Goal: Task Accomplishment & Management: Use online tool/utility

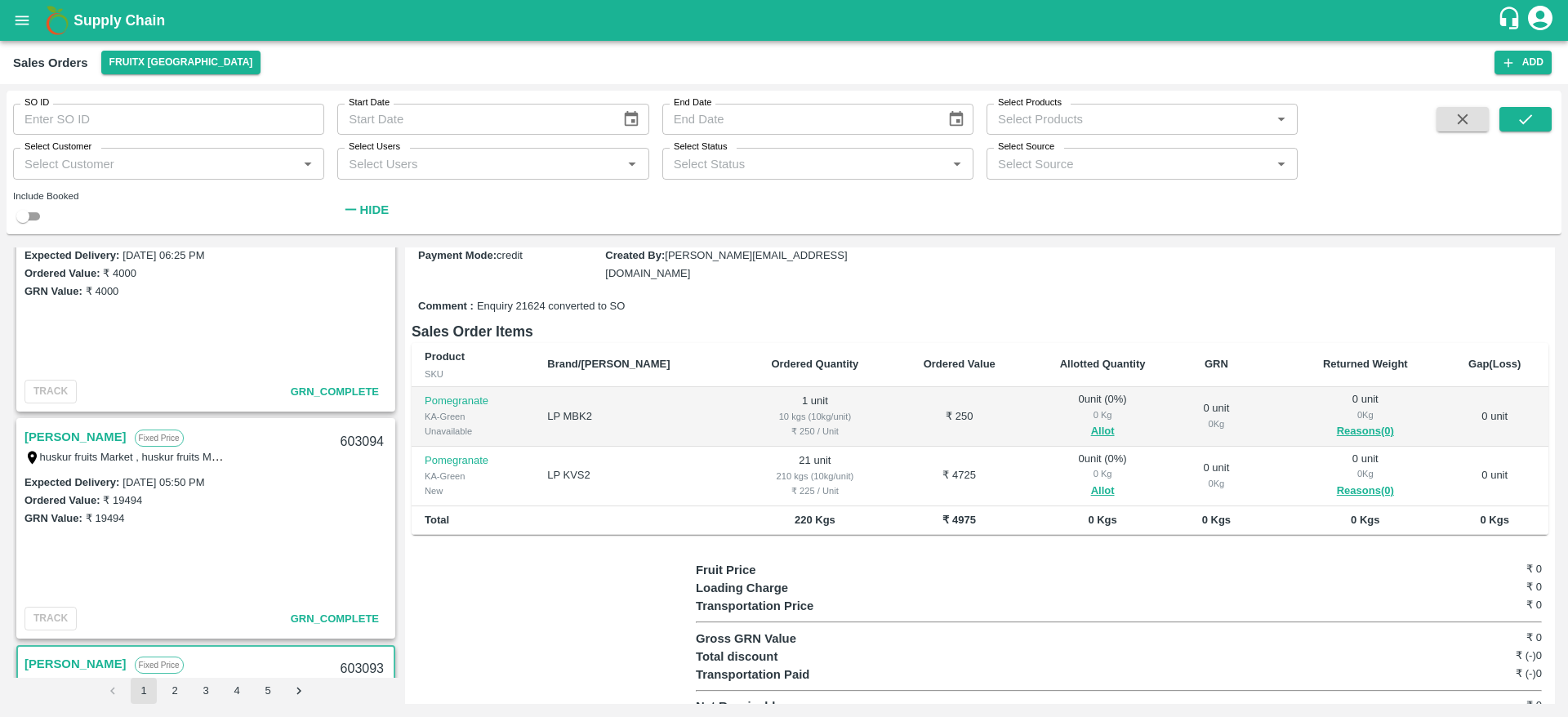
scroll to position [456, 0]
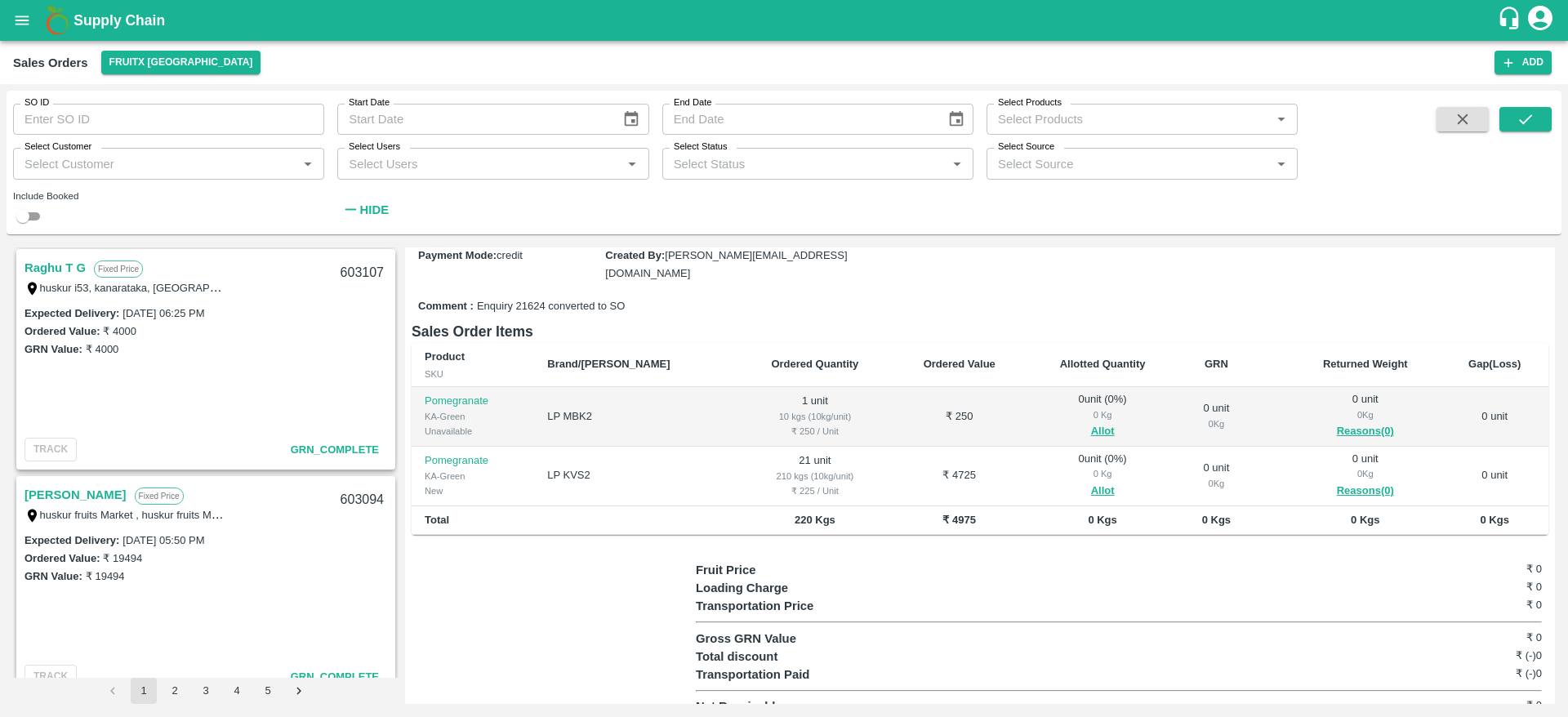
click at [94, 493] on link "[PERSON_NAME]" at bounding box center [76, 494] width 102 height 21
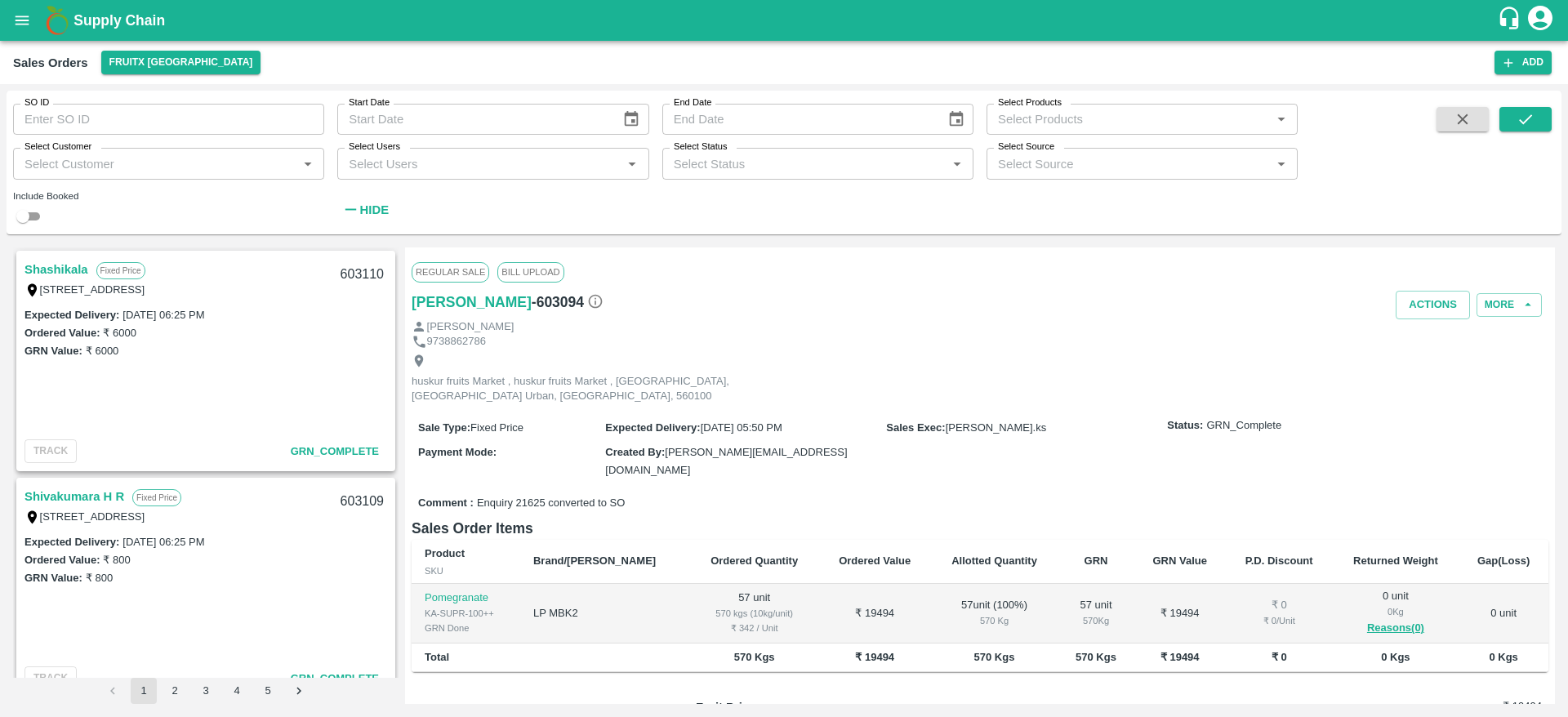
click at [56, 274] on link "Shashikala" at bounding box center [56, 269] width 63 height 21
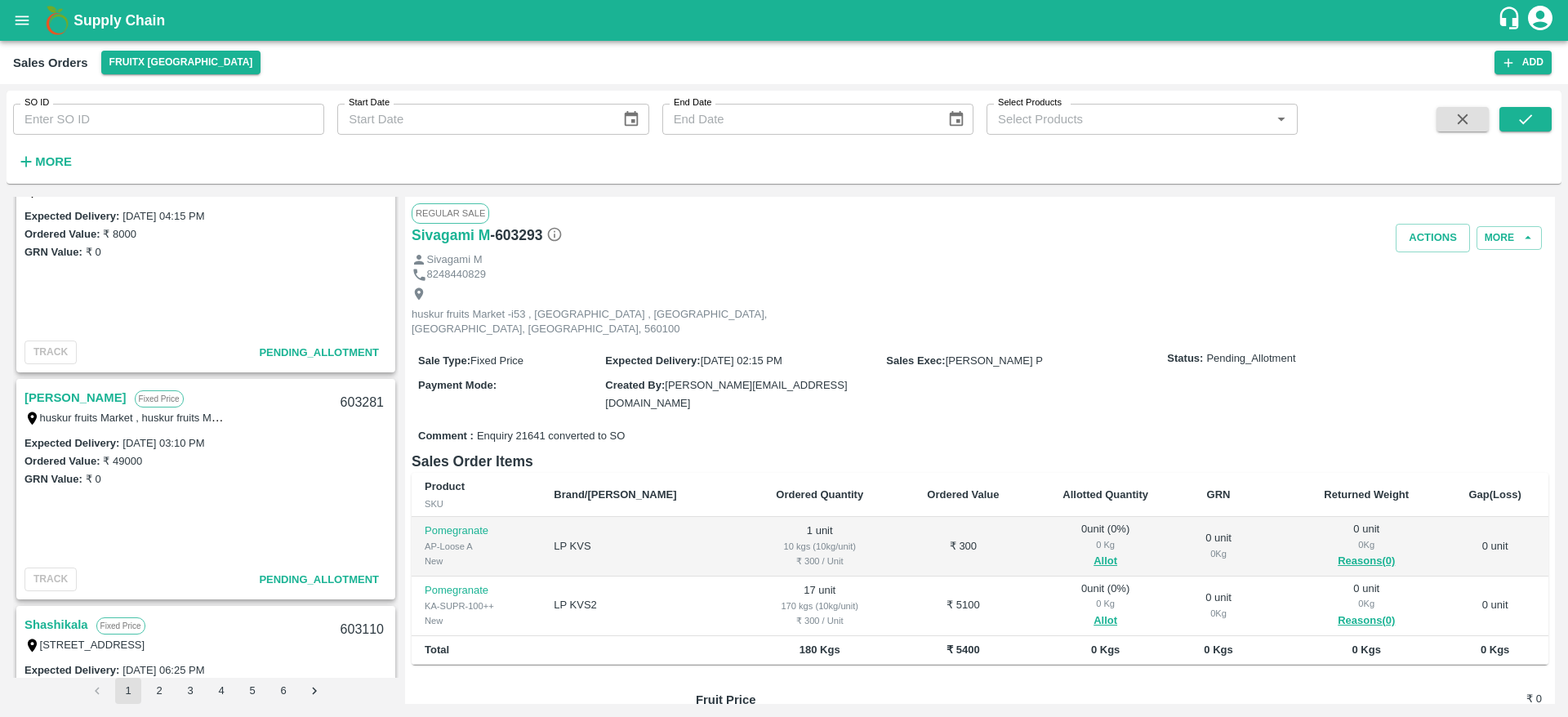
scroll to position [487, 0]
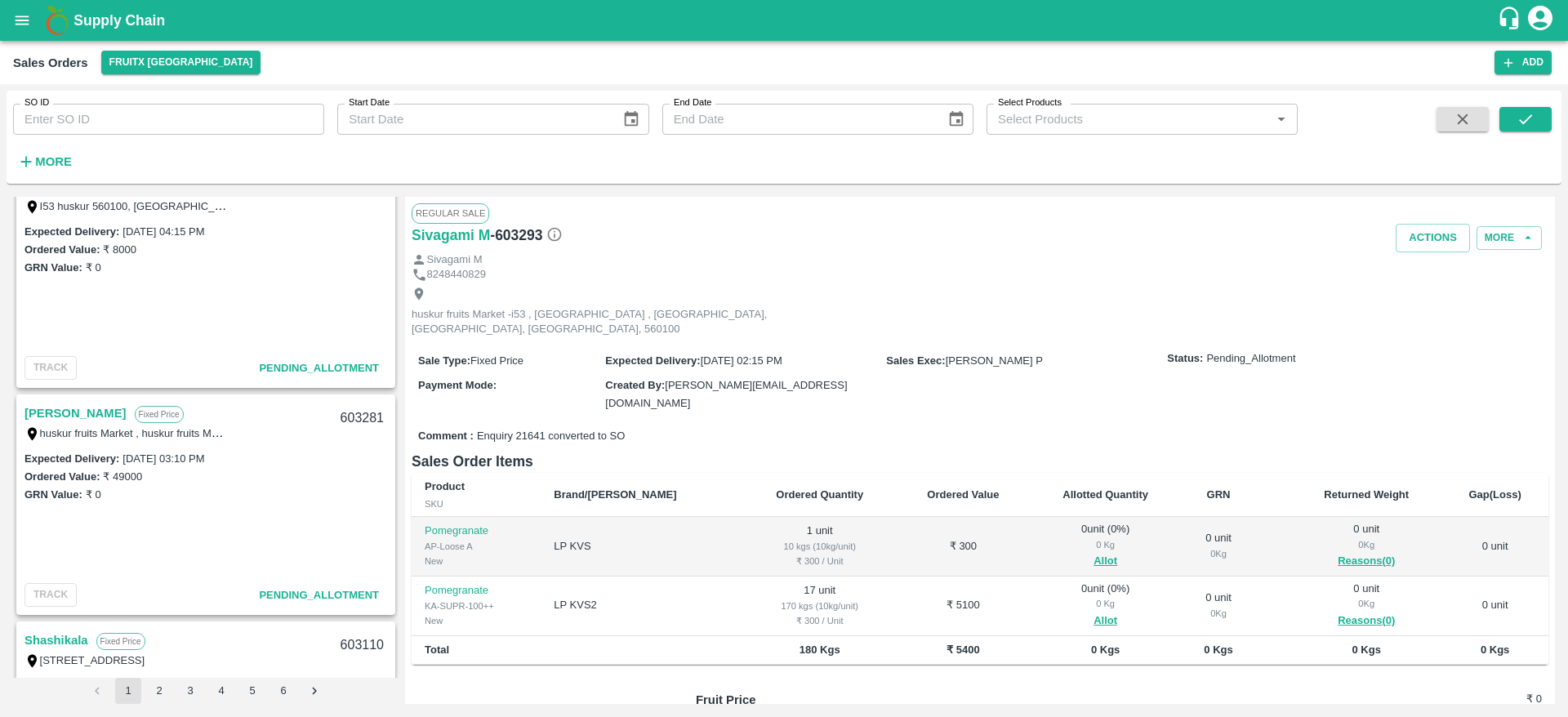
click at [69, 399] on div "[PERSON_NAME] Fixed Price huskur fruits Market , [STREET_ADDRESS]" at bounding box center [205, 421] width 376 height 52
click at [71, 409] on link "[PERSON_NAME]" at bounding box center [76, 413] width 102 height 21
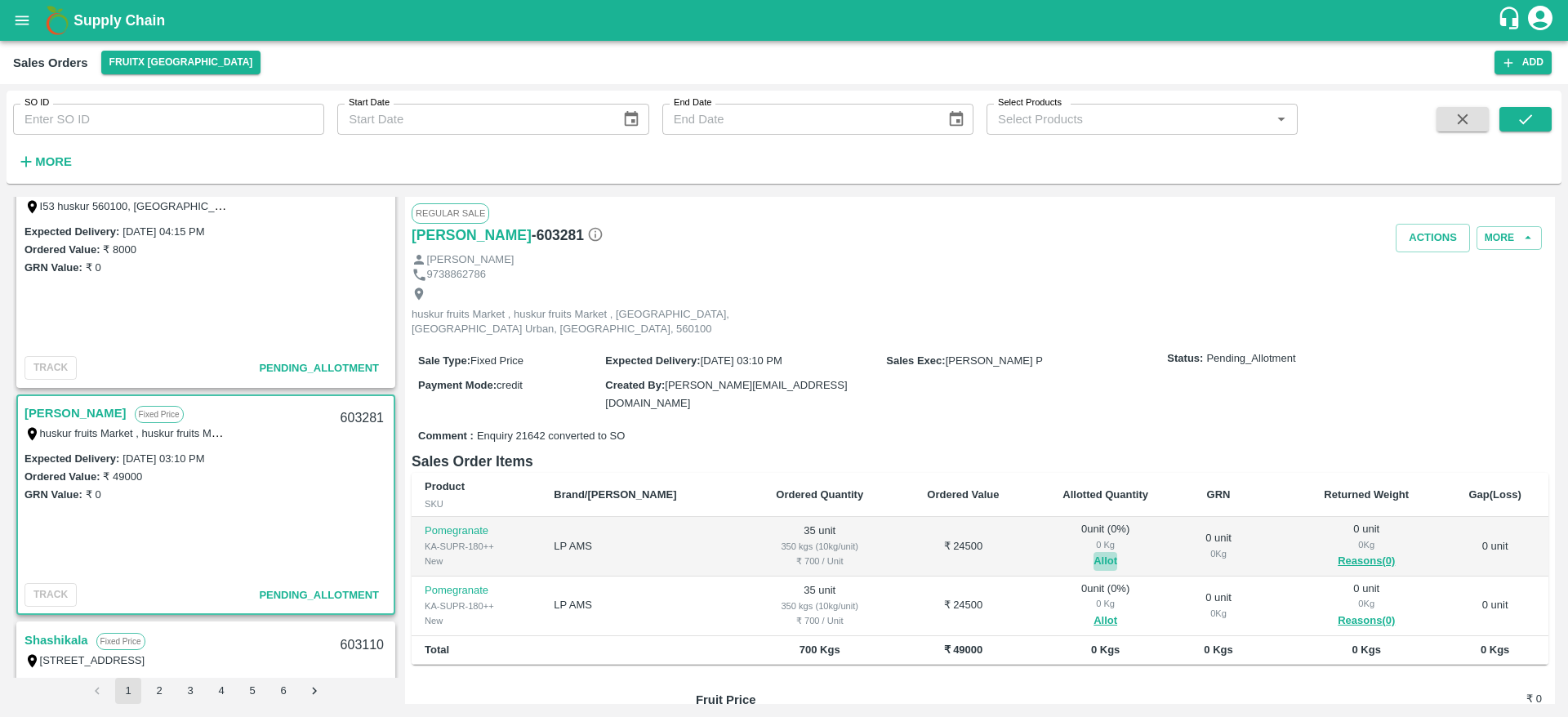
click at [1094, 552] on button "Allot" at bounding box center [1105, 562] width 24 height 19
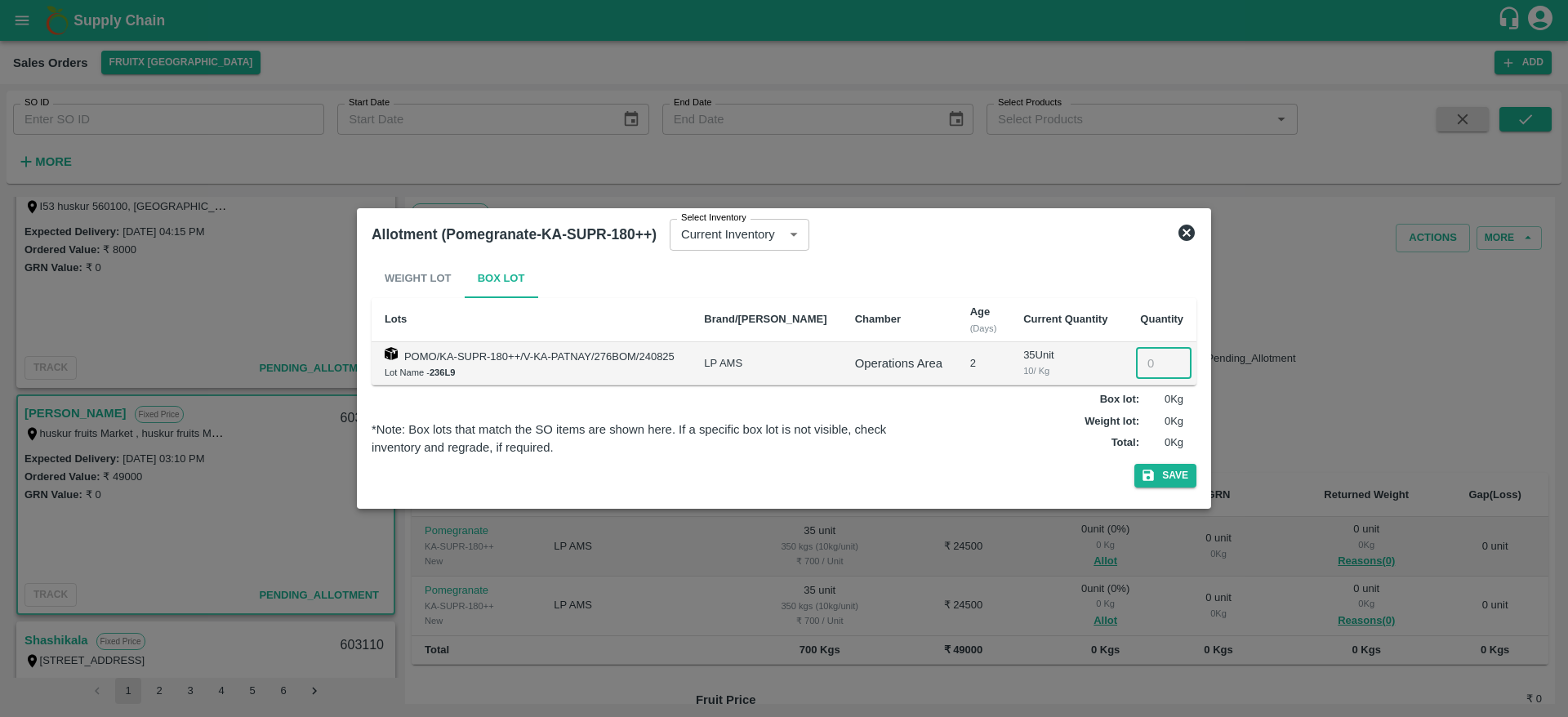
click at [1146, 360] on input "number" at bounding box center [1163, 363] width 56 height 31
type input "35"
click at [1134, 464] on button "Save" at bounding box center [1166, 475] width 62 height 24
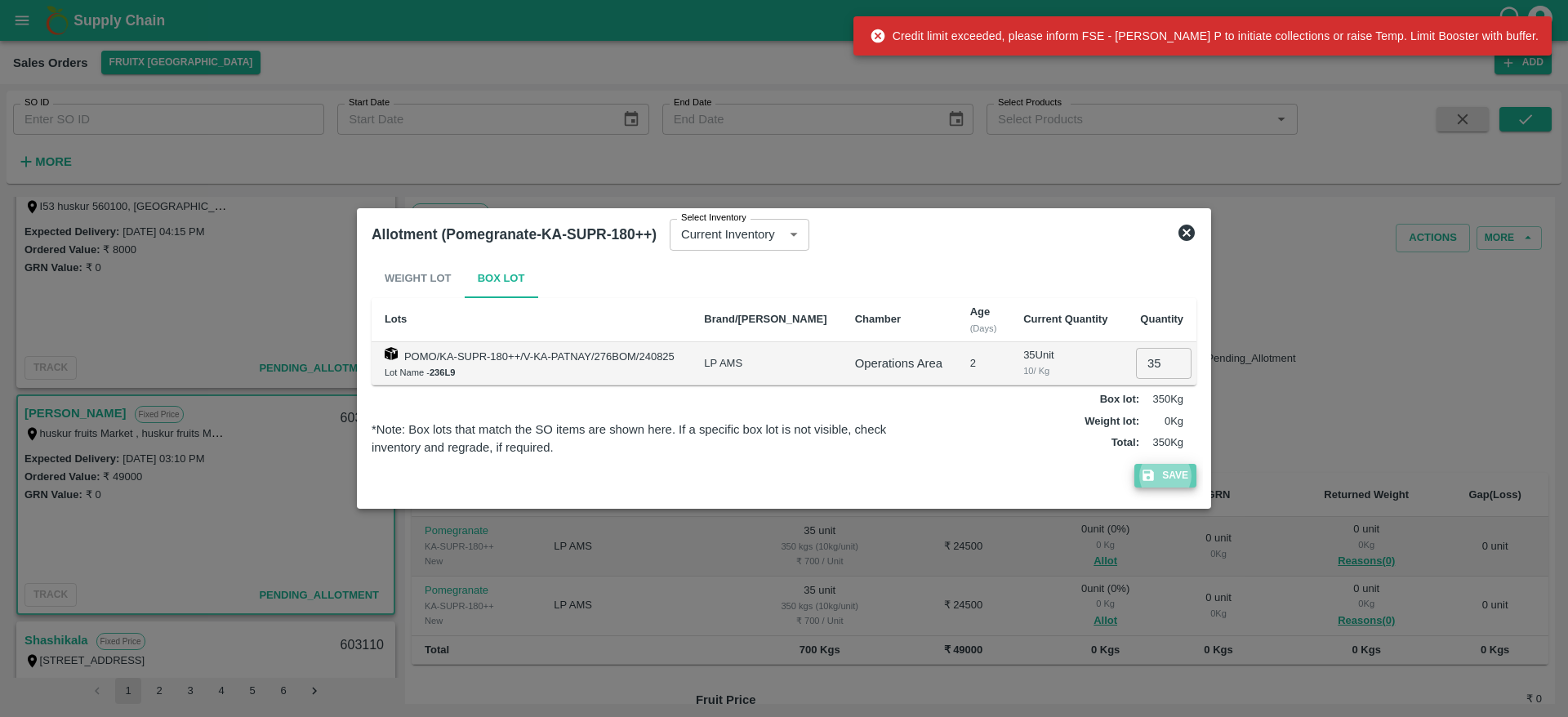
click at [1172, 473] on button "Save" at bounding box center [1166, 475] width 62 height 24
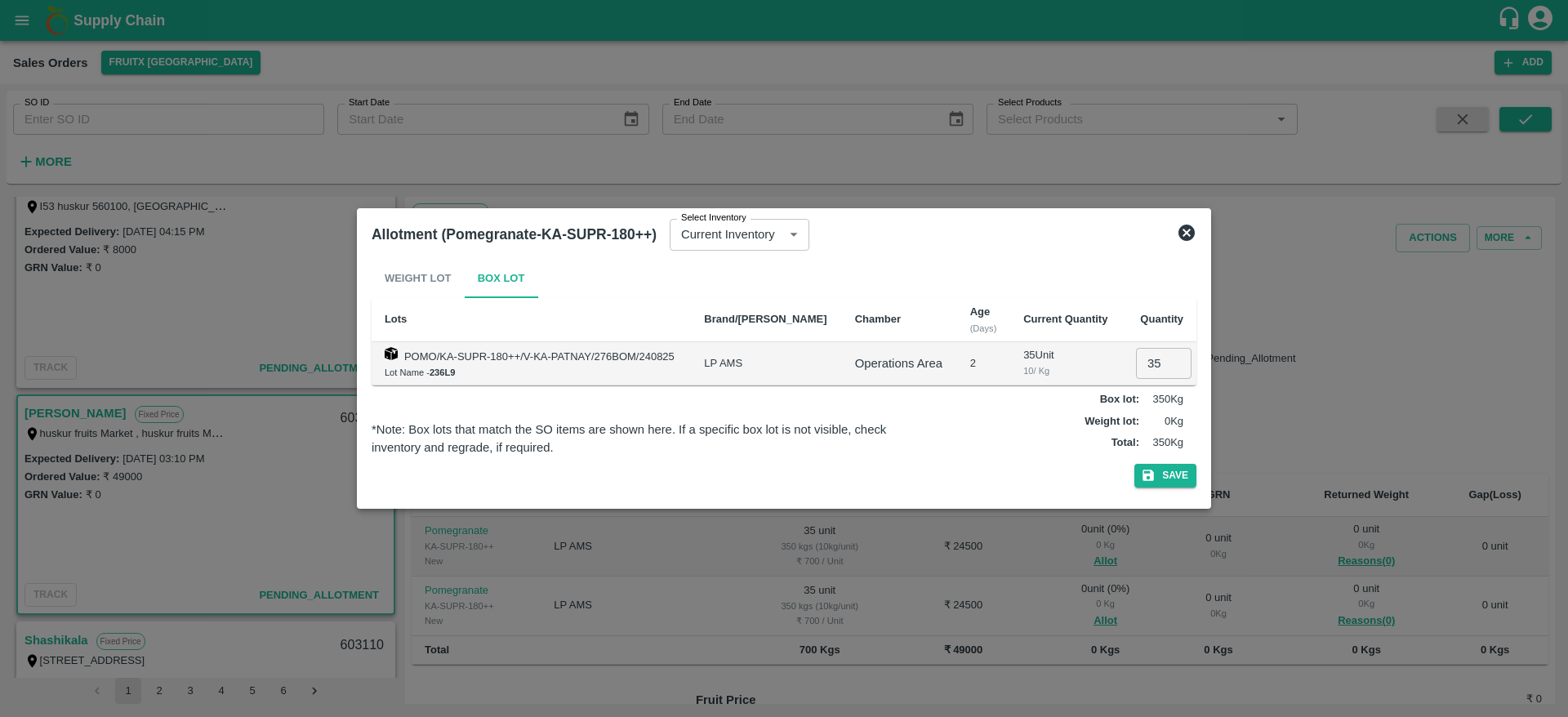
click at [1190, 234] on icon at bounding box center [1185, 232] width 16 height 16
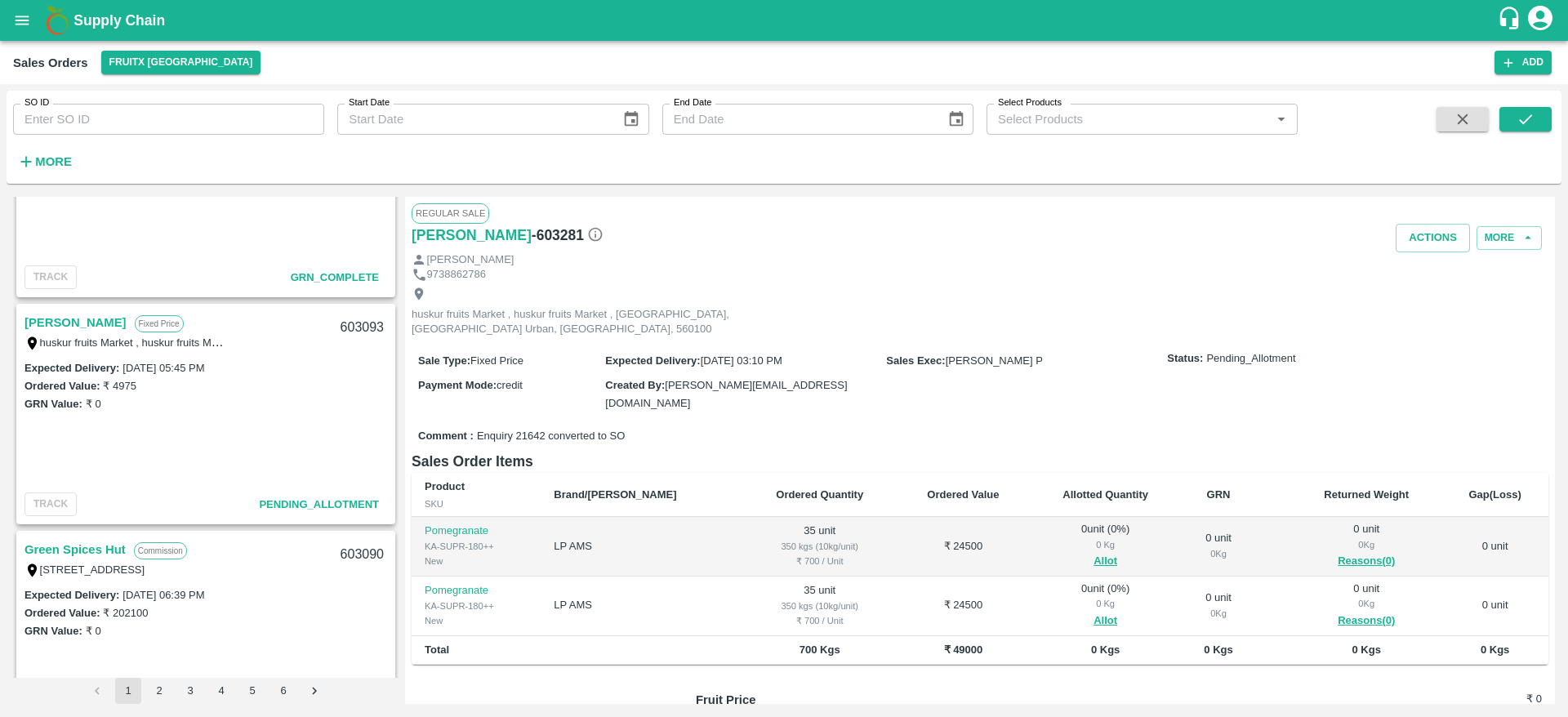
scroll to position [1712, 0]
click at [98, 324] on link "[PERSON_NAME]" at bounding box center [76, 323] width 102 height 21
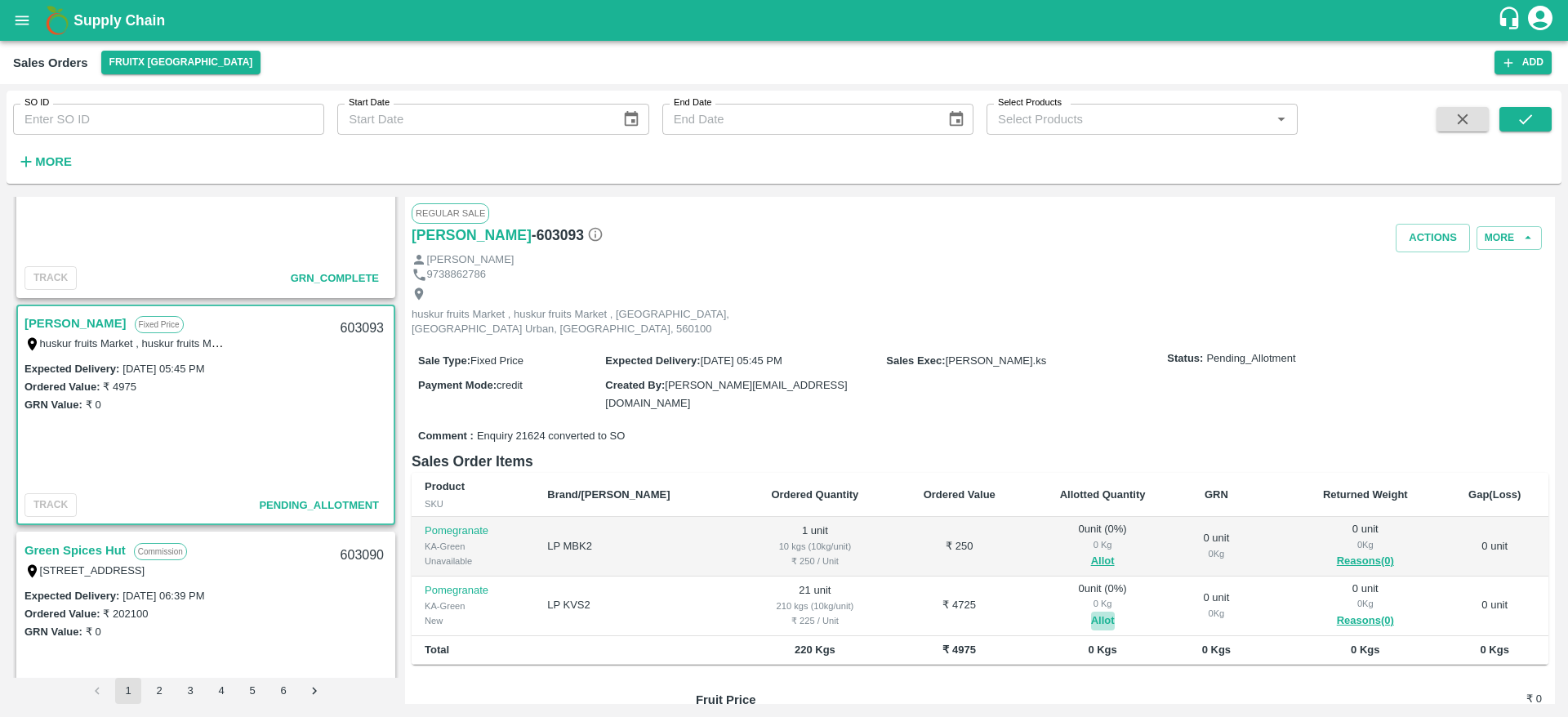
click at [1091, 612] on button "Allot" at bounding box center [1102, 621] width 24 height 19
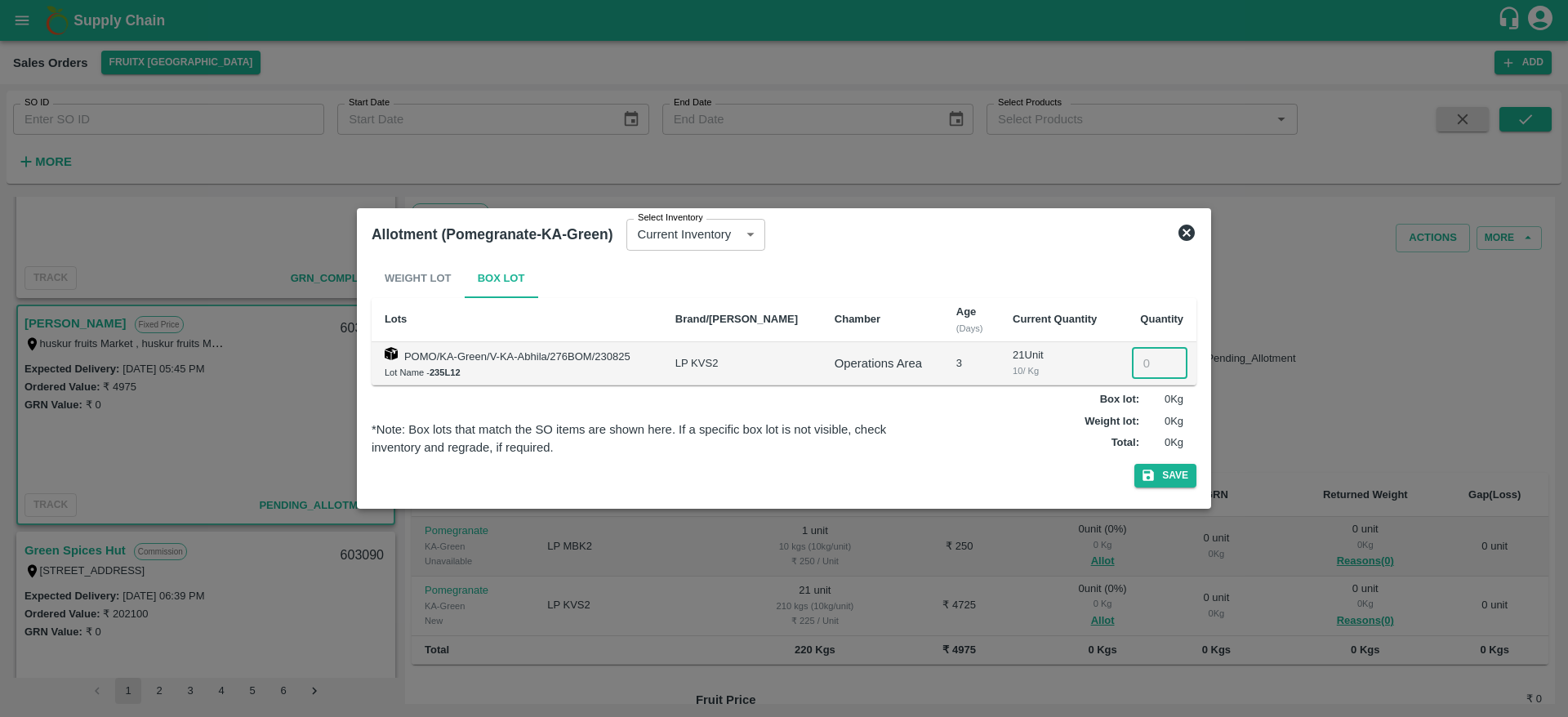
click at [1133, 359] on input "number" at bounding box center [1159, 363] width 56 height 31
type input "0"
click at [1151, 472] on icon "button" at bounding box center [1148, 476] width 11 height 11
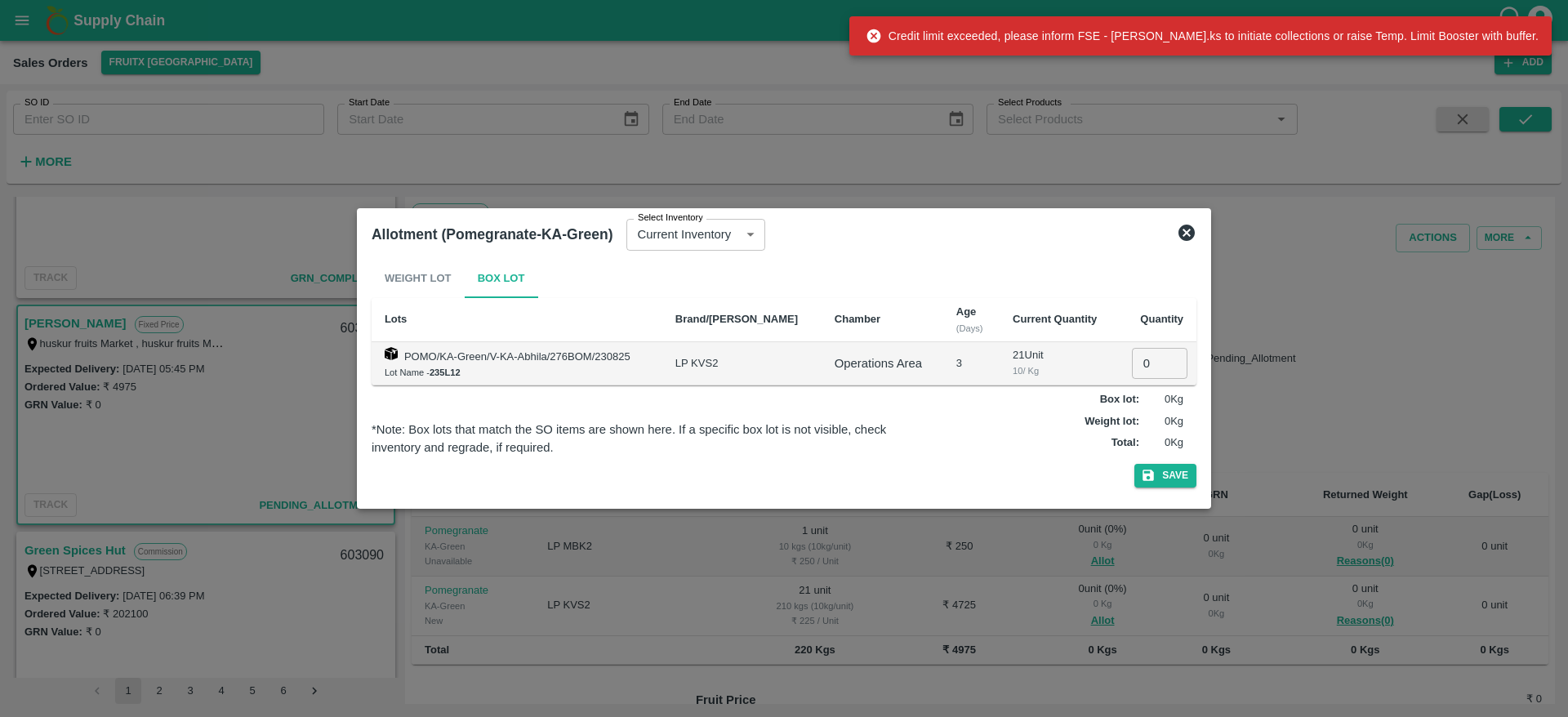
click at [1191, 233] on icon at bounding box center [1185, 232] width 16 height 16
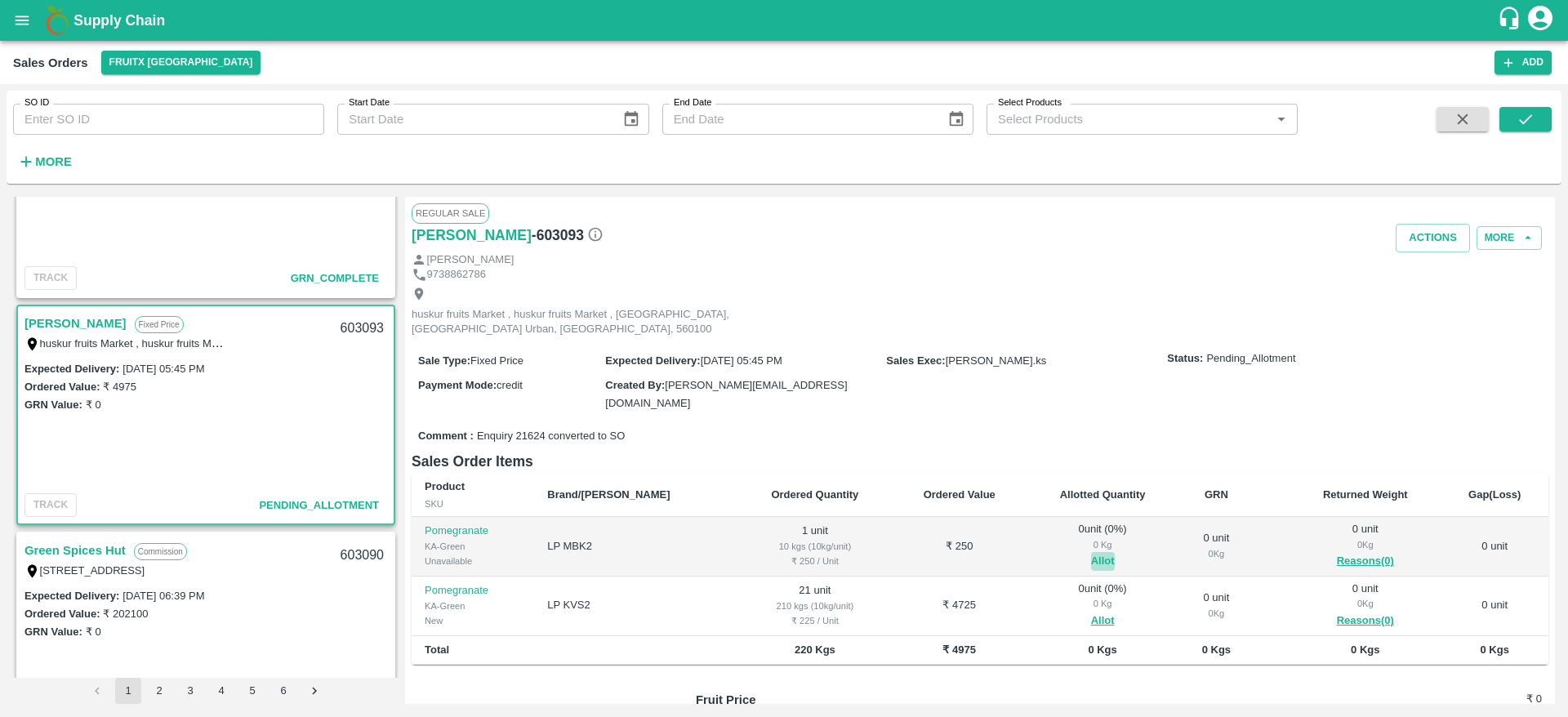
click at [1091, 552] on button "Allot" at bounding box center [1102, 562] width 24 height 19
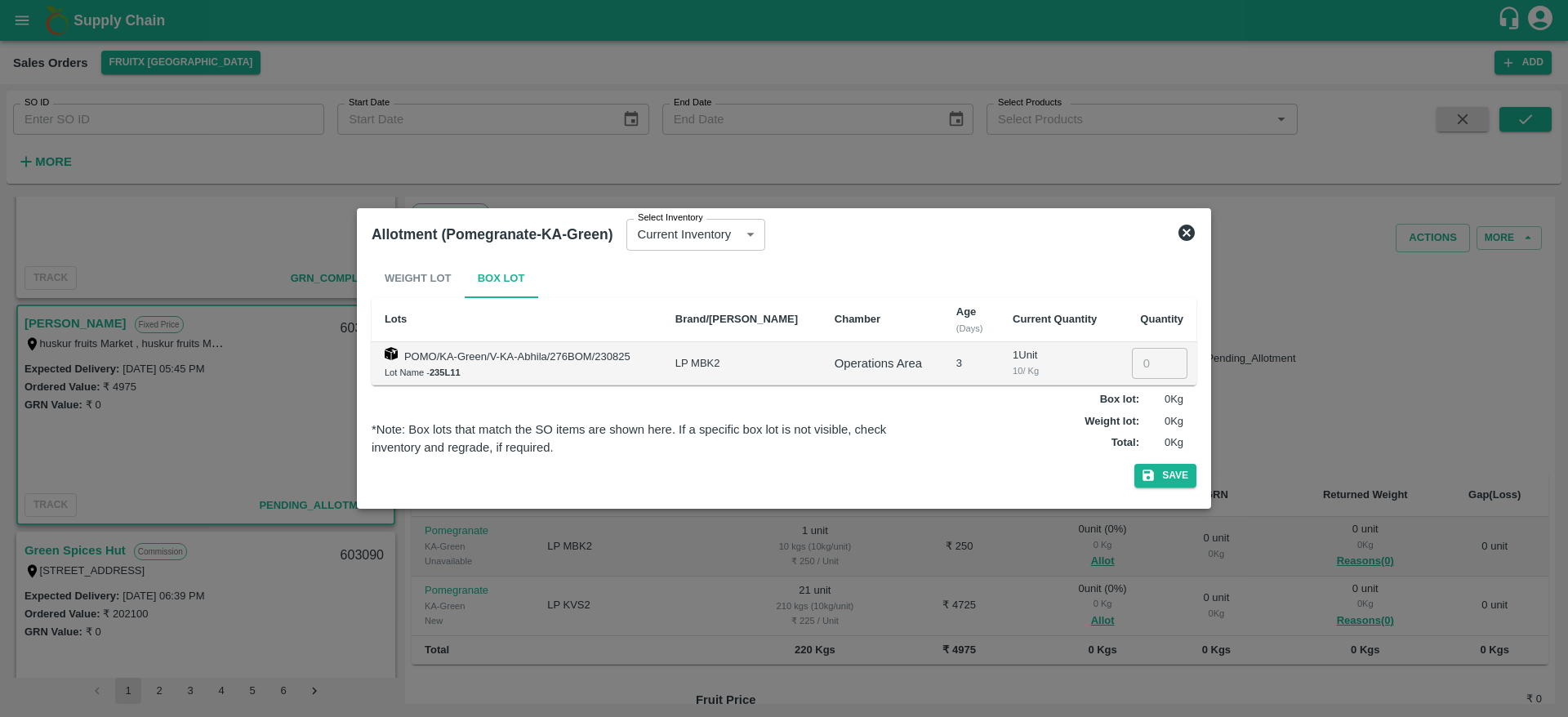
click at [1150, 370] on input "number" at bounding box center [1159, 363] width 56 height 31
type input "0"
click at [1134, 464] on button "Save" at bounding box center [1166, 475] width 62 height 24
click at [1181, 233] on icon at bounding box center [1185, 232] width 16 height 16
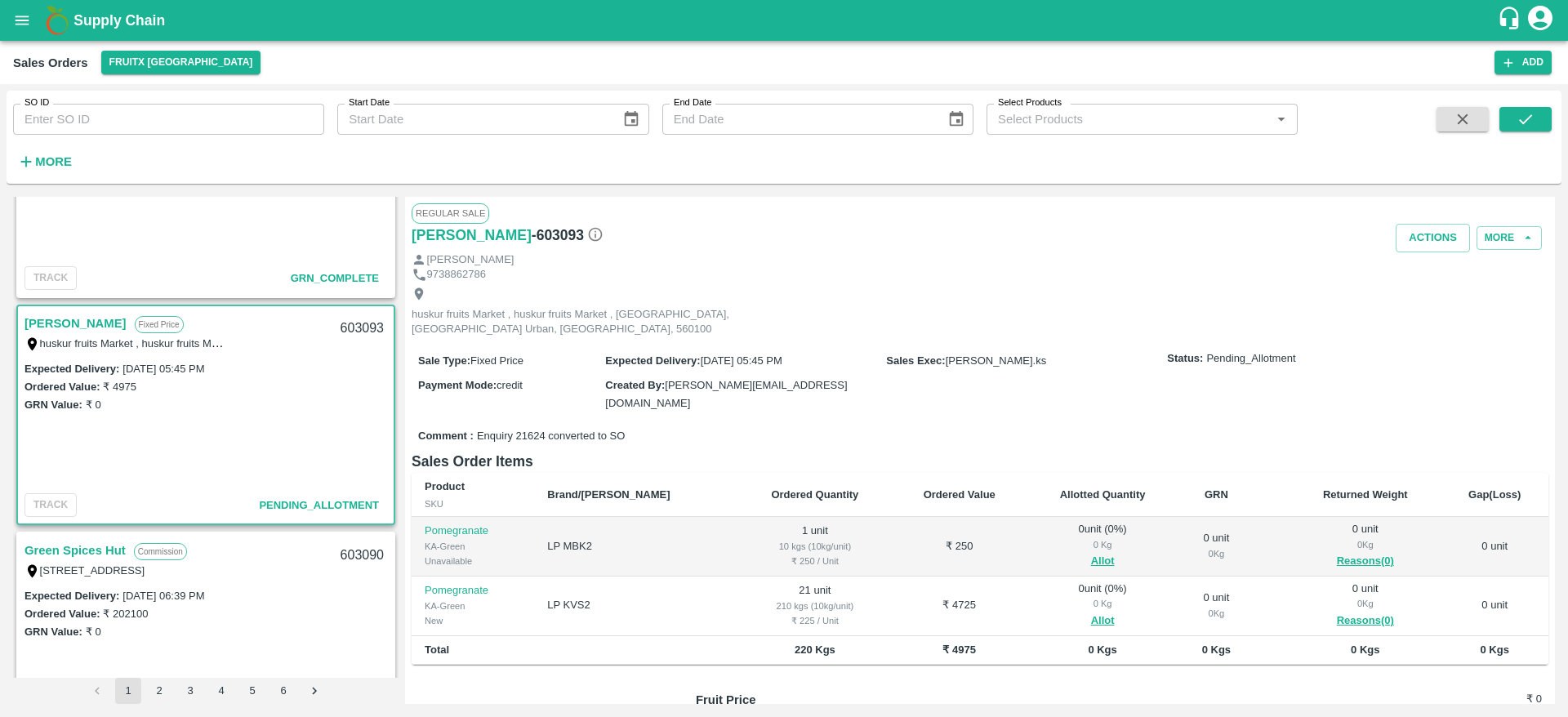
click at [1408, 387] on div "Sale Type : Fixed Price Expected Delivery : 23 Aug 2025, 05:45 PM Sales Exec : …" at bounding box center [980, 381] width 1136 height 81
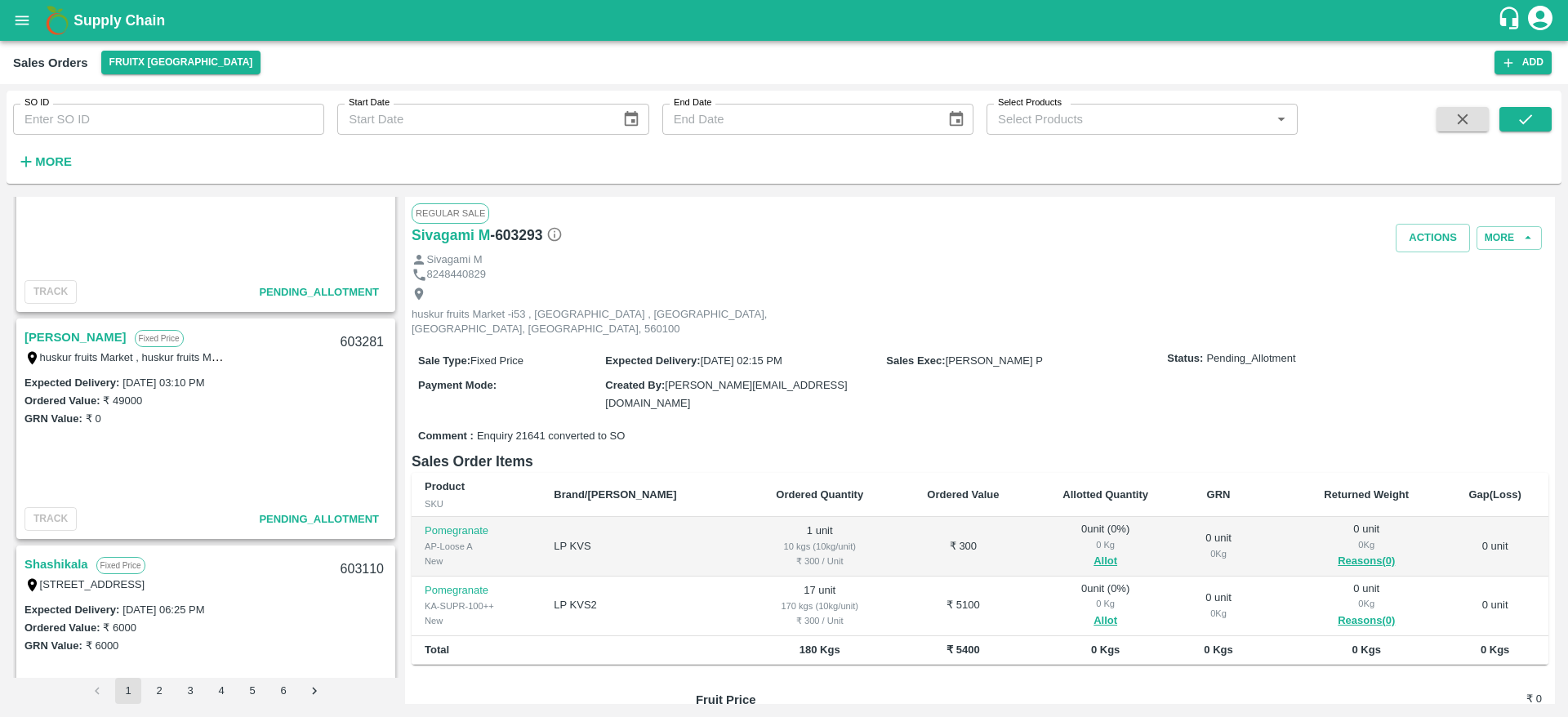
scroll to position [561, 0]
click at [73, 336] on link "[PERSON_NAME]" at bounding box center [76, 339] width 102 height 21
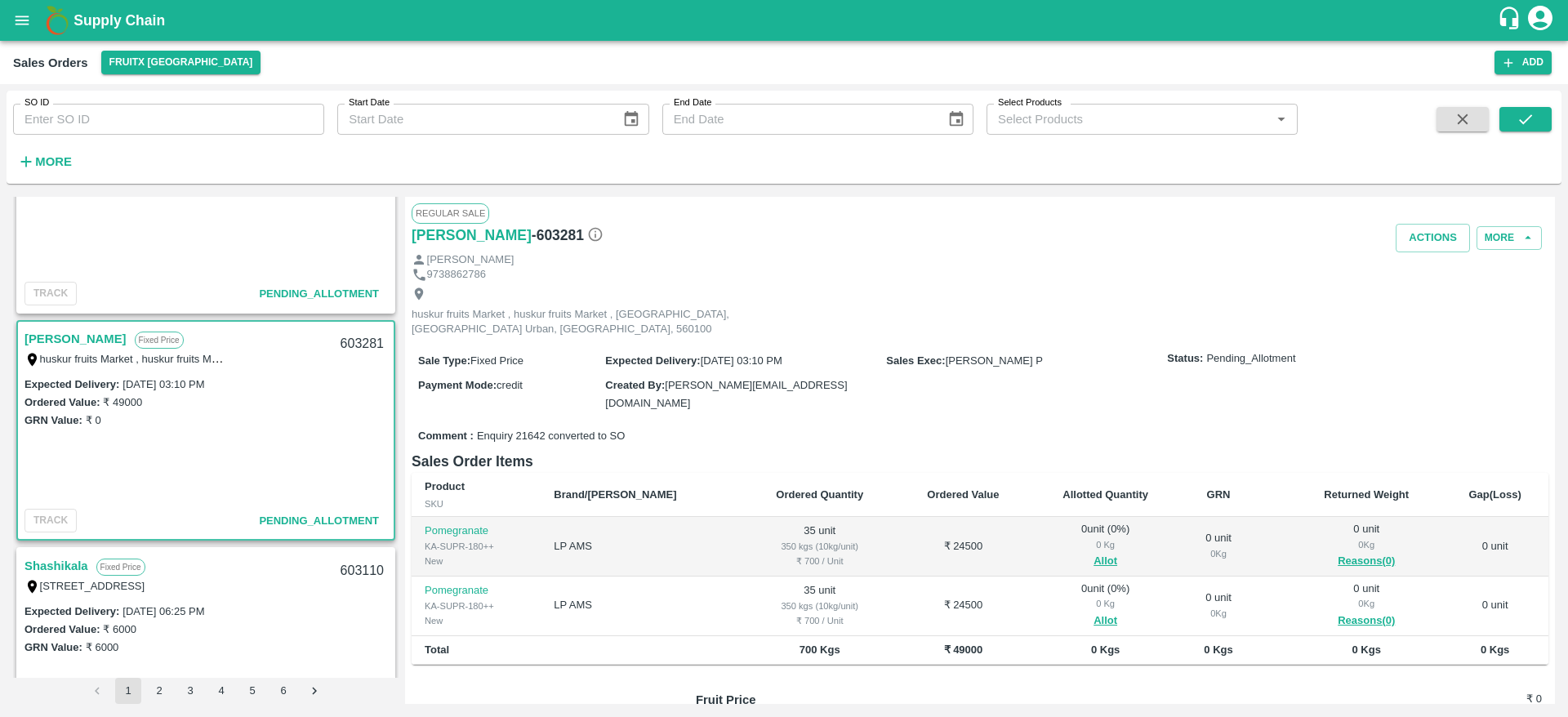
scroll to position [59, 0]
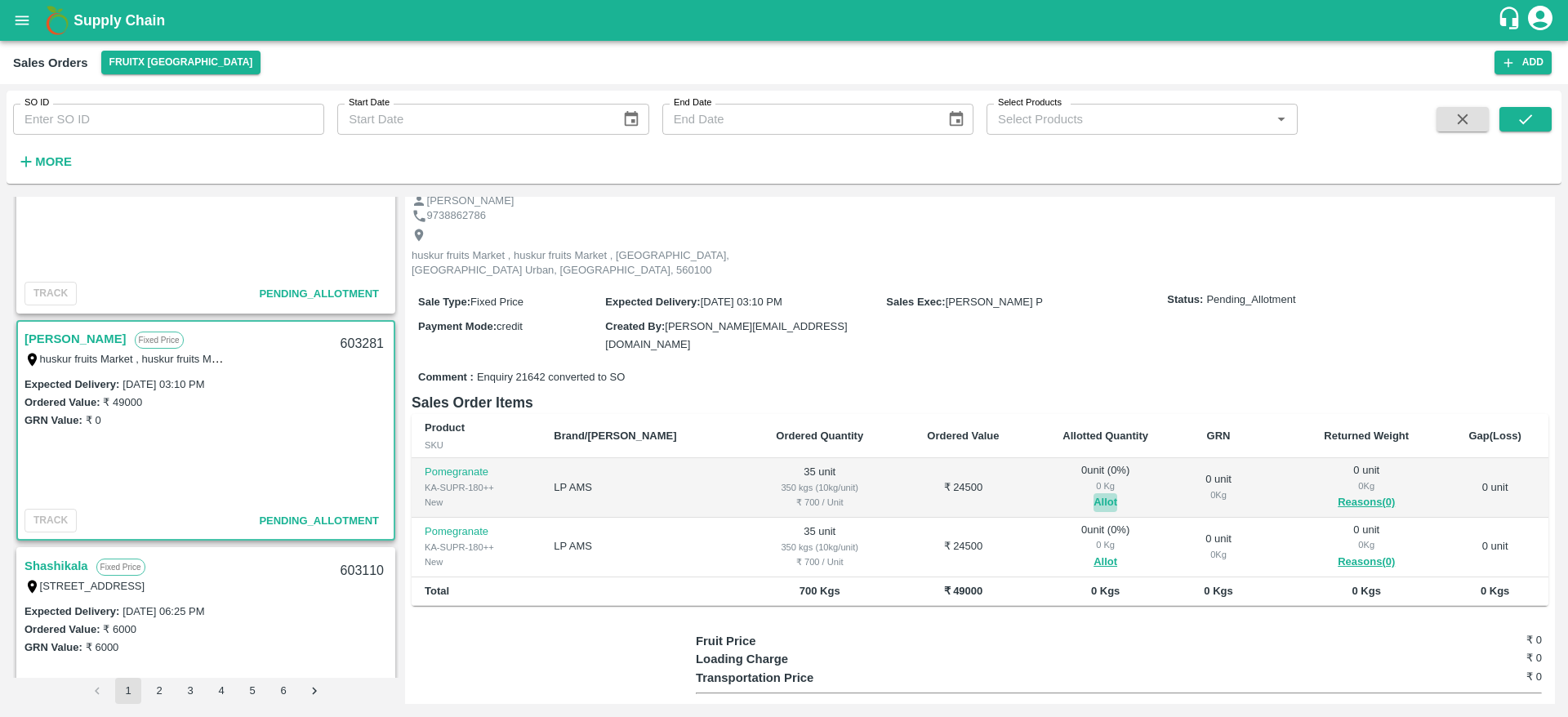
click at [1094, 493] on button "Allot" at bounding box center [1105, 503] width 24 height 19
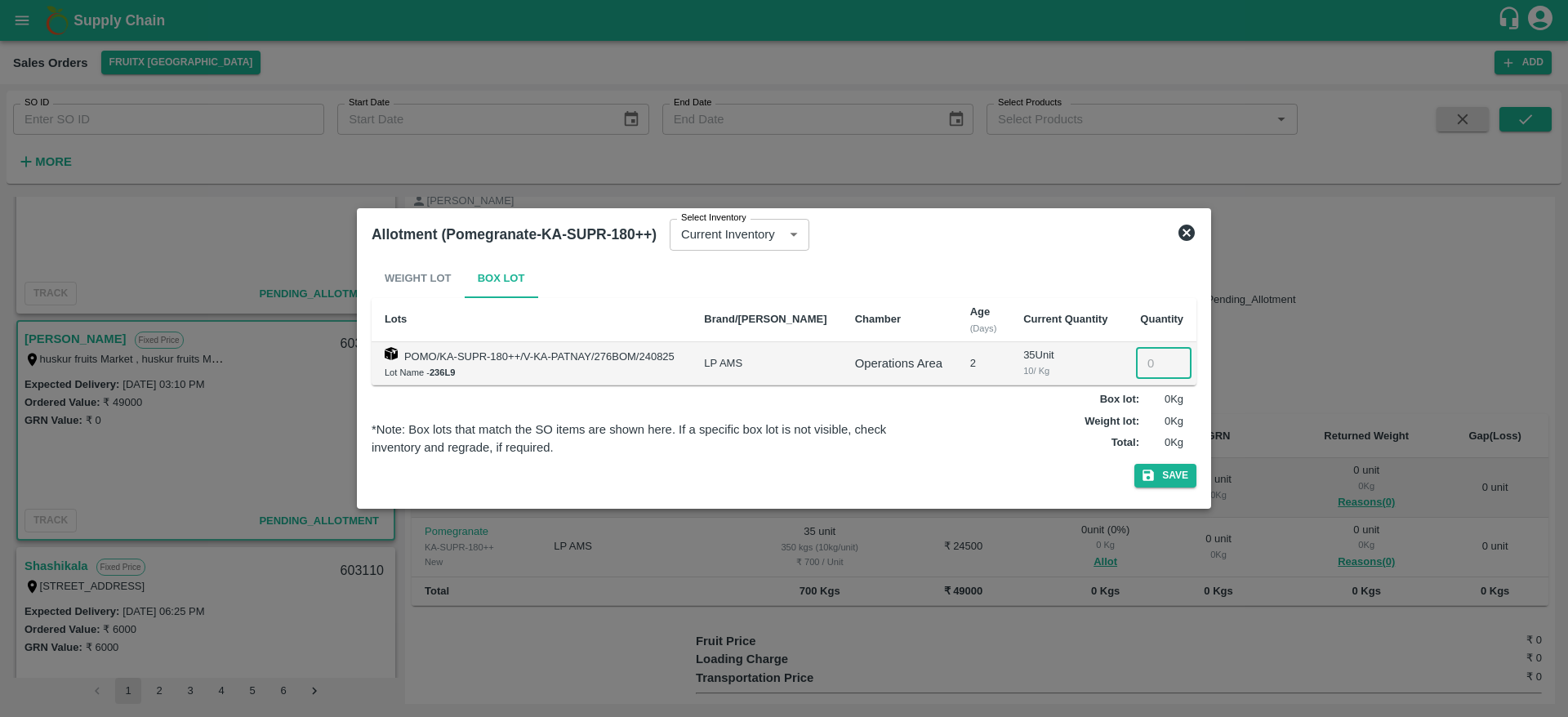
click at [1140, 368] on input "number" at bounding box center [1163, 363] width 56 height 31
type input "35"
click at [1134, 464] on button "Save" at bounding box center [1166, 475] width 62 height 24
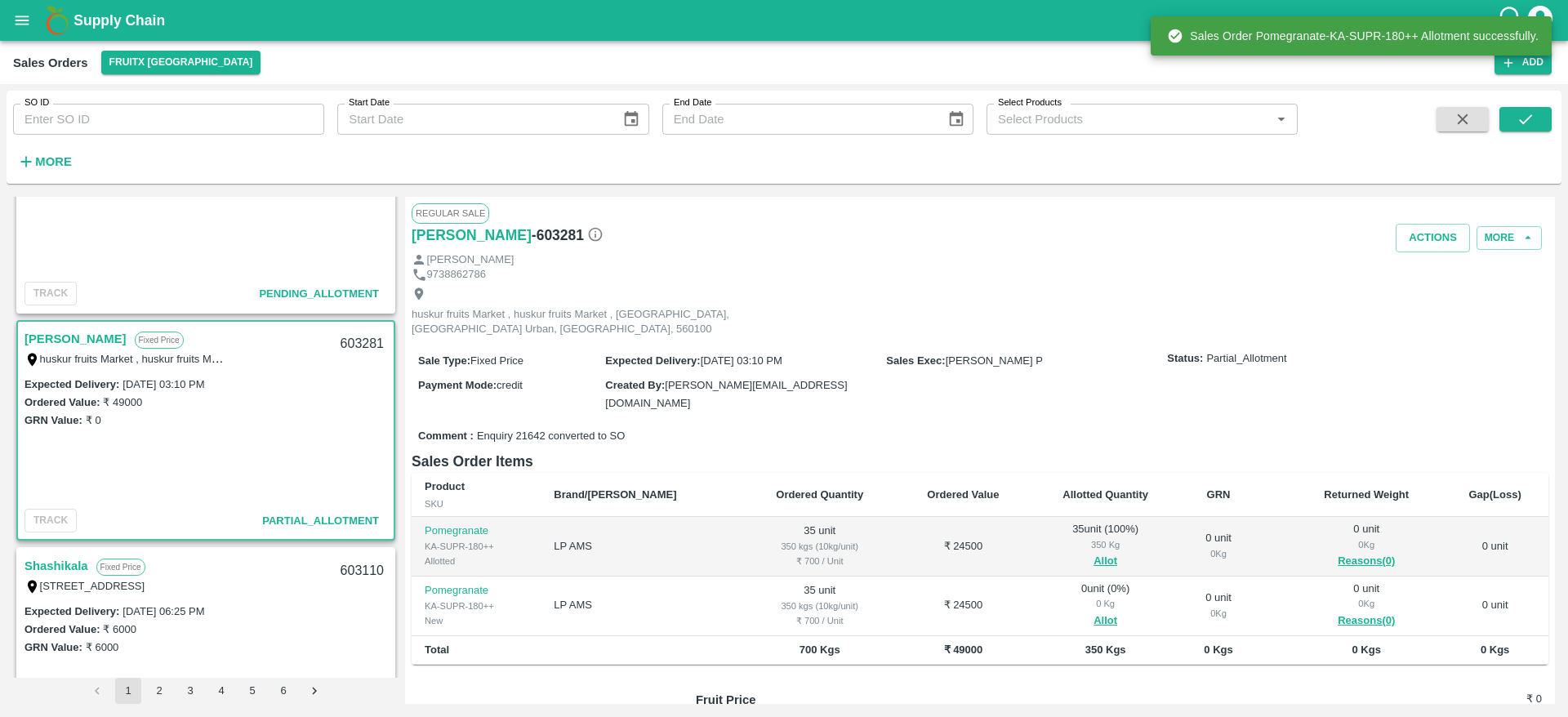
scroll to position [117, 0]
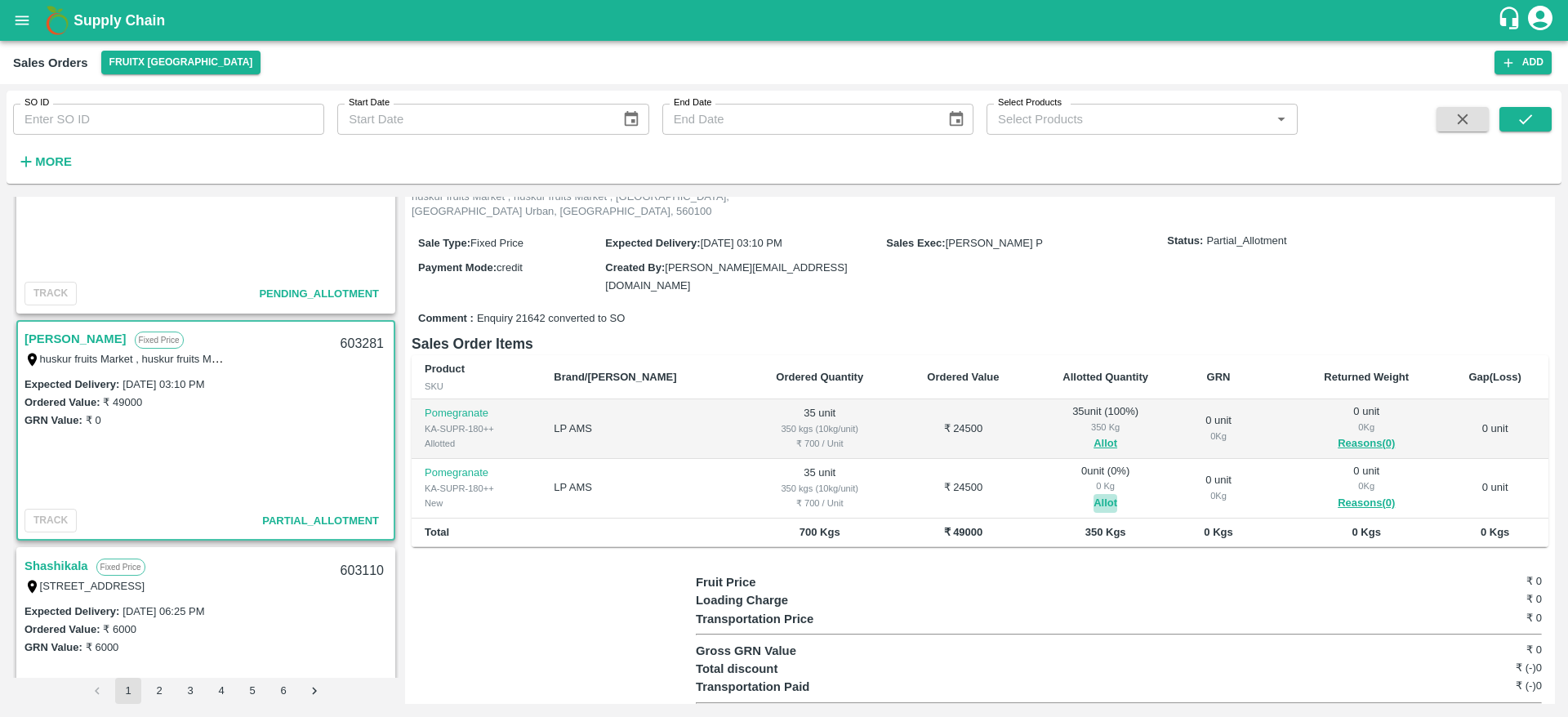
click at [1094, 494] on button "Allot" at bounding box center [1105, 504] width 24 height 19
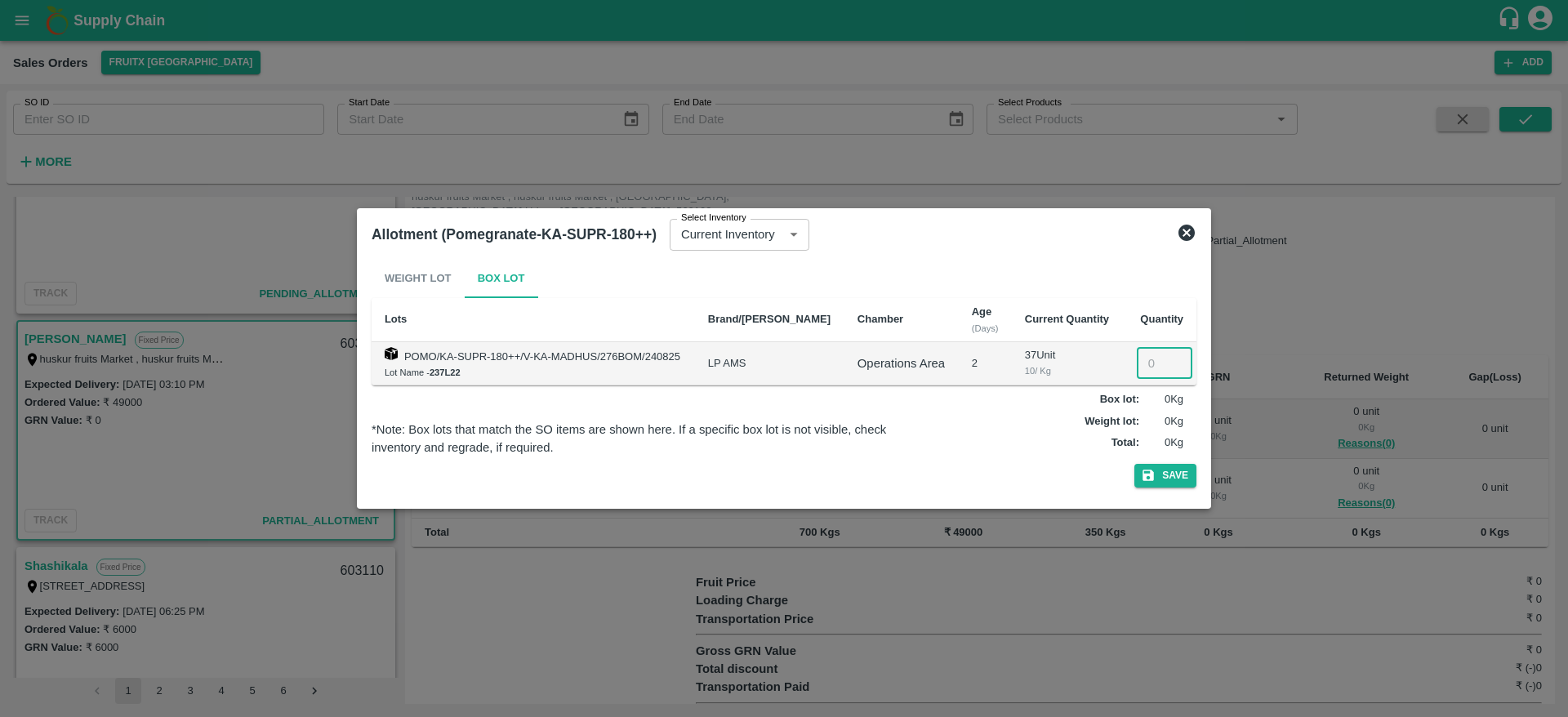
click at [1139, 350] on input "number" at bounding box center [1164, 363] width 56 height 31
type input "35"
click at [1134, 464] on button "Save" at bounding box center [1166, 475] width 62 height 24
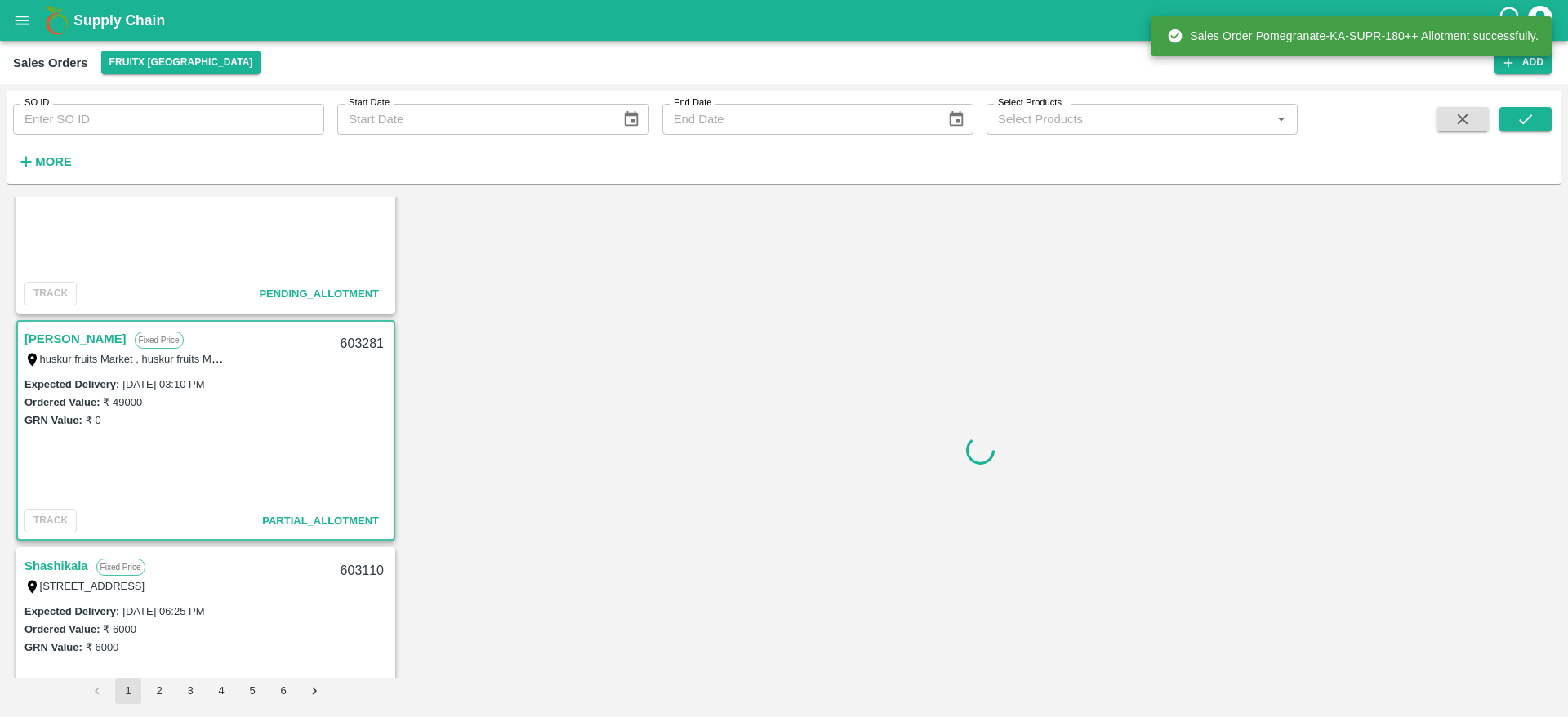
click at [358, 335] on div "603281" at bounding box center [362, 344] width 62 height 39
copy div "603281"
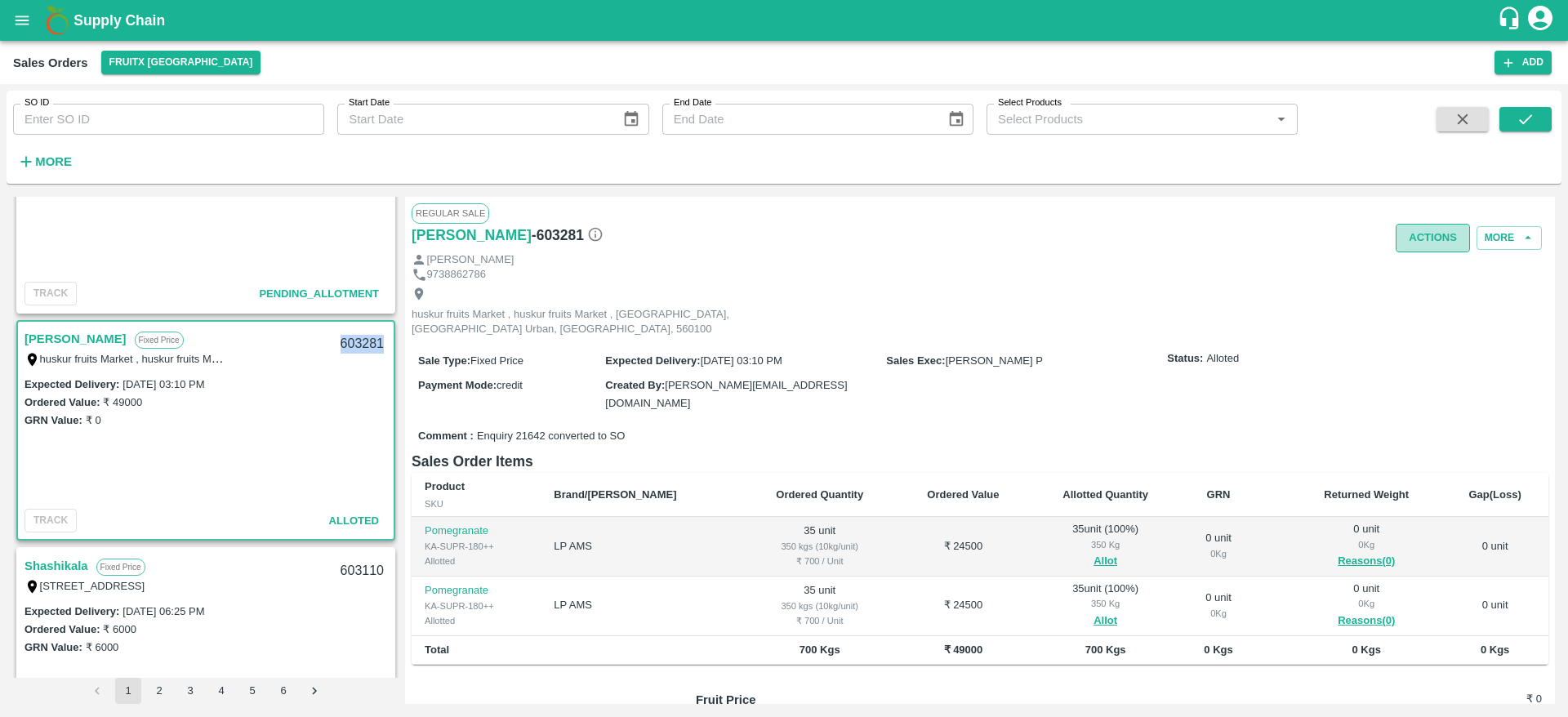
click at [1416, 228] on button "Actions" at bounding box center [1433, 238] width 74 height 28
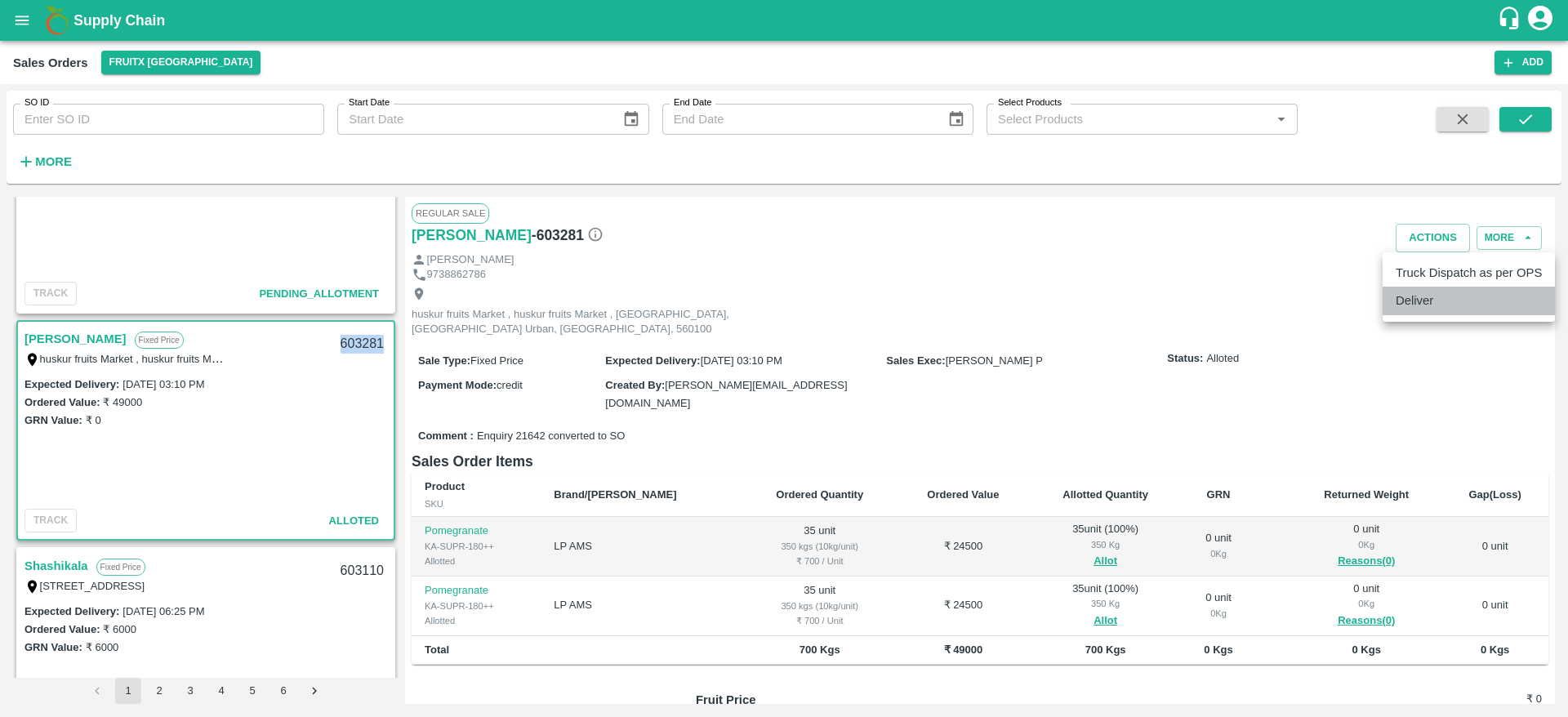
click at [1444, 311] on li "Deliver" at bounding box center [1469, 300] width 172 height 27
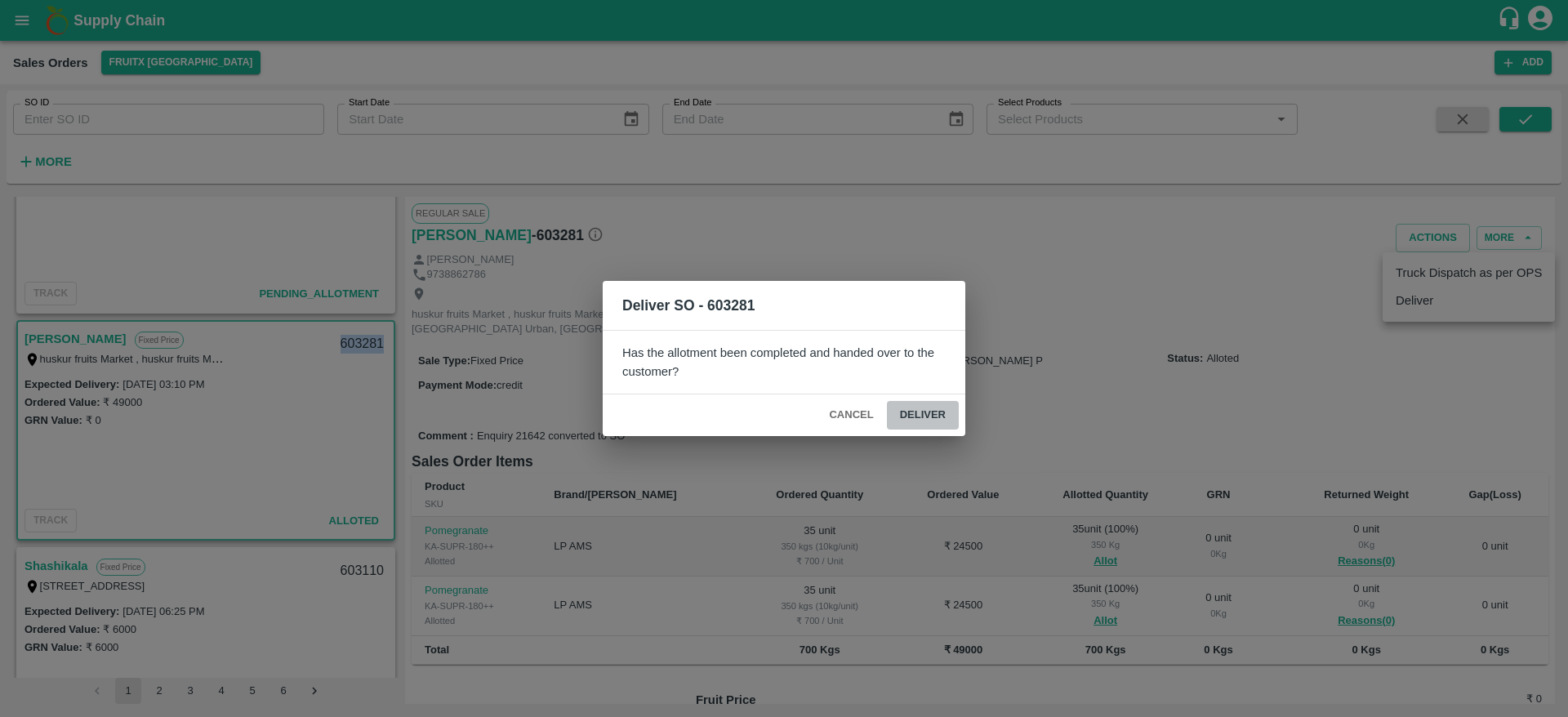
click at [929, 412] on button "Deliver" at bounding box center [922, 415] width 72 height 28
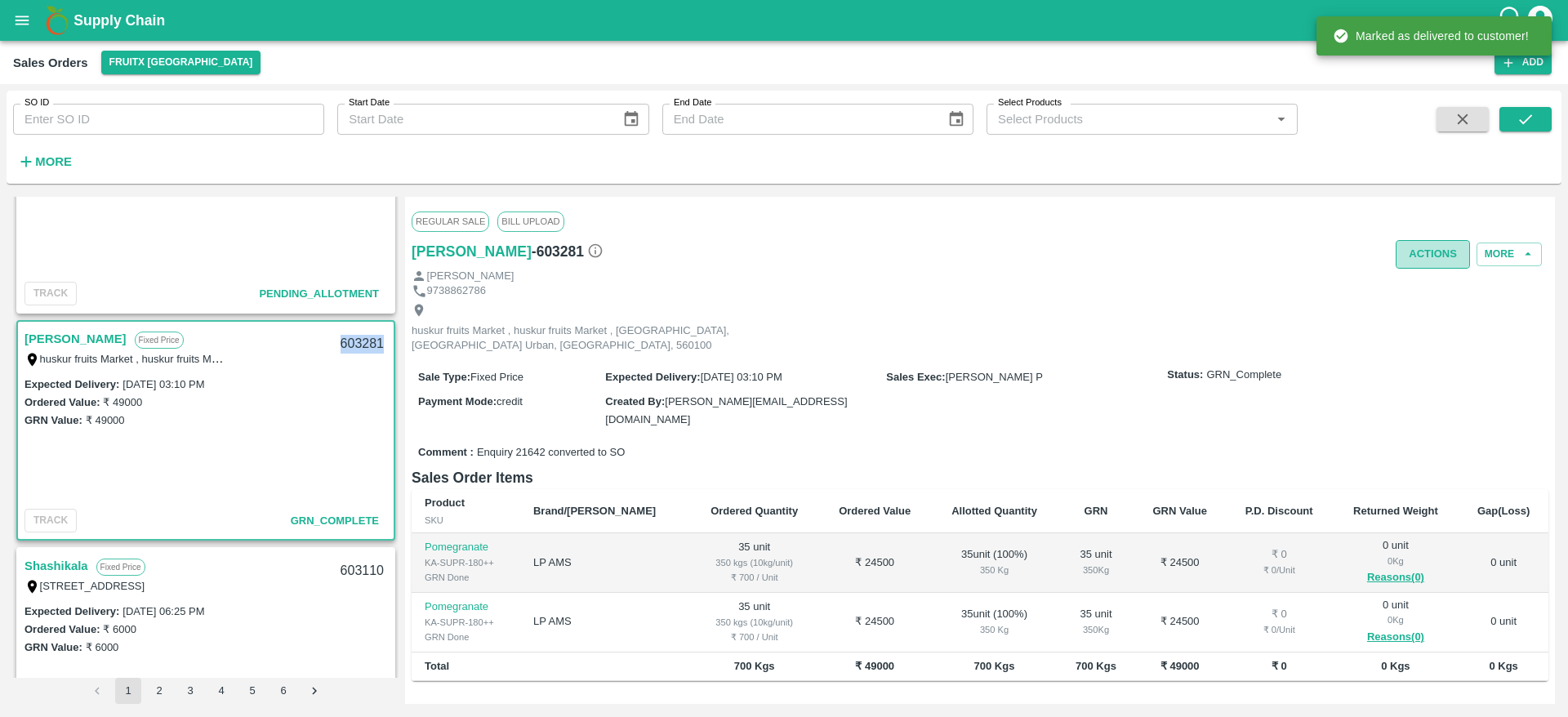
click at [1421, 248] on button "Actions" at bounding box center [1433, 255] width 74 height 28
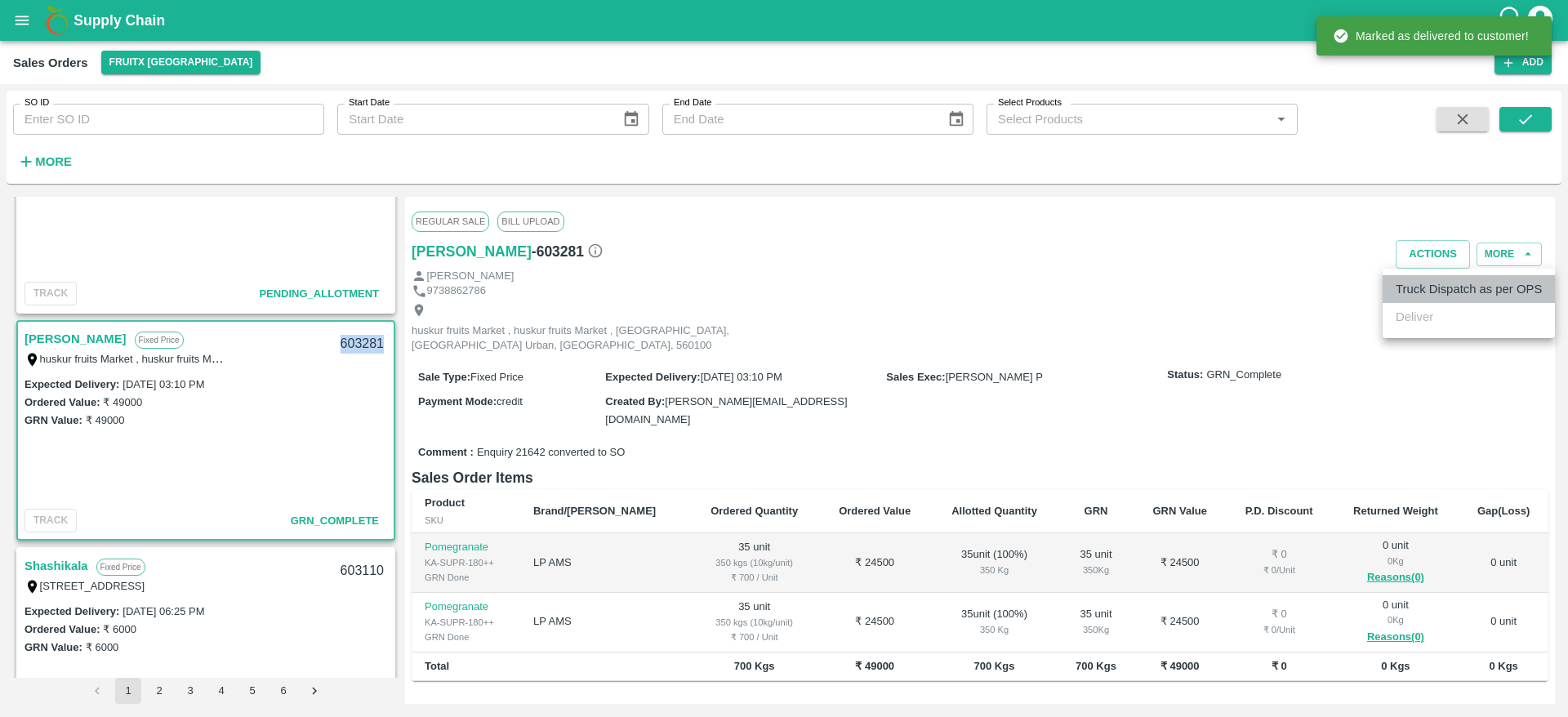
click at [1424, 286] on li "Truck Dispatch as per OPS" at bounding box center [1469, 289] width 172 height 27
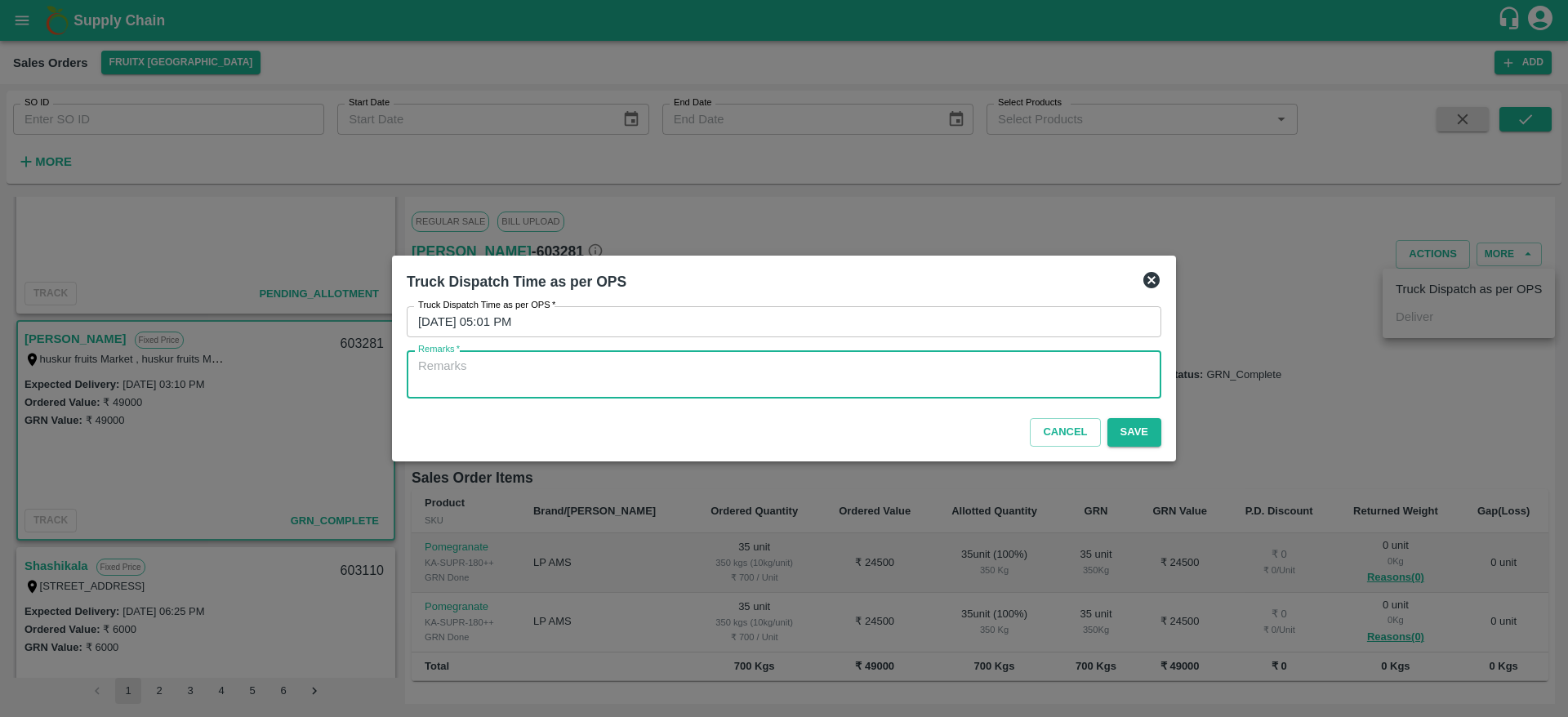
click at [891, 381] on textarea "Remarks   *" at bounding box center [783, 375] width 732 height 34
type textarea "O"
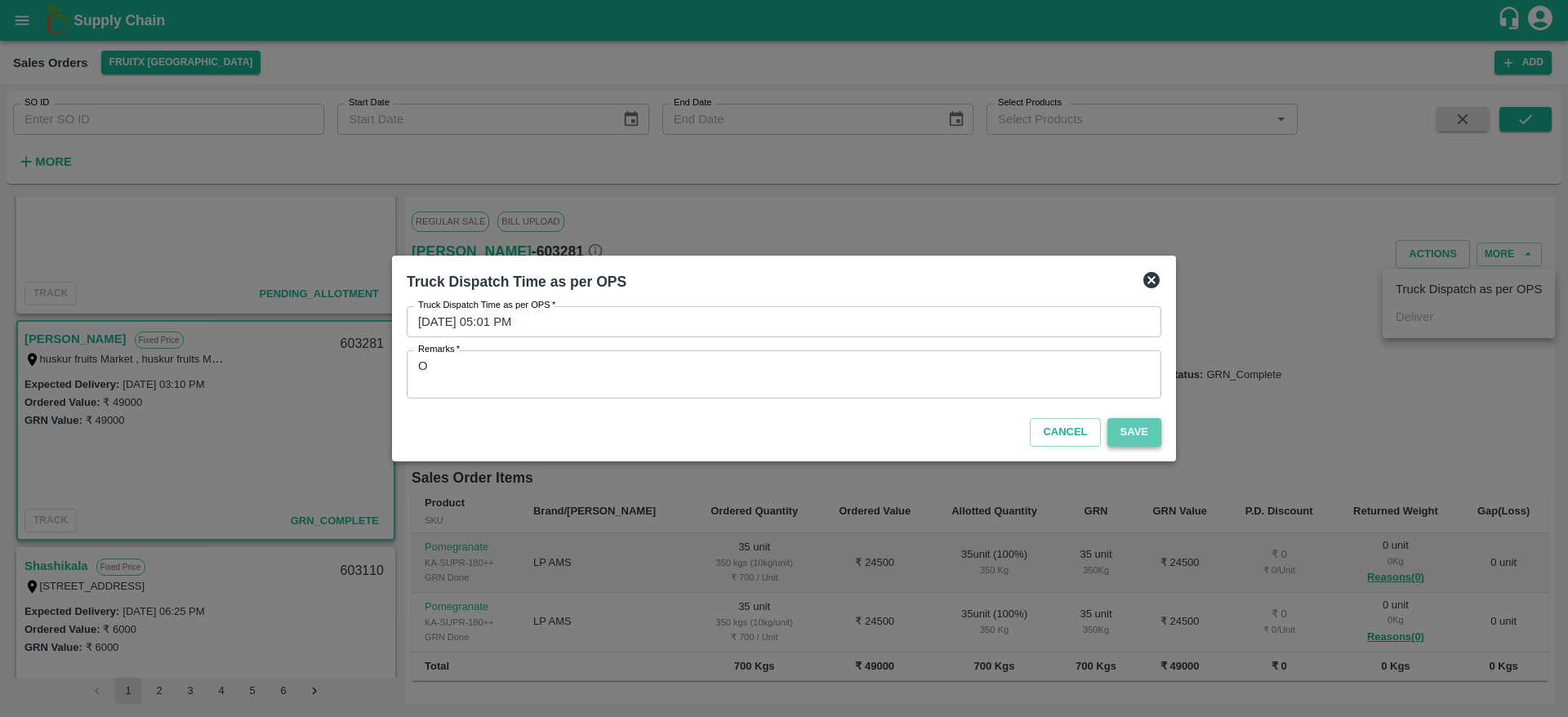
click at [1153, 418] on button "Save" at bounding box center [1133, 432] width 54 height 28
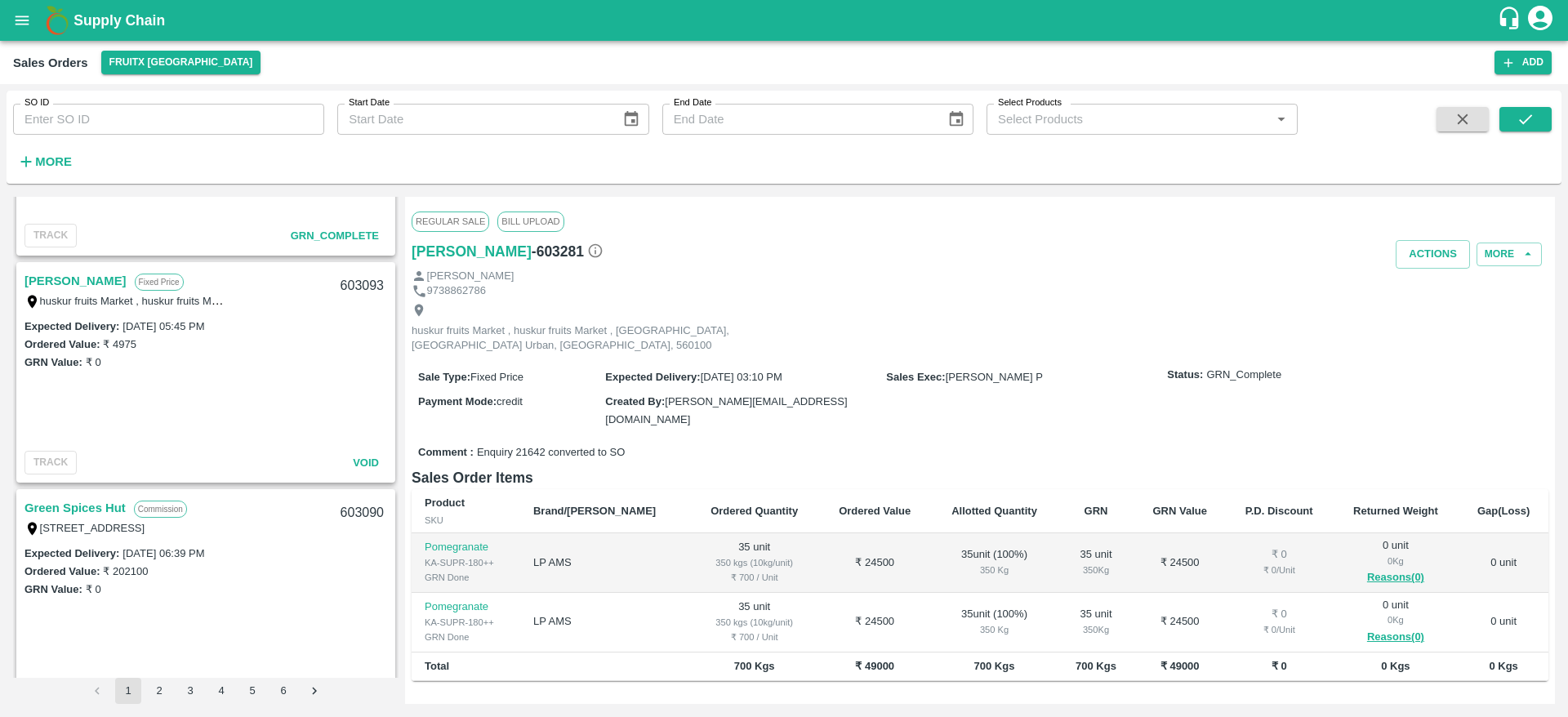
scroll to position [1790, 0]
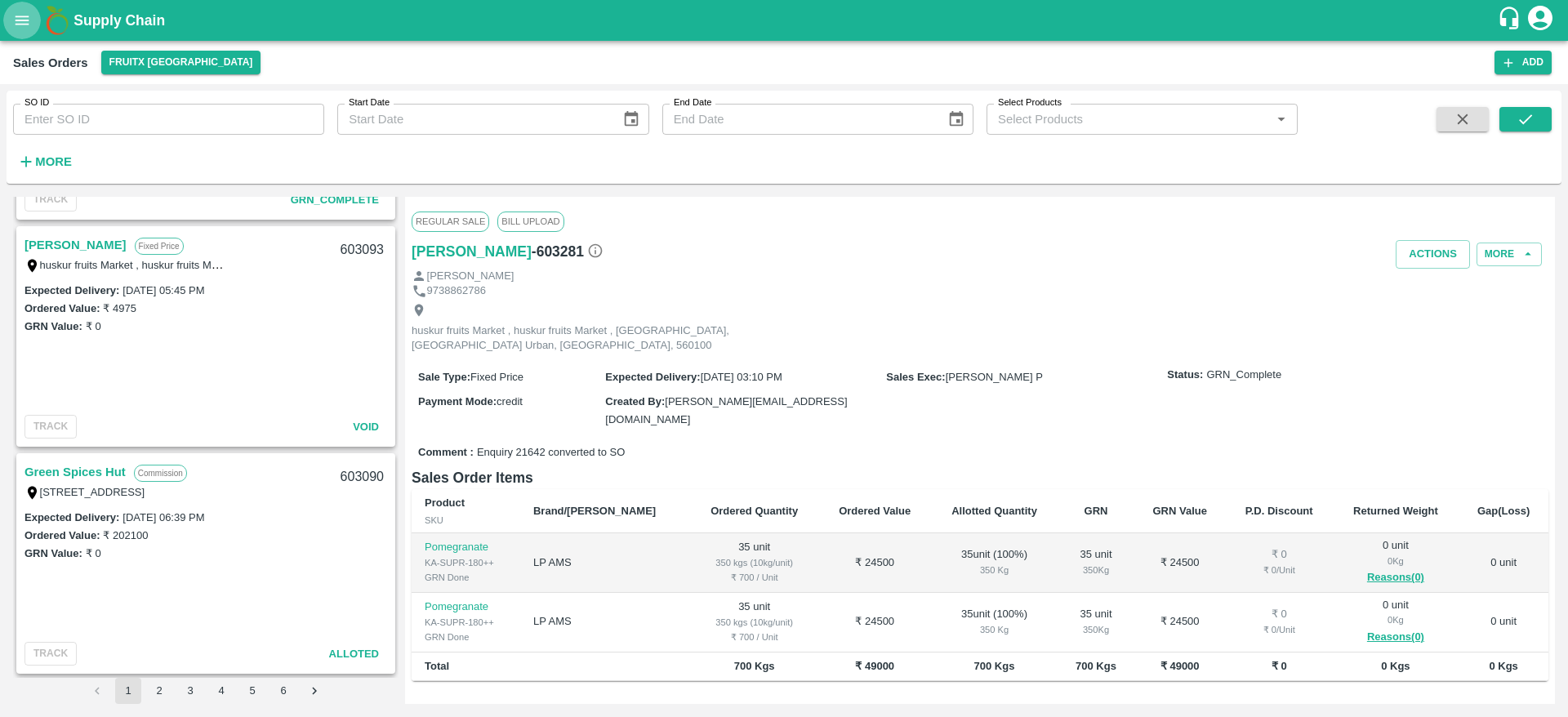
click at [26, 36] on button "open drawer" at bounding box center [22, 21] width 38 height 38
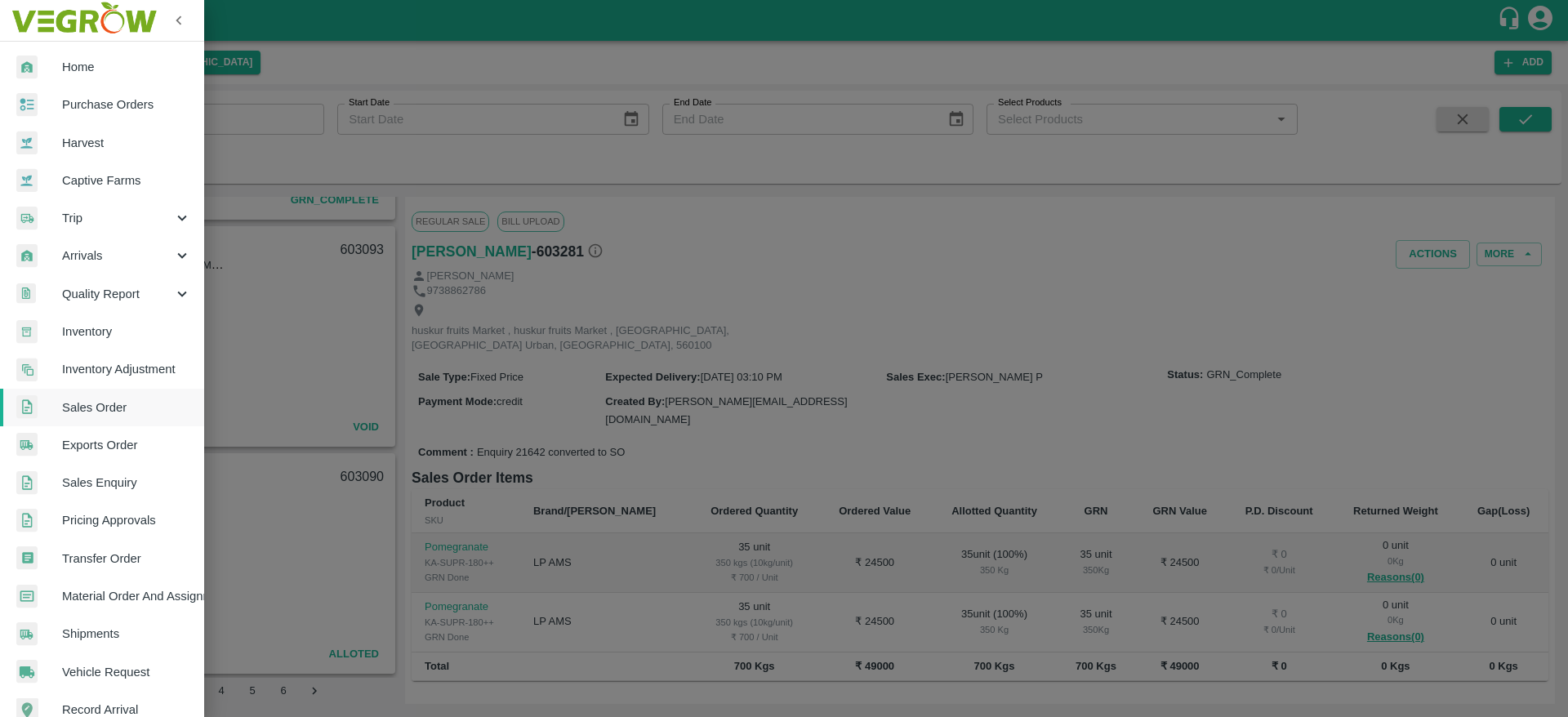
click at [312, 220] on div at bounding box center [784, 358] width 1568 height 717
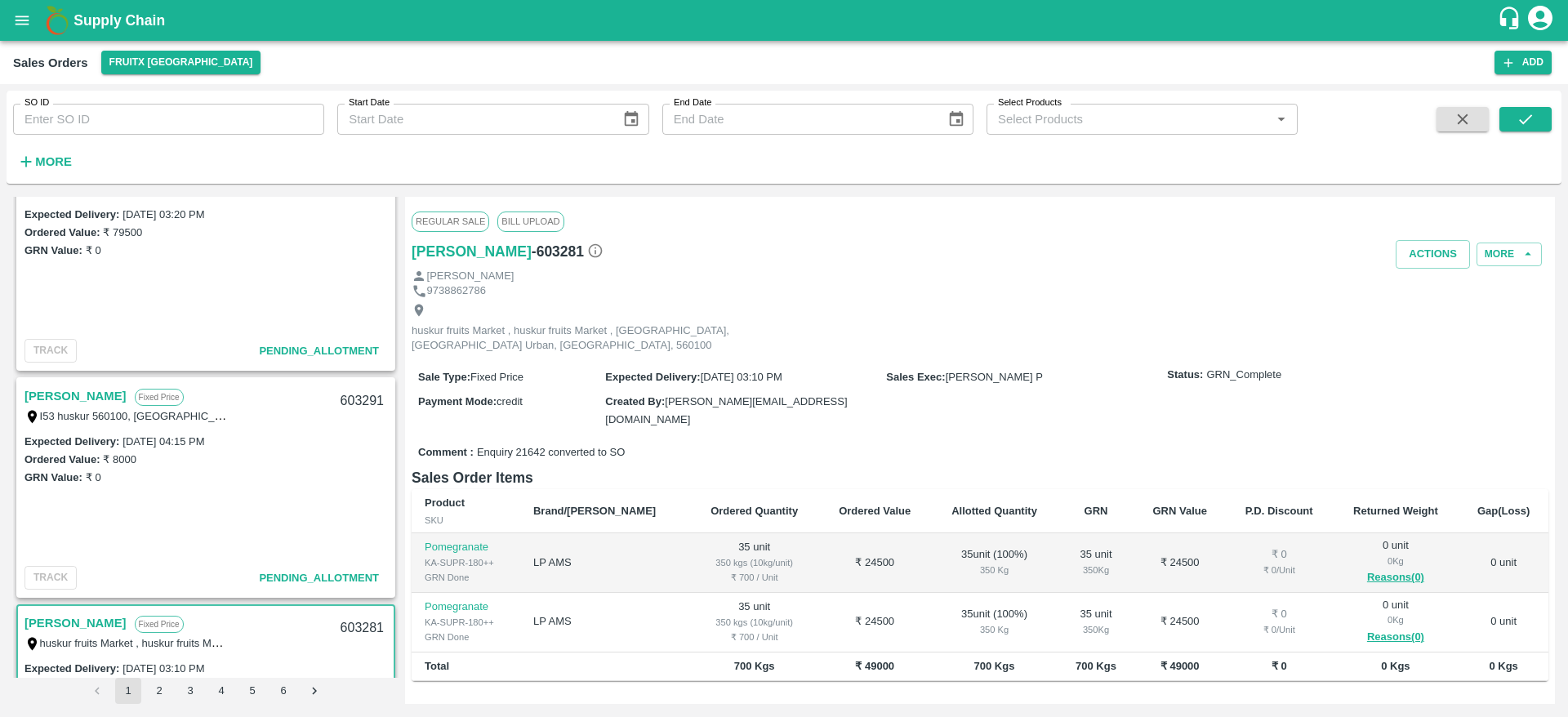
scroll to position [278, 0]
click at [84, 392] on link "[PERSON_NAME]" at bounding box center [76, 394] width 102 height 21
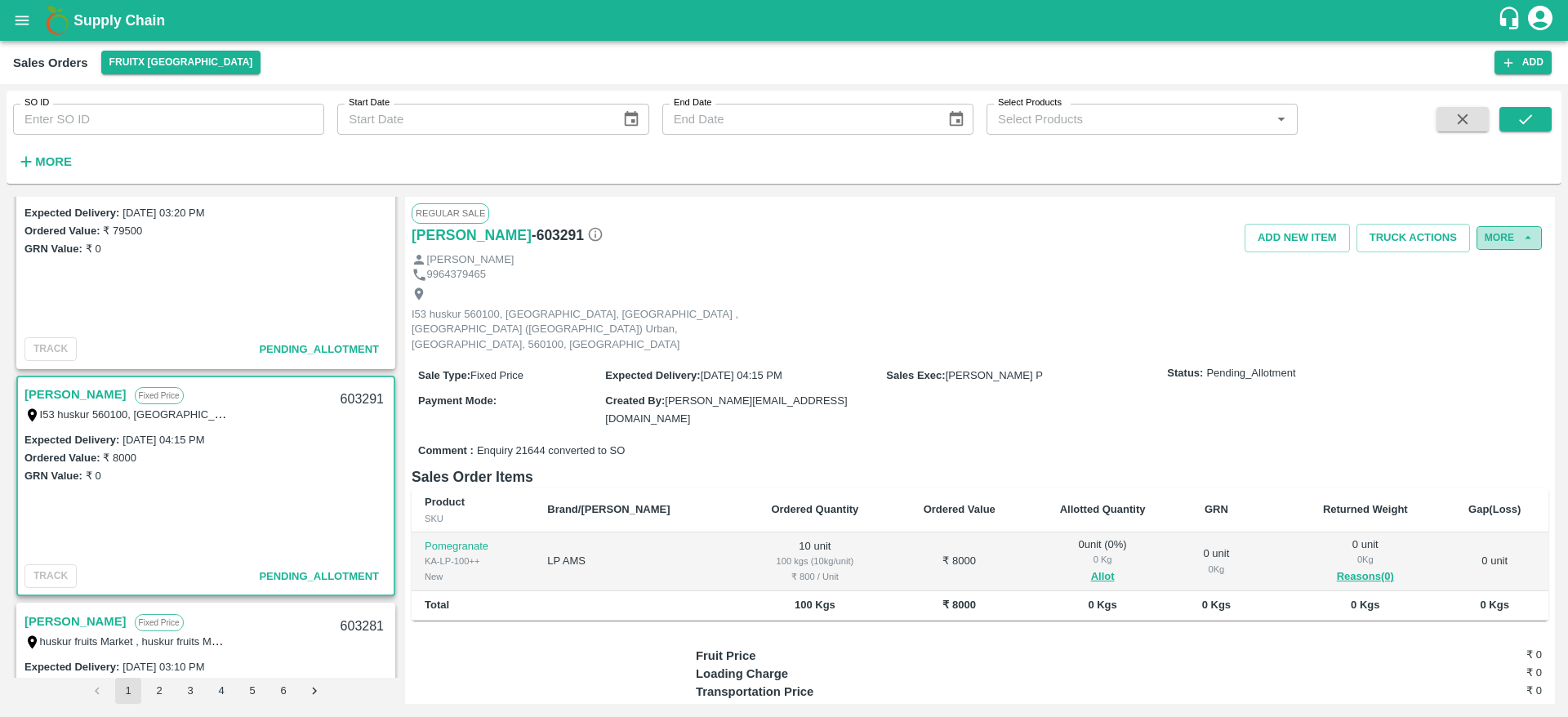
click at [1503, 235] on button "More" at bounding box center [1508, 238] width 65 height 24
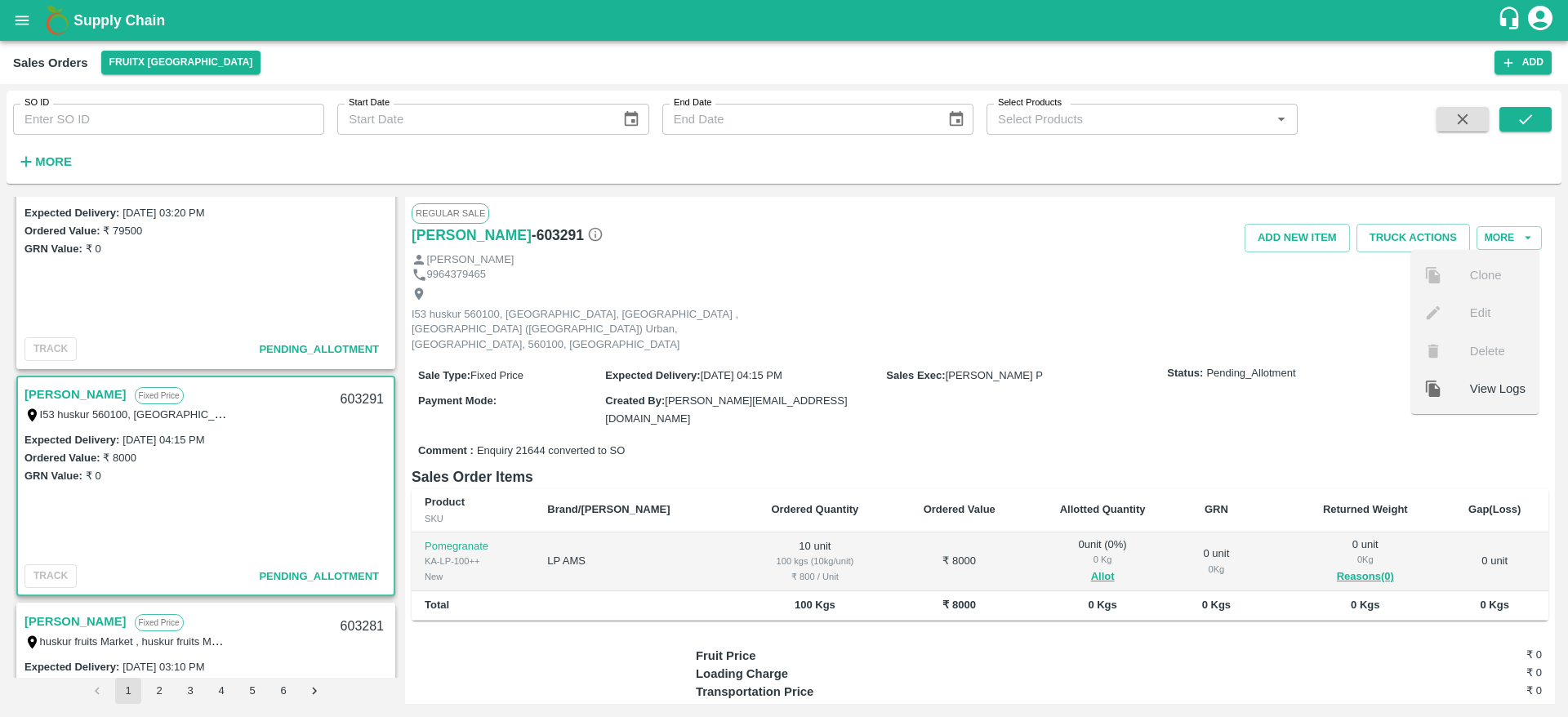
click at [1312, 325] on div "I53 huskur 560100, [GEOGRAPHIC_DATA], [GEOGRAPHIC_DATA] , [GEOGRAPHIC_DATA] ([G…" at bounding box center [980, 319] width 1136 height 74
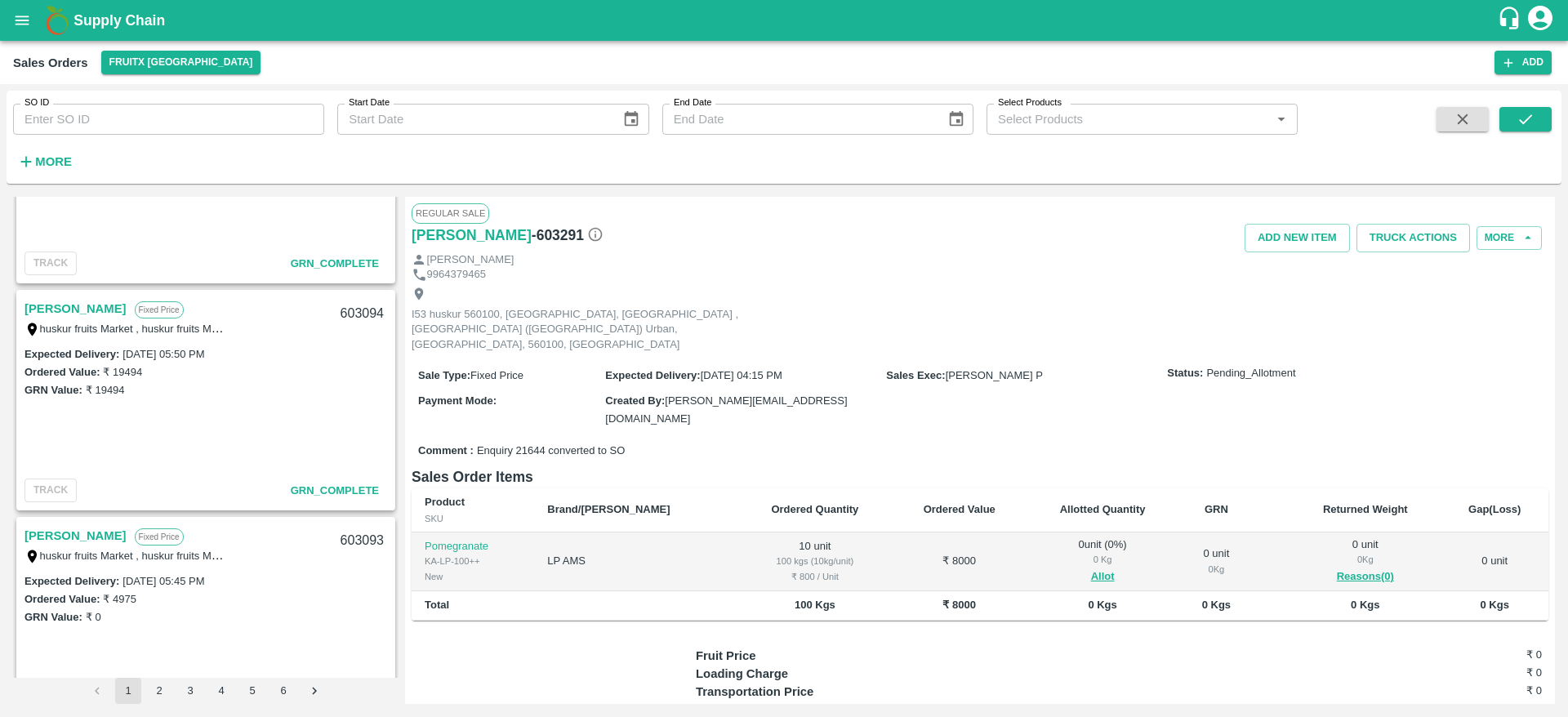
scroll to position [1700, 0]
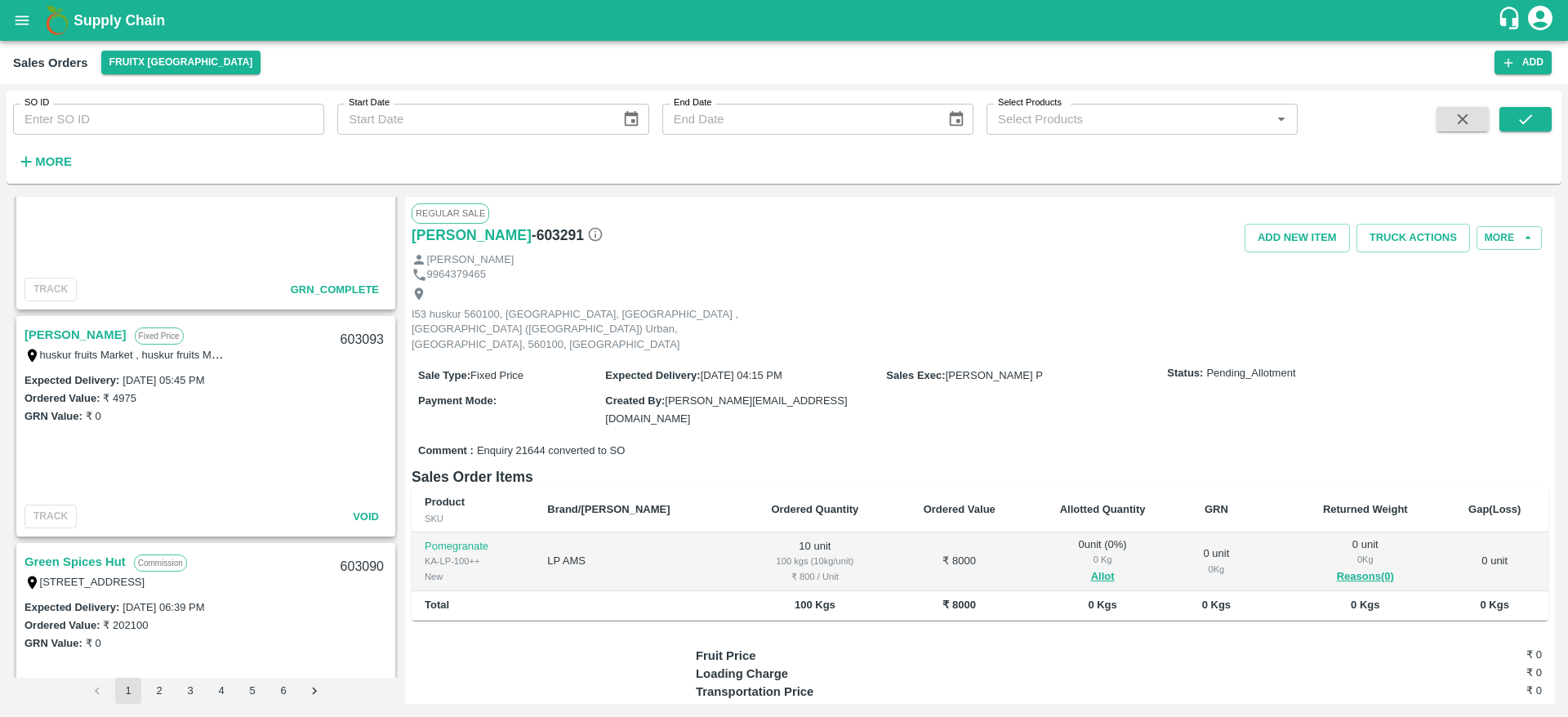
click at [112, 338] on link "[PERSON_NAME]" at bounding box center [76, 334] width 102 height 21
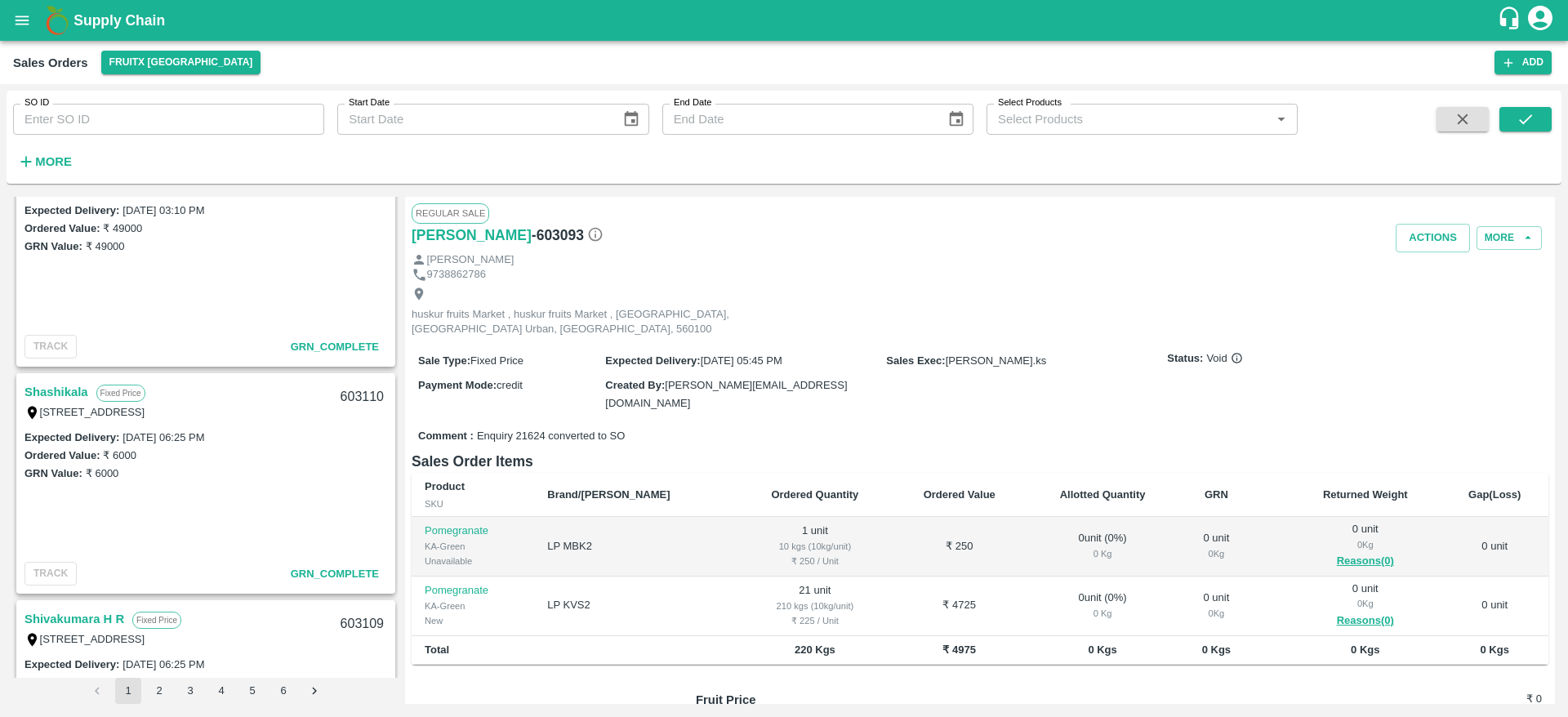
scroll to position [726, 0]
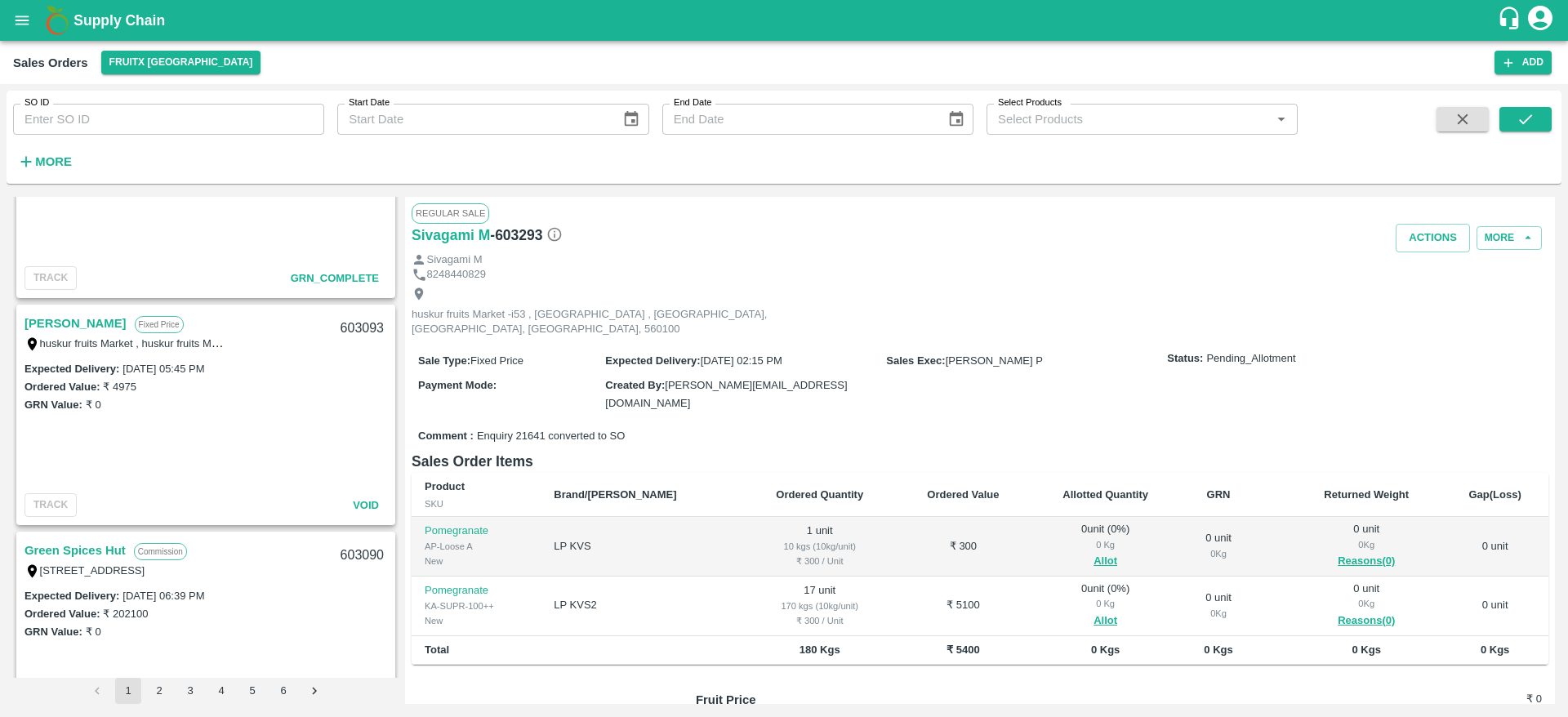
scroll to position [1711, 0]
click at [98, 330] on link "[PERSON_NAME]" at bounding box center [76, 325] width 102 height 21
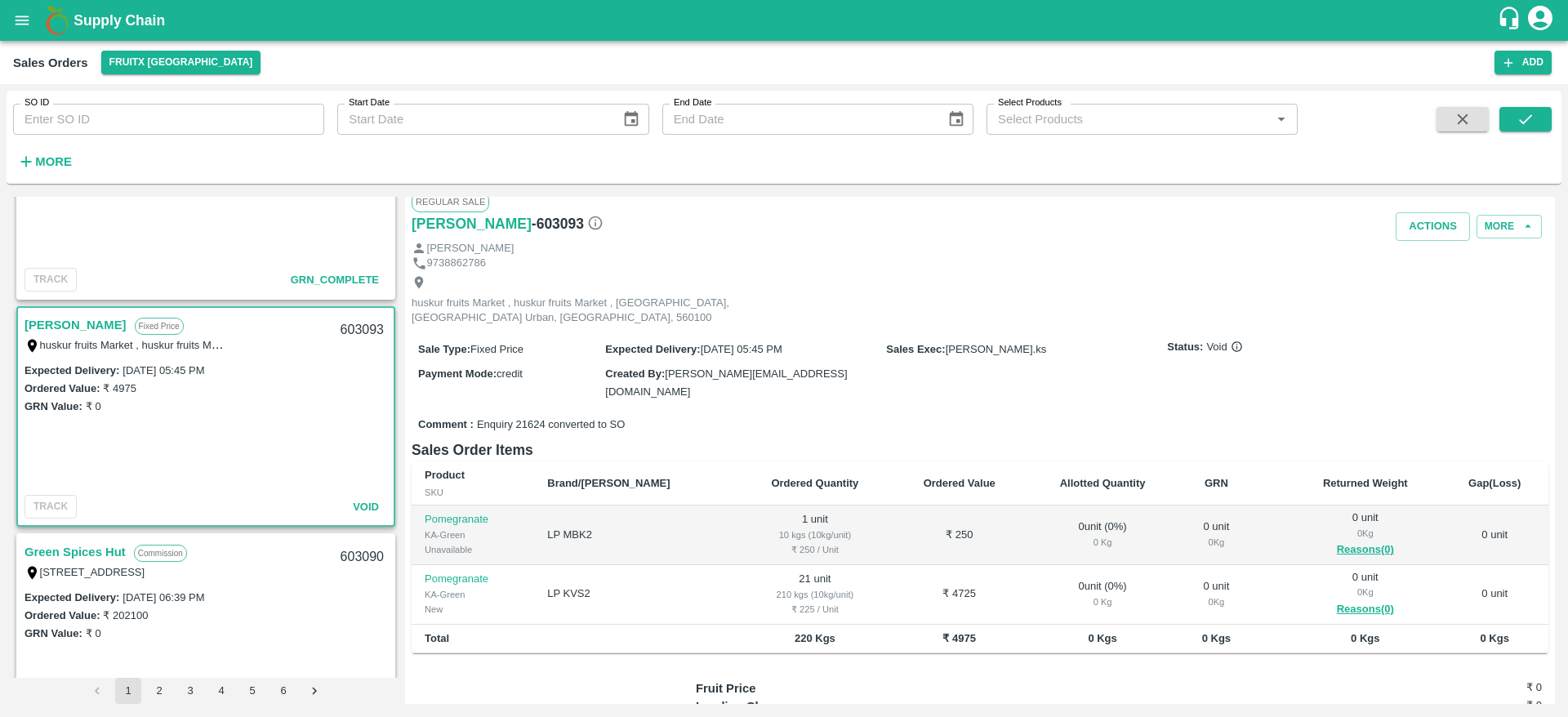
scroll to position [12, 0]
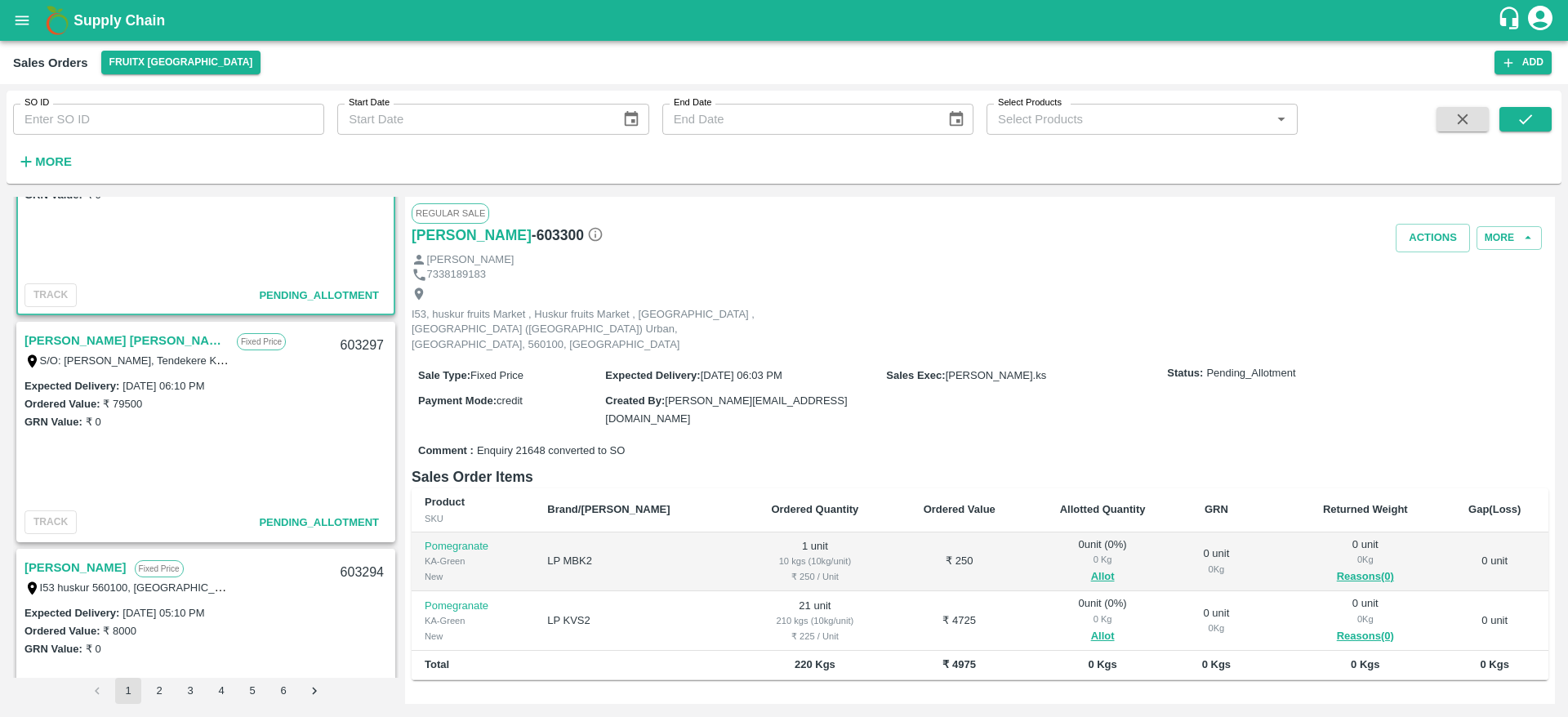
scroll to position [161, 0]
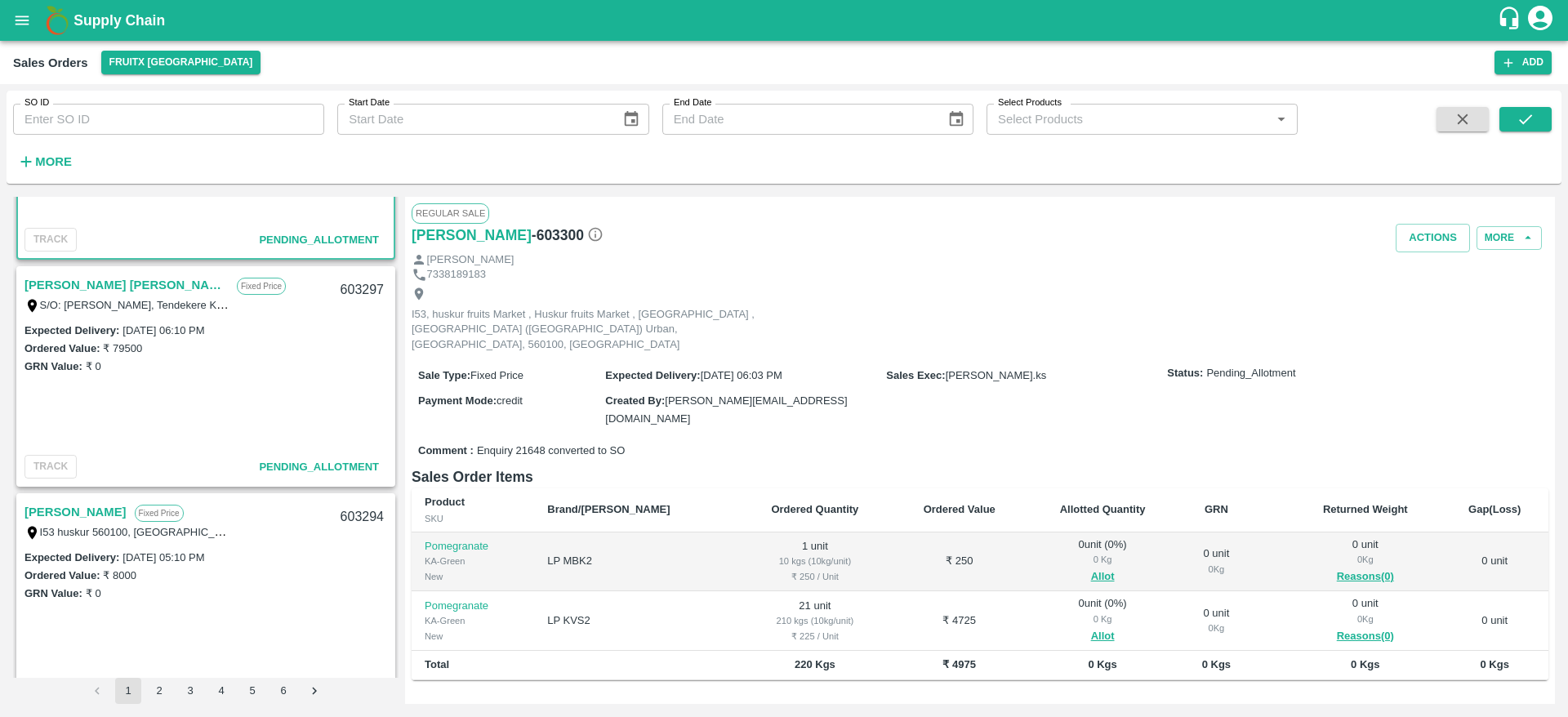
click at [86, 278] on link "[PERSON_NAME] [PERSON_NAME]" at bounding box center [127, 285] width 205 height 21
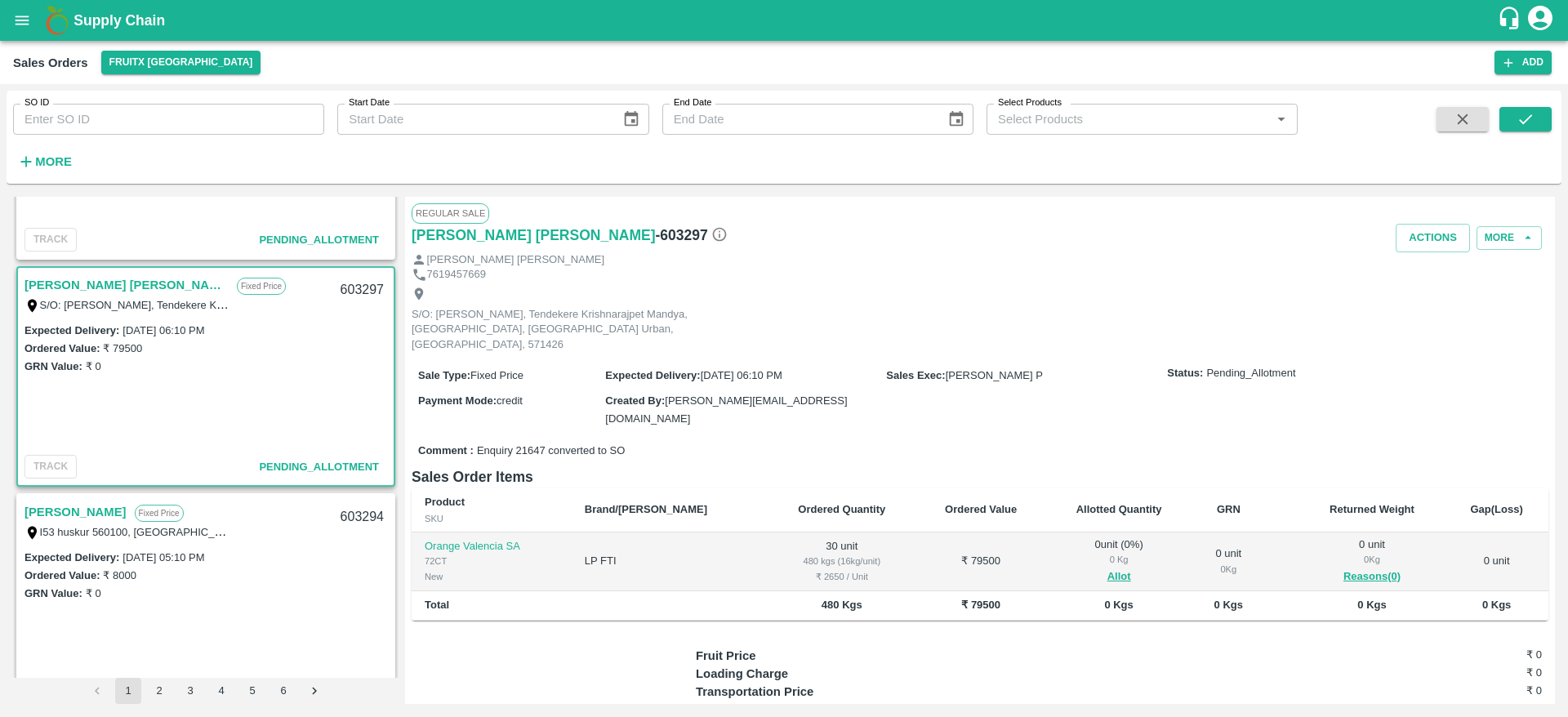
scroll to position [70, 0]
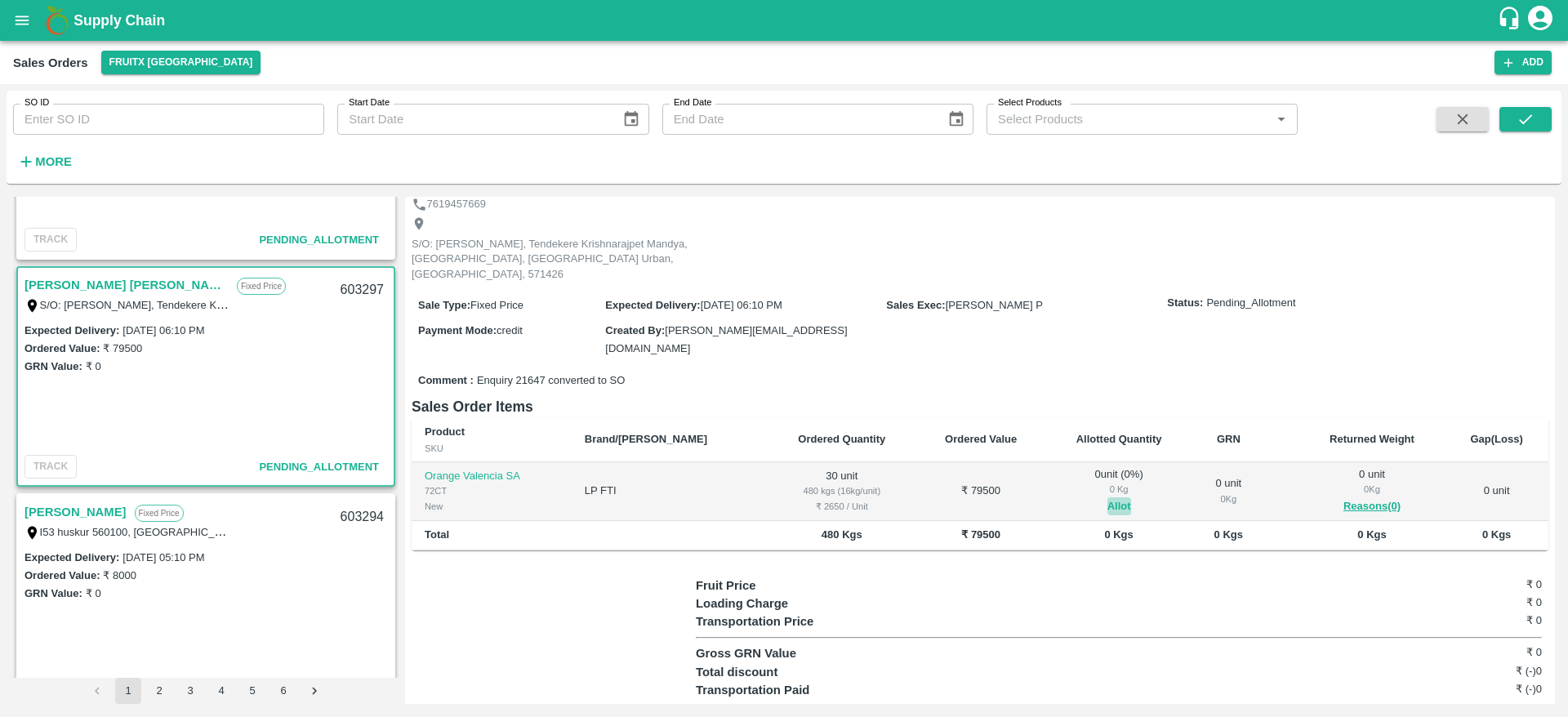
click at [1107, 497] on button "Allot" at bounding box center [1118, 507] width 24 height 19
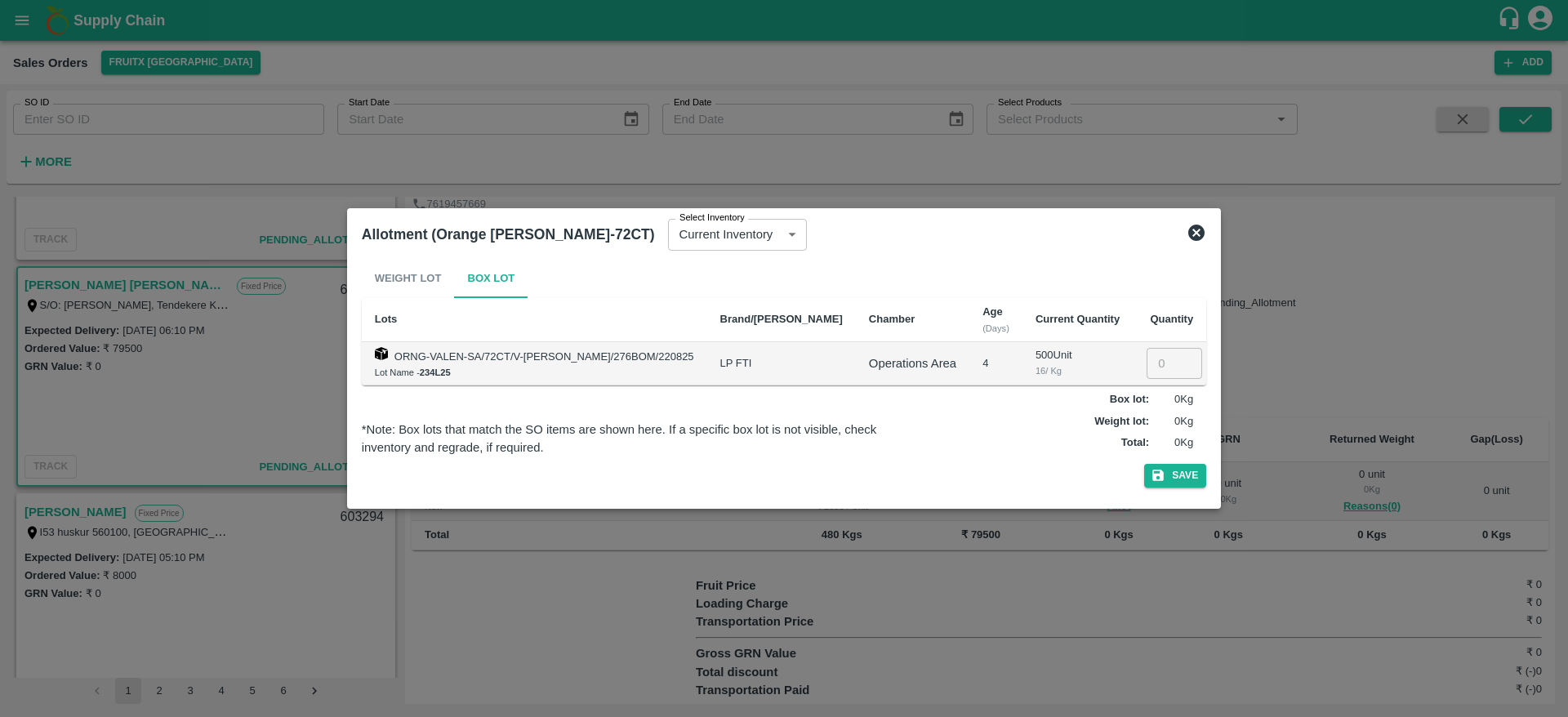
click at [1147, 352] on input "number" at bounding box center [1174, 363] width 56 height 31
type input "30"
click at [1144, 464] on button "Save" at bounding box center [1175, 475] width 62 height 24
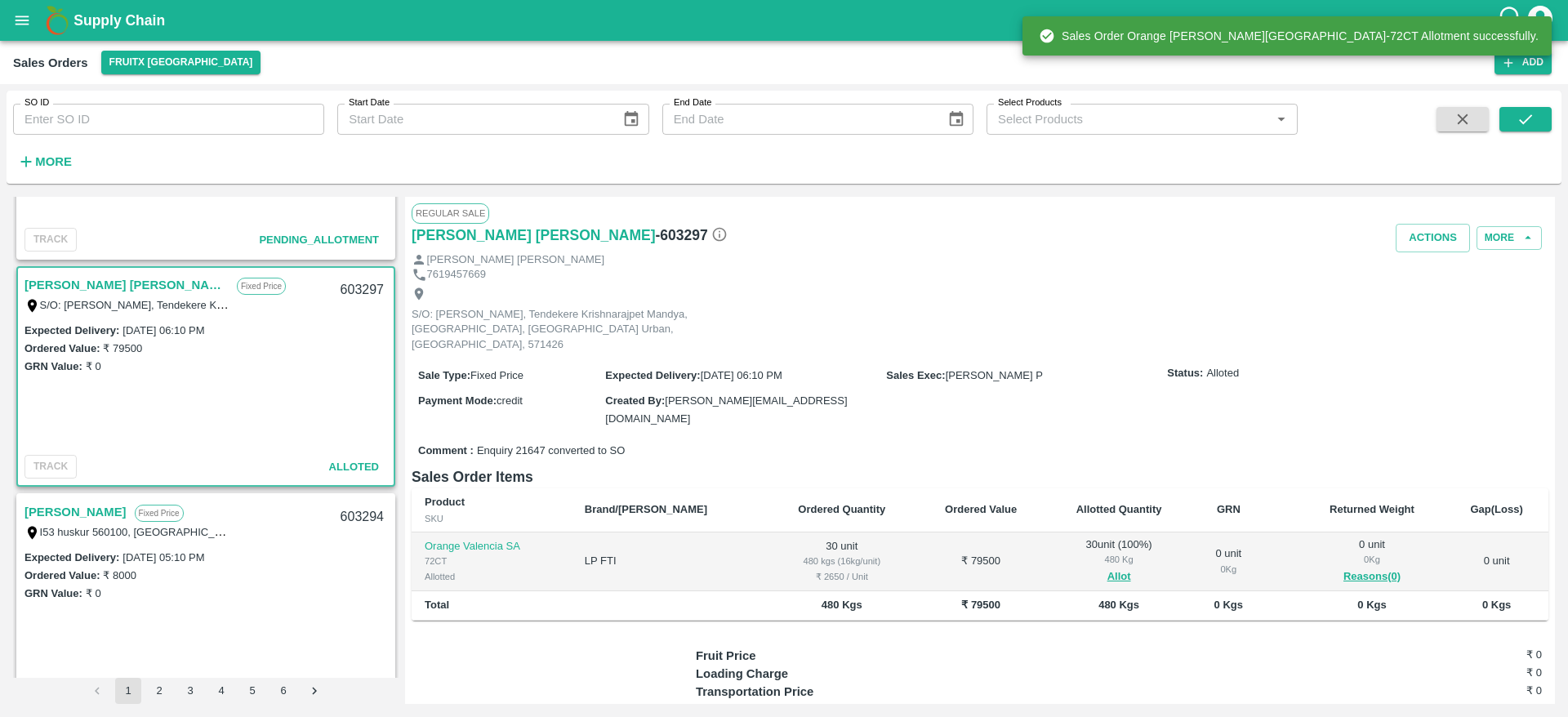
click at [364, 294] on div "603297" at bounding box center [362, 290] width 62 height 39
copy div "603297"
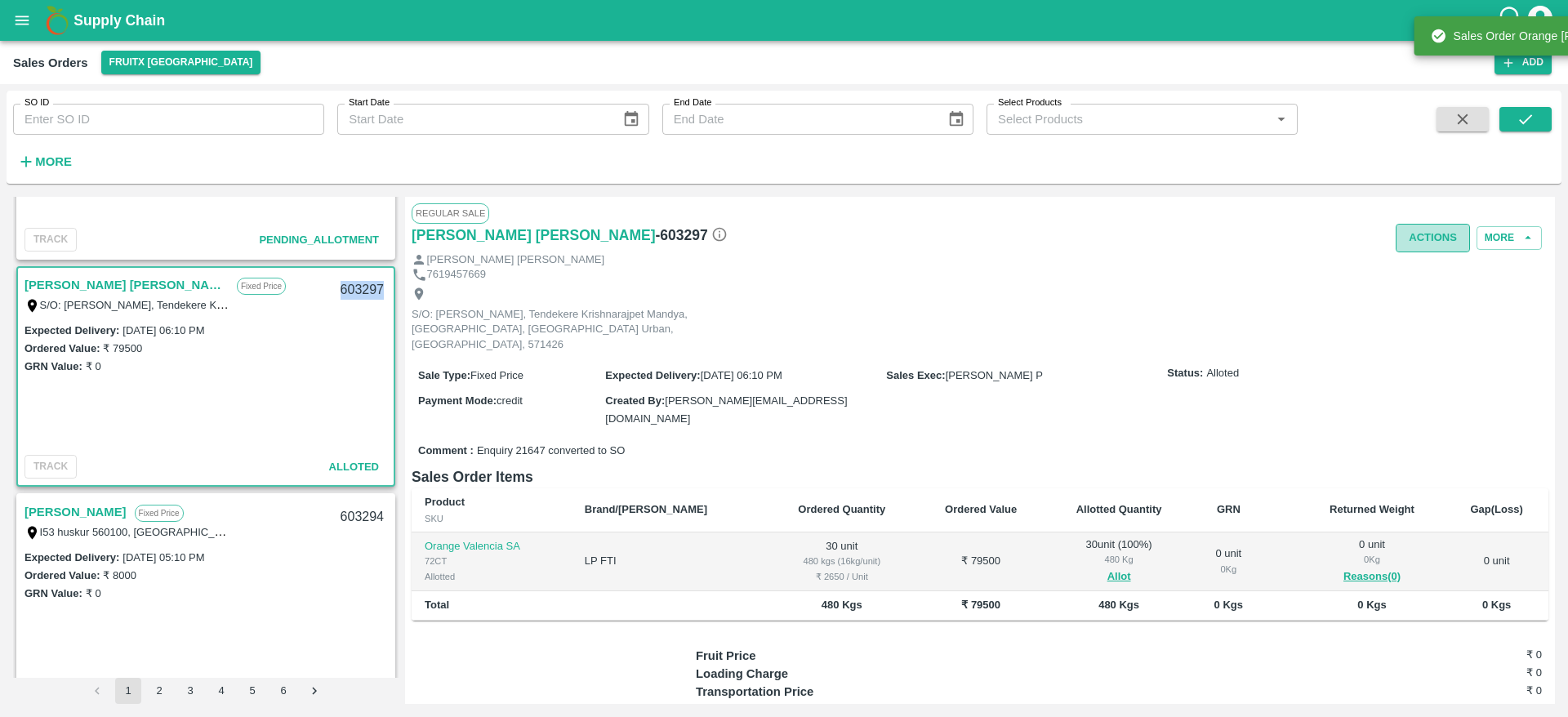
click at [1416, 241] on button "Actions" at bounding box center [1433, 238] width 74 height 28
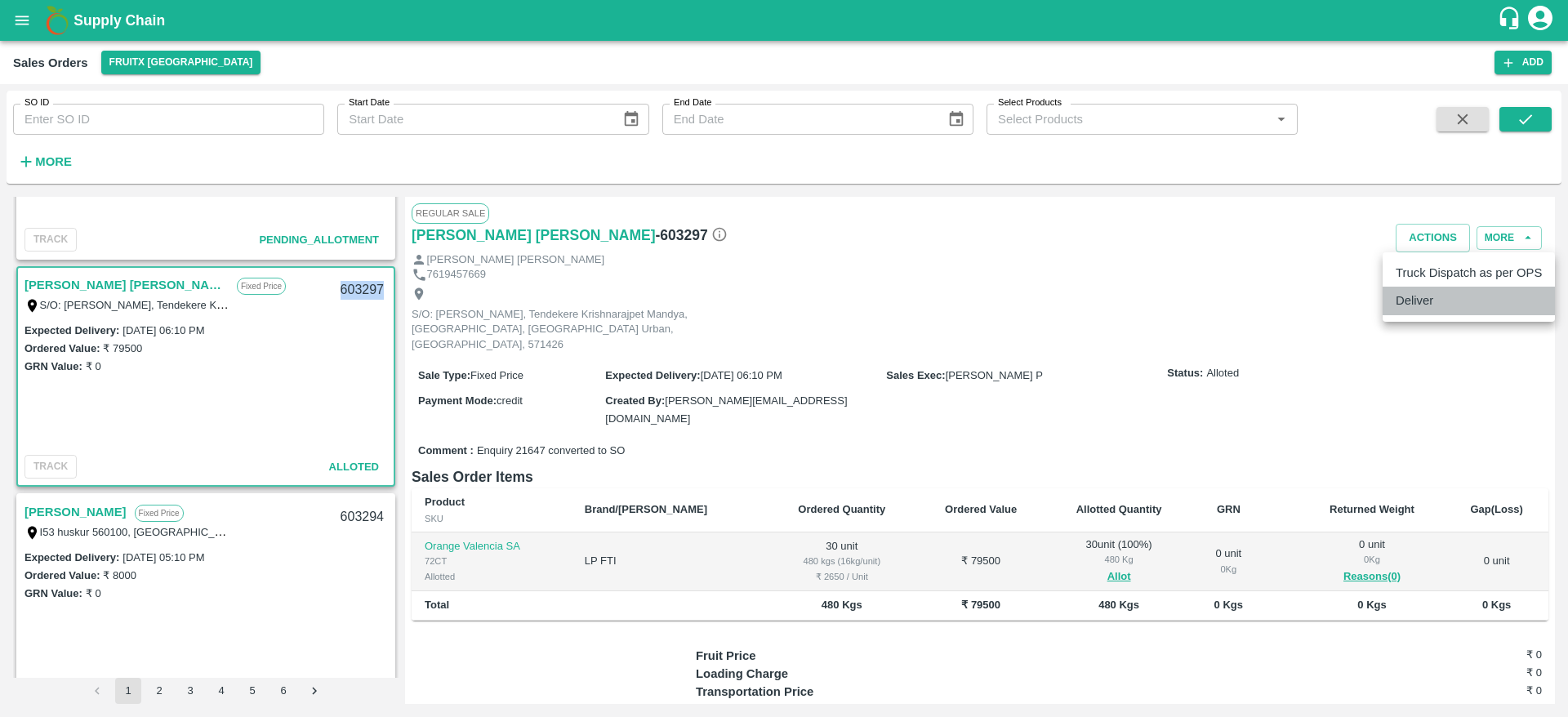
click at [1417, 306] on li "Deliver" at bounding box center [1469, 300] width 172 height 27
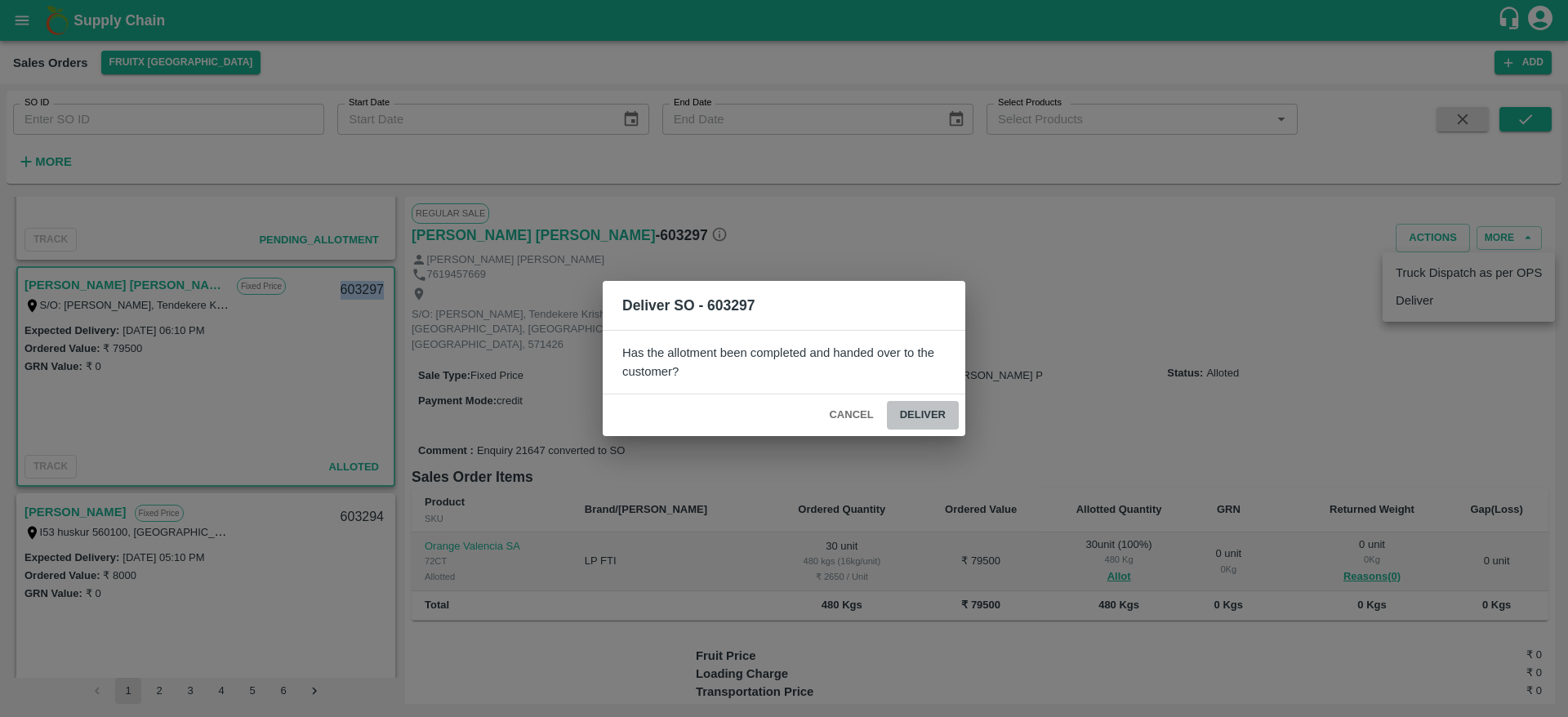
click at [922, 403] on button "Deliver" at bounding box center [922, 415] width 72 height 28
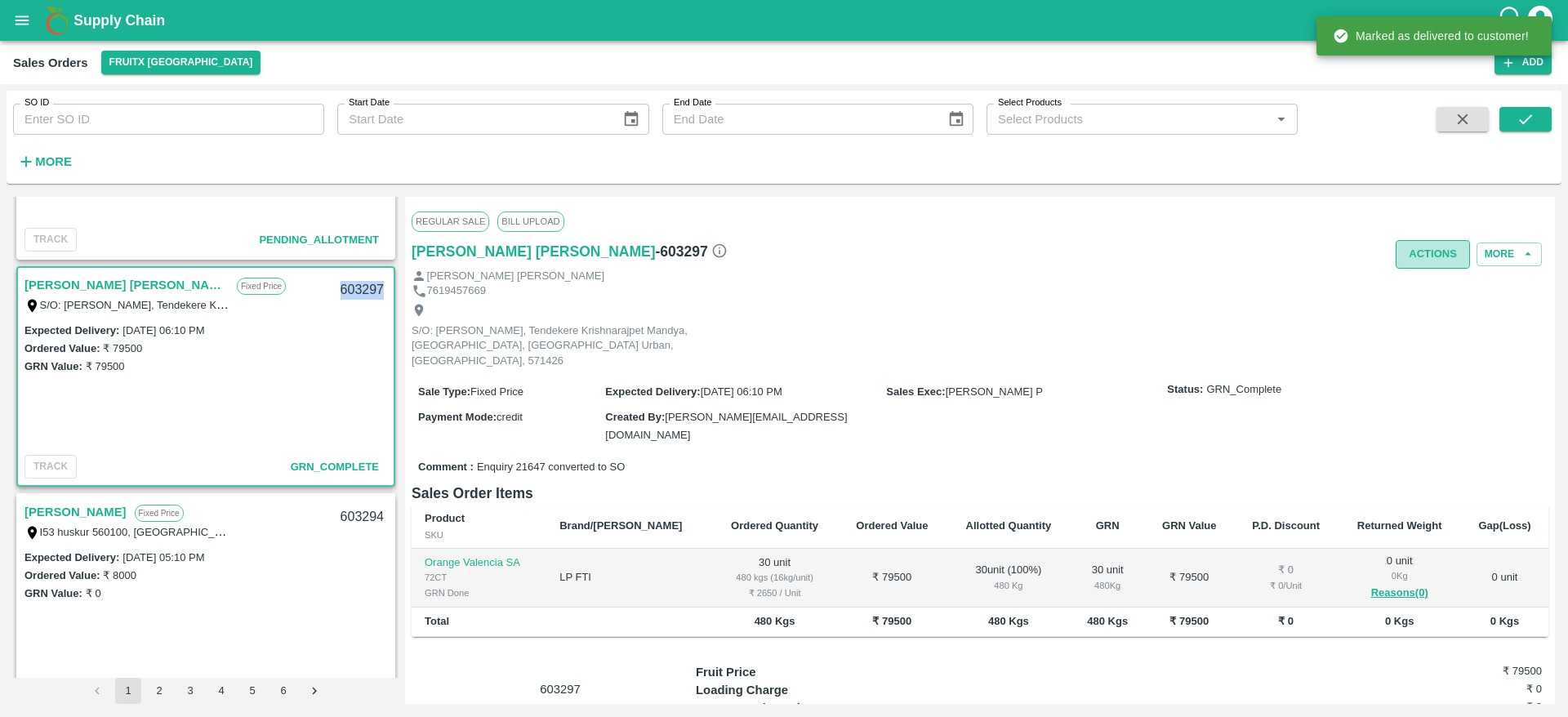
click at [1422, 259] on button "Actions" at bounding box center [1433, 255] width 74 height 28
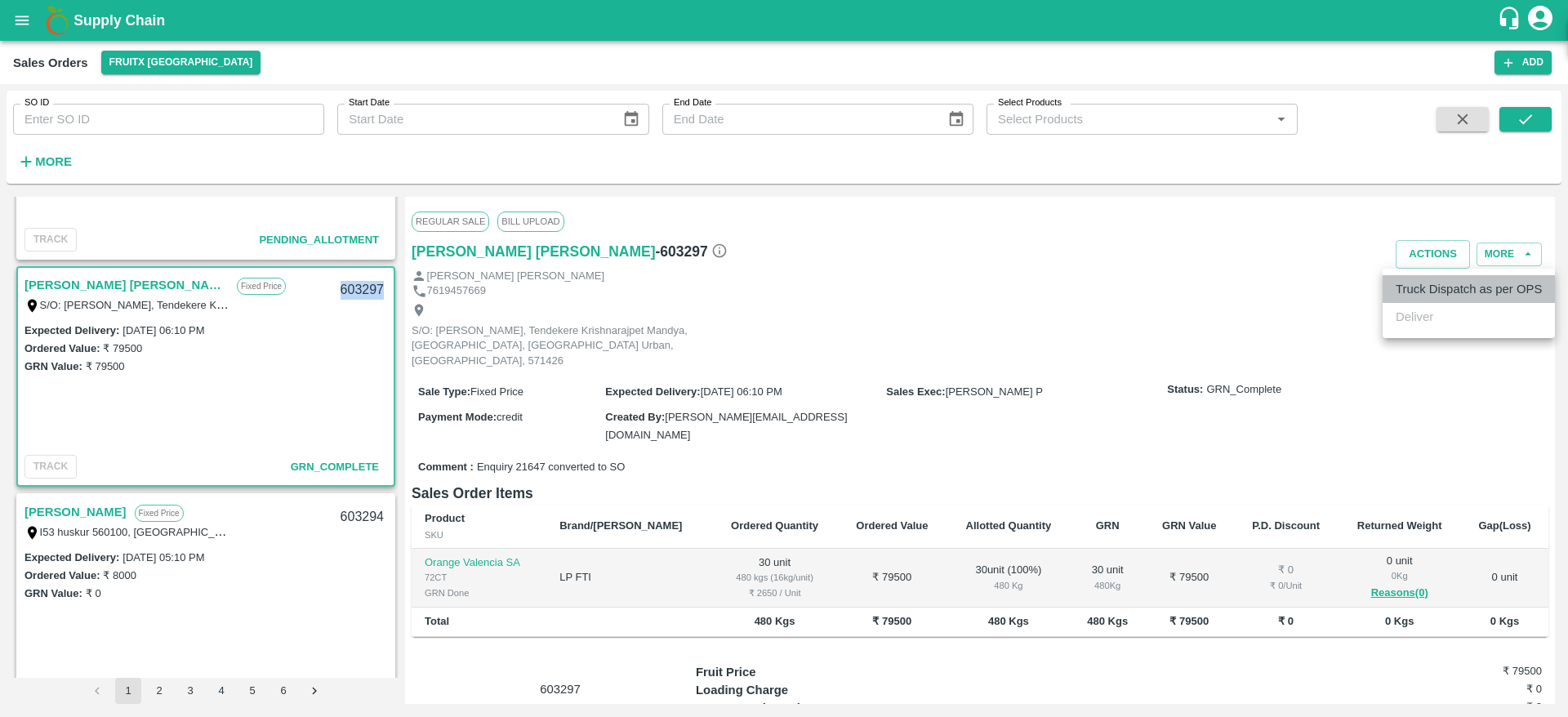
click at [1437, 283] on li "Truck Dispatch as per OPS" at bounding box center [1469, 289] width 172 height 27
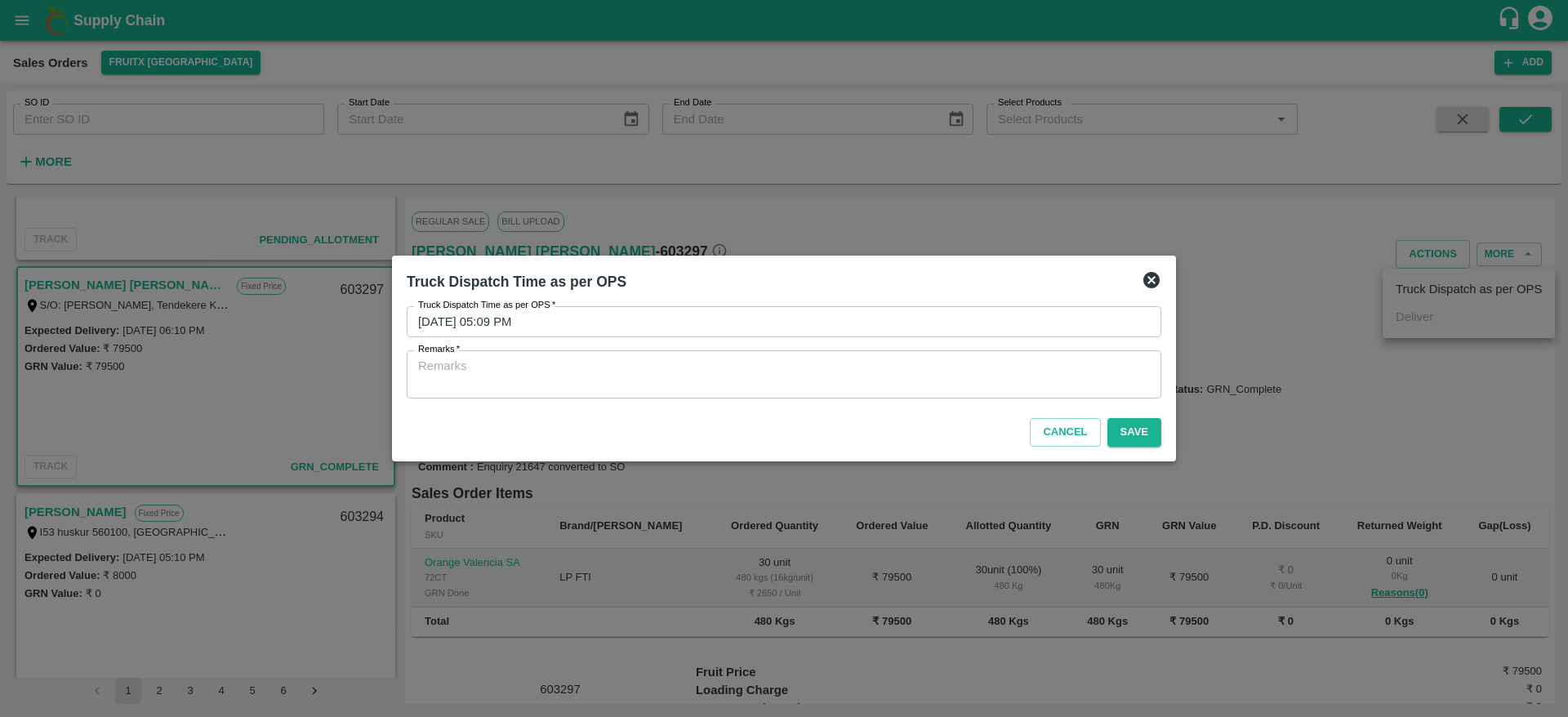
click at [844, 394] on div "x Remarks" at bounding box center [783, 374] width 755 height 48
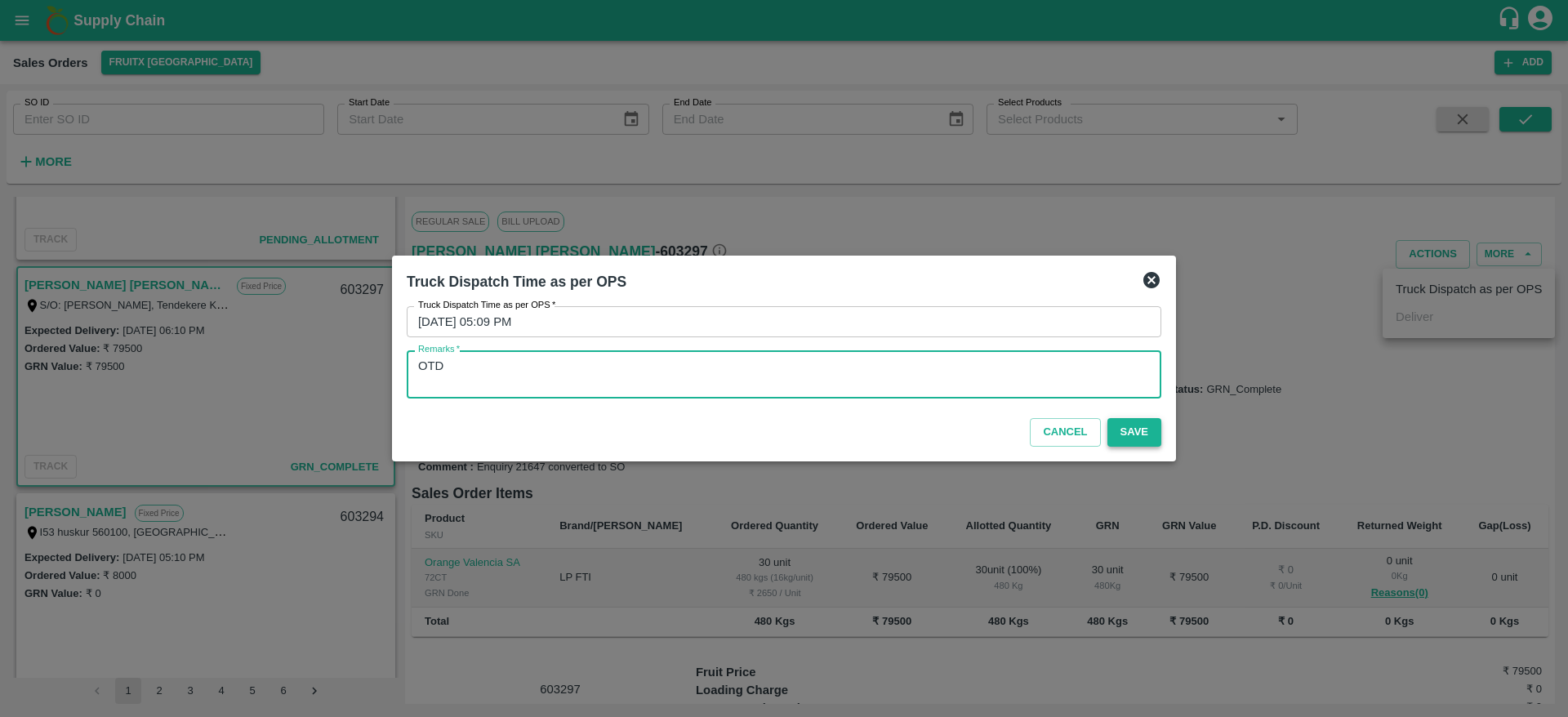
type textarea "OTD"
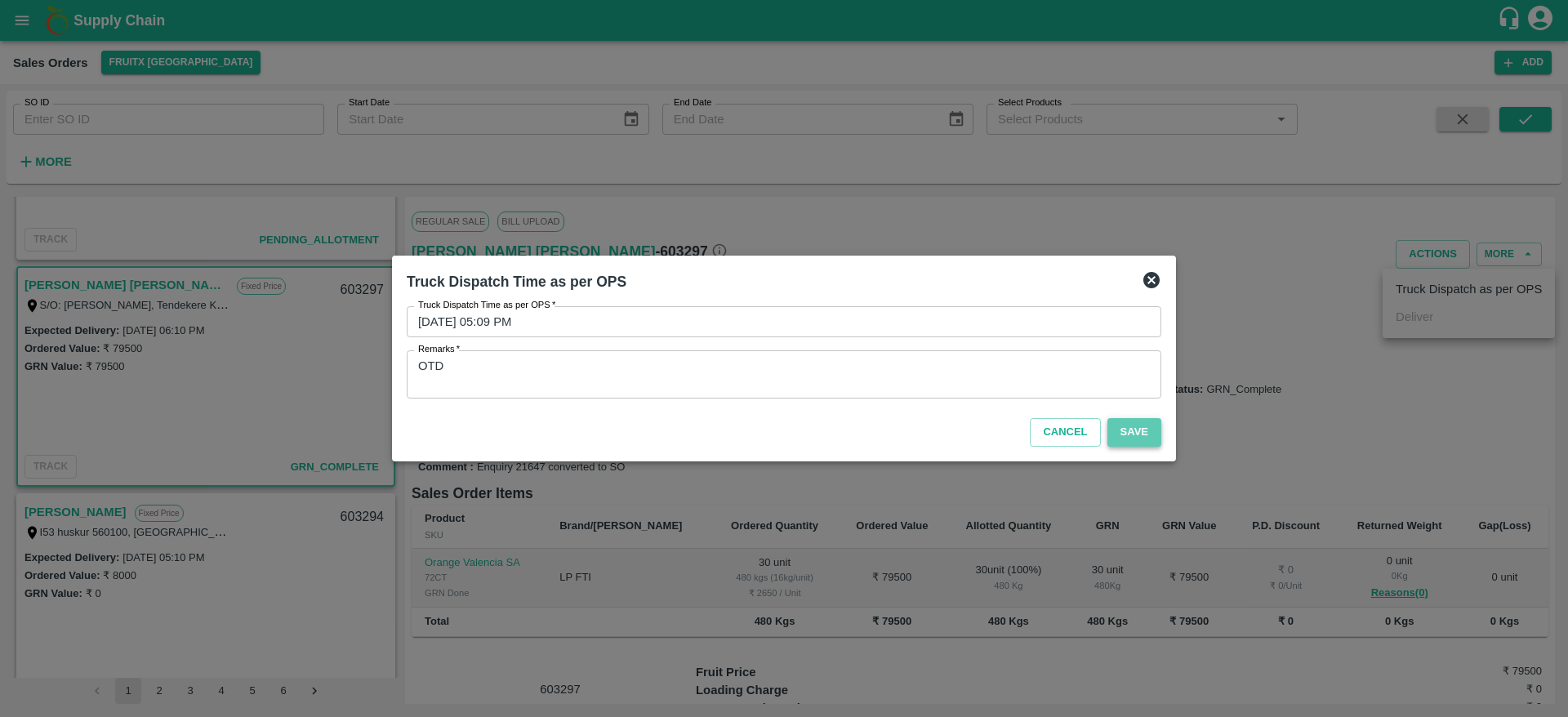
click at [1124, 431] on button "Save" at bounding box center [1133, 432] width 54 height 28
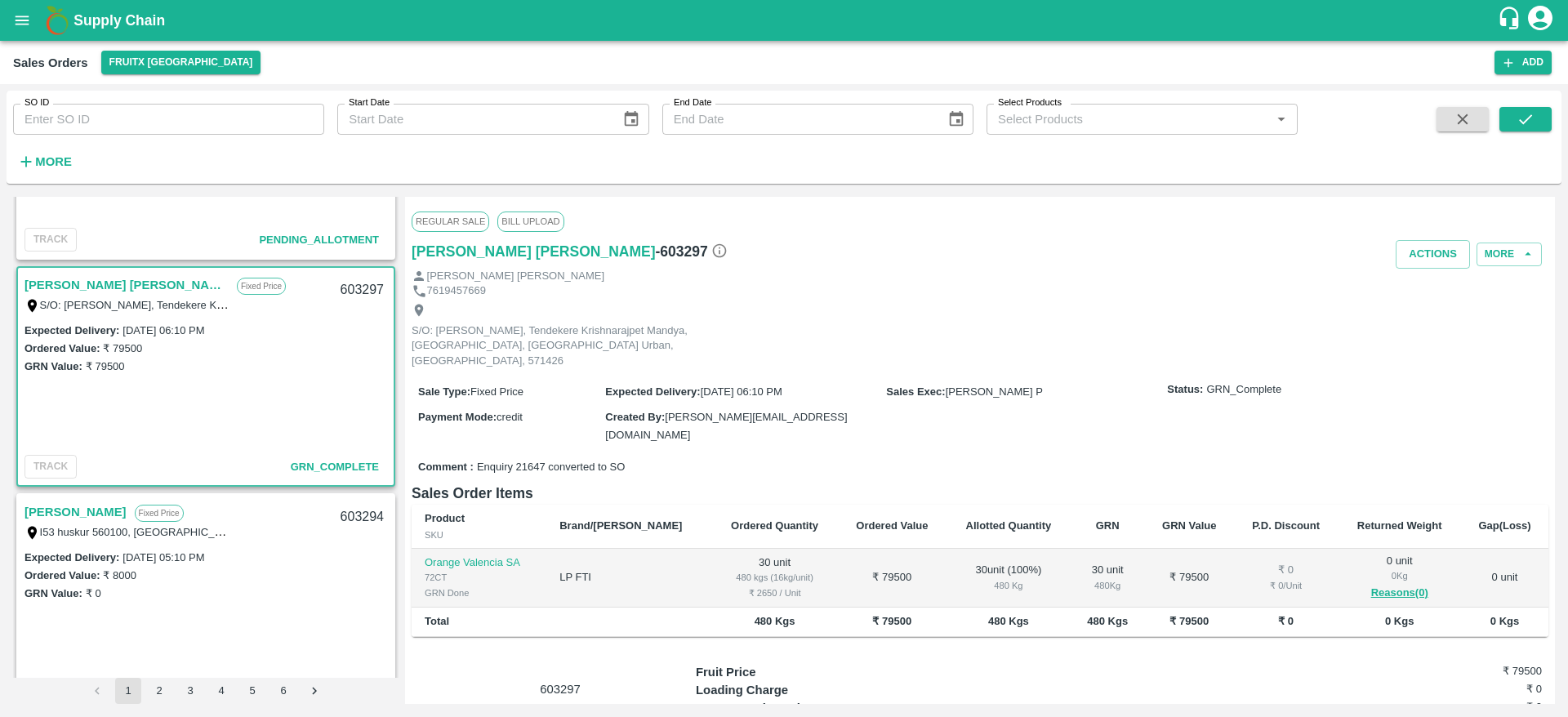
scroll to position [0, 0]
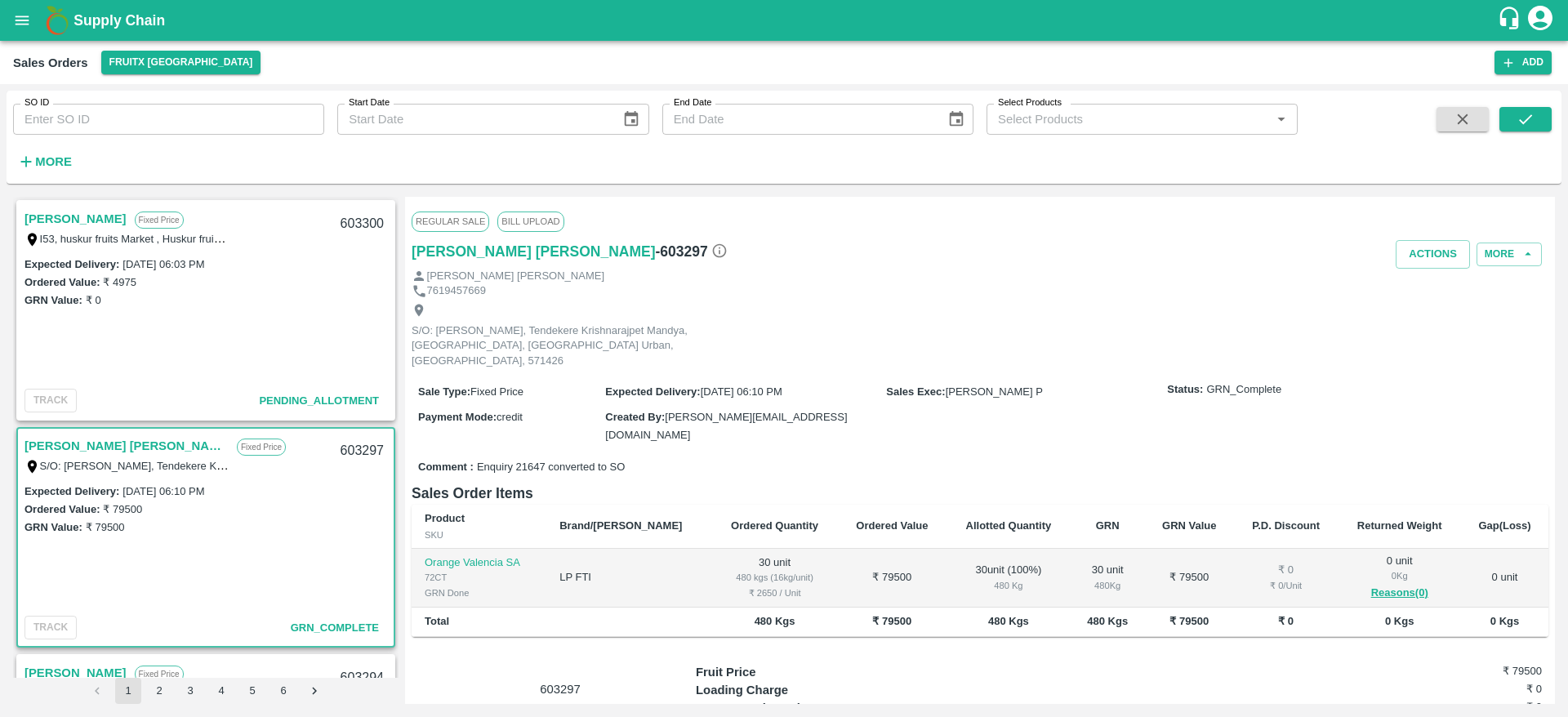
click at [95, 226] on link "[PERSON_NAME]" at bounding box center [76, 219] width 102 height 21
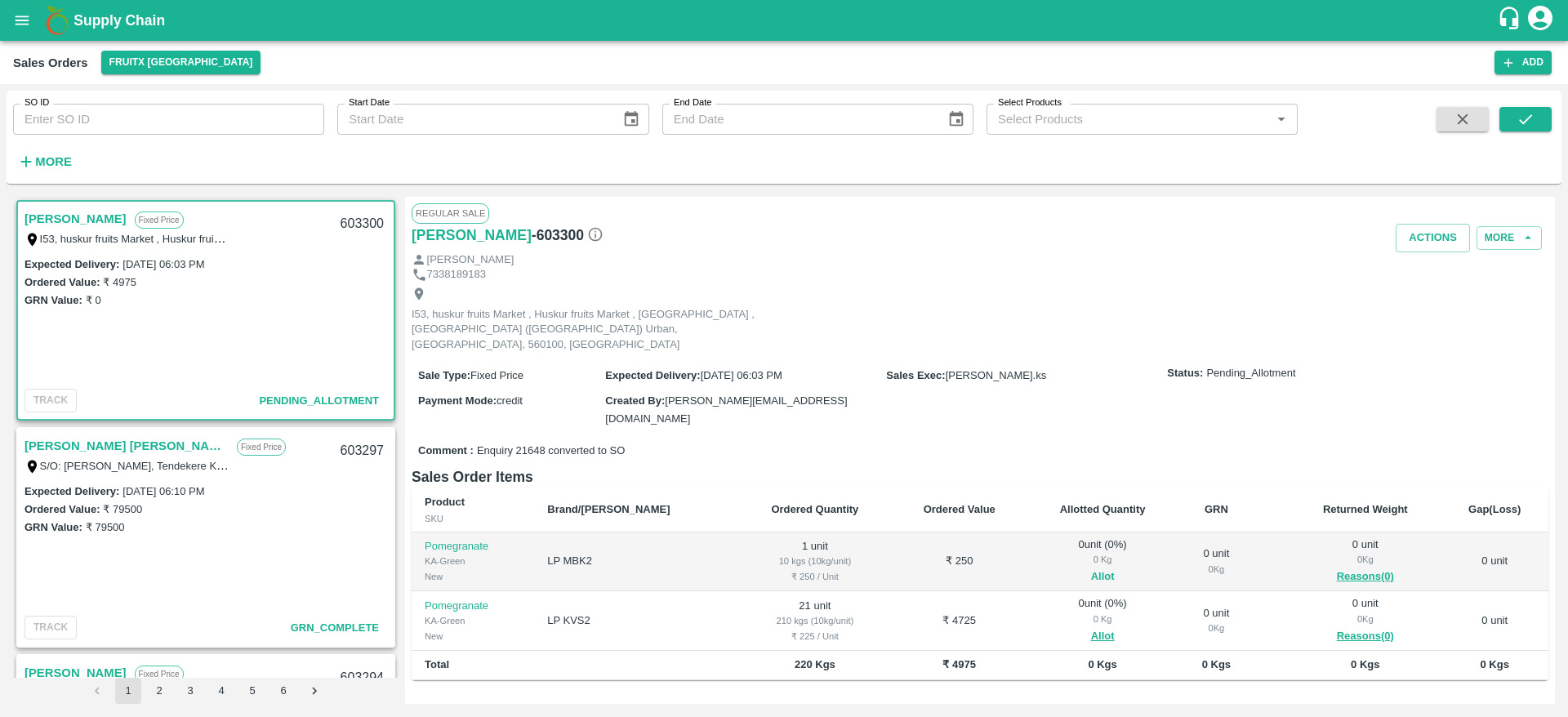
click at [1091, 567] on button "Allot" at bounding box center [1102, 577] width 24 height 19
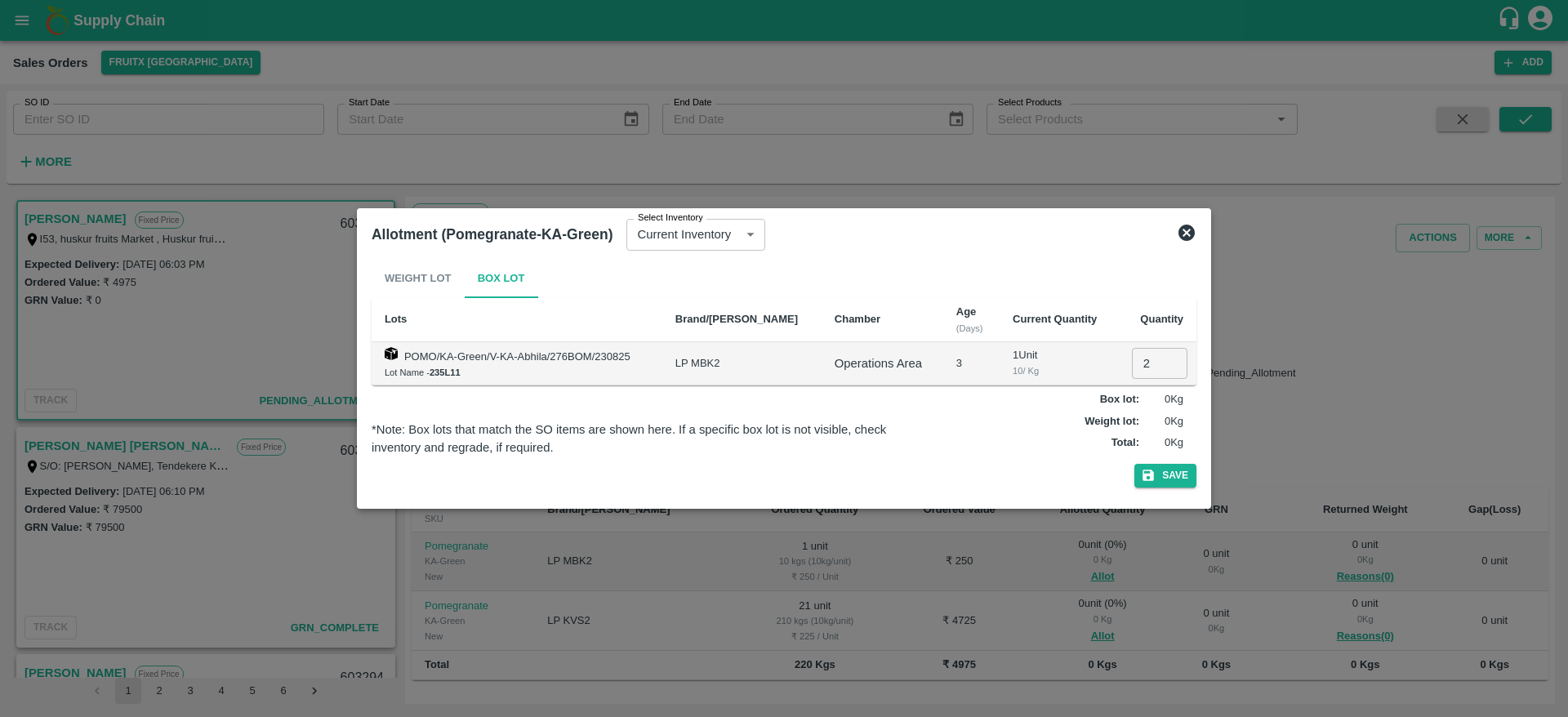
click at [1131, 360] on input "2" at bounding box center [1159, 363] width 56 height 31
type input "01"
click at [1134, 464] on button "Save" at bounding box center [1166, 475] width 62 height 24
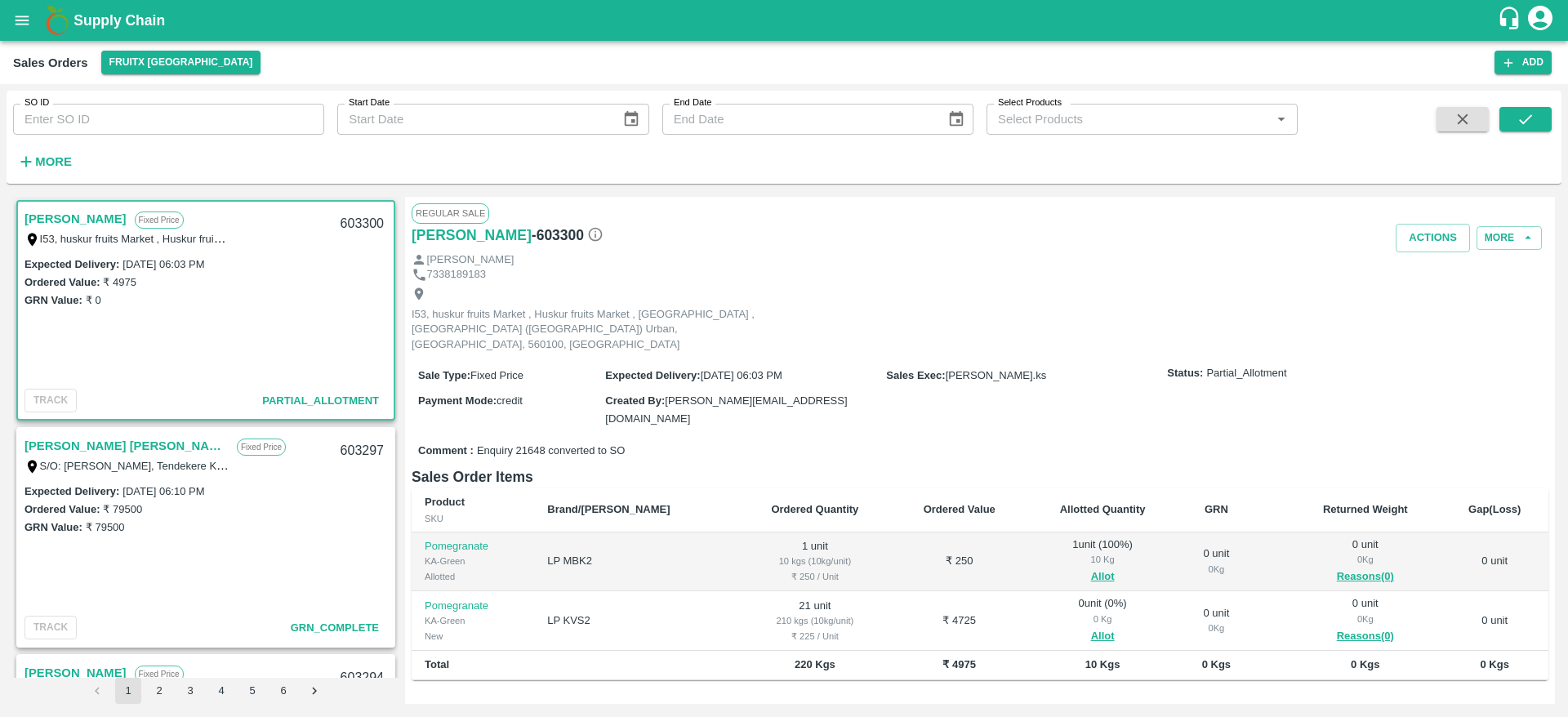
scroll to position [20, 0]
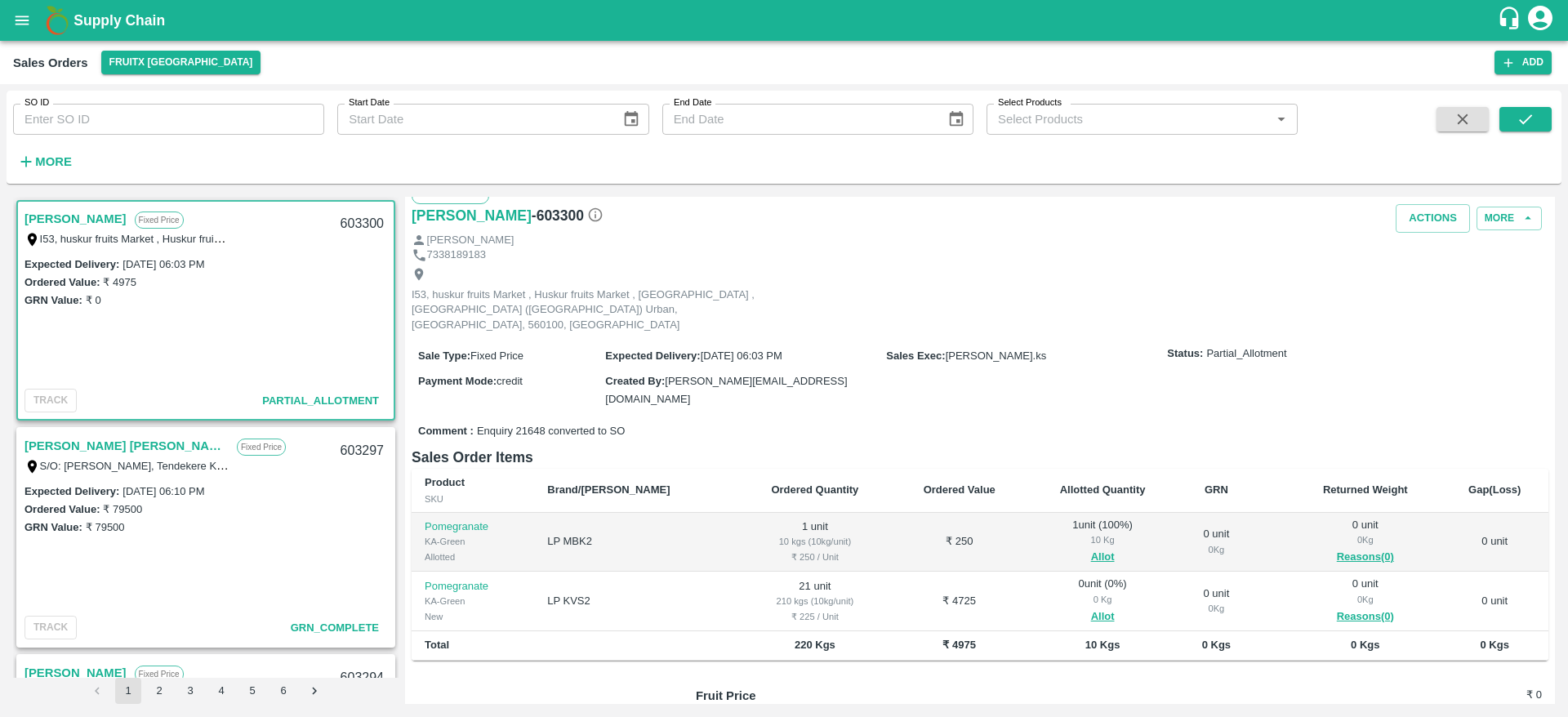
click at [347, 216] on div "603300" at bounding box center [362, 224] width 62 height 39
copy div "603300"
click at [1091, 608] on button "Allot" at bounding box center [1102, 618] width 24 height 19
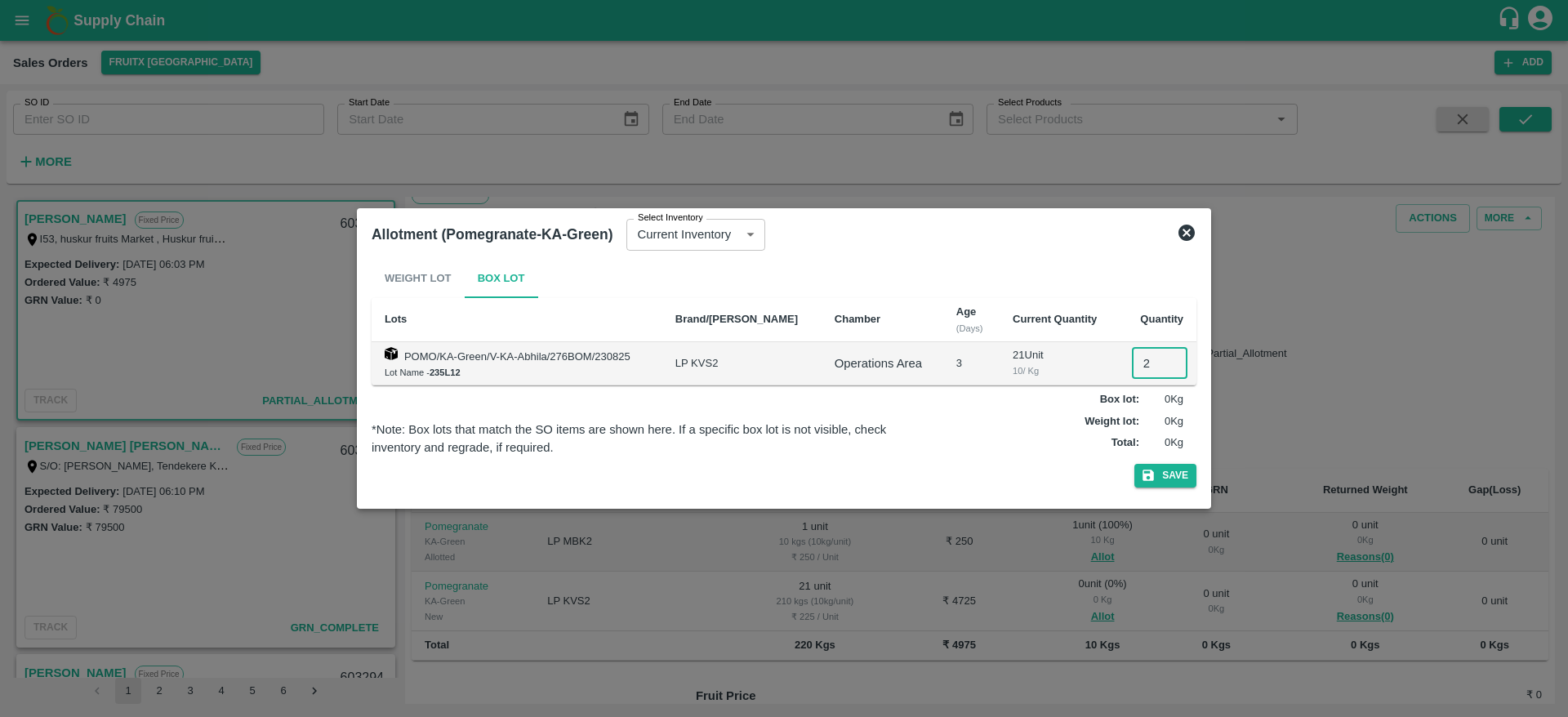
click at [1148, 367] on input "2" at bounding box center [1159, 363] width 56 height 31
type input "21"
click at [1134, 464] on button "Save" at bounding box center [1166, 475] width 62 height 24
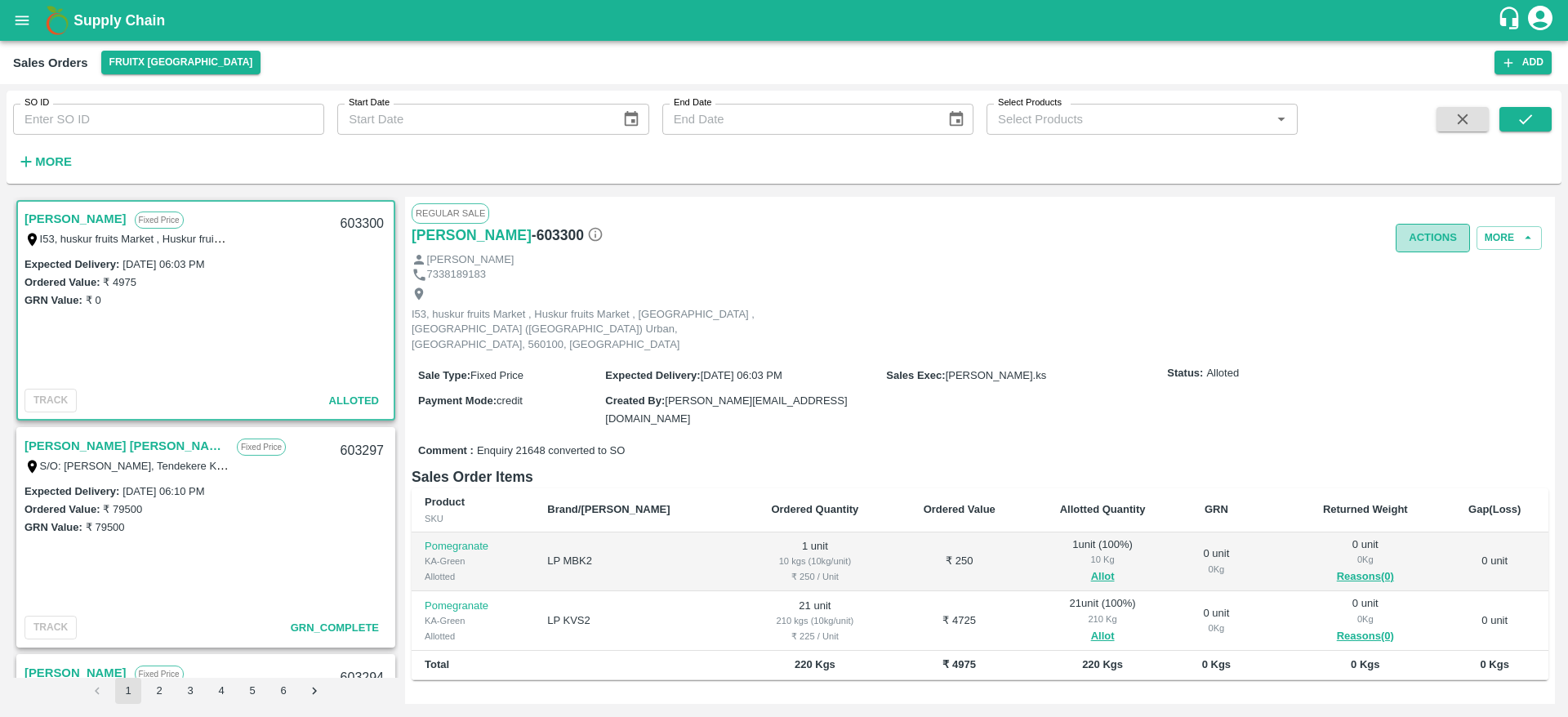
click at [1432, 248] on button "Actions" at bounding box center [1433, 238] width 74 height 28
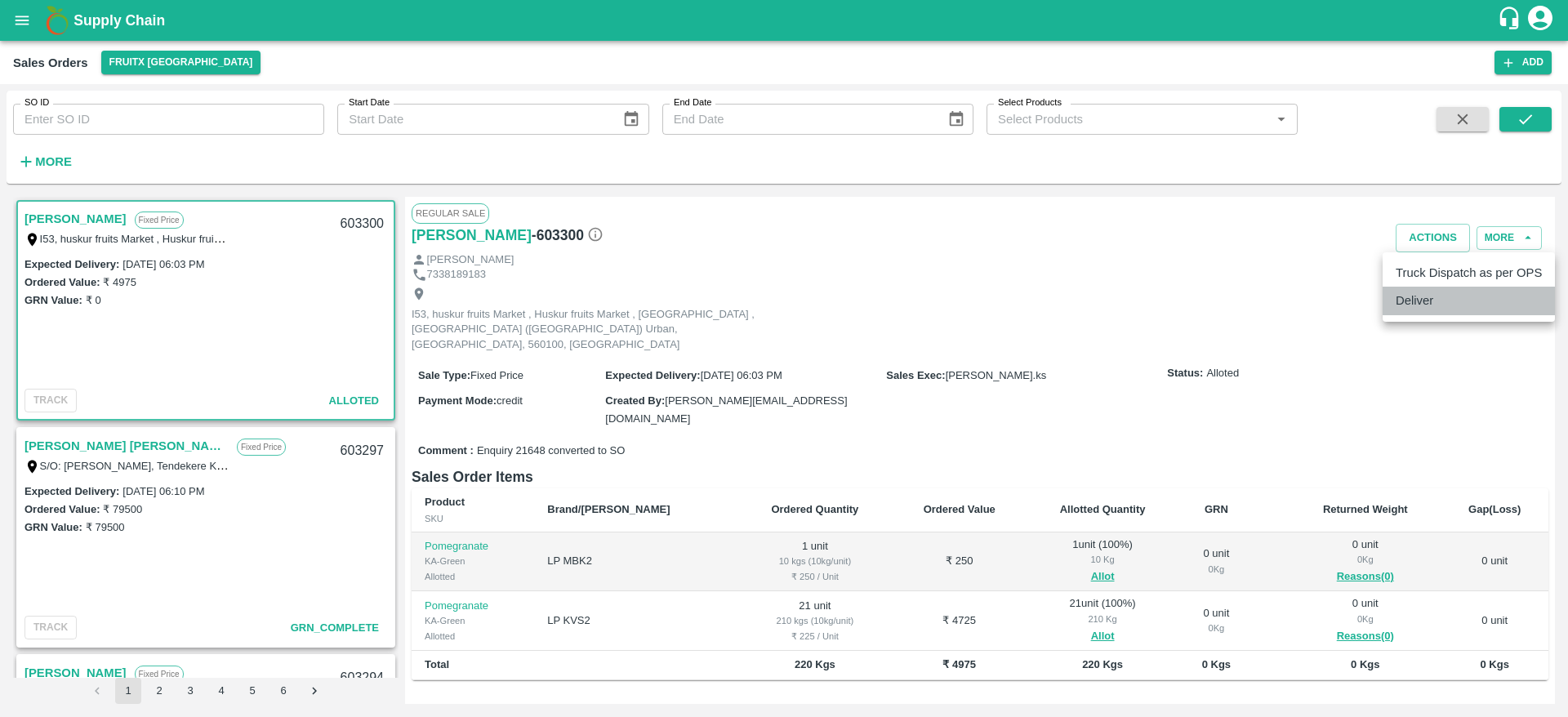
click at [1455, 299] on li "Deliver" at bounding box center [1469, 300] width 172 height 27
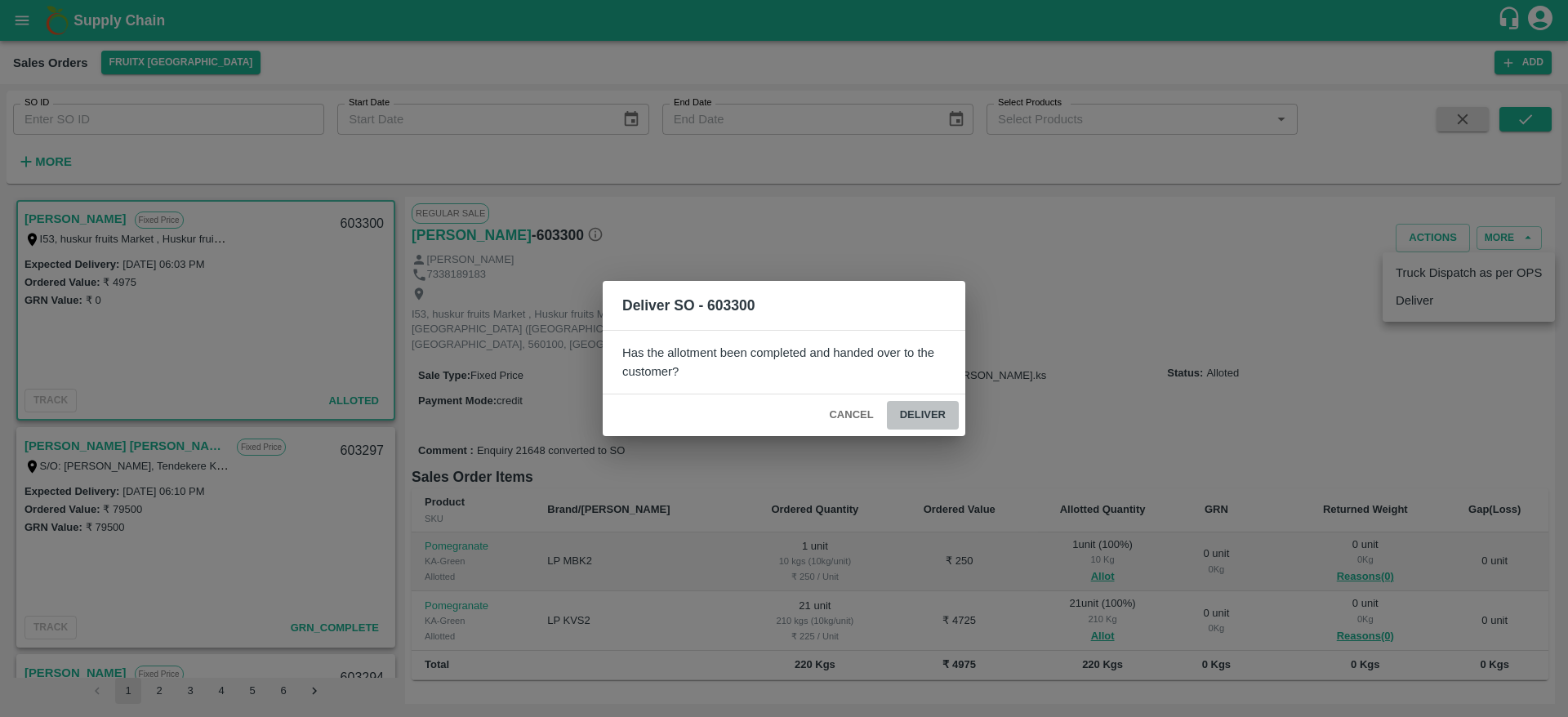
click at [952, 414] on button "Deliver" at bounding box center [922, 415] width 72 height 28
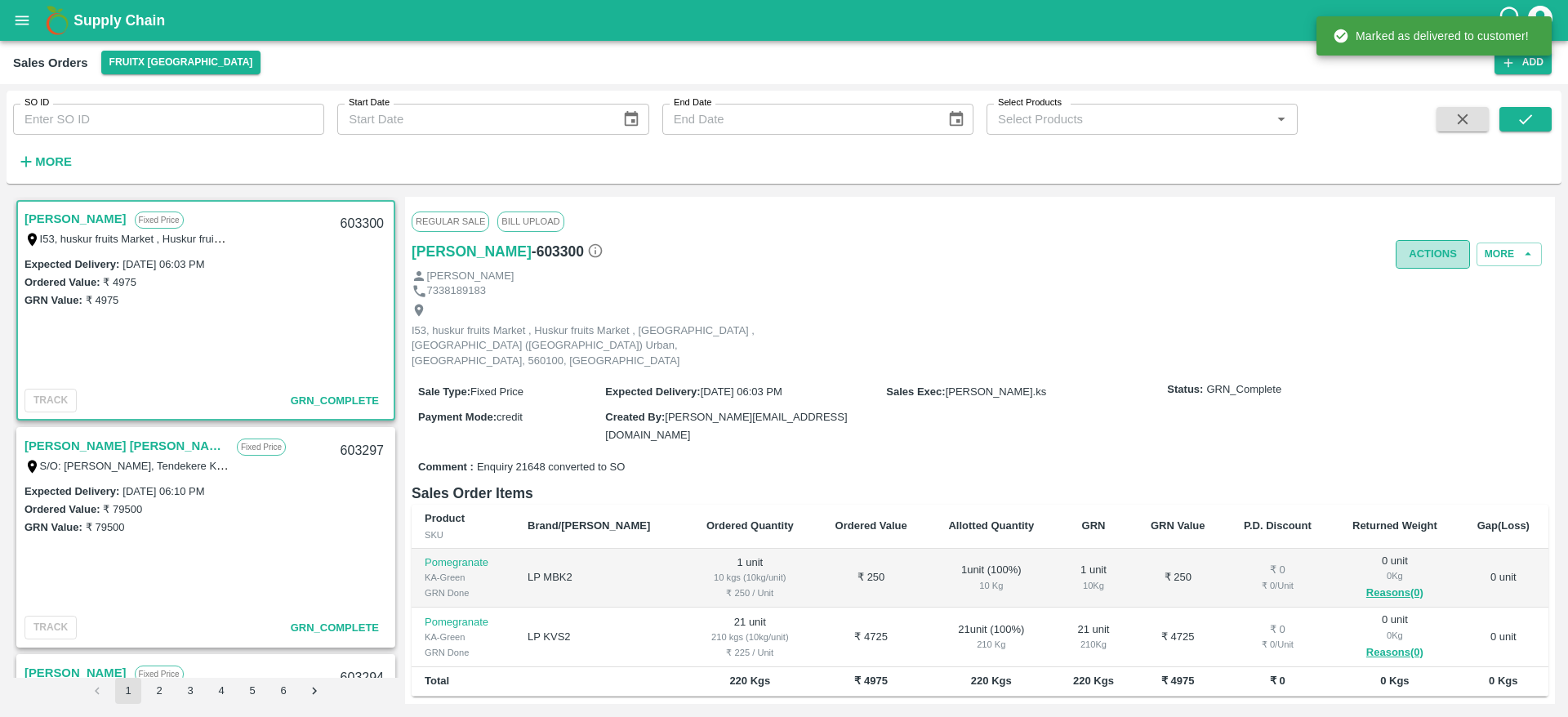
click at [1424, 256] on button "Actions" at bounding box center [1433, 255] width 74 height 28
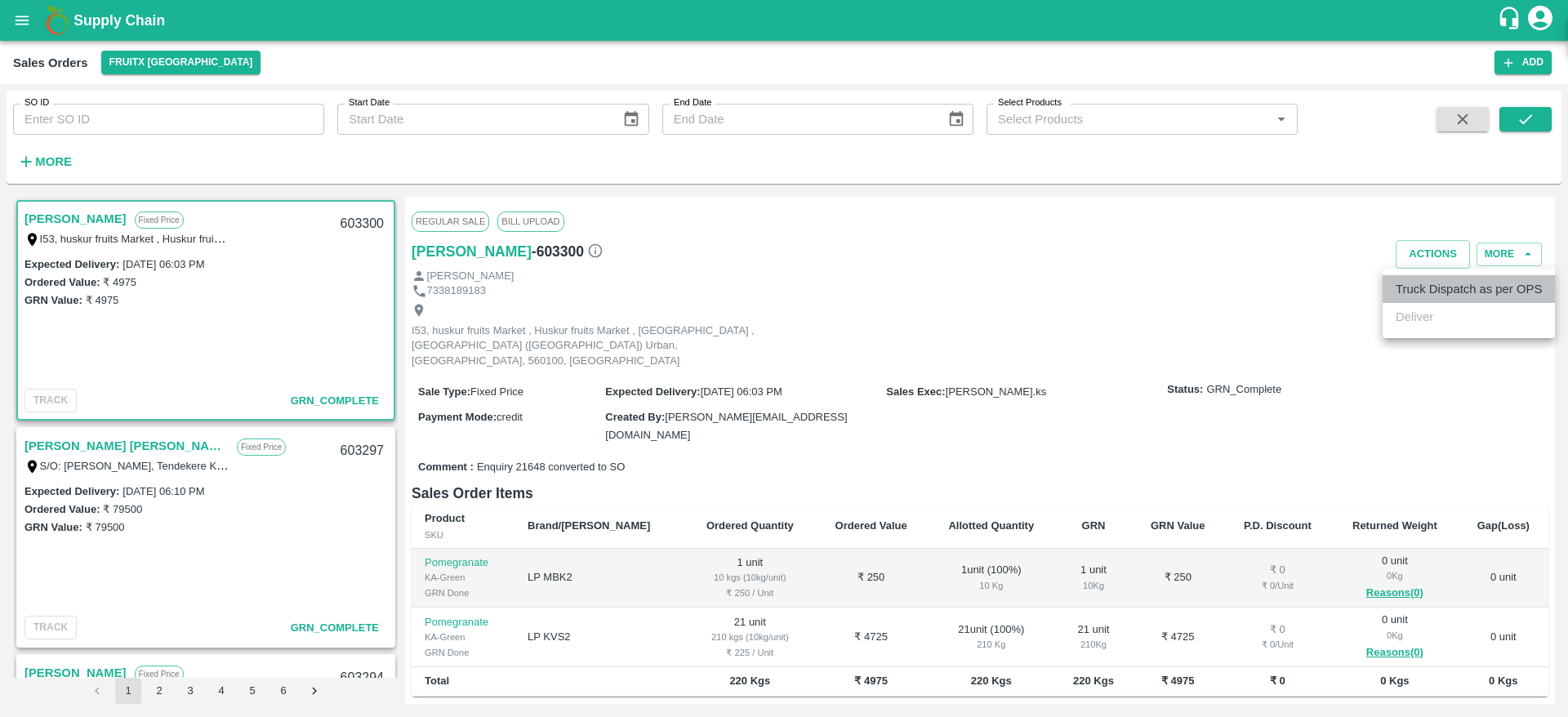
click at [1443, 288] on li "Truck Dispatch as per OPS" at bounding box center [1469, 289] width 172 height 27
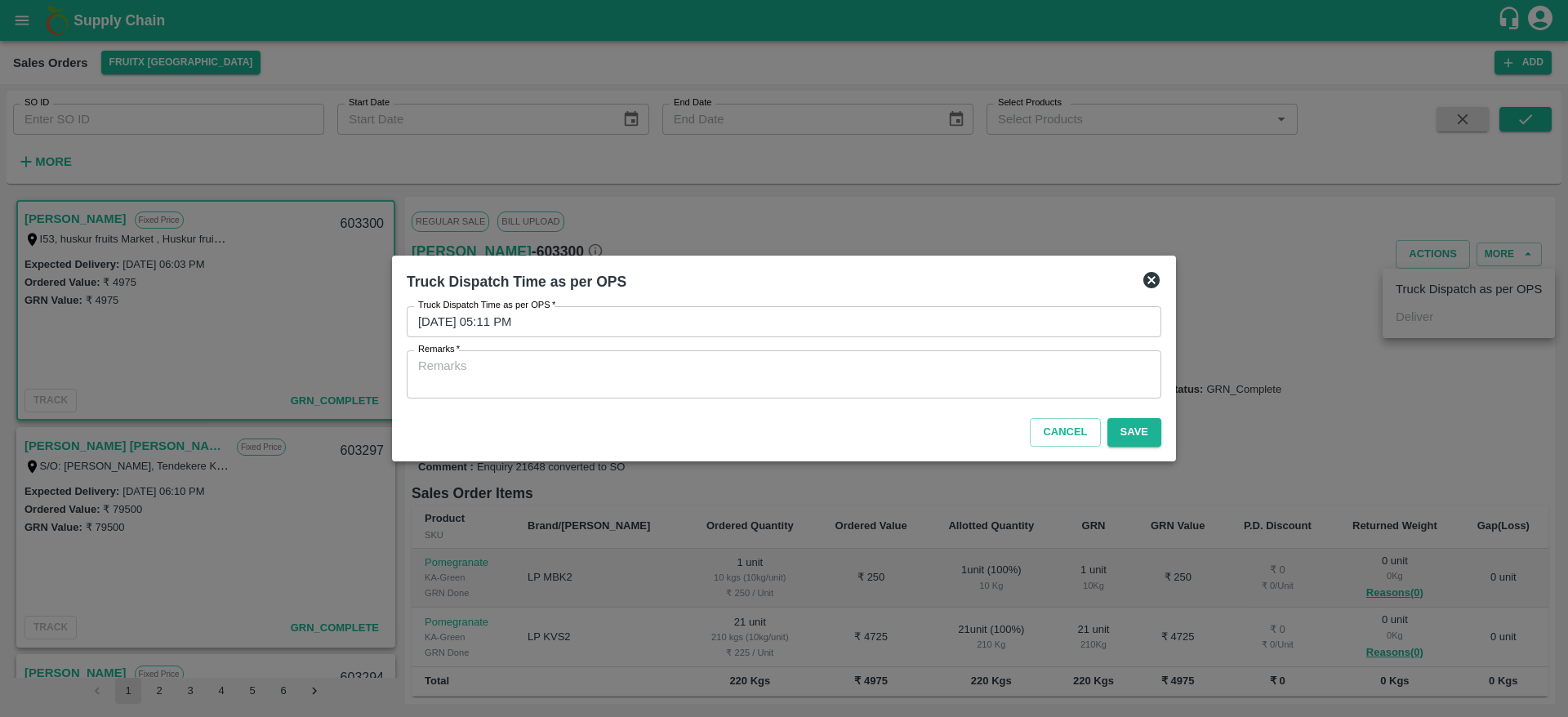
click at [910, 377] on textarea "Remarks   *" at bounding box center [783, 375] width 732 height 34
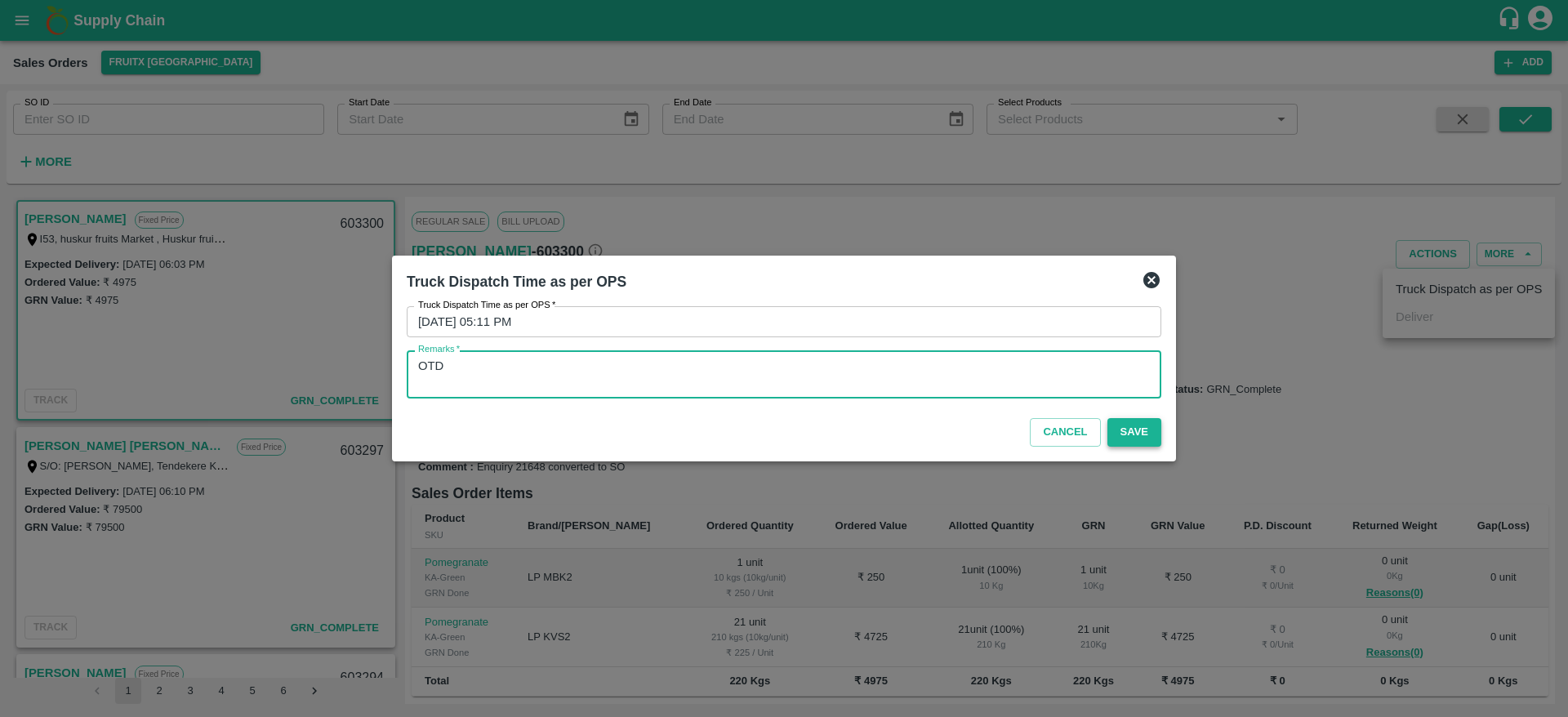
type textarea "OTD"
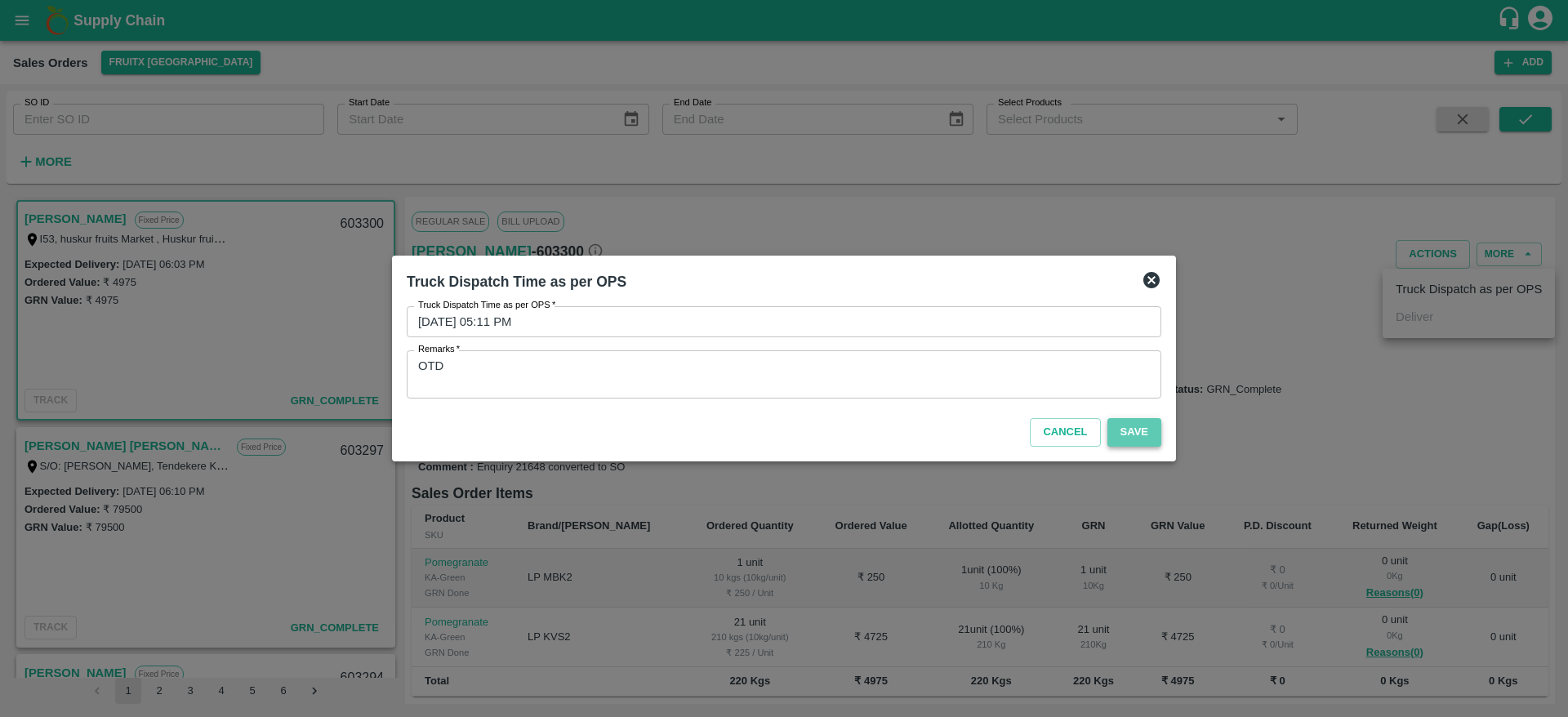
click at [1148, 438] on button "Save" at bounding box center [1133, 432] width 54 height 28
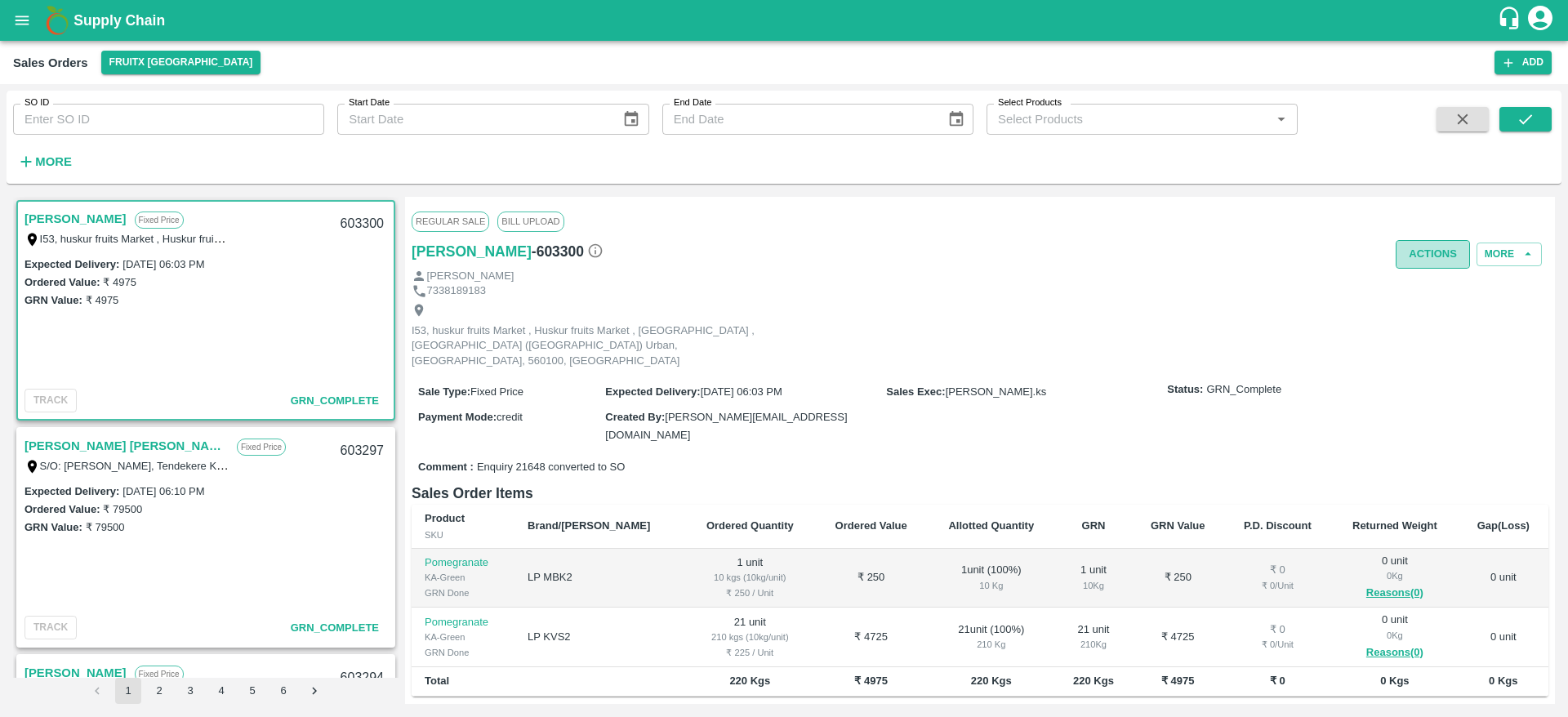
click at [1427, 250] on button "Actions" at bounding box center [1433, 255] width 74 height 28
click at [906, 351] on div at bounding box center [784, 358] width 1568 height 717
click at [361, 218] on div "603300" at bounding box center [362, 224] width 62 height 39
copy div "603300"
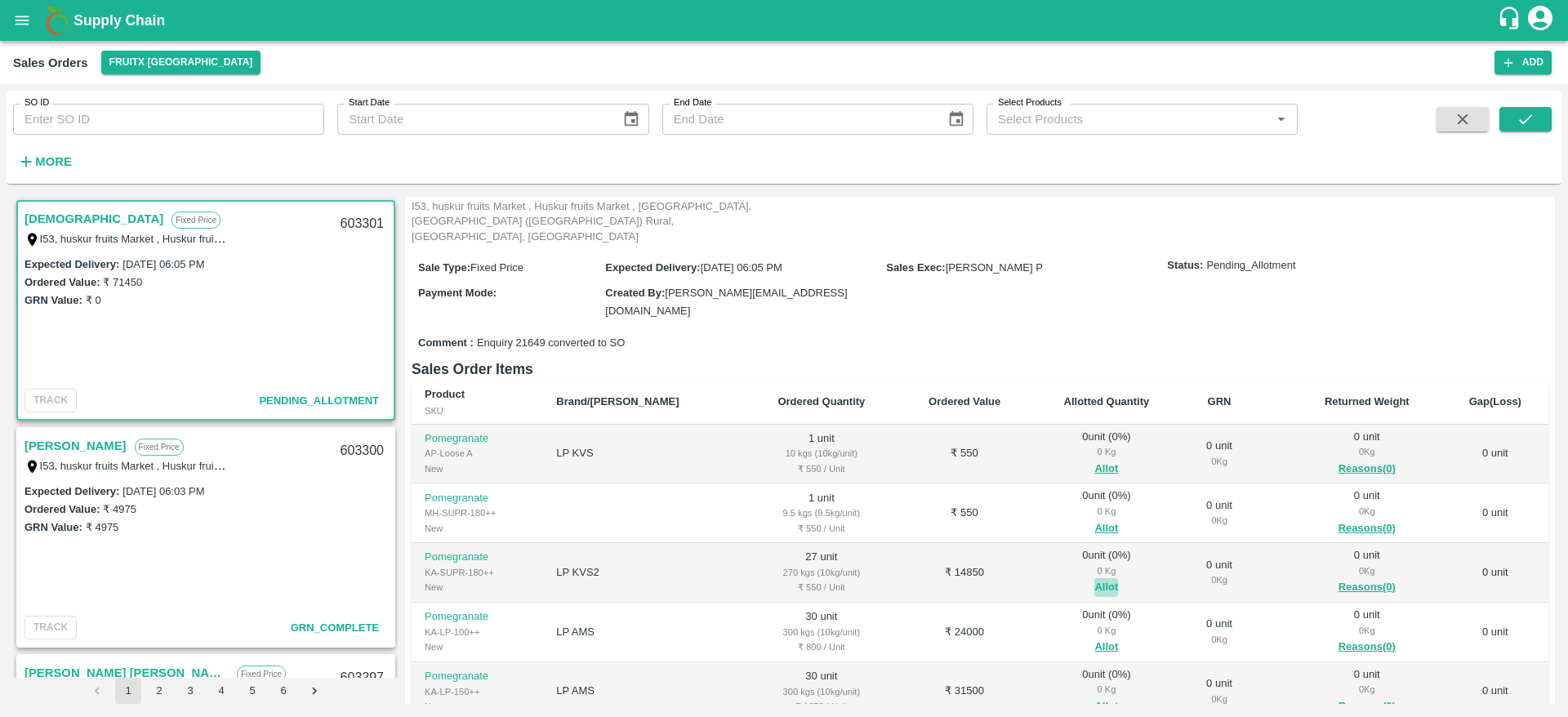
click at [1094, 579] on button "Allot" at bounding box center [1105, 588] width 24 height 19
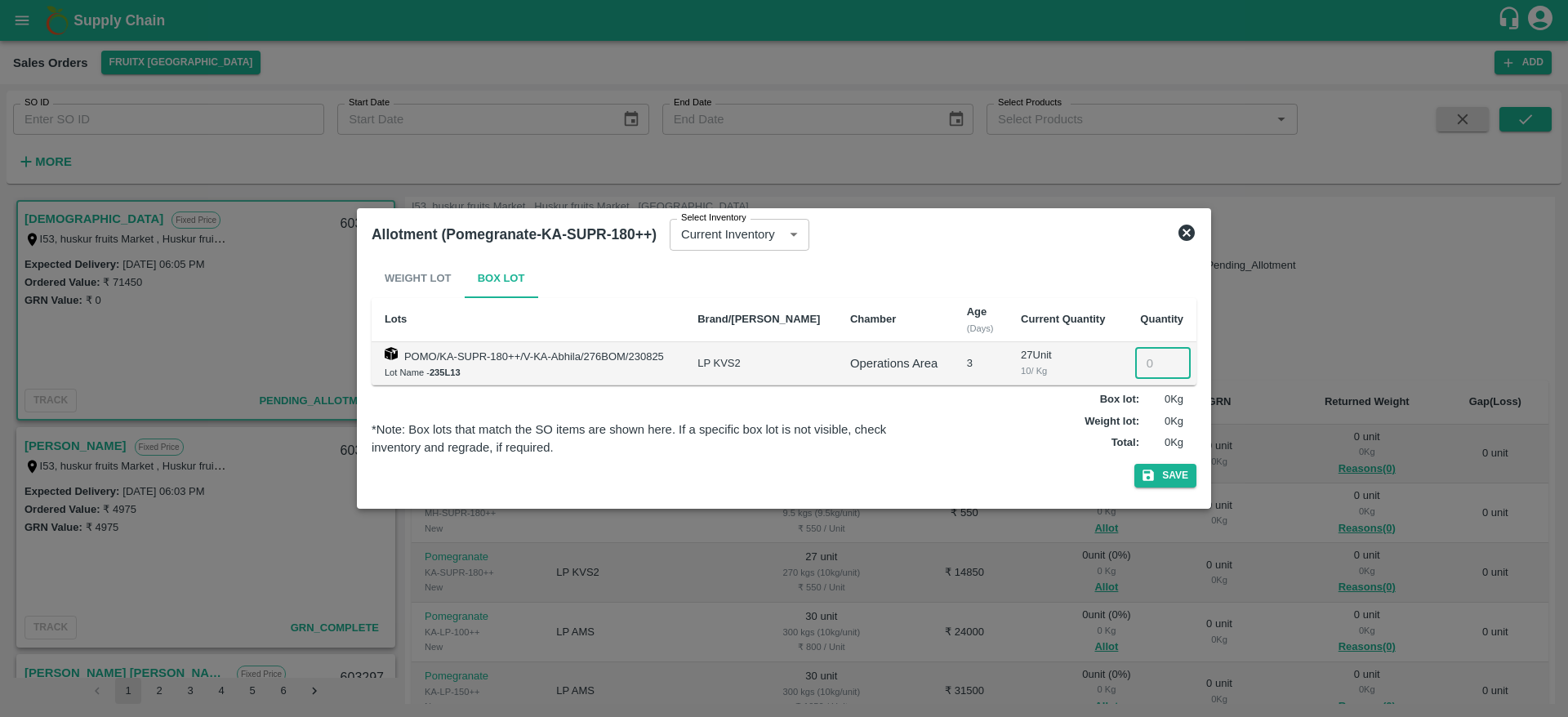
click at [1143, 366] on input "number" at bounding box center [1163, 363] width 56 height 31
type input "27"
click at [1134, 464] on button "Save" at bounding box center [1166, 475] width 62 height 24
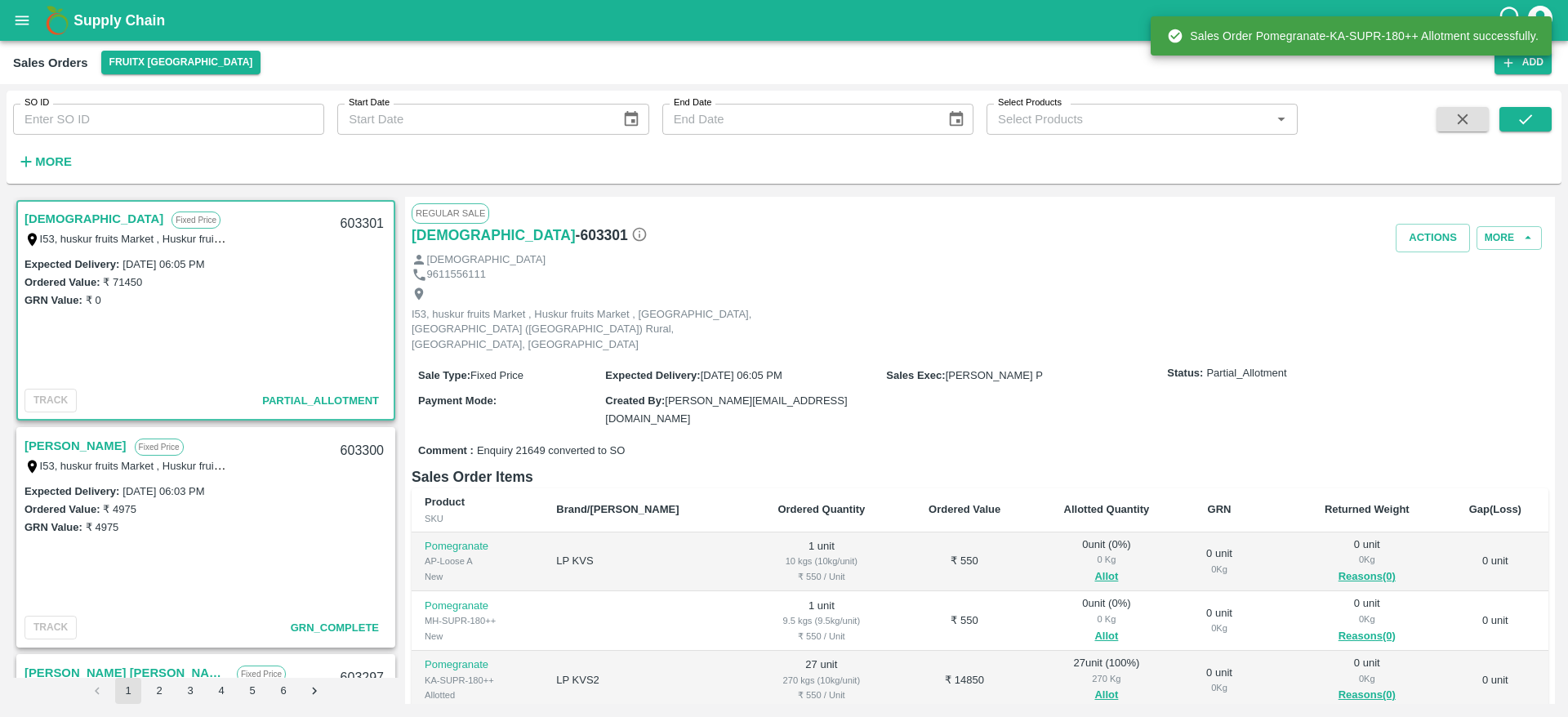
click at [363, 224] on div "603301" at bounding box center [362, 224] width 62 height 39
copy div "603301"
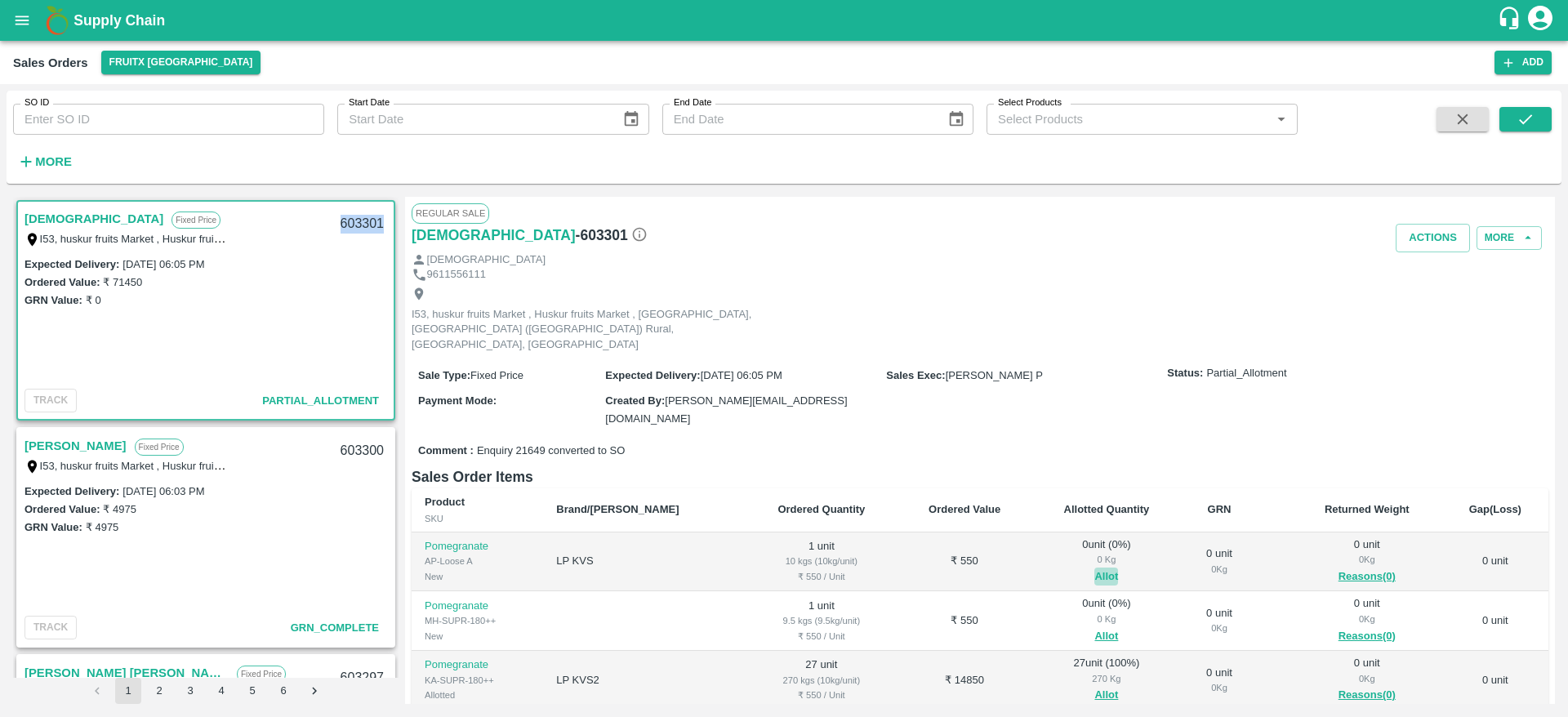
click at [1094, 567] on button "Allot" at bounding box center [1105, 577] width 24 height 19
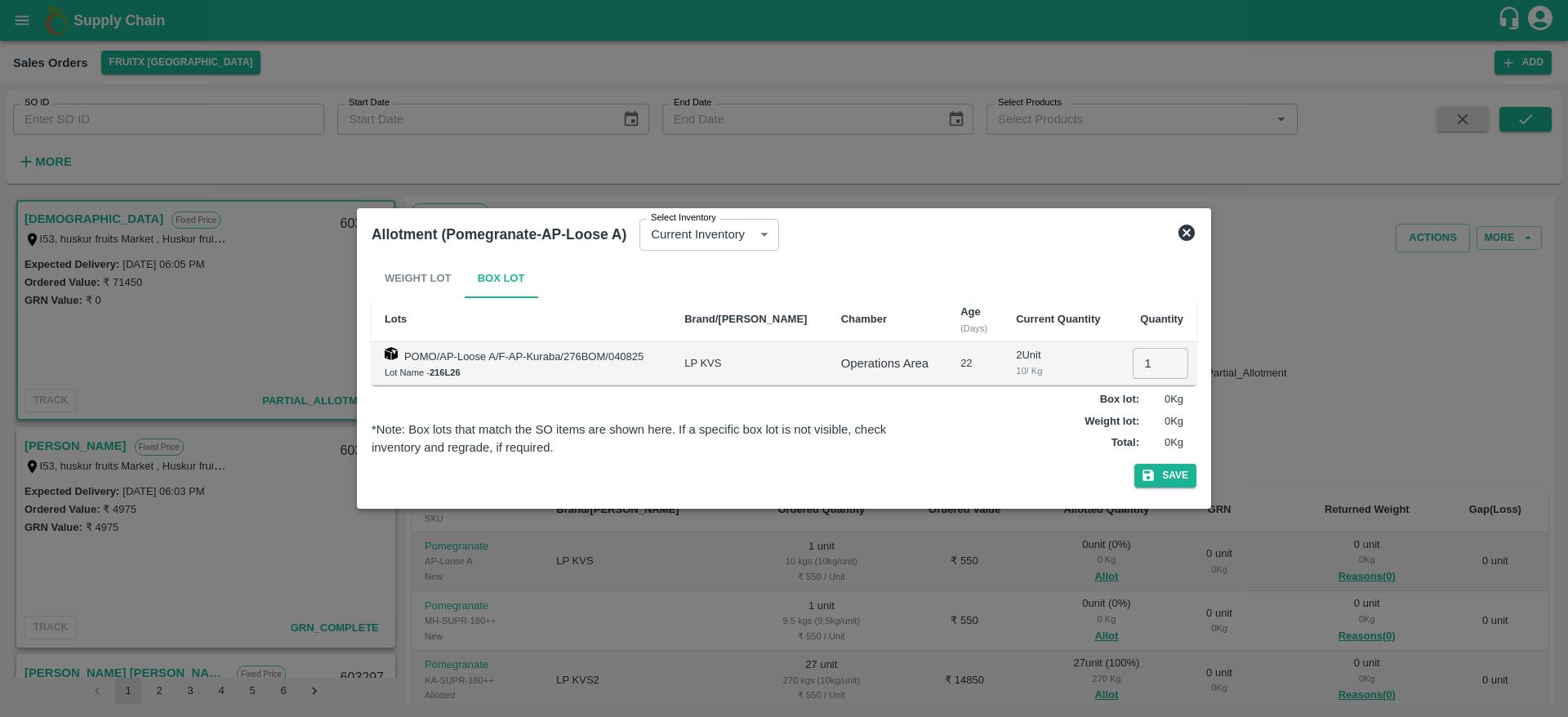
click at [1151, 360] on input "1" at bounding box center [1160, 363] width 56 height 31
type input "1"
click at [1134, 464] on button "Save" at bounding box center [1166, 475] width 62 height 24
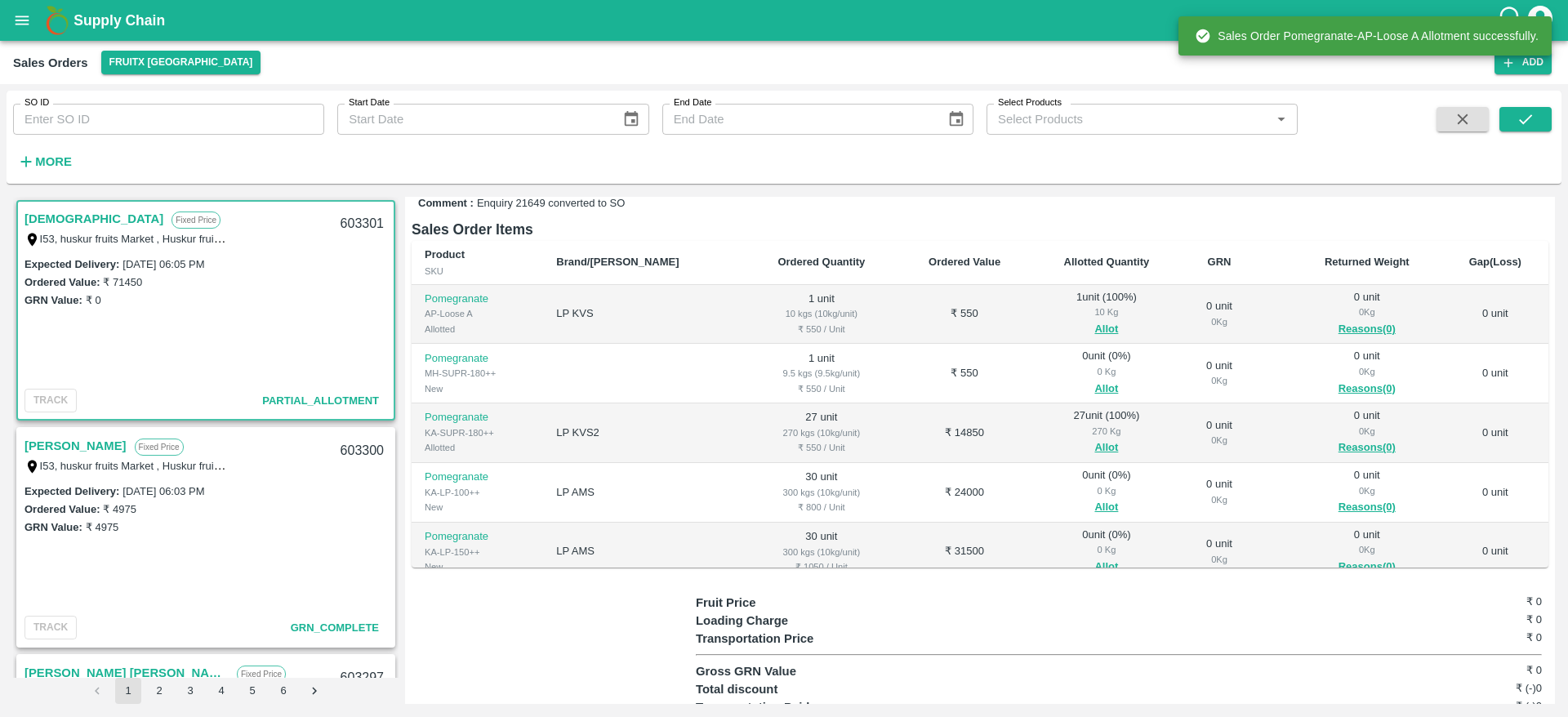
scroll to position [254, 0]
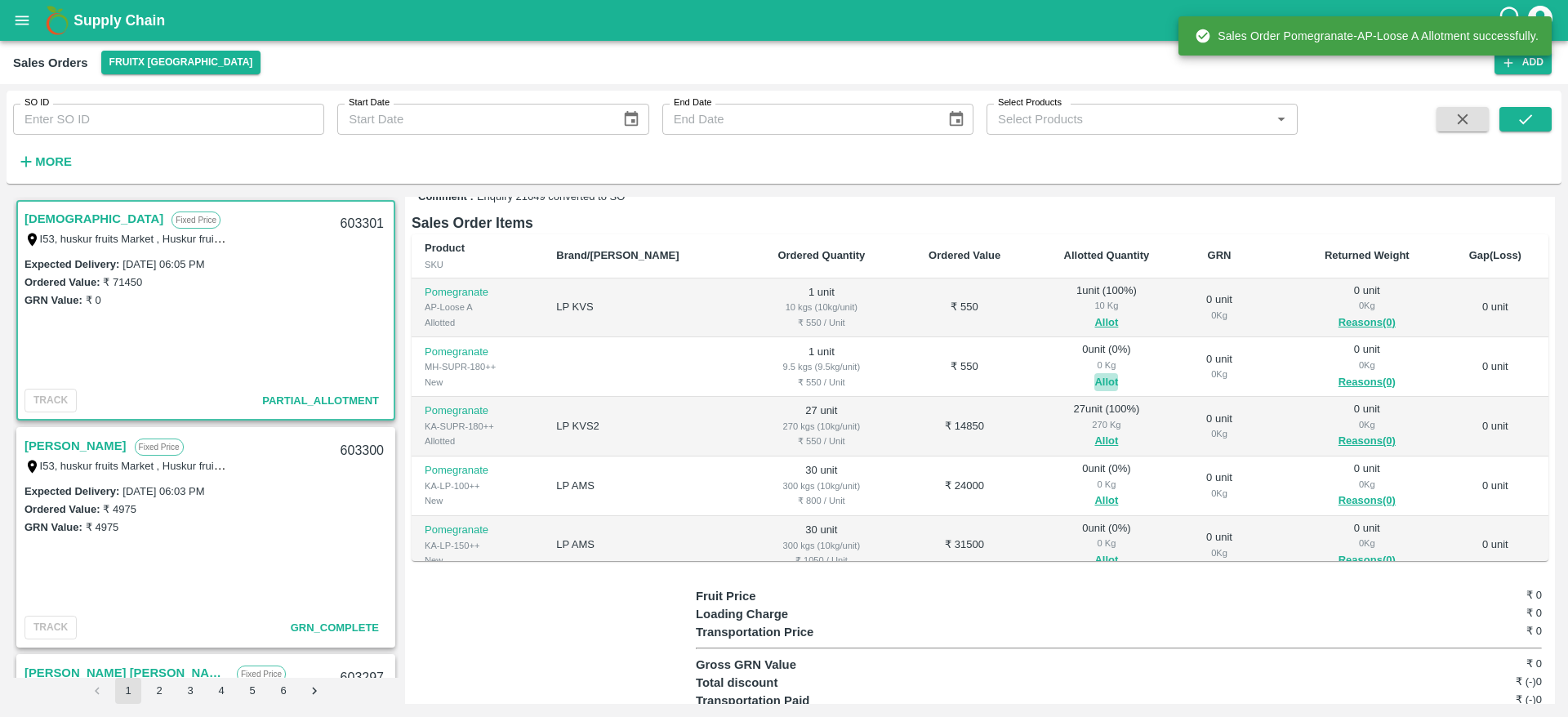
click at [1094, 373] on button "Allot" at bounding box center [1105, 383] width 24 height 19
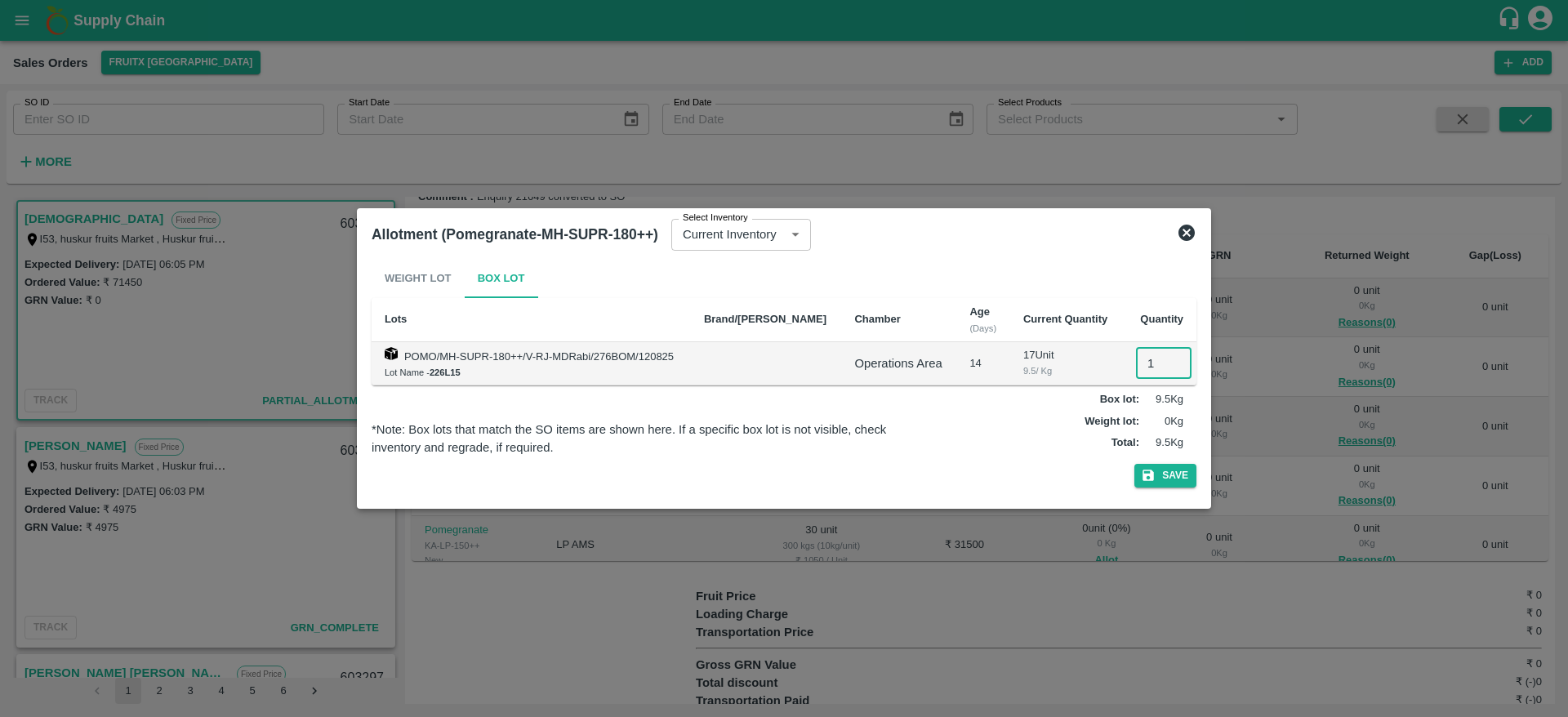
click at [1142, 353] on input "1" at bounding box center [1163, 363] width 56 height 31
type input "1"
click at [1134, 464] on button "Save" at bounding box center [1166, 475] width 62 height 24
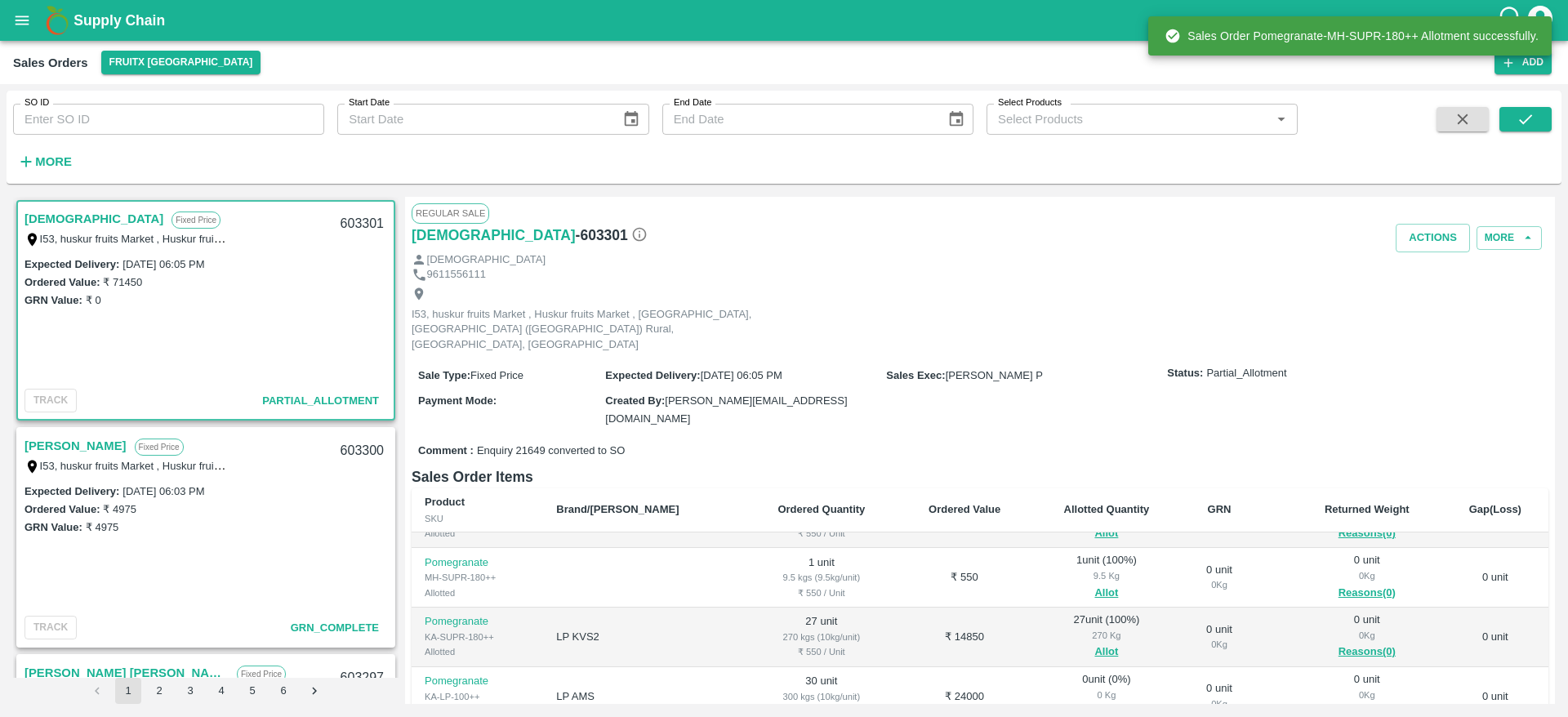
scroll to position [56, 0]
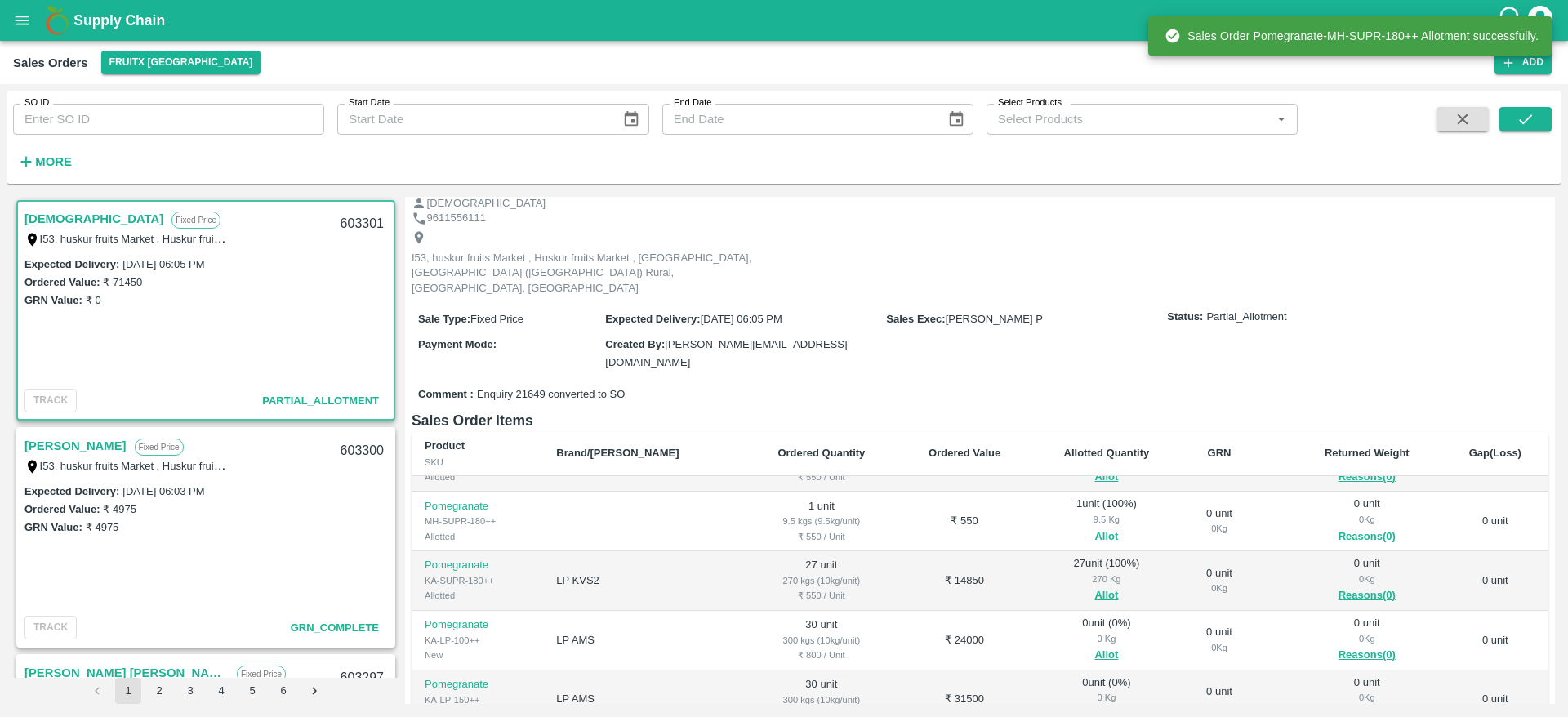
click at [1071, 633] on td "0 unit ( 0 %) 0 Kg Allot" at bounding box center [1106, 640] width 151 height 60
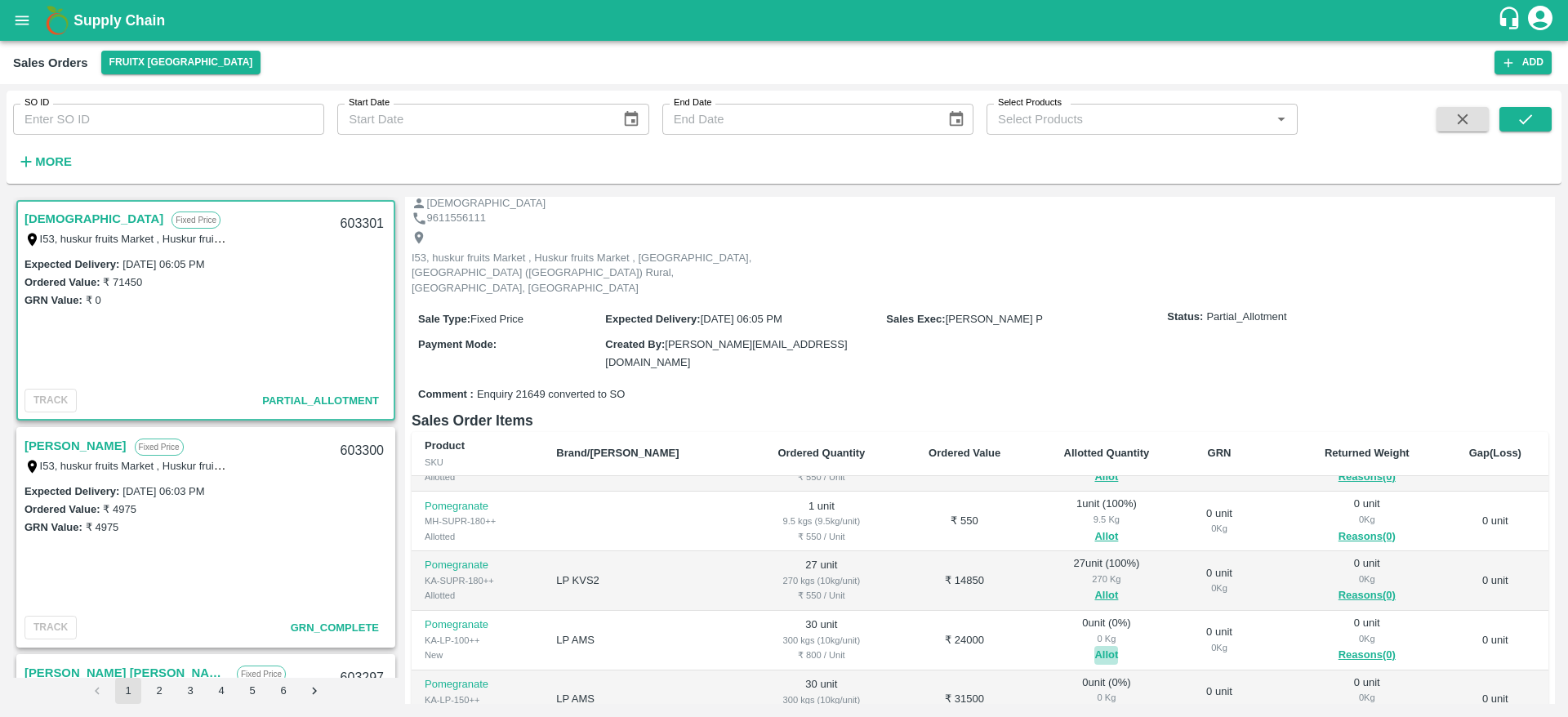
click at [1094, 646] on button "Allot" at bounding box center [1105, 655] width 24 height 19
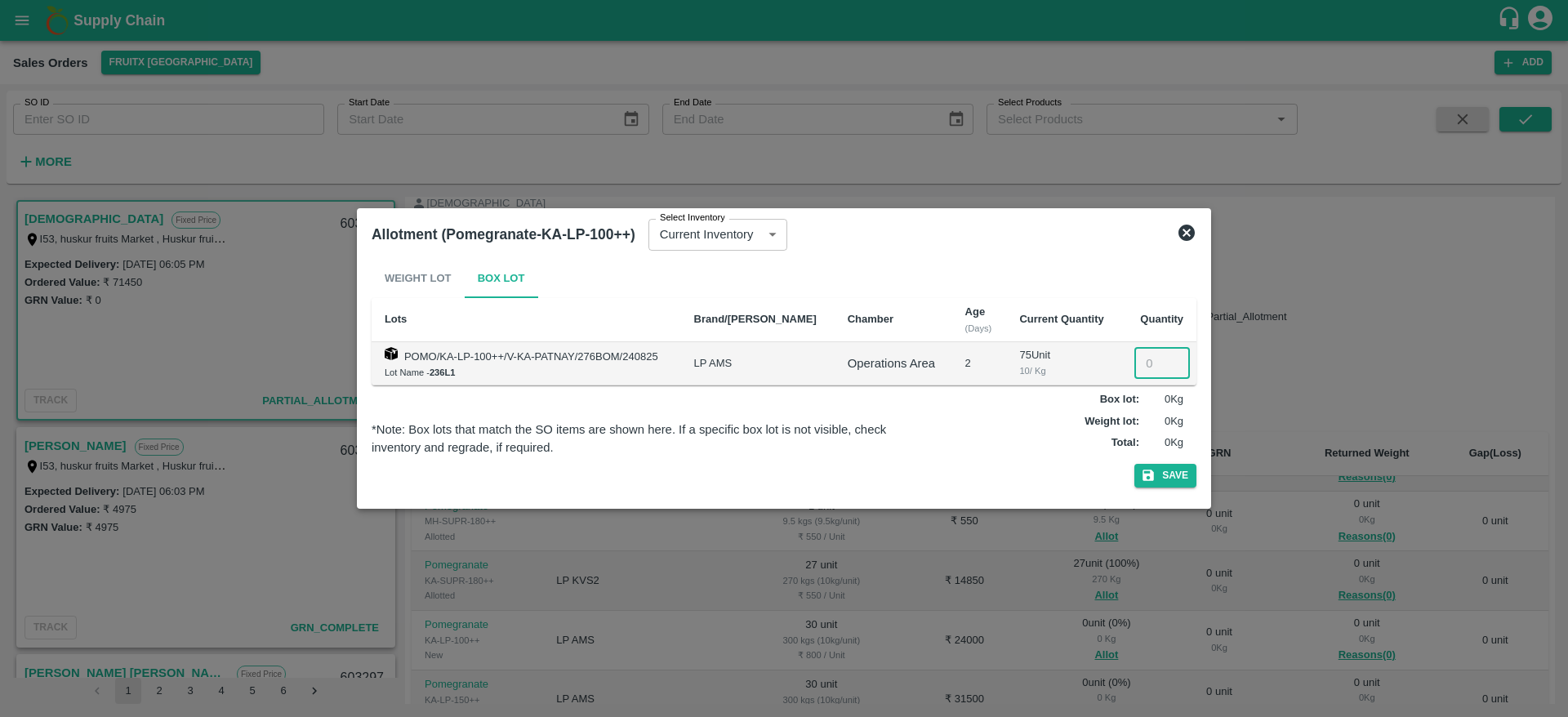
click at [1155, 365] on input "number" at bounding box center [1162, 363] width 56 height 31
type input "30"
click at [1134, 464] on button "Save" at bounding box center [1166, 475] width 62 height 24
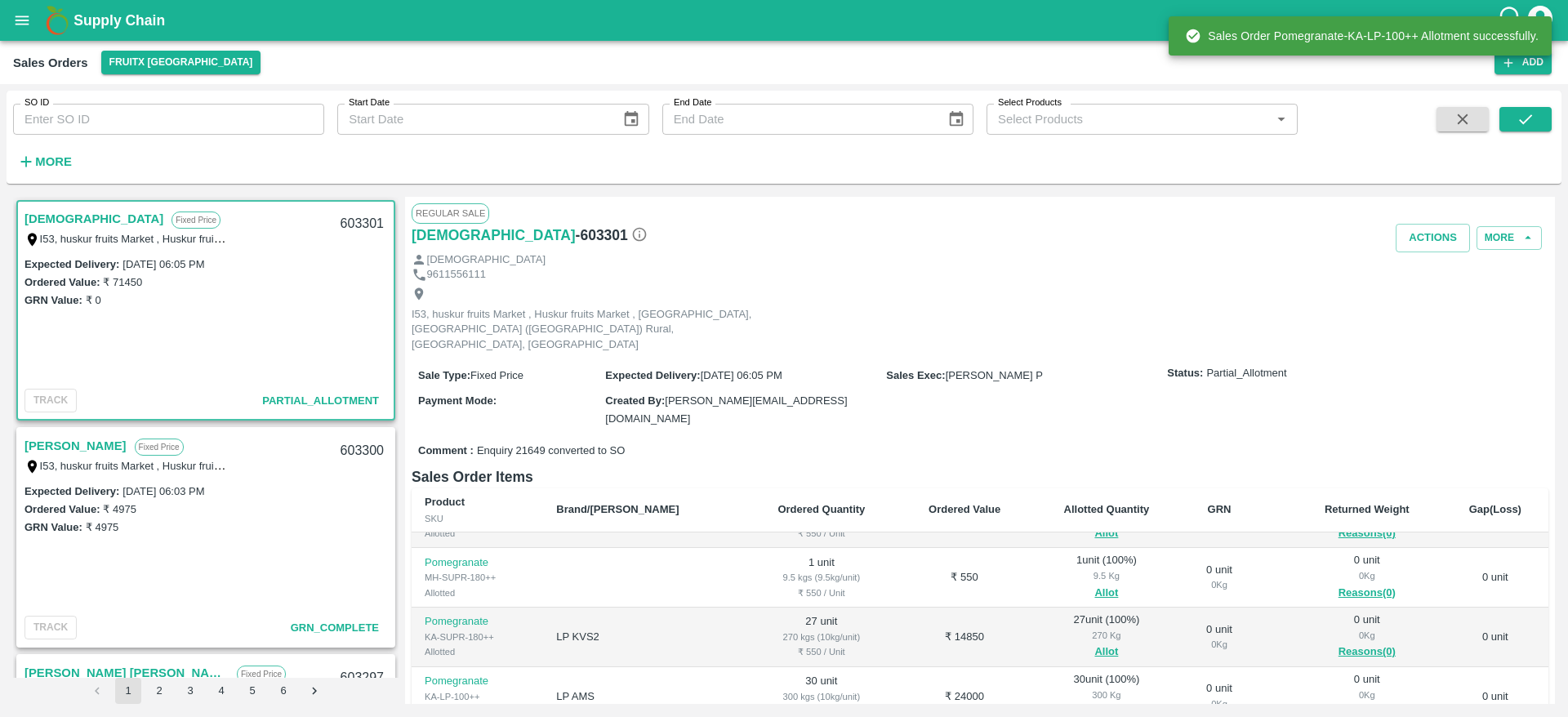
scroll to position [264, 0]
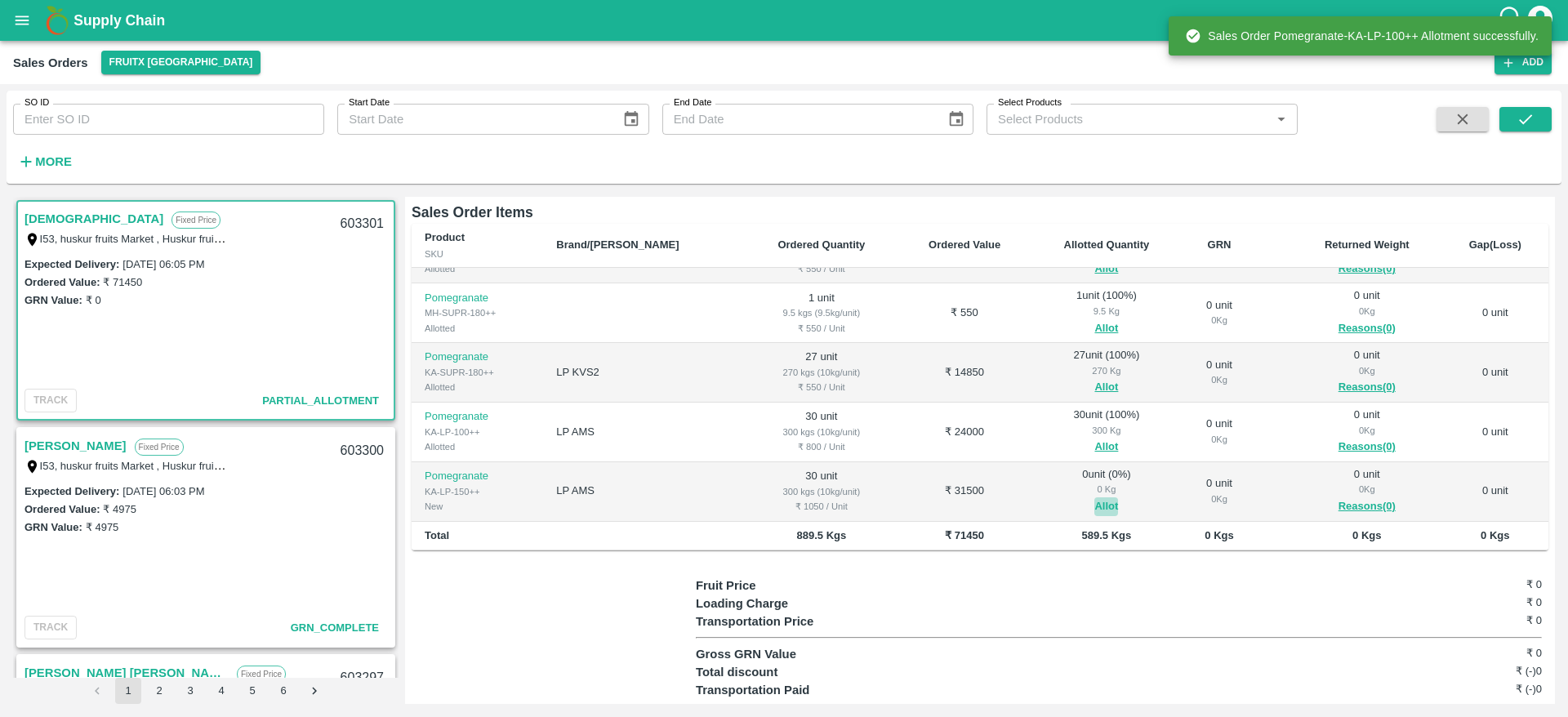
click at [1094, 497] on button "Allot" at bounding box center [1105, 507] width 24 height 19
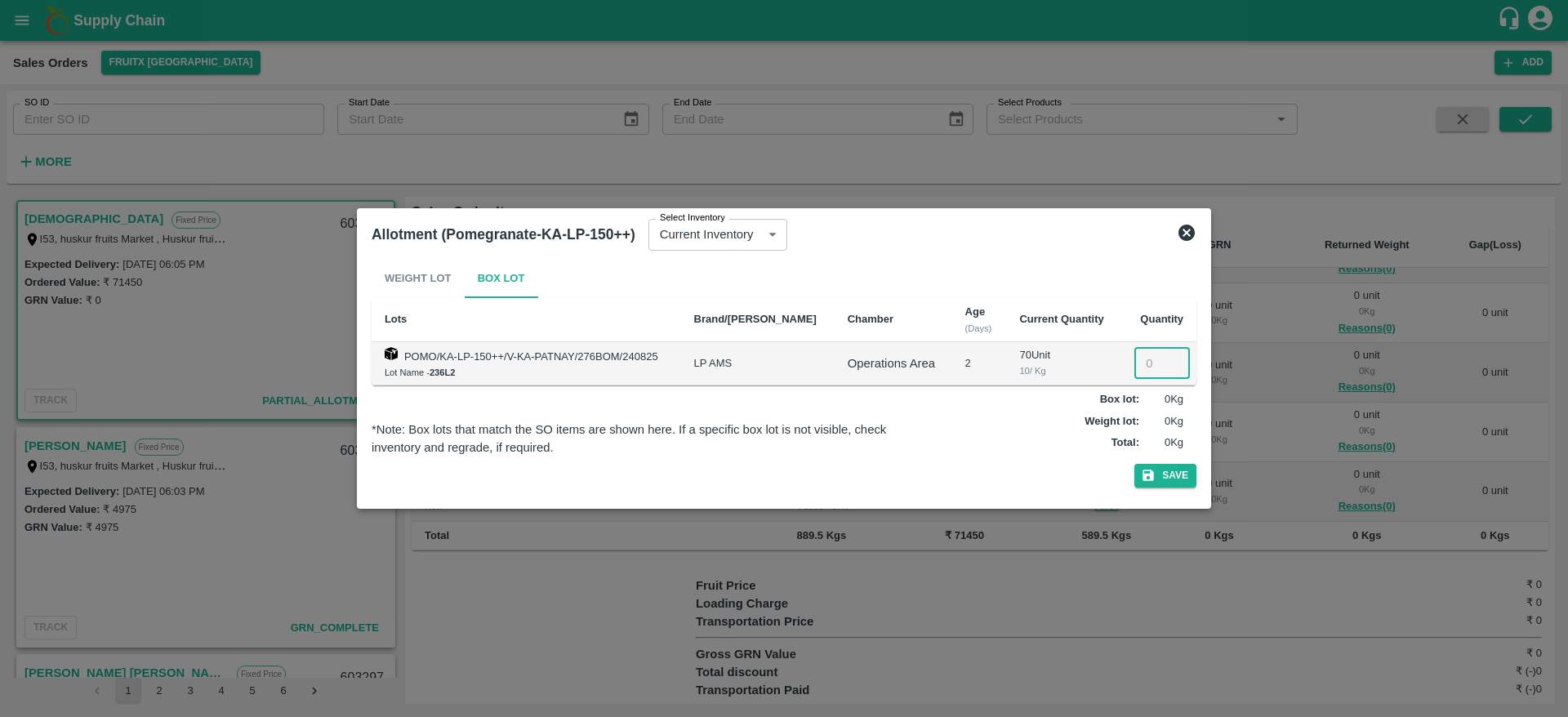
click at [1146, 361] on input "number" at bounding box center [1162, 363] width 56 height 31
type input "30"
click at [1134, 464] on button "Save" at bounding box center [1166, 475] width 62 height 24
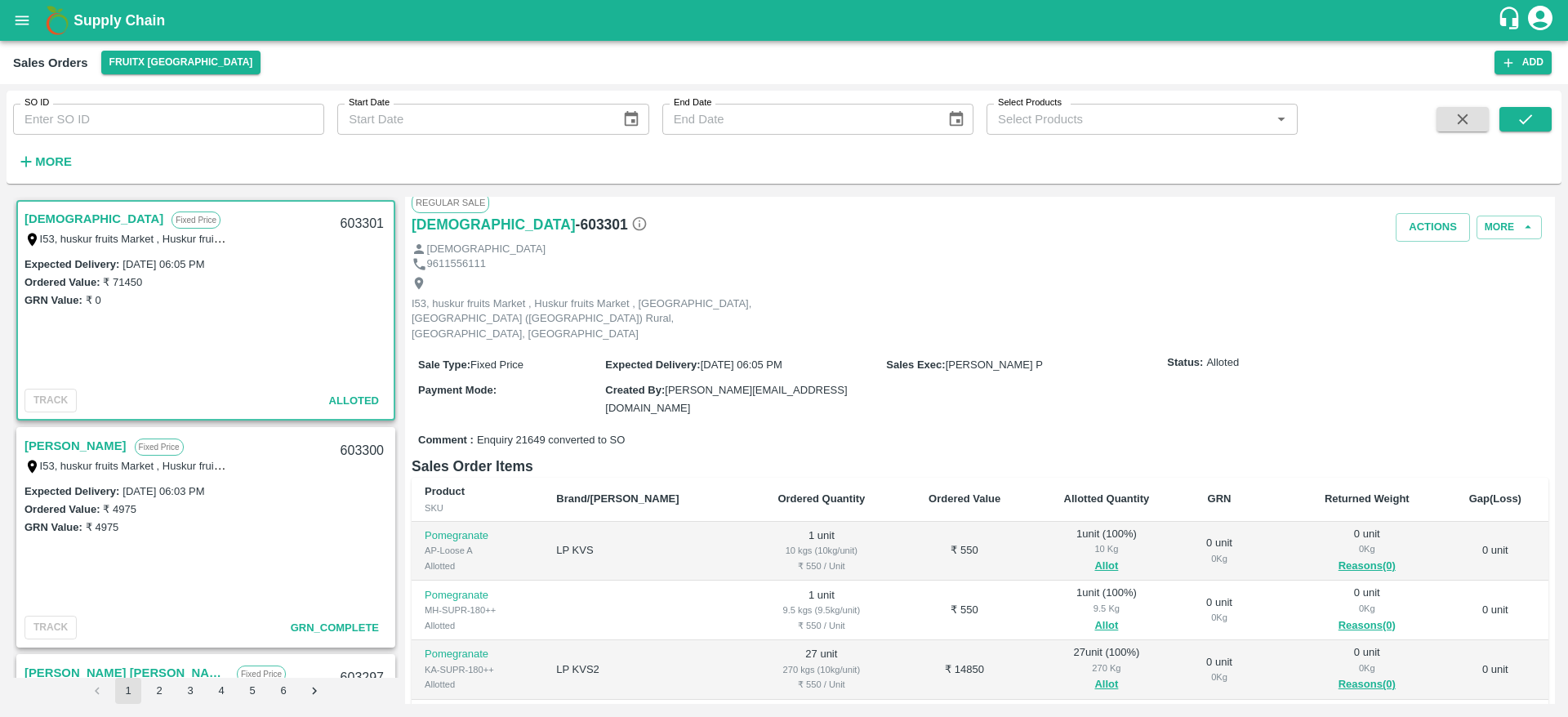
scroll to position [0, 0]
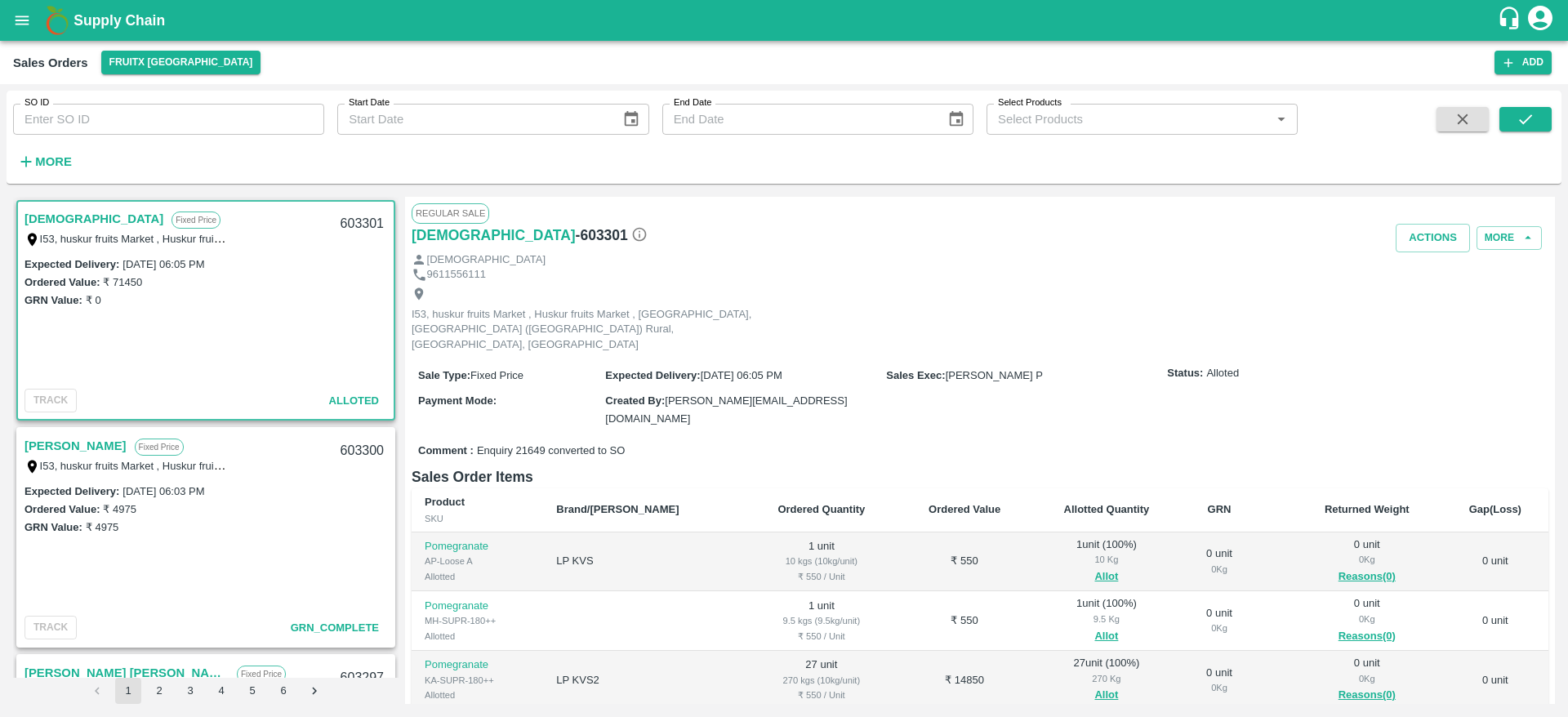
click at [368, 217] on div "603301" at bounding box center [362, 224] width 62 height 39
copy div "603301"
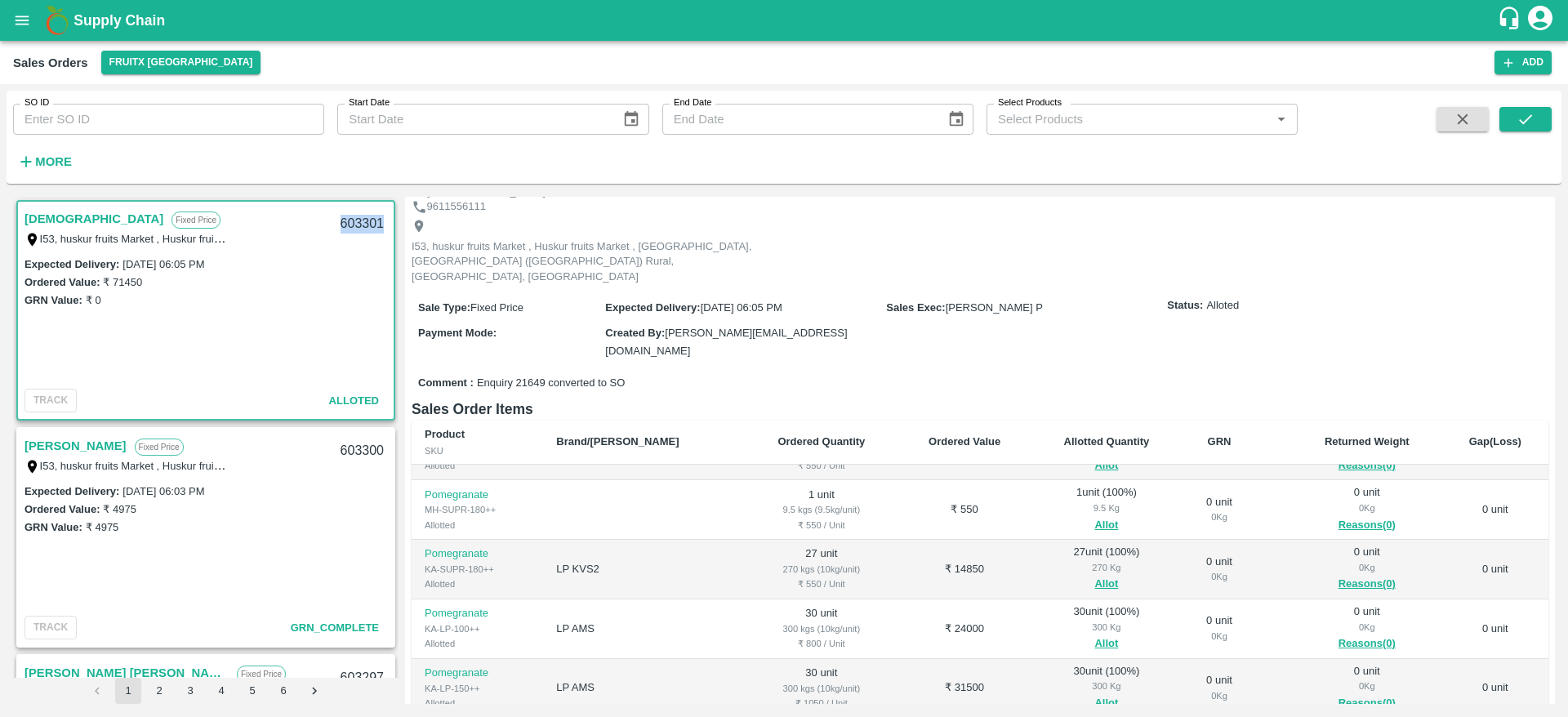
scroll to position [128, 0]
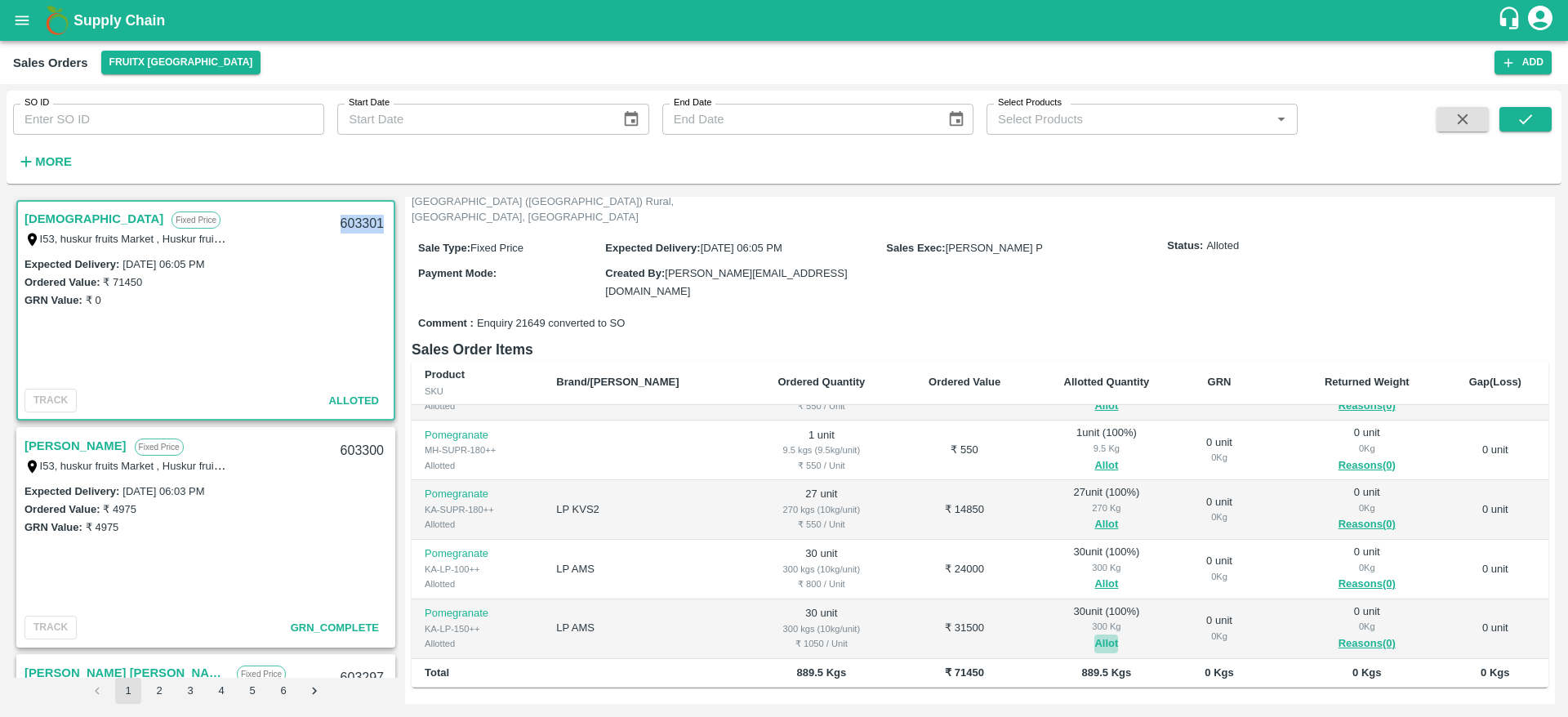
click at [1094, 635] on button "Allot" at bounding box center [1105, 644] width 24 height 19
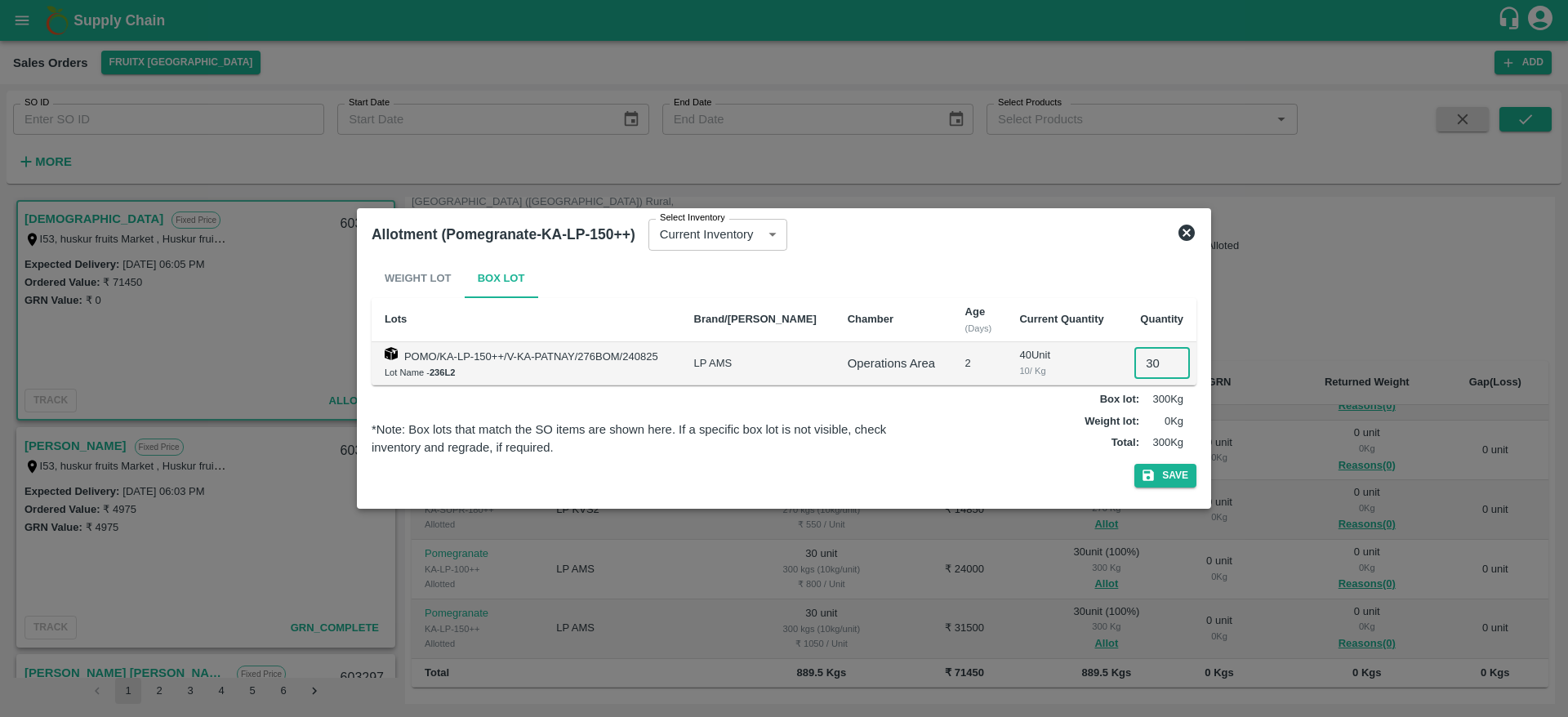
click at [1144, 352] on input "30" at bounding box center [1162, 363] width 56 height 31
type input "0"
click at [1179, 465] on button "Save" at bounding box center [1166, 475] width 62 height 24
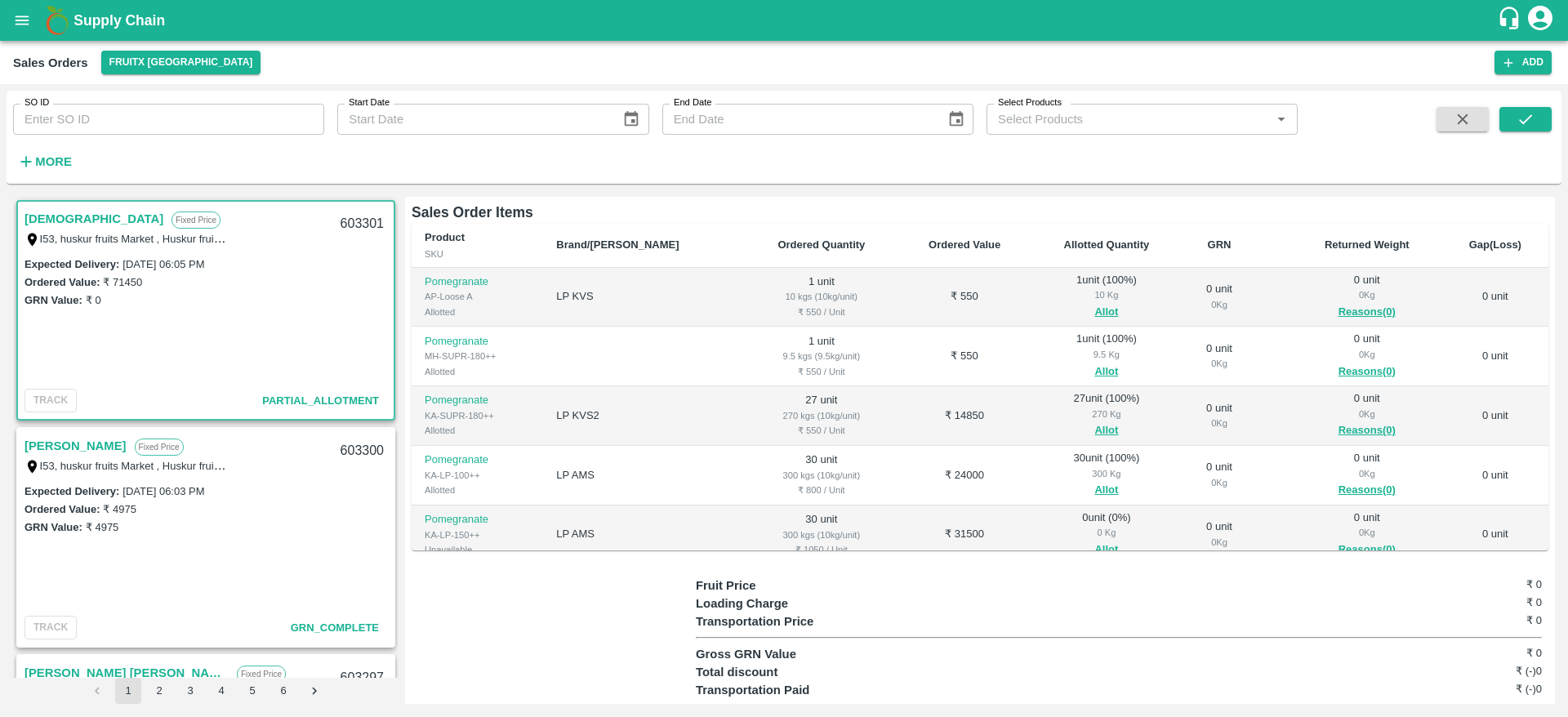
scroll to position [0, 0]
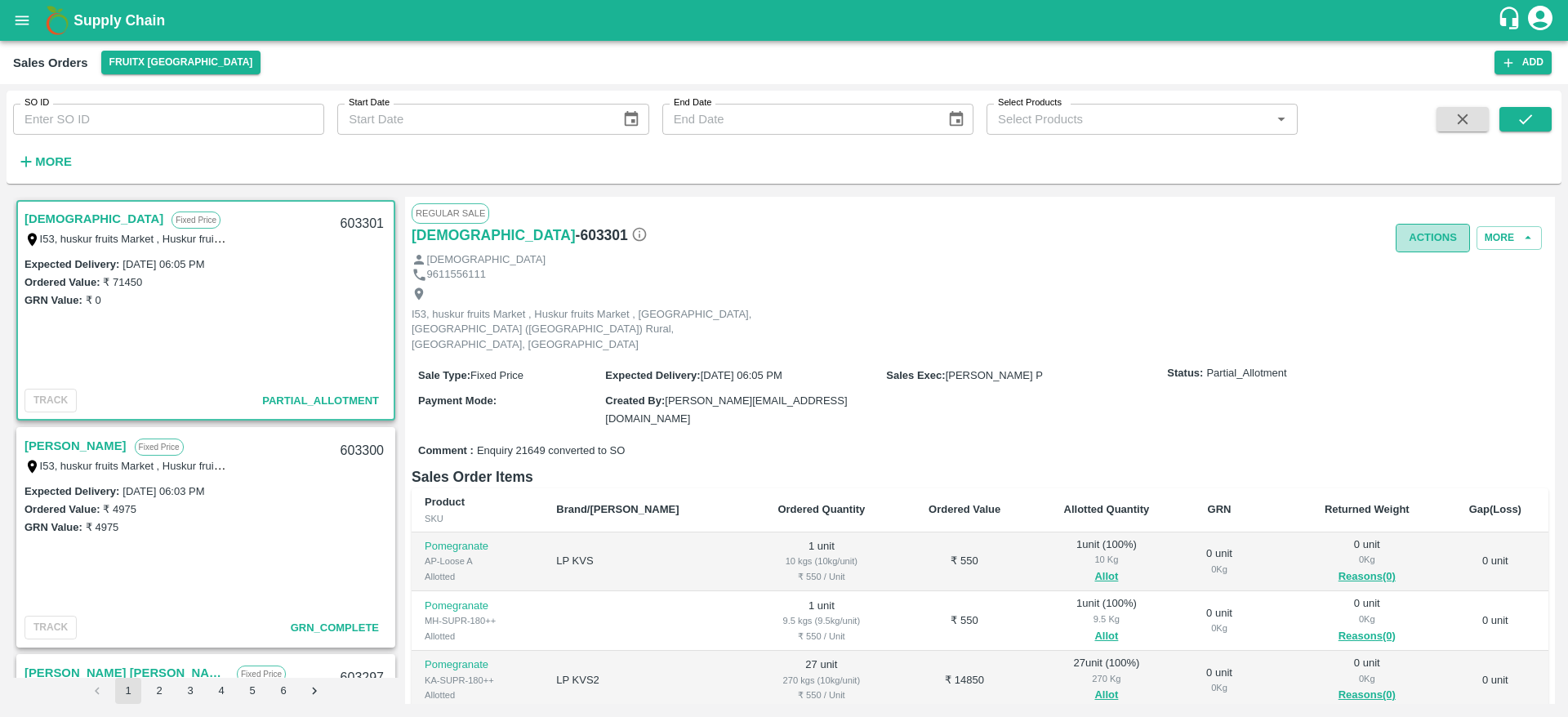
click at [1418, 248] on button "Actions" at bounding box center [1433, 238] width 74 height 28
click at [1456, 305] on li "Deliver" at bounding box center [1469, 300] width 172 height 27
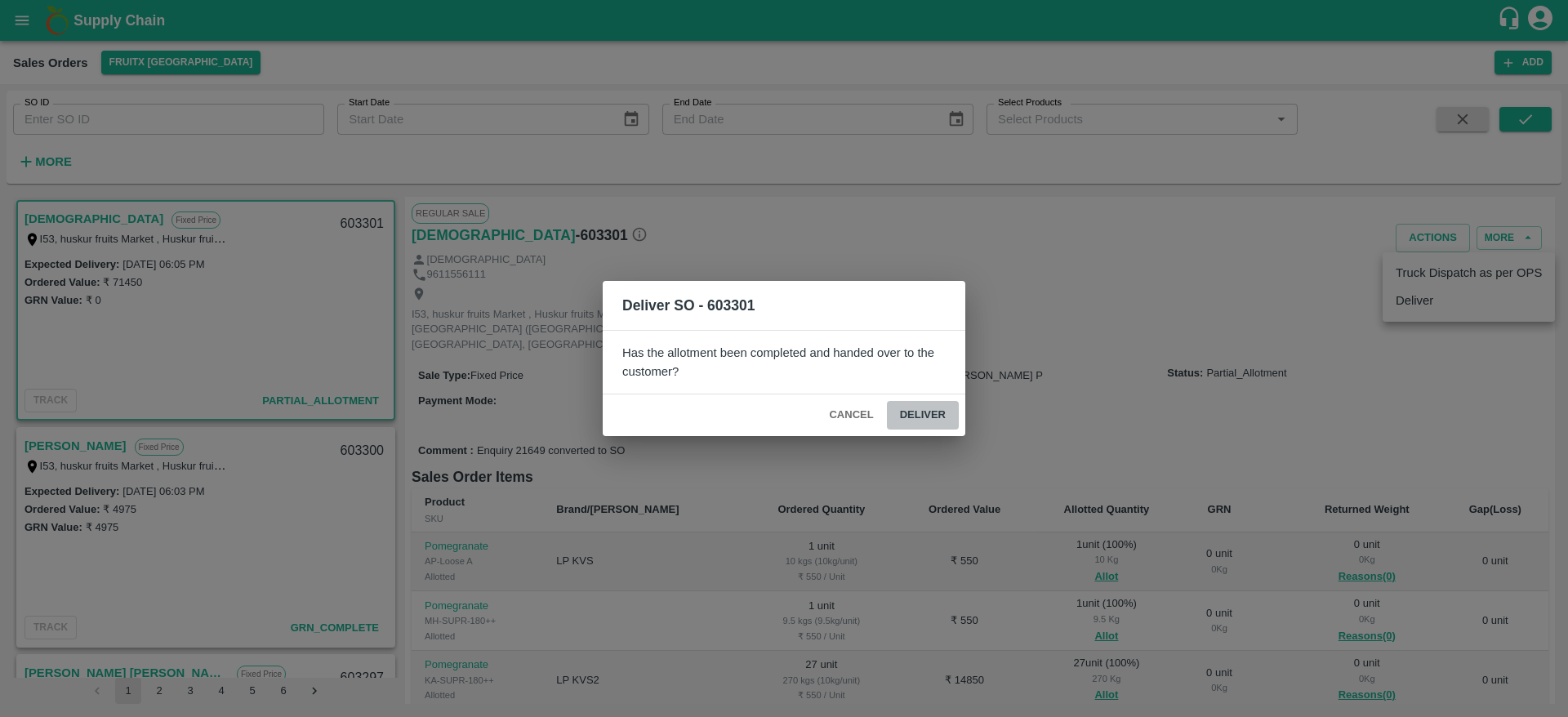
click at [928, 424] on button "Deliver" at bounding box center [922, 415] width 72 height 28
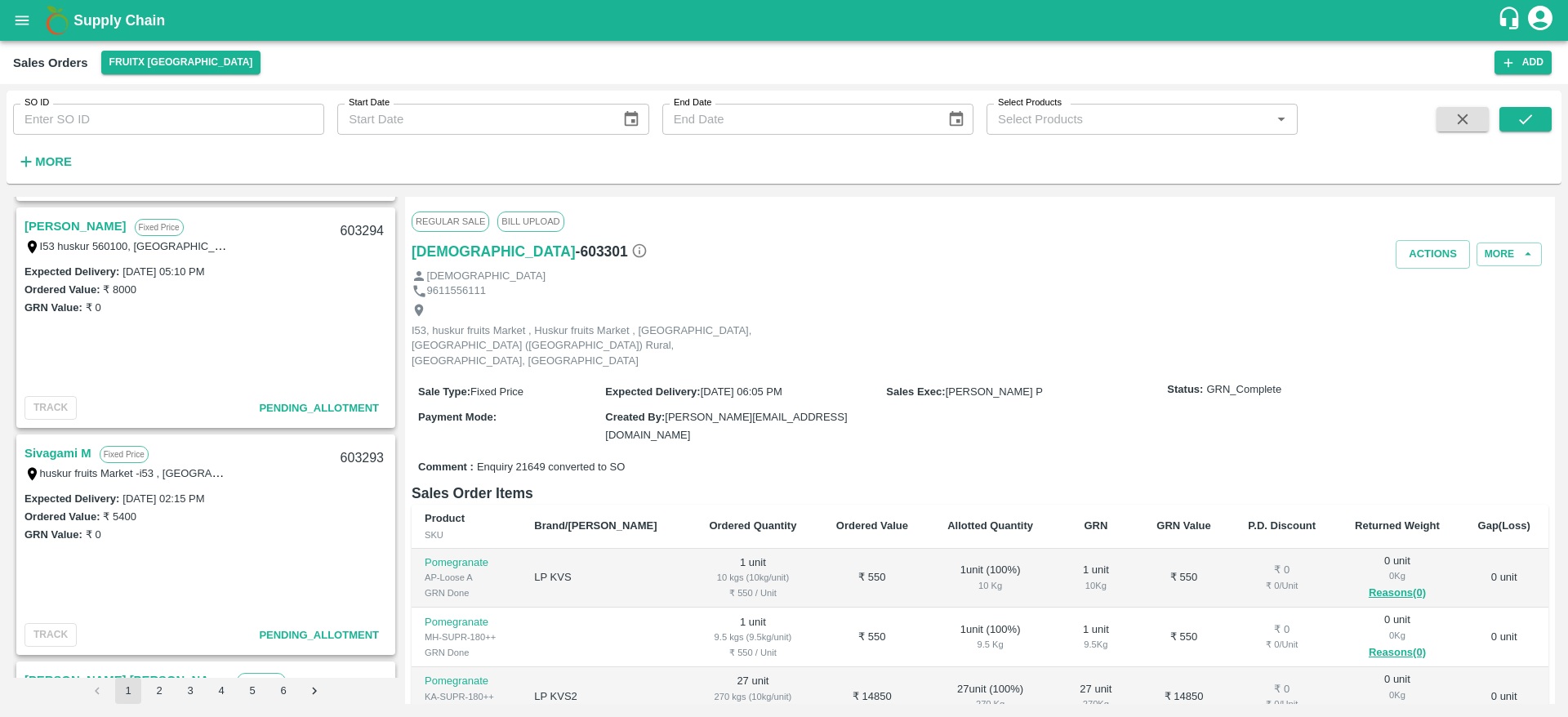
scroll to position [673, 0]
click at [63, 453] on link "Sivagami M" at bounding box center [58, 454] width 67 height 21
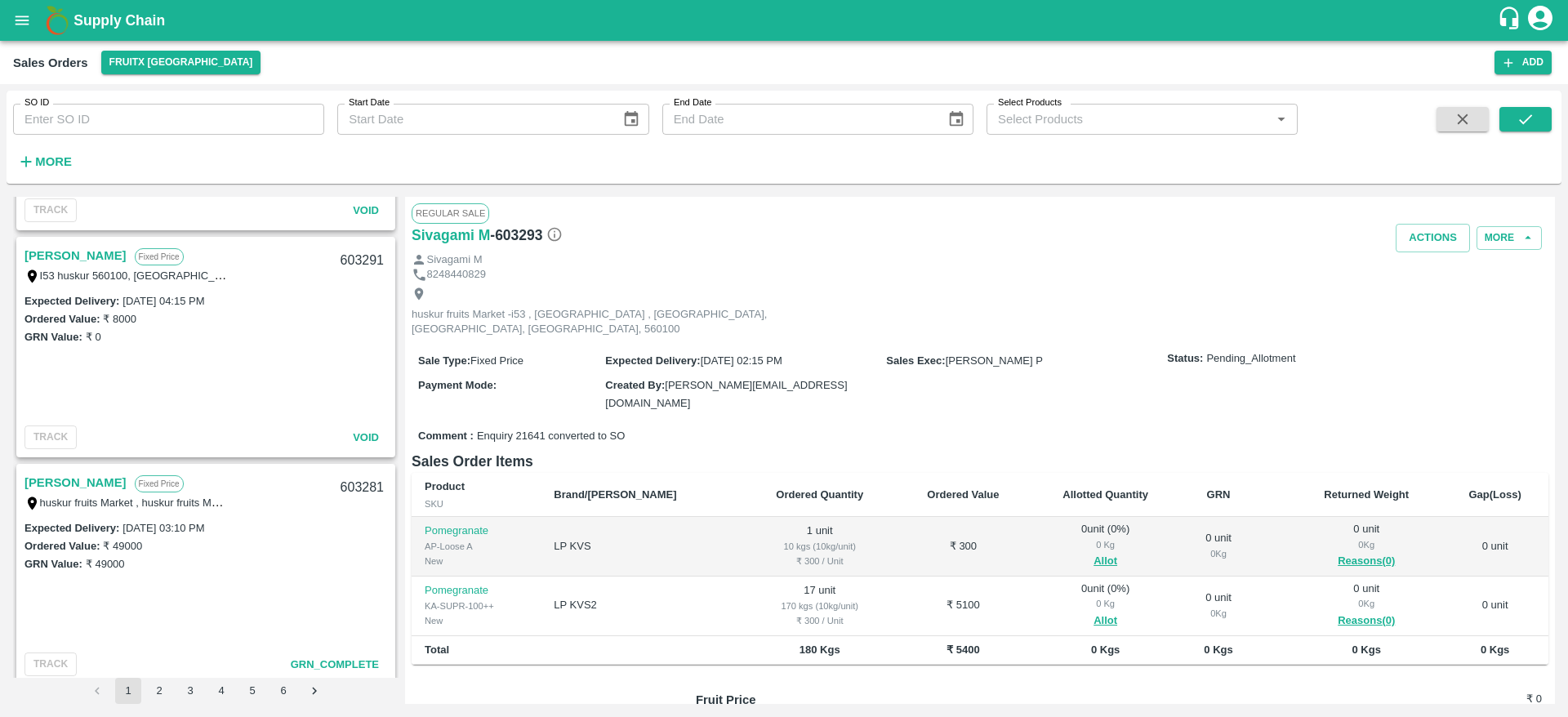
scroll to position [1344, 0]
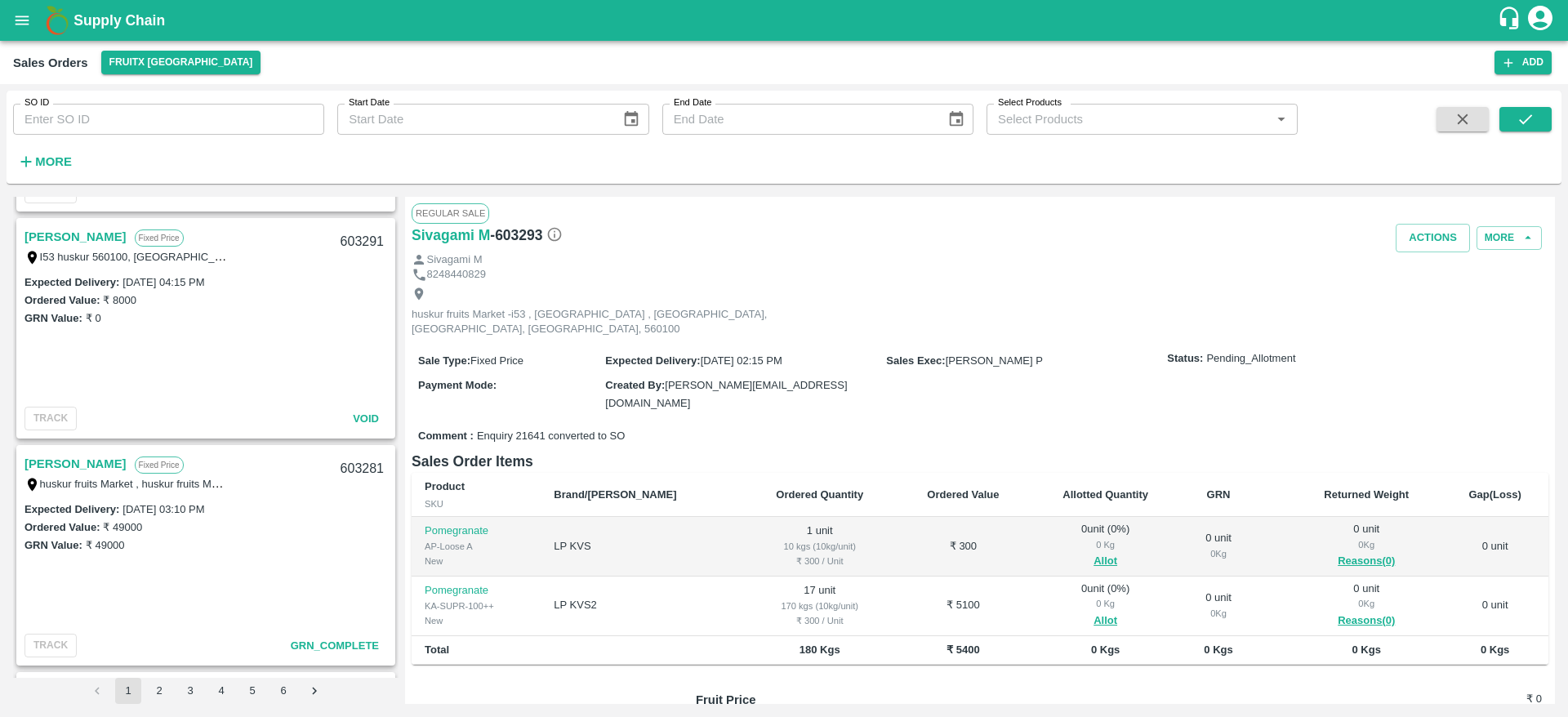
click at [112, 469] on link "[PERSON_NAME]" at bounding box center [76, 464] width 102 height 21
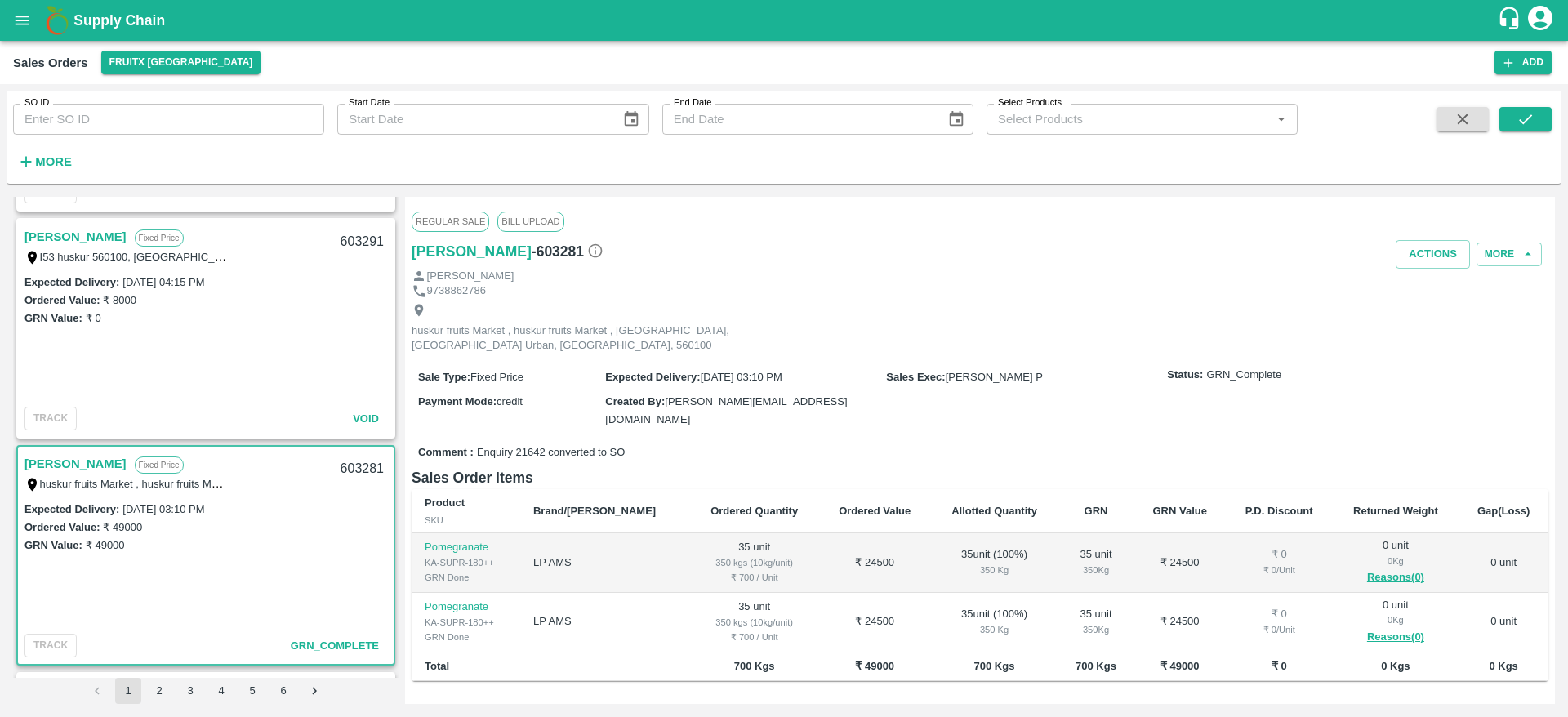
click at [339, 469] on div "603281" at bounding box center [362, 469] width 62 height 39
copy div "603281"
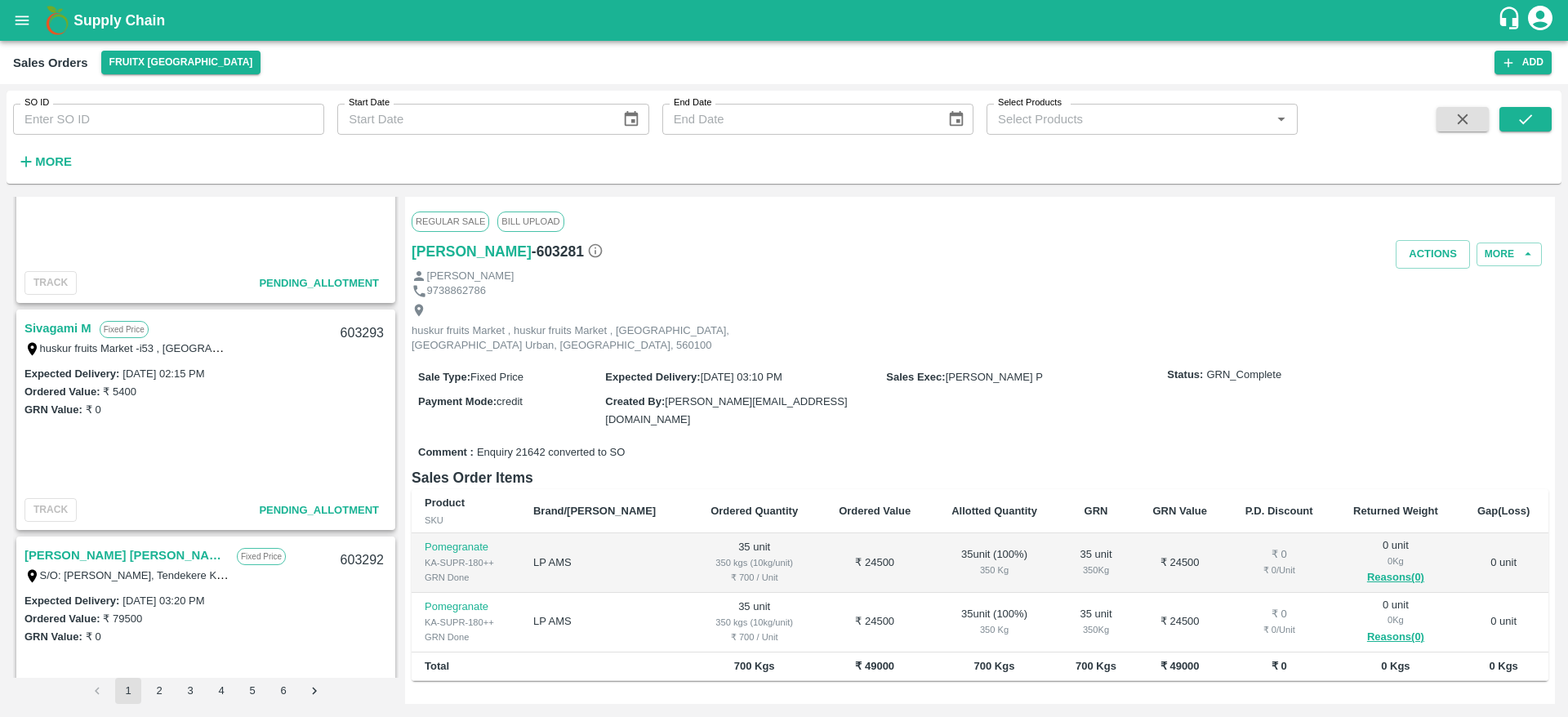
scroll to position [781, 0]
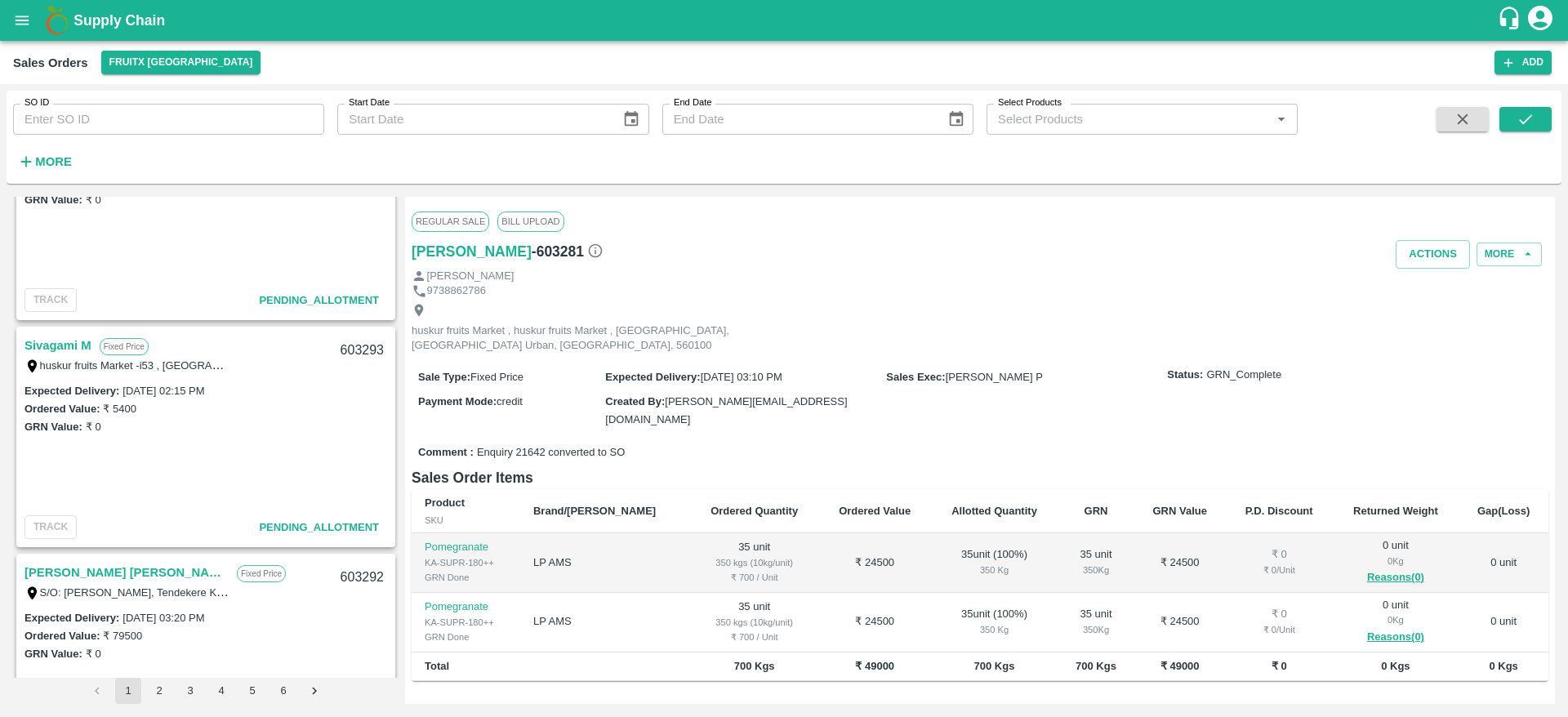
click at [76, 350] on link "Sivagami M" at bounding box center [58, 346] width 67 height 21
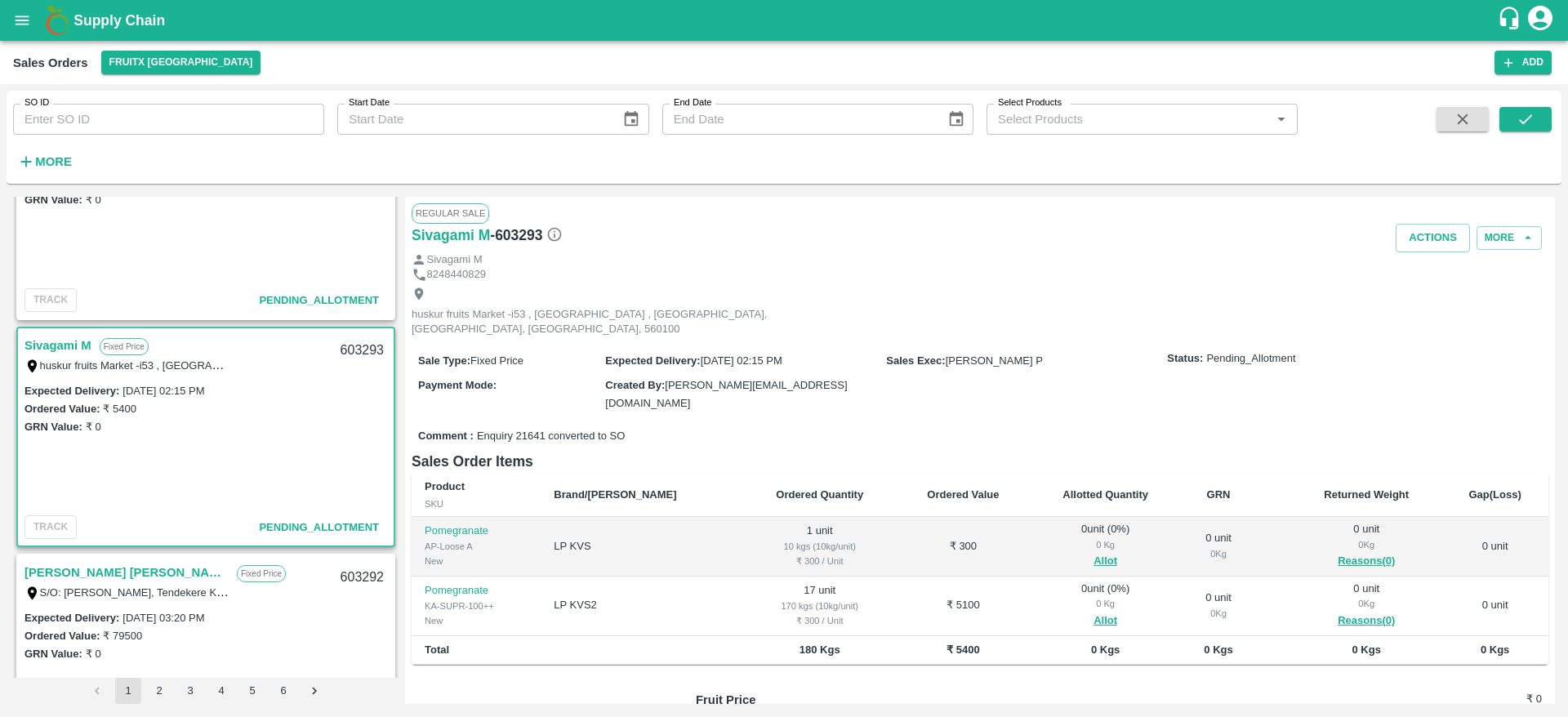
click at [348, 345] on div "603293" at bounding box center [362, 350] width 62 height 39
copy div "603293"
click at [1094, 612] on button "Allot" at bounding box center [1105, 621] width 24 height 19
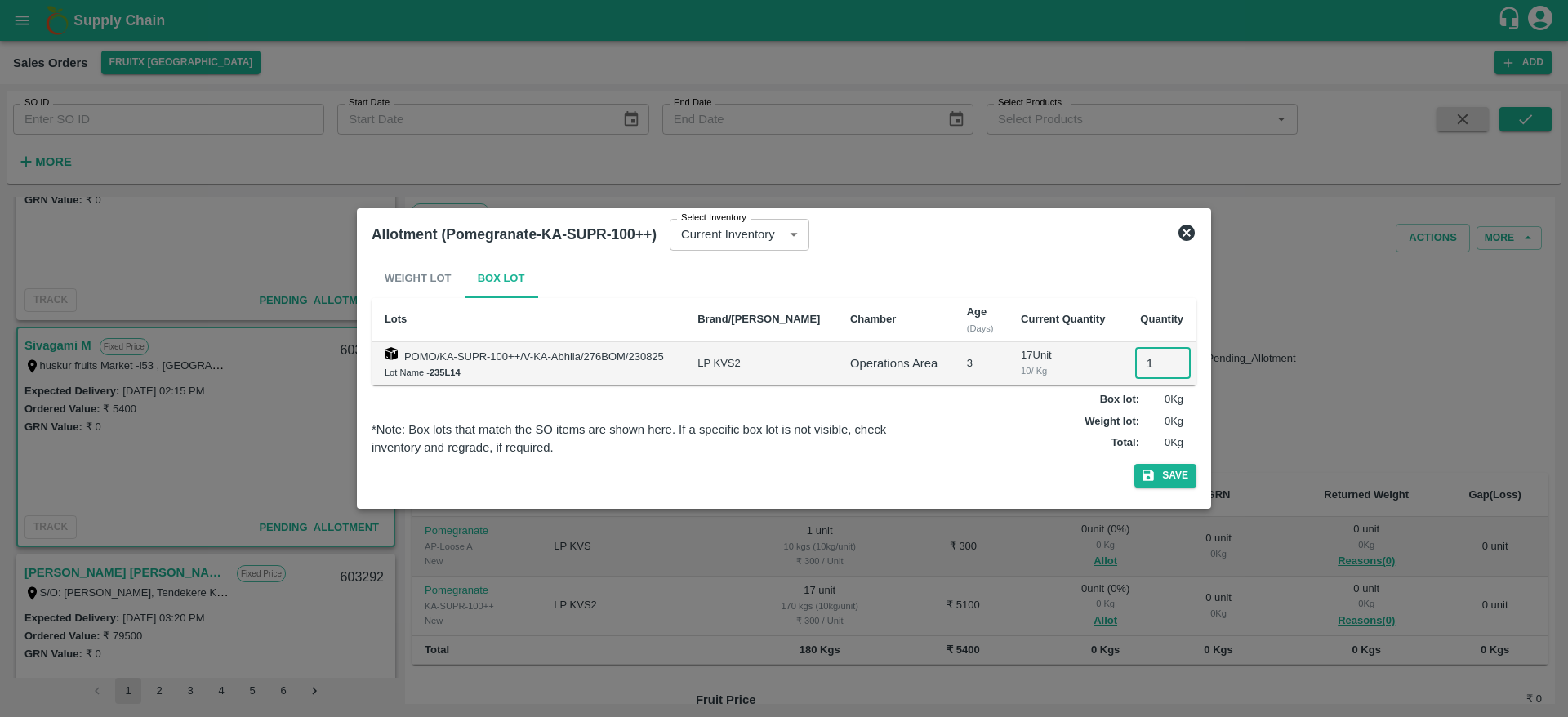
click at [1149, 370] on input "1" at bounding box center [1163, 363] width 56 height 31
type input "17"
click at [1134, 464] on button "Save" at bounding box center [1166, 475] width 62 height 24
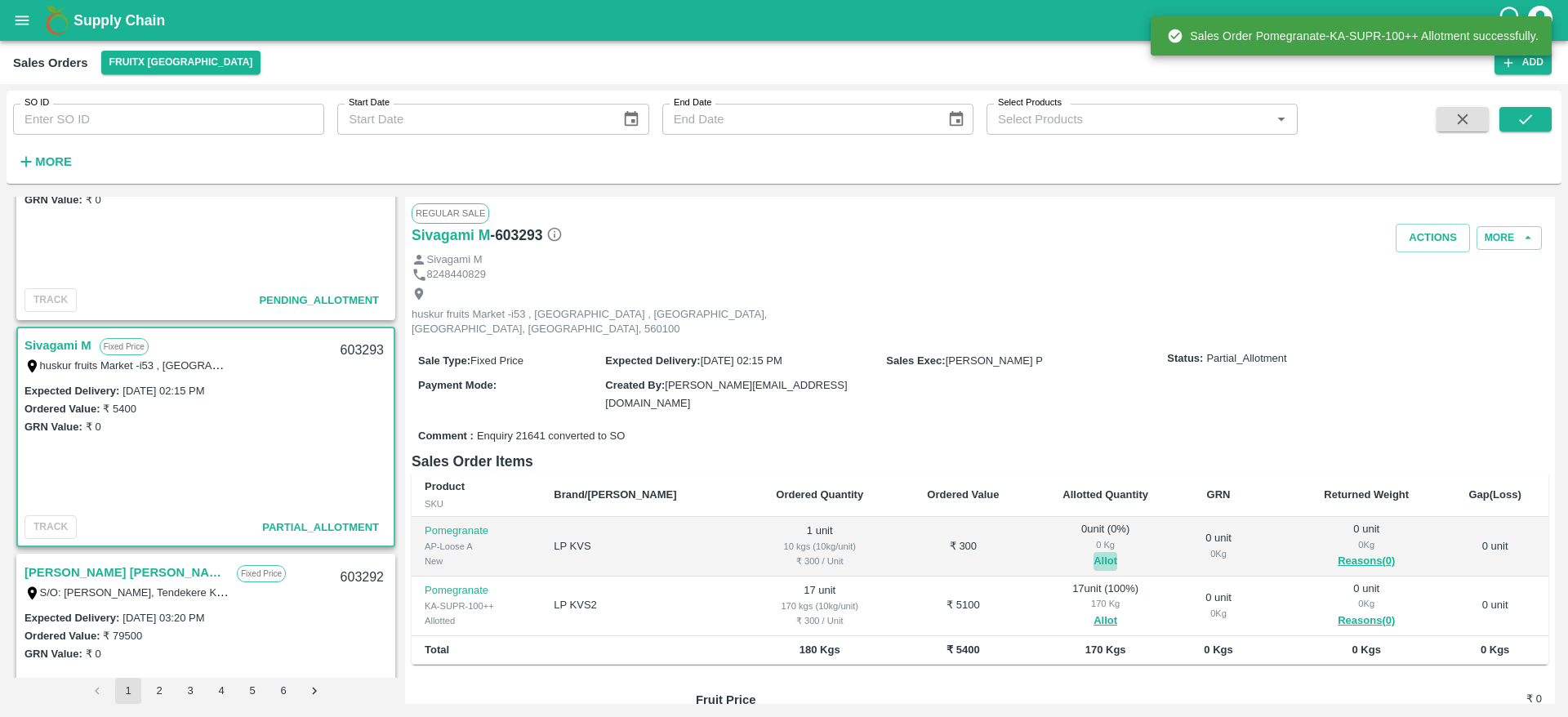
click at [1094, 552] on button "Allot" at bounding box center [1105, 562] width 24 height 19
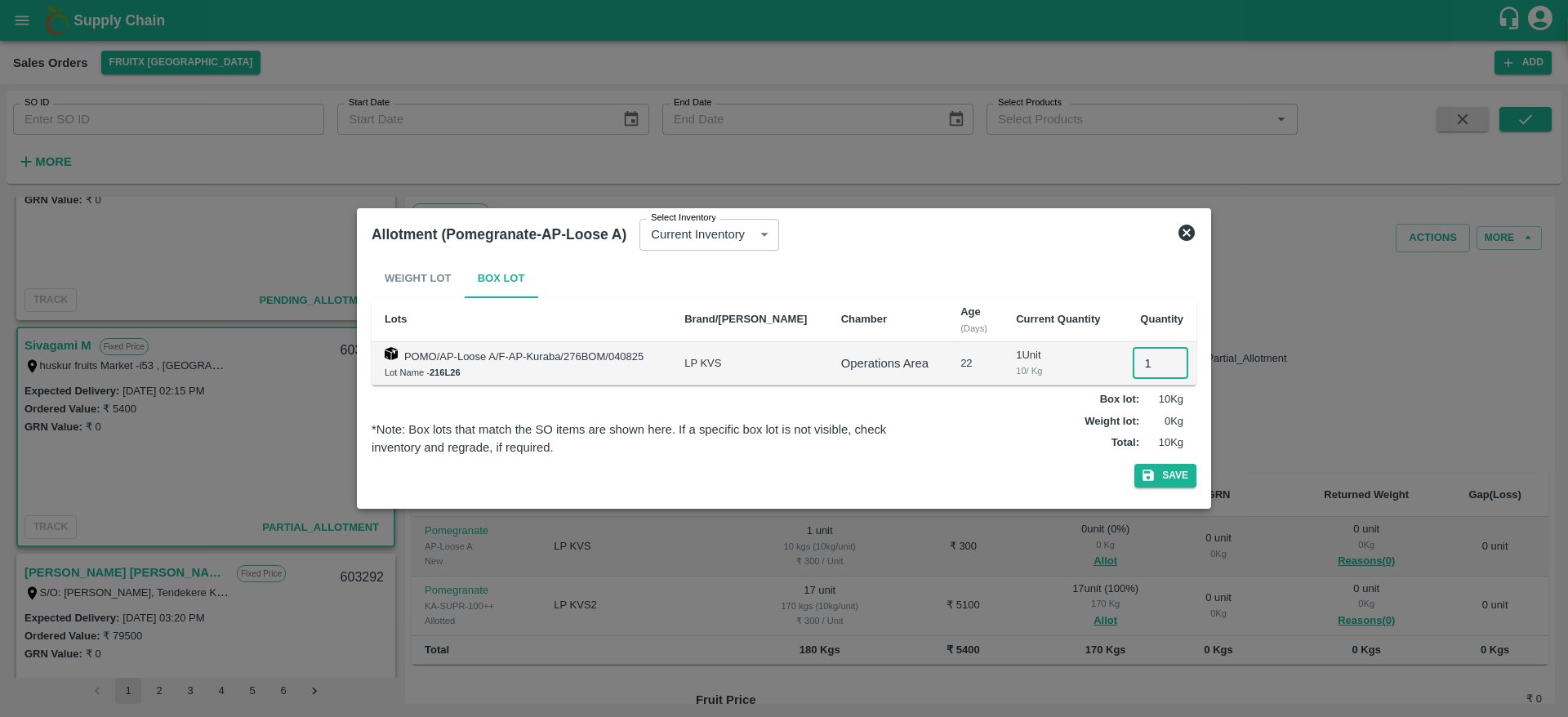
click at [1149, 363] on input "1" at bounding box center [1160, 363] width 56 height 31
type input "1"
click at [1134, 464] on button "Save" at bounding box center [1166, 475] width 62 height 24
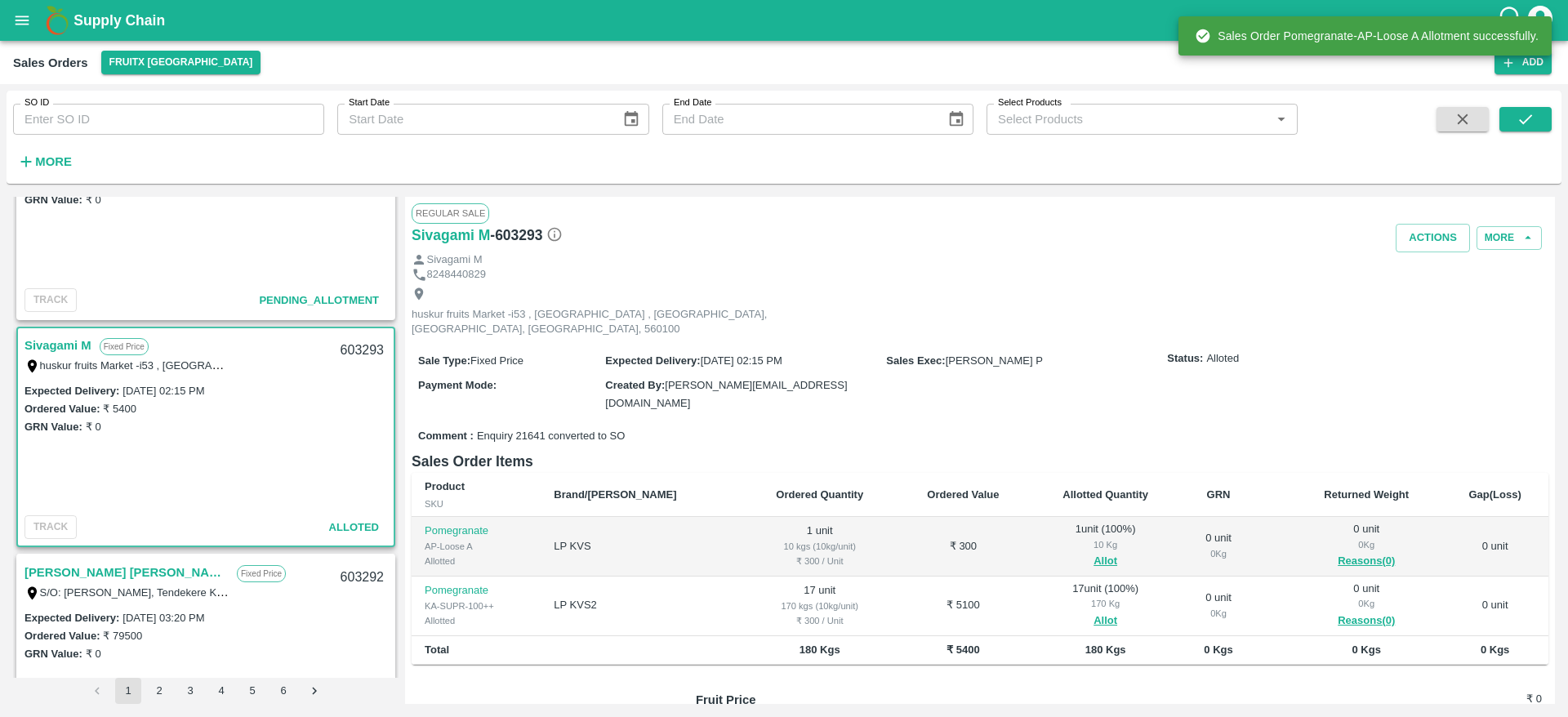
click at [364, 349] on div "603293" at bounding box center [362, 350] width 62 height 39
copy div "603293"
click at [1427, 244] on button "Actions" at bounding box center [1433, 238] width 74 height 28
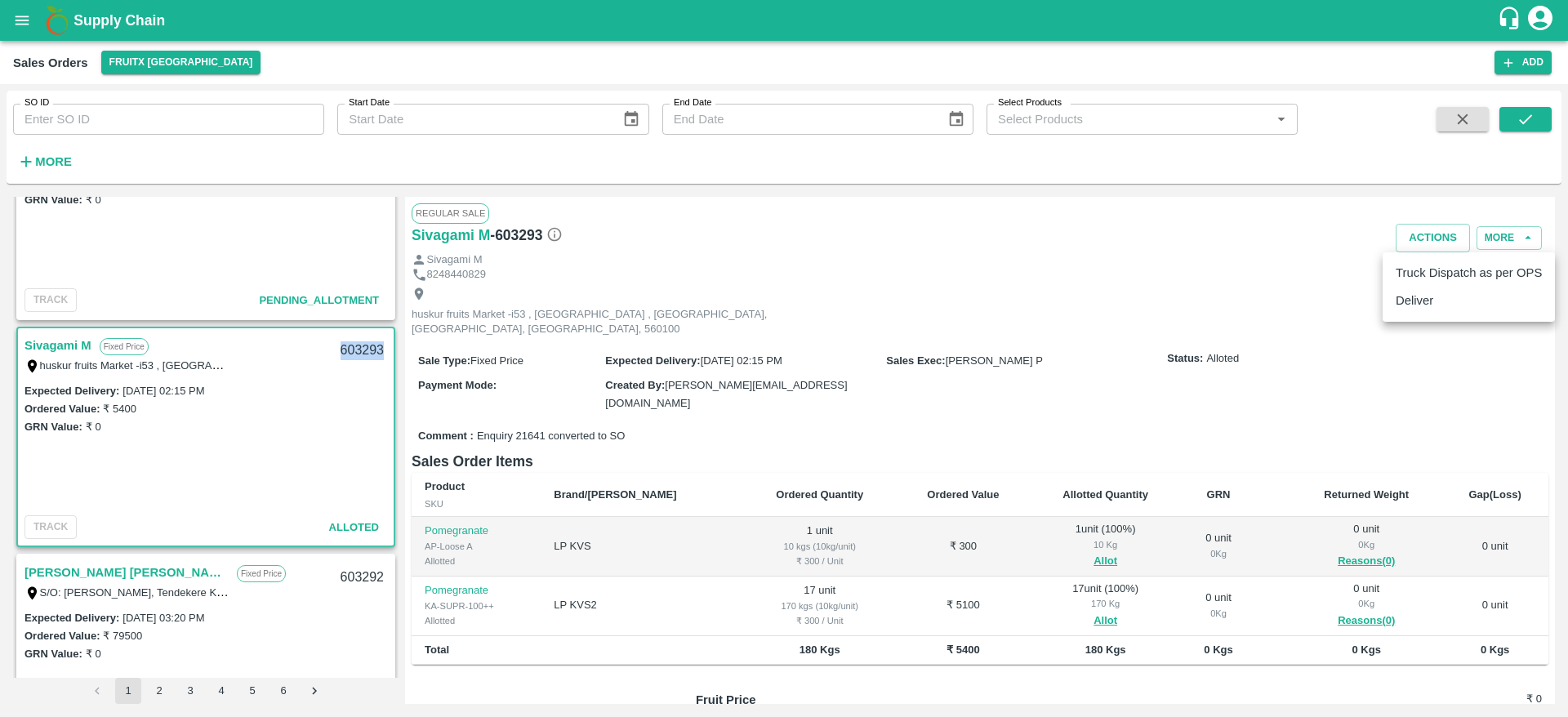
click at [1423, 295] on li "Deliver" at bounding box center [1469, 300] width 172 height 27
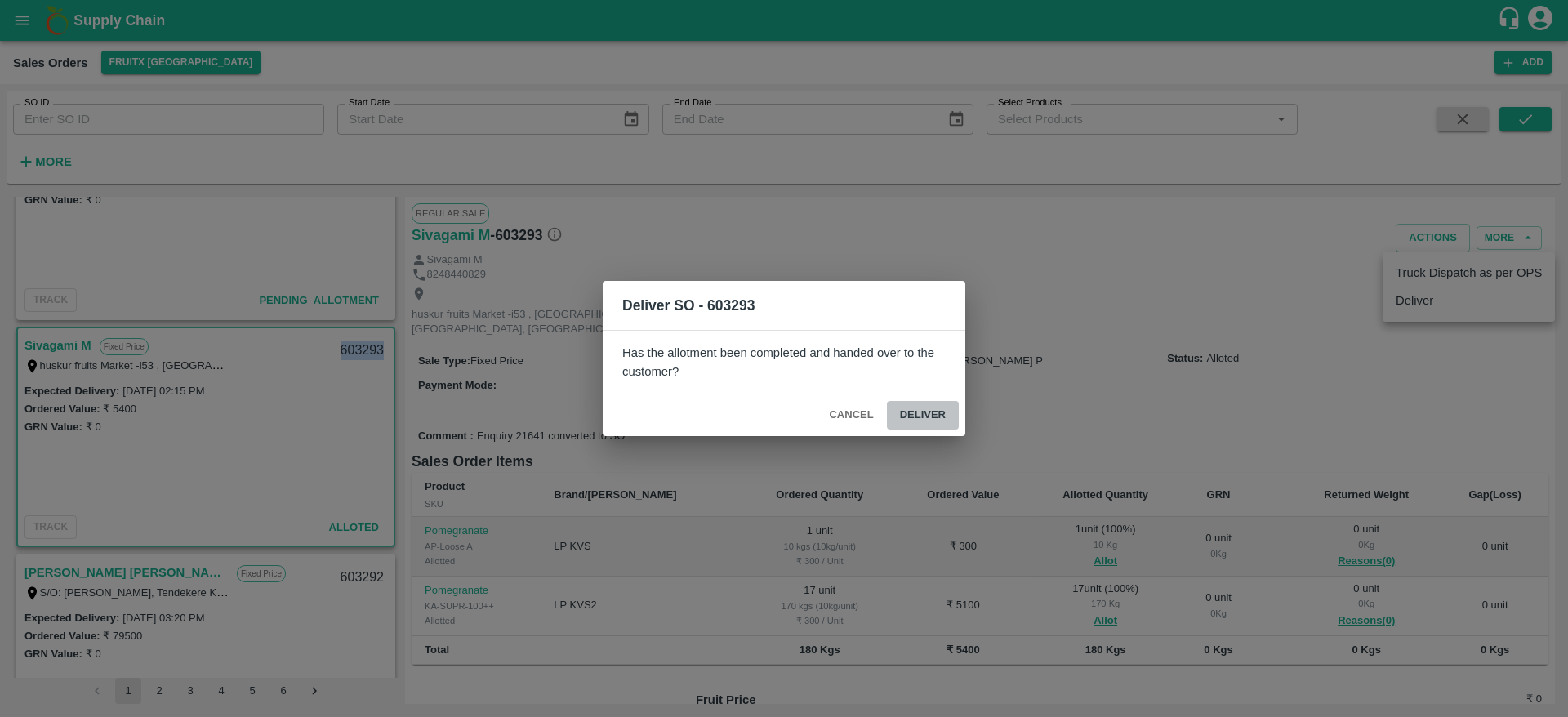
click at [918, 419] on button "Deliver" at bounding box center [922, 415] width 72 height 28
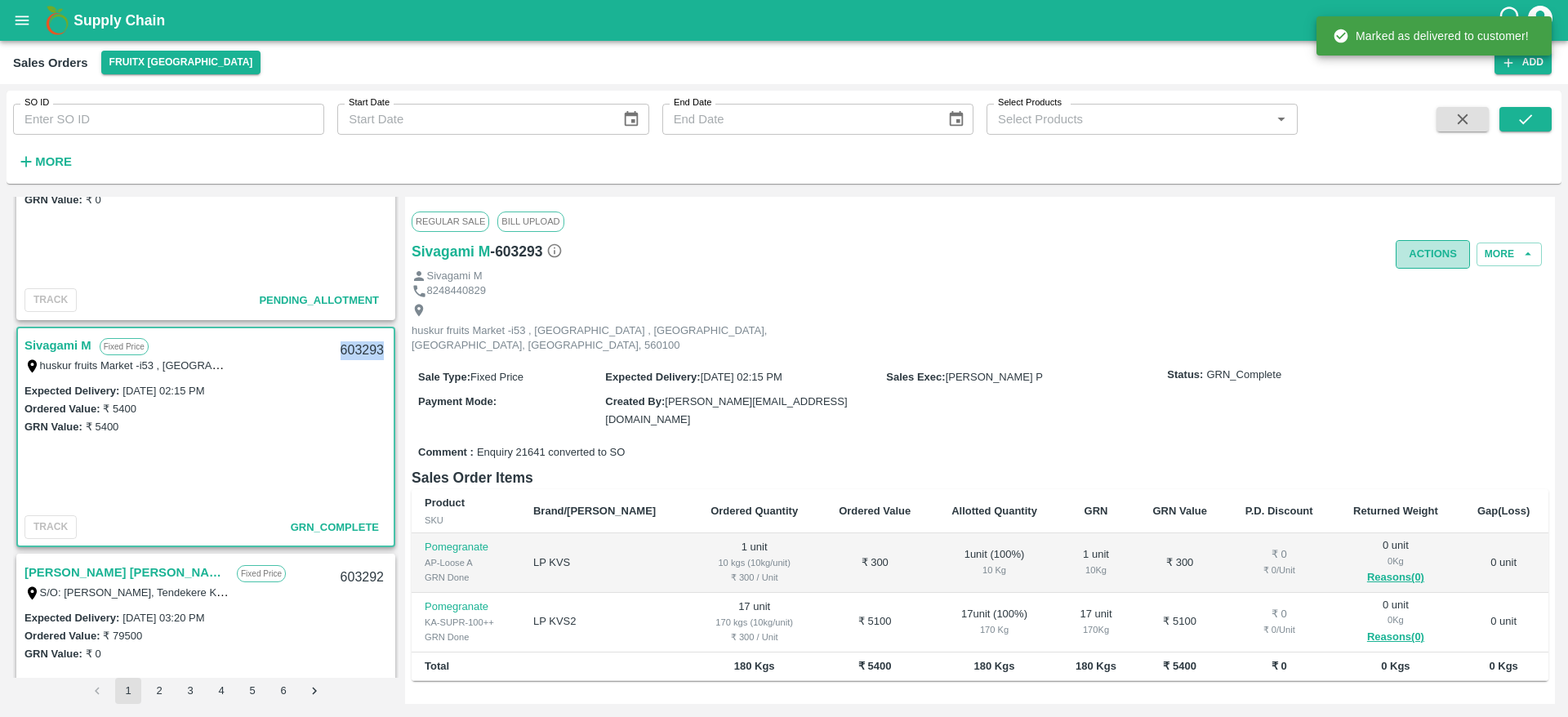
click at [1426, 249] on button "Actions" at bounding box center [1433, 255] width 74 height 28
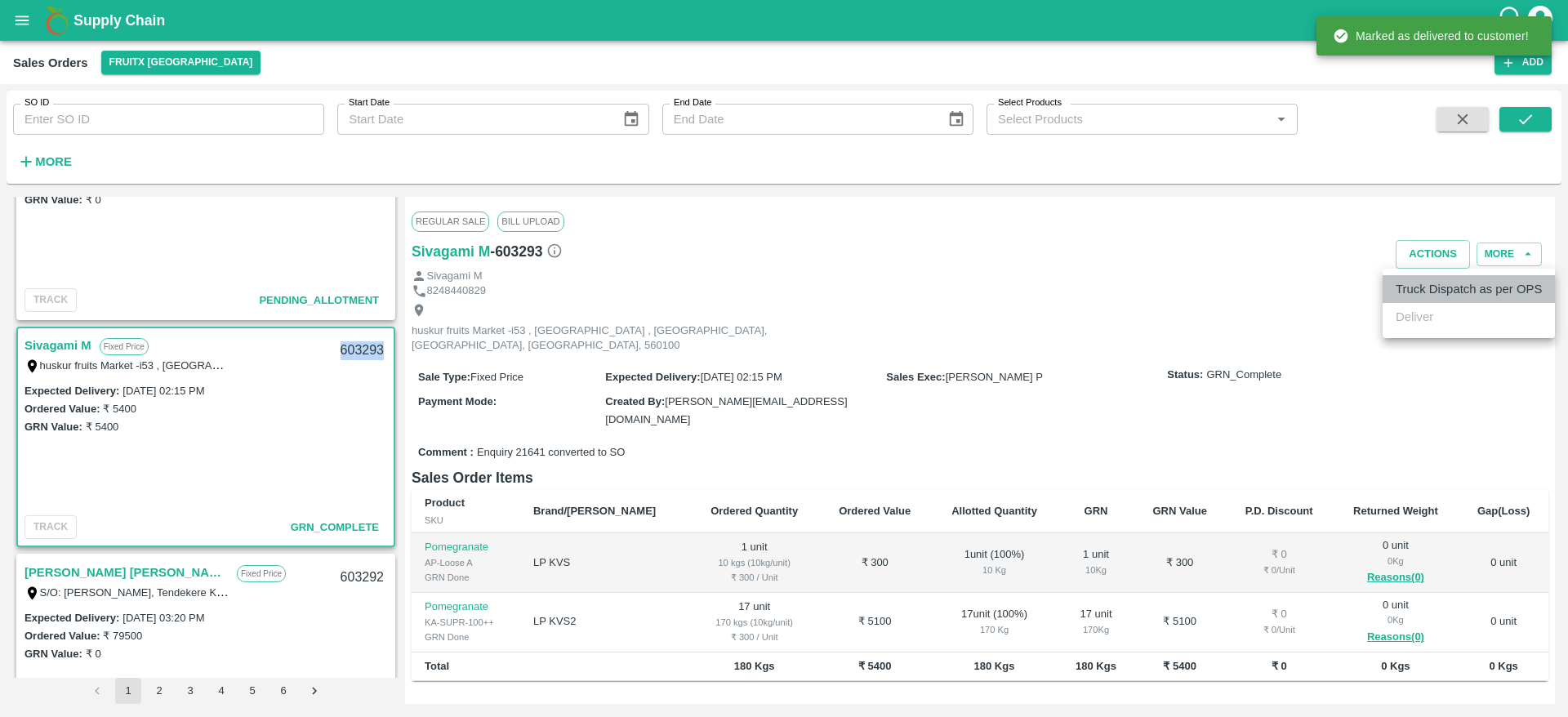
click at [1422, 288] on li "Truck Dispatch as per OPS" at bounding box center [1469, 289] width 172 height 27
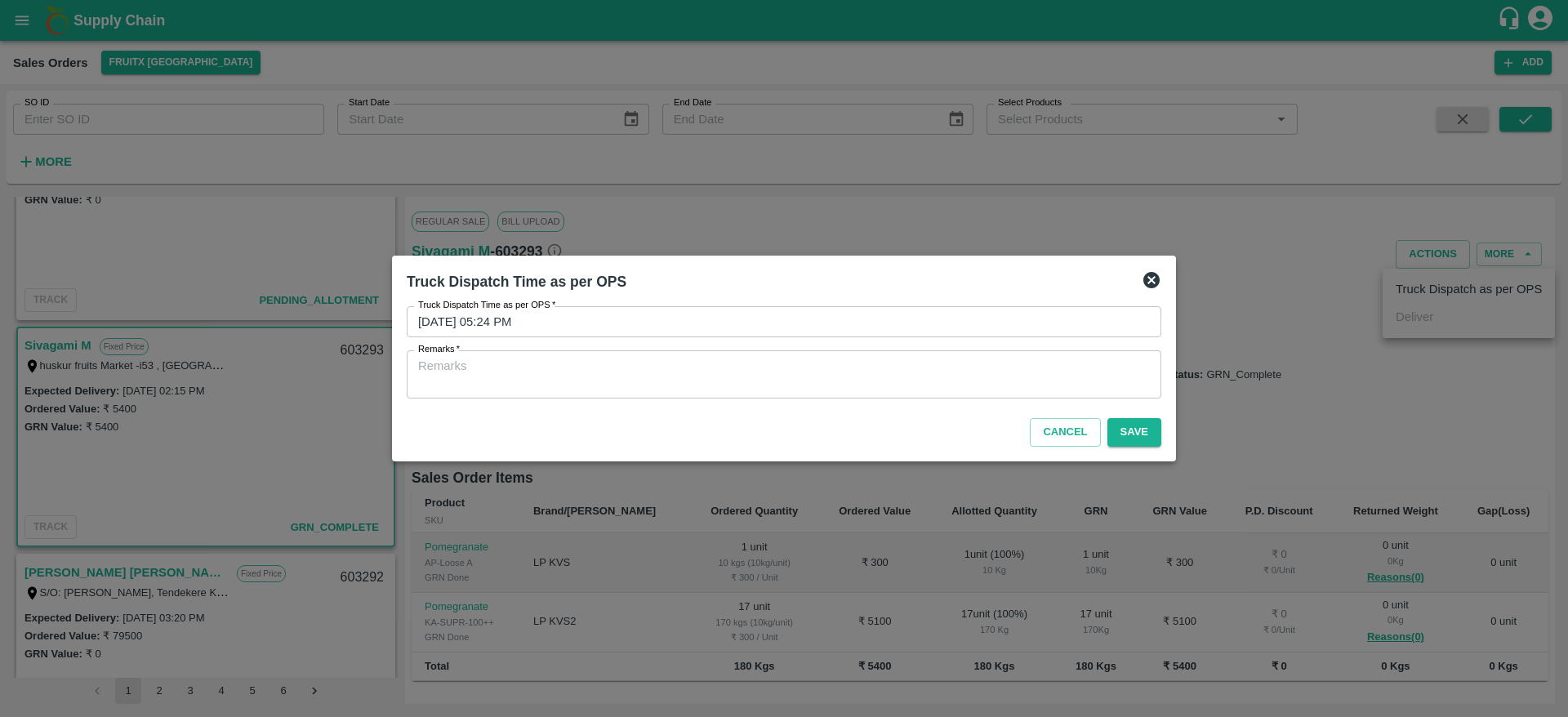
click at [946, 388] on textarea "Remarks   *" at bounding box center [783, 375] width 732 height 34
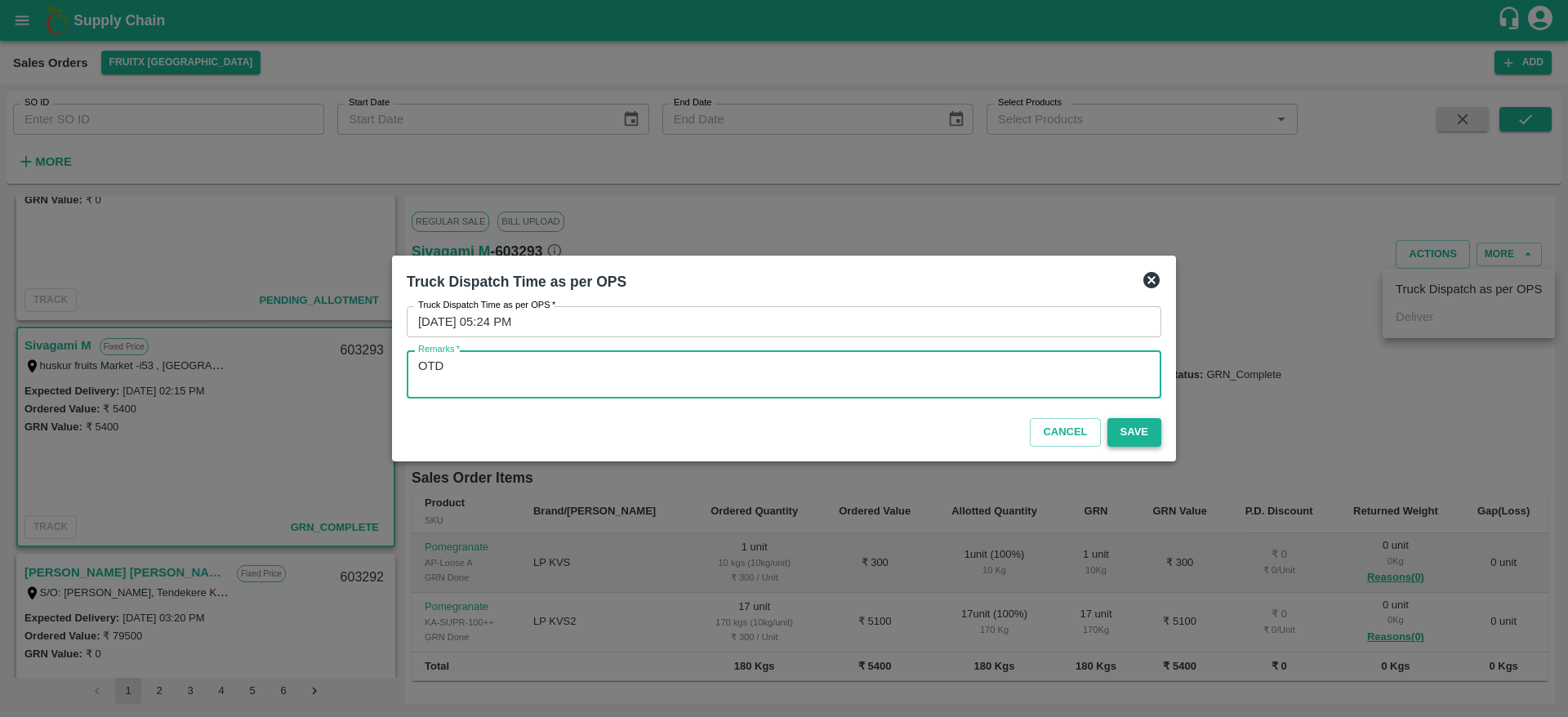
type textarea "OTD"
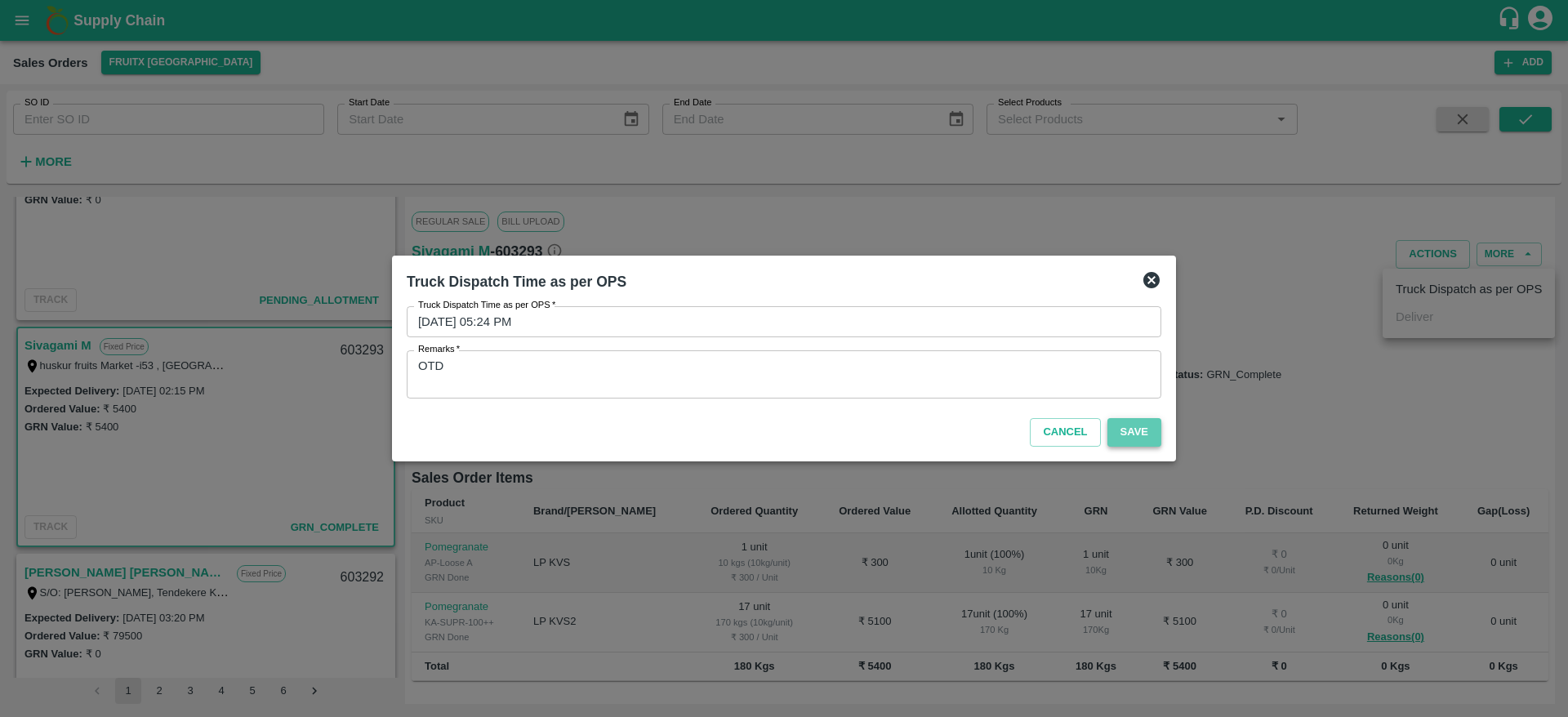
click at [1136, 426] on button "Save" at bounding box center [1133, 432] width 54 height 28
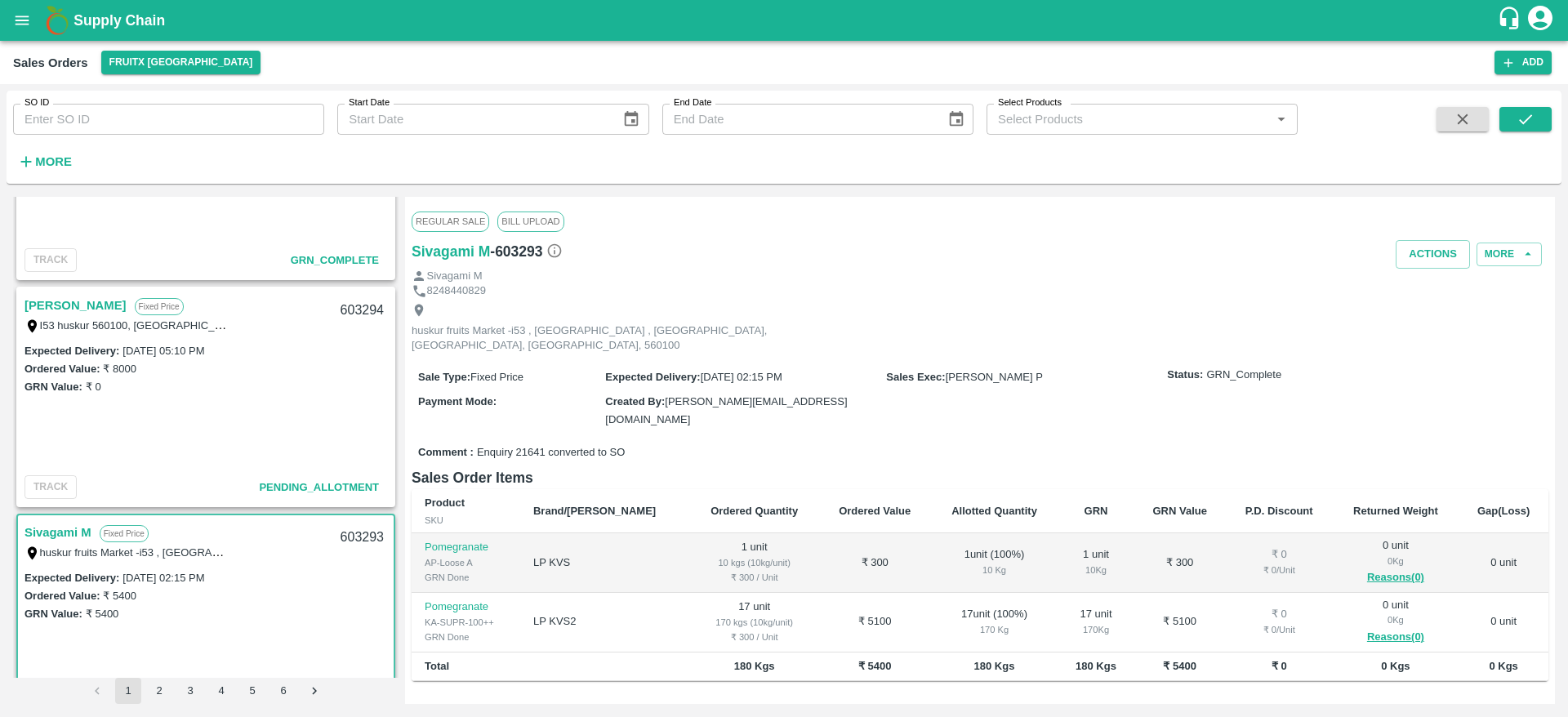
scroll to position [475, 0]
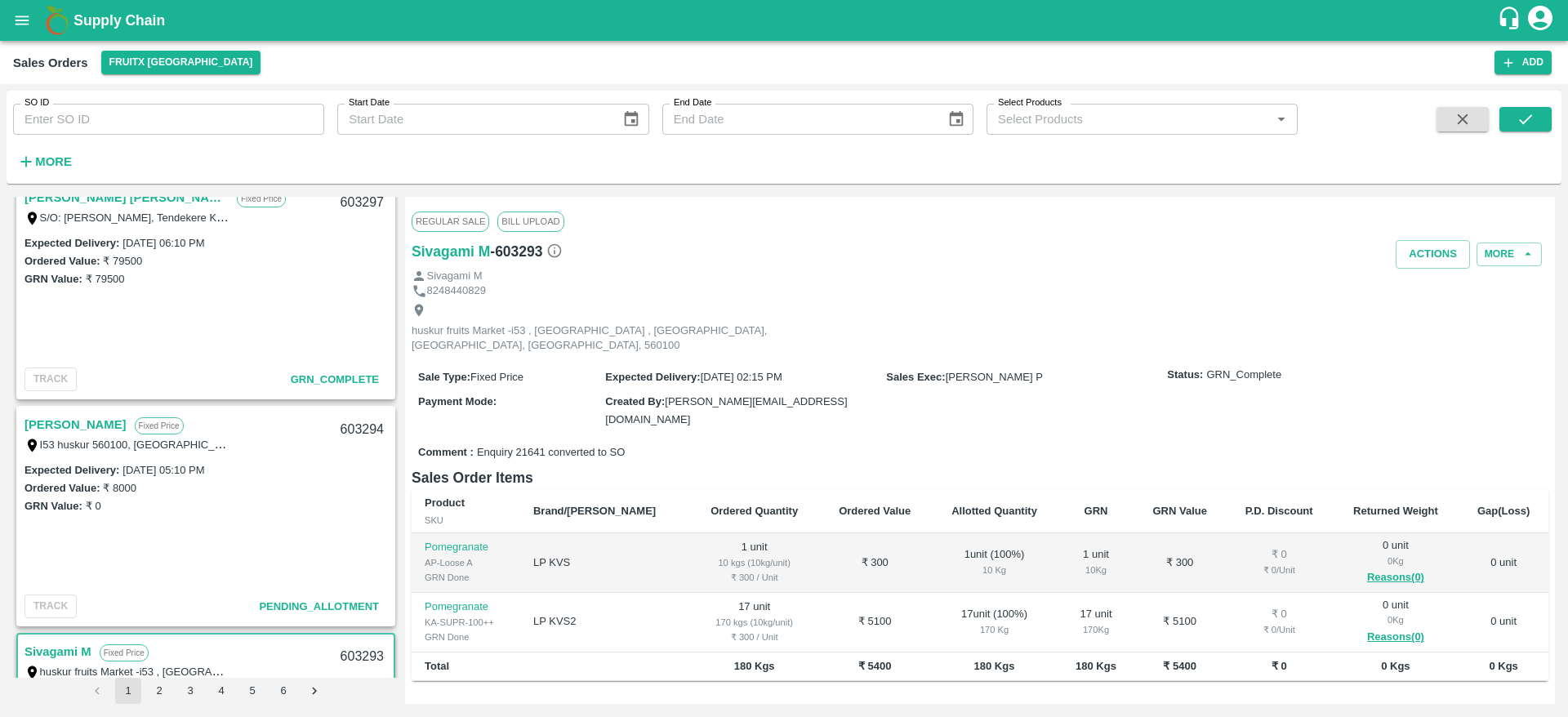
click at [56, 420] on link "[PERSON_NAME]" at bounding box center [76, 424] width 102 height 21
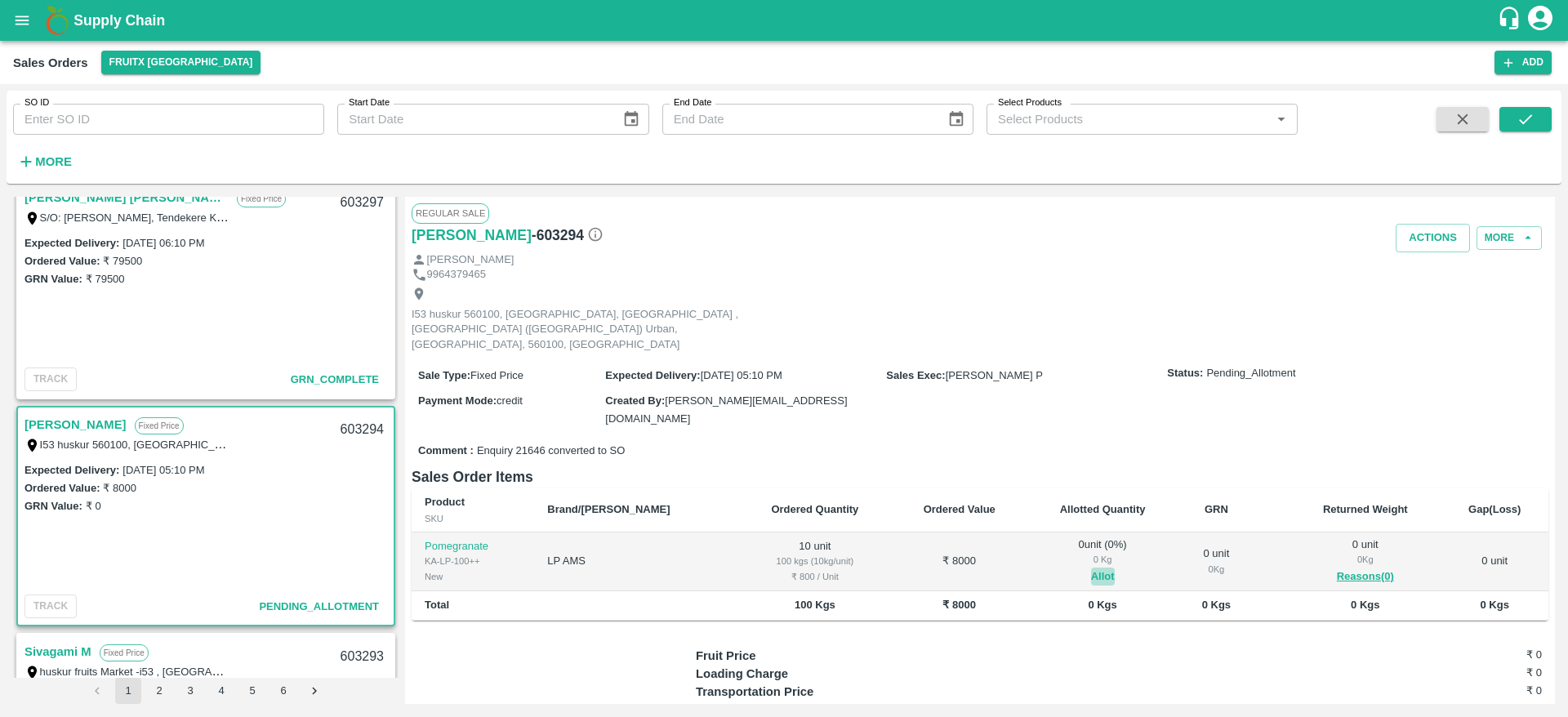
click at [1091, 567] on button "Allot" at bounding box center [1102, 577] width 24 height 19
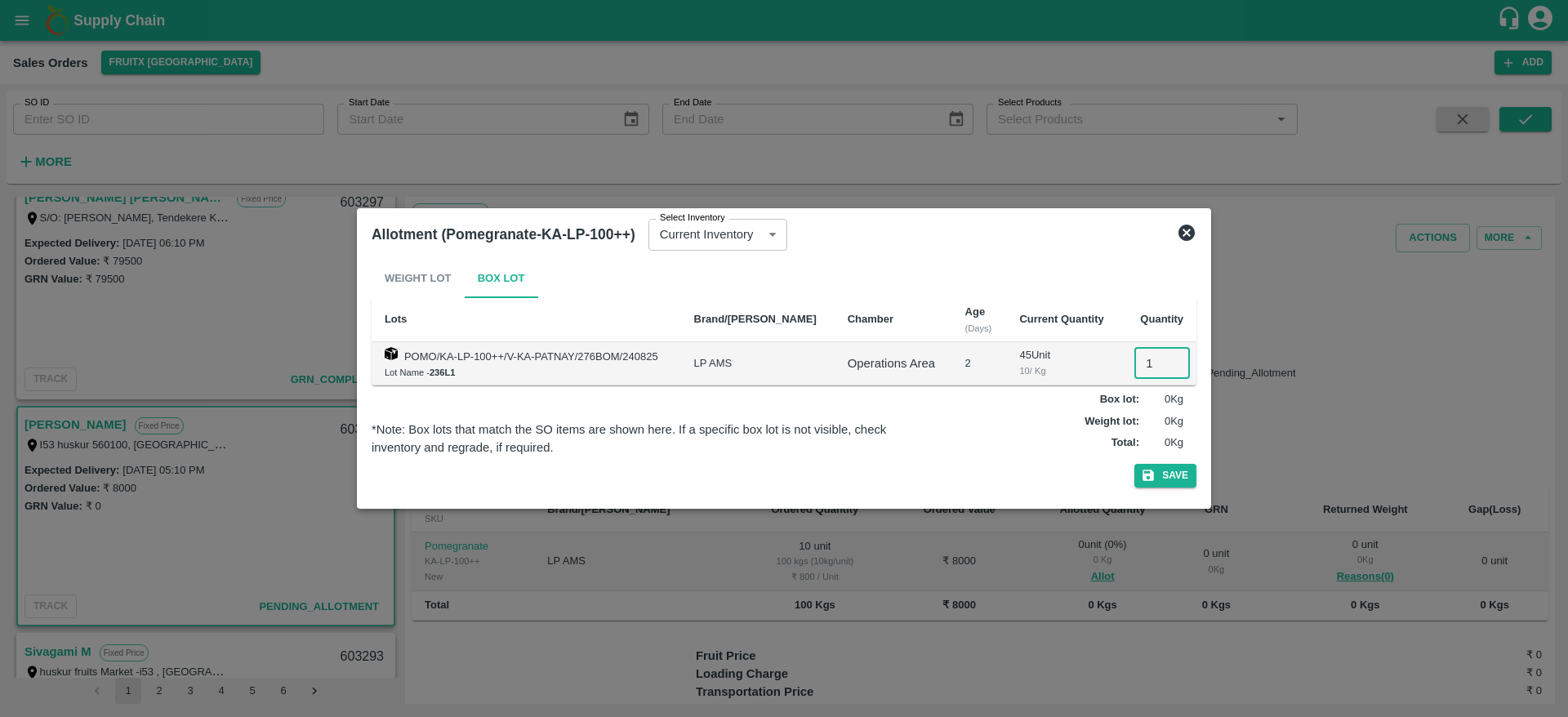
click at [1134, 359] on input "1" at bounding box center [1162, 363] width 56 height 31
type input "10"
click at [1134, 464] on button "Save" at bounding box center [1166, 475] width 62 height 24
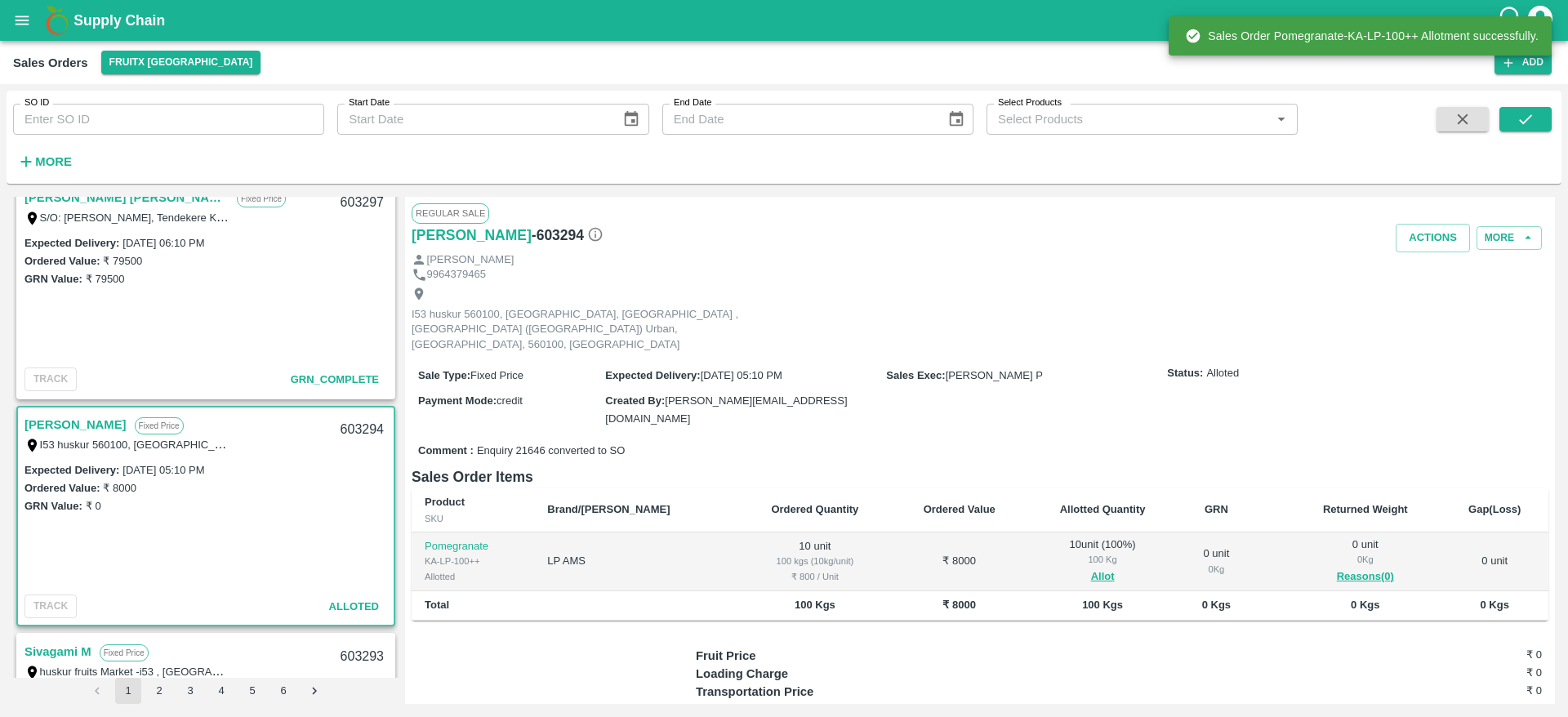
click at [370, 424] on div "603294" at bounding box center [362, 430] width 62 height 39
copy div "603294"
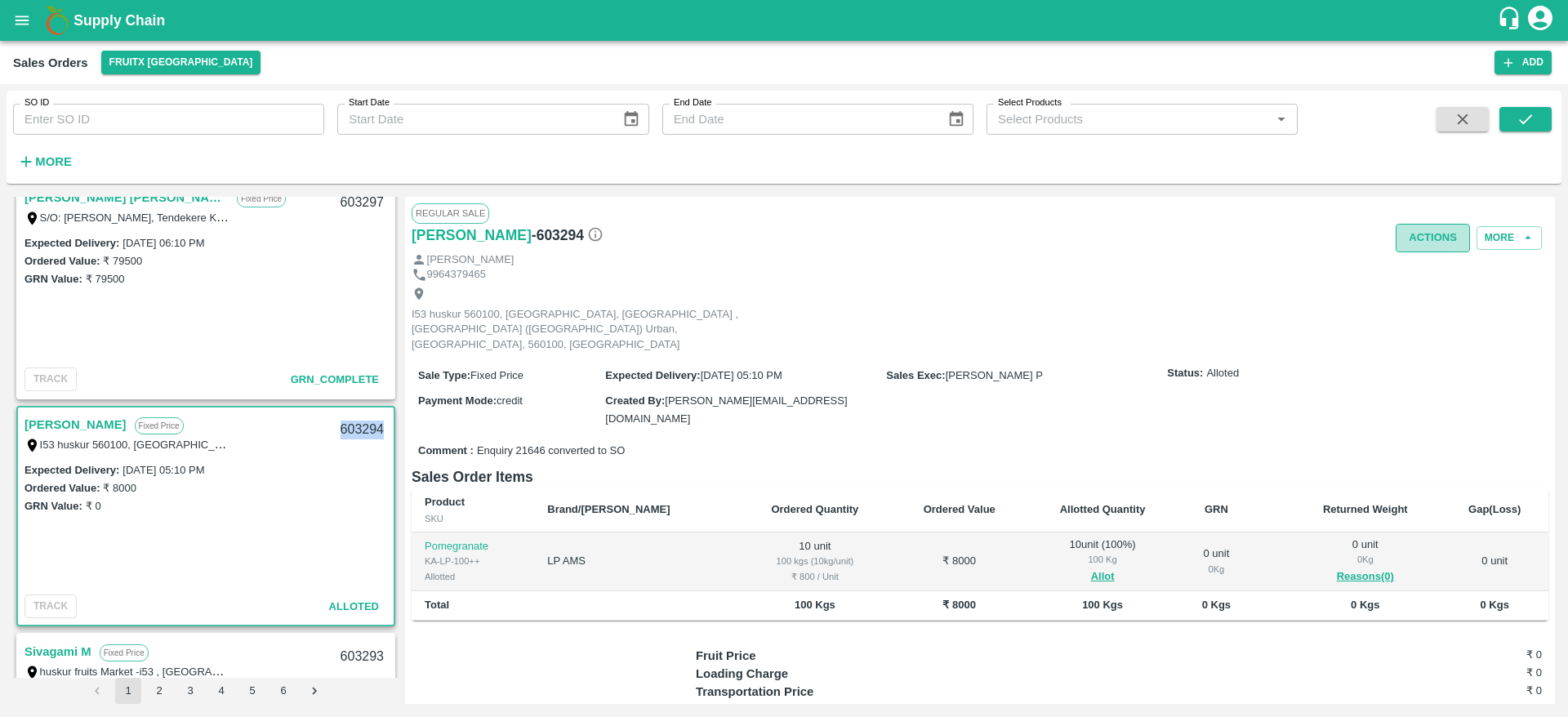
click at [1415, 241] on button "Actions" at bounding box center [1433, 238] width 74 height 28
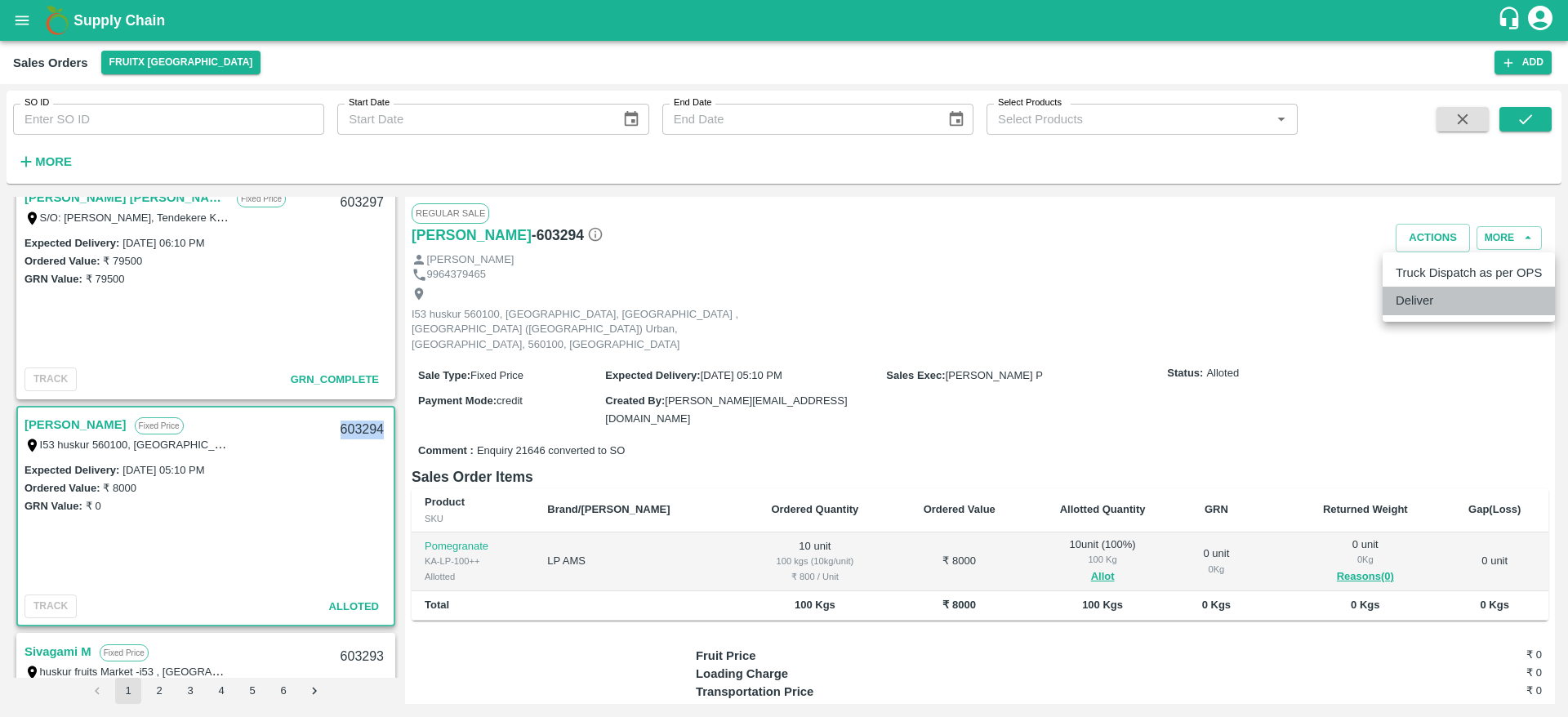
click at [1412, 310] on li "Deliver" at bounding box center [1469, 300] width 172 height 27
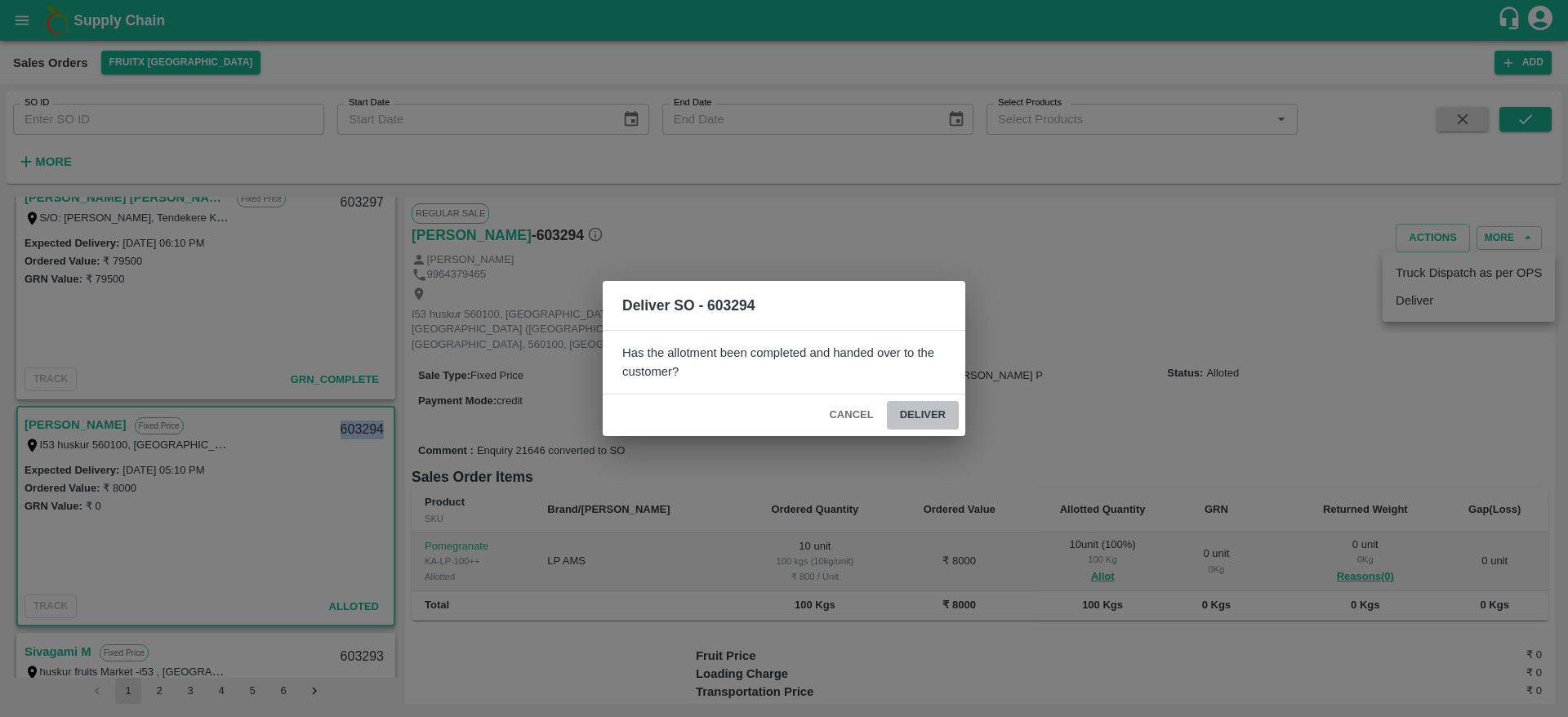
click at [934, 406] on button "Deliver" at bounding box center [922, 415] width 72 height 28
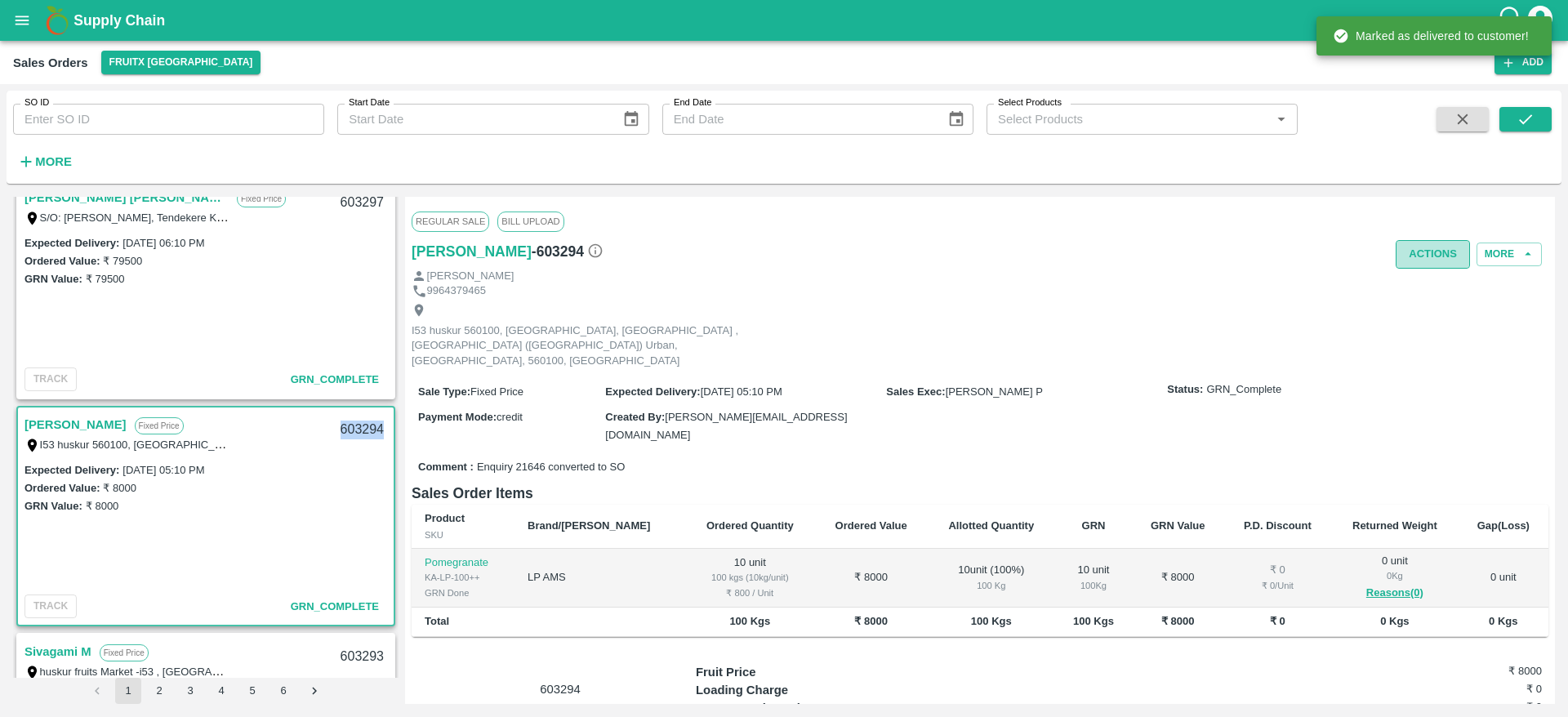
click at [1426, 246] on button "Actions" at bounding box center [1433, 255] width 74 height 28
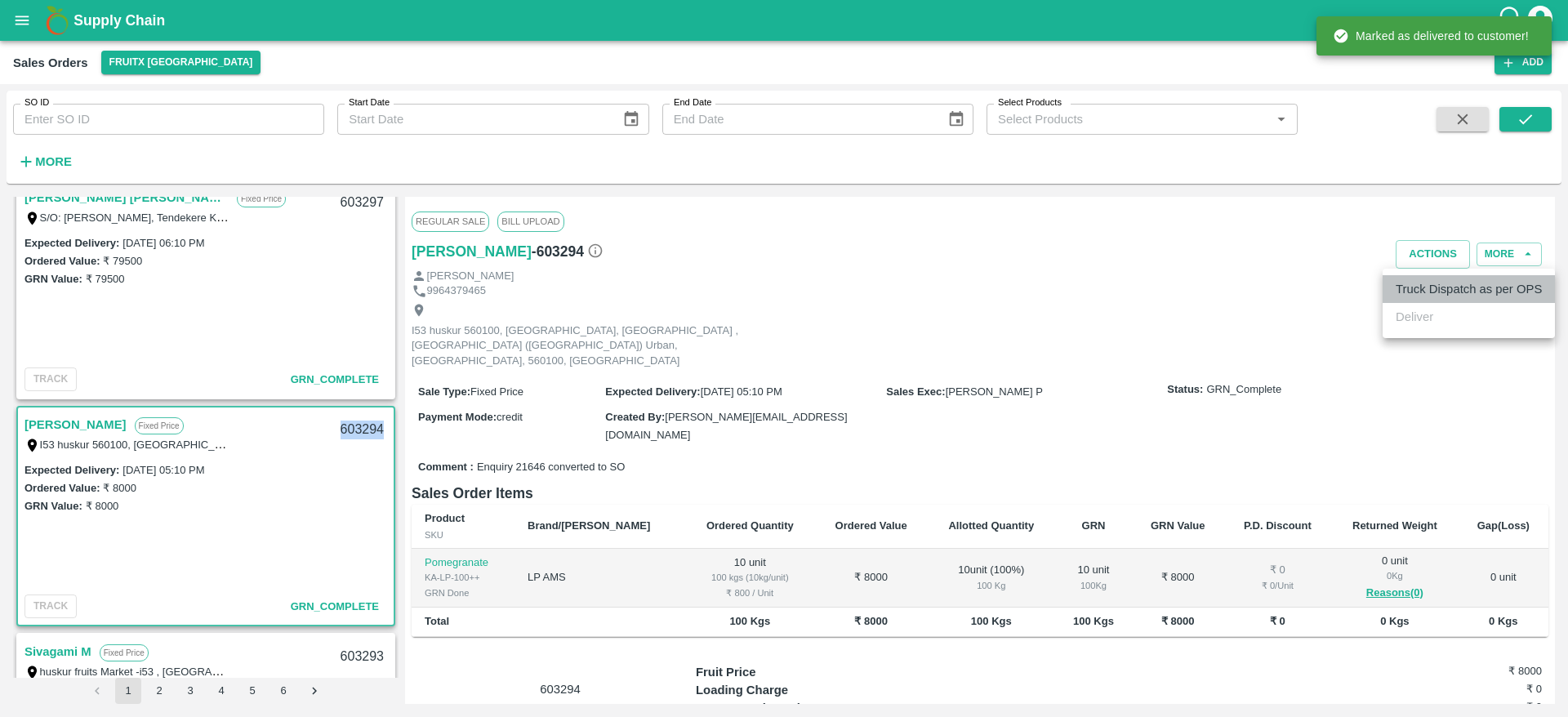
click at [1444, 284] on li "Truck Dispatch as per OPS" at bounding box center [1469, 289] width 172 height 27
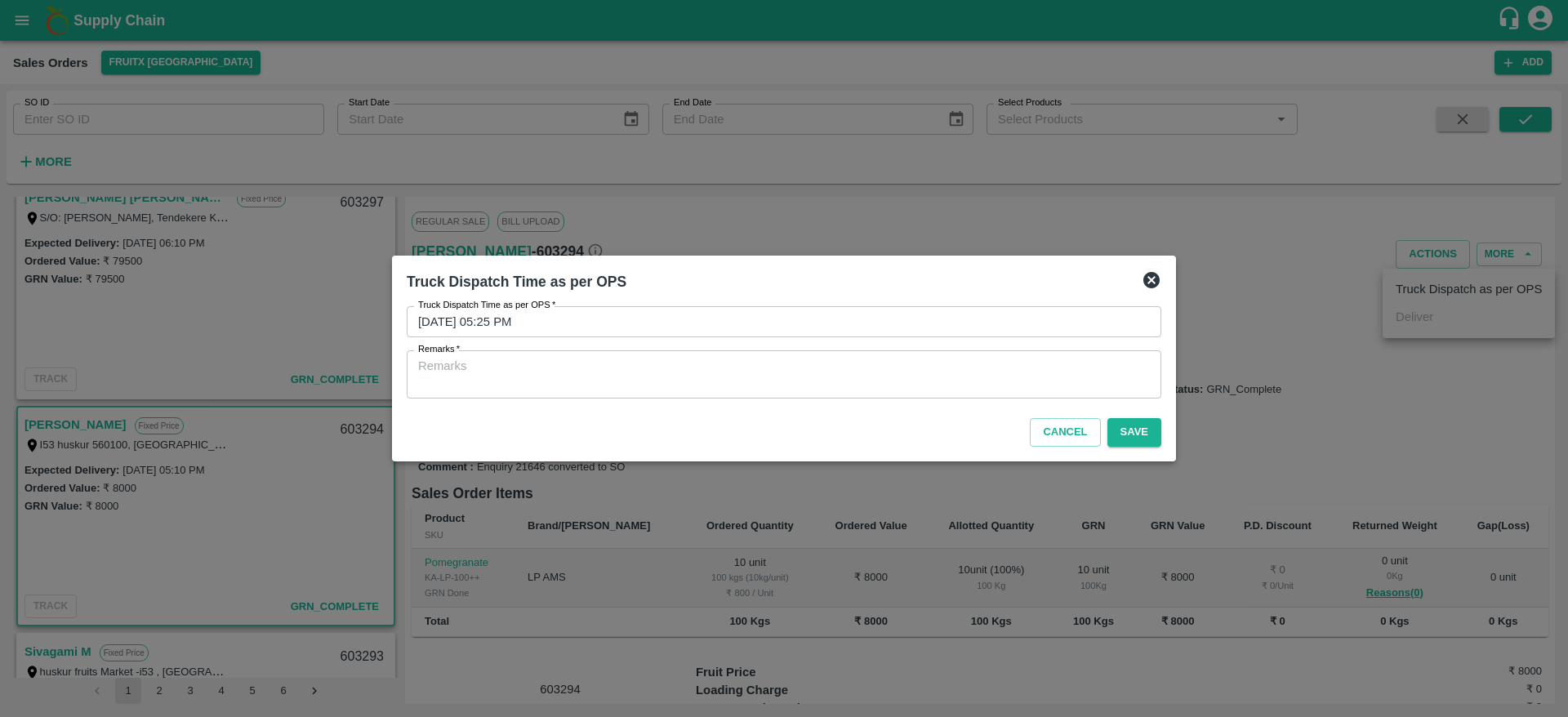
click at [1005, 399] on div "Truck Dispatch Time as per OPS   * 26/08/2025 05:25 PM Truck Dispatch Time as p…" at bounding box center [784, 351] width 768 height 105
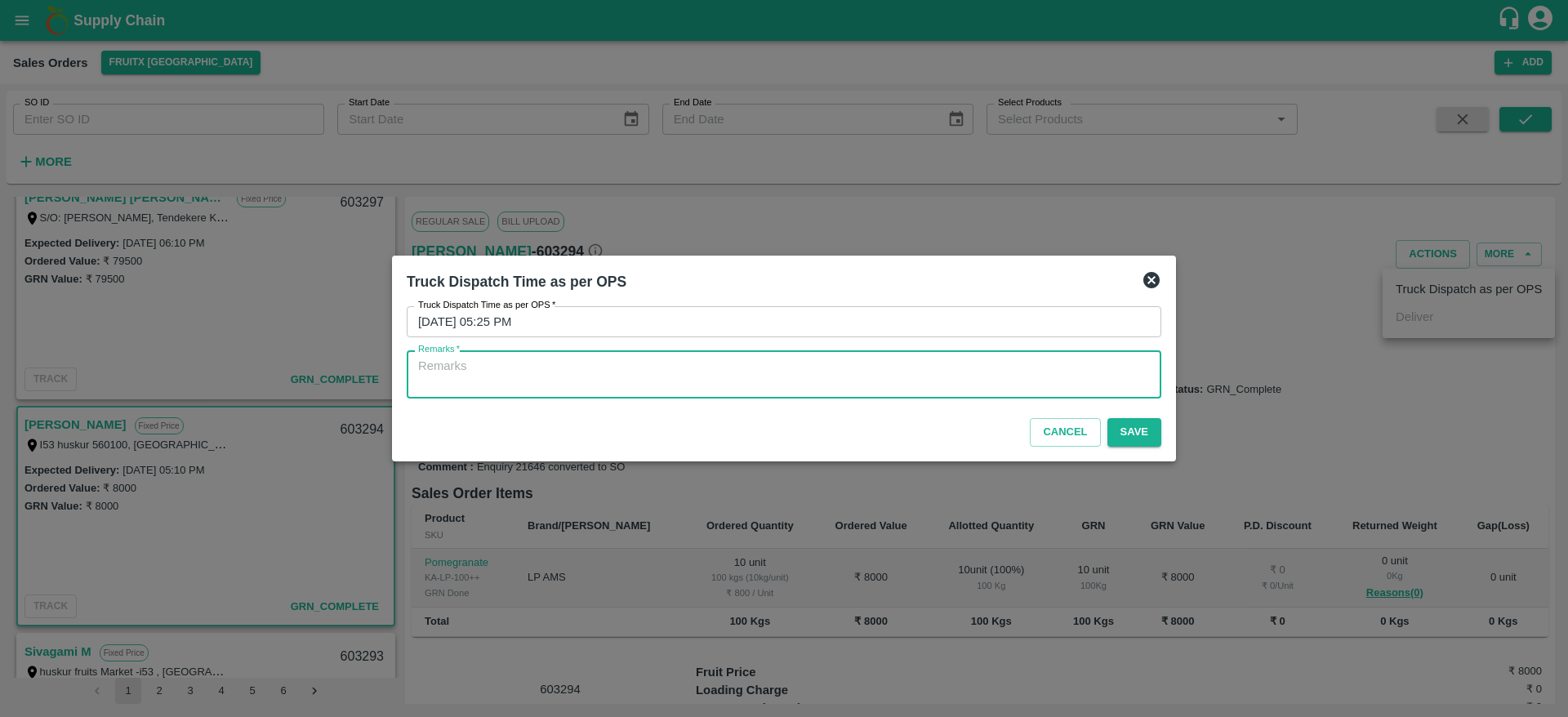
click at [1002, 362] on textarea "Remarks   *" at bounding box center [783, 375] width 732 height 34
type textarea "OTD"
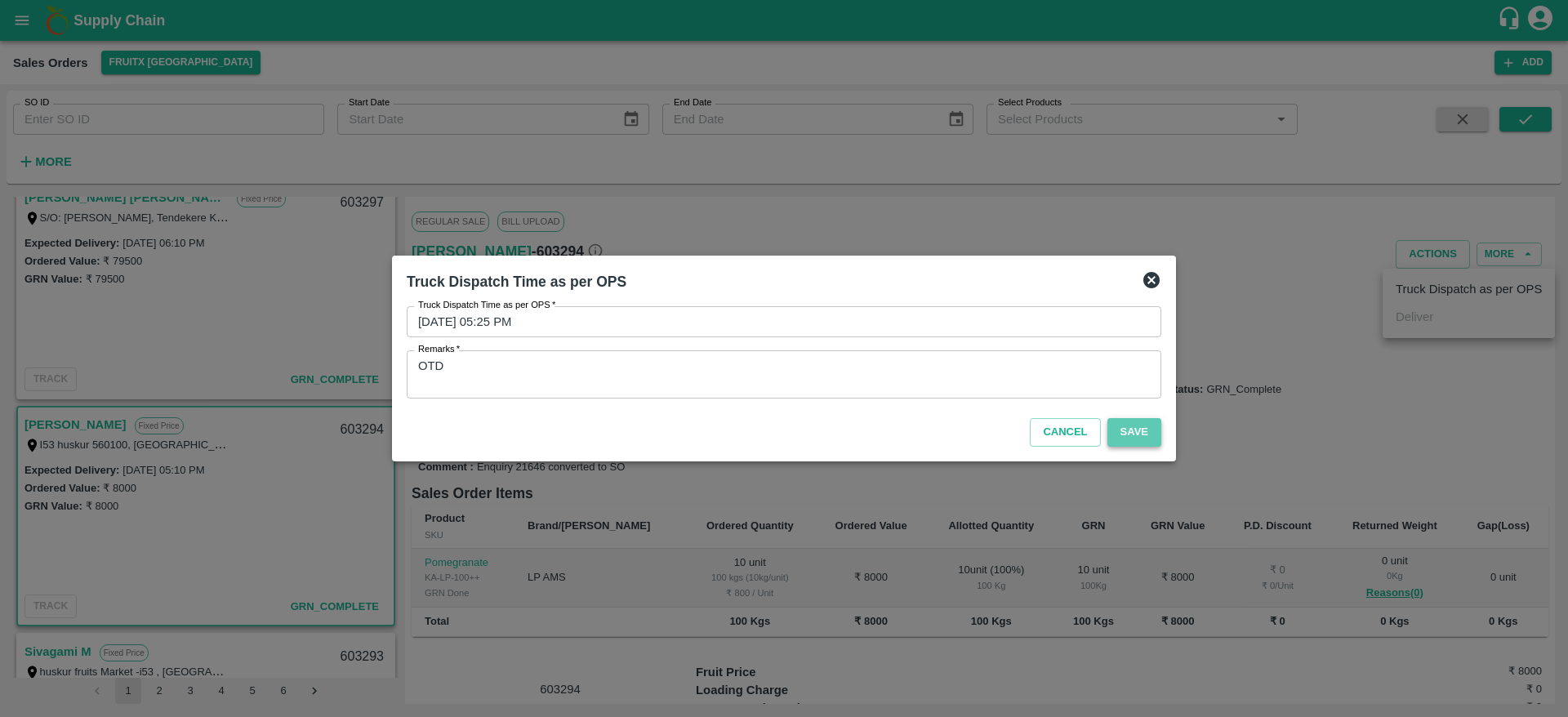
click at [1146, 427] on button "Save" at bounding box center [1133, 432] width 54 height 28
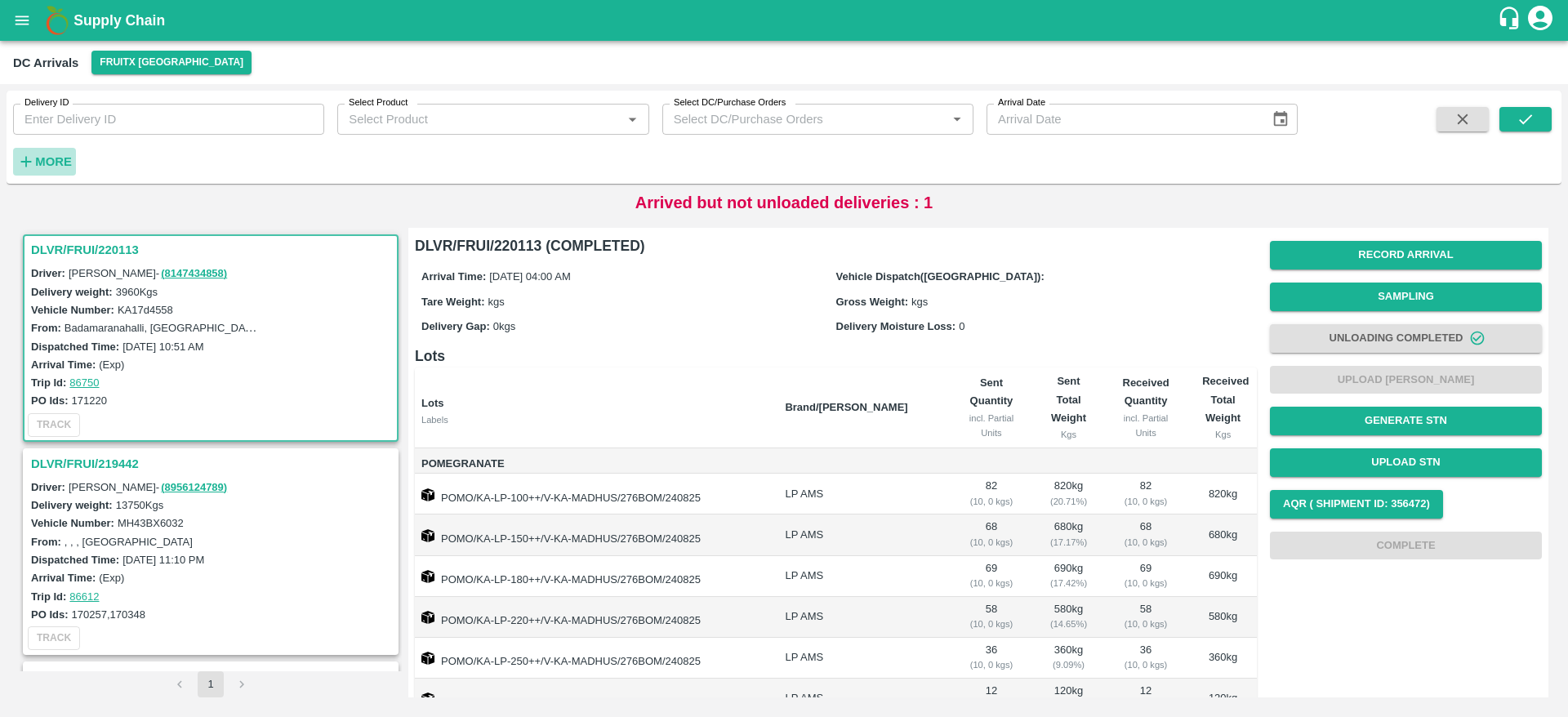
click at [56, 163] on strong "More" at bounding box center [53, 162] width 37 height 13
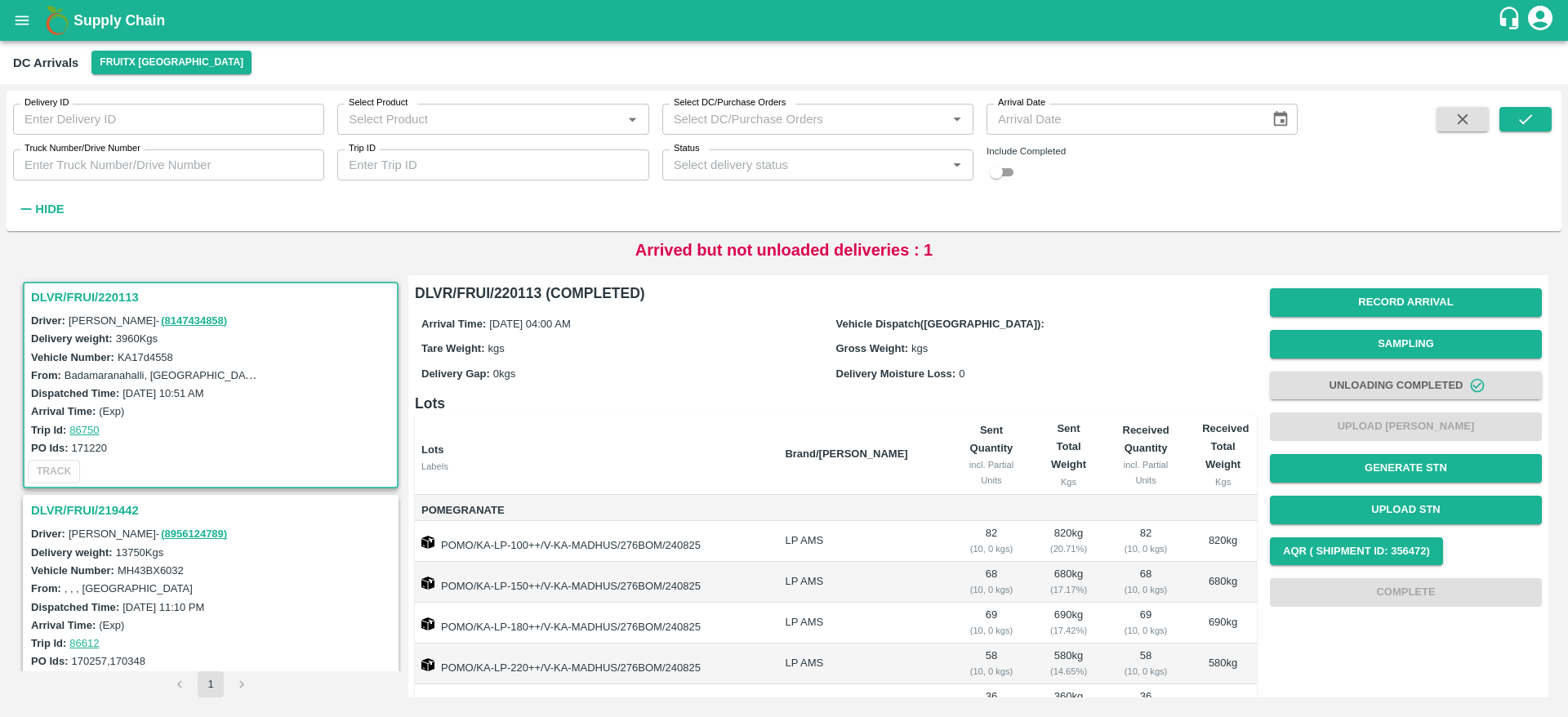
click at [1003, 165] on input "checkbox" at bounding box center [996, 172] width 59 height 20
checkbox input "true"
click at [1536, 128] on button "submit" at bounding box center [1524, 119] width 52 height 25
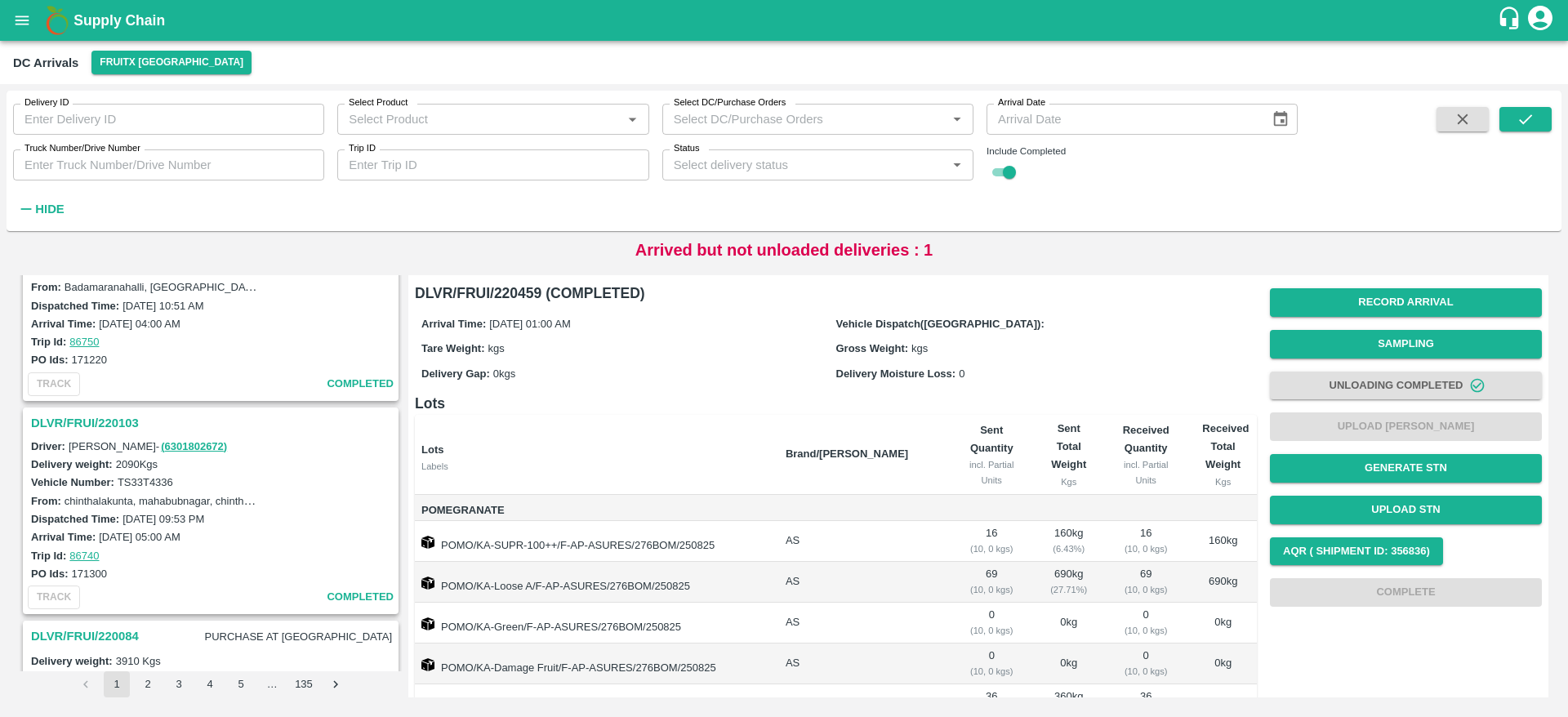
scroll to position [329, 0]
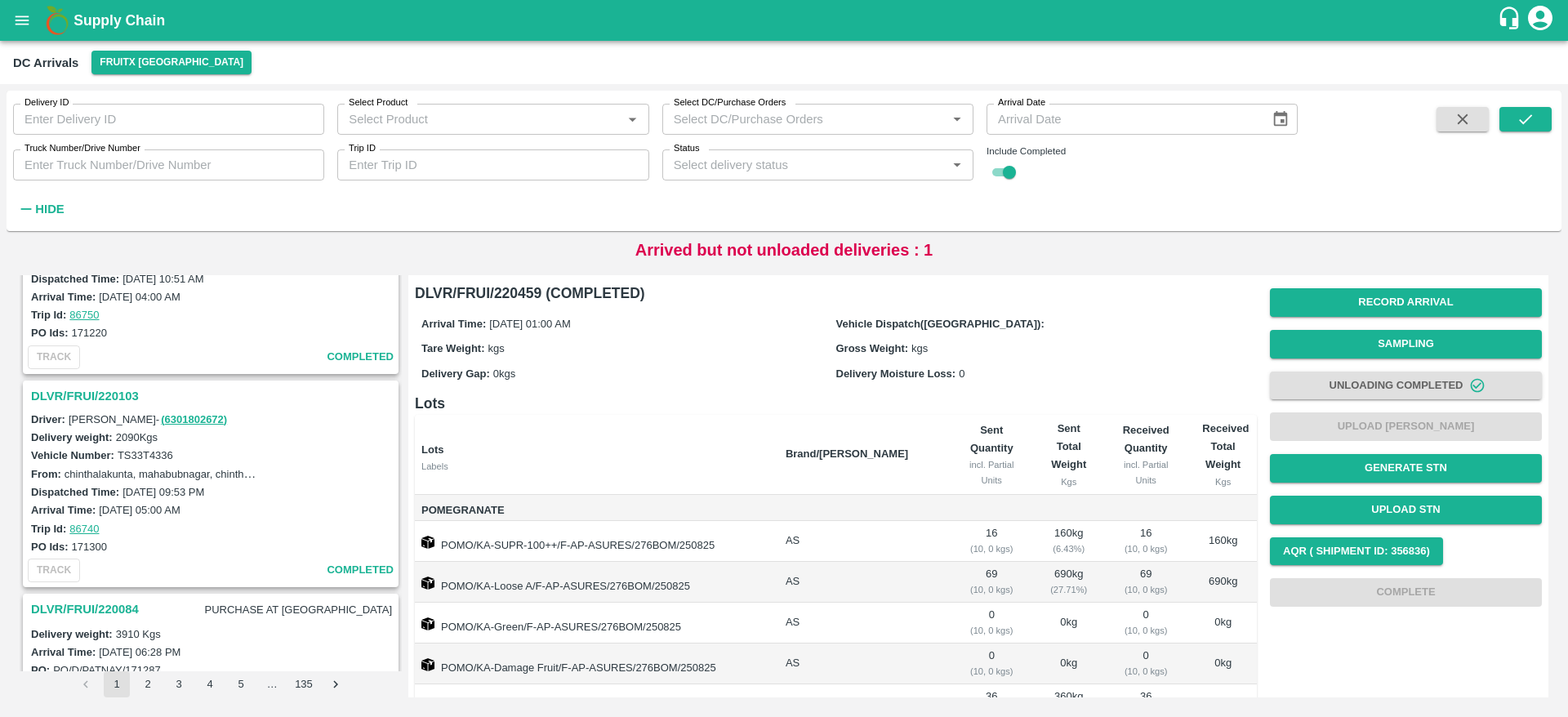
click at [119, 395] on h3 "DLVR/FRUI/220103" at bounding box center [213, 396] width 365 height 21
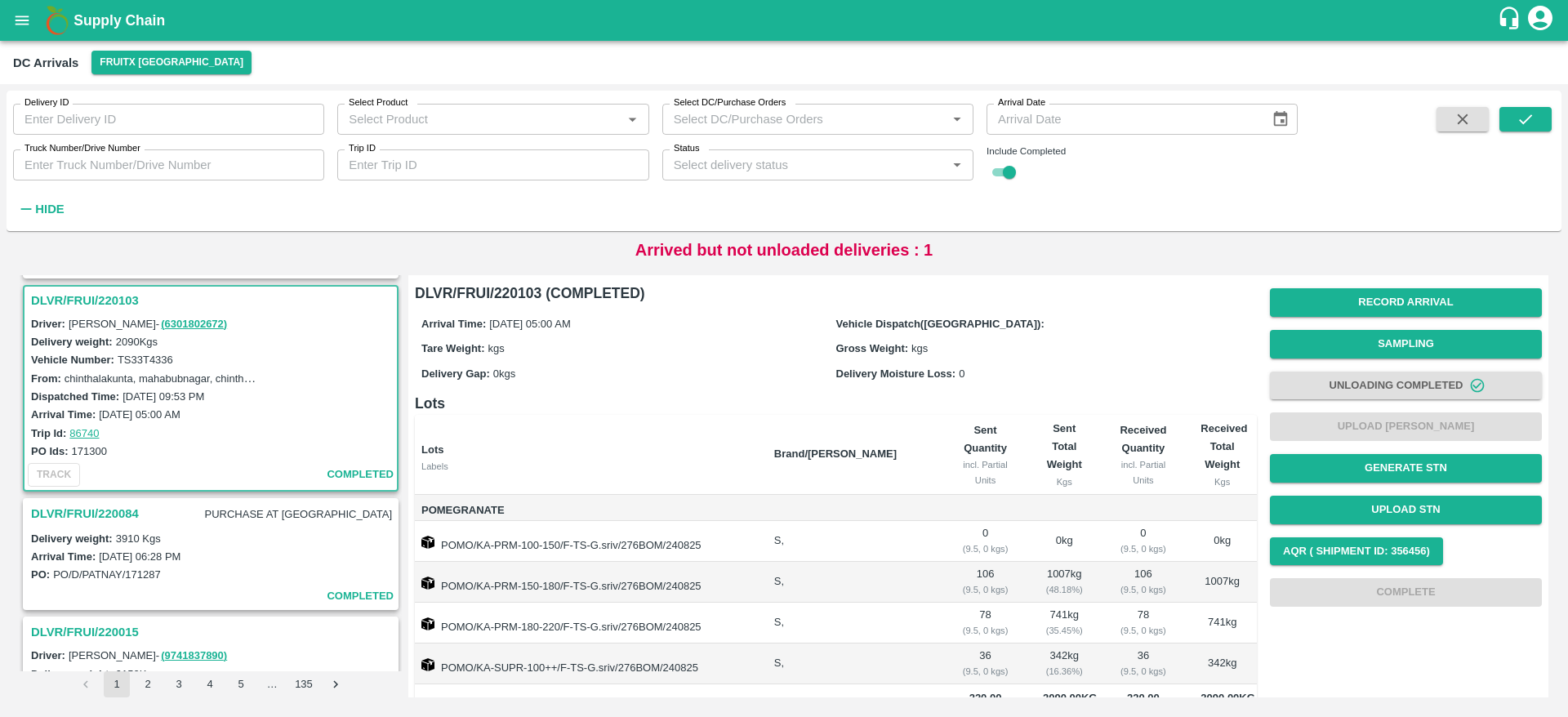
scroll to position [42, 0]
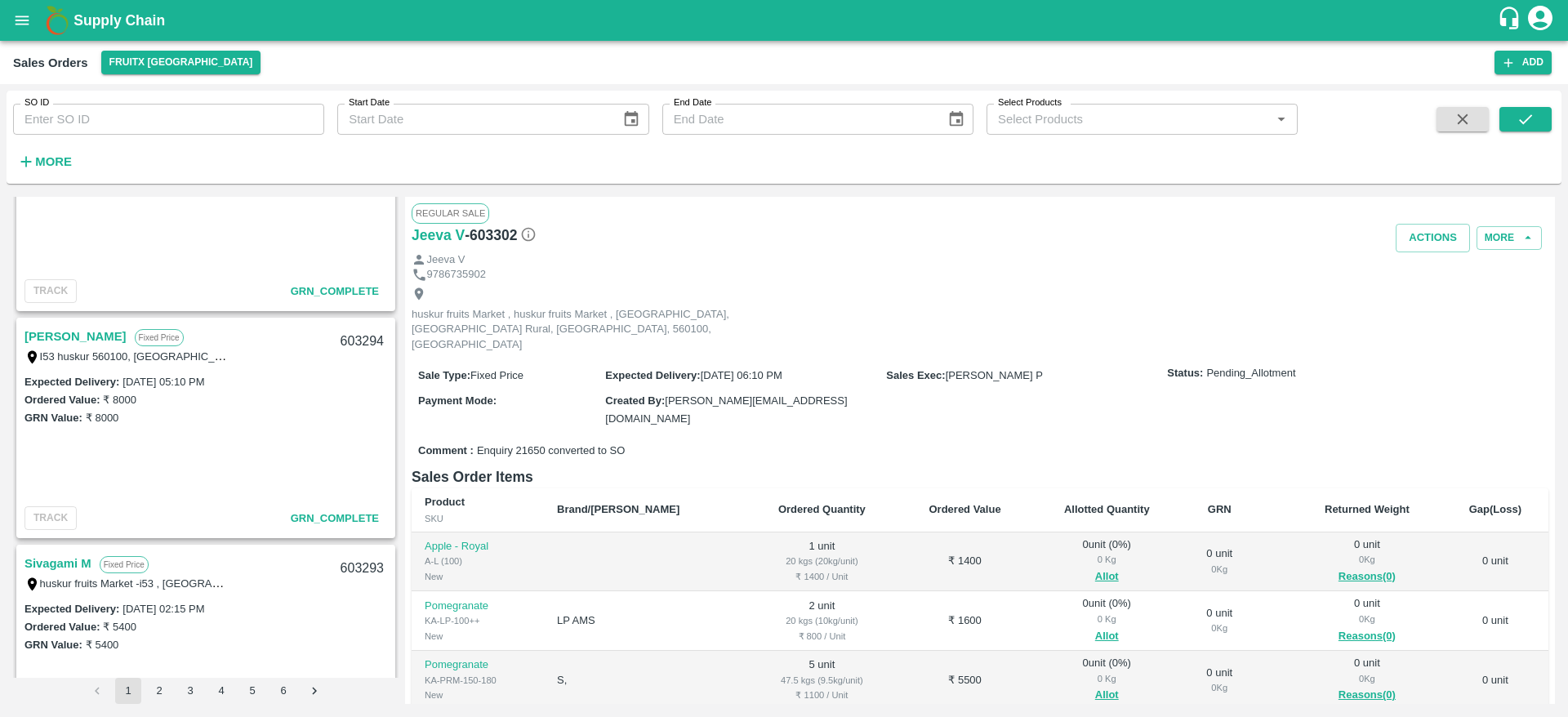
scroll to position [786, 0]
click at [56, 340] on link "[PERSON_NAME]" at bounding box center [76, 341] width 102 height 21
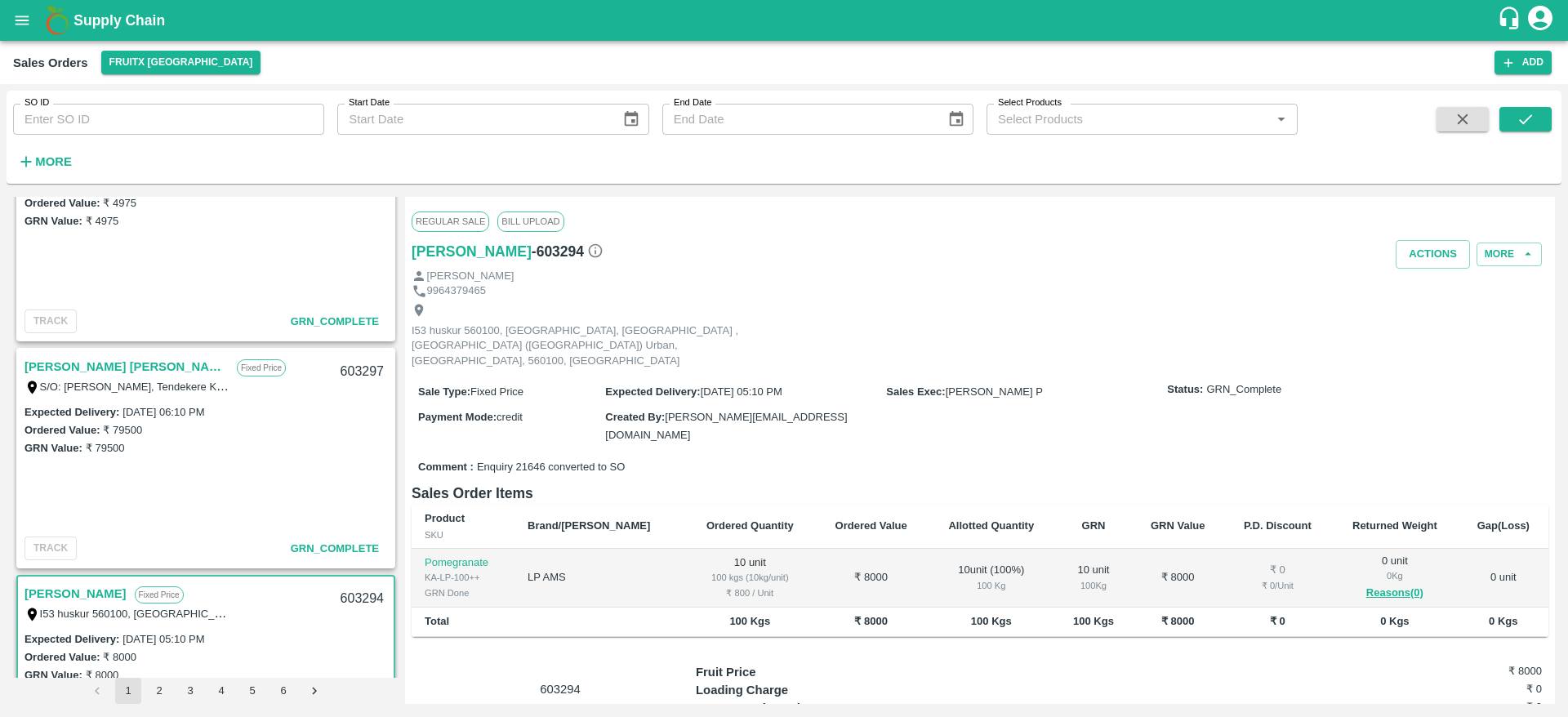
scroll to position [482, 0]
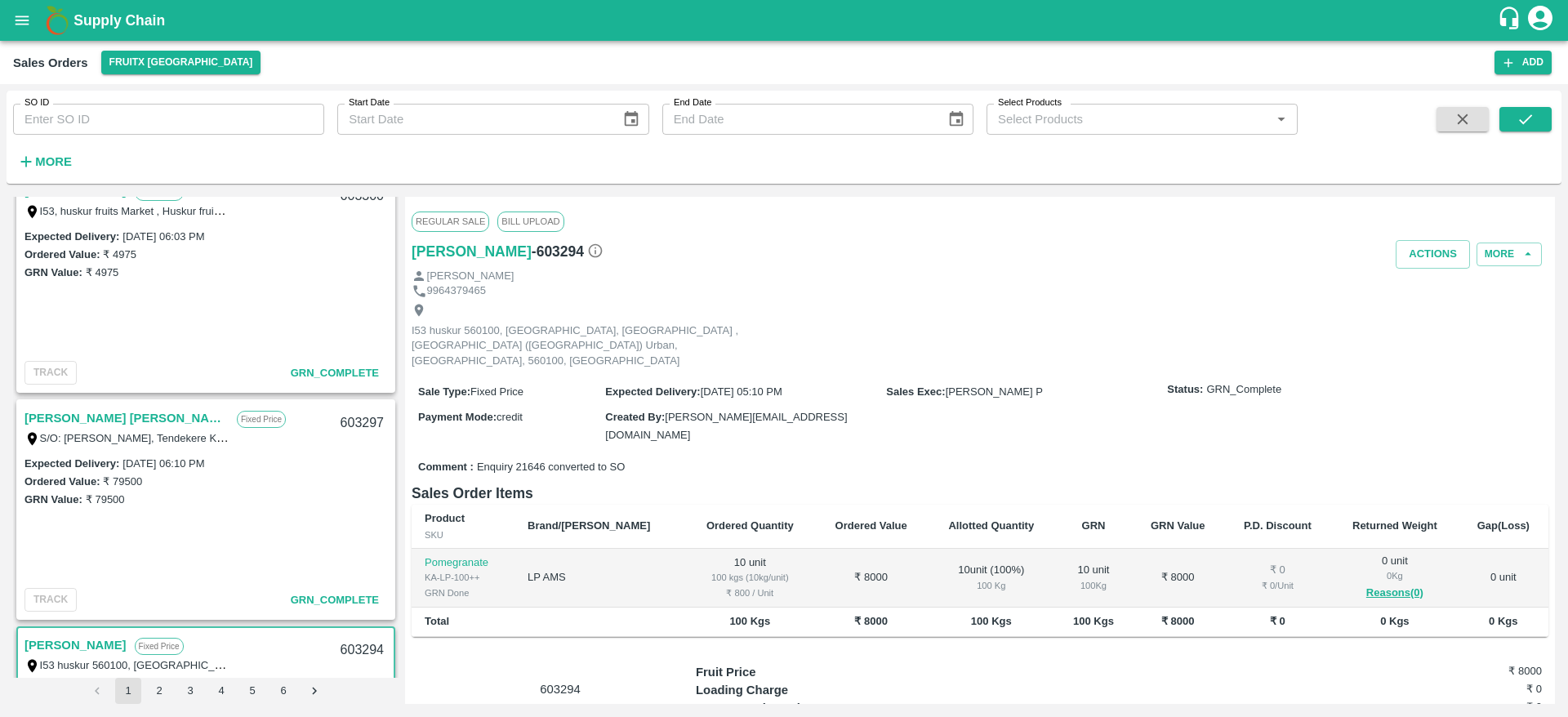
click at [91, 418] on link "[PERSON_NAME] [PERSON_NAME]" at bounding box center [127, 418] width 205 height 21
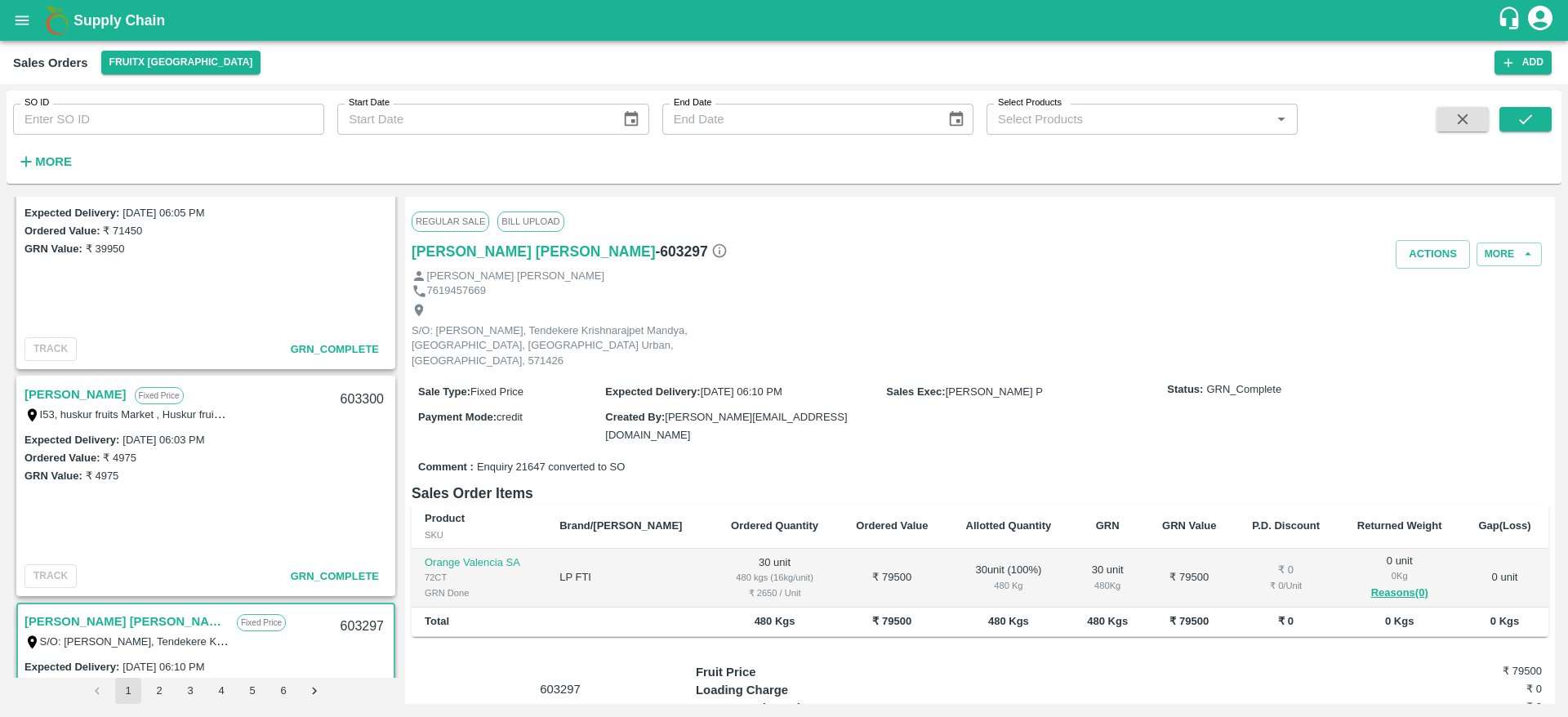
scroll to position [275, 0]
click at [76, 401] on link "[PERSON_NAME]" at bounding box center [76, 399] width 102 height 21
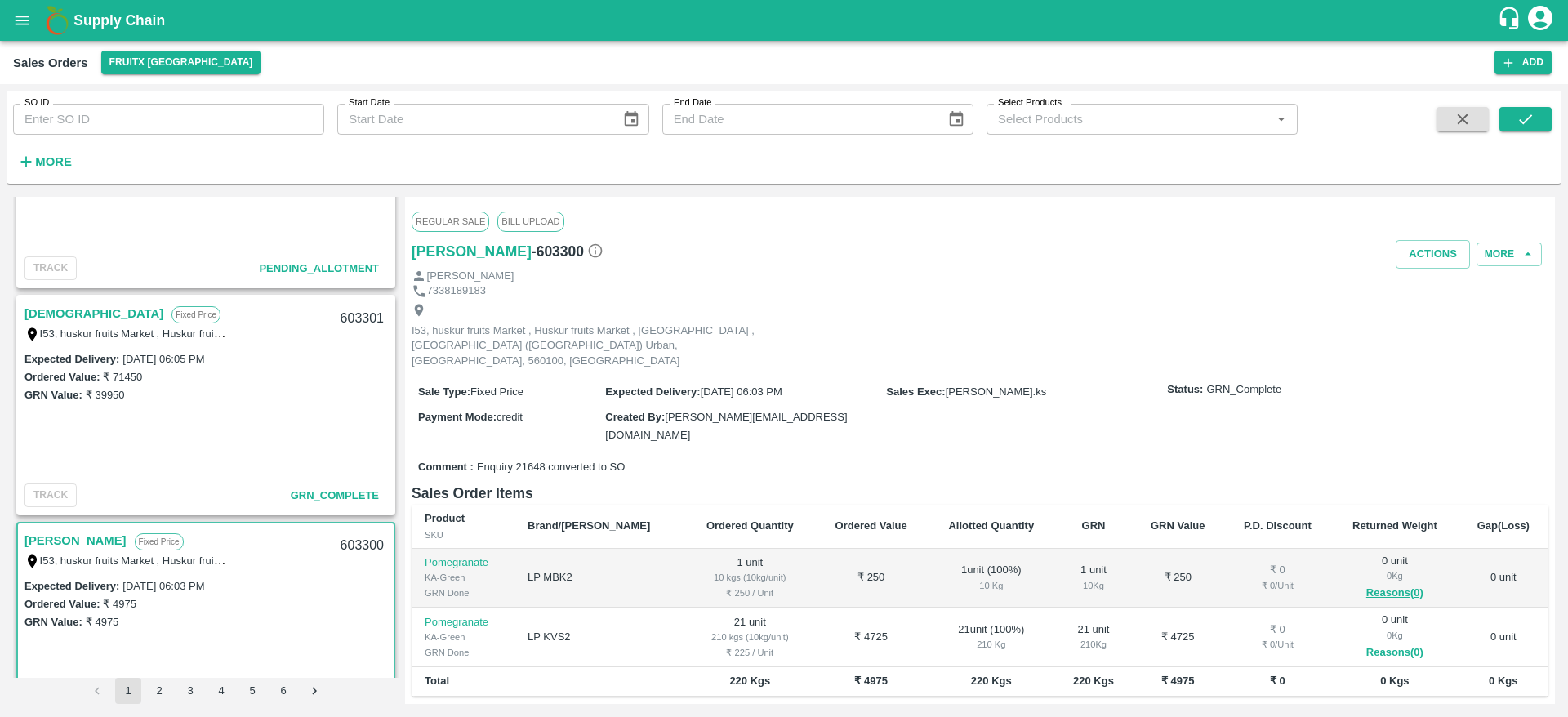
scroll to position [103, 0]
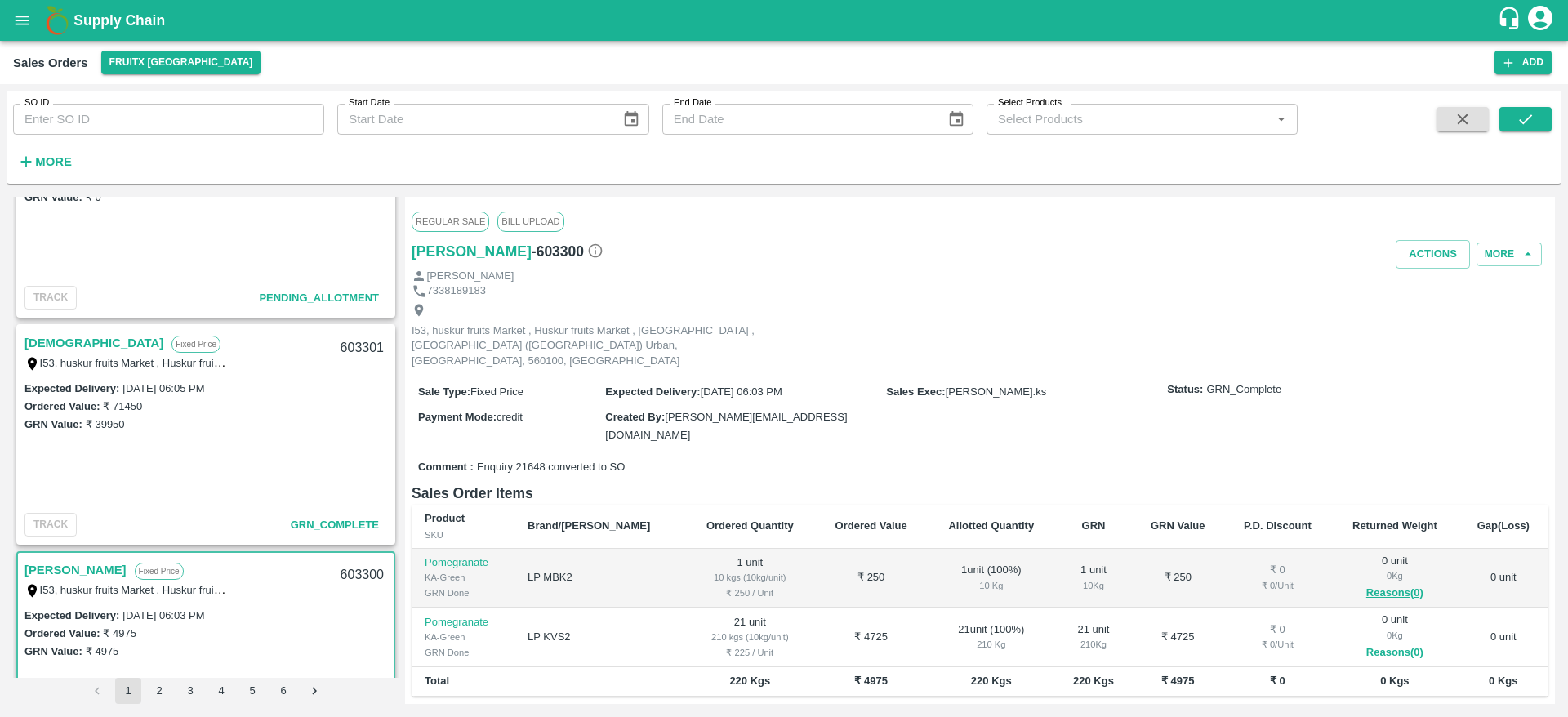
click at [50, 345] on link "[DEMOGRAPHIC_DATA]" at bounding box center [94, 343] width 139 height 21
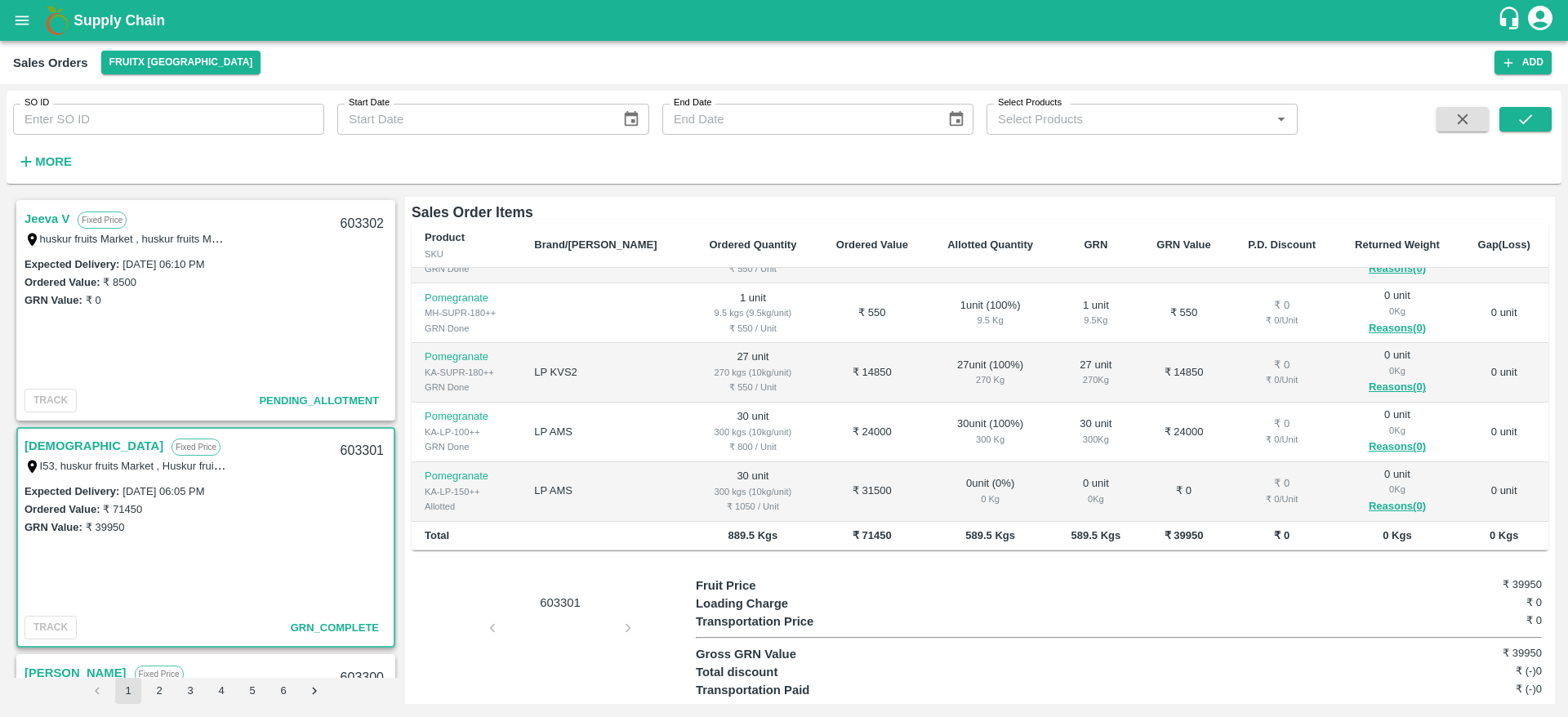
click at [58, 210] on link "Jeeva V" at bounding box center [46, 219] width 45 height 21
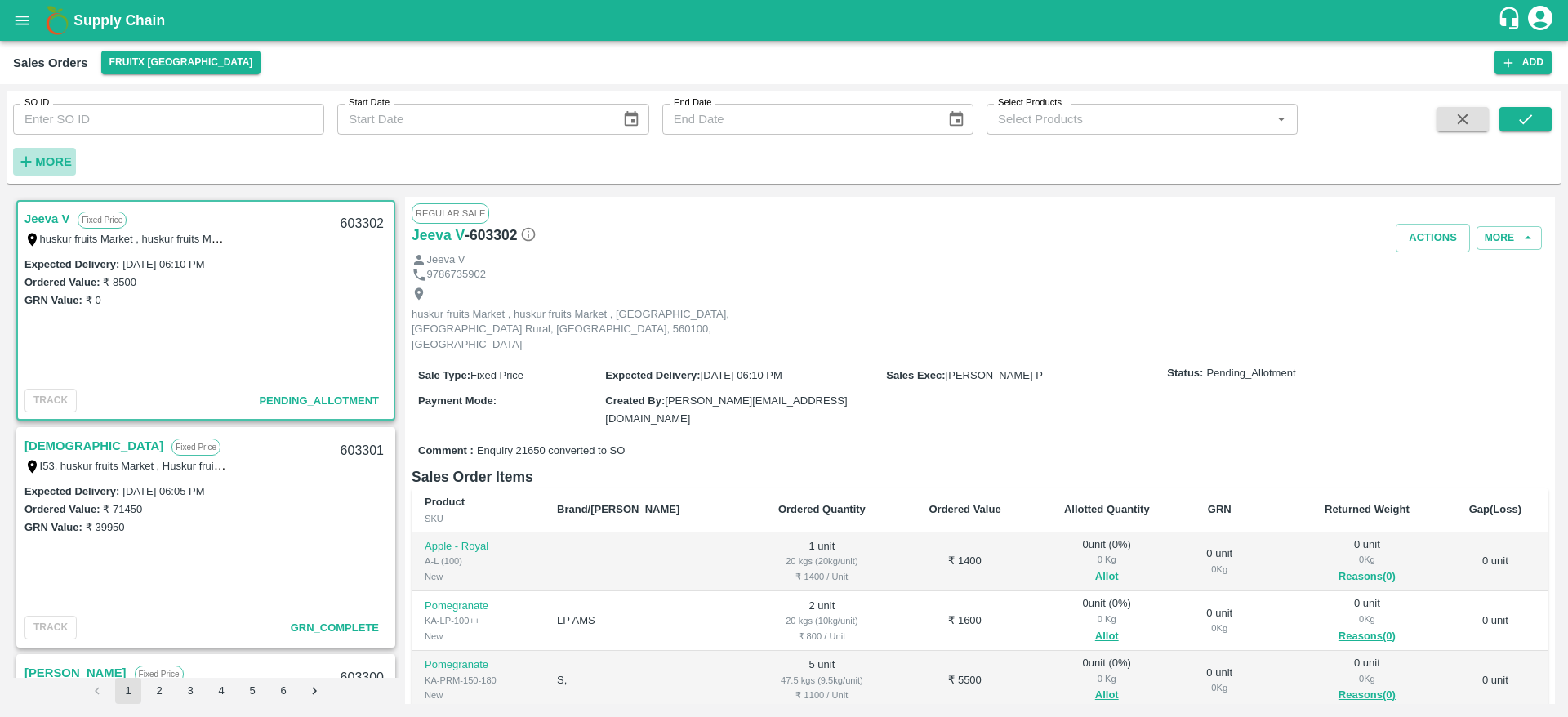
click at [53, 152] on h6 "More" at bounding box center [53, 162] width 37 height 21
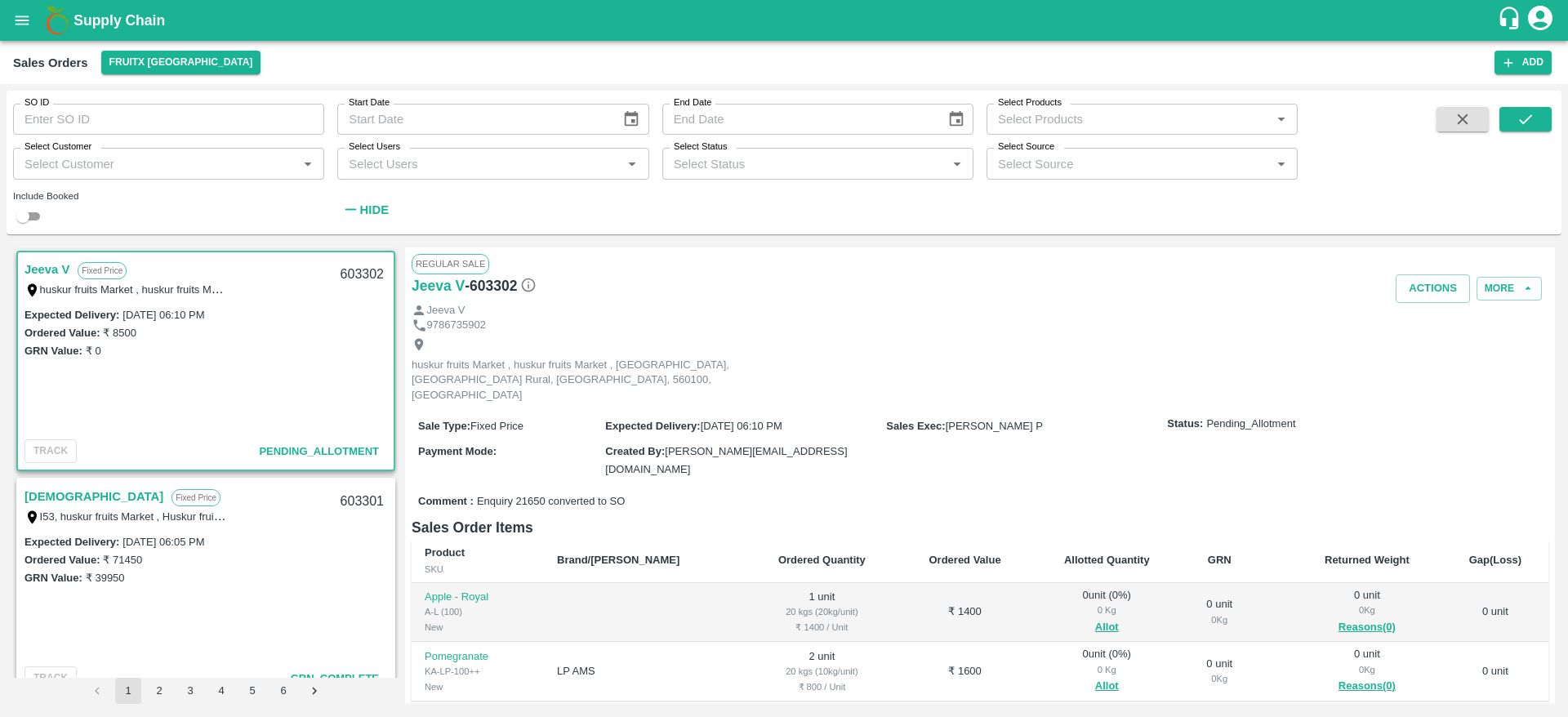
click at [132, 175] on div "Select Customer   *" at bounding box center [169, 163] width 312 height 31
type input "S"
click at [736, 263] on div "Regular Sale" at bounding box center [980, 263] width 1136 height 20
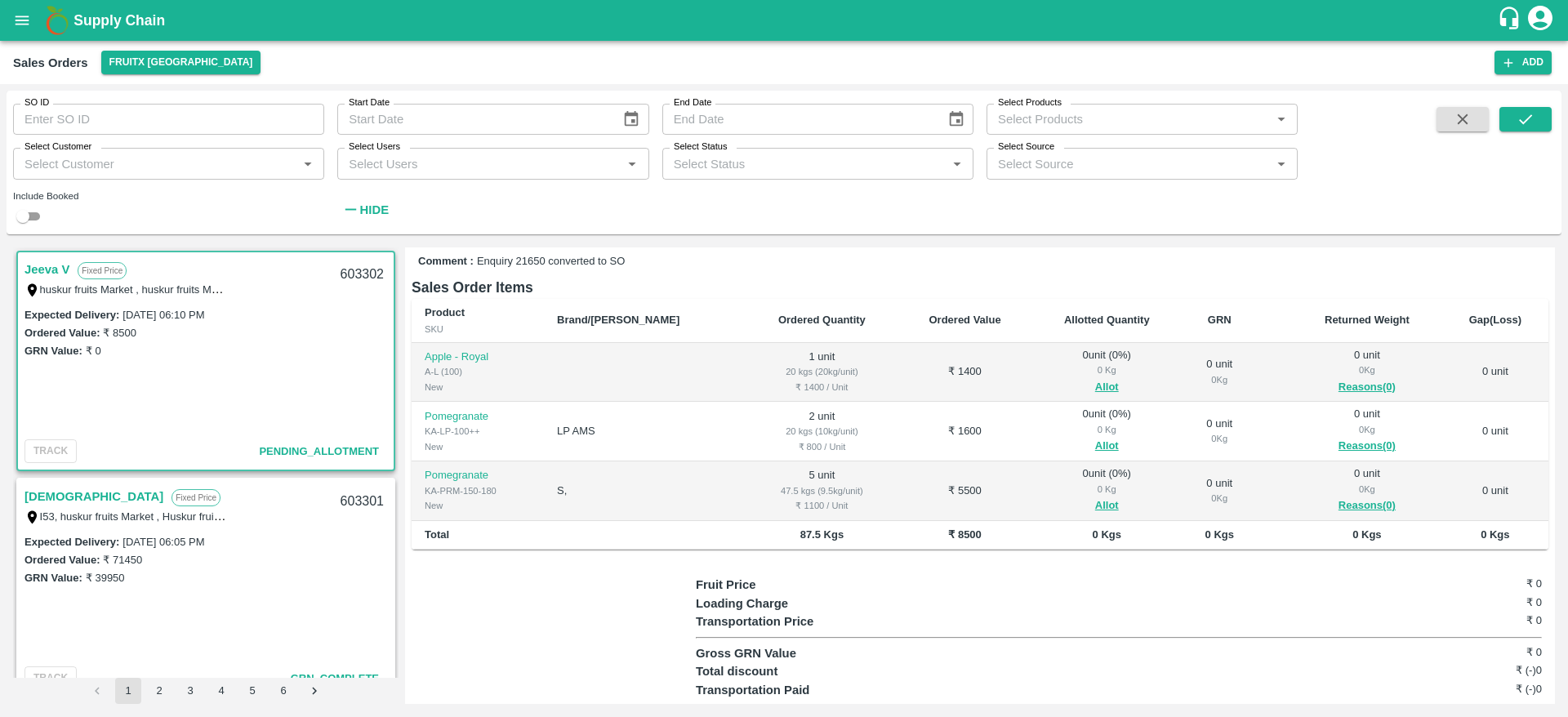
scroll to position [200, 0]
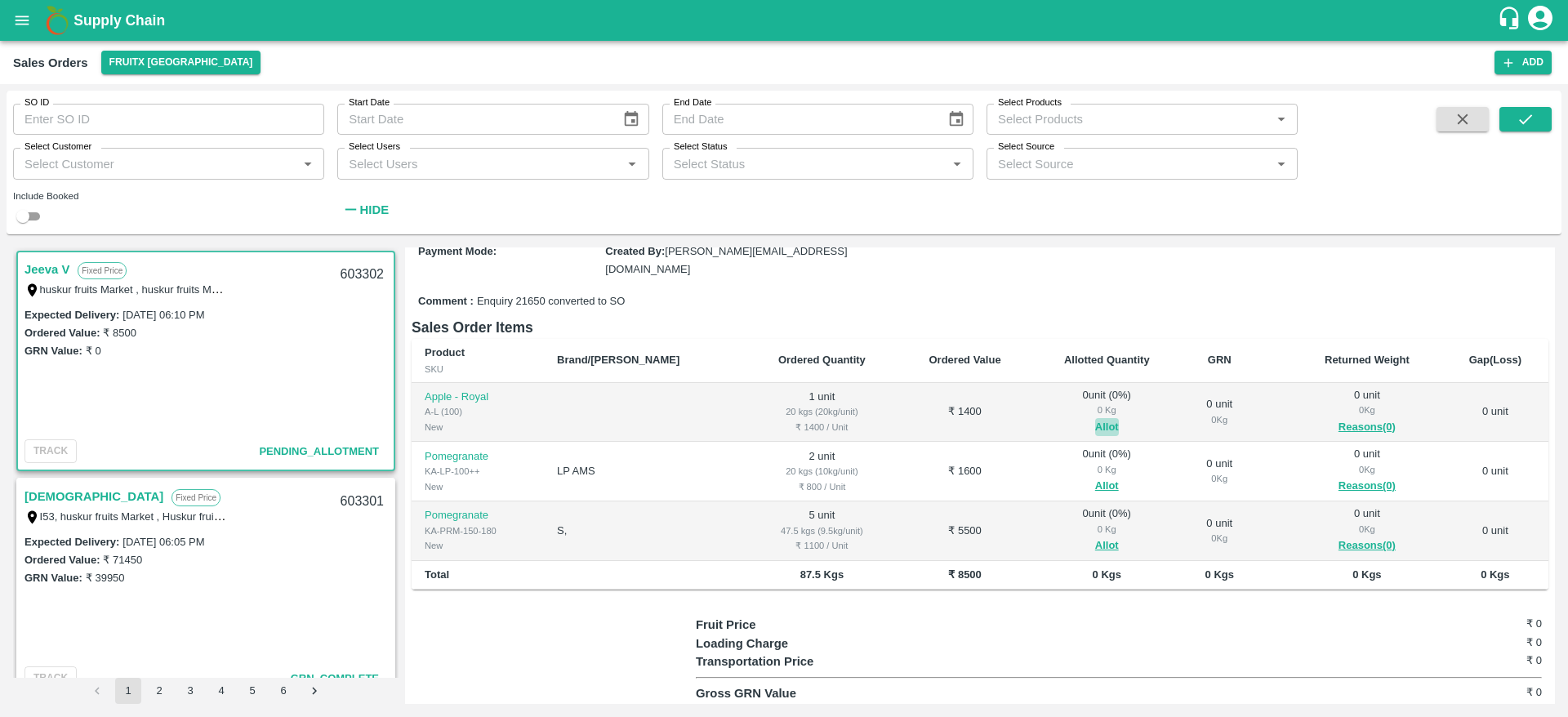
click at [1095, 418] on button "Allot" at bounding box center [1106, 427] width 24 height 19
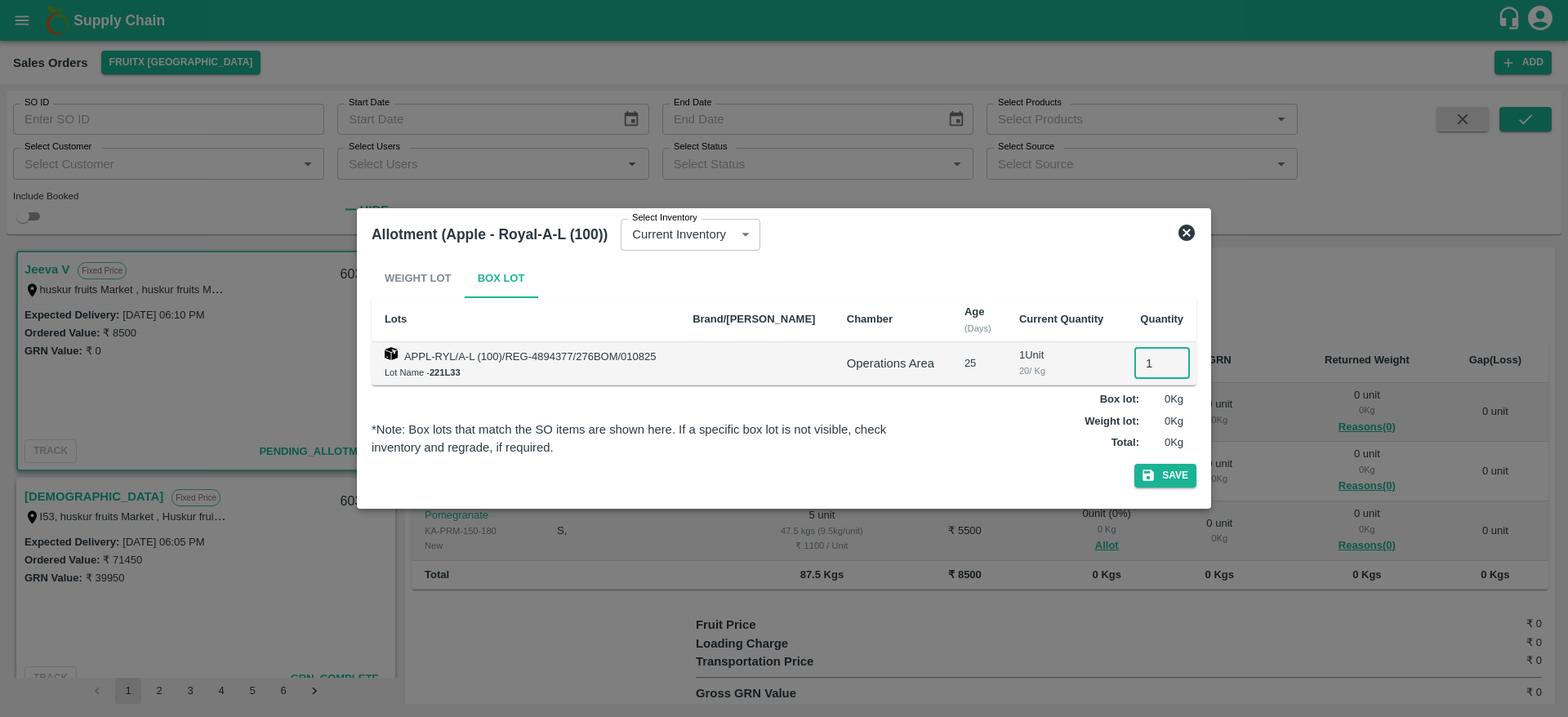
click at [1139, 363] on input "1" at bounding box center [1162, 363] width 56 height 31
type input "1"
click at [1134, 464] on button "Save" at bounding box center [1166, 475] width 62 height 24
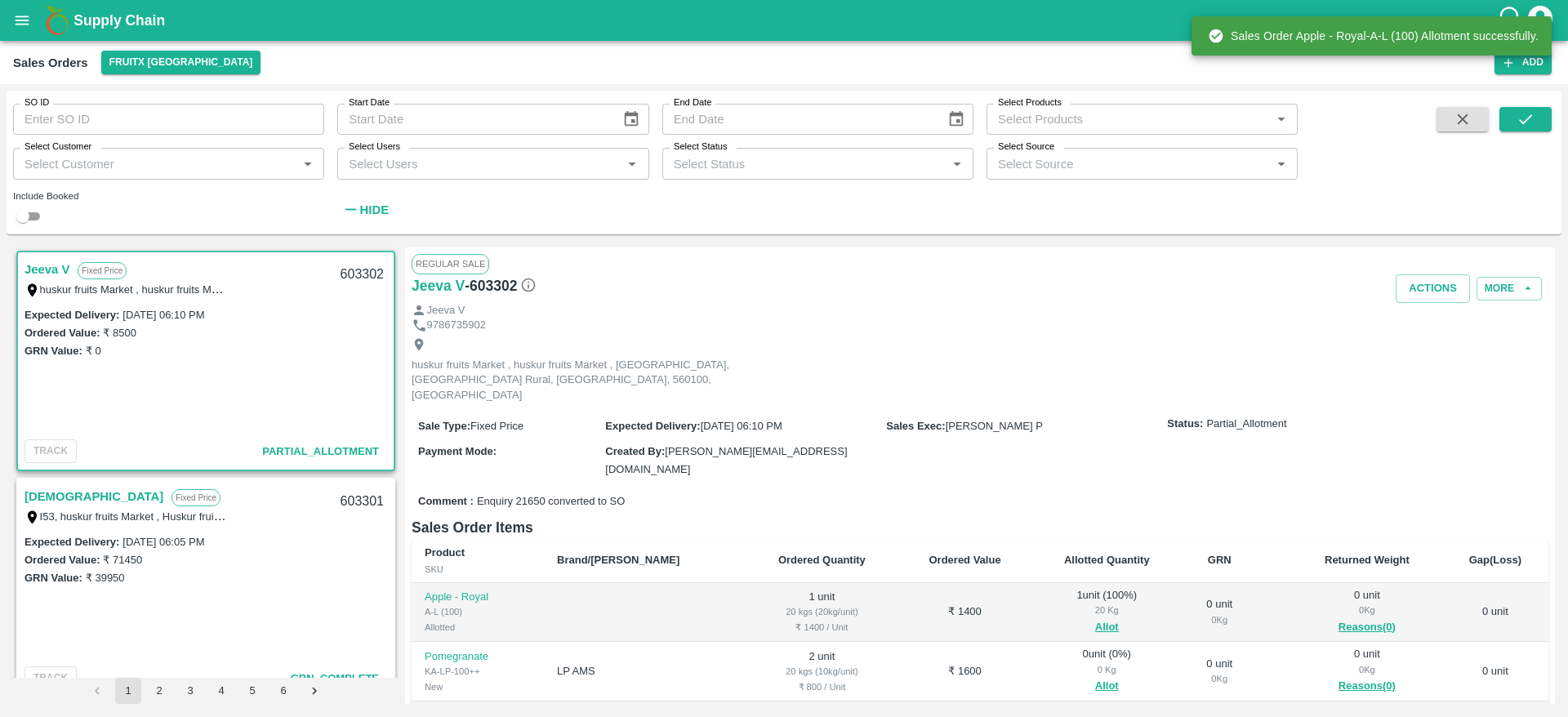
click at [352, 273] on div "603302" at bounding box center [362, 275] width 62 height 39
copy div "603302"
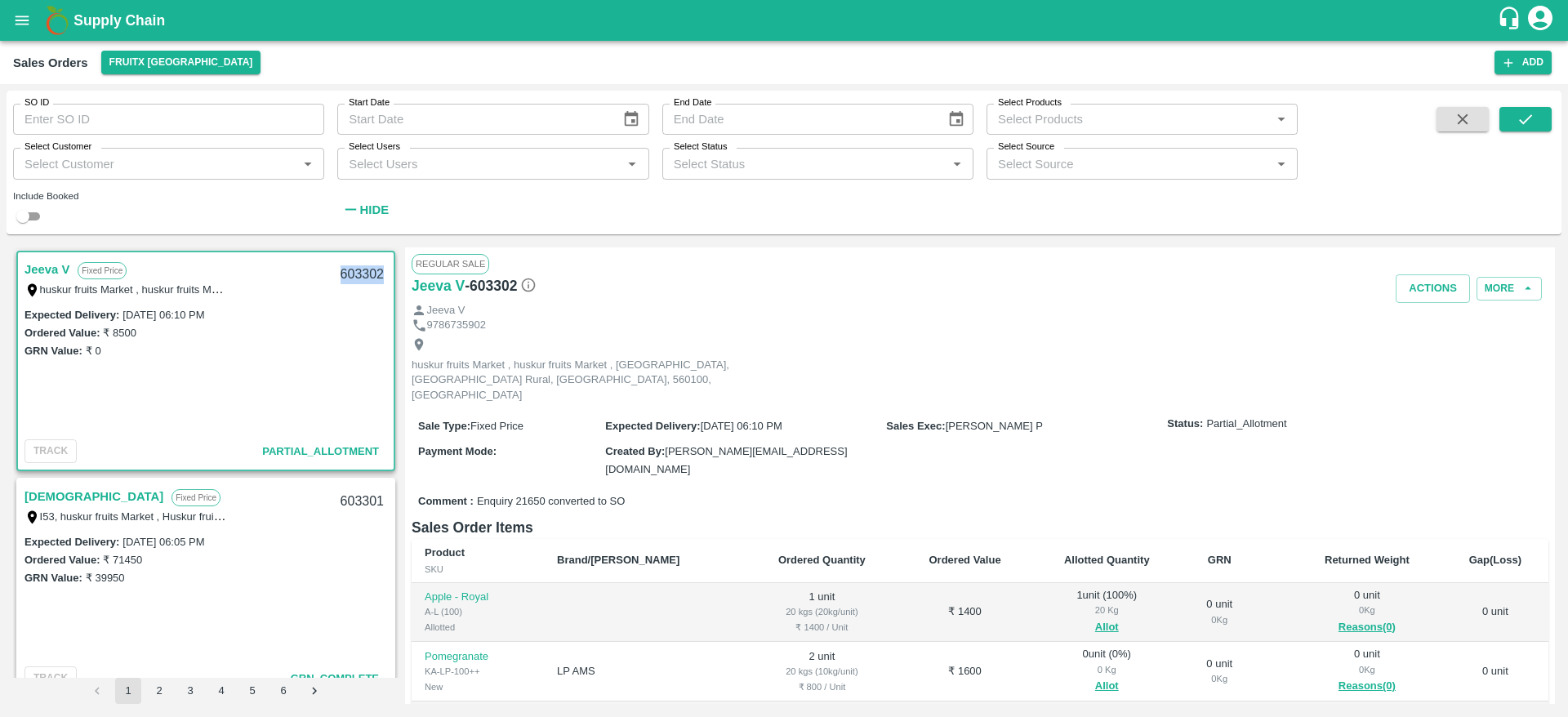
copy div "603302"
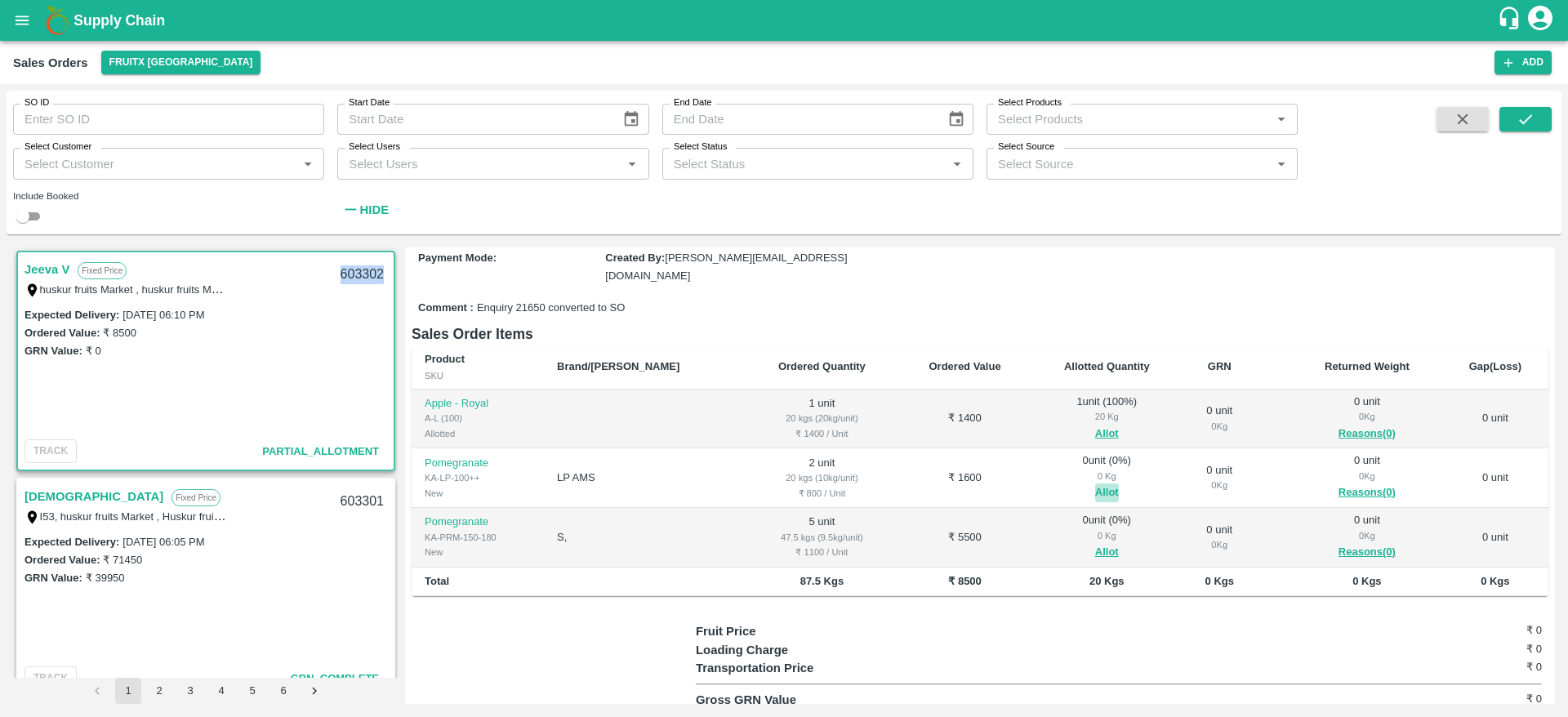
click at [1095, 483] on button "Allot" at bounding box center [1106, 493] width 24 height 19
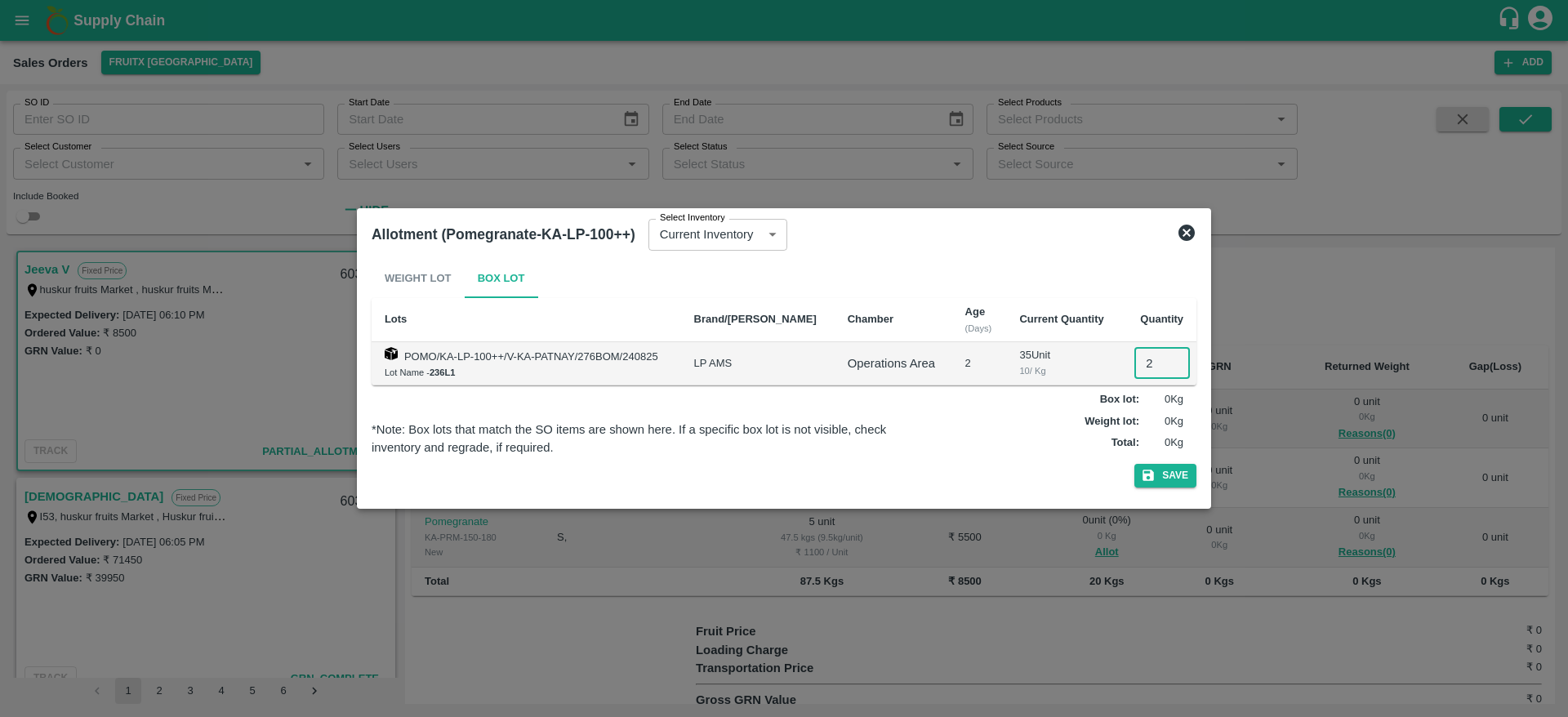
click at [1143, 361] on input "2" at bounding box center [1162, 363] width 56 height 31
type input "2"
click at [1134, 464] on button "Save" at bounding box center [1166, 475] width 62 height 24
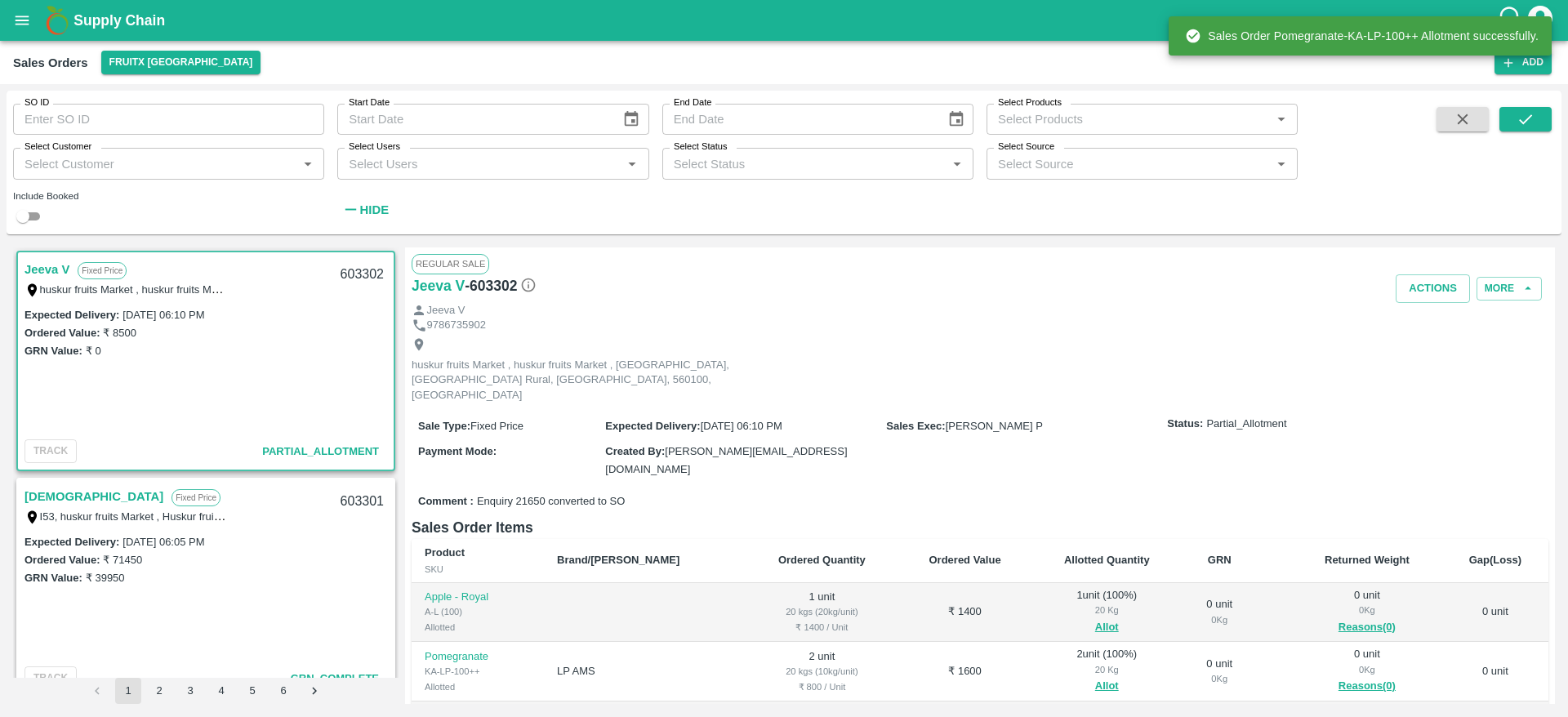
click at [351, 276] on div "603302" at bounding box center [362, 275] width 62 height 39
copy div "603302"
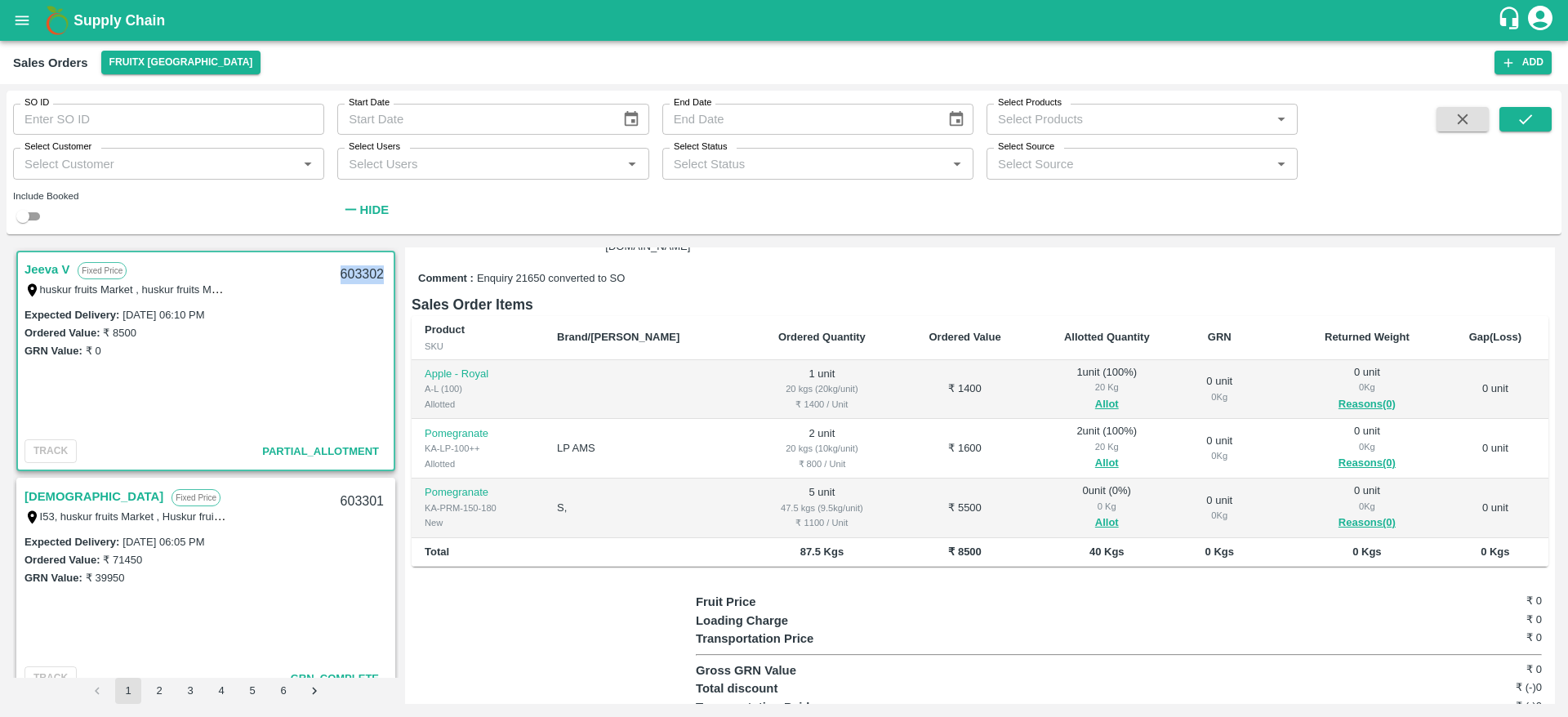
scroll to position [241, 0]
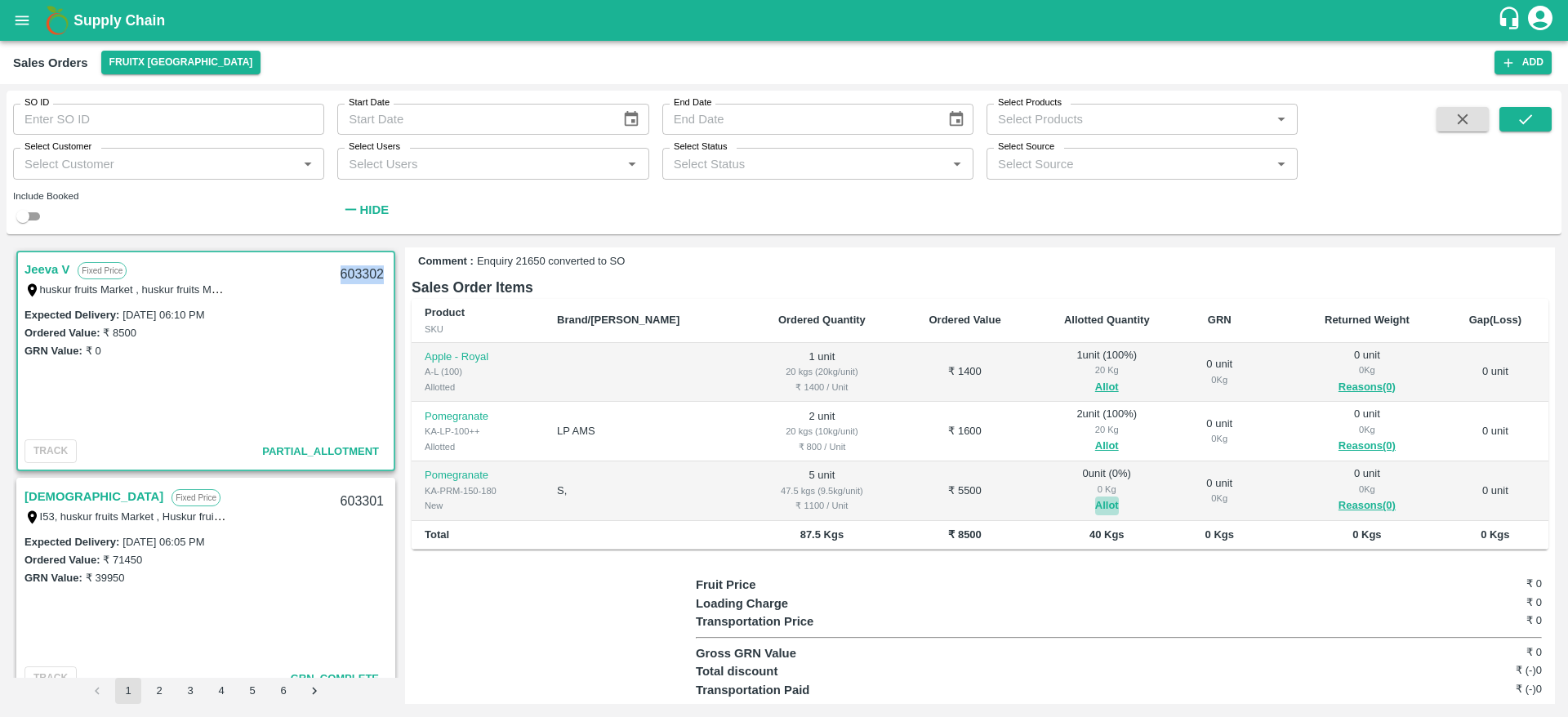
click at [1095, 496] on button "Allot" at bounding box center [1106, 506] width 24 height 19
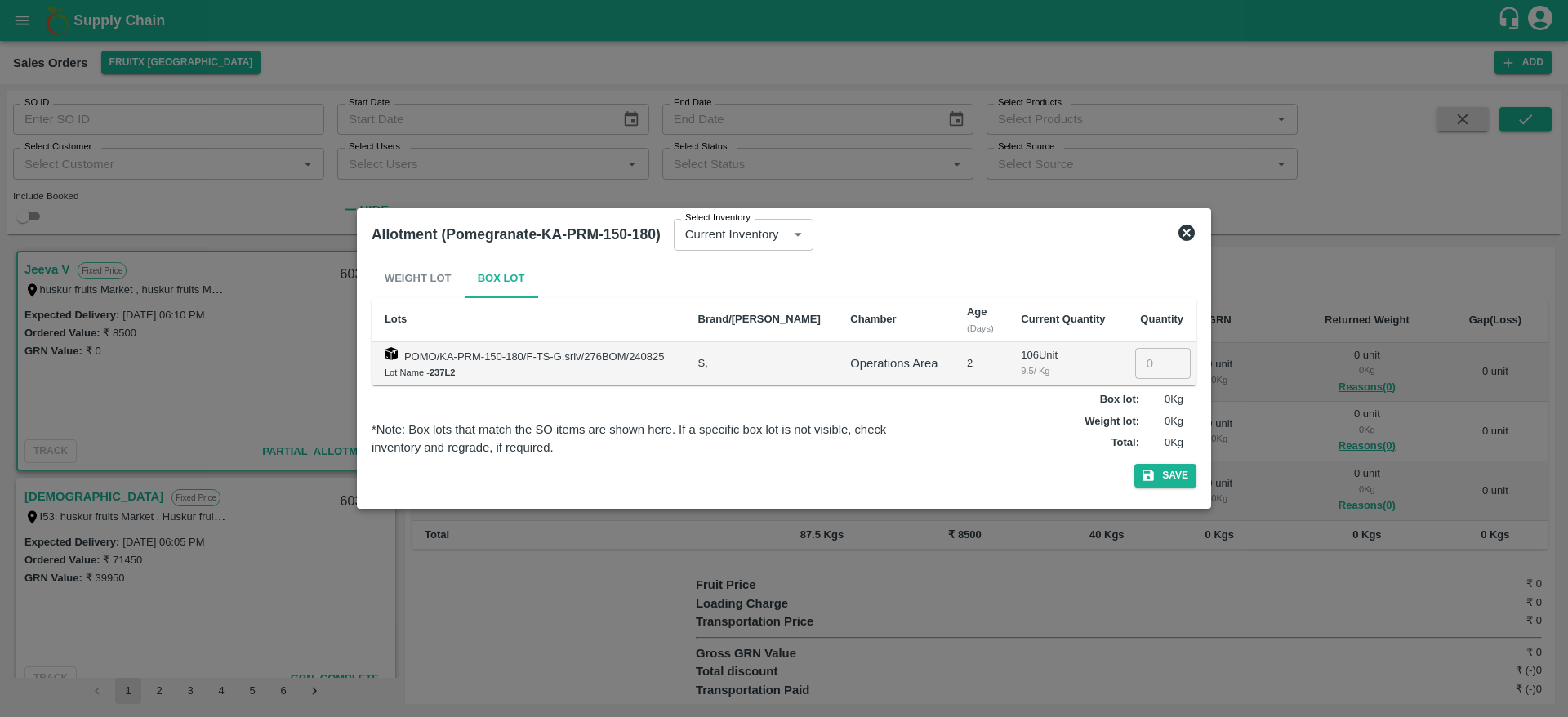
click at [1135, 359] on input "number" at bounding box center [1163, 363] width 56 height 31
type input "5"
click at [1134, 464] on button "Save" at bounding box center [1166, 475] width 62 height 24
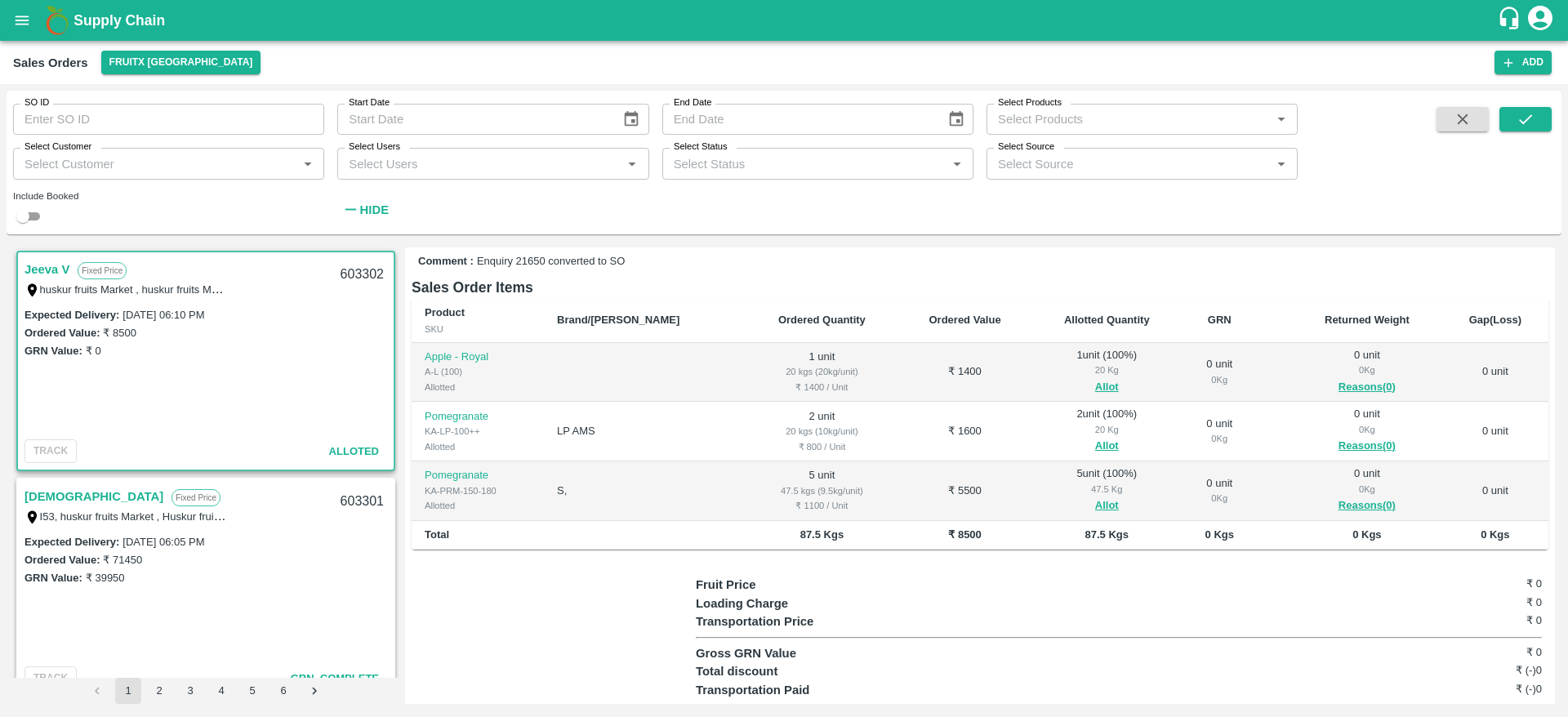
scroll to position [0, 0]
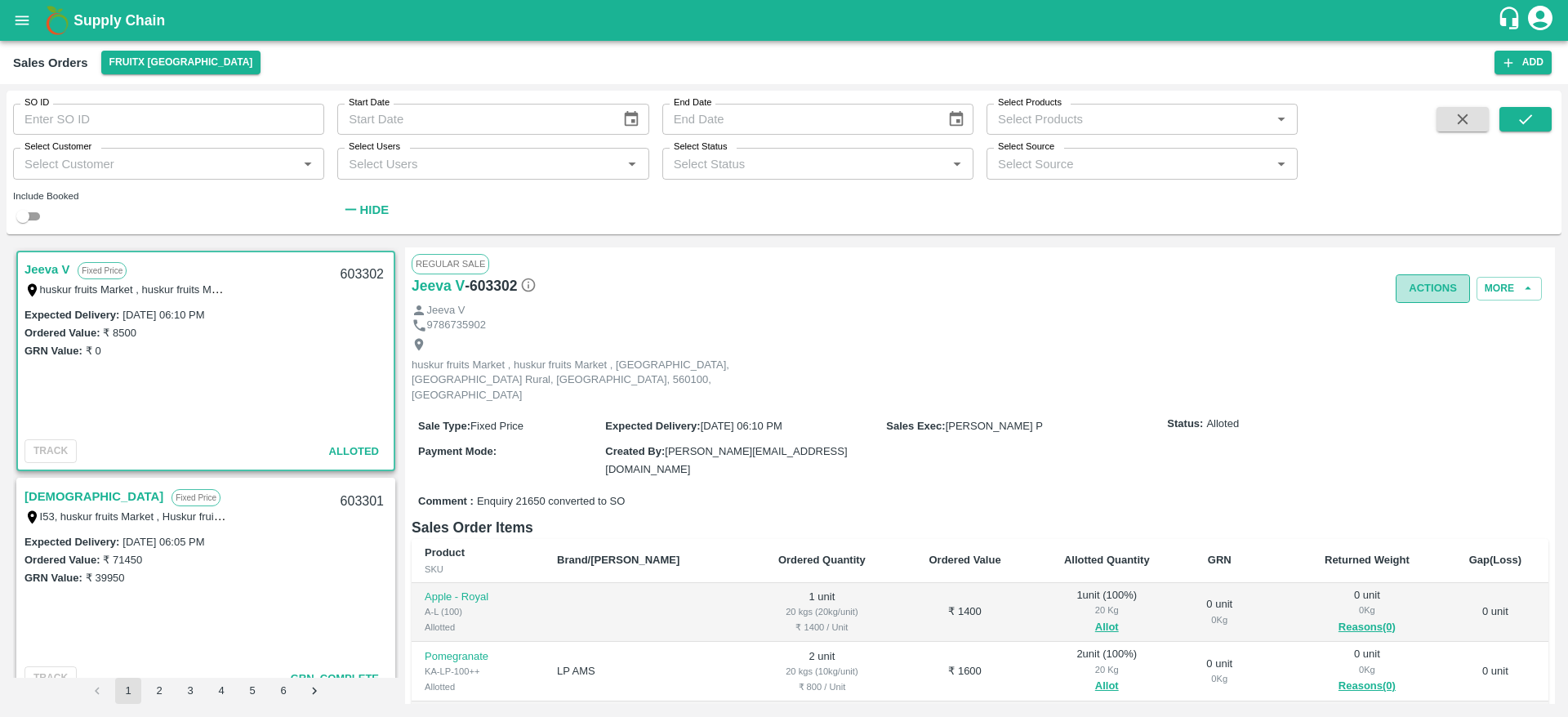
click at [1433, 285] on button "Actions" at bounding box center [1433, 289] width 74 height 28
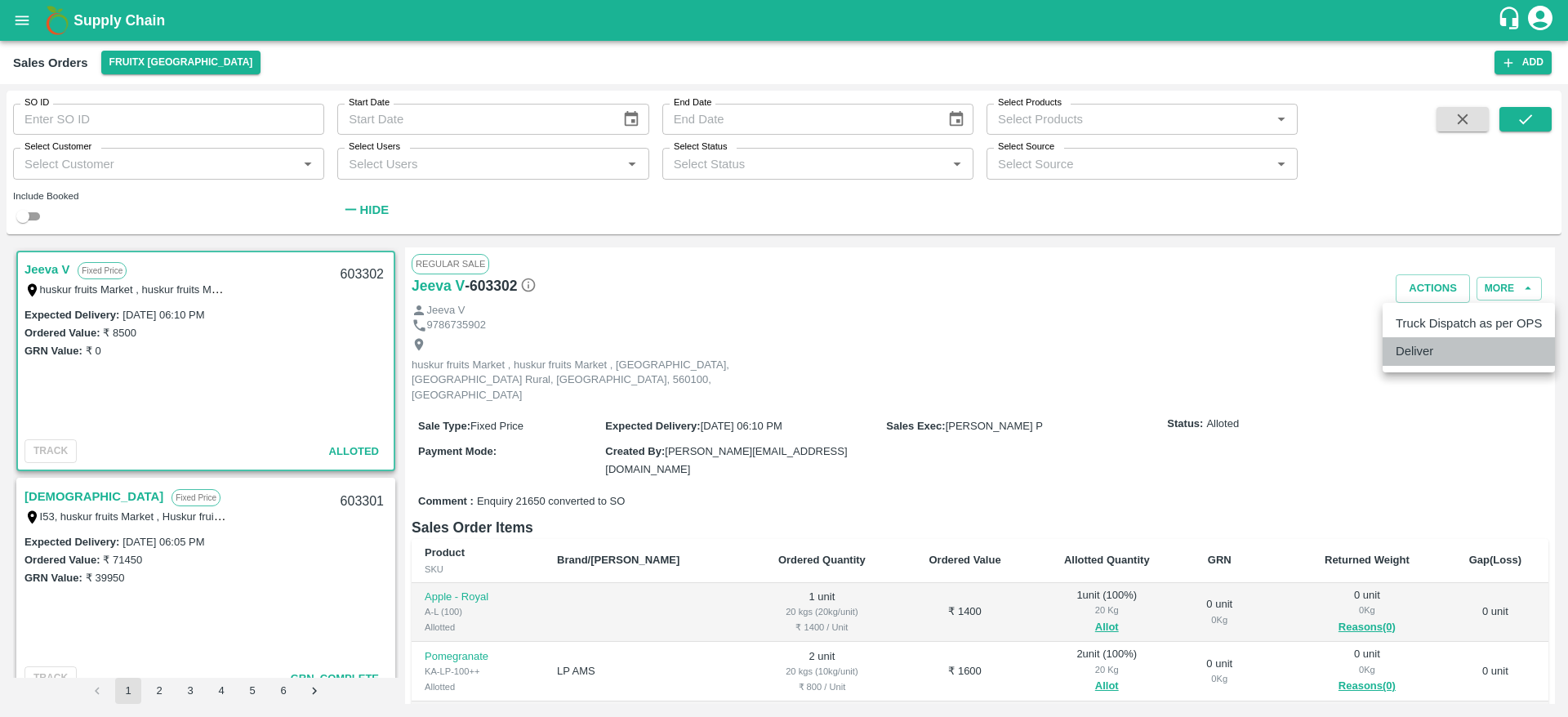
click at [1431, 350] on li "Deliver" at bounding box center [1469, 350] width 172 height 27
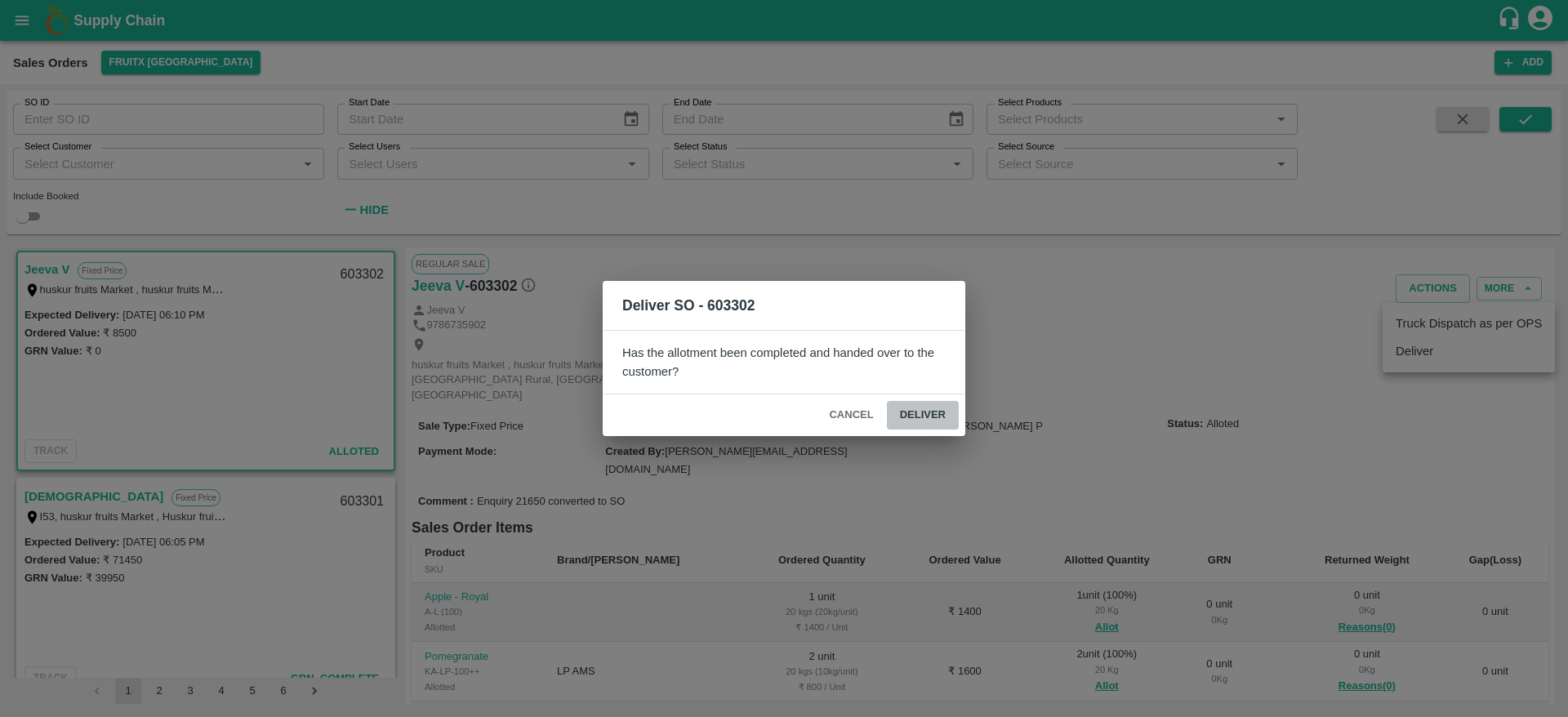
click at [946, 416] on button "Deliver" at bounding box center [922, 415] width 72 height 28
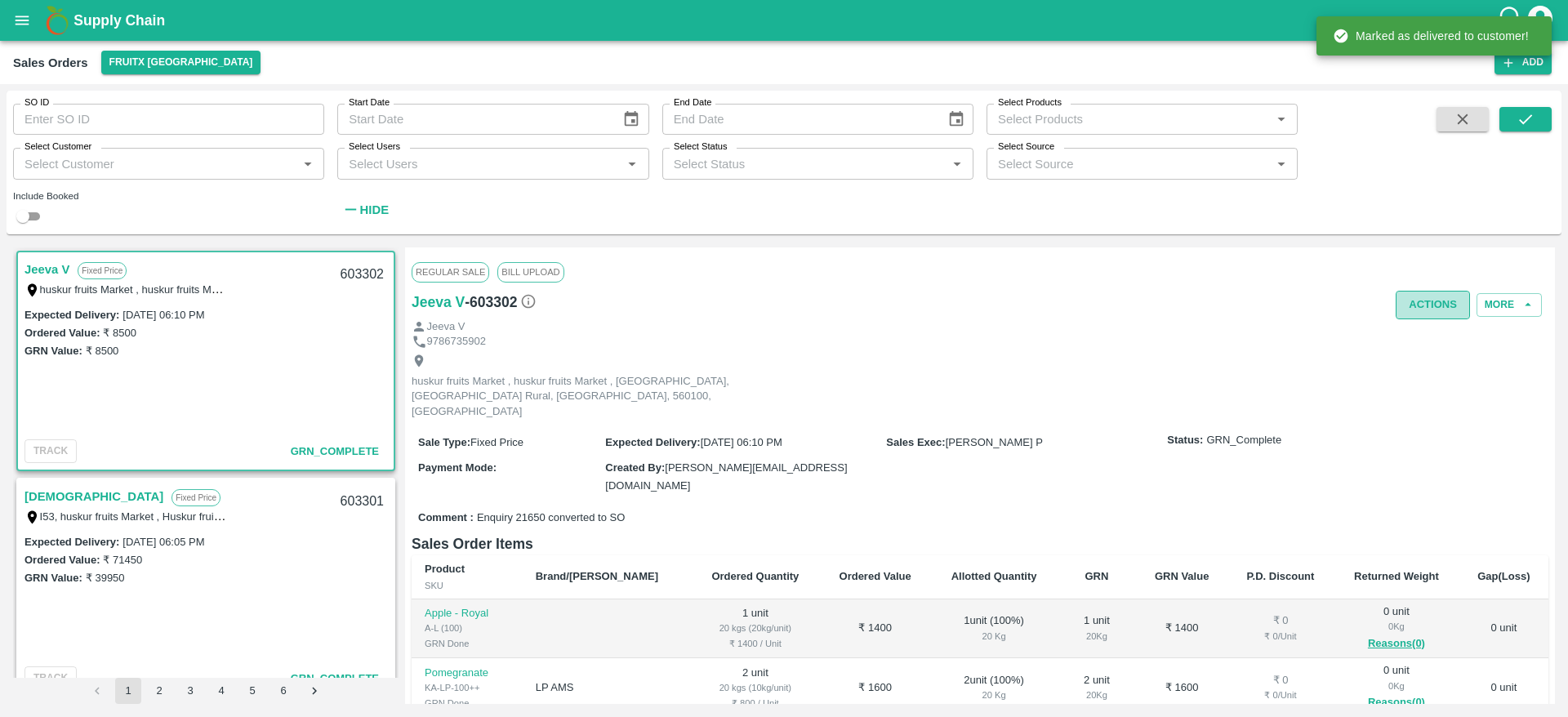
click at [1410, 291] on button "Actions" at bounding box center [1433, 305] width 74 height 28
click at [1449, 330] on li "Truck Dispatch as per OPS" at bounding box center [1469, 339] width 172 height 27
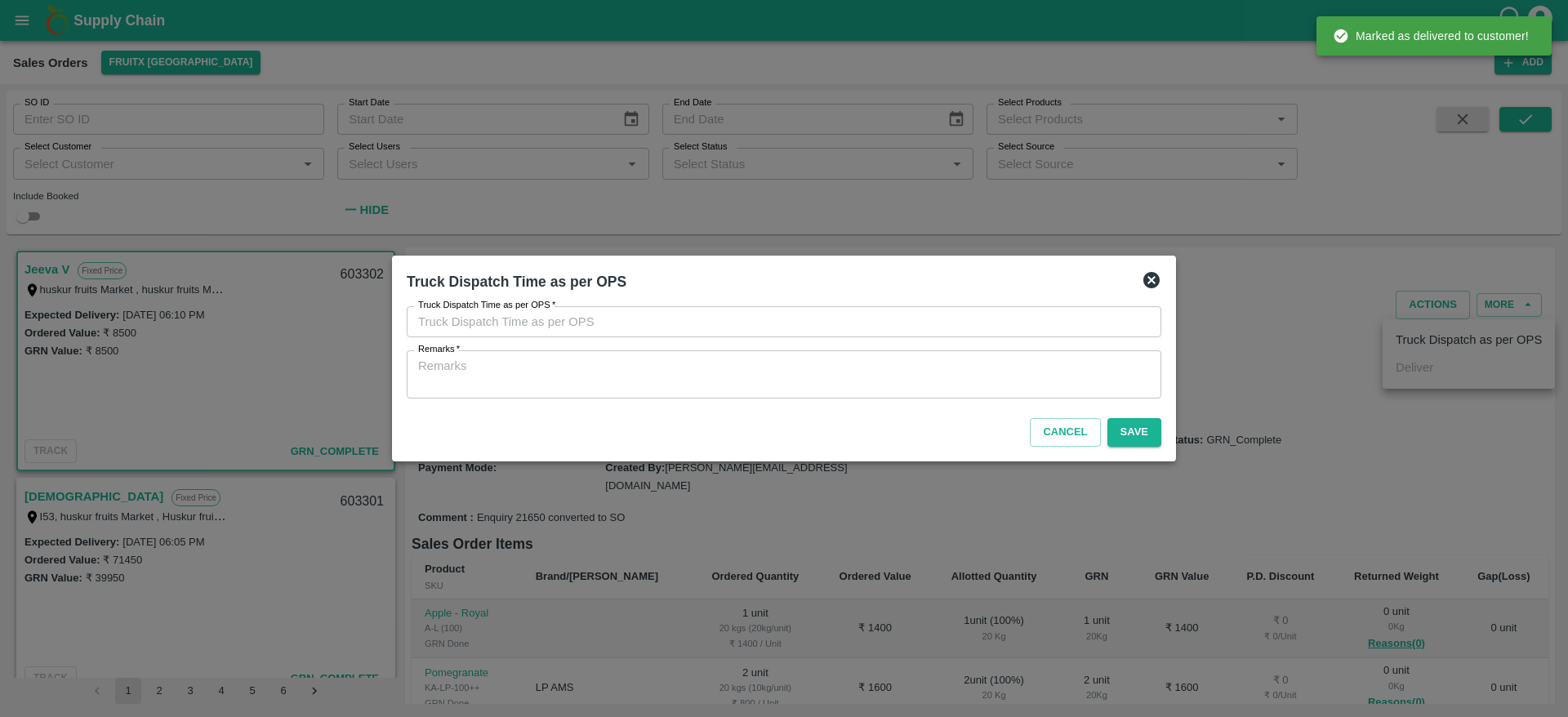
type input "26/08/2025 05:32 PM"
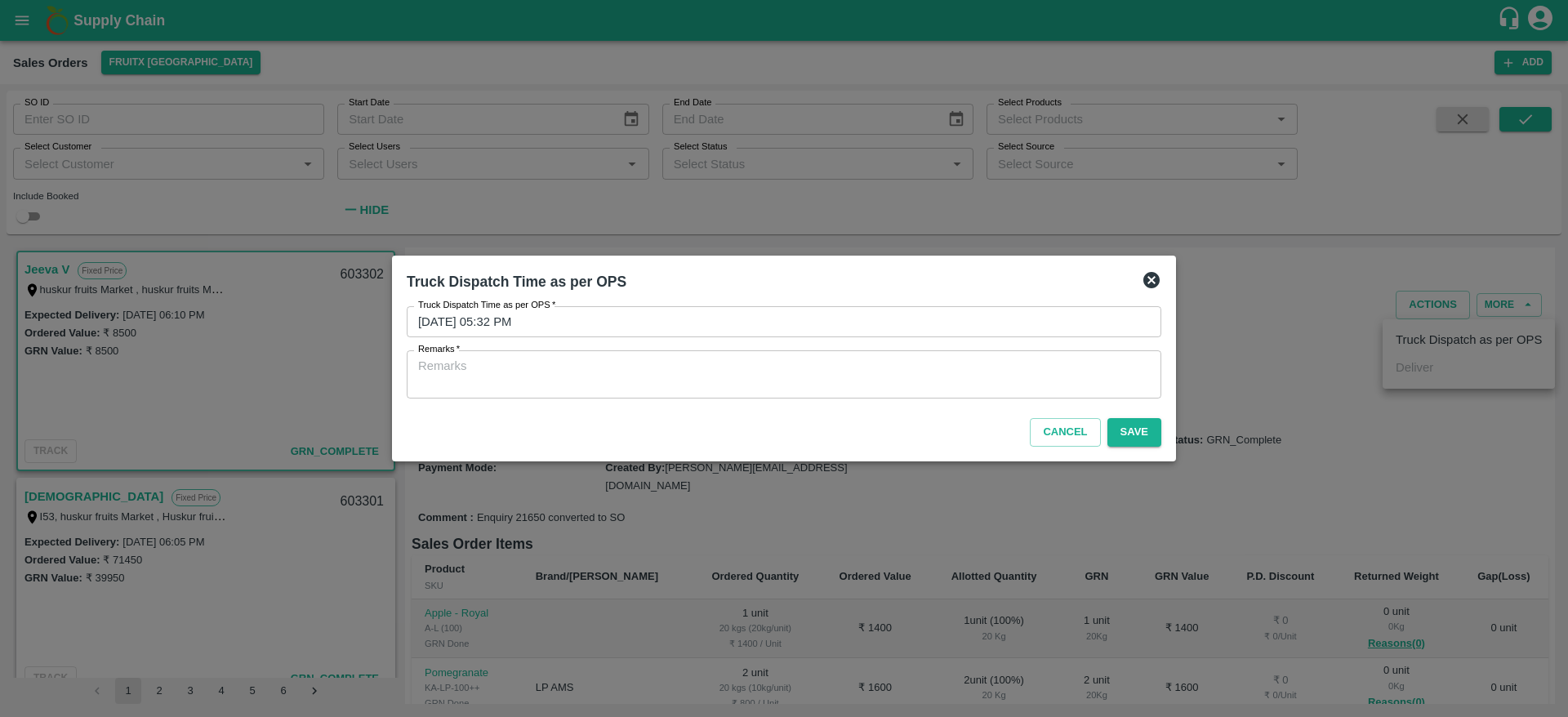
click at [999, 384] on textarea "Remarks   *" at bounding box center [783, 375] width 732 height 34
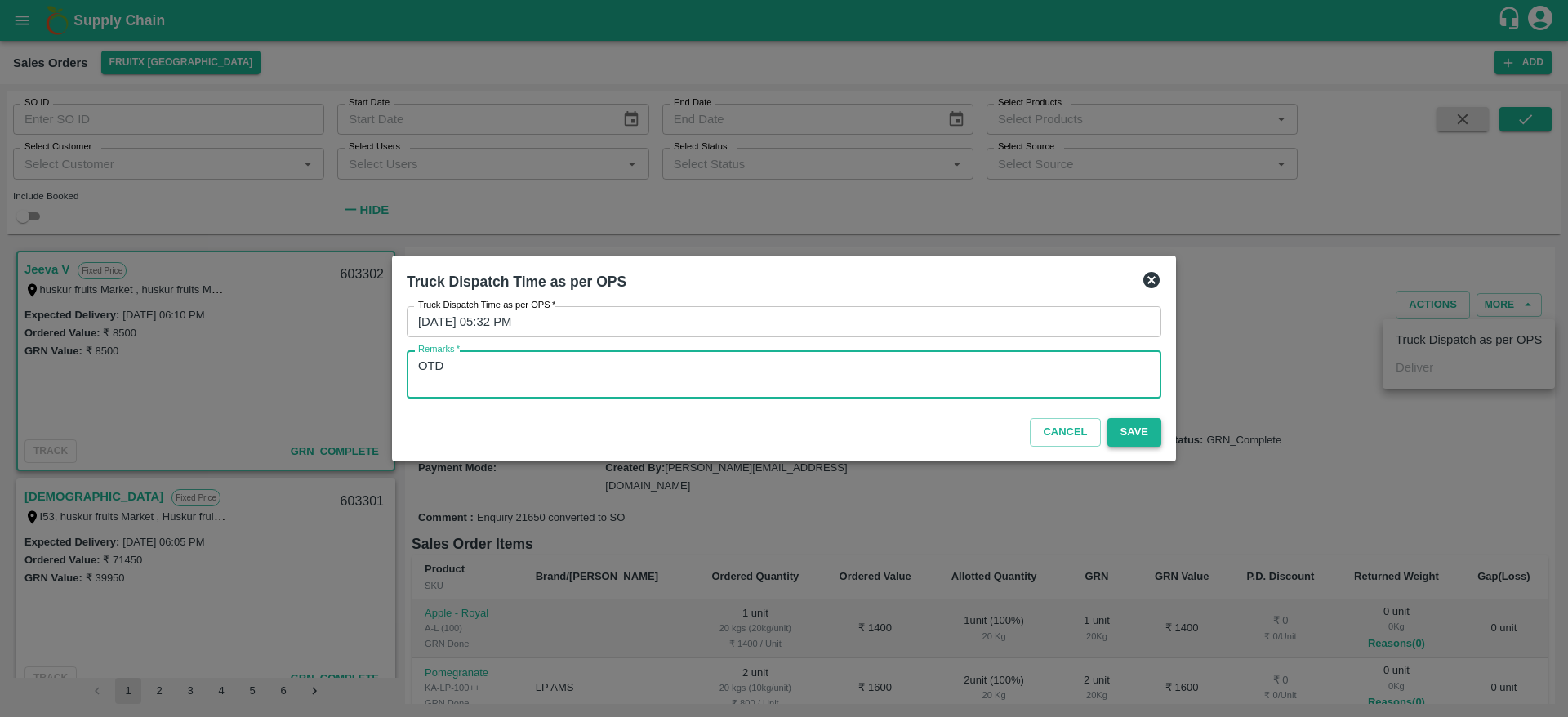
type textarea "OTD"
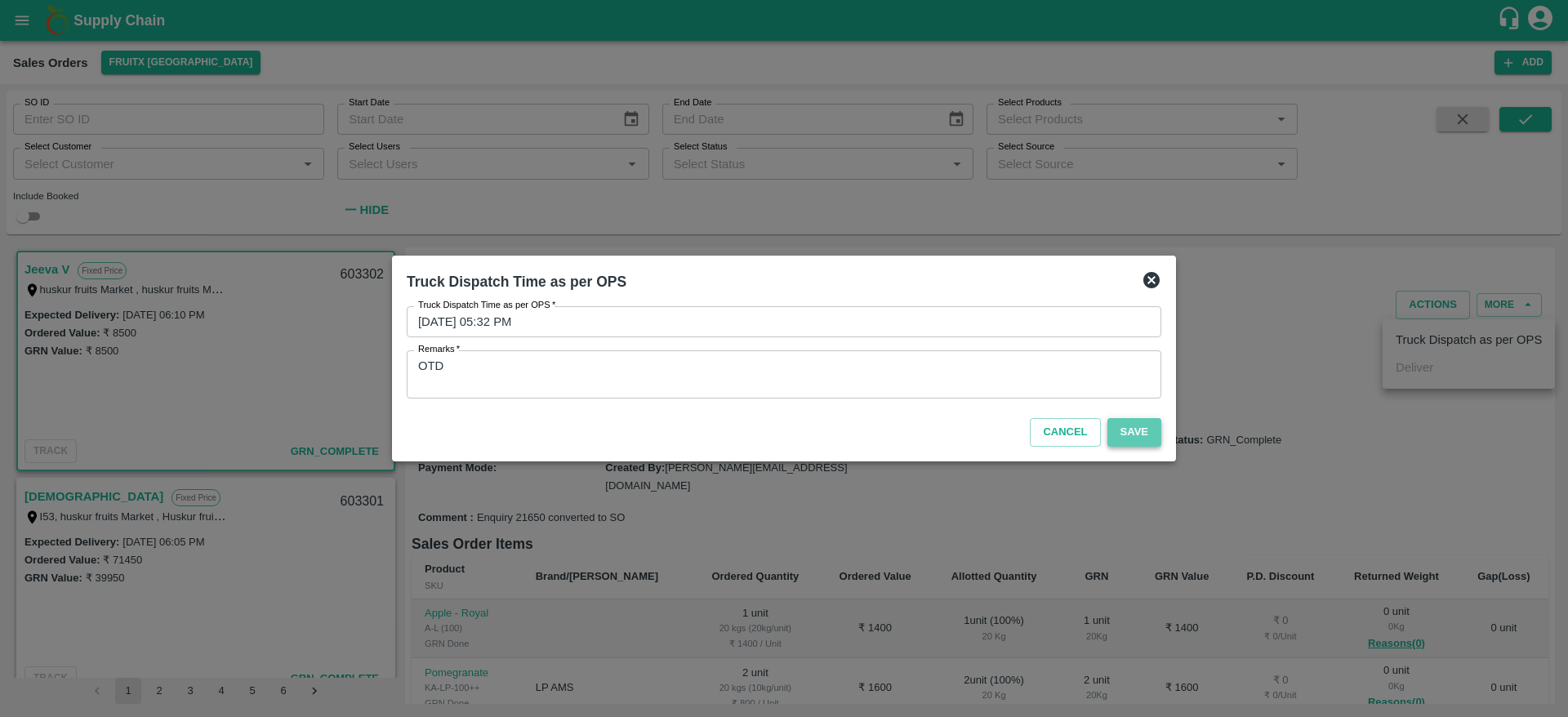
click at [1125, 437] on button "Save" at bounding box center [1133, 432] width 54 height 28
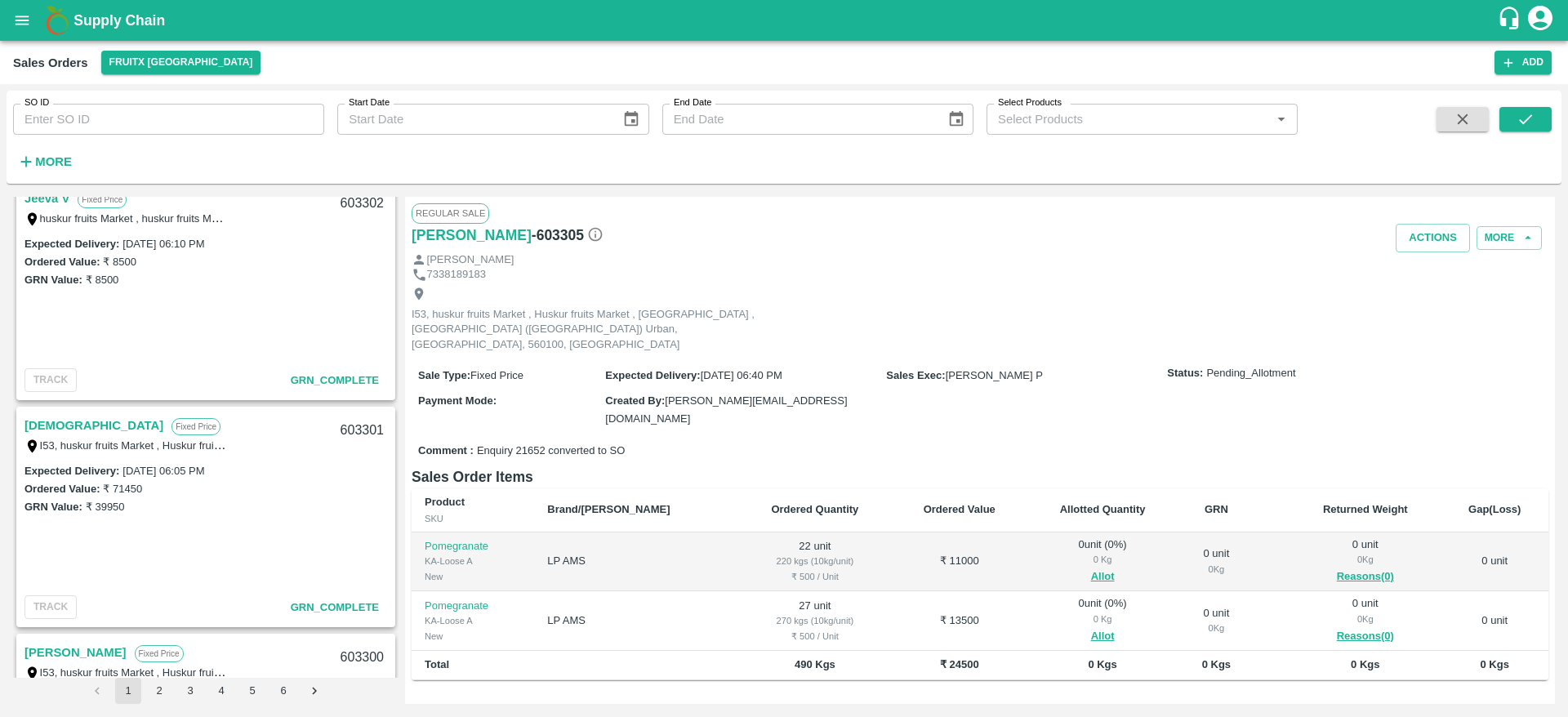
scroll to position [306, 0]
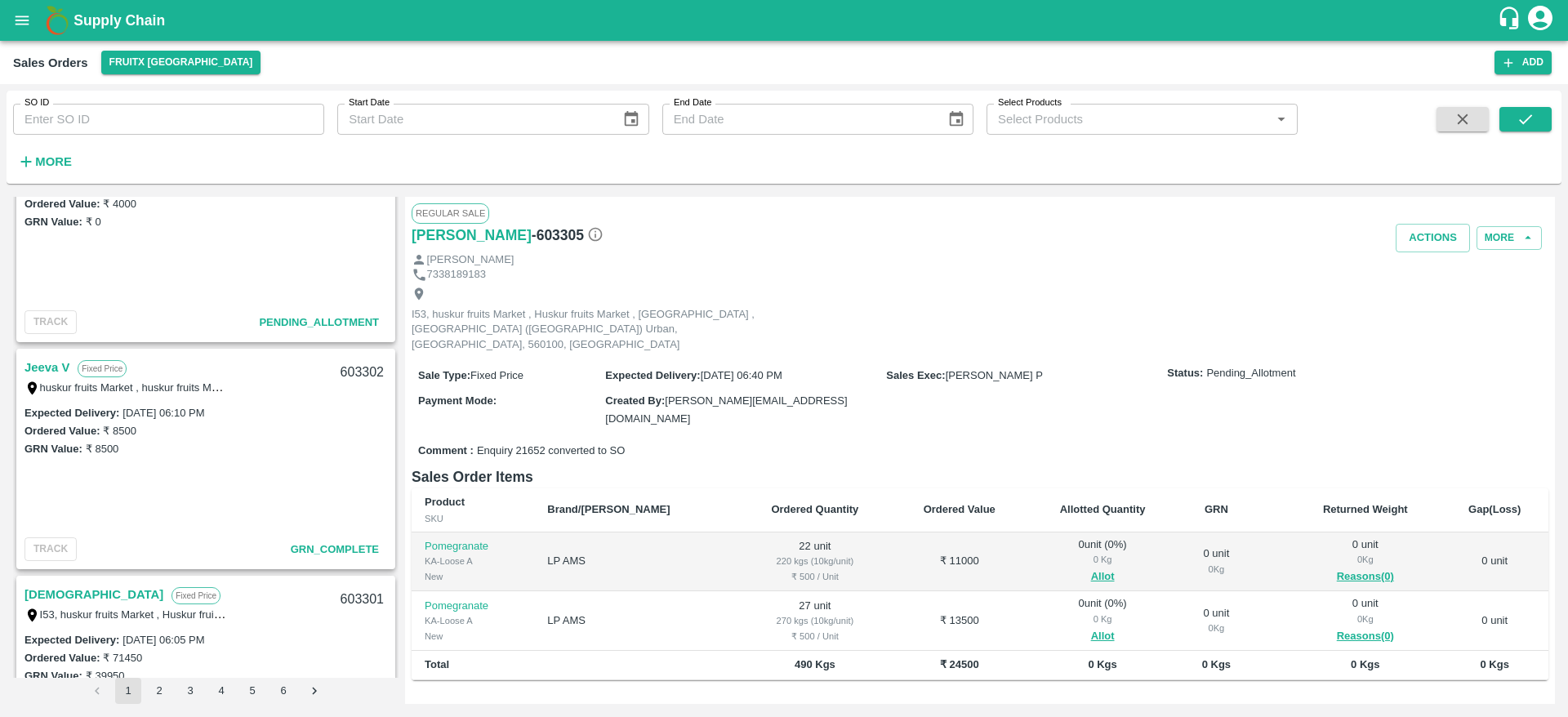
click at [57, 365] on link "Jeeva V" at bounding box center [46, 367] width 45 height 21
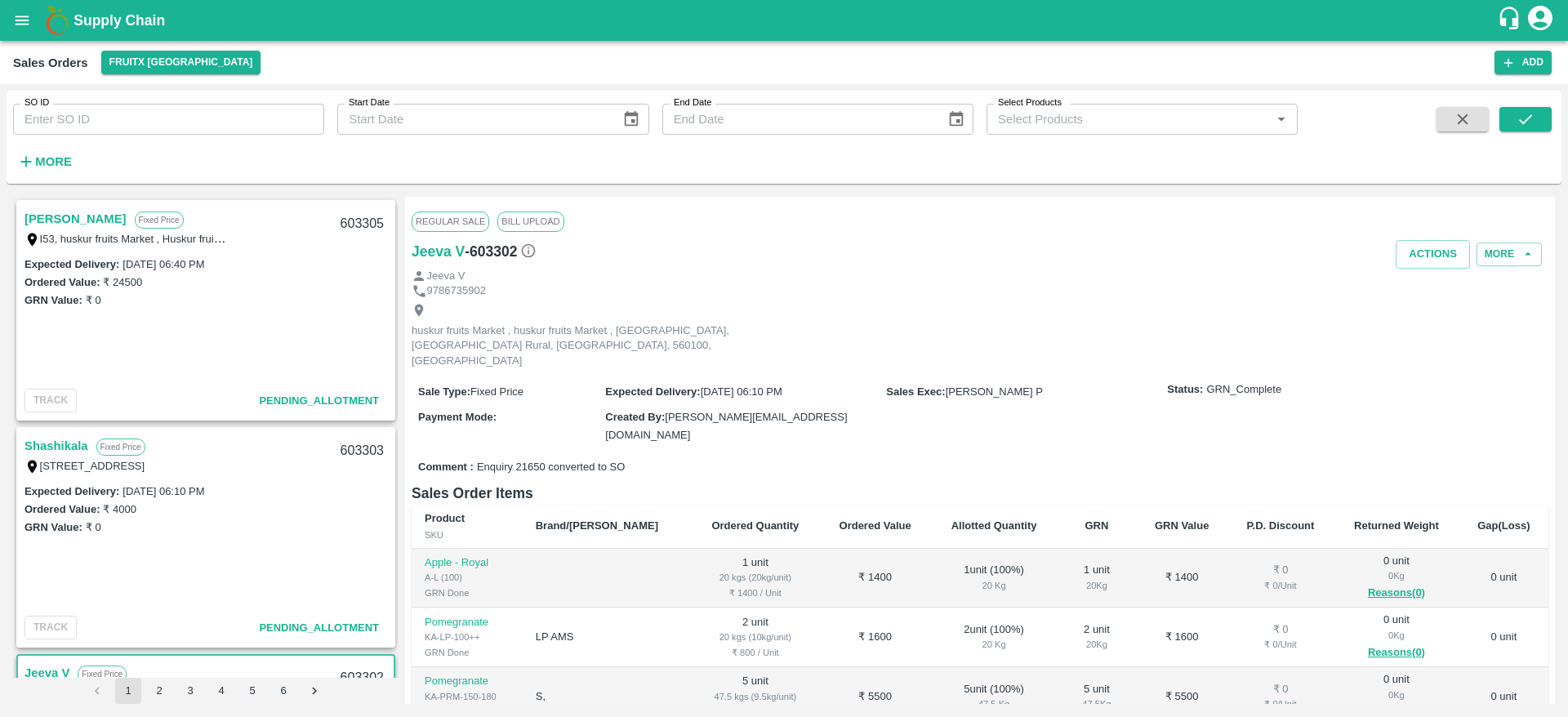
click at [67, 436] on link "Shashikala" at bounding box center [56, 446] width 63 height 21
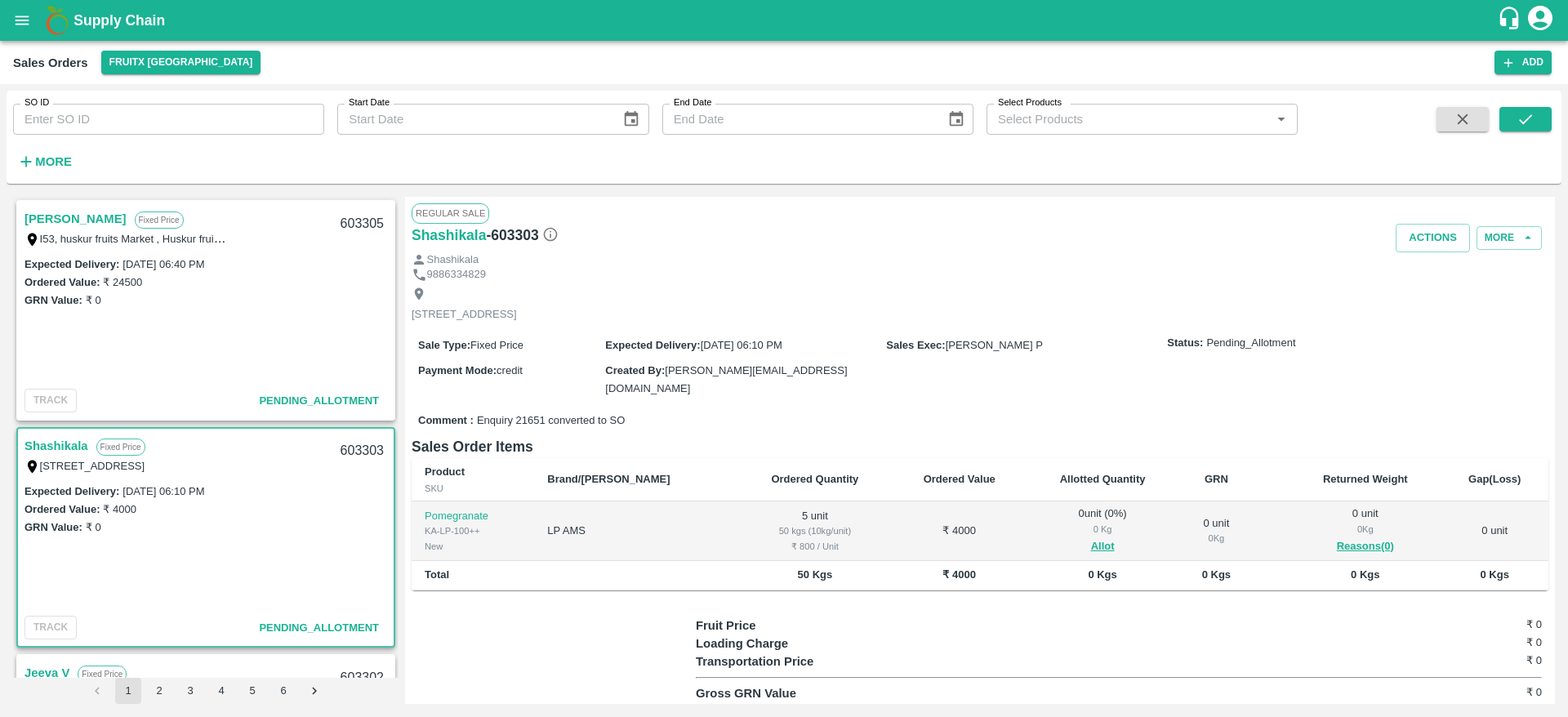
click at [347, 446] on div "603303" at bounding box center [362, 451] width 62 height 39
copy div "603303"
click at [1091, 537] on button "Allot" at bounding box center [1102, 547] width 24 height 19
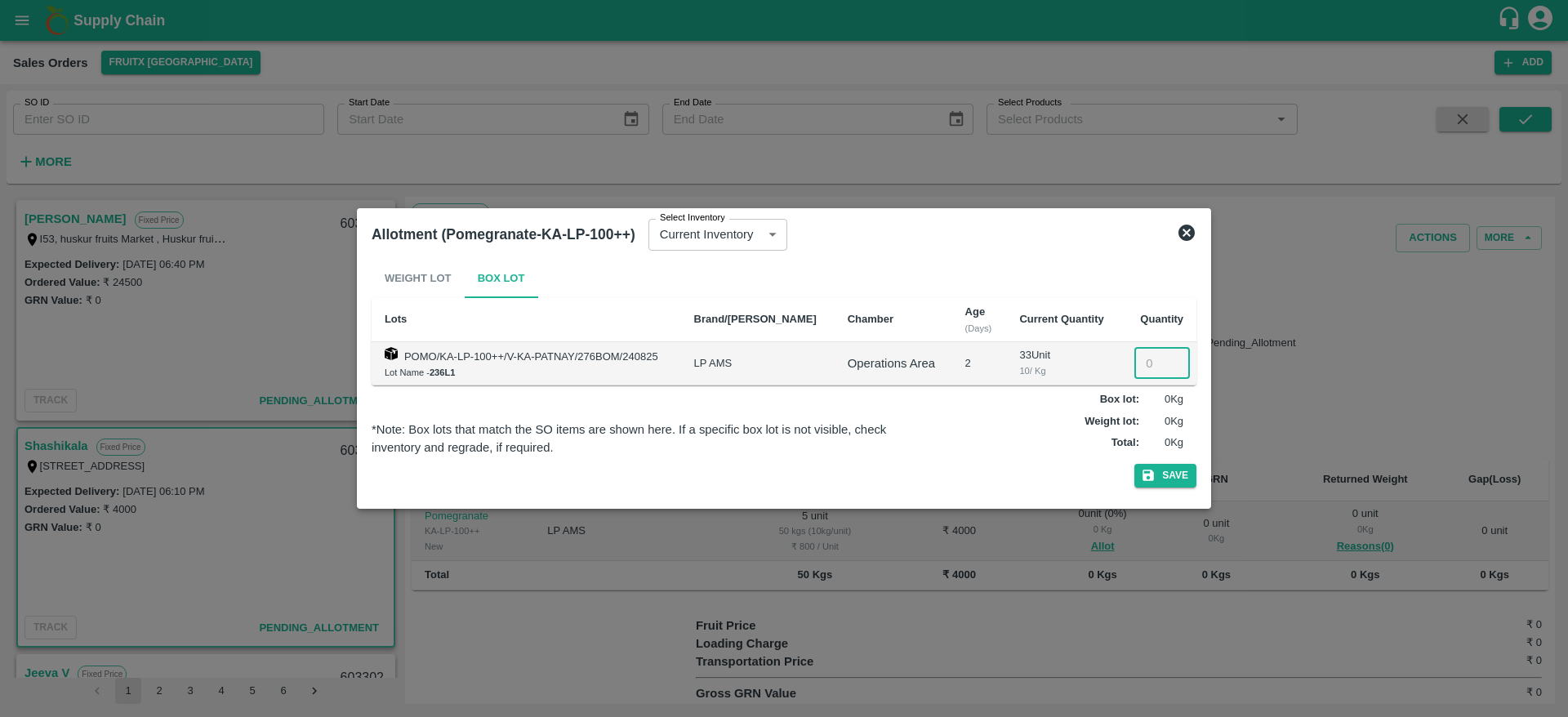
click at [1141, 368] on input "number" at bounding box center [1162, 363] width 56 height 31
type input "05"
click at [1174, 472] on button "Save" at bounding box center [1166, 475] width 62 height 24
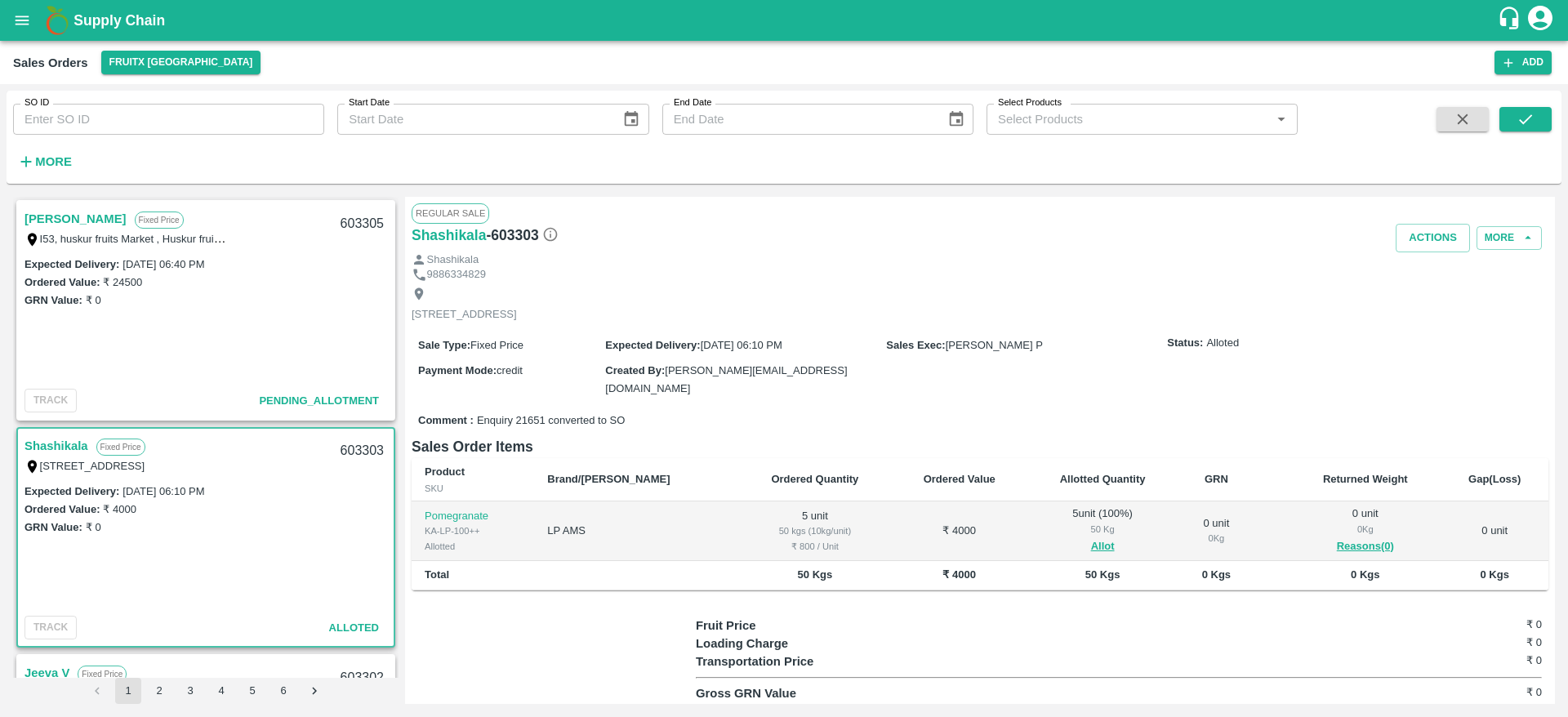
click at [357, 440] on div "603303" at bounding box center [362, 451] width 62 height 39
copy div "603303"
click at [1438, 238] on button "Actions" at bounding box center [1433, 238] width 74 height 28
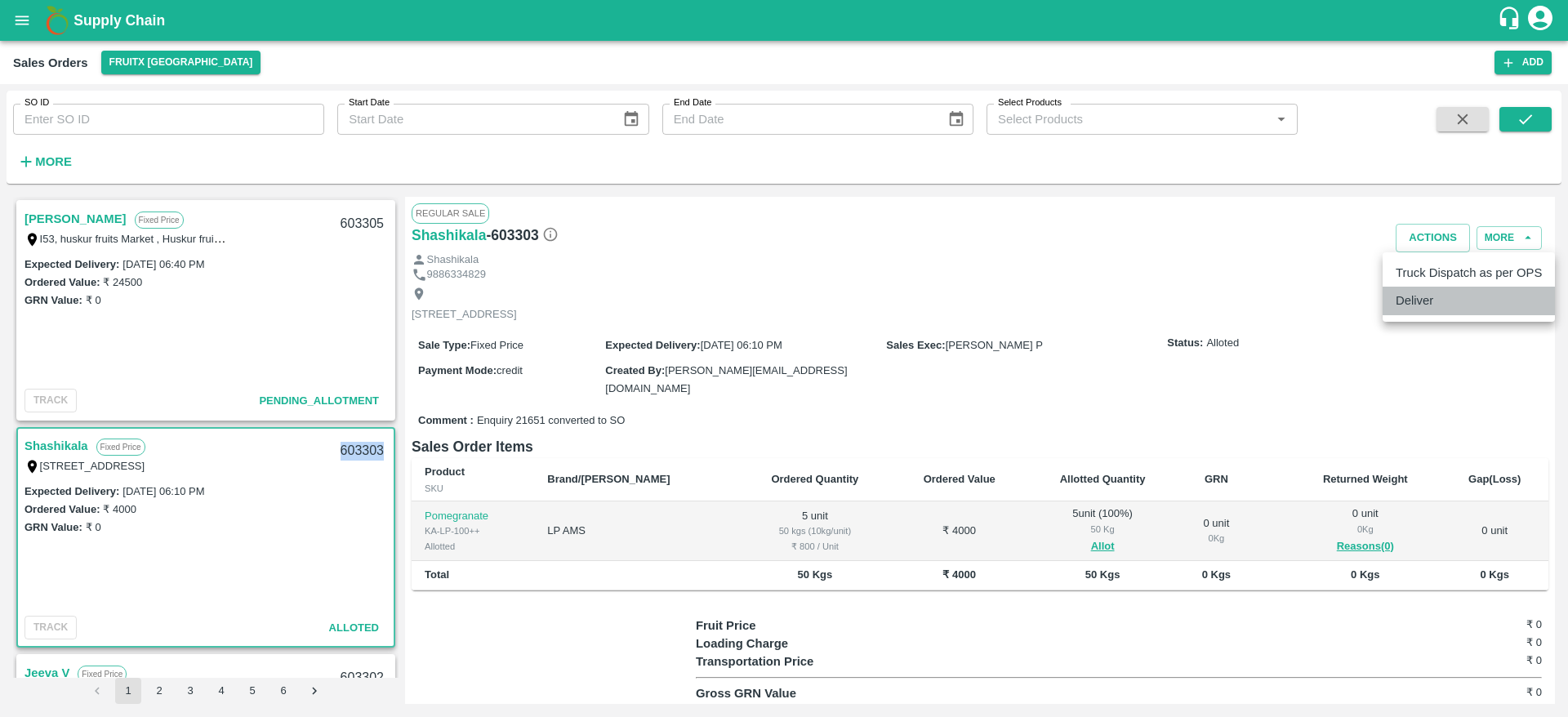
click at [1450, 303] on li "Deliver" at bounding box center [1469, 300] width 172 height 27
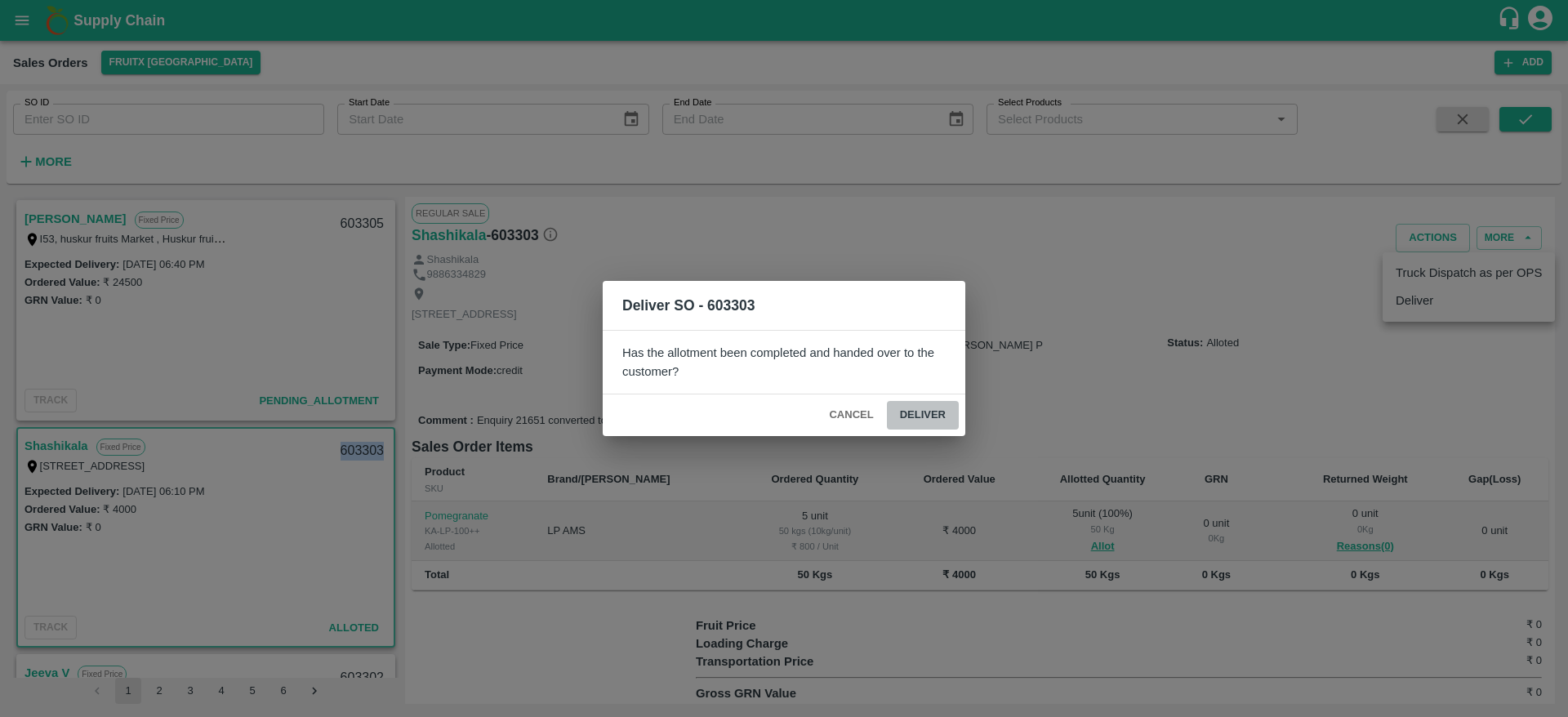
click at [930, 401] on button "Deliver" at bounding box center [922, 415] width 72 height 28
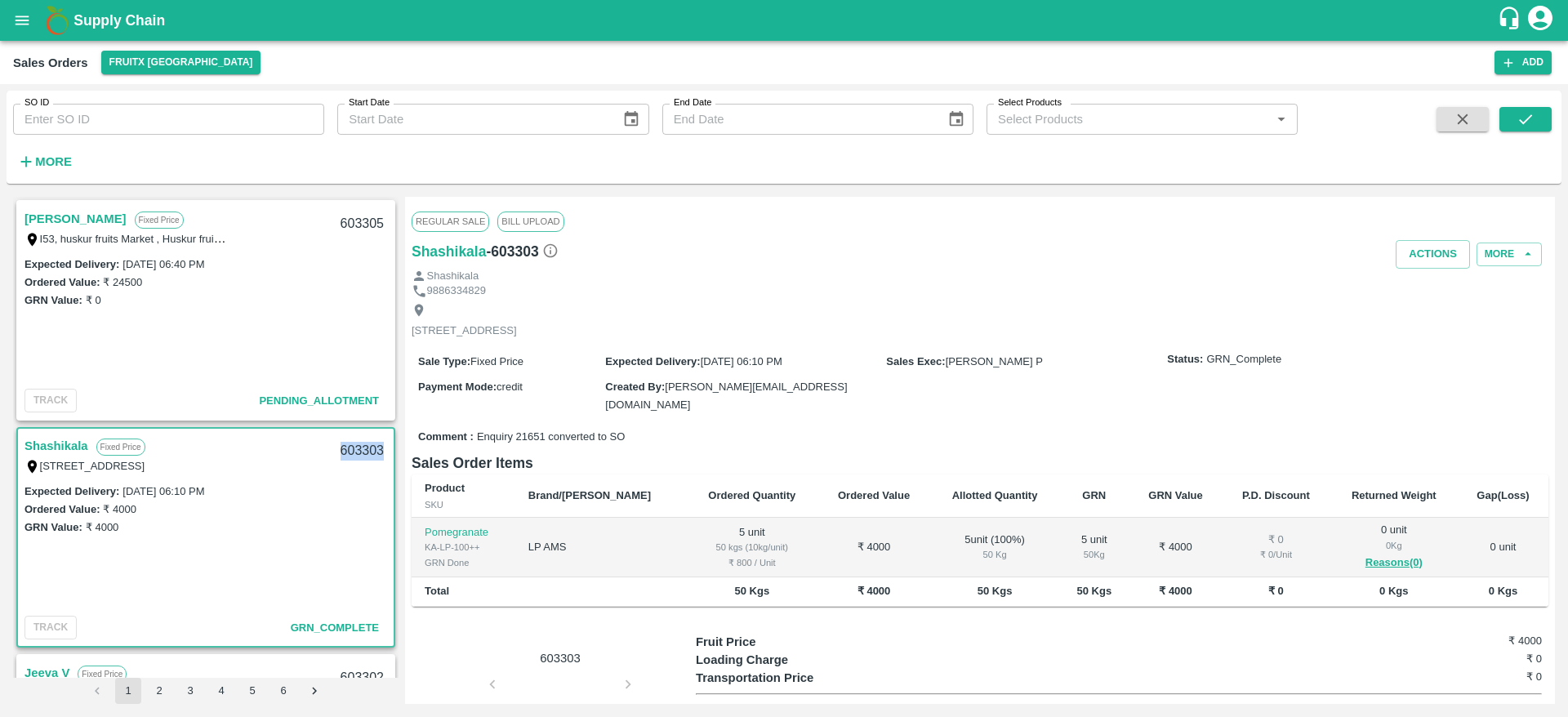
copy div "603303"
click at [86, 214] on link "[PERSON_NAME]" at bounding box center [76, 219] width 102 height 21
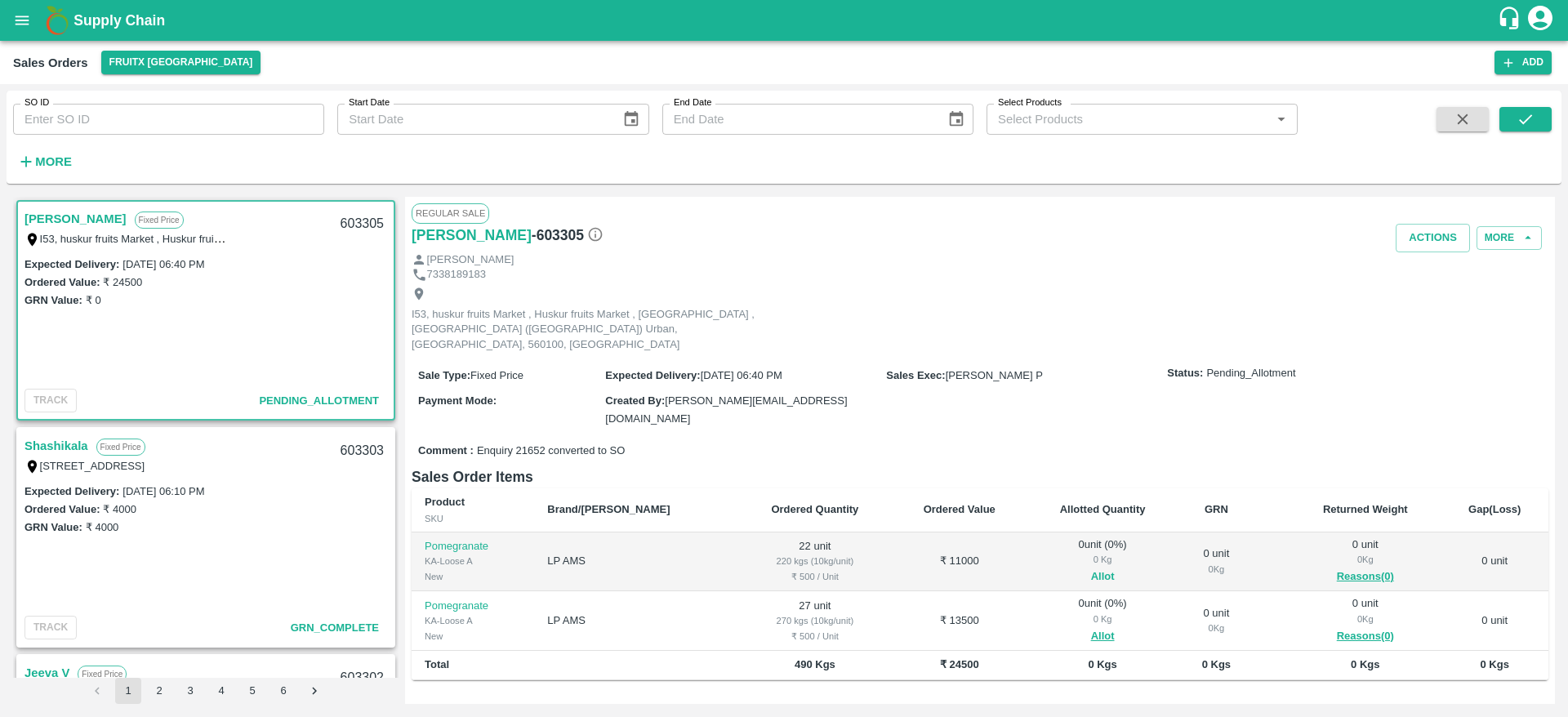
click at [1091, 567] on button "Allot" at bounding box center [1102, 577] width 24 height 19
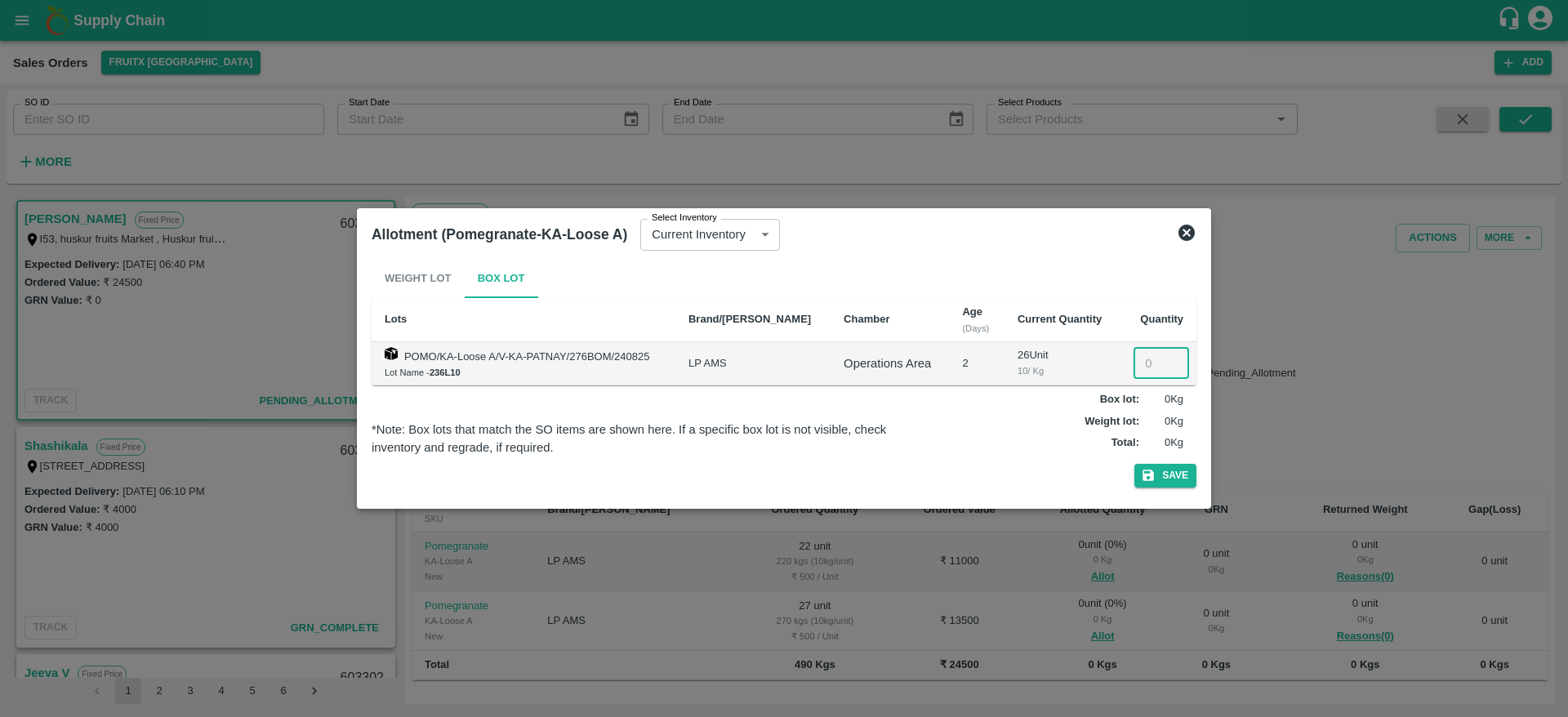
click at [1149, 348] on input "number" at bounding box center [1161, 363] width 56 height 31
type input "22"
click at [1134, 464] on button "Save" at bounding box center [1166, 475] width 62 height 24
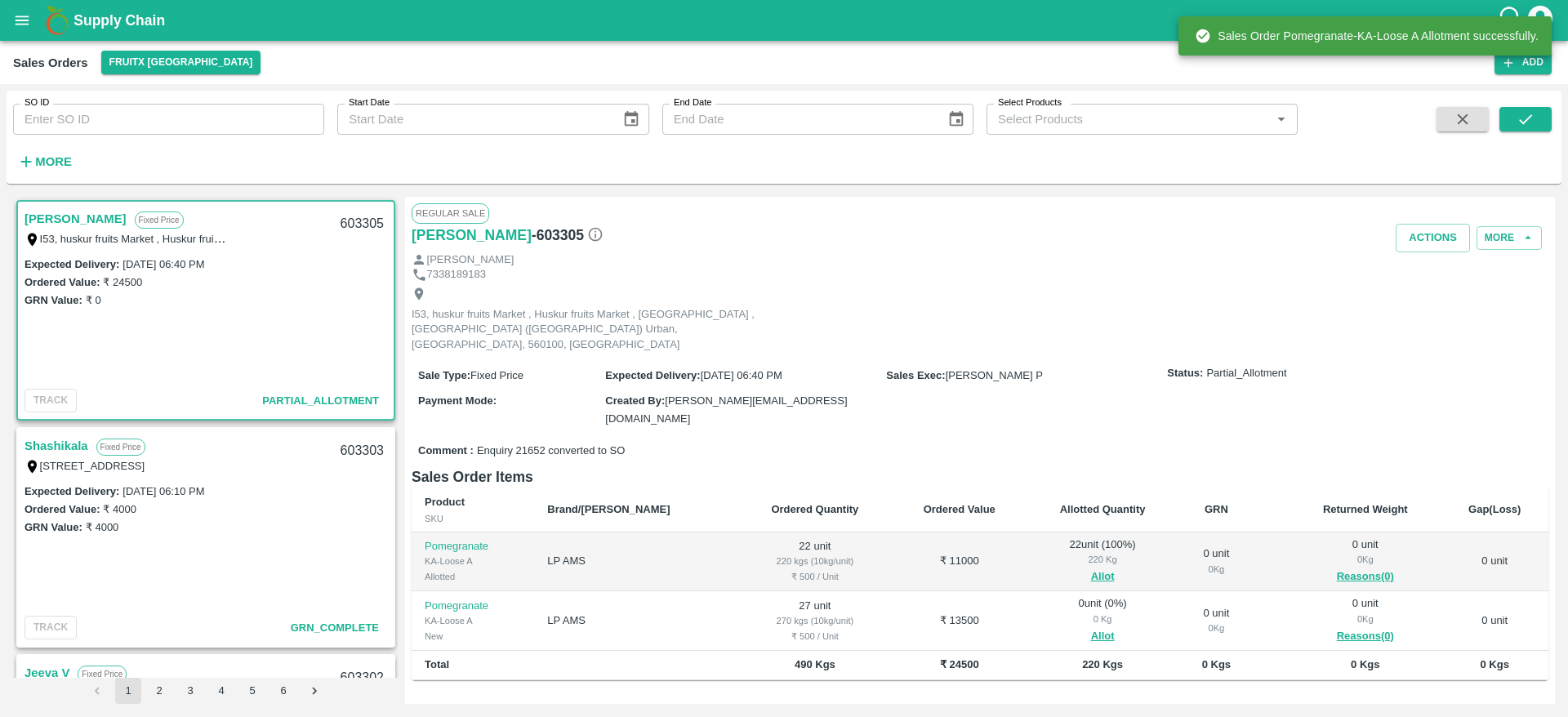
click at [341, 219] on div "603305" at bounding box center [362, 224] width 62 height 39
copy div "603305"
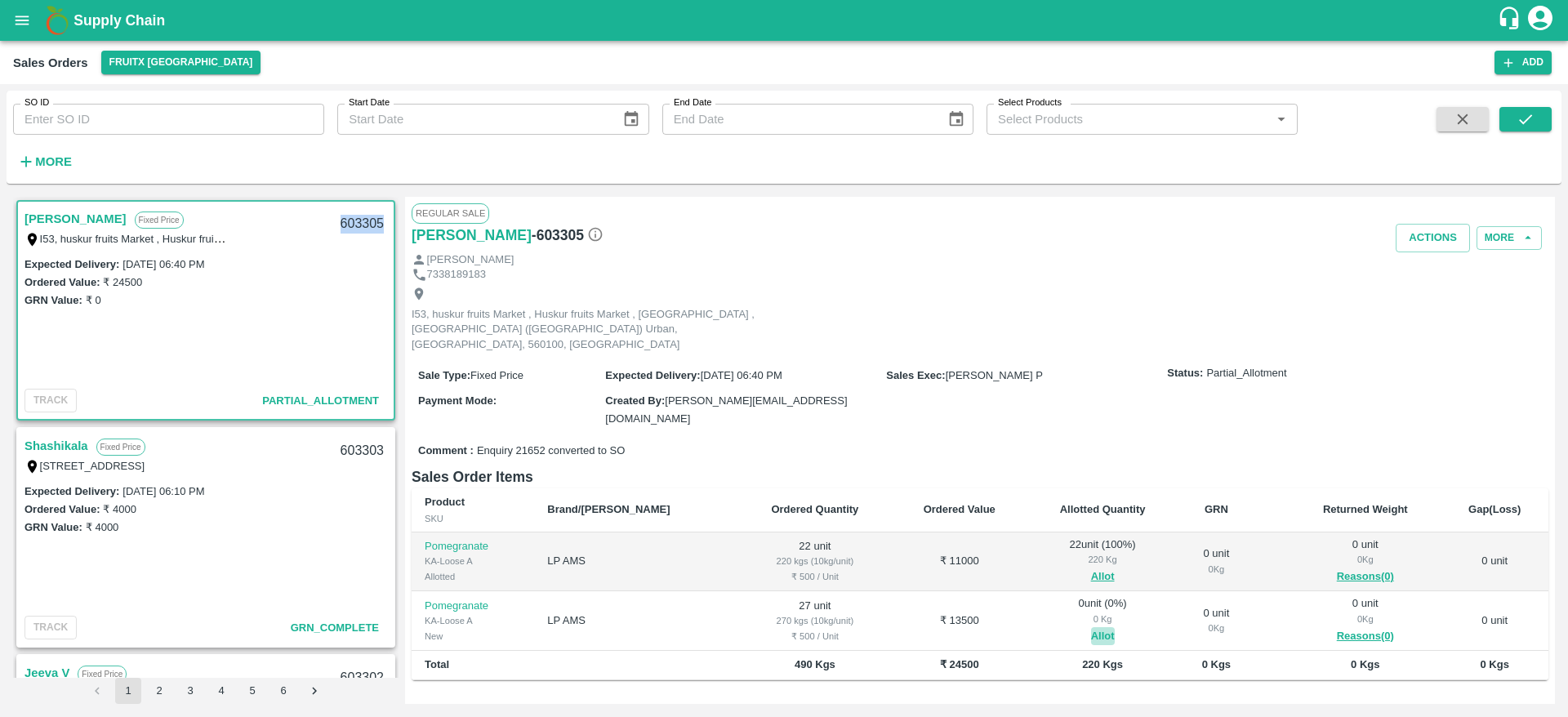
click at [1091, 627] on button "Allot" at bounding box center [1102, 636] width 24 height 19
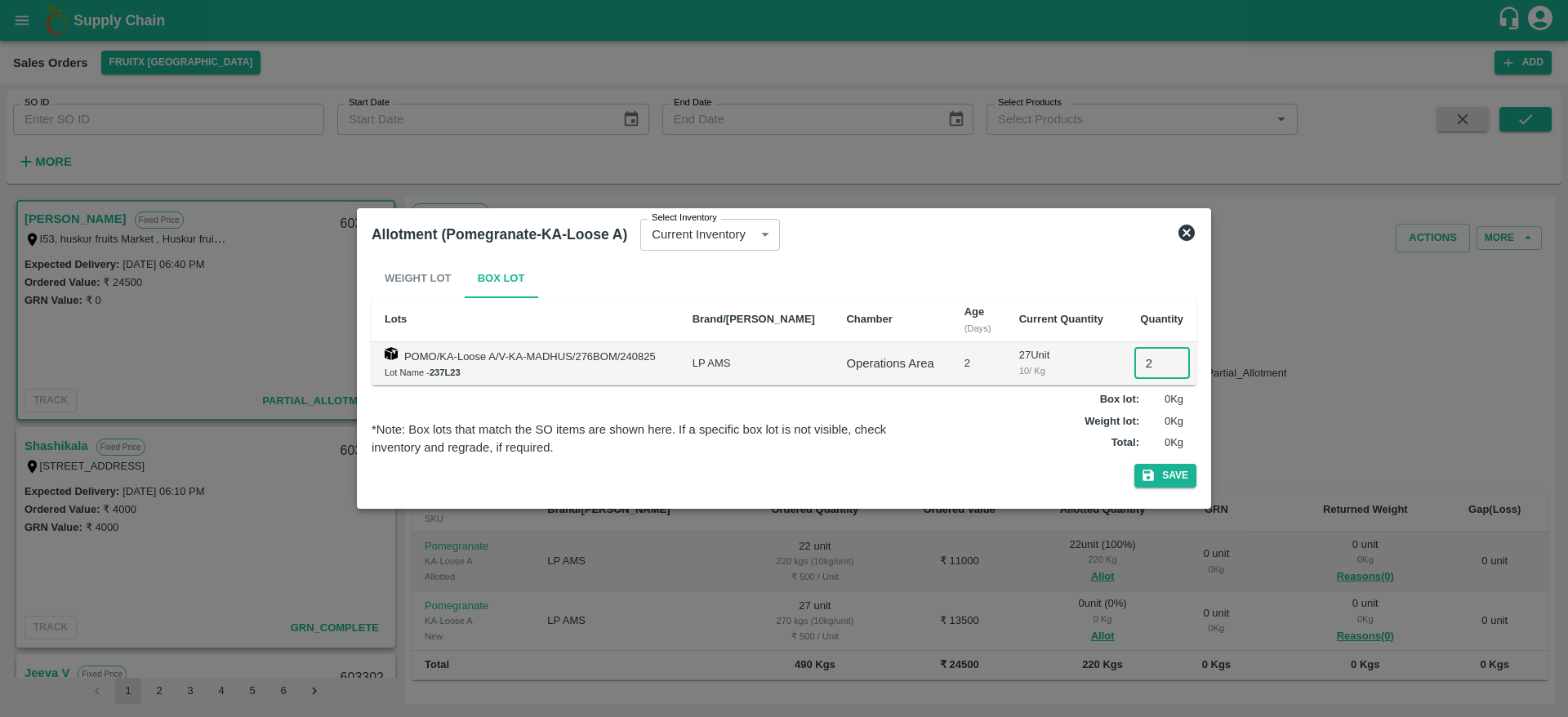
click at [1141, 367] on input "2" at bounding box center [1162, 363] width 56 height 31
type input "27"
click at [1134, 464] on button "Save" at bounding box center [1166, 475] width 62 height 24
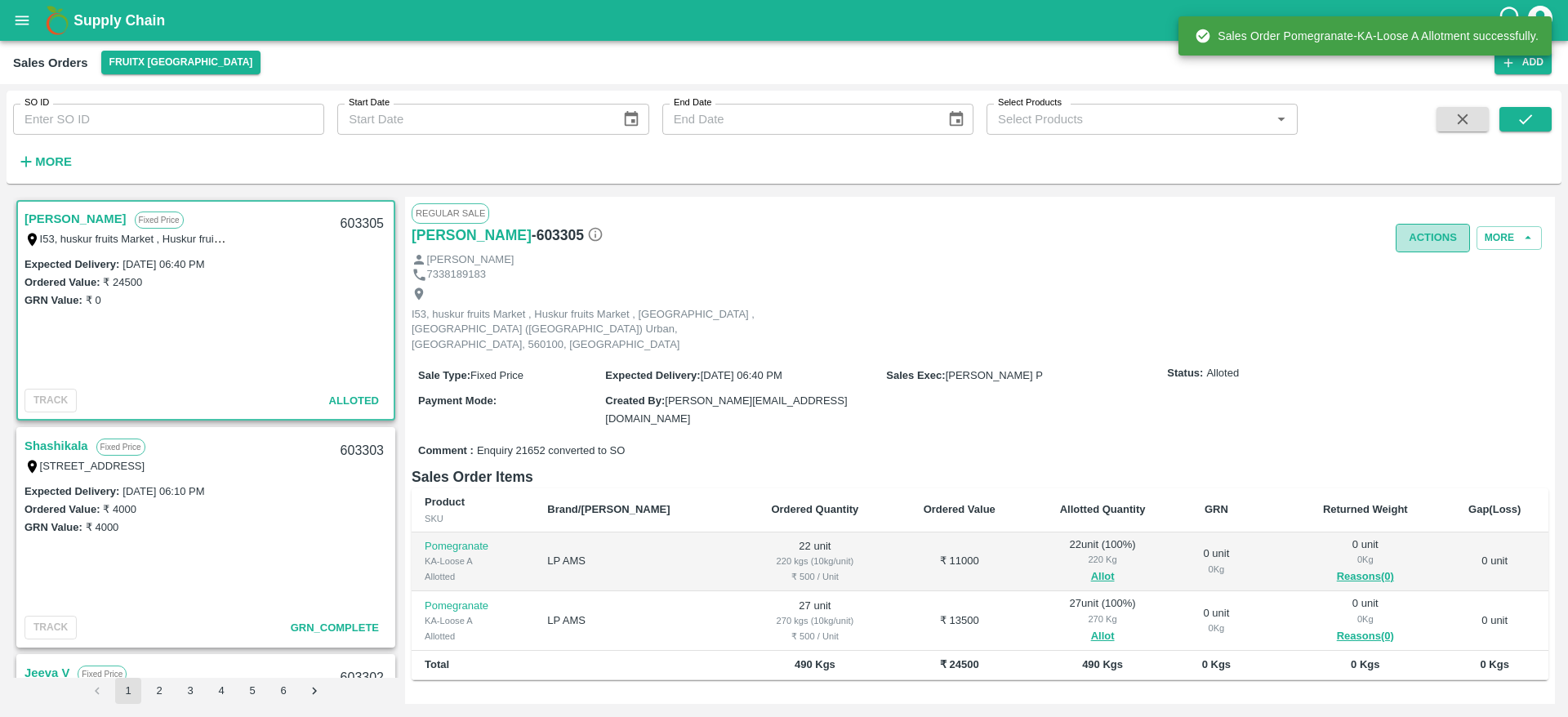
click at [1415, 239] on button "Actions" at bounding box center [1433, 238] width 74 height 28
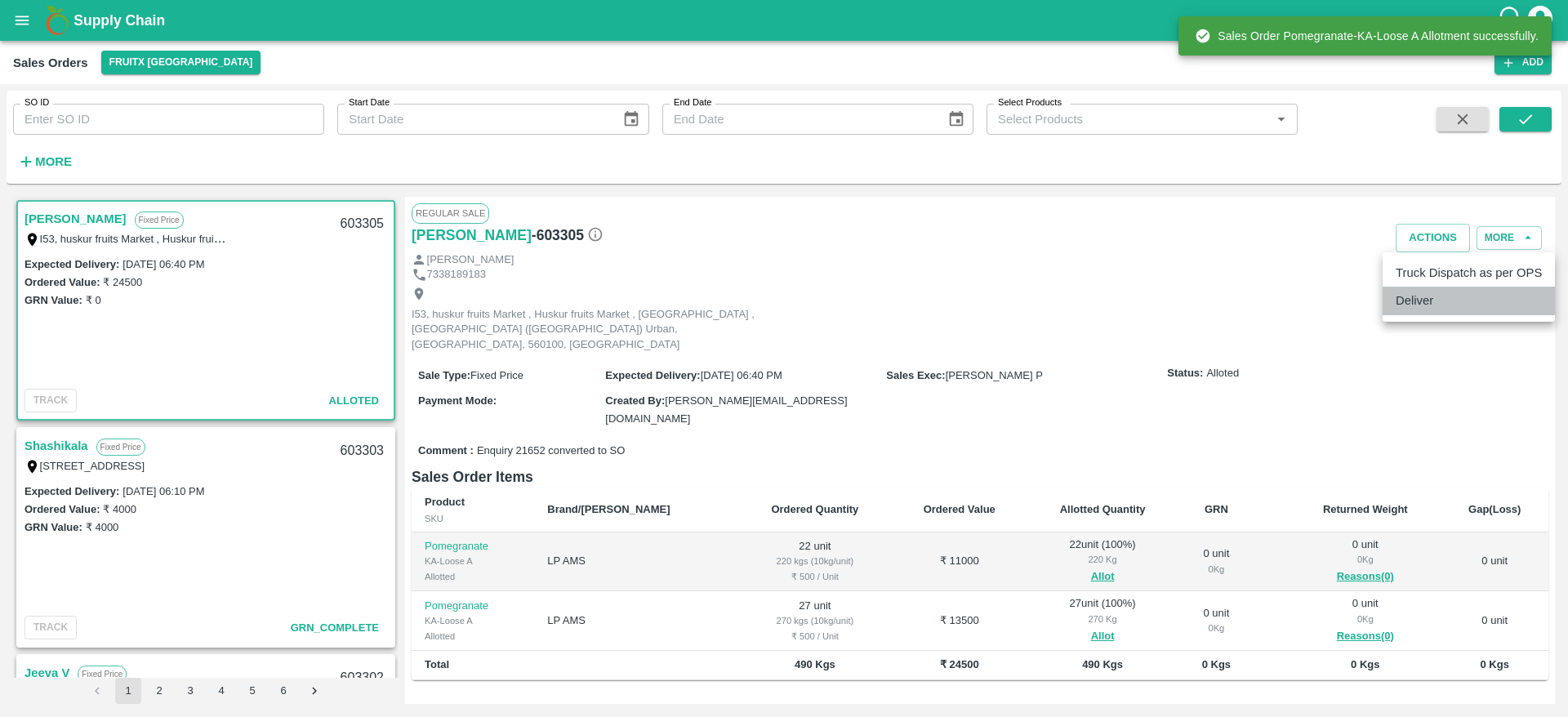
click at [1441, 307] on li "Deliver" at bounding box center [1469, 300] width 172 height 27
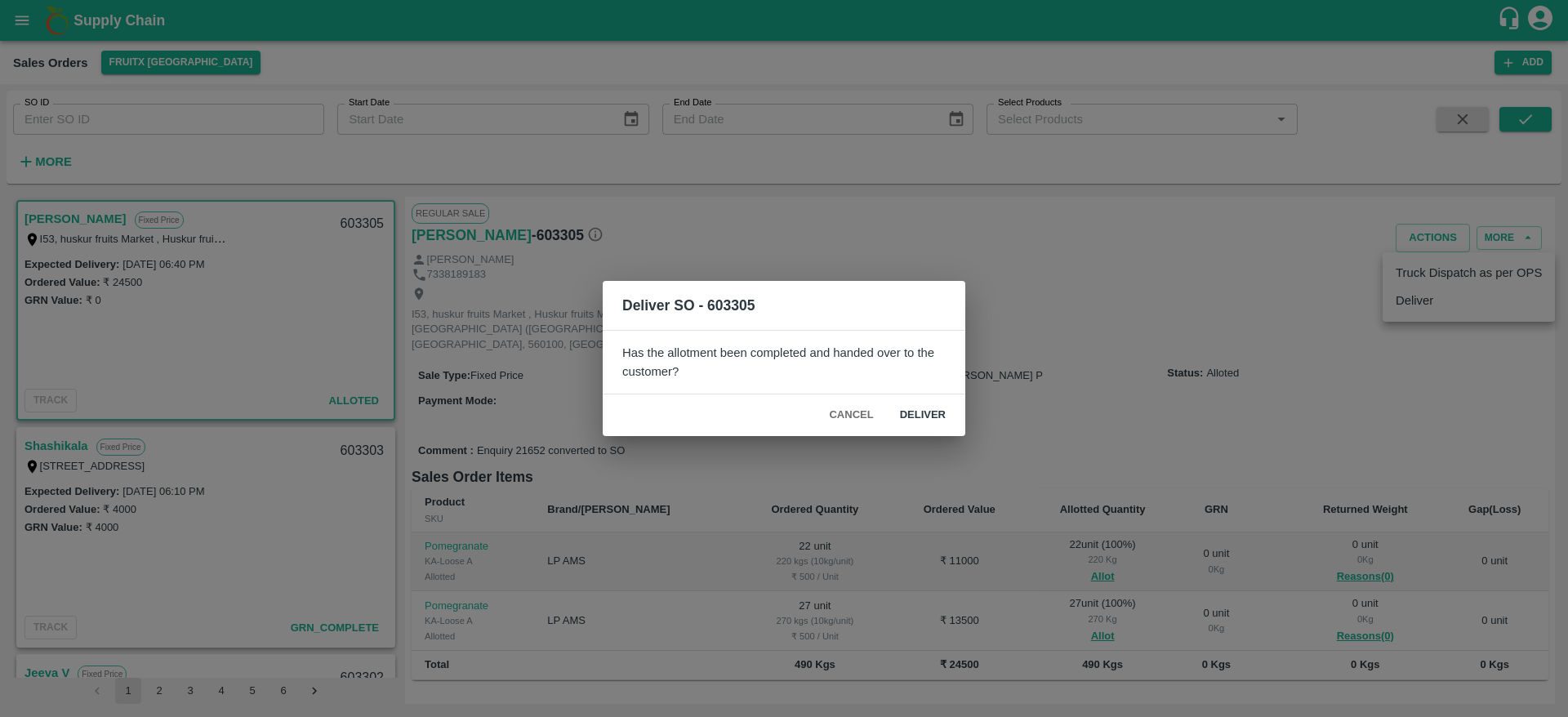
click at [934, 401] on button "Deliver" at bounding box center [922, 415] width 72 height 28
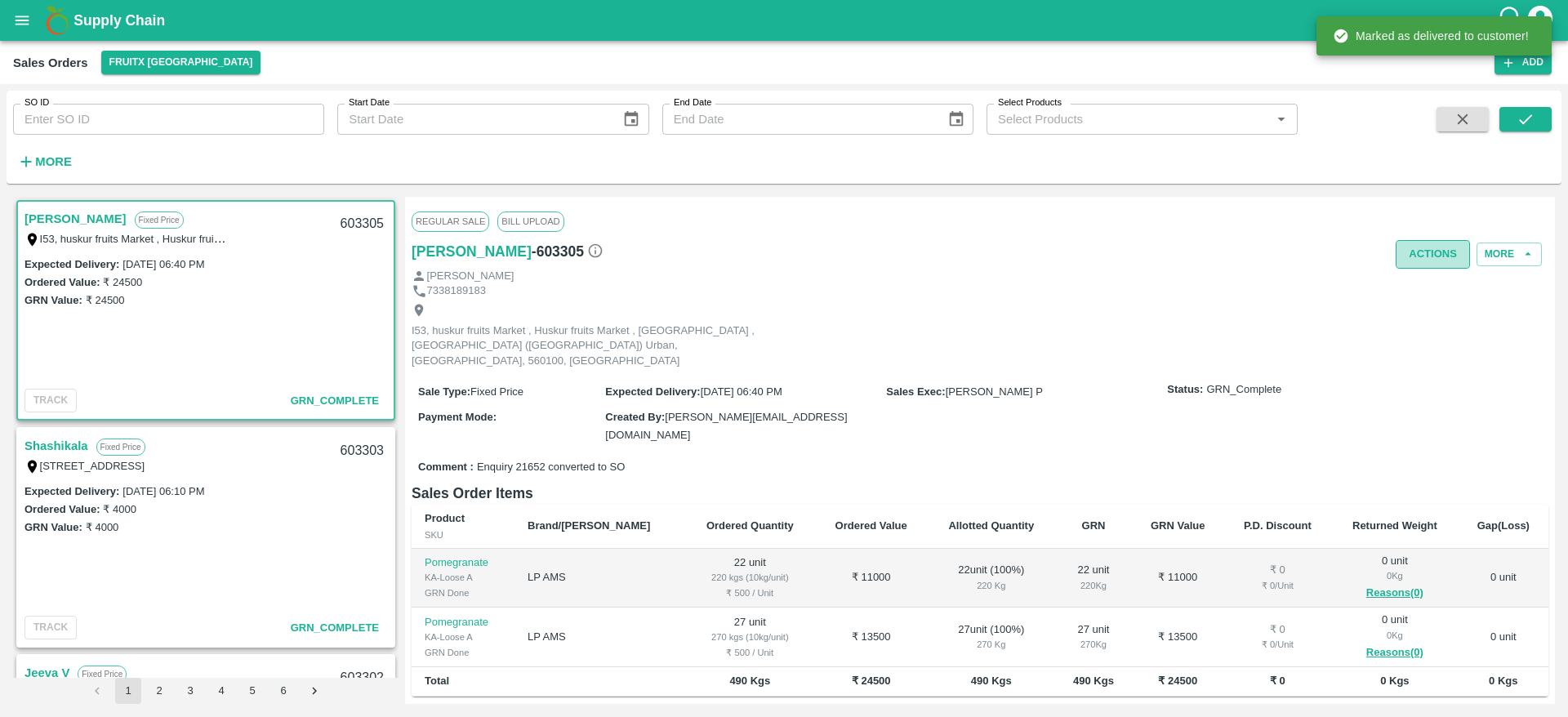
click at [1446, 253] on button "Actions" at bounding box center [1433, 255] width 74 height 28
click at [1408, 274] on ul "Truck Dispatch as per OPS Deliver" at bounding box center [1469, 303] width 172 height 69
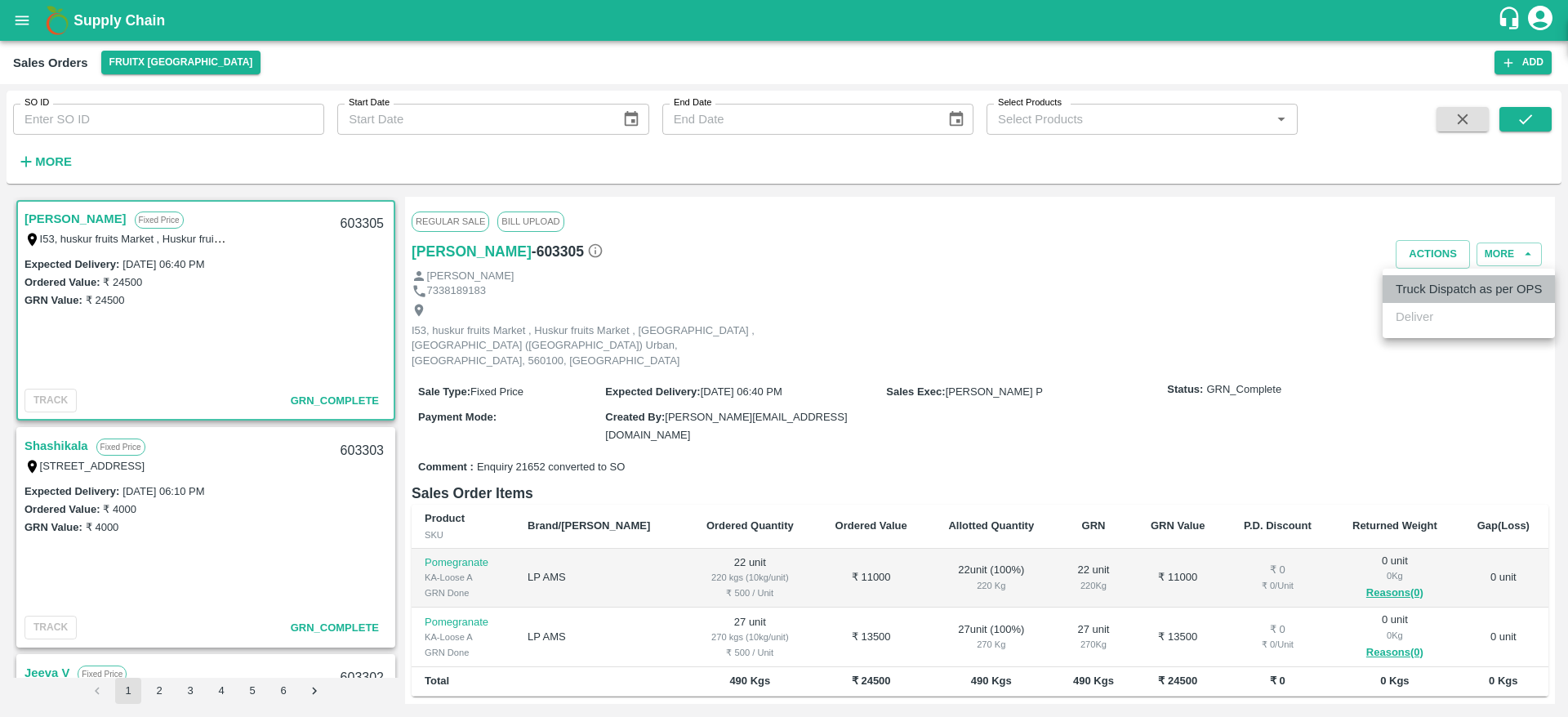
click at [1412, 281] on li "Truck Dispatch as per OPS" at bounding box center [1469, 289] width 172 height 27
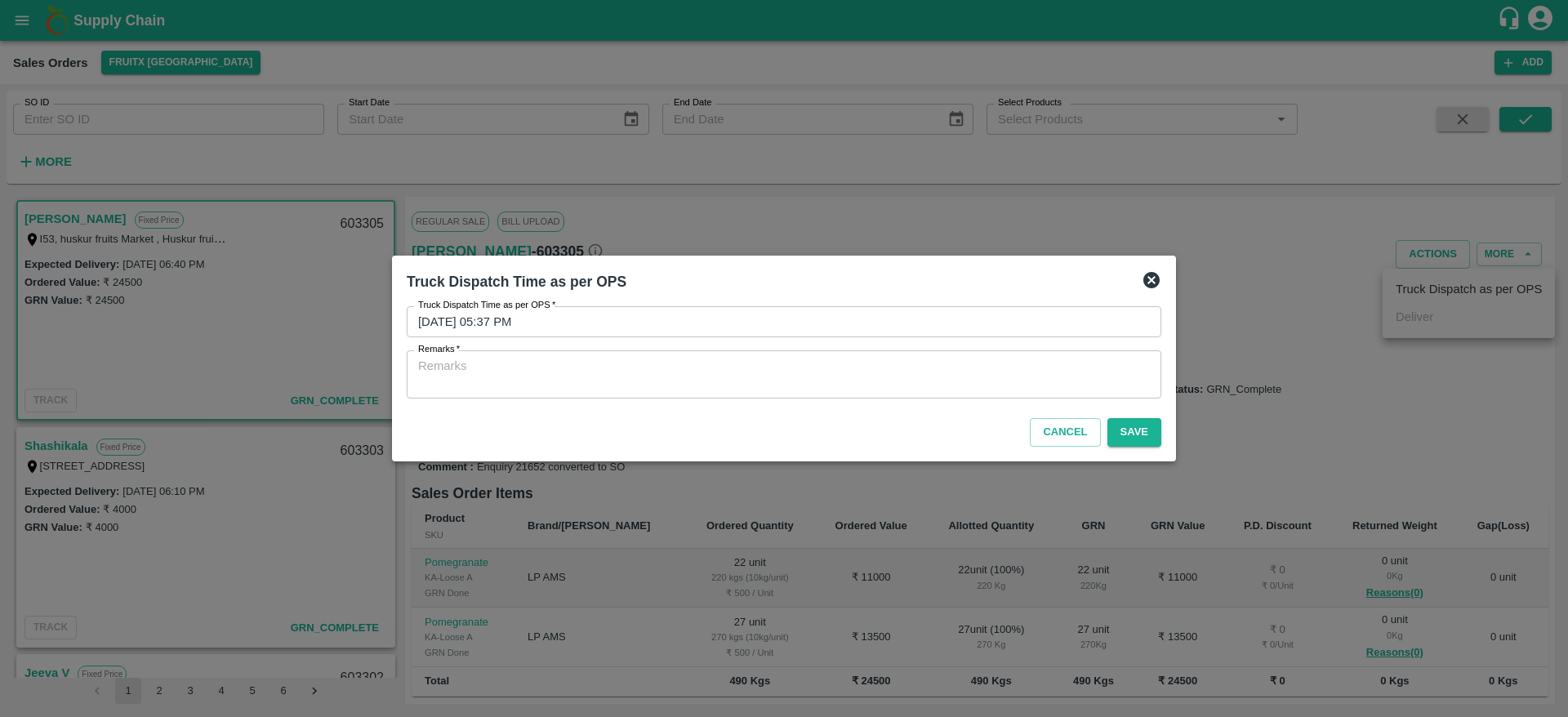
click at [902, 364] on textarea "Remarks   *" at bounding box center [783, 375] width 732 height 34
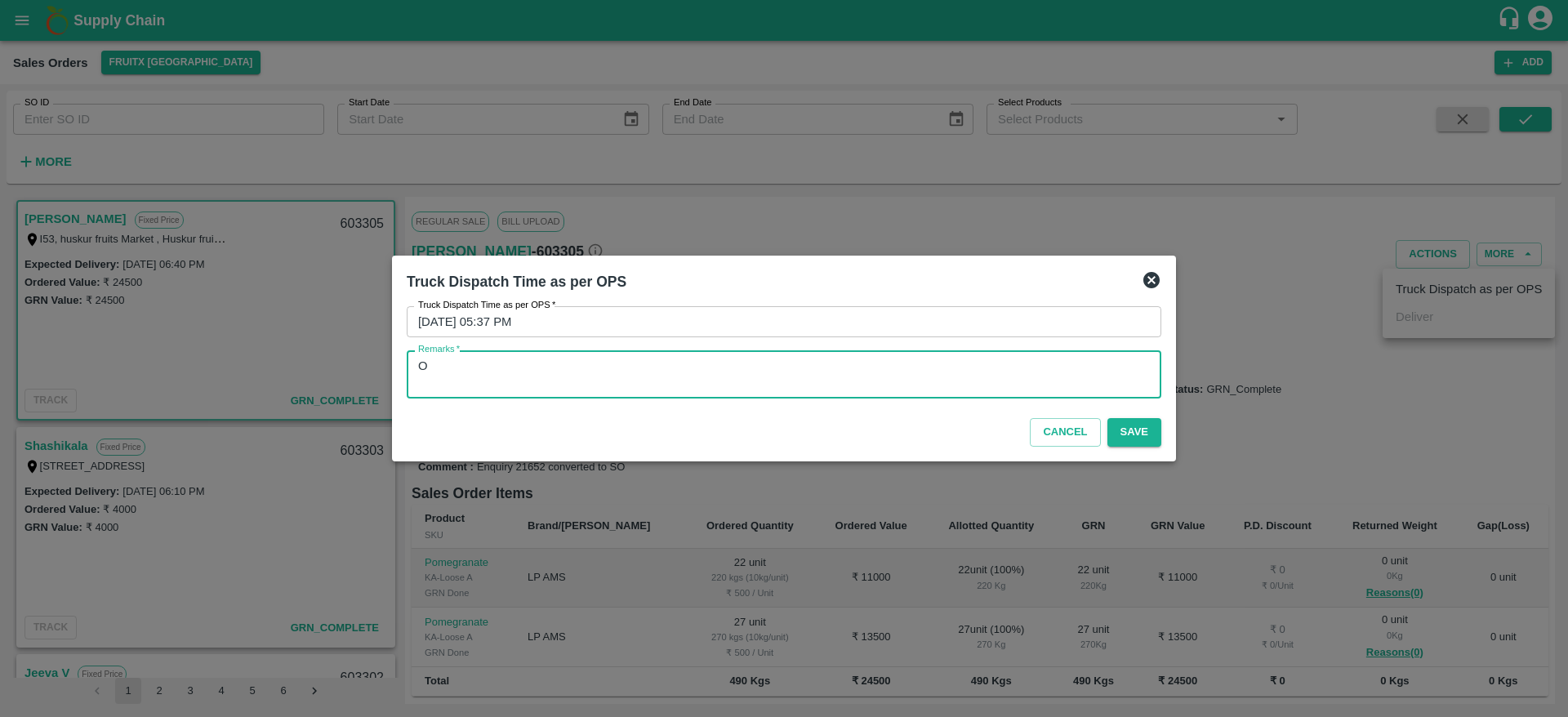
type textarea "O"
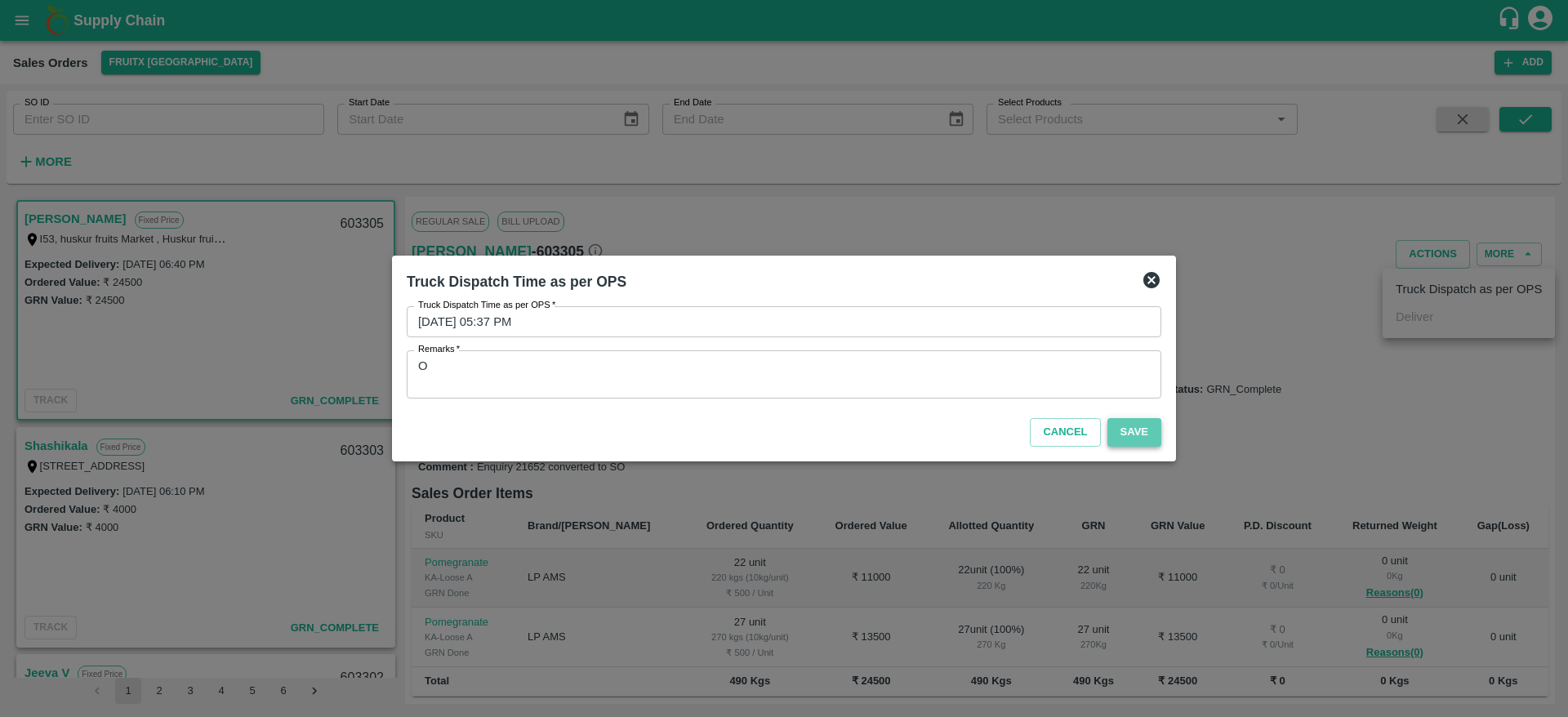
click at [1142, 441] on button "Save" at bounding box center [1133, 432] width 54 height 28
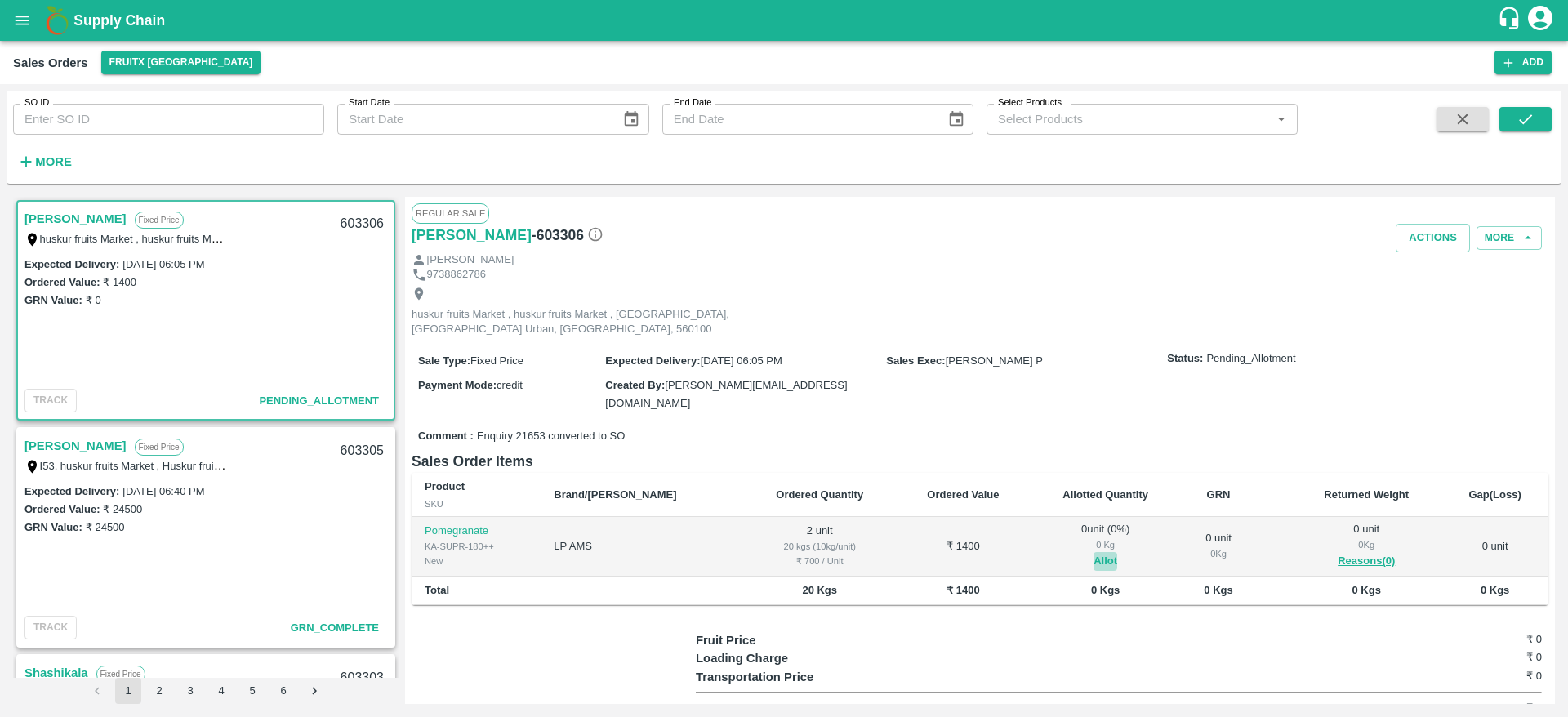
click at [1094, 552] on button "Allot" at bounding box center [1105, 562] width 24 height 19
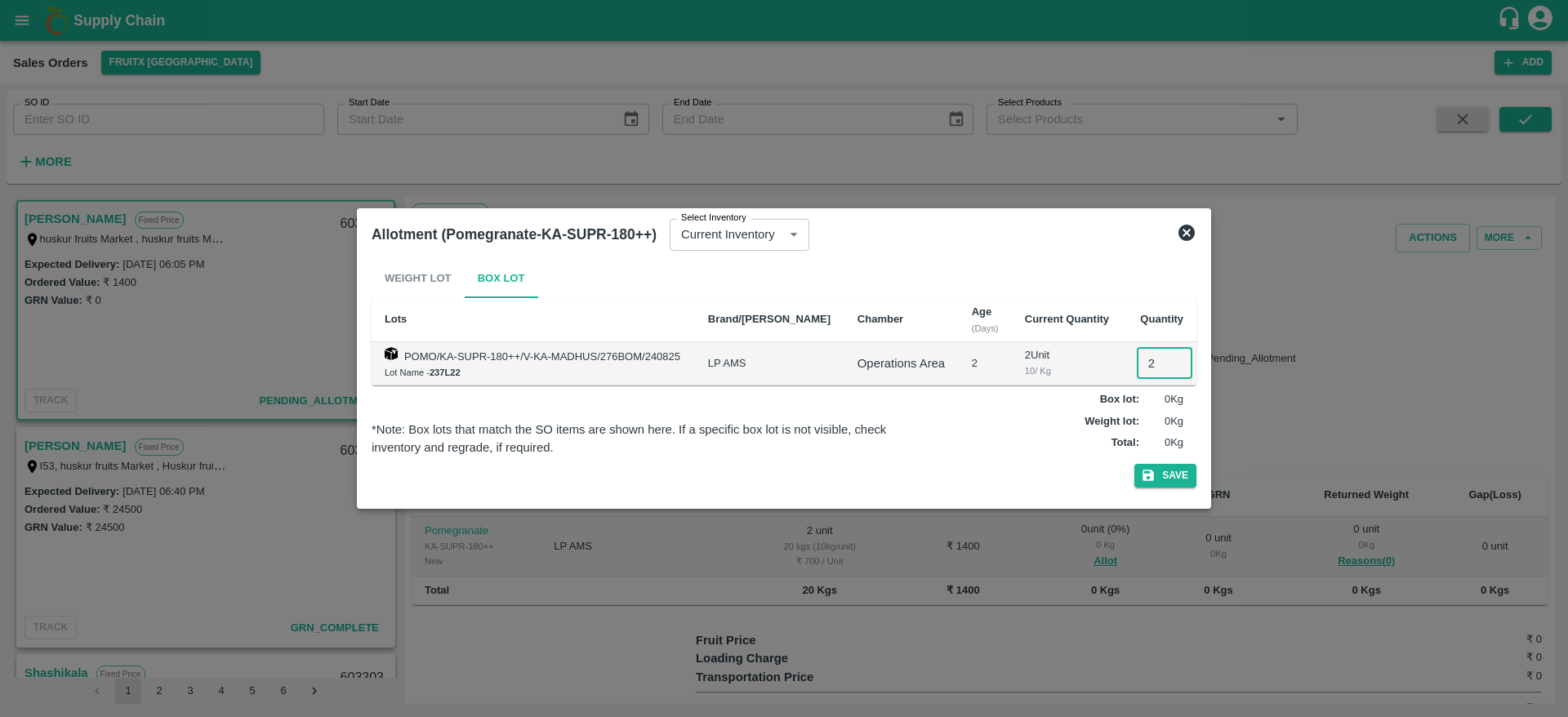
click at [1151, 366] on input "2" at bounding box center [1164, 363] width 56 height 31
type input "2"
click at [1134, 464] on button "Save" at bounding box center [1166, 475] width 62 height 24
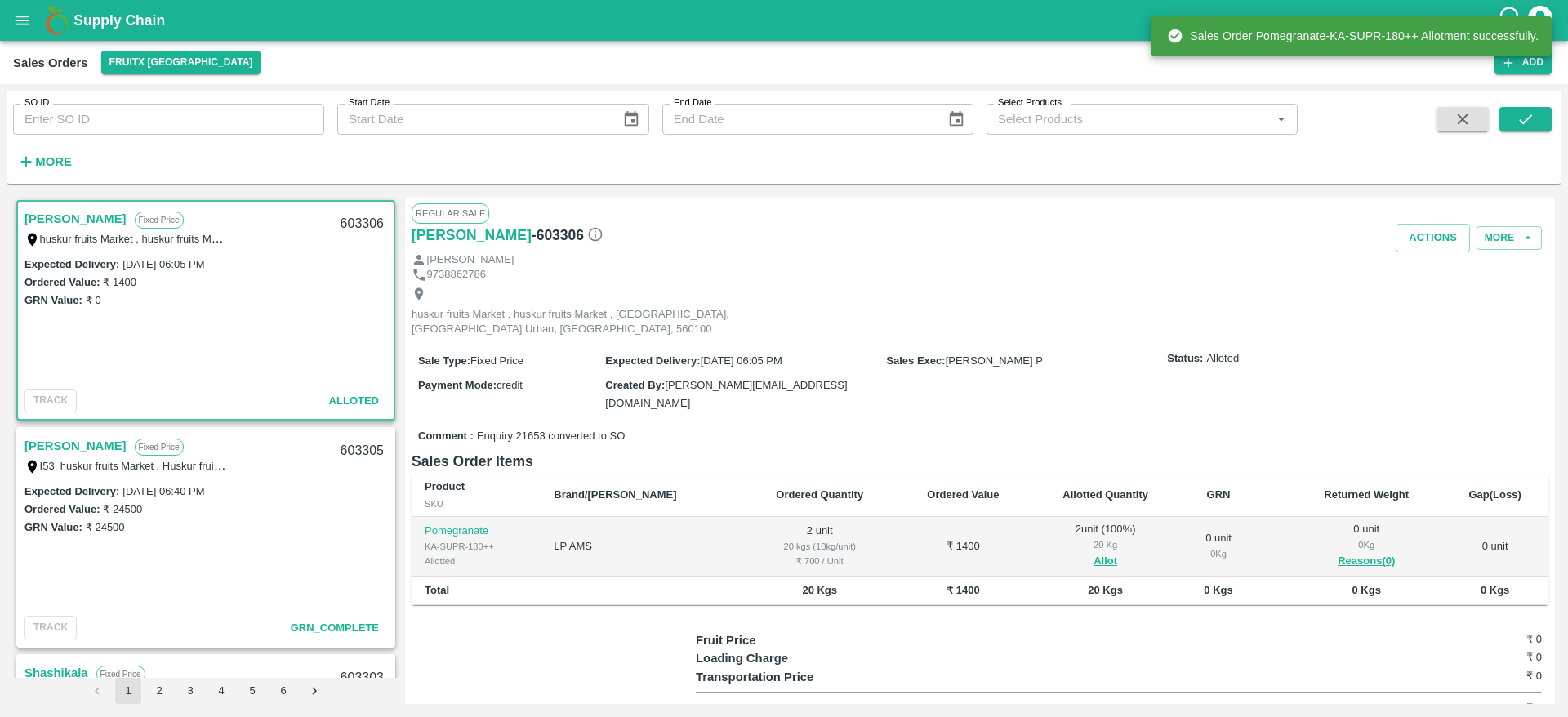
click at [359, 224] on div "603306" at bounding box center [362, 224] width 62 height 39
copy div "603306"
click at [1455, 236] on button "Actions" at bounding box center [1433, 238] width 74 height 28
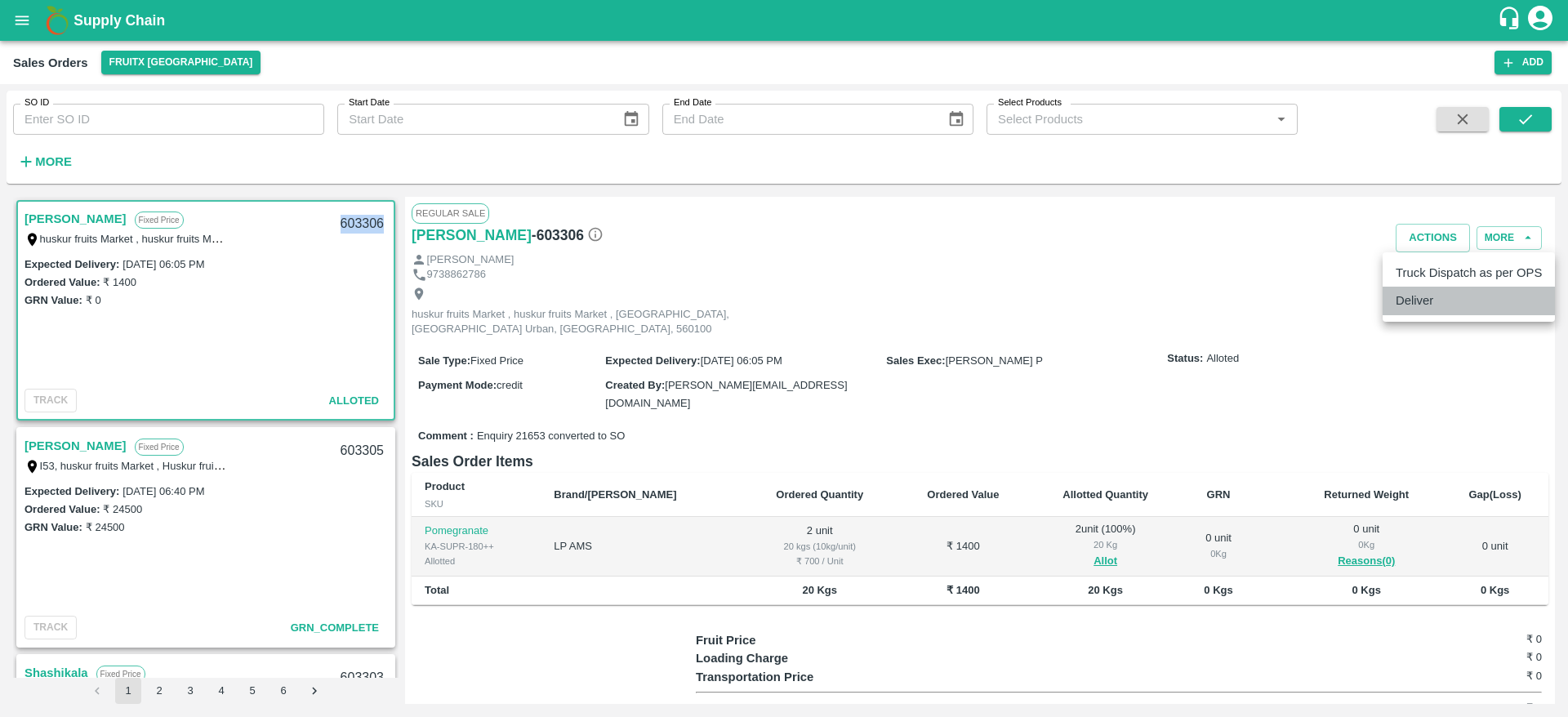
click at [1426, 312] on li "Deliver" at bounding box center [1469, 300] width 172 height 27
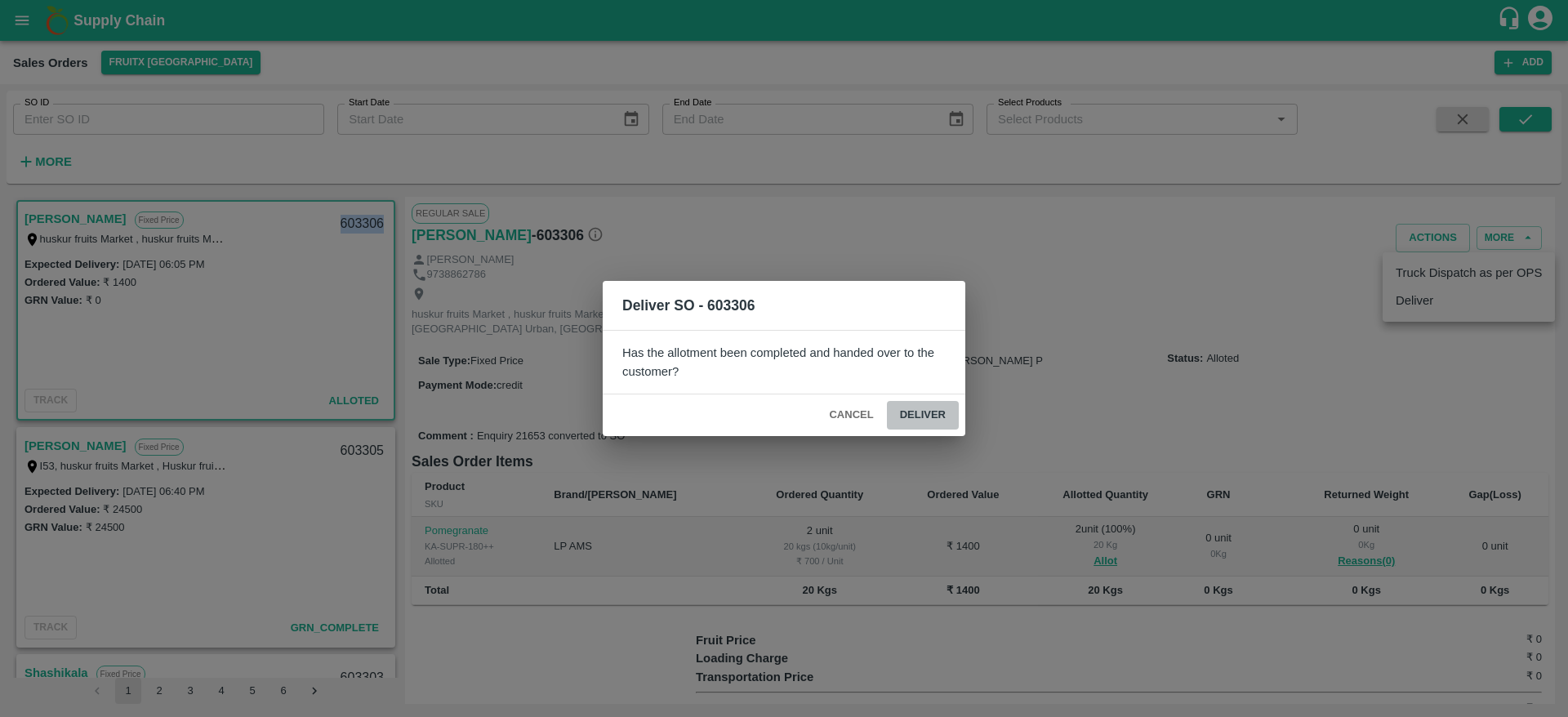
click at [957, 412] on button "Deliver" at bounding box center [922, 415] width 72 height 28
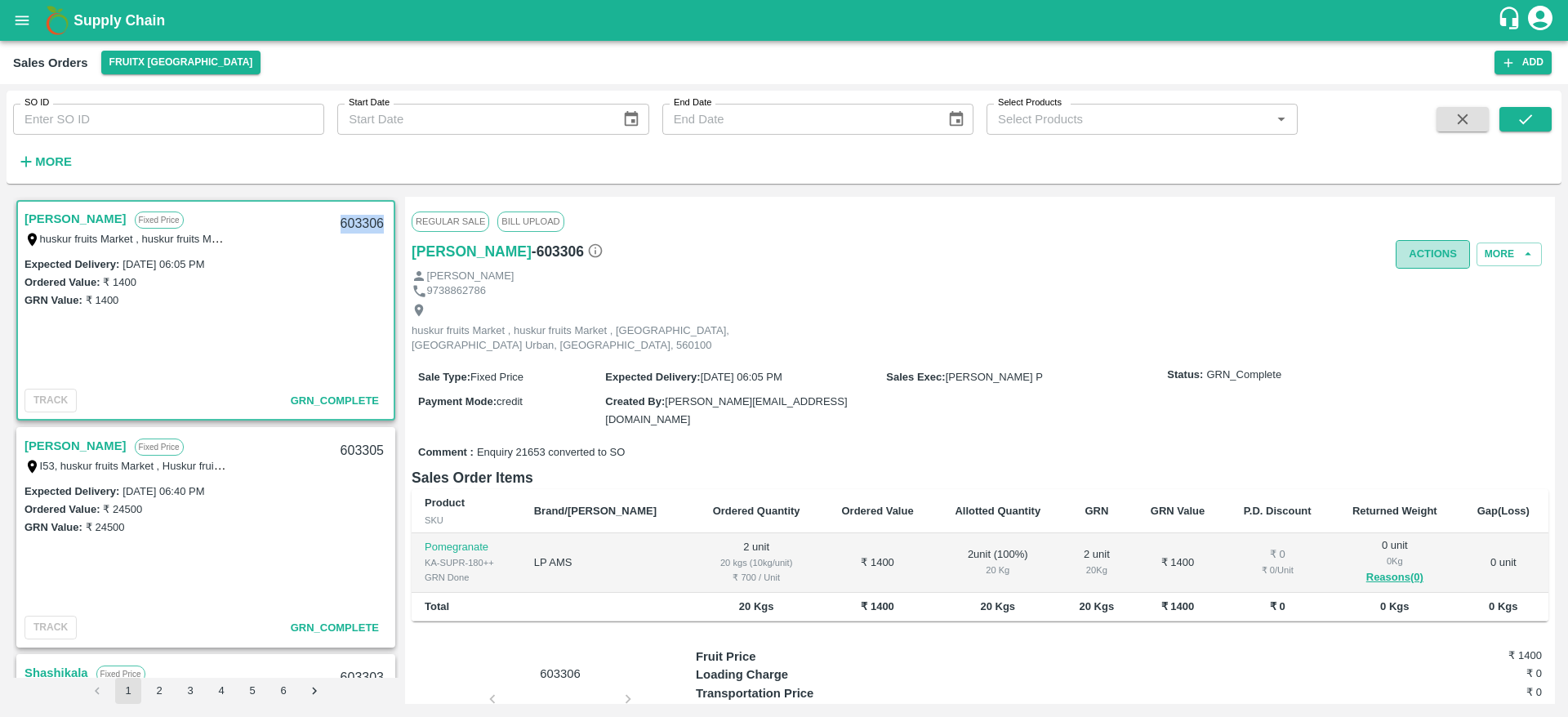
click at [1423, 257] on button "Actions" at bounding box center [1433, 255] width 74 height 28
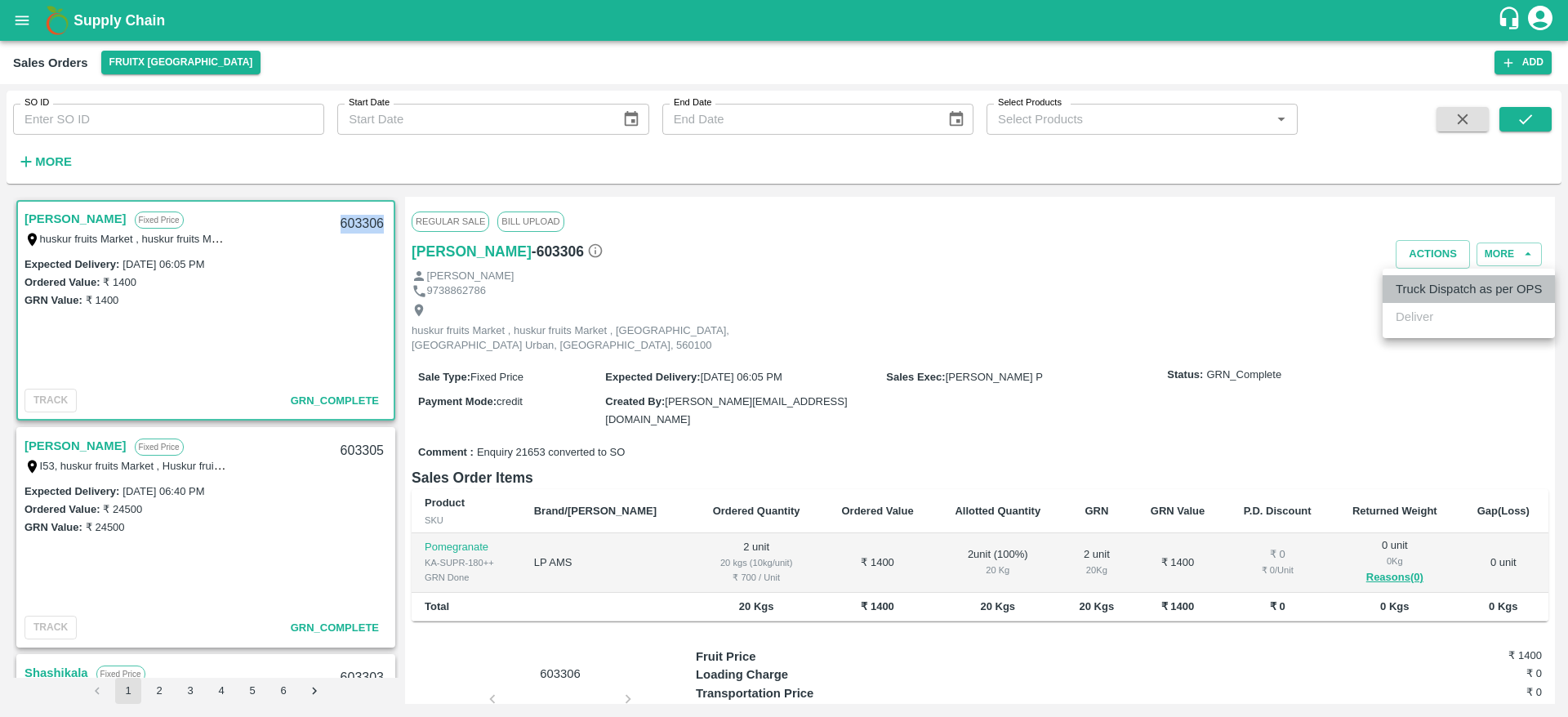
click at [1434, 279] on li "Truck Dispatch as per OPS" at bounding box center [1469, 289] width 172 height 27
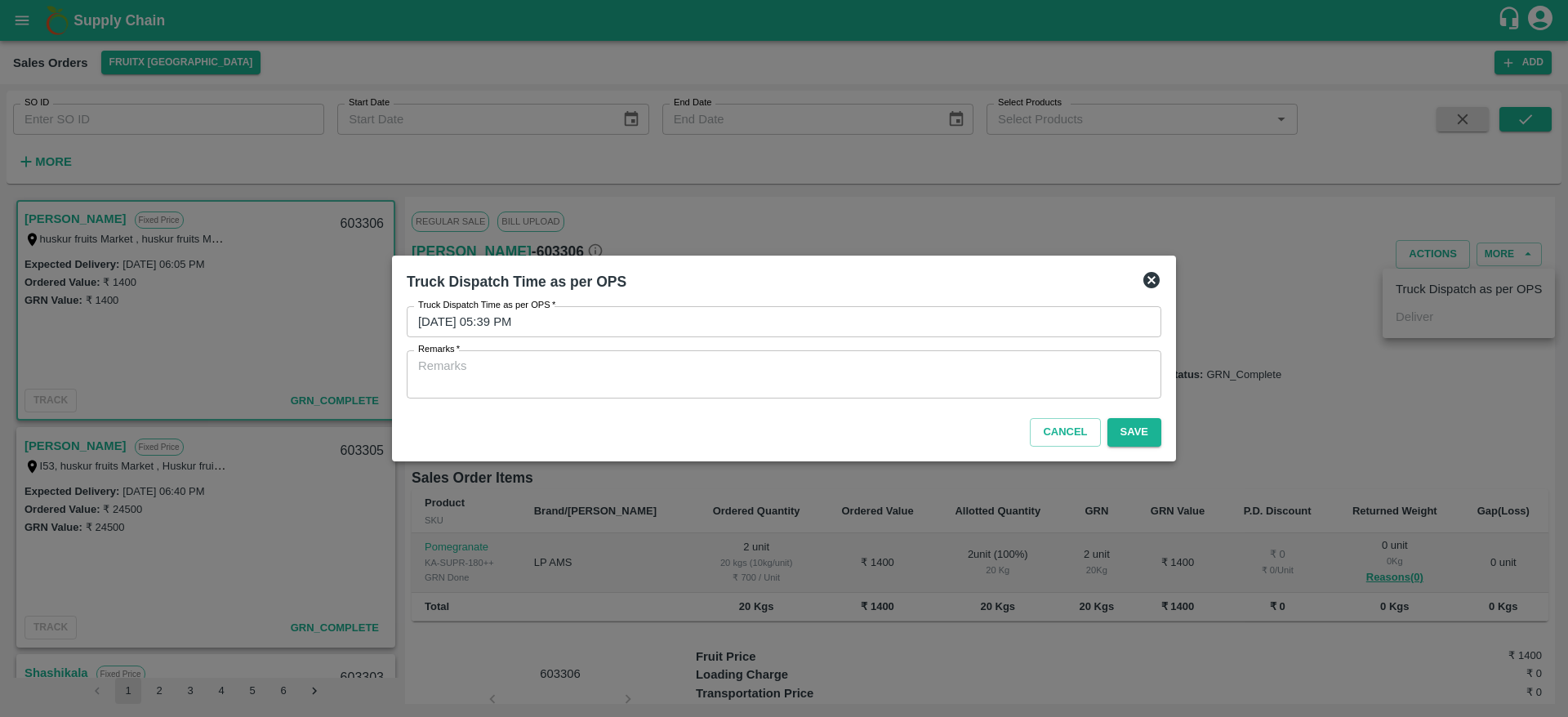
click at [1009, 398] on div "x Remarks" at bounding box center [783, 374] width 755 height 48
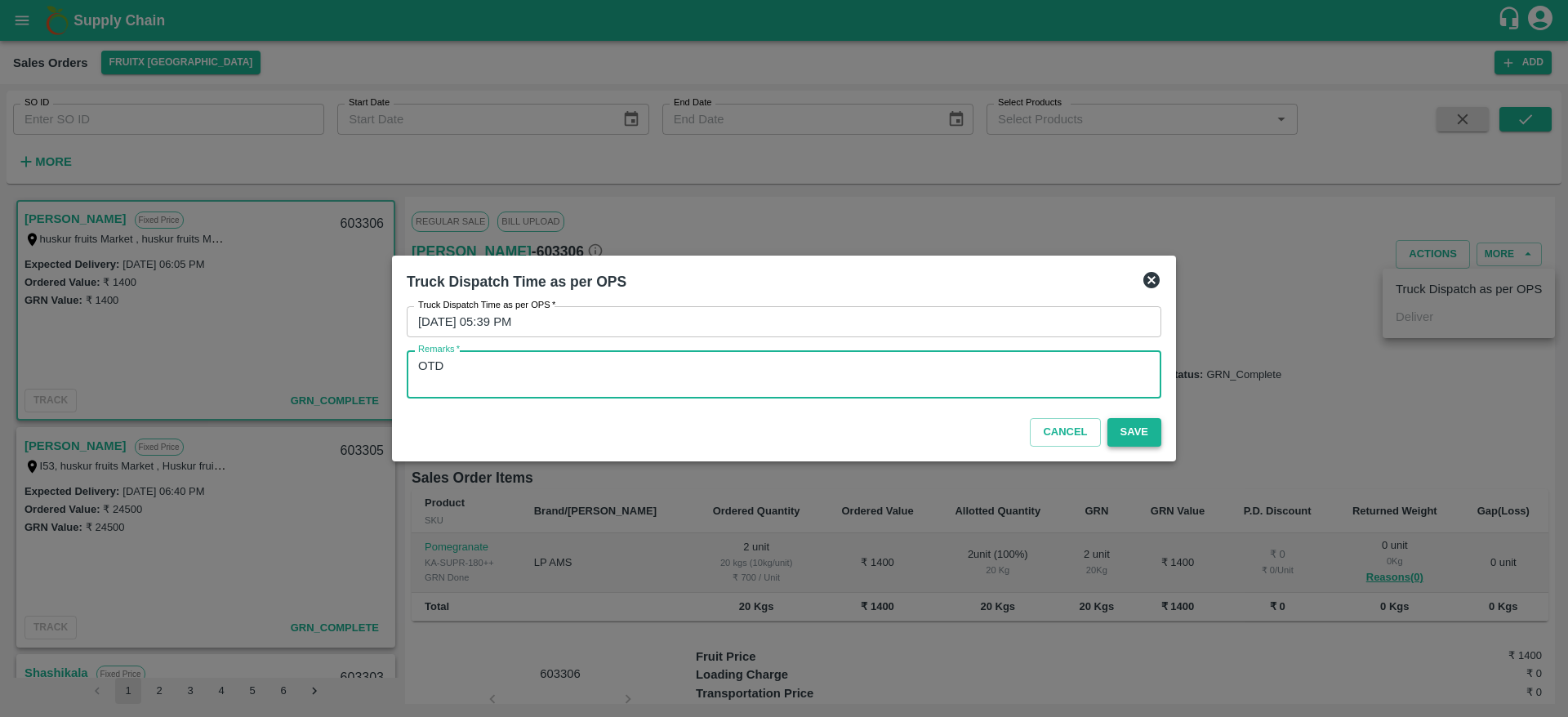
type textarea "OTD"
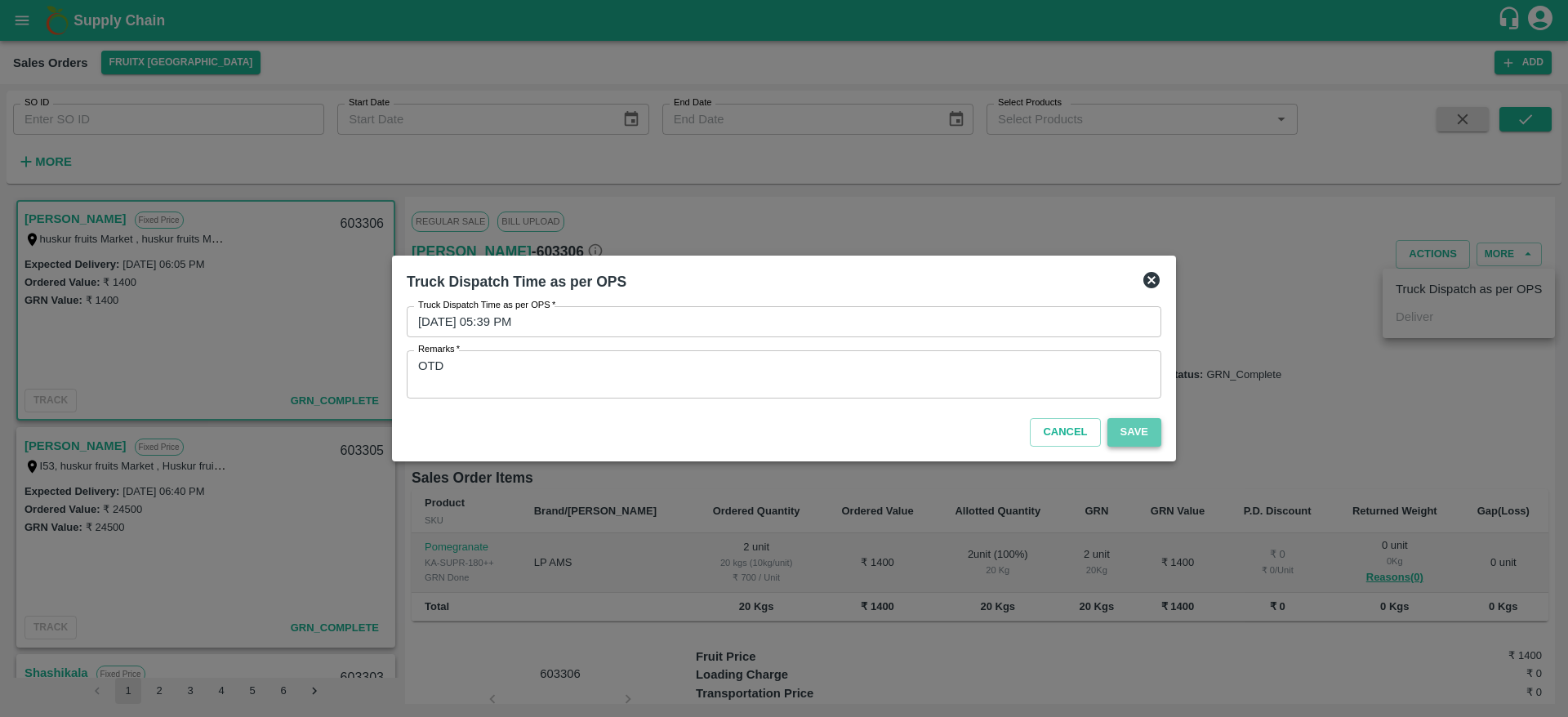
click at [1132, 421] on button "Save" at bounding box center [1133, 432] width 54 height 28
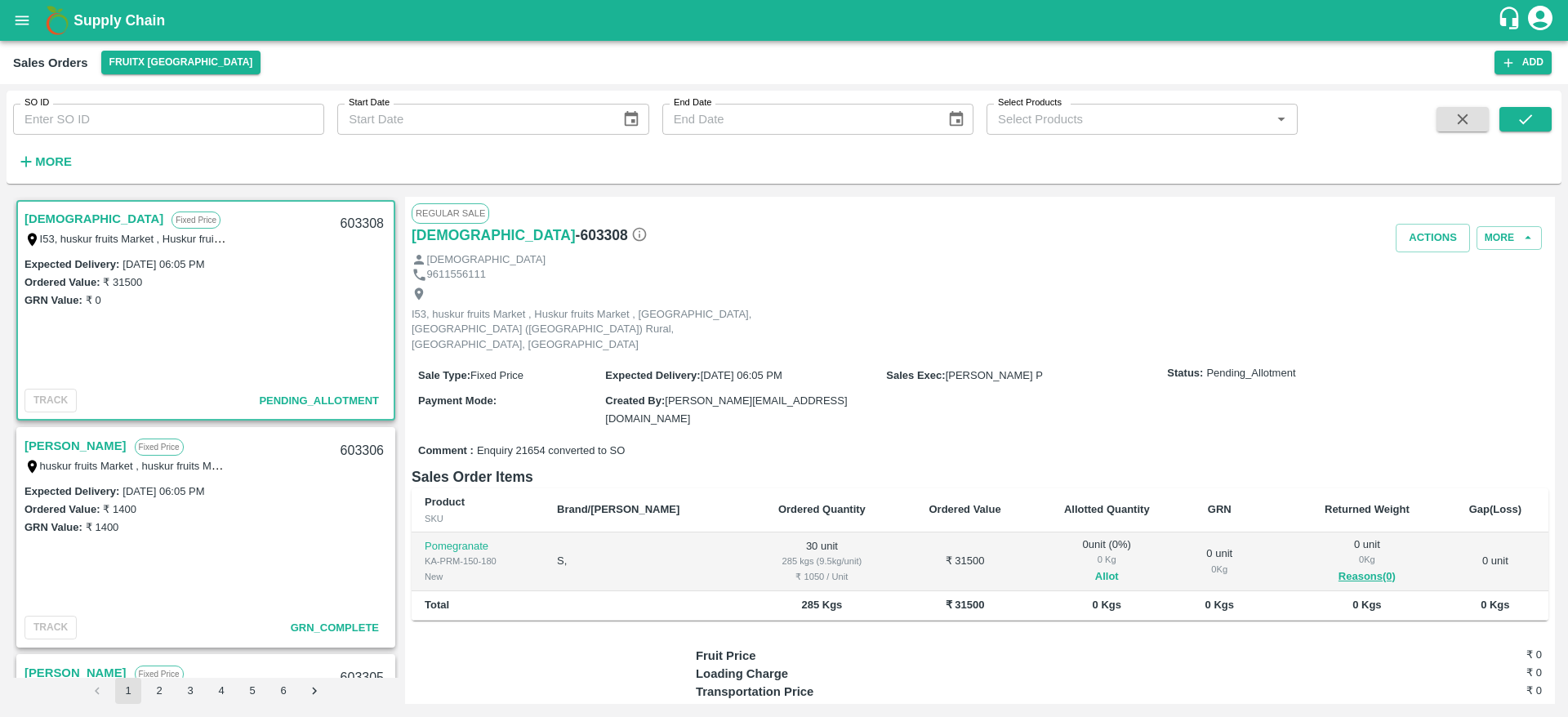
click at [1076, 548] on td "0 unit ( 0 %) 0 Kg Allot" at bounding box center [1107, 562] width 151 height 60
click at [1095, 567] on button "Allot" at bounding box center [1106, 577] width 24 height 19
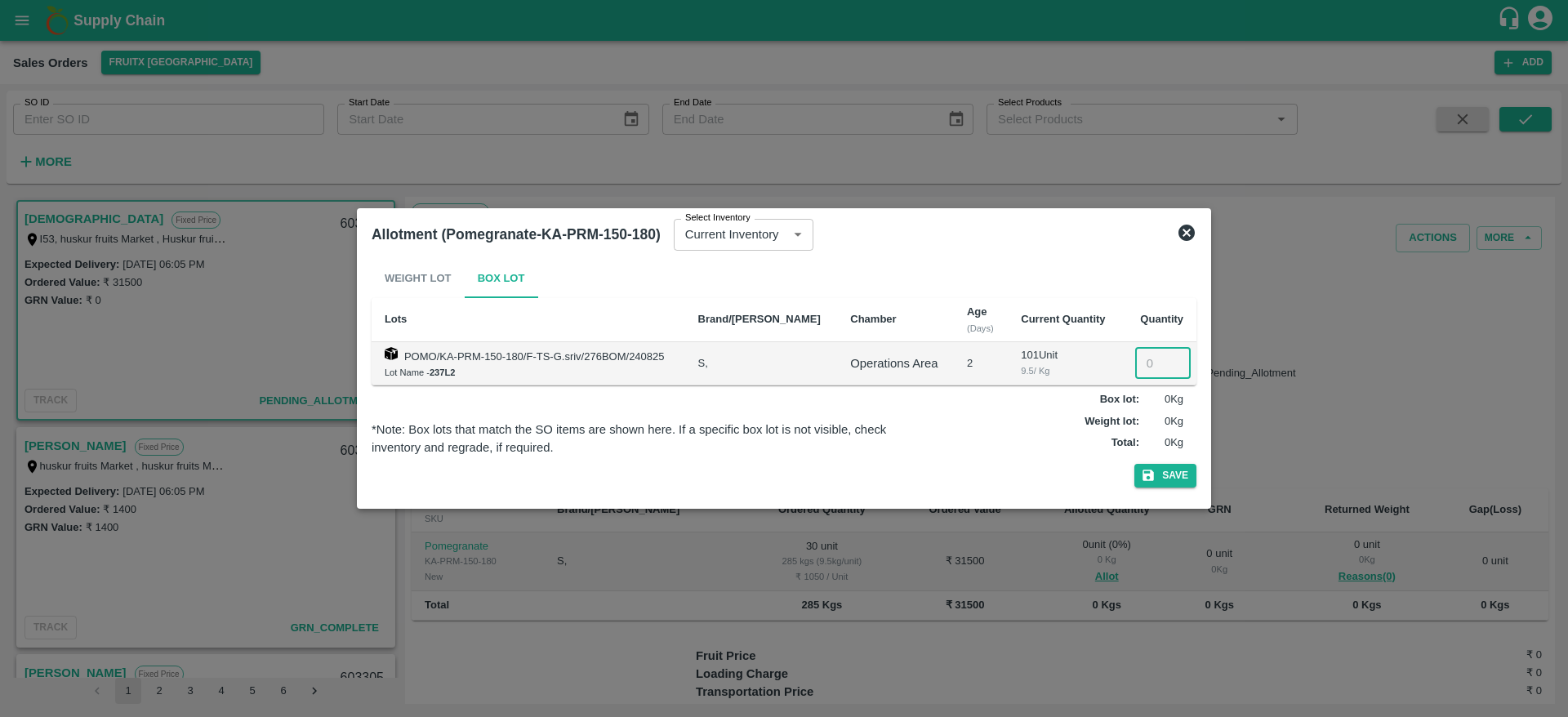
click at [1144, 353] on input "number" at bounding box center [1163, 363] width 56 height 31
type input "30"
click at [1134, 464] on button "Save" at bounding box center [1166, 475] width 62 height 24
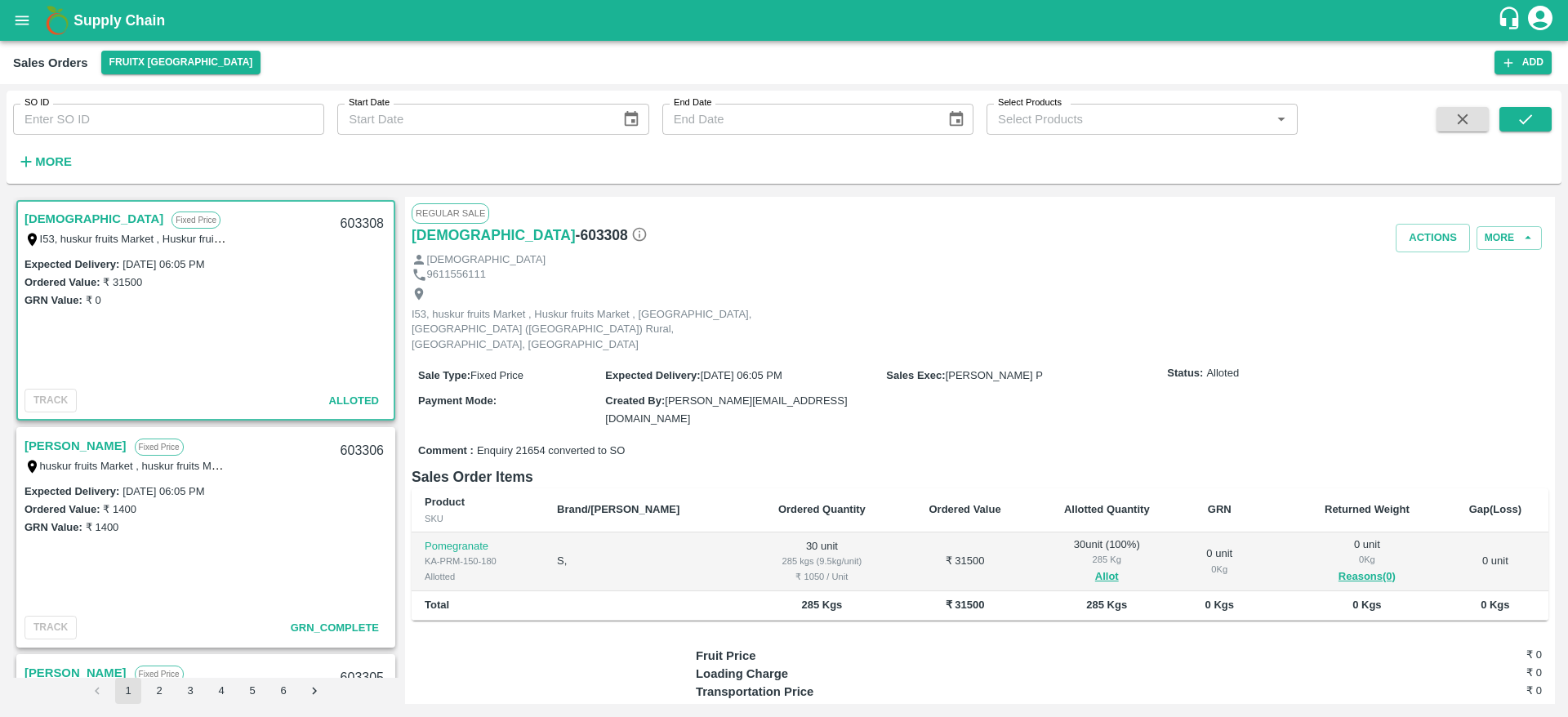
click at [364, 215] on div "603308" at bounding box center [362, 224] width 62 height 39
copy div "603308"
click at [1414, 239] on button "Actions" at bounding box center [1433, 238] width 74 height 28
click at [1444, 304] on li "Deliver" at bounding box center [1469, 300] width 172 height 27
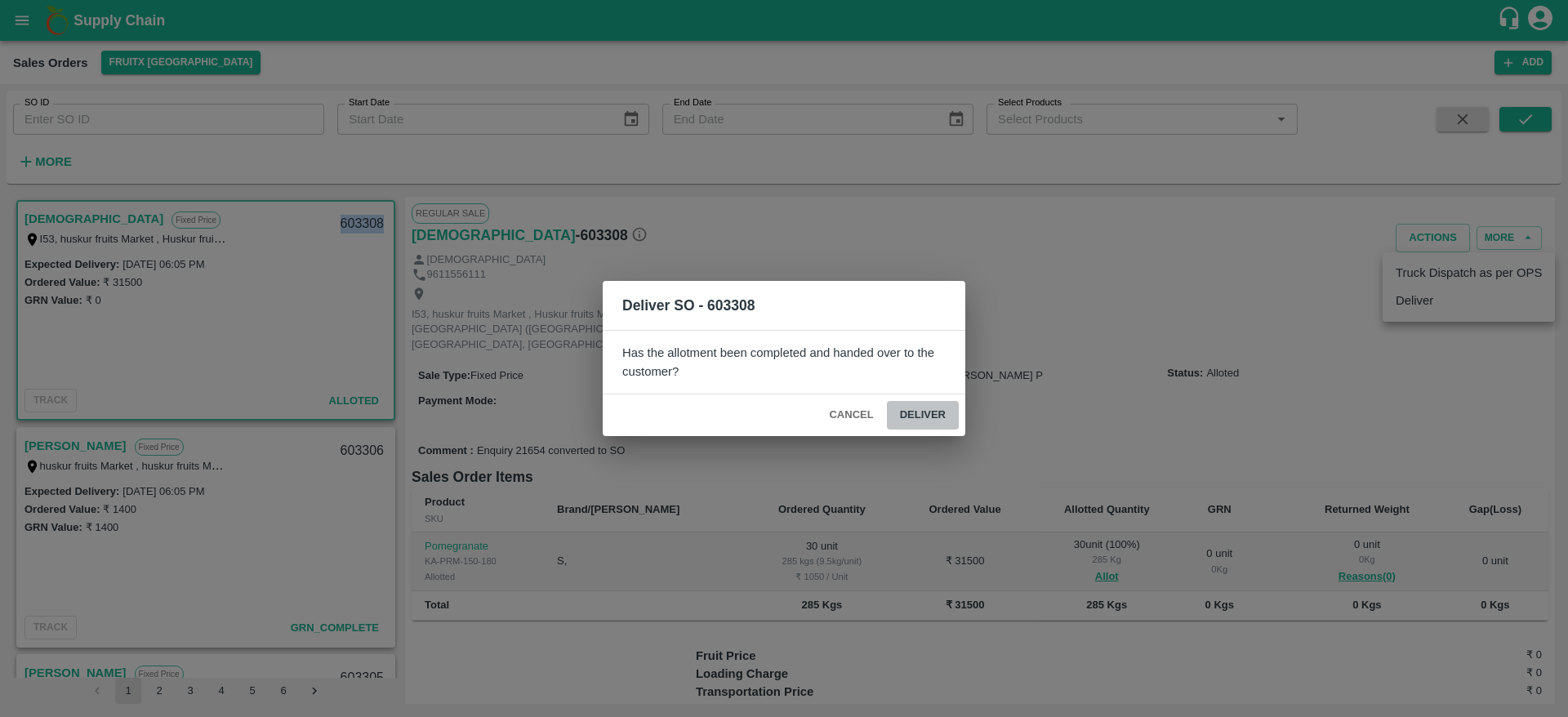
click at [928, 408] on button "Deliver" at bounding box center [922, 415] width 72 height 28
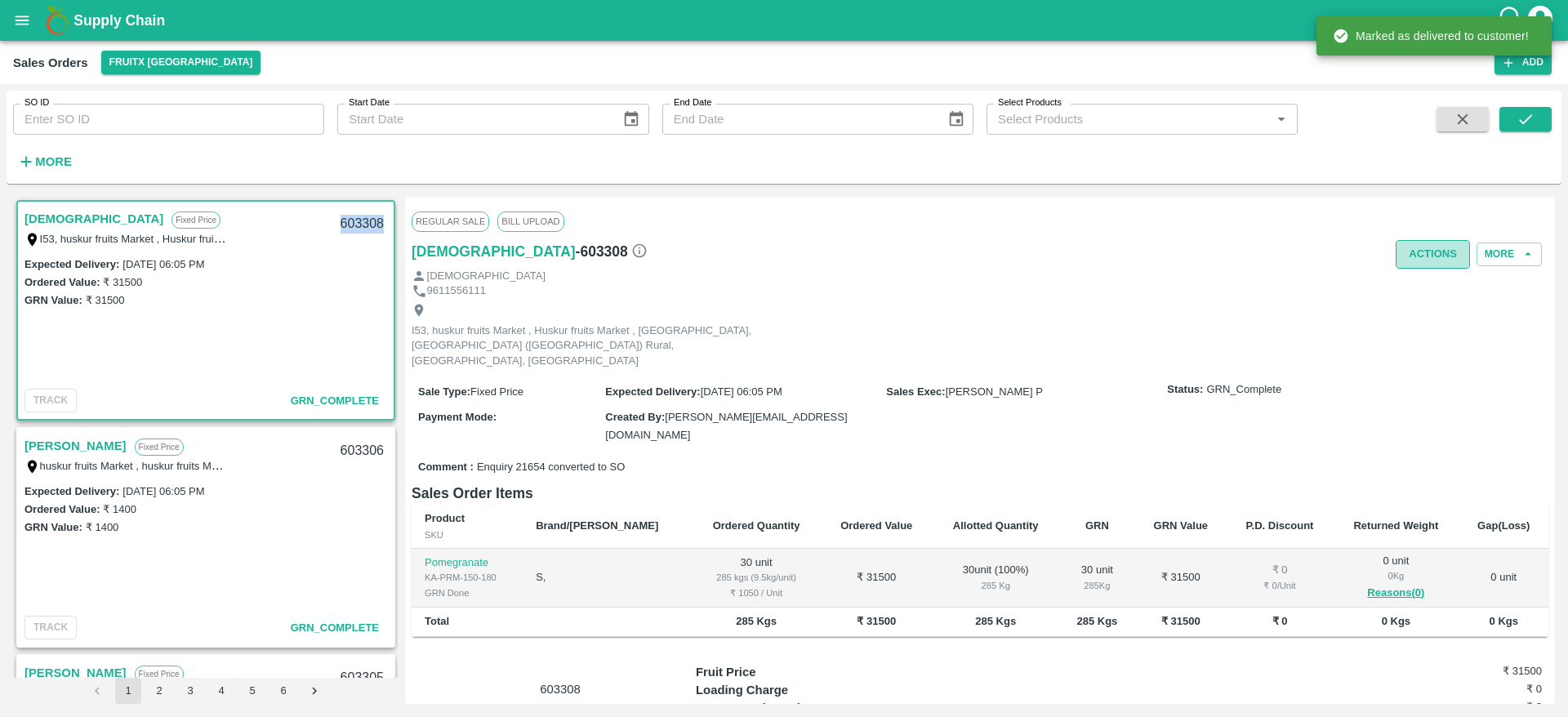
click at [1418, 263] on button "Actions" at bounding box center [1433, 255] width 74 height 28
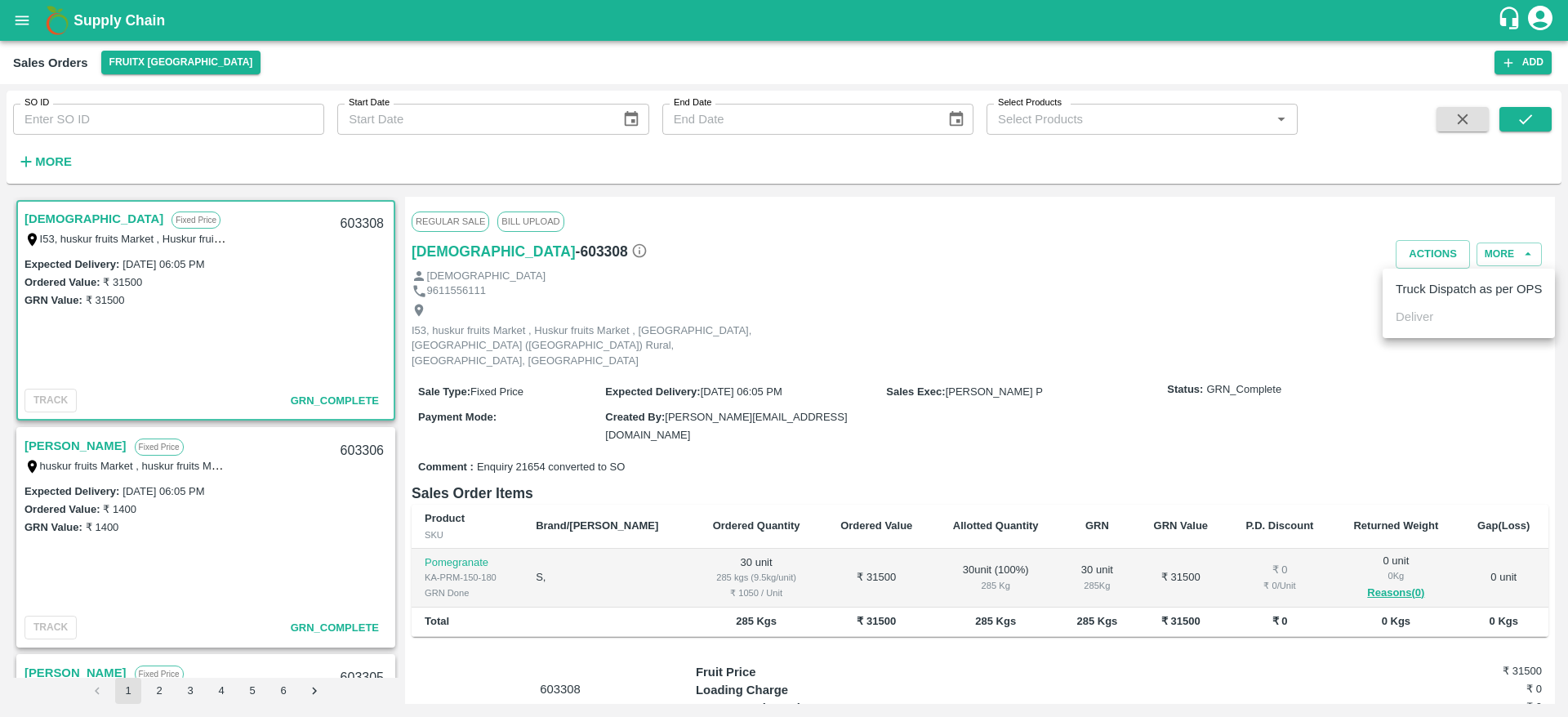
click at [1479, 305] on ul "Truck Dispatch as per OPS Deliver" at bounding box center [1469, 303] width 172 height 69
click at [1470, 299] on li "Truck Dispatch as per OPS" at bounding box center [1469, 289] width 172 height 27
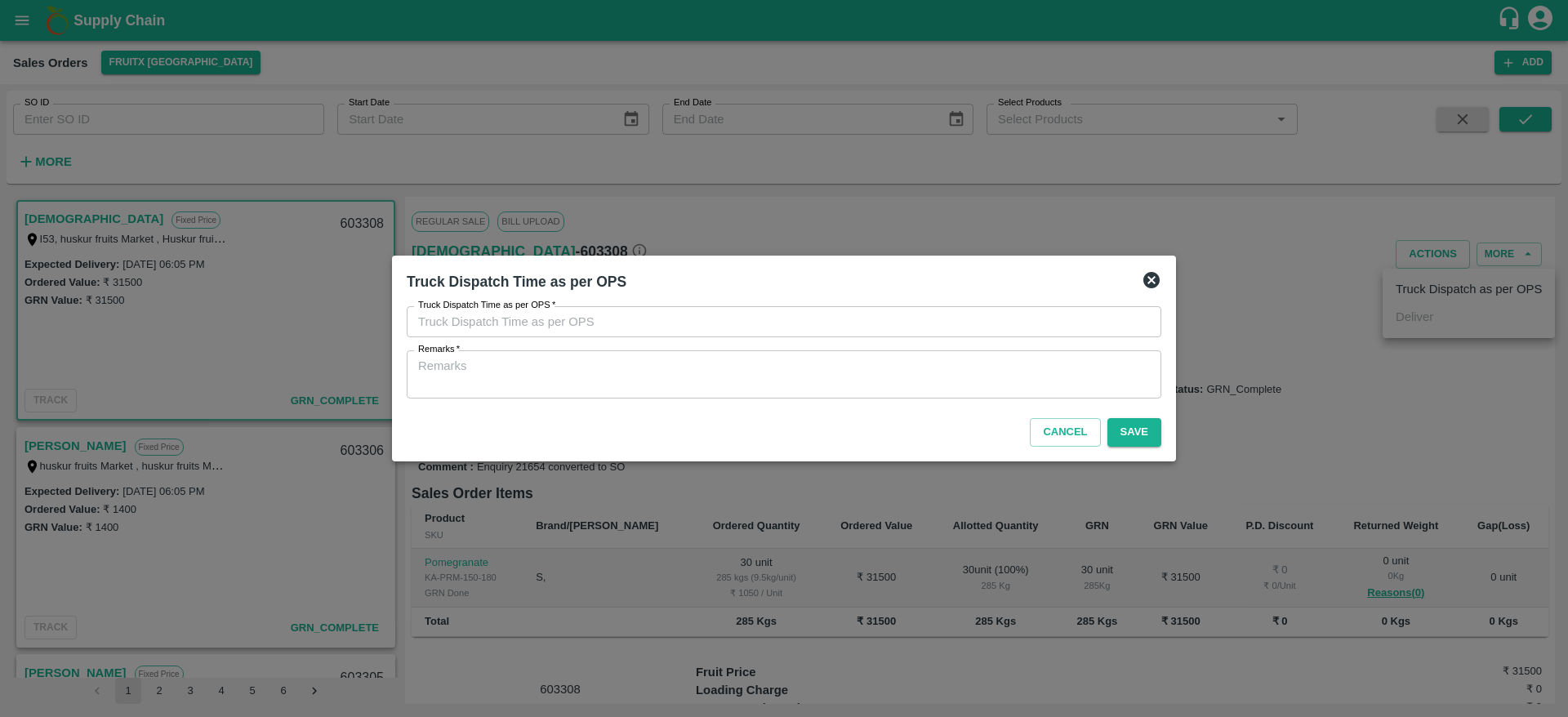
type input "26/08/2025 05:42 PM"
click at [1041, 370] on textarea "Remarks   *" at bounding box center [783, 375] width 732 height 34
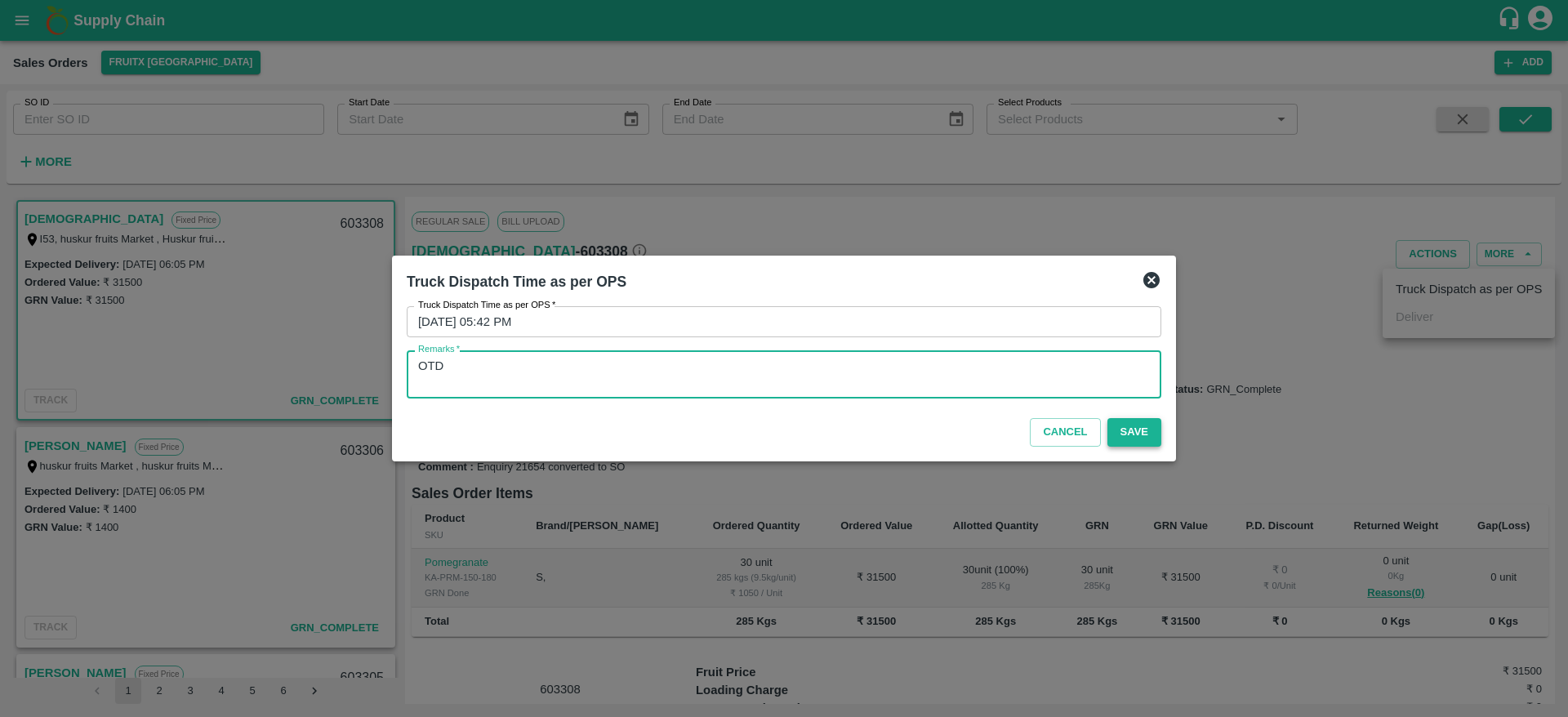
type textarea "OTD"
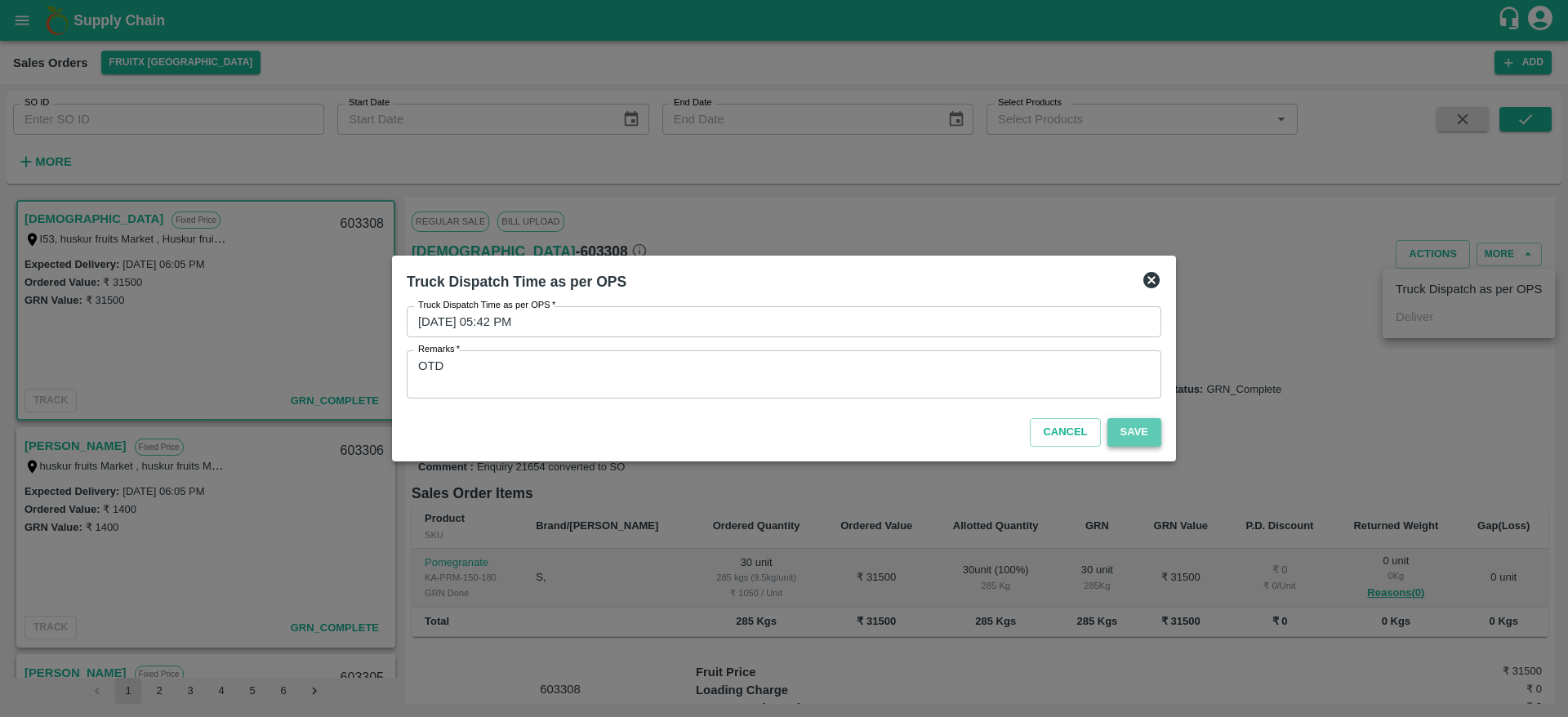
click at [1137, 432] on button "Save" at bounding box center [1133, 432] width 54 height 28
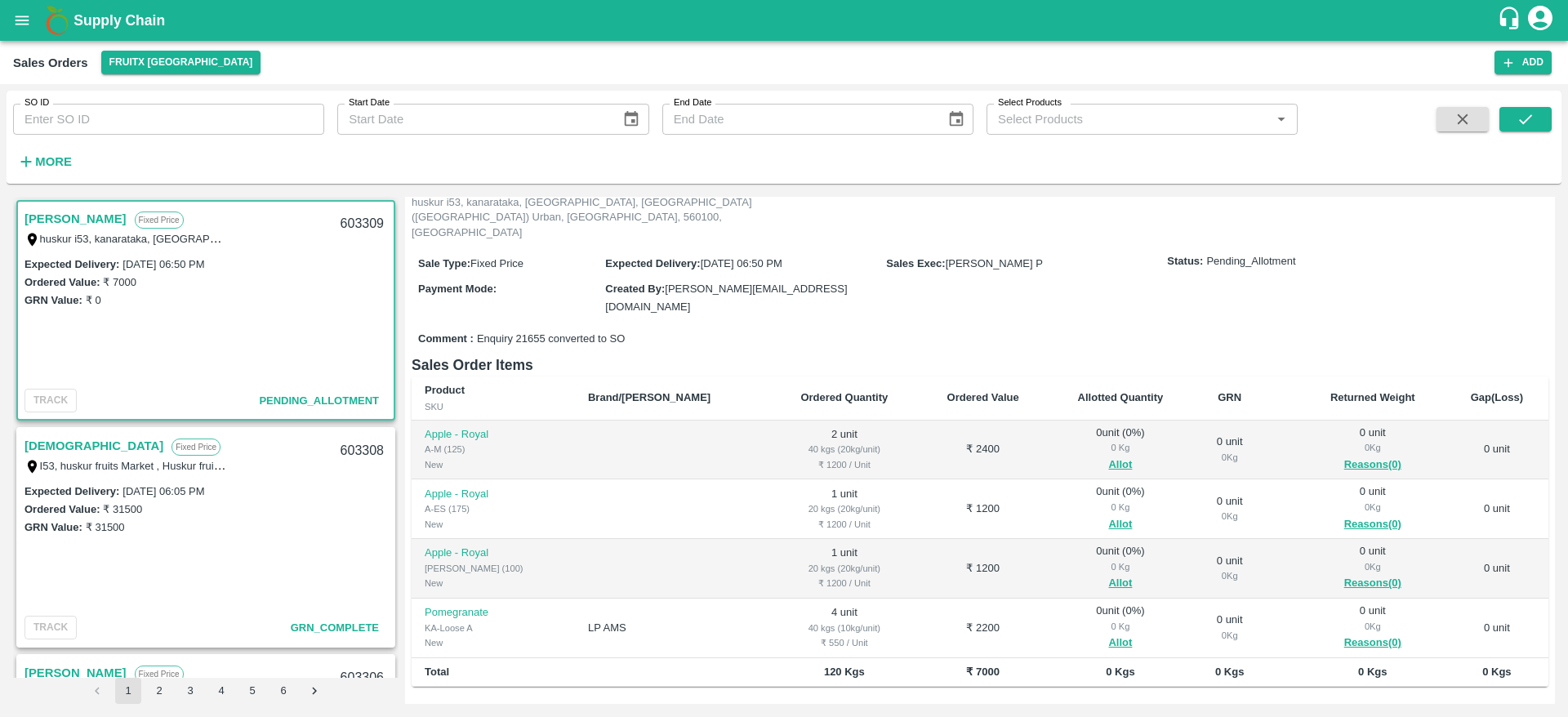
scroll to position [152, 0]
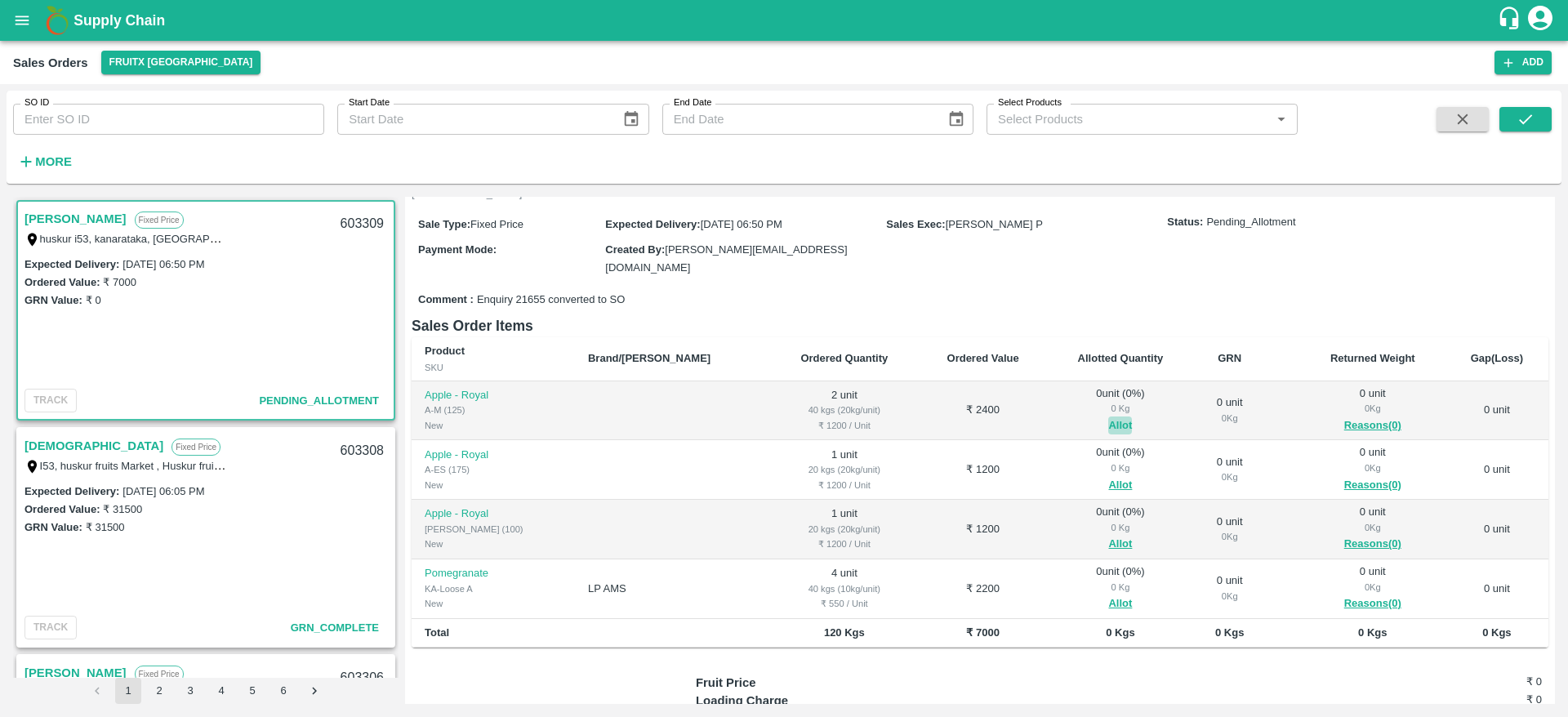
click at [1108, 417] on button "Allot" at bounding box center [1119, 426] width 24 height 19
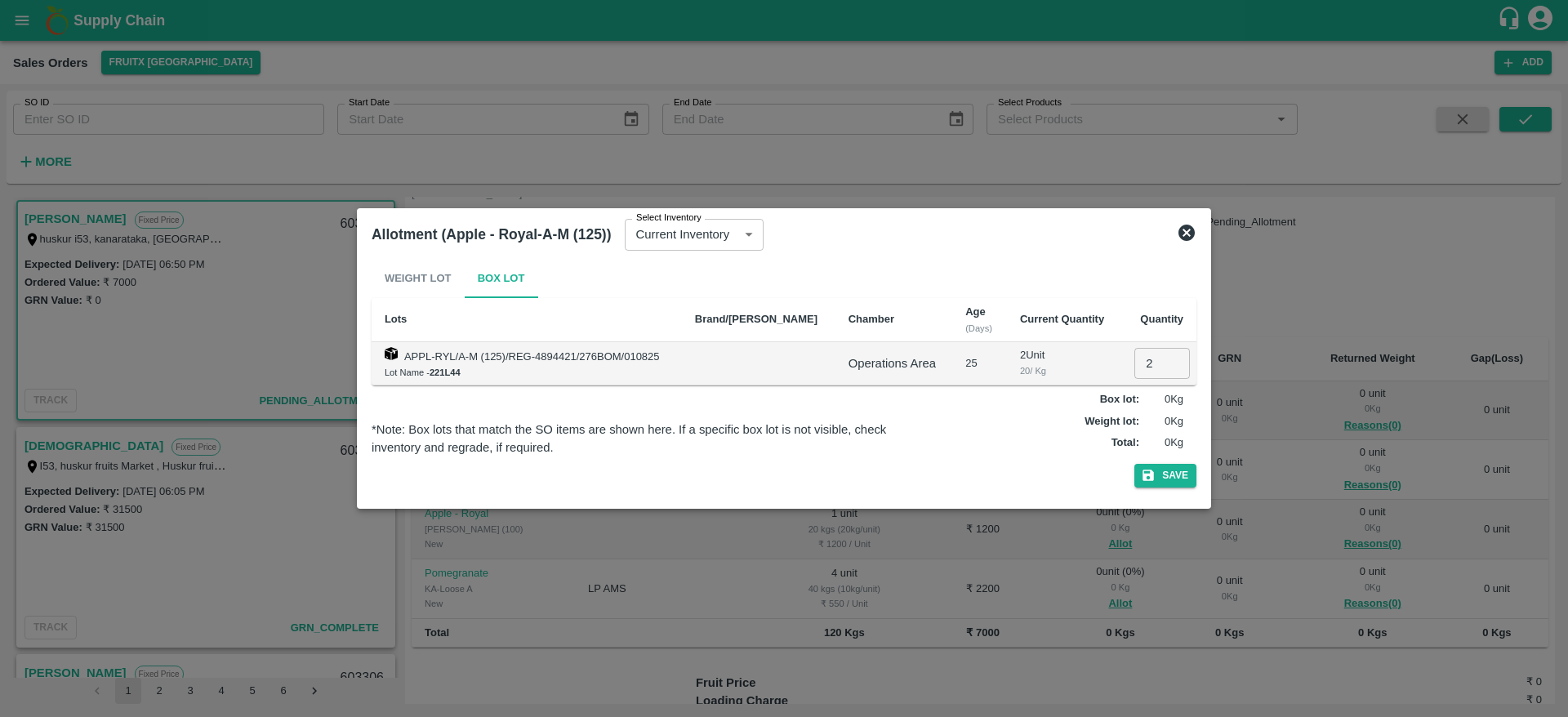
click at [1148, 371] on input "2" at bounding box center [1162, 363] width 56 height 31
type input "2"
click at [1134, 464] on button "Save" at bounding box center [1166, 475] width 62 height 24
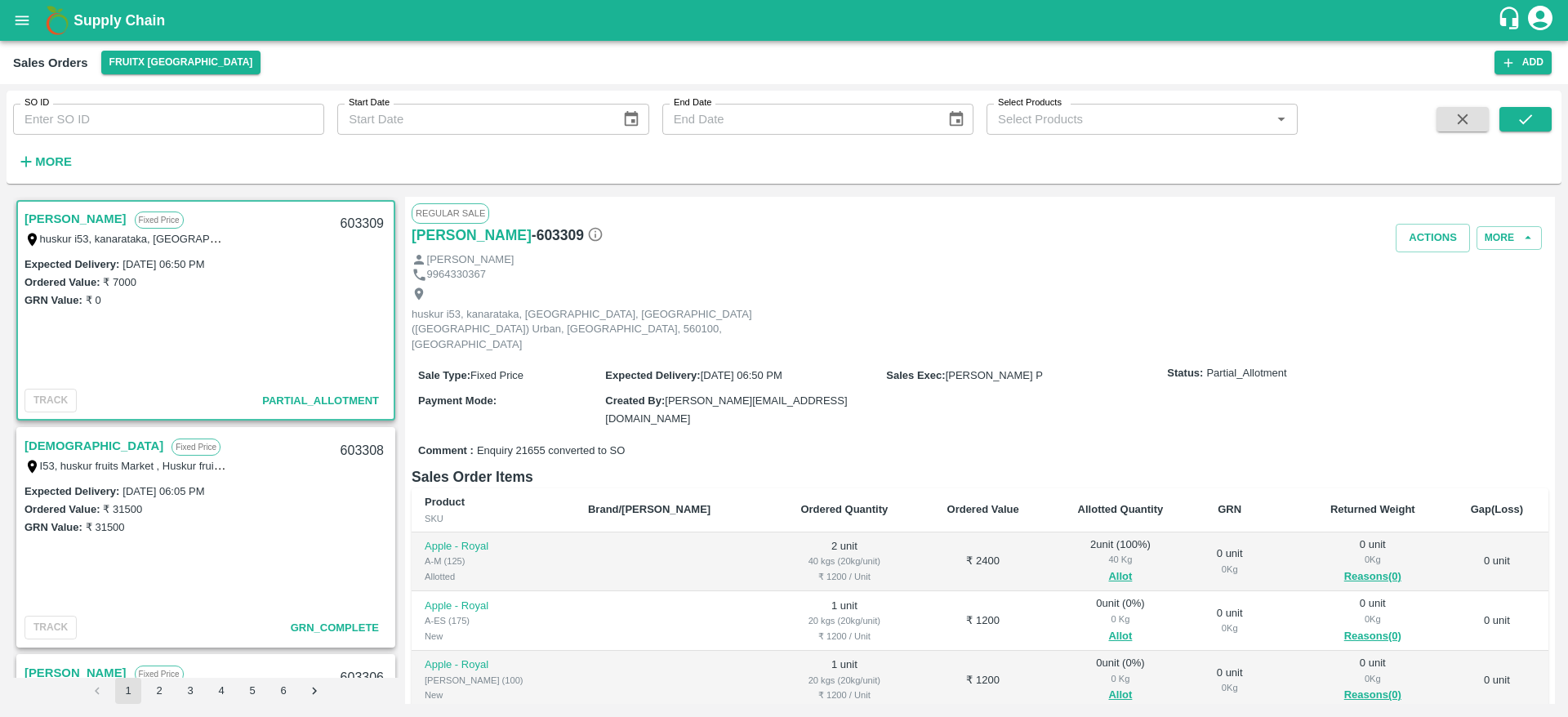
click at [352, 226] on div "603309" at bounding box center [362, 224] width 62 height 39
copy div "603309"
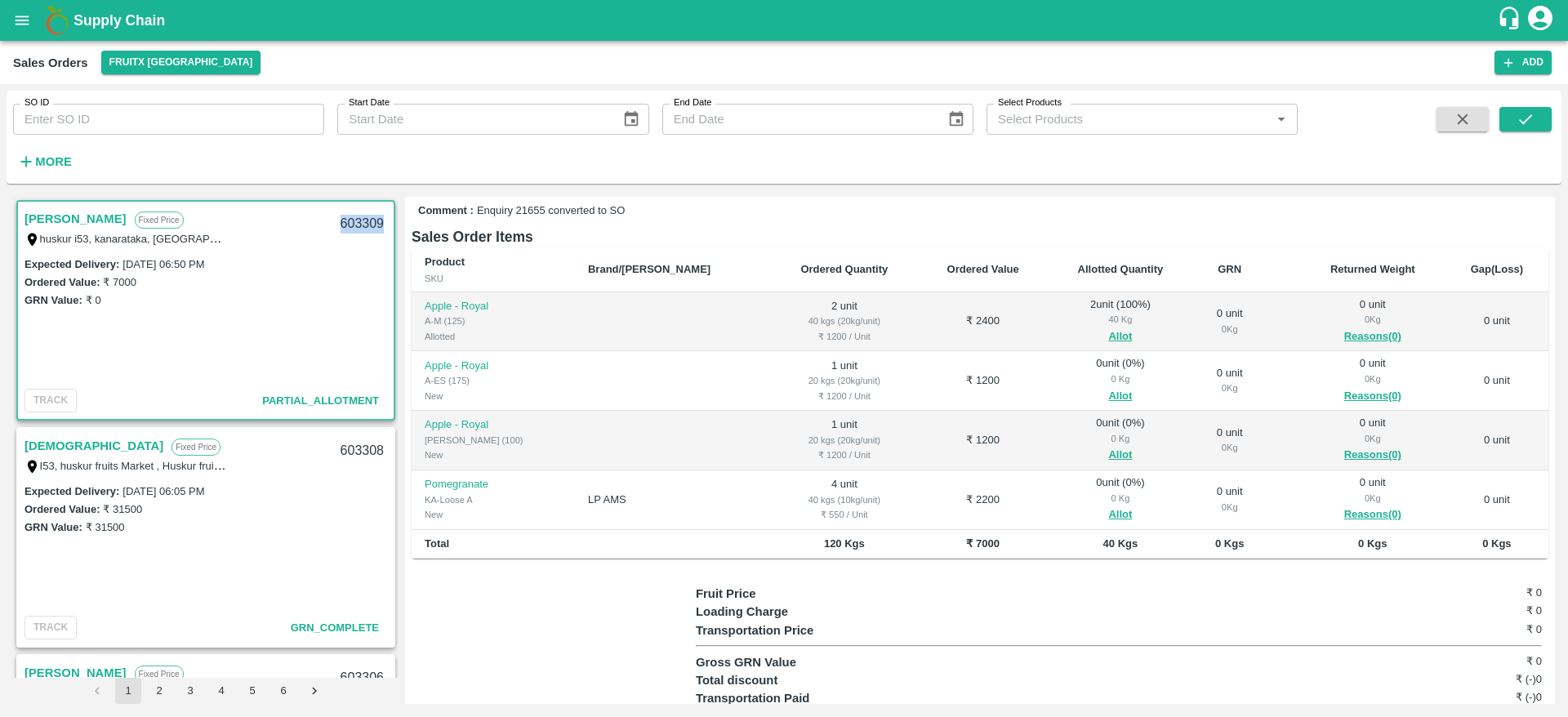
scroll to position [246, 0]
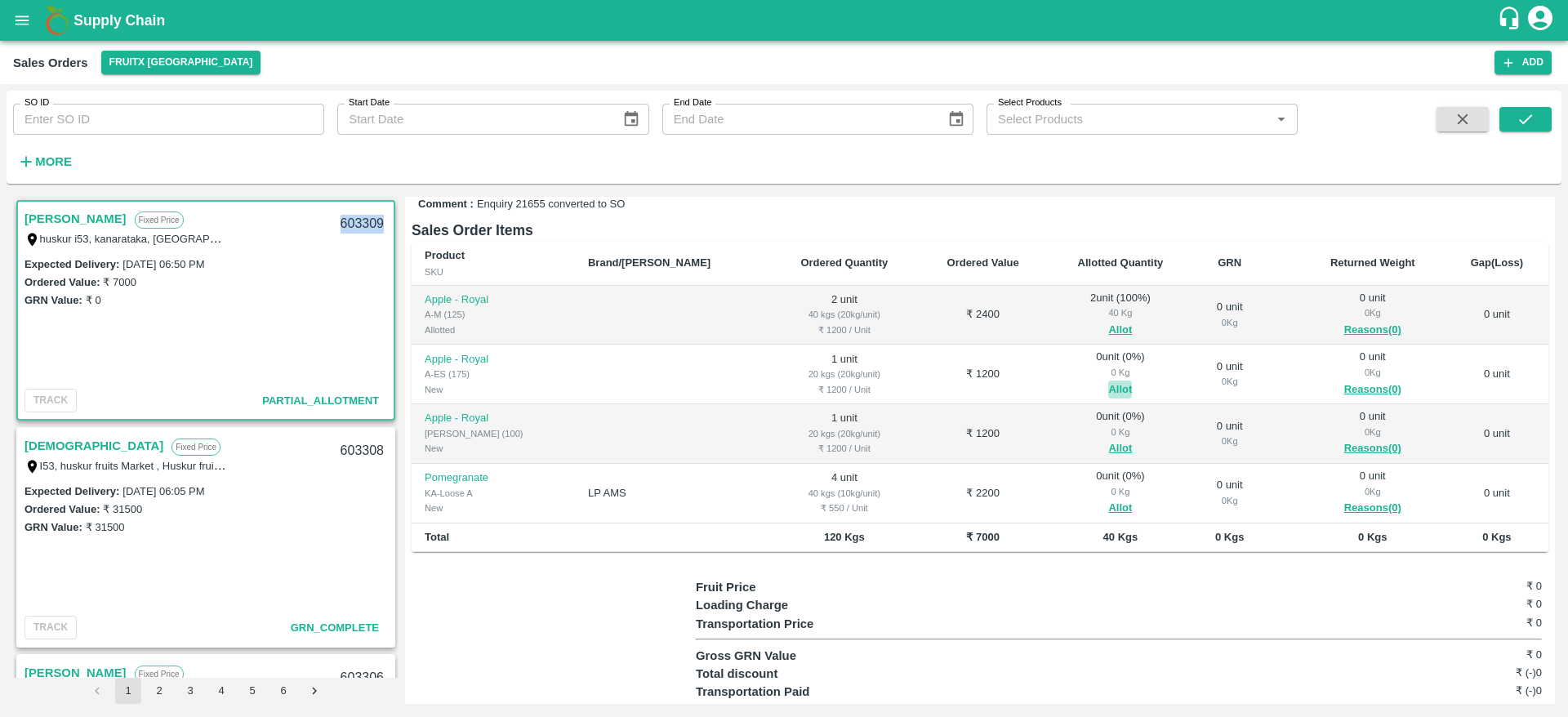
click at [1108, 381] on button "Allot" at bounding box center [1119, 390] width 24 height 19
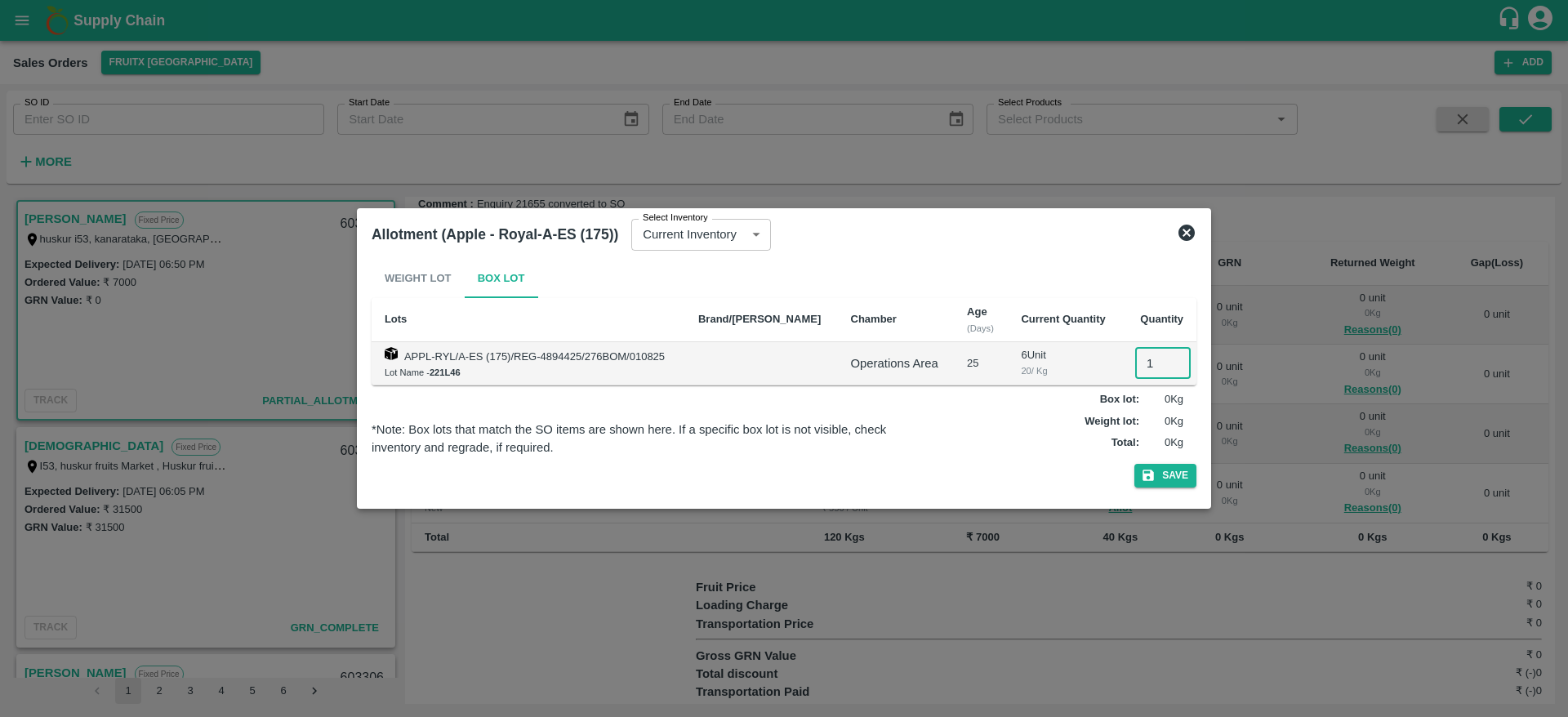
click at [1155, 352] on input "1" at bounding box center [1163, 363] width 56 height 31
type input "1"
click at [1134, 464] on button "Save" at bounding box center [1166, 475] width 62 height 24
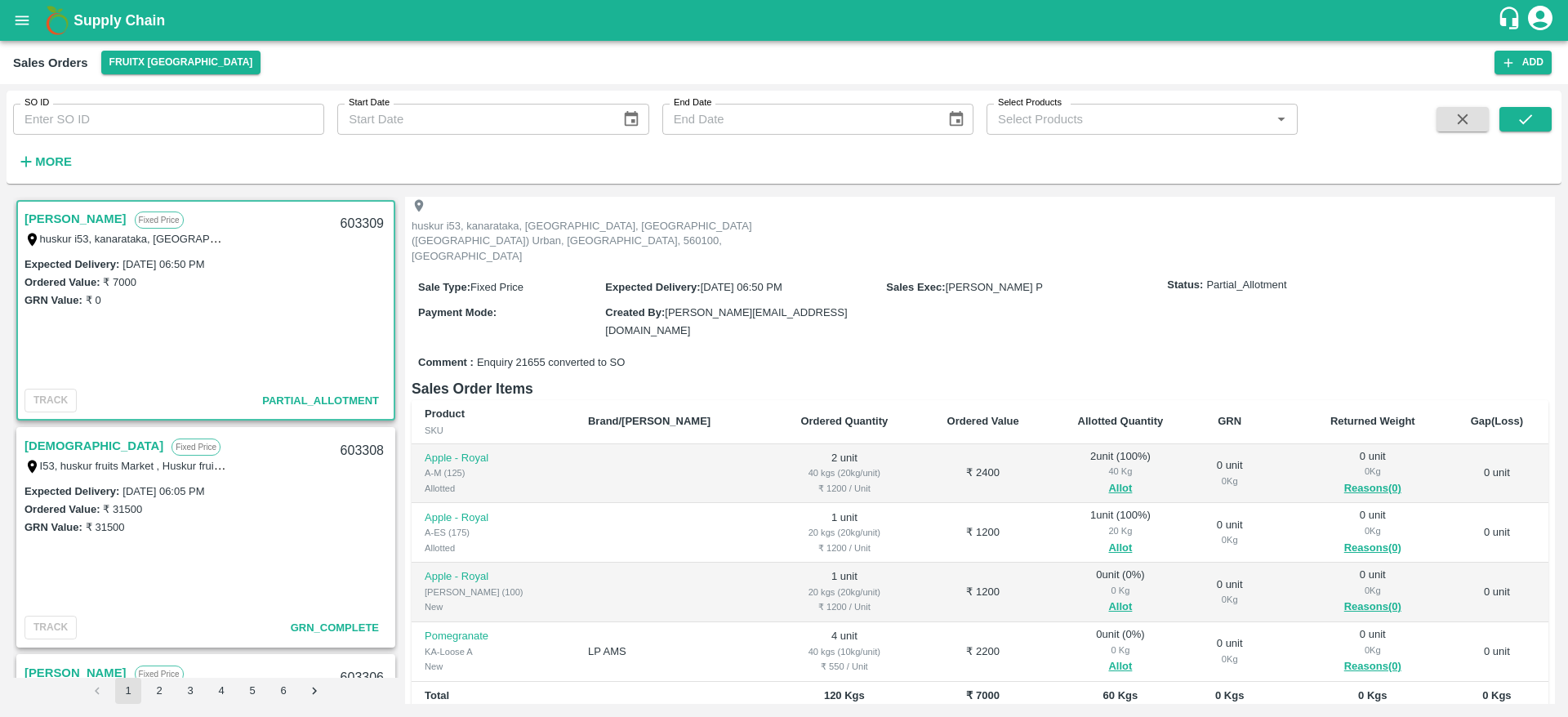
scroll to position [161, 0]
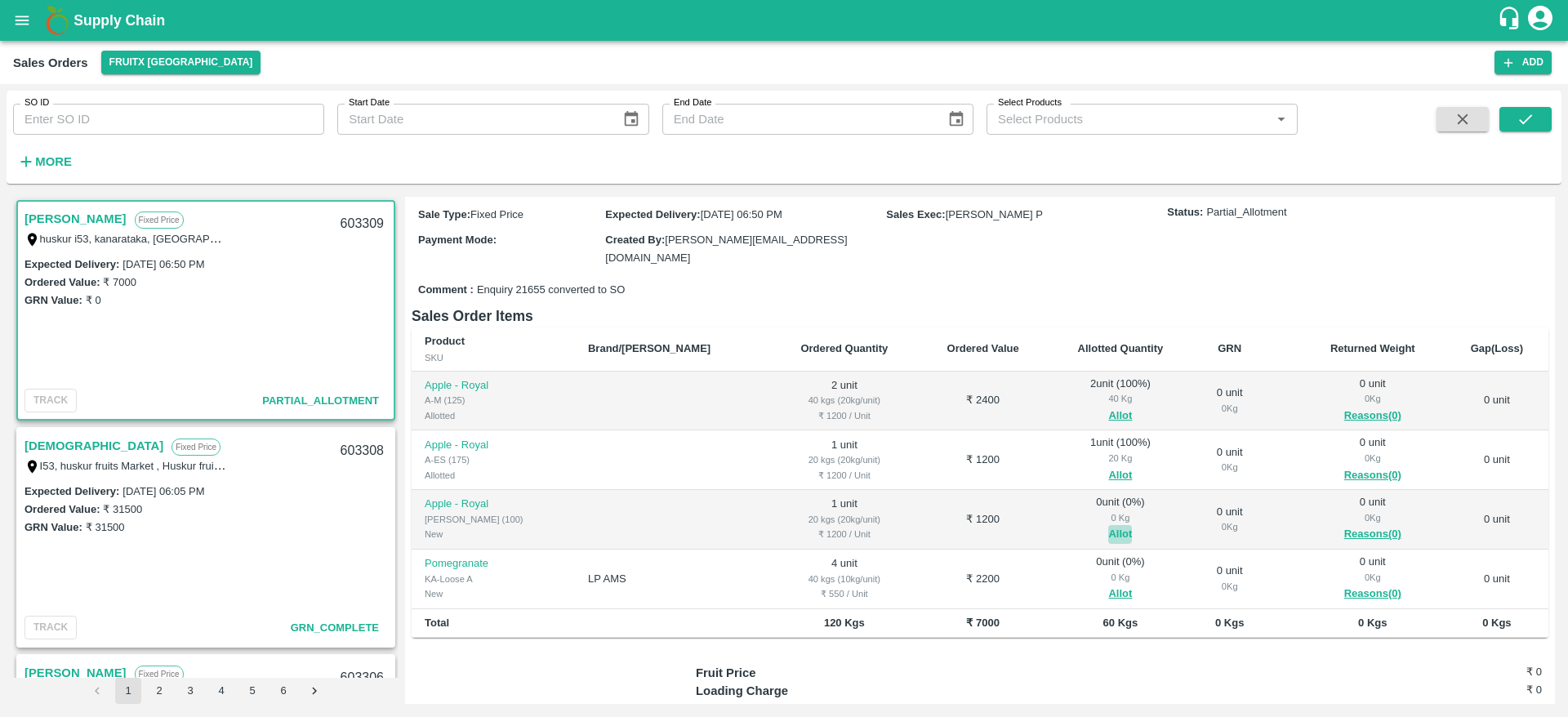
click at [1108, 525] on button "Allot" at bounding box center [1119, 534] width 24 height 19
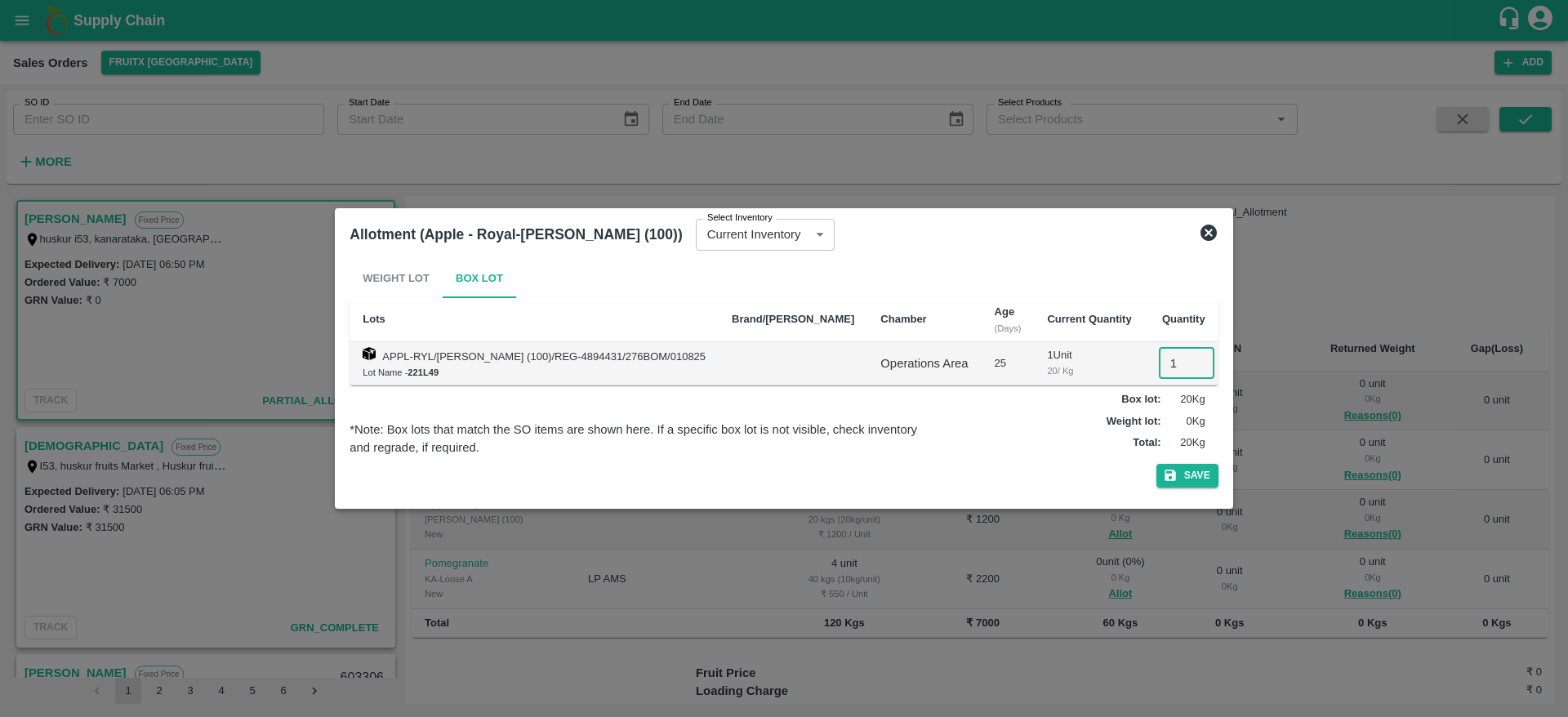
click at [1159, 365] on input "1" at bounding box center [1186, 363] width 56 height 31
type input "1"
click at [1156, 464] on button "Save" at bounding box center [1187, 475] width 62 height 24
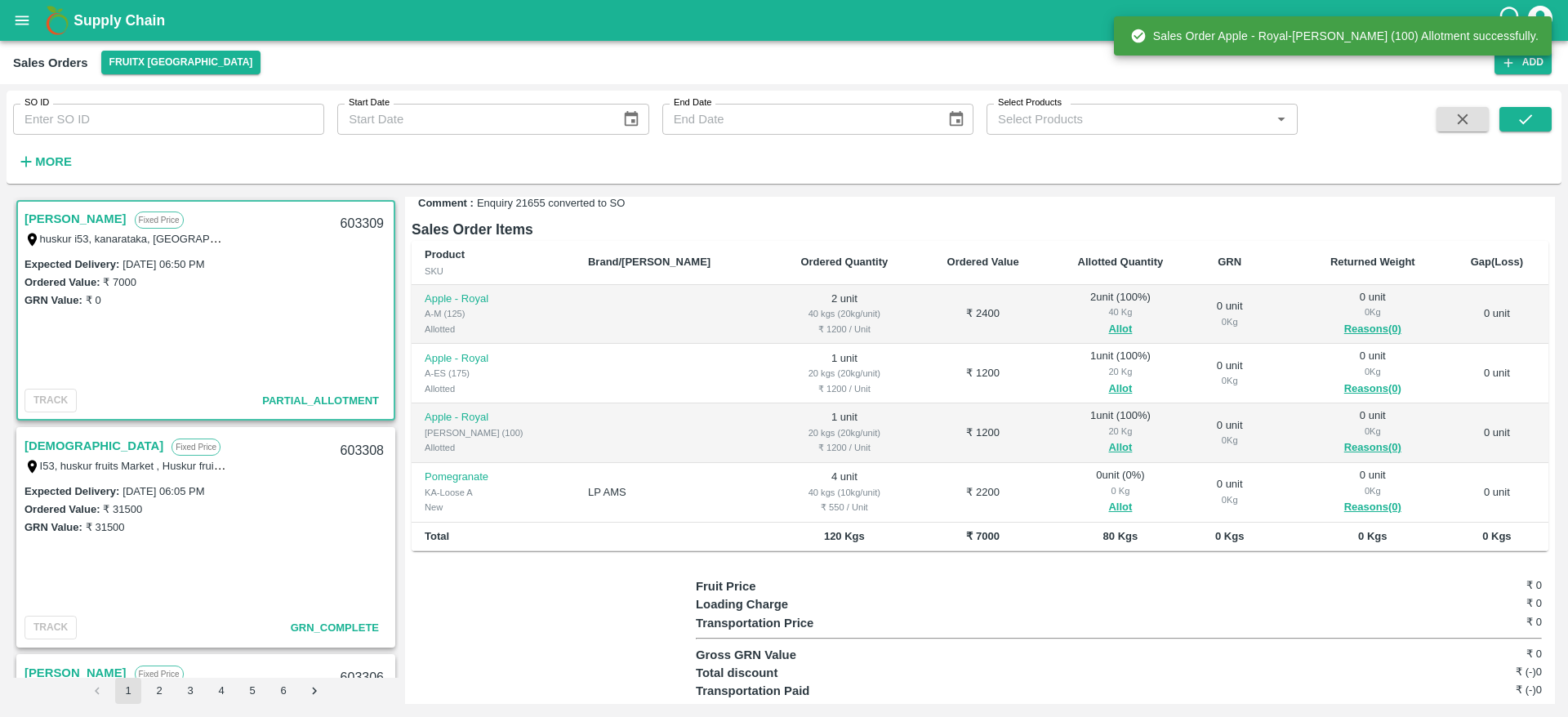
scroll to position [248, 0]
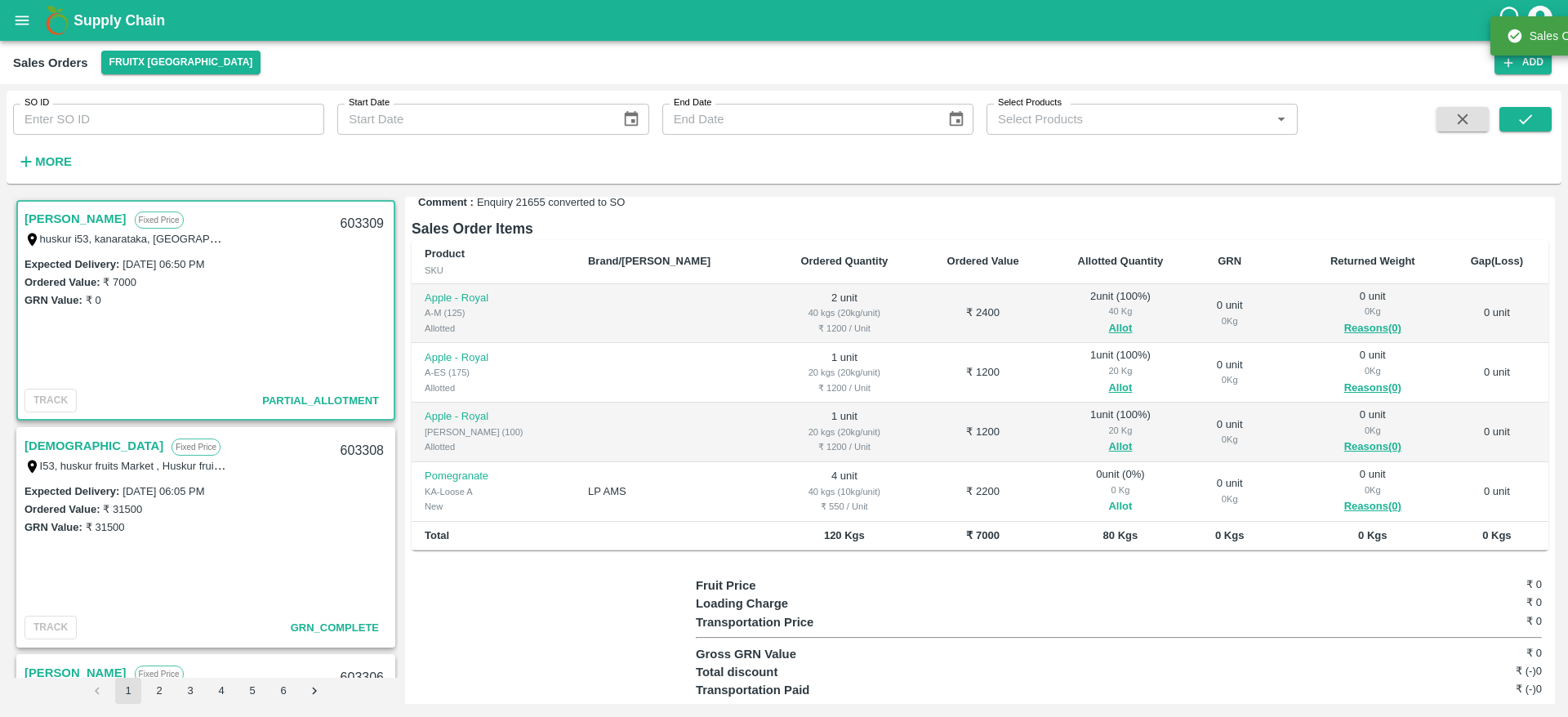
click at [1108, 497] on button "Allot" at bounding box center [1119, 507] width 24 height 19
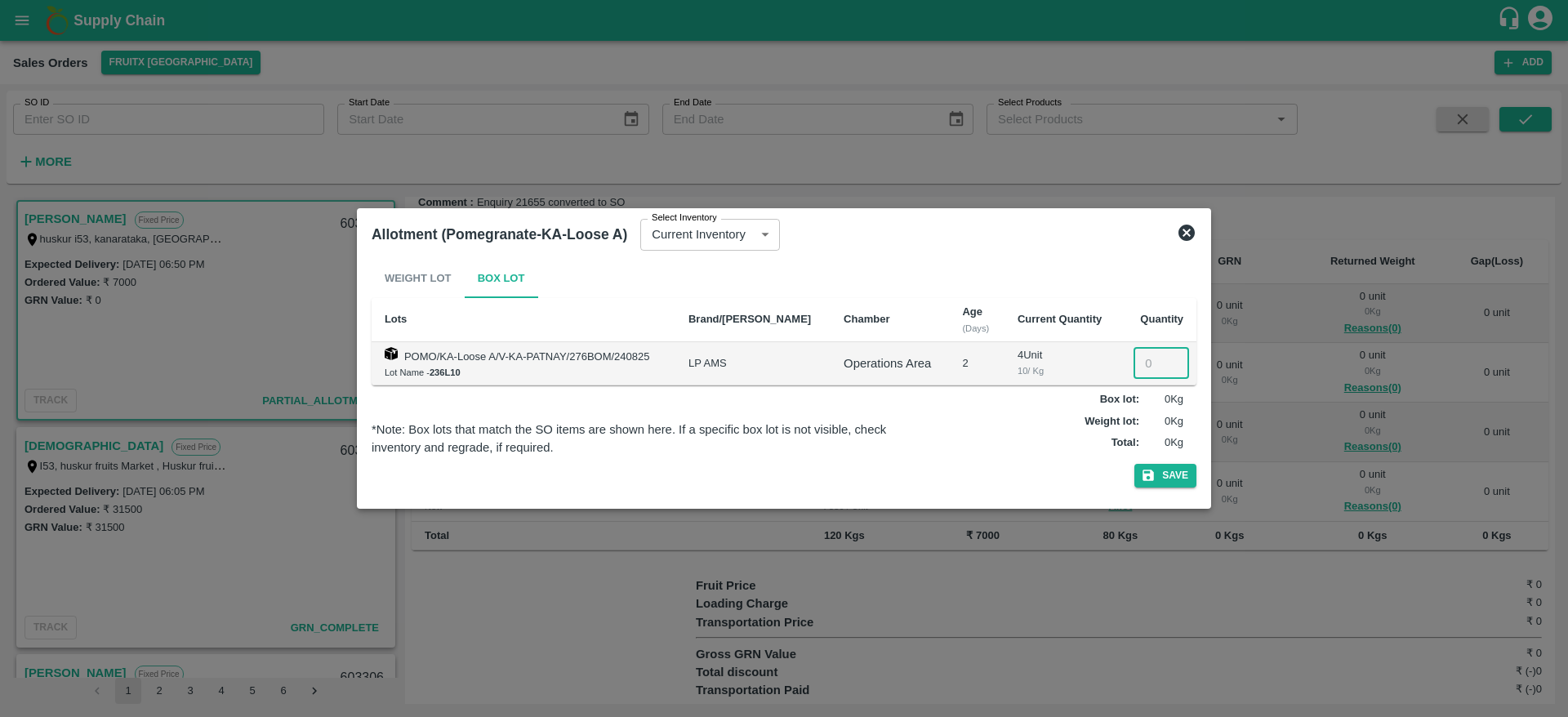
click at [1135, 359] on input "number" at bounding box center [1161, 363] width 56 height 31
type input "4"
click at [1134, 464] on button "Save" at bounding box center [1166, 475] width 62 height 24
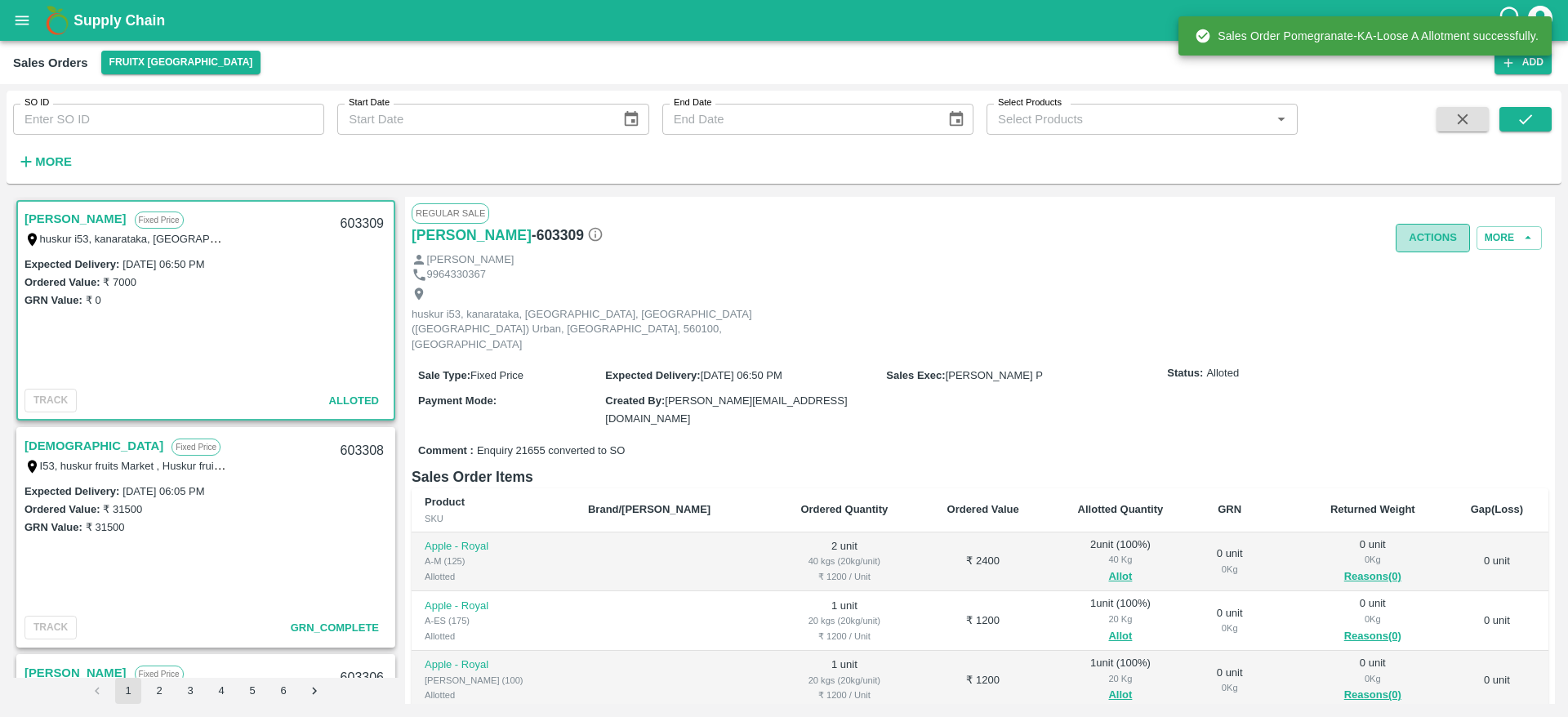
click at [1407, 249] on button "Actions" at bounding box center [1433, 238] width 74 height 28
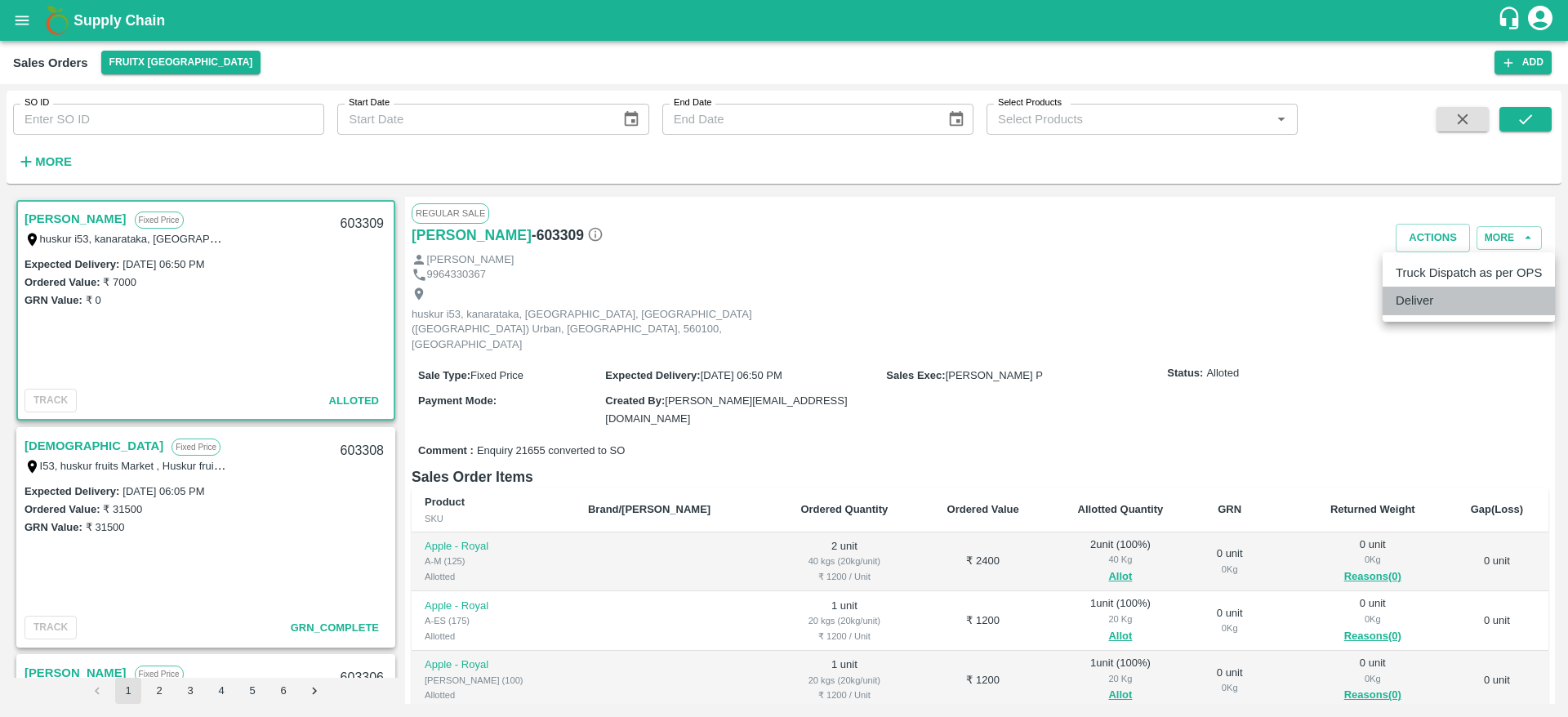
click at [1441, 306] on li "Deliver" at bounding box center [1469, 300] width 172 height 27
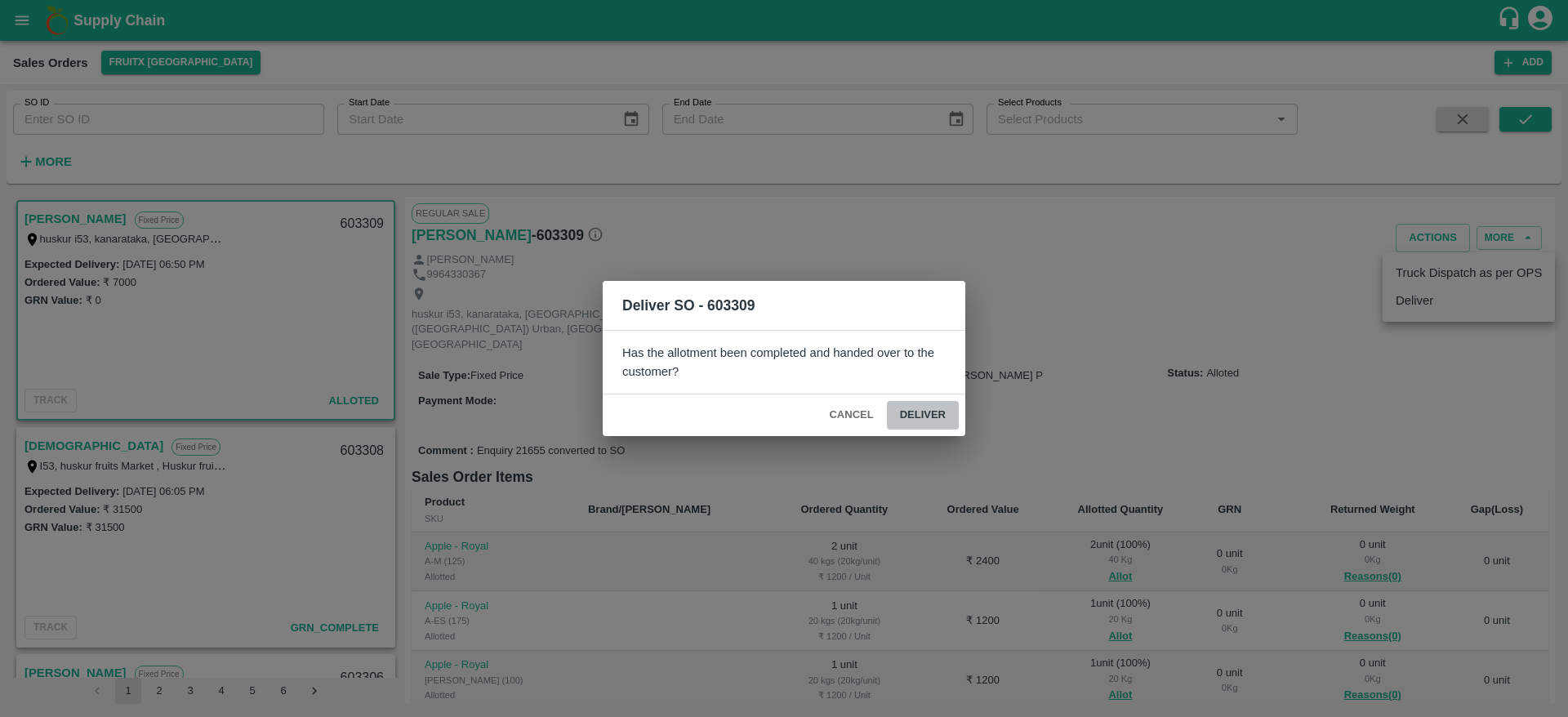
click at [924, 407] on button "Deliver" at bounding box center [922, 415] width 72 height 28
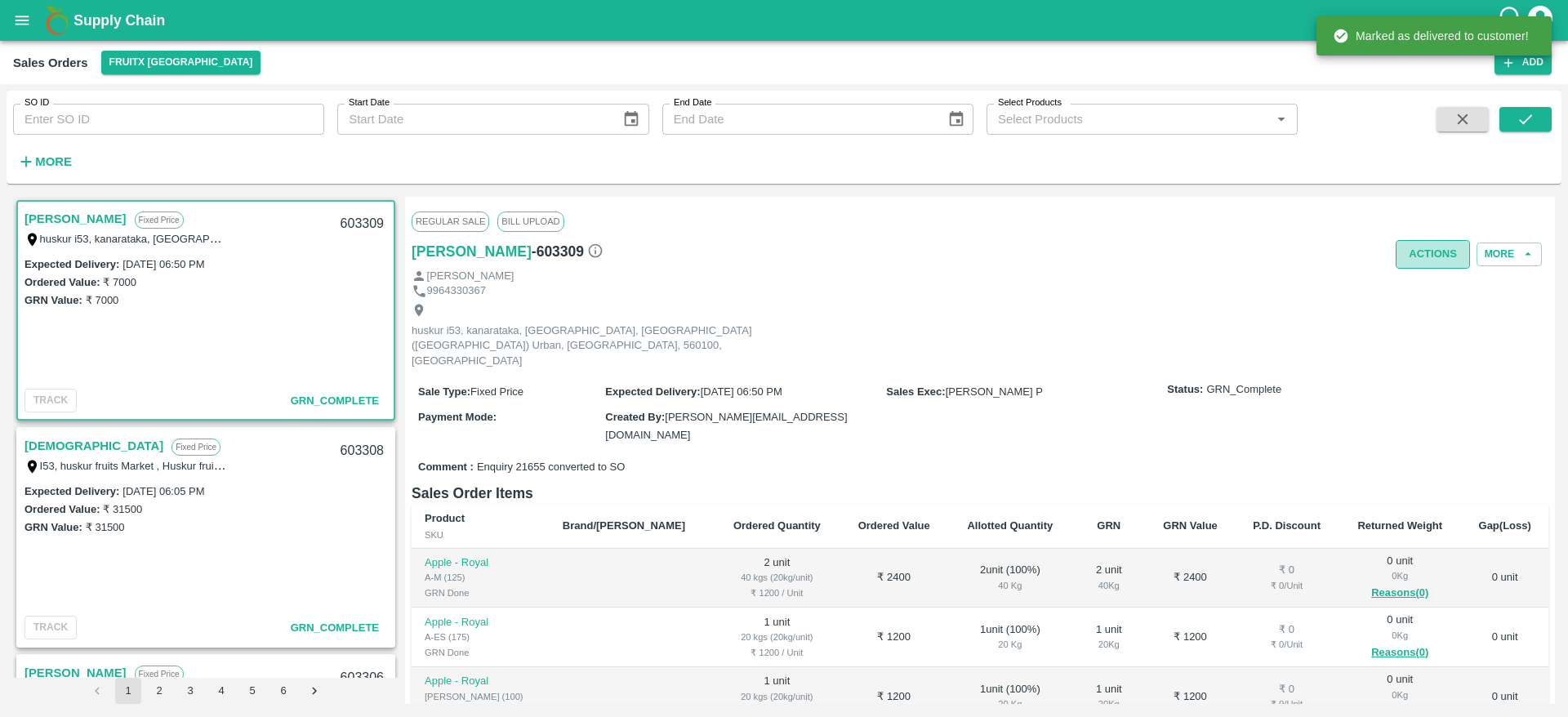
click at [1444, 246] on button "Actions" at bounding box center [1433, 255] width 74 height 28
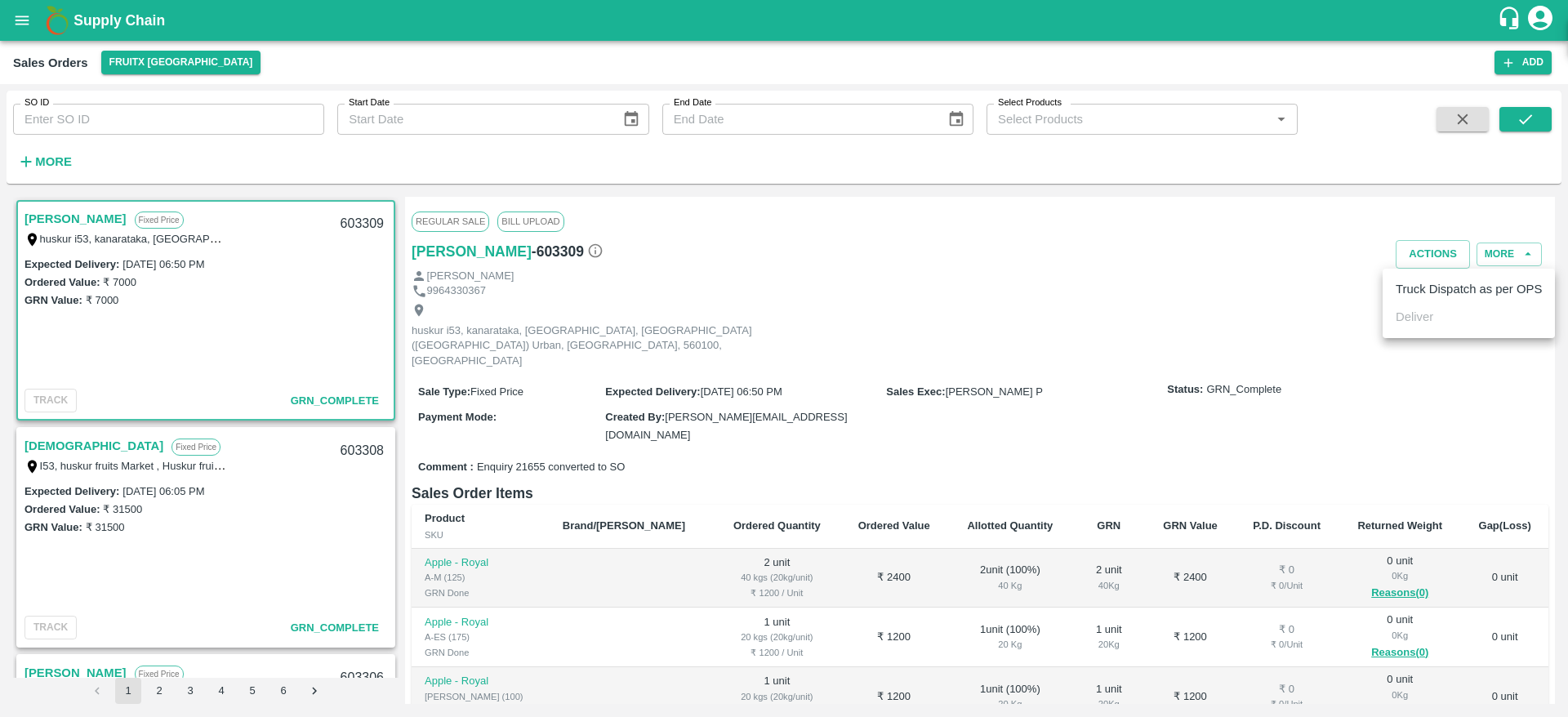
click at [1418, 292] on li "Truck Dispatch as per OPS" at bounding box center [1469, 289] width 172 height 27
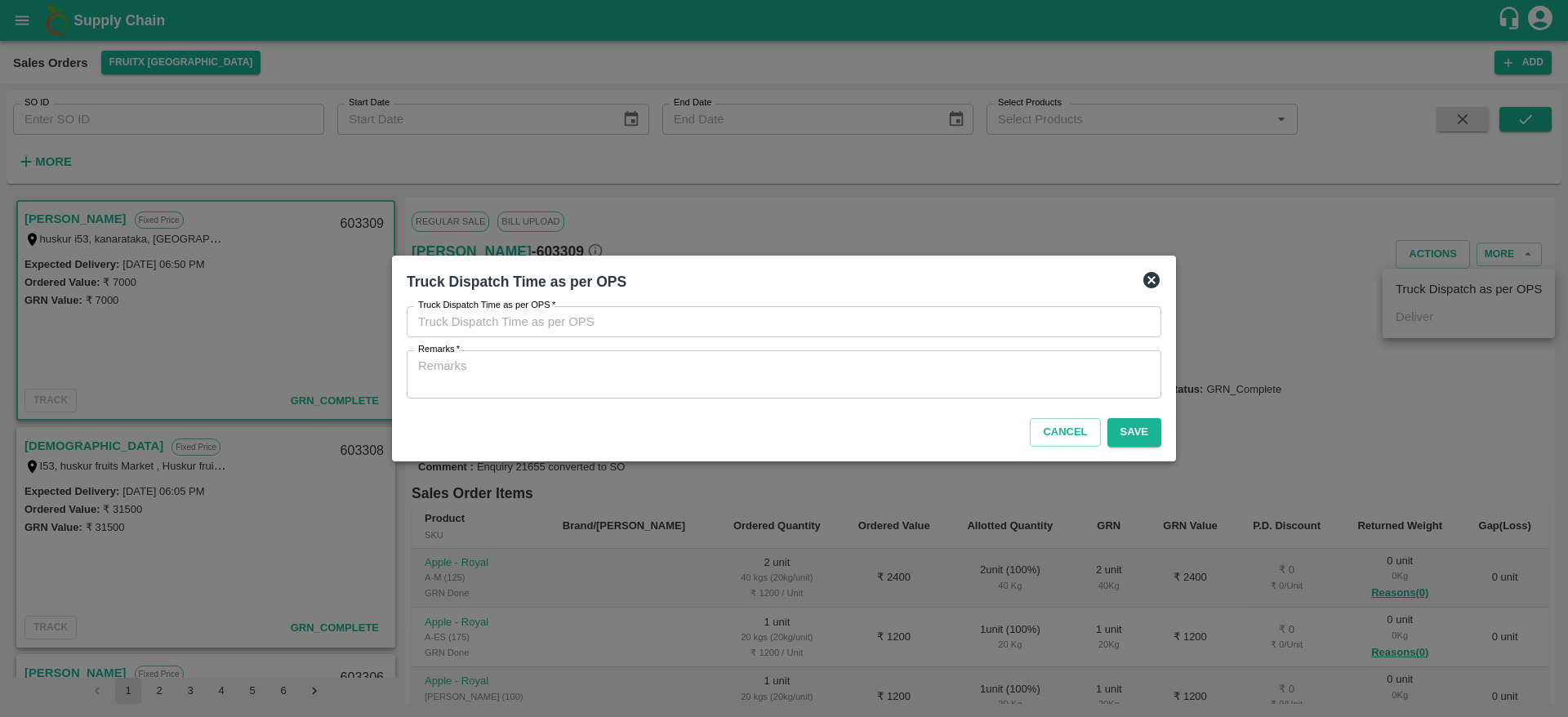
type input "26/08/2025 05:52 PM"
click at [970, 398] on div "x Remarks" at bounding box center [783, 374] width 755 height 48
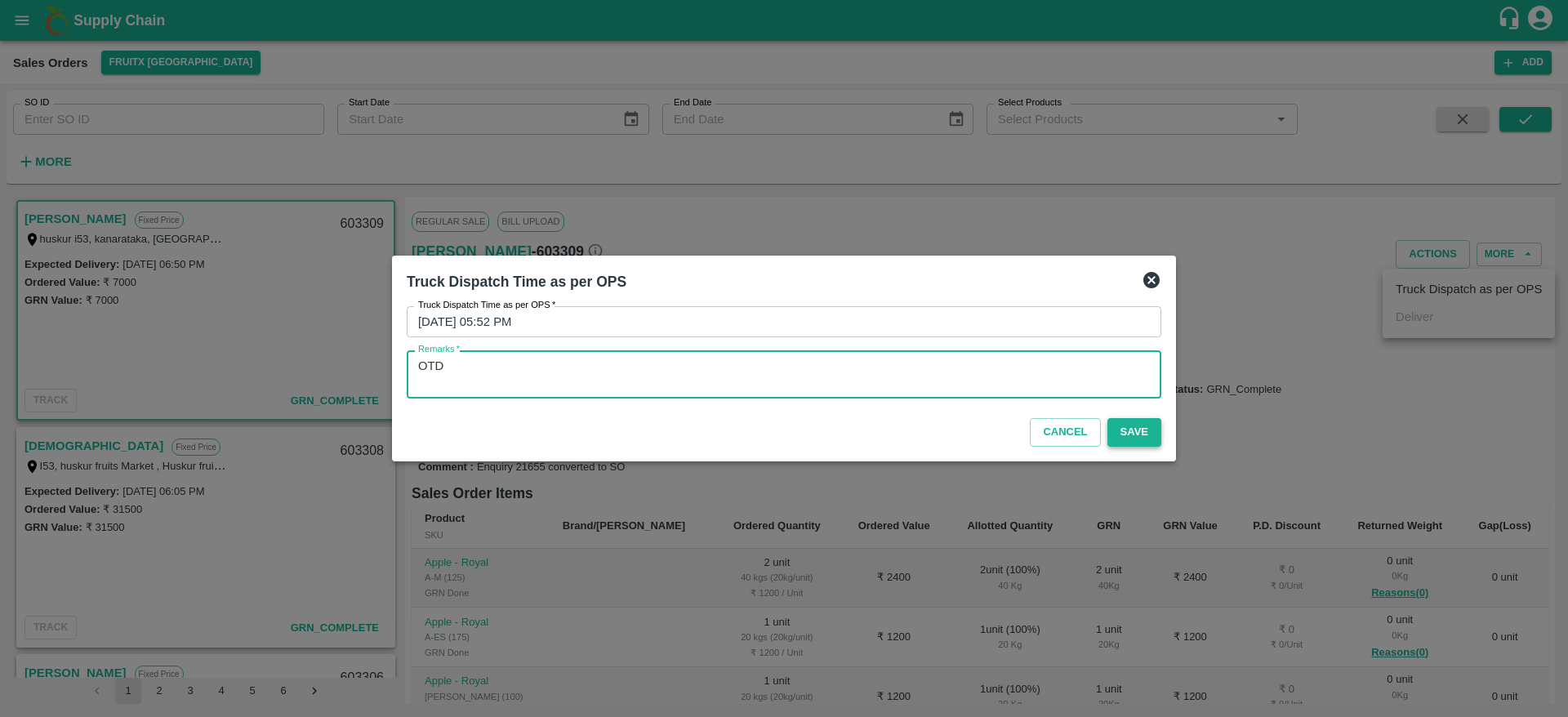
type textarea "OTD"
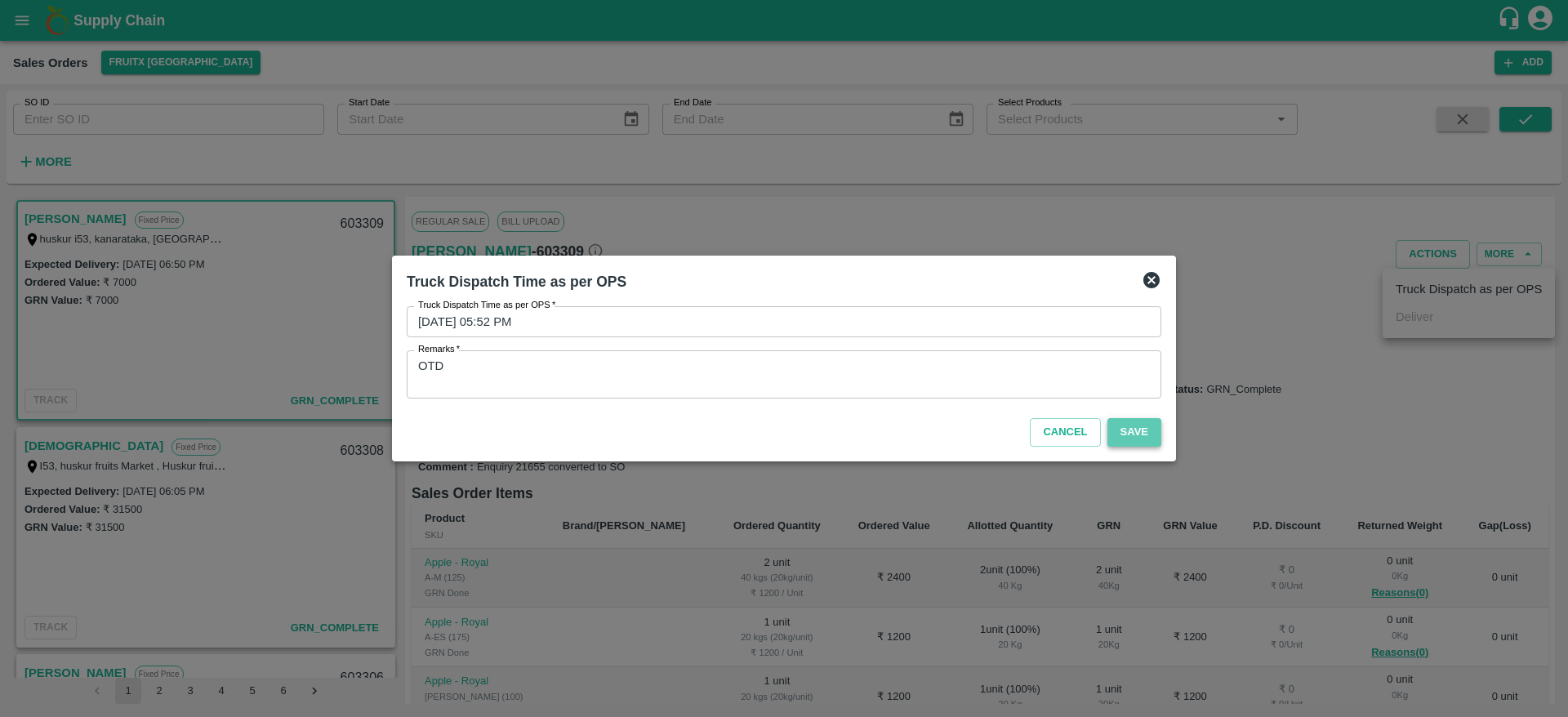
click at [1128, 436] on button "Save" at bounding box center [1133, 432] width 54 height 28
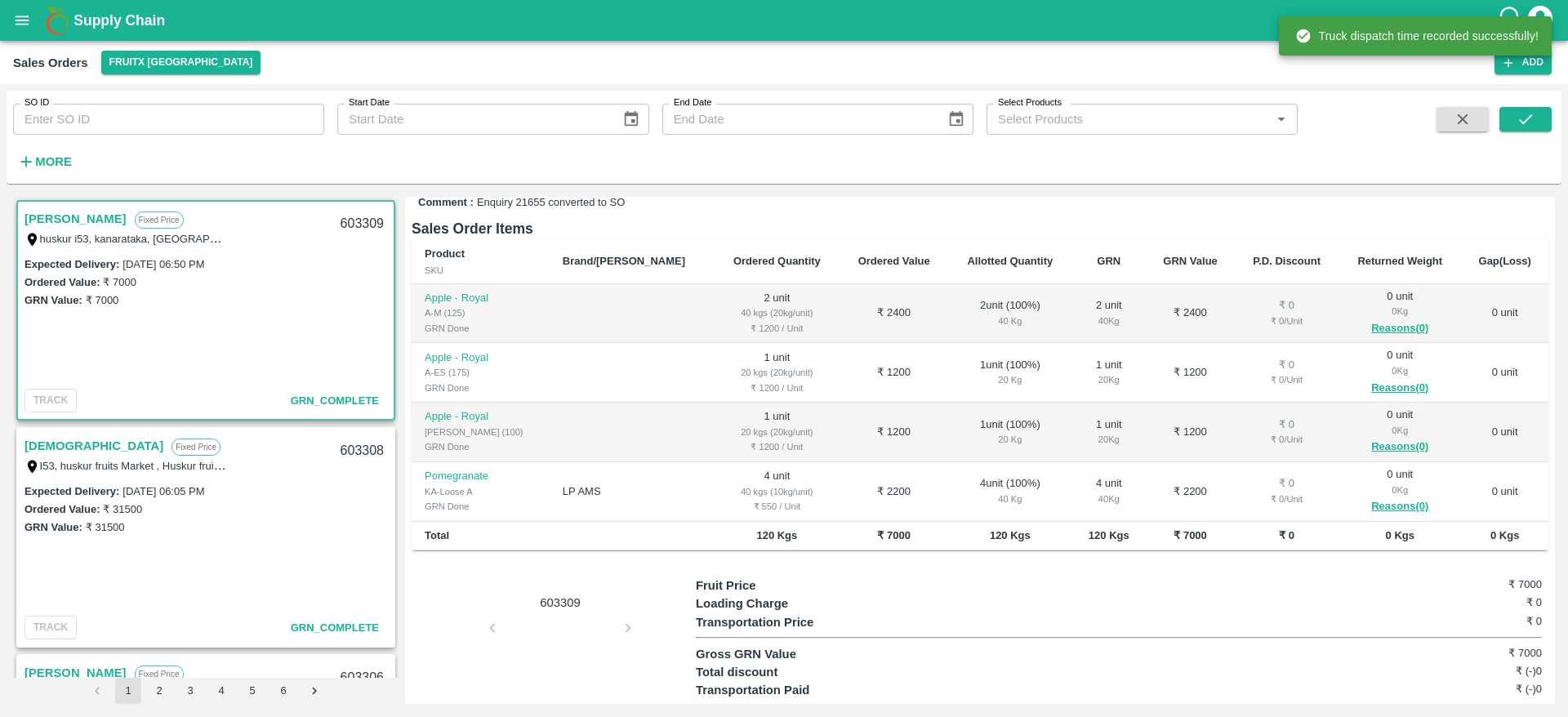
scroll to position [0, 0]
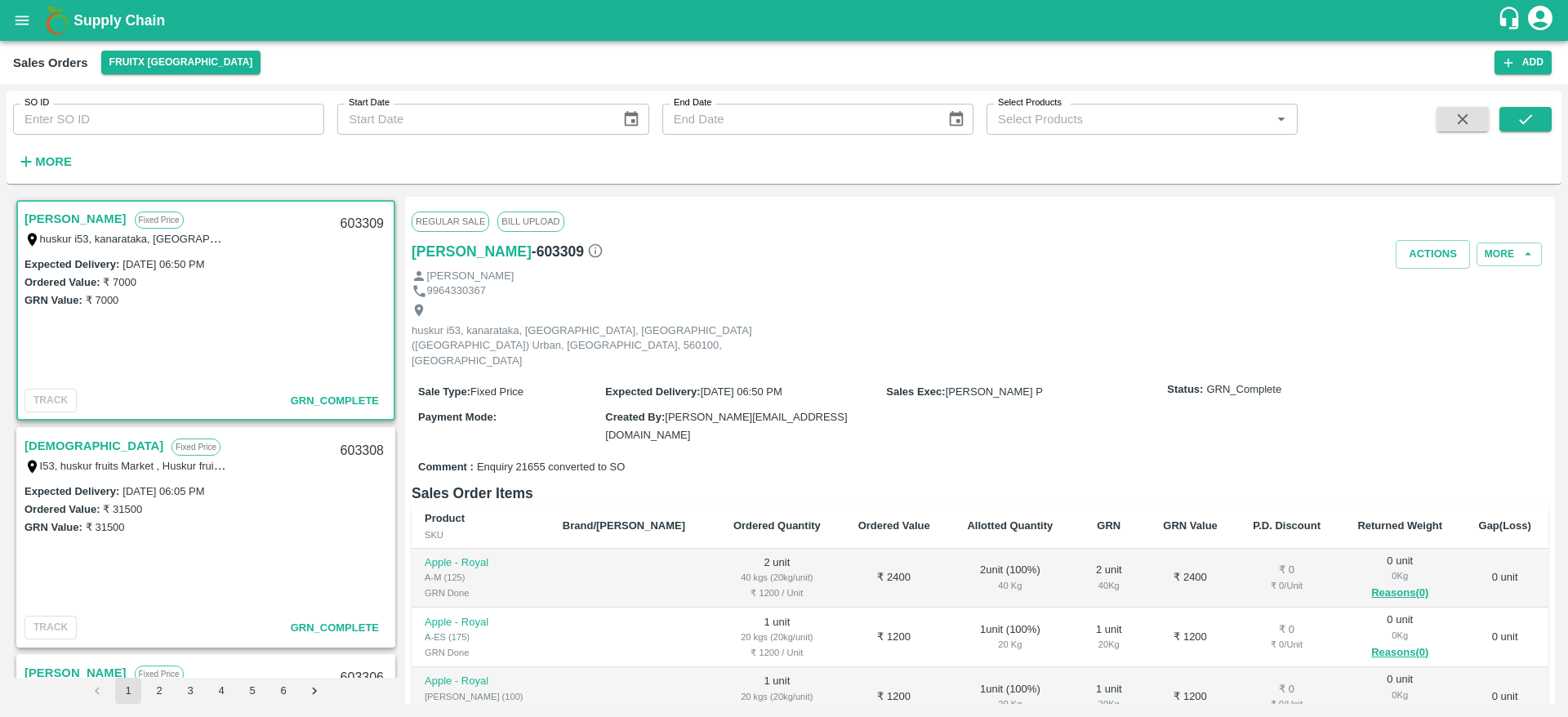
click at [371, 222] on div "603309" at bounding box center [362, 224] width 62 height 39
copy div "603309"
click at [1077, 394] on div "Sale Type : Fixed Price Expected Delivery : 26 Aug 2025, 06:50 PM Sales Exec : …" at bounding box center [980, 412] width 1136 height 81
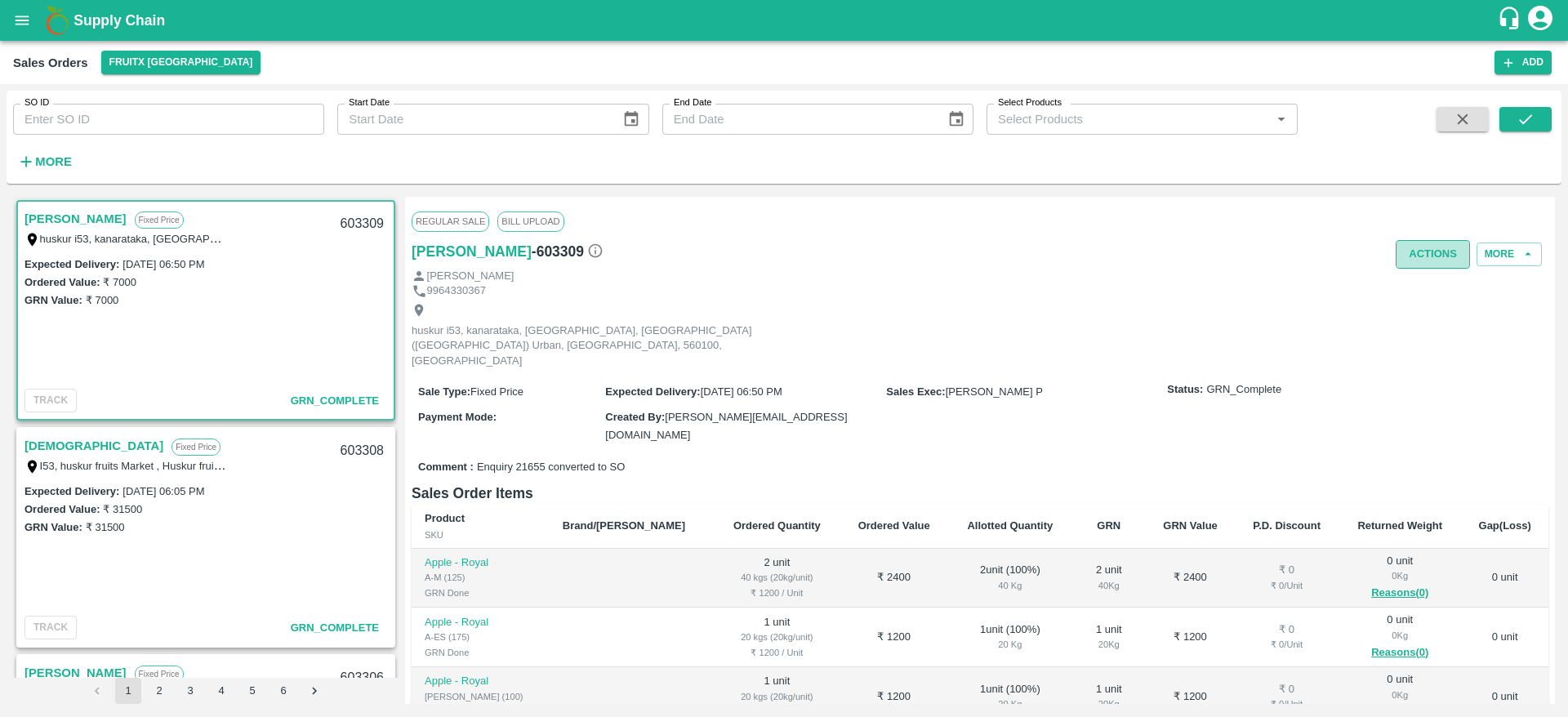
click at [1433, 251] on button "Actions" at bounding box center [1433, 255] width 74 height 28
click at [741, 245] on div at bounding box center [784, 358] width 1568 height 717
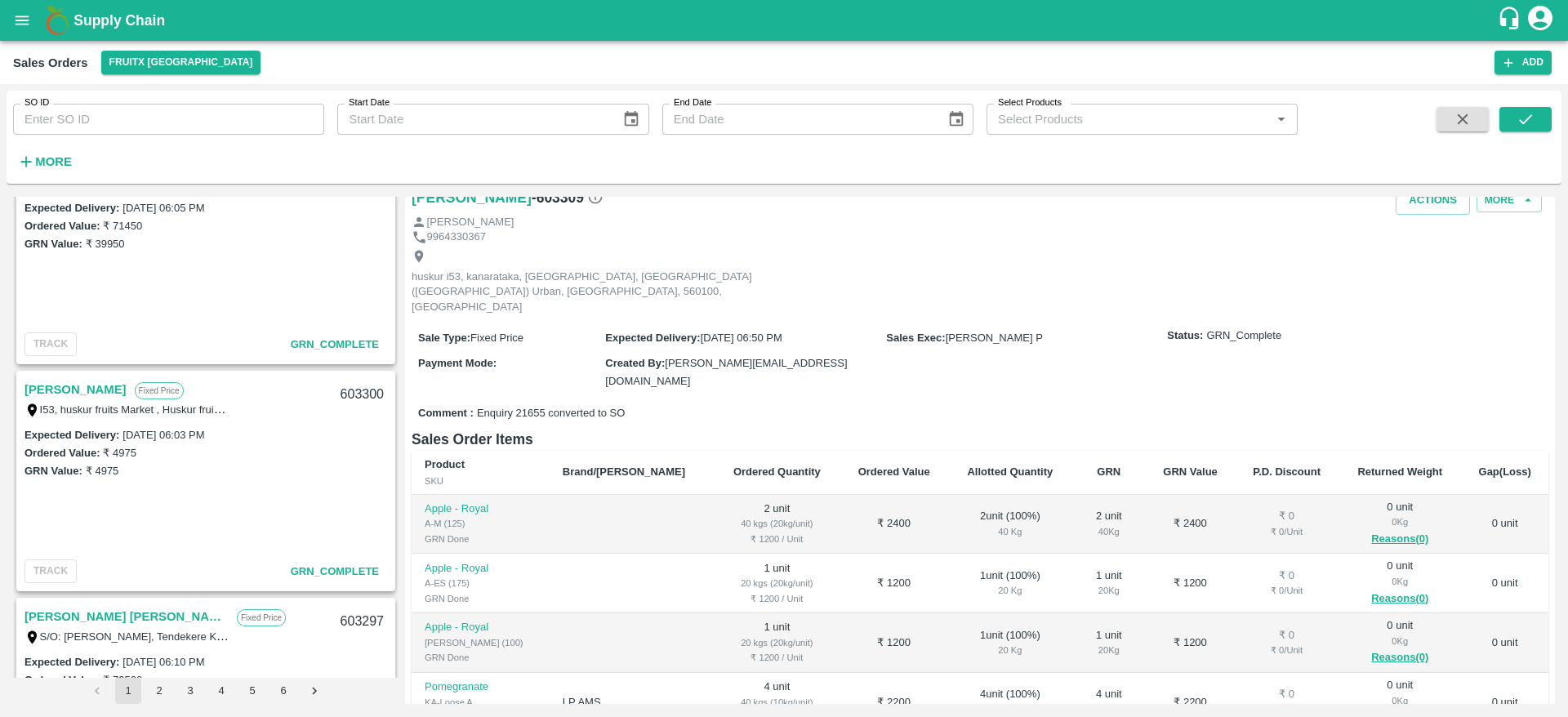
scroll to position [1479, 0]
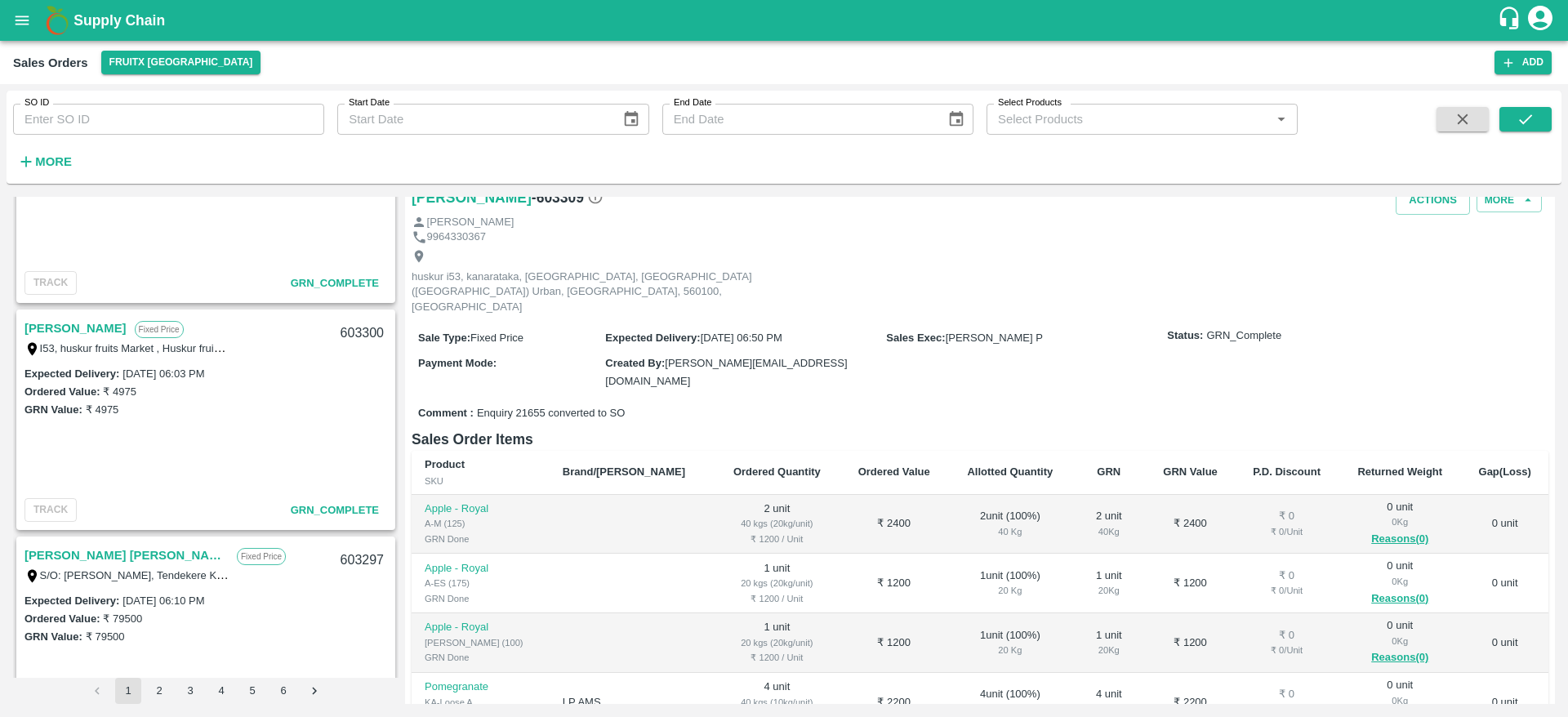
click at [84, 325] on link "[PERSON_NAME]" at bounding box center [76, 328] width 102 height 21
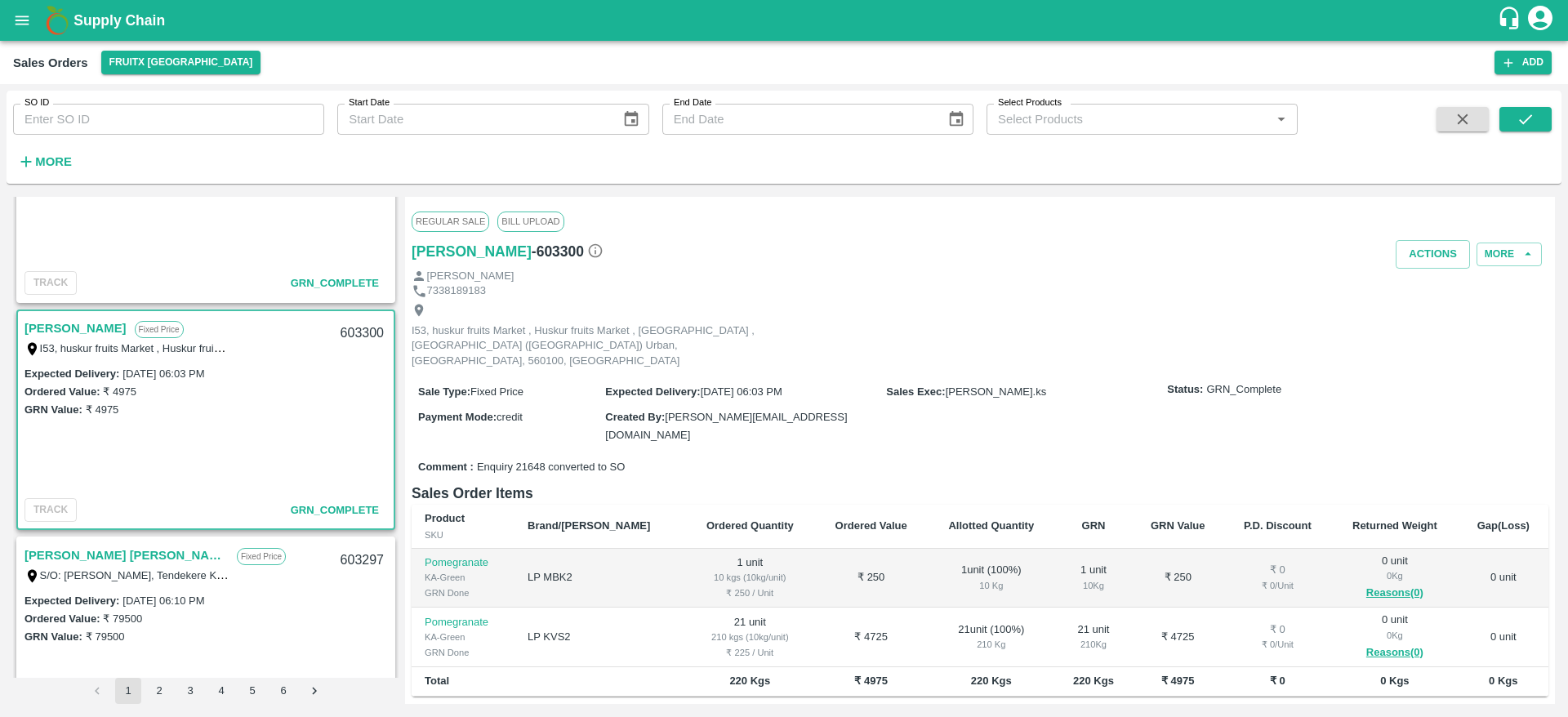
click at [363, 330] on div "603300" at bounding box center [362, 333] width 62 height 39
copy div "603300"
click at [179, 128] on input "SO ID" at bounding box center [169, 119] width 312 height 31
type input "603092"
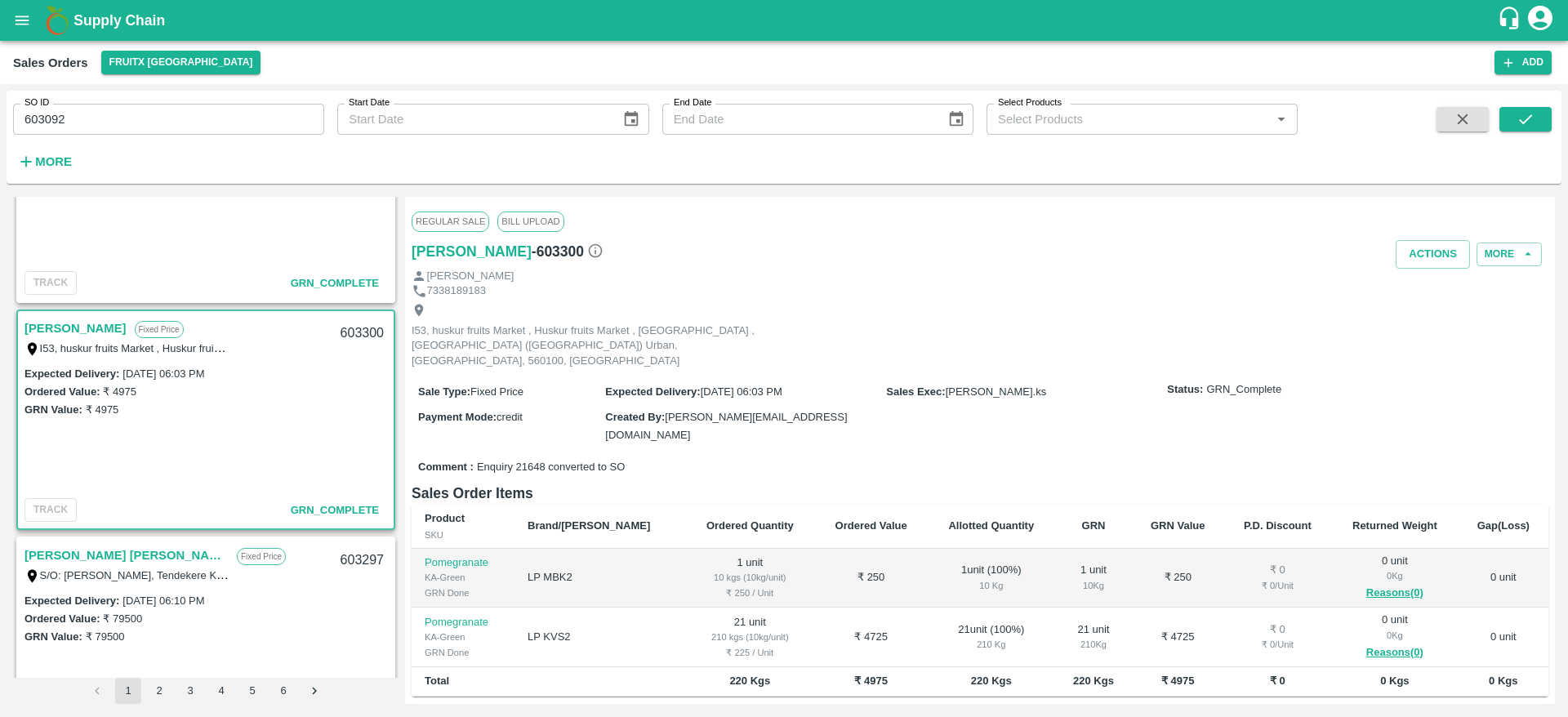
click at [1526, 133] on span at bounding box center [1524, 140] width 52 height 67
click at [1524, 128] on button "submit" at bounding box center [1524, 119] width 52 height 25
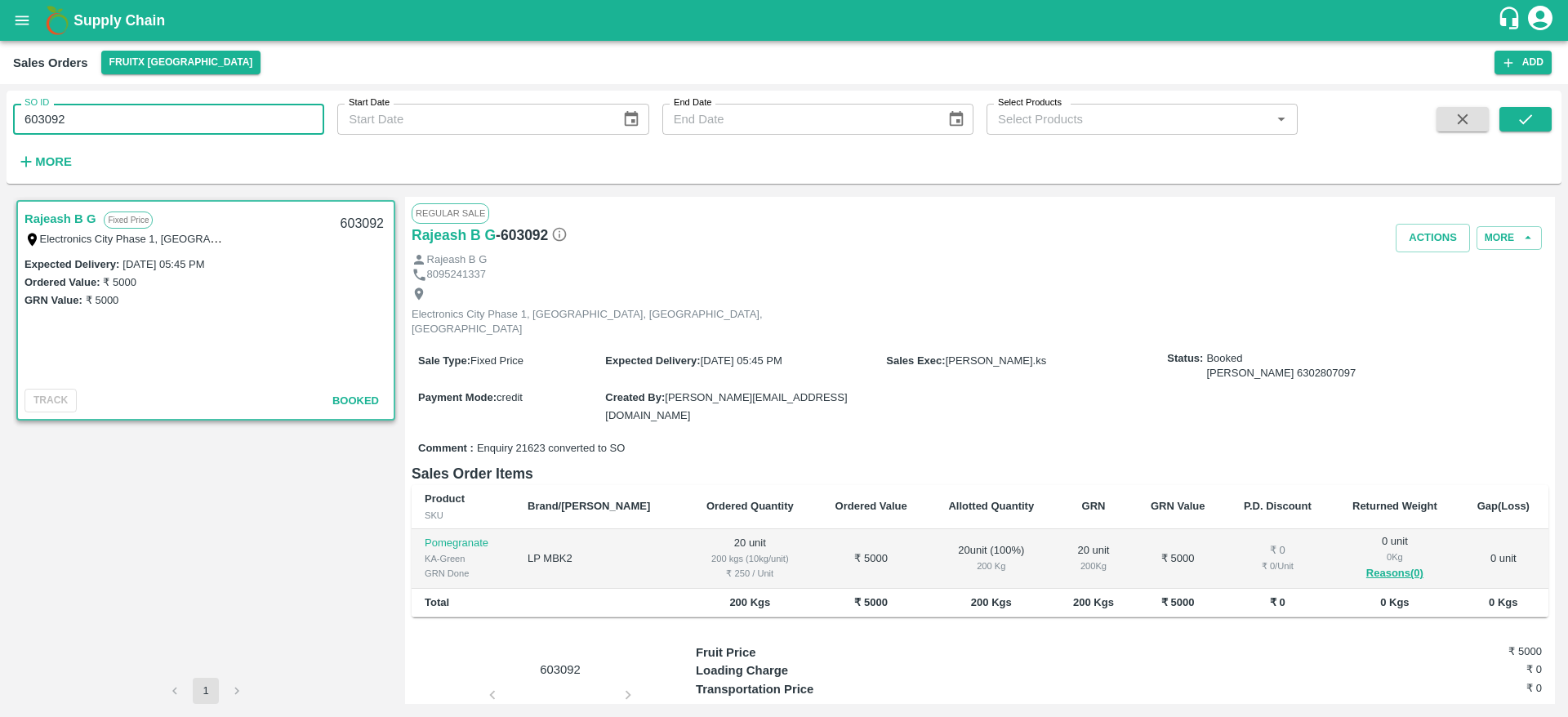
click at [190, 121] on input "603092" at bounding box center [169, 119] width 312 height 31
type input "603094"
click at [1538, 122] on button "submit" at bounding box center [1524, 119] width 52 height 25
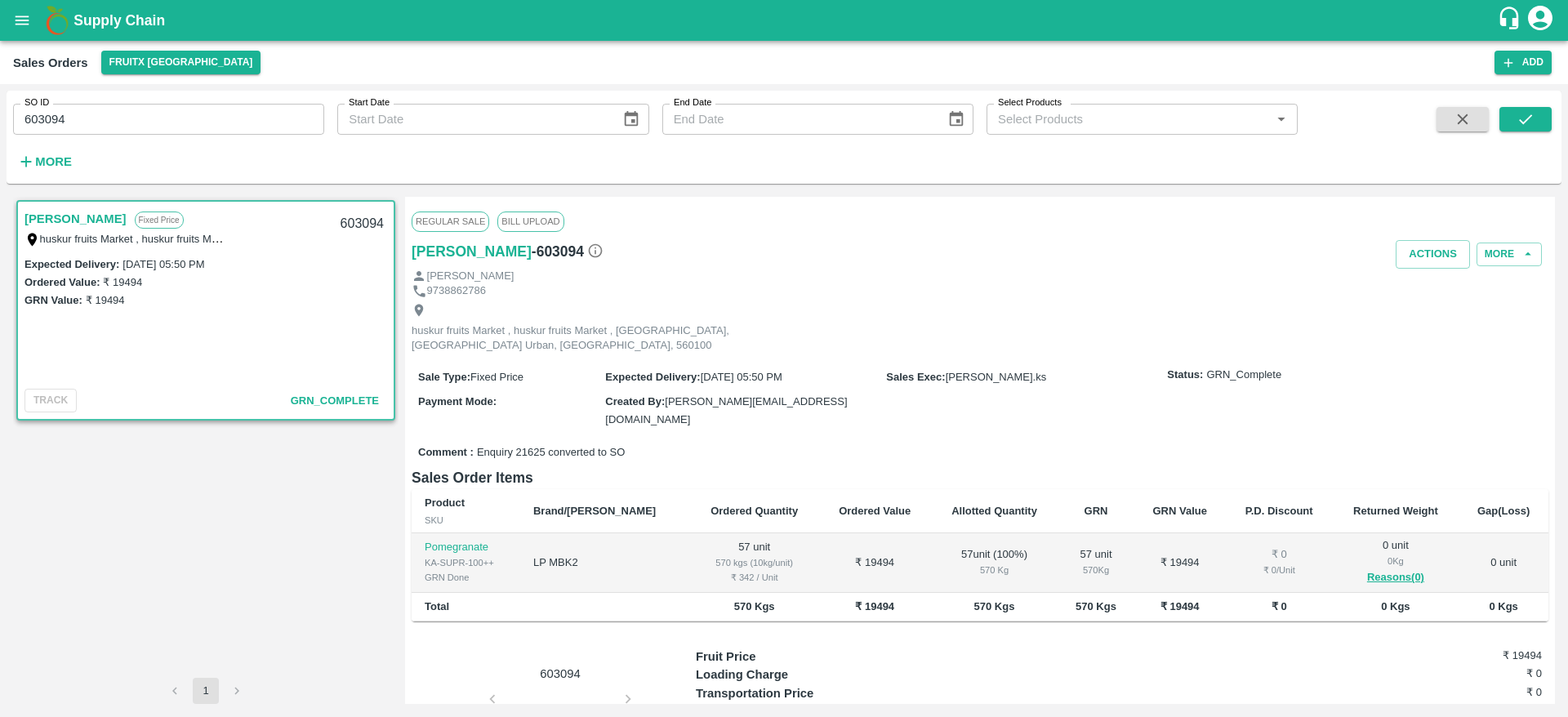
click at [356, 220] on div "603094" at bounding box center [362, 224] width 62 height 39
copy div "603094"
click at [1455, 116] on icon "button" at bounding box center [1462, 118] width 18 height 18
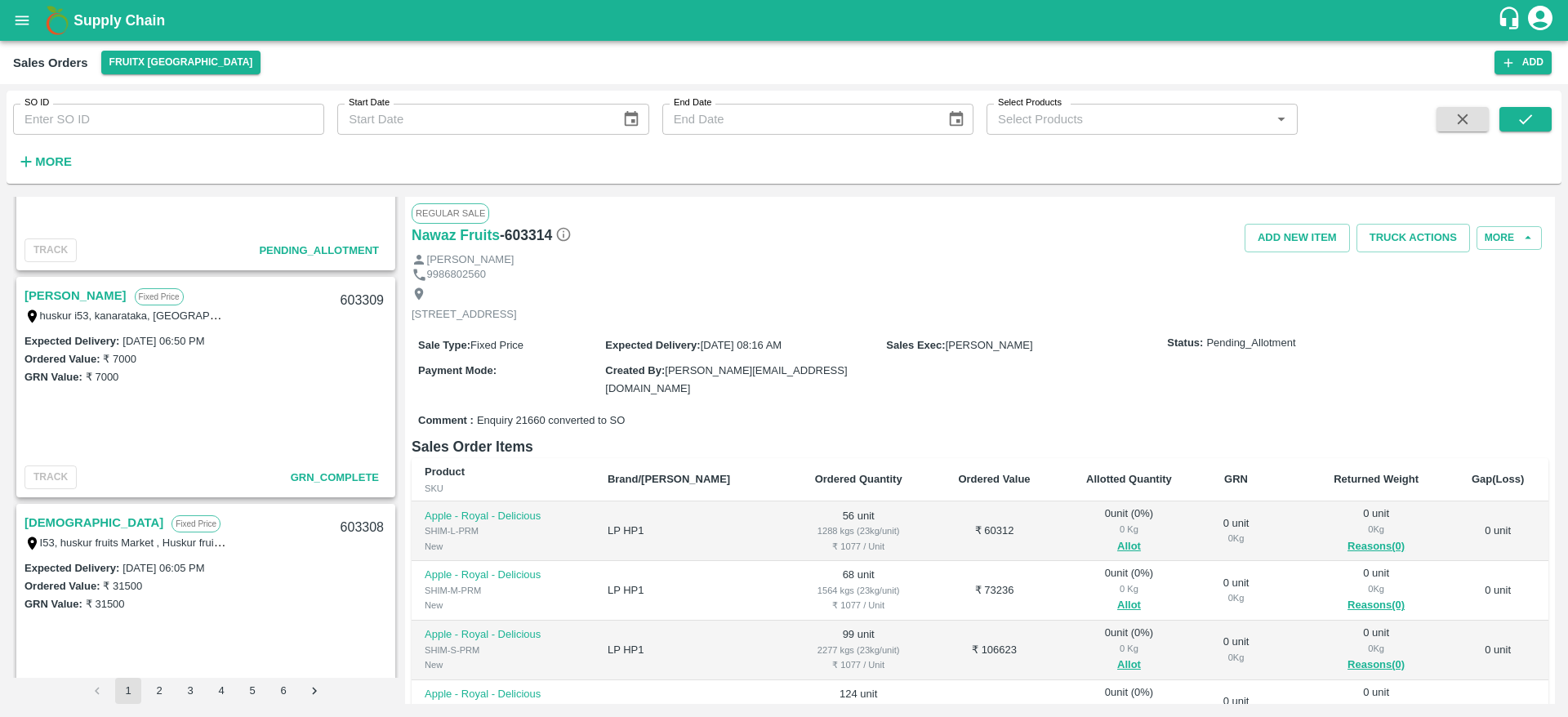
scroll to position [901, 0]
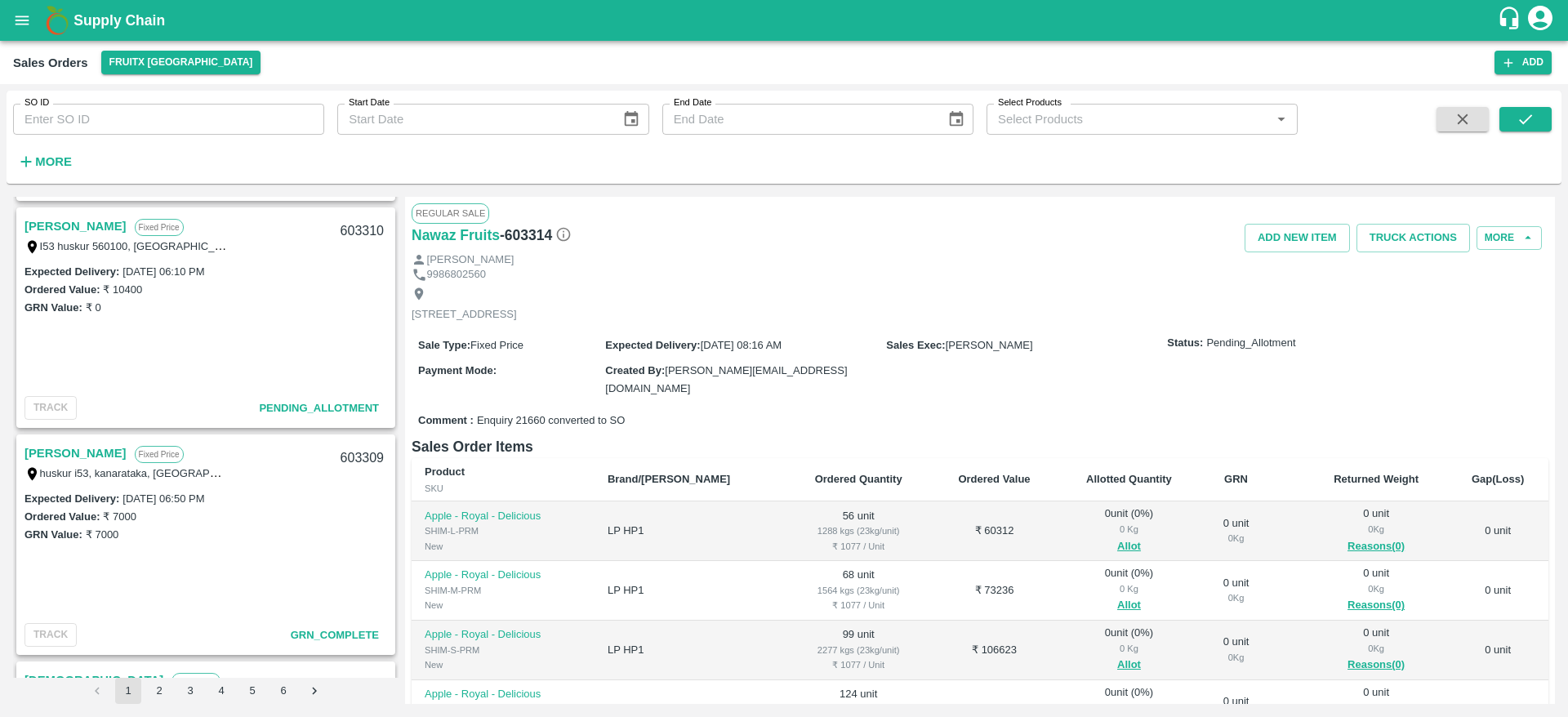
click at [71, 229] on link "Lakshmi V" at bounding box center [76, 226] width 102 height 21
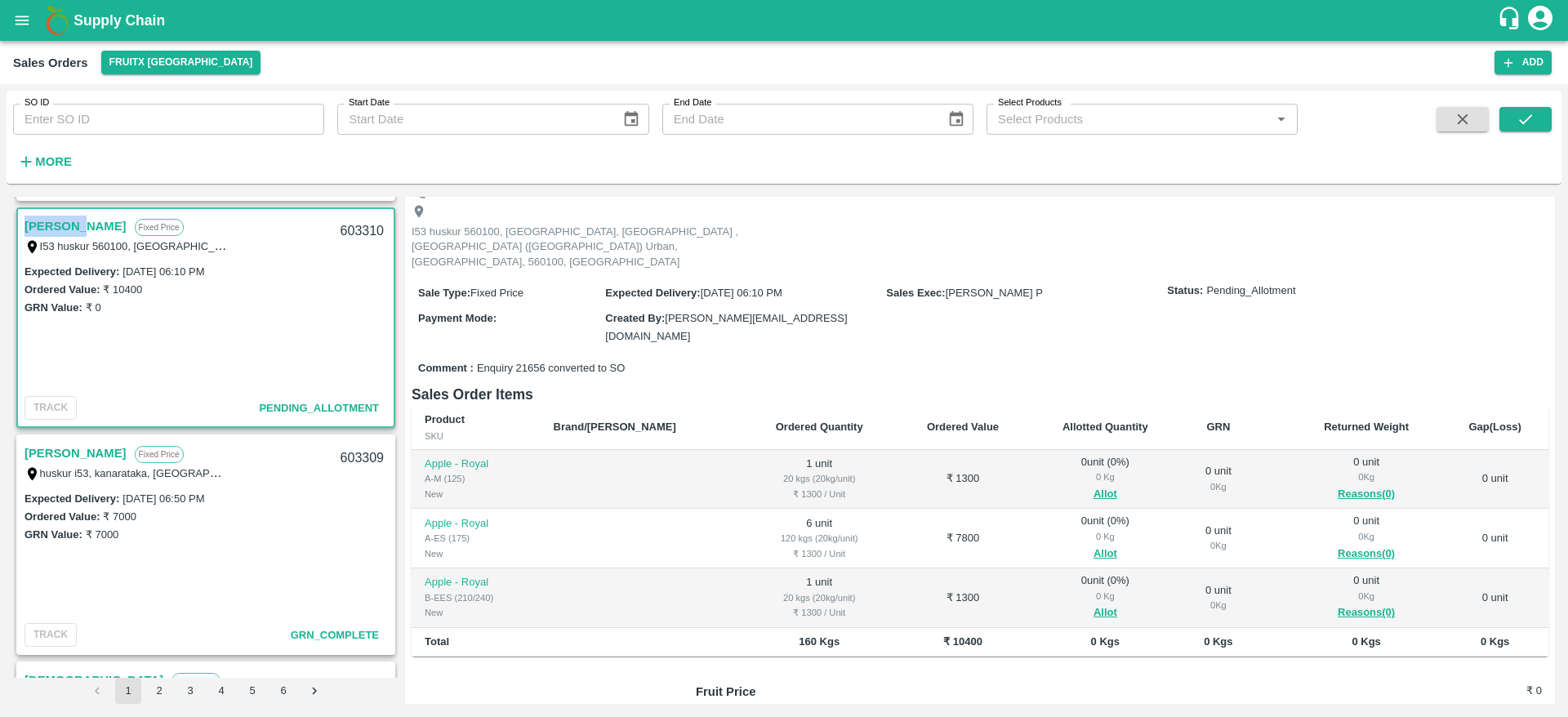
scroll to position [83, 0]
click at [1094, 602] on button "Allot" at bounding box center [1105, 612] width 24 height 19
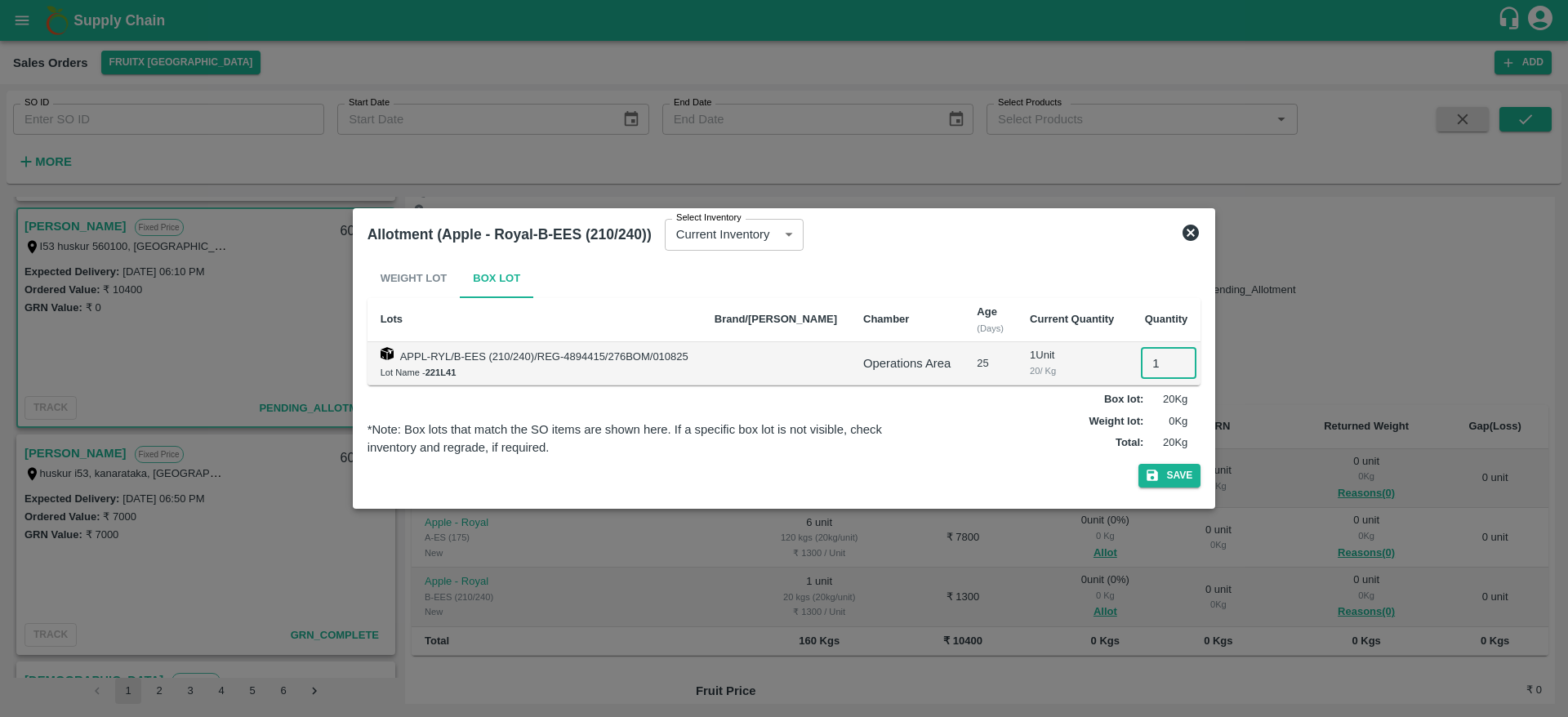
click at [1142, 369] on input "1" at bounding box center [1168, 363] width 56 height 31
type input "1"
click at [1138, 464] on button "Save" at bounding box center [1169, 475] width 62 height 24
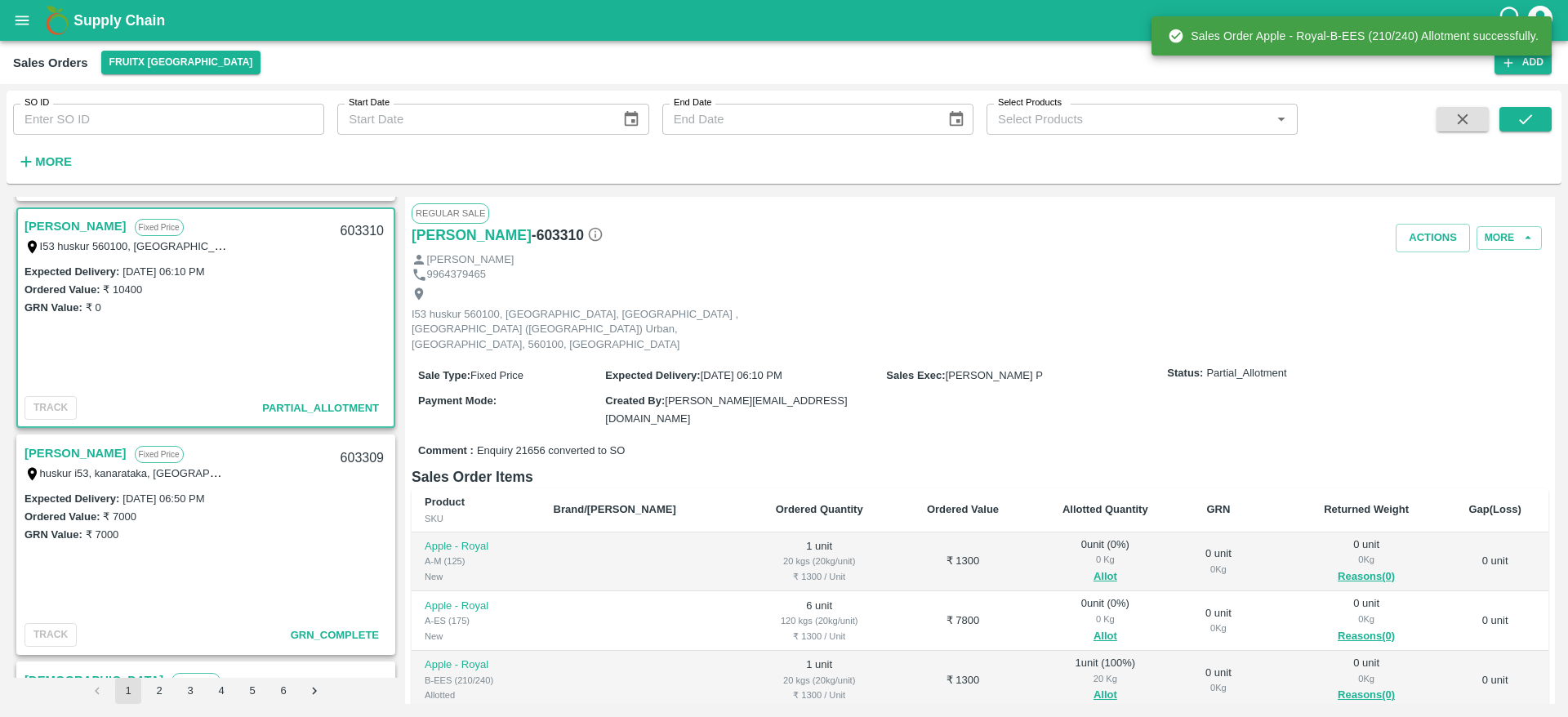
scroll to position [147, 0]
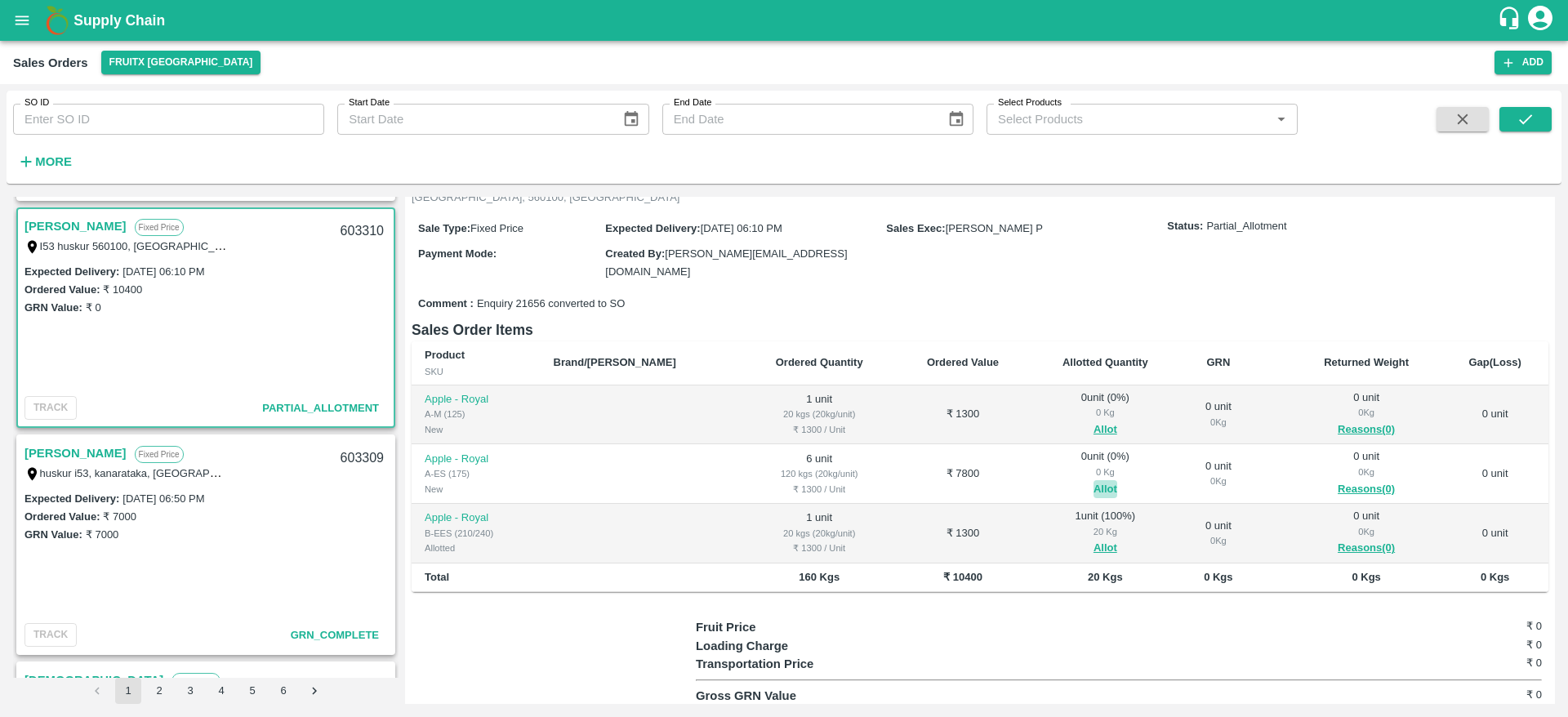
click at [1094, 480] on button "Allot" at bounding box center [1105, 490] width 24 height 19
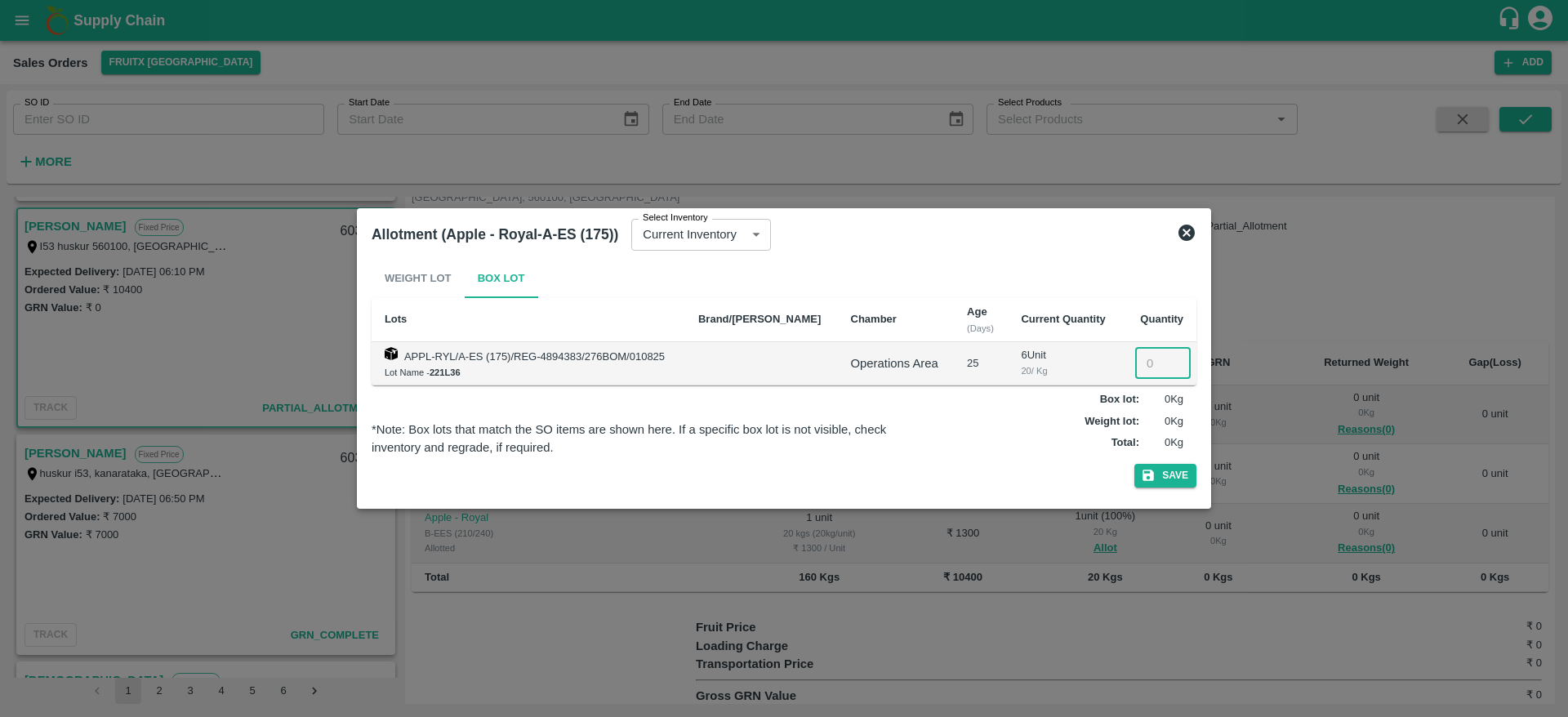
click at [1152, 363] on input "number" at bounding box center [1163, 363] width 56 height 31
type input "6"
click at [1134, 464] on button "Save" at bounding box center [1166, 475] width 62 height 24
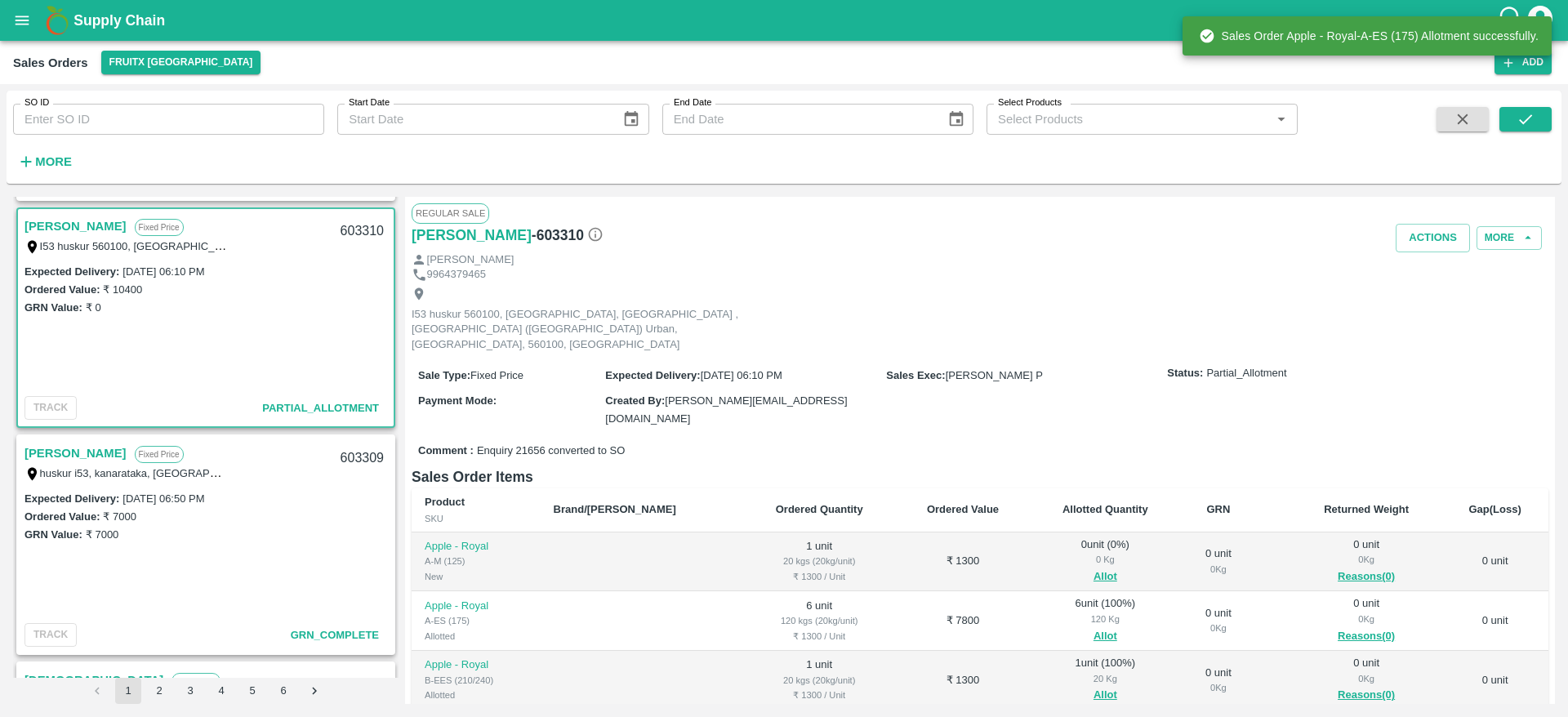
click at [359, 231] on div "603310" at bounding box center [362, 231] width 62 height 39
copy div "603310"
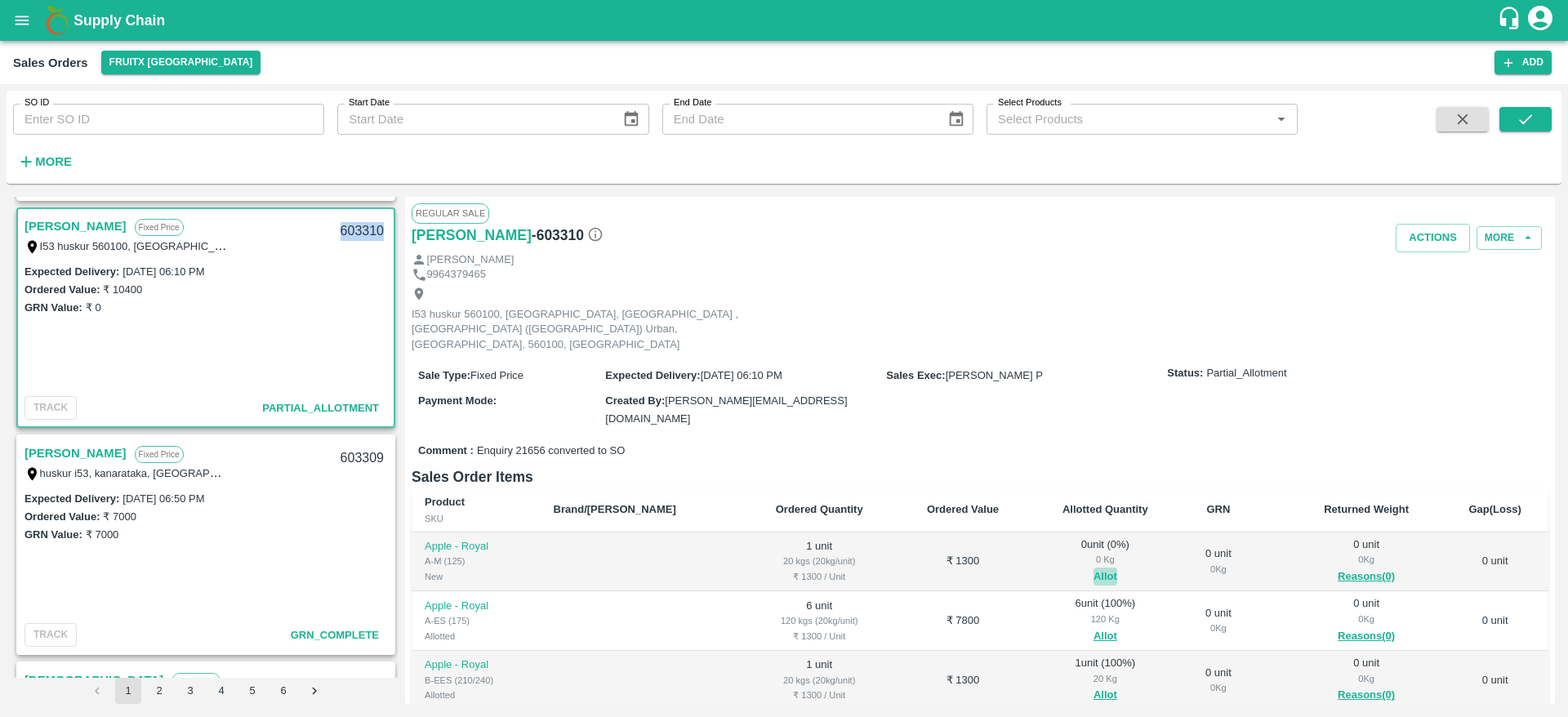
click at [1094, 567] on button "Allot" at bounding box center [1105, 577] width 24 height 19
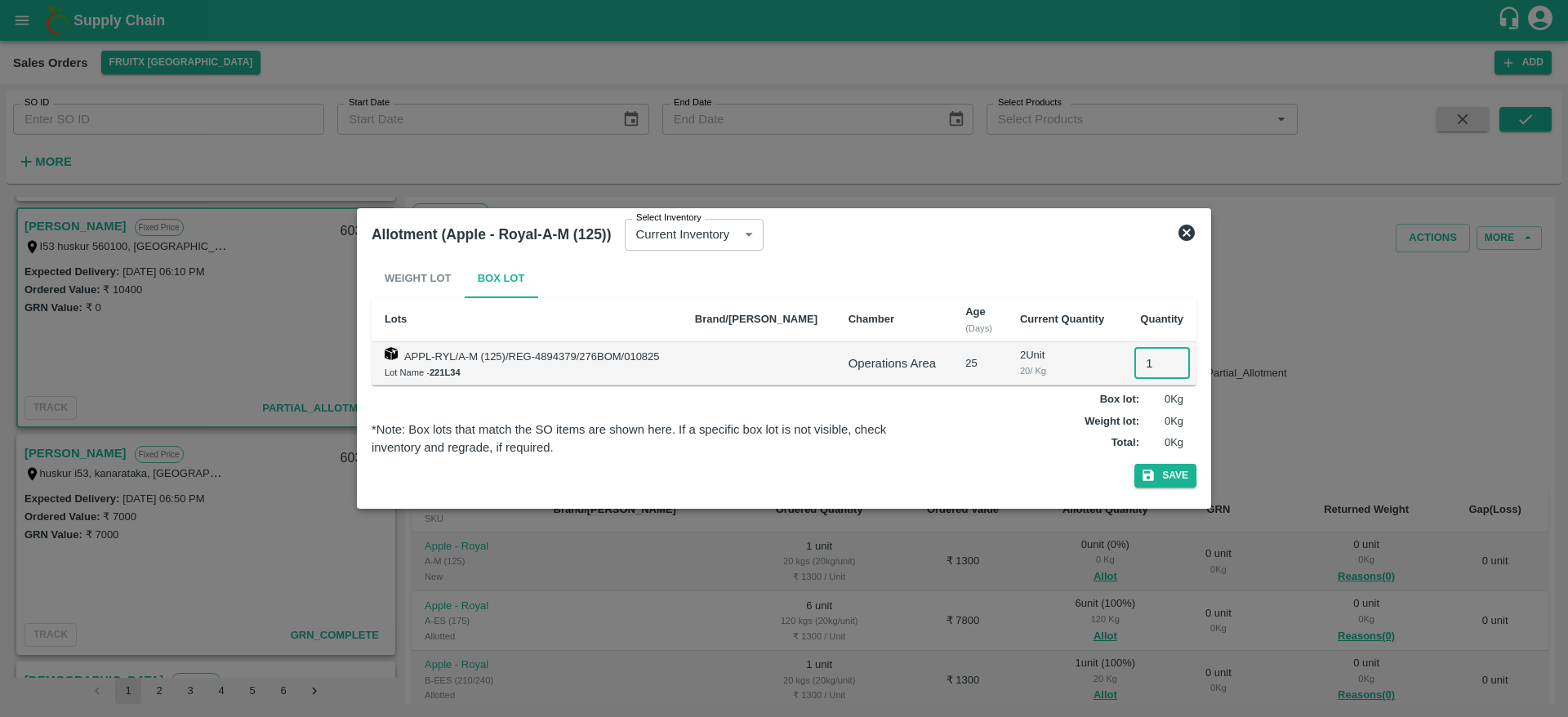
click at [1142, 362] on input "1" at bounding box center [1162, 363] width 56 height 31
type input "1"
click at [1134, 464] on button "Save" at bounding box center [1166, 475] width 62 height 24
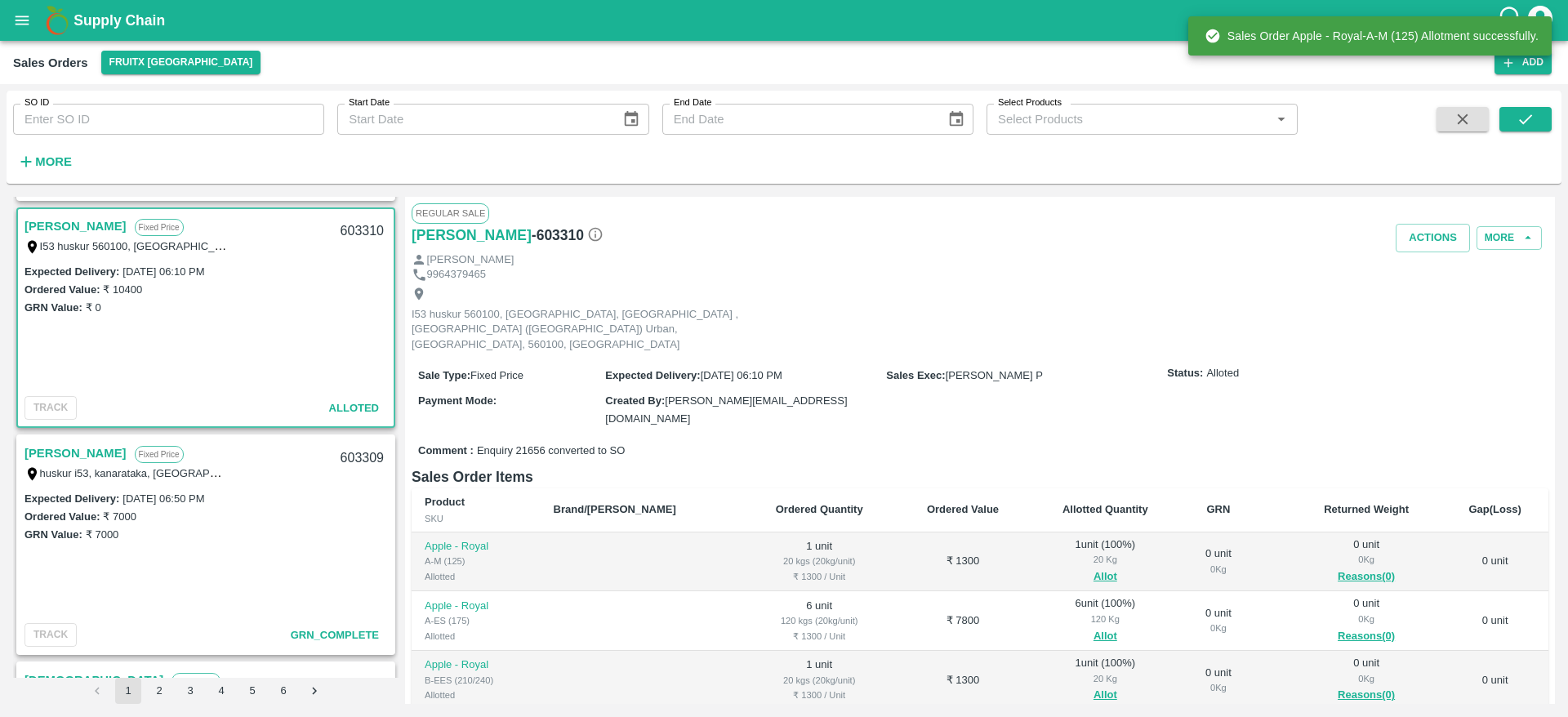
scroll to position [189, 0]
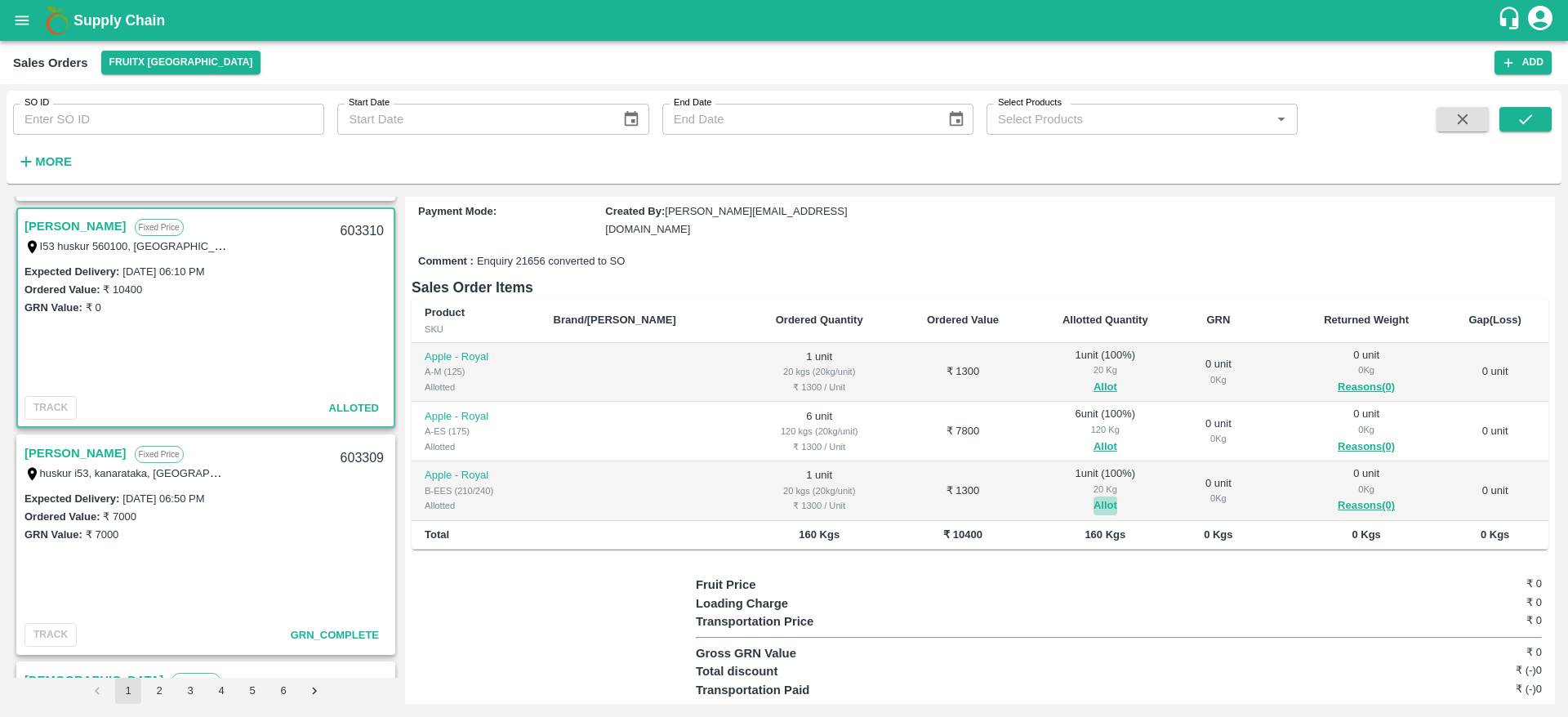
click at [1094, 496] on button "Allot" at bounding box center [1105, 506] width 24 height 19
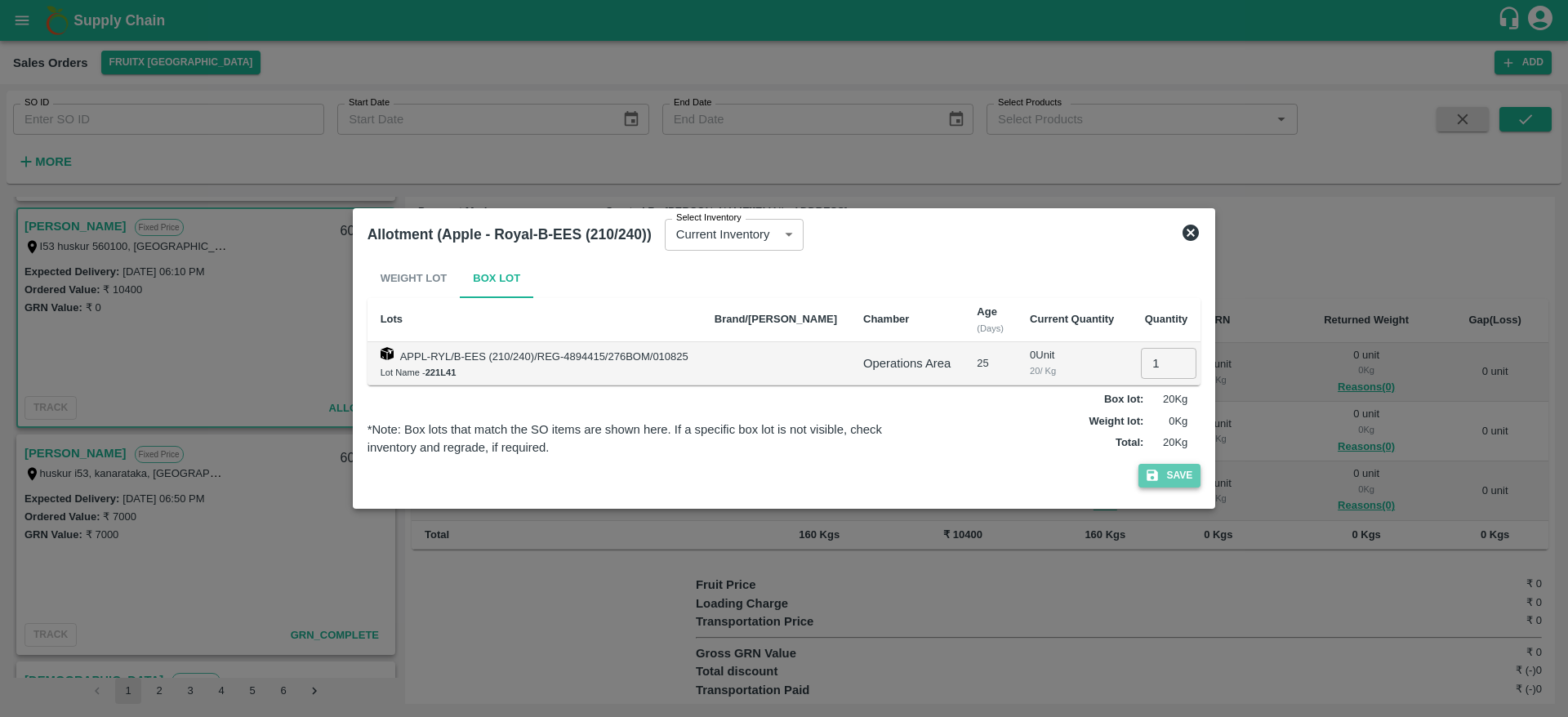
click at [1149, 475] on icon "button" at bounding box center [1153, 476] width 11 height 11
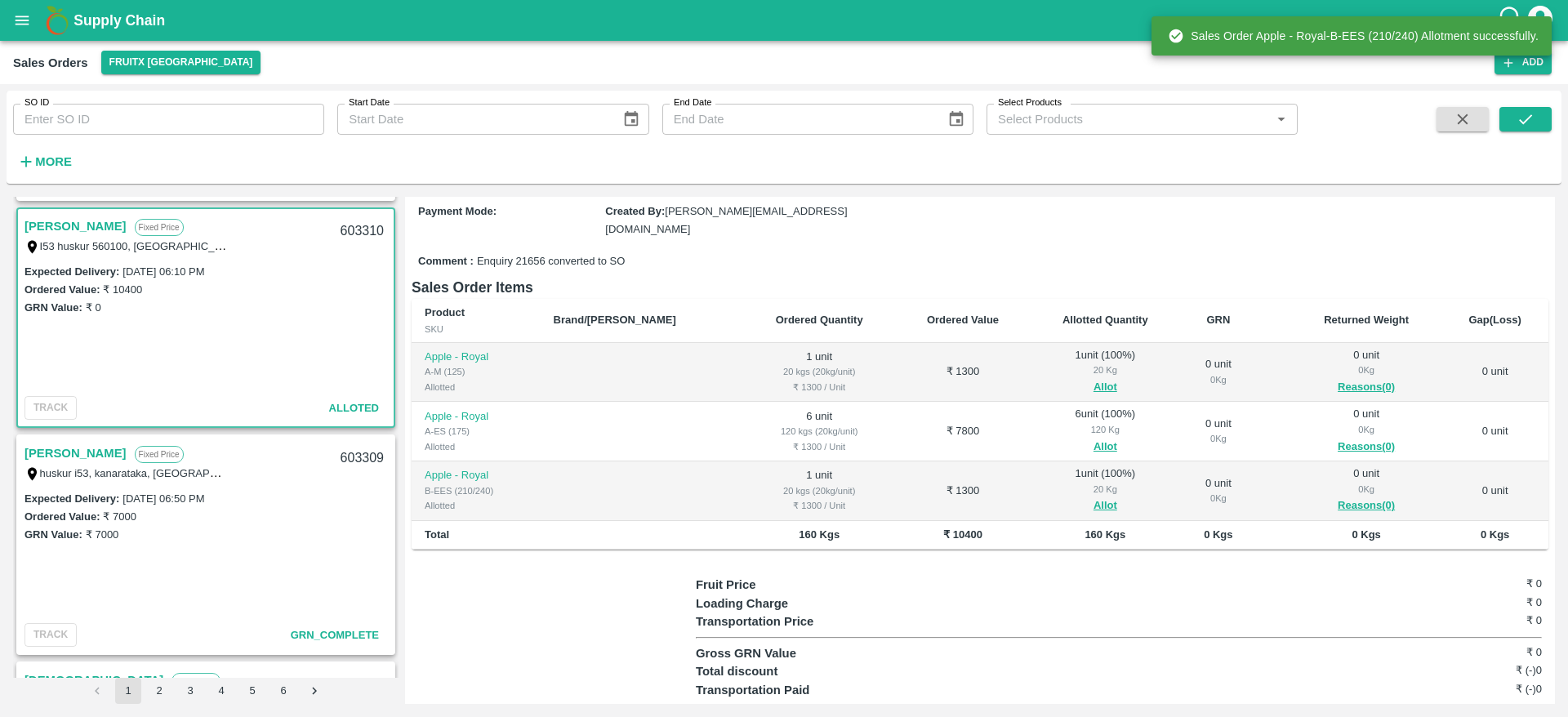
click at [356, 226] on div "603310" at bounding box center [362, 231] width 62 height 39
copy div "603310"
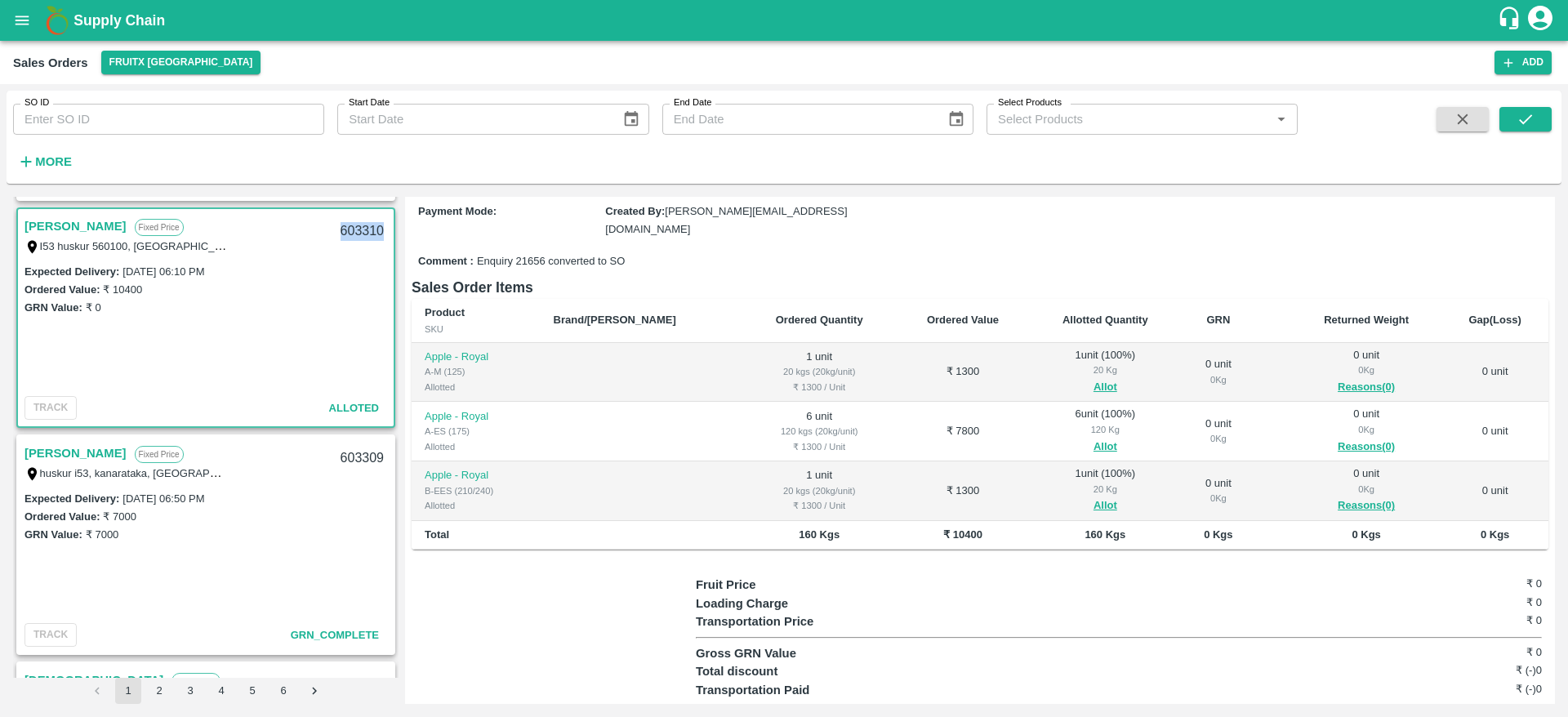
scroll to position [0, 0]
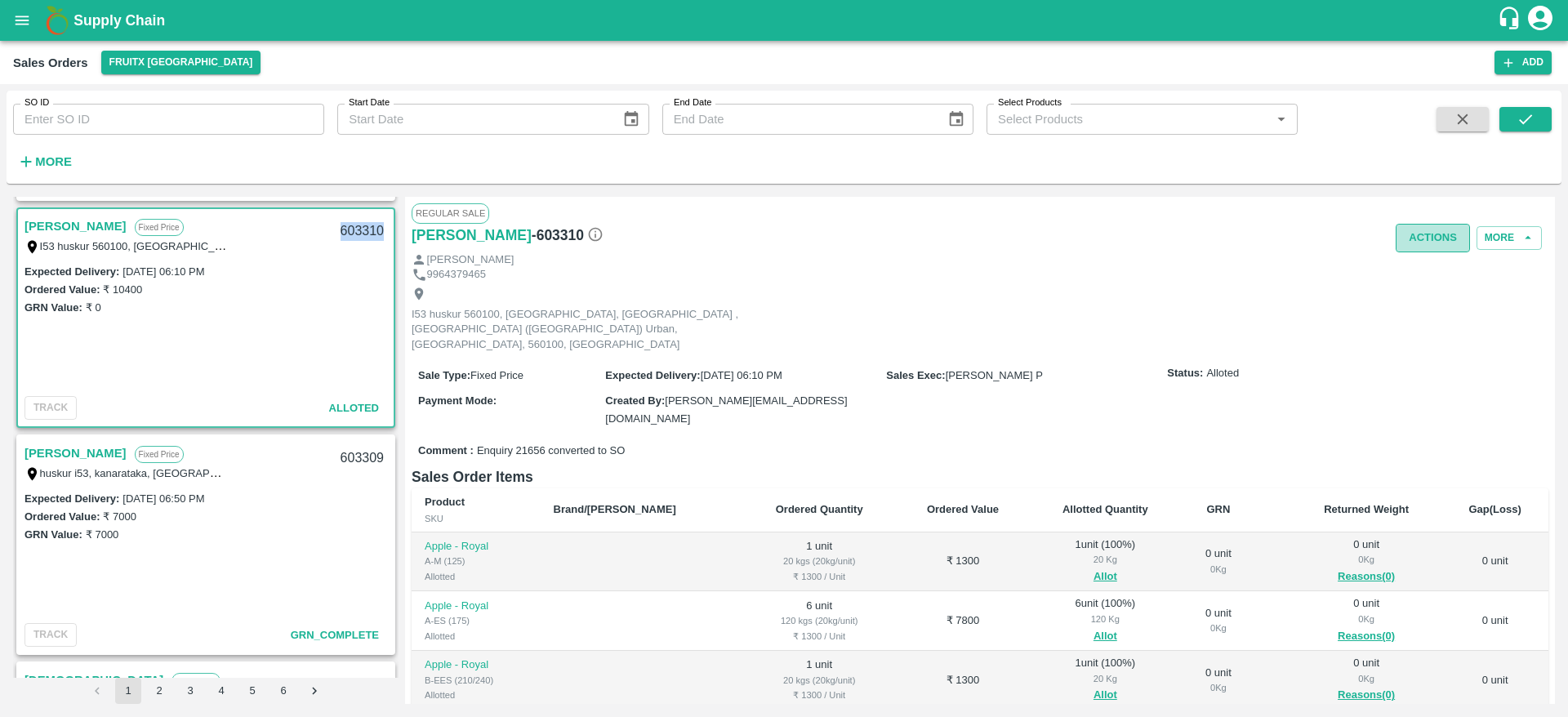
click at [1416, 234] on button "Actions" at bounding box center [1433, 238] width 74 height 28
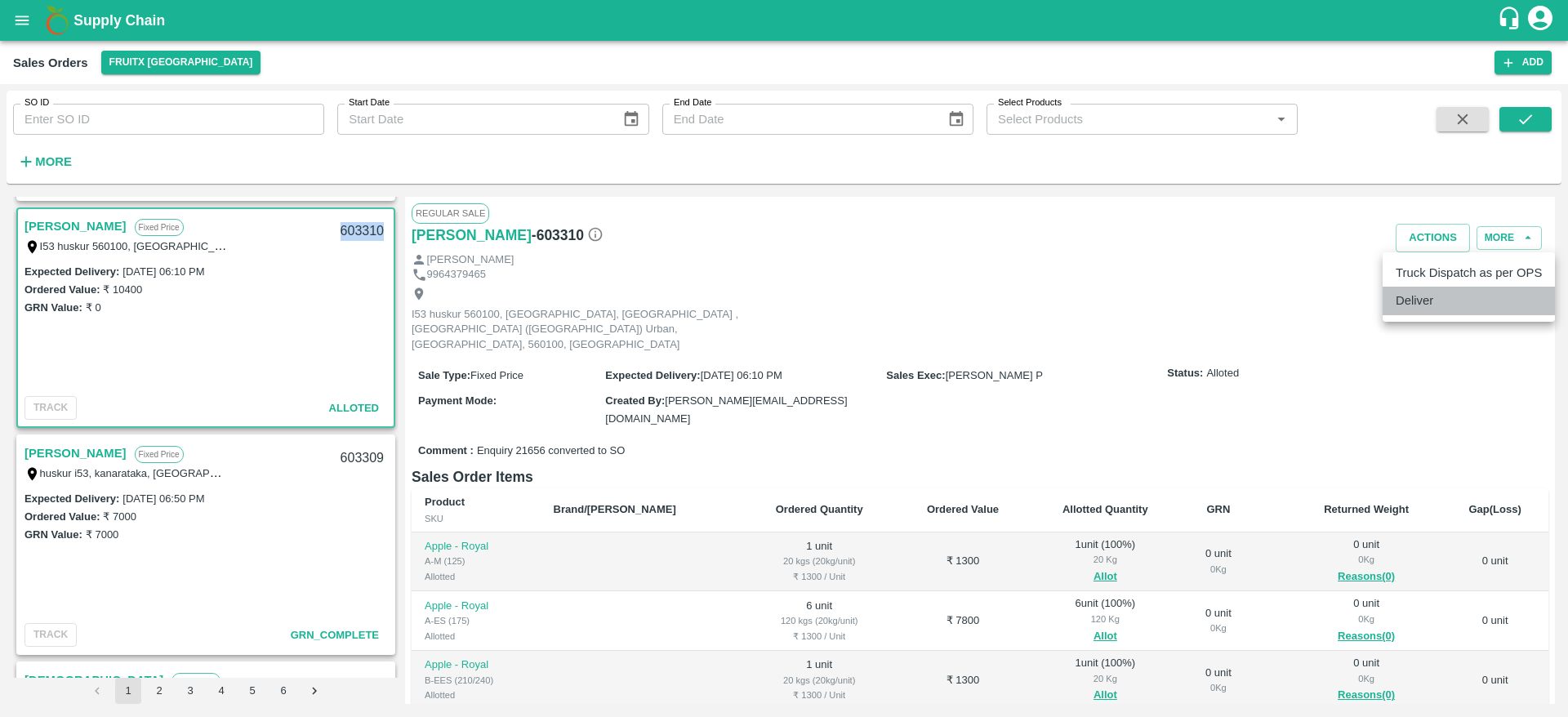
click at [1412, 290] on li "Deliver" at bounding box center [1469, 300] width 172 height 27
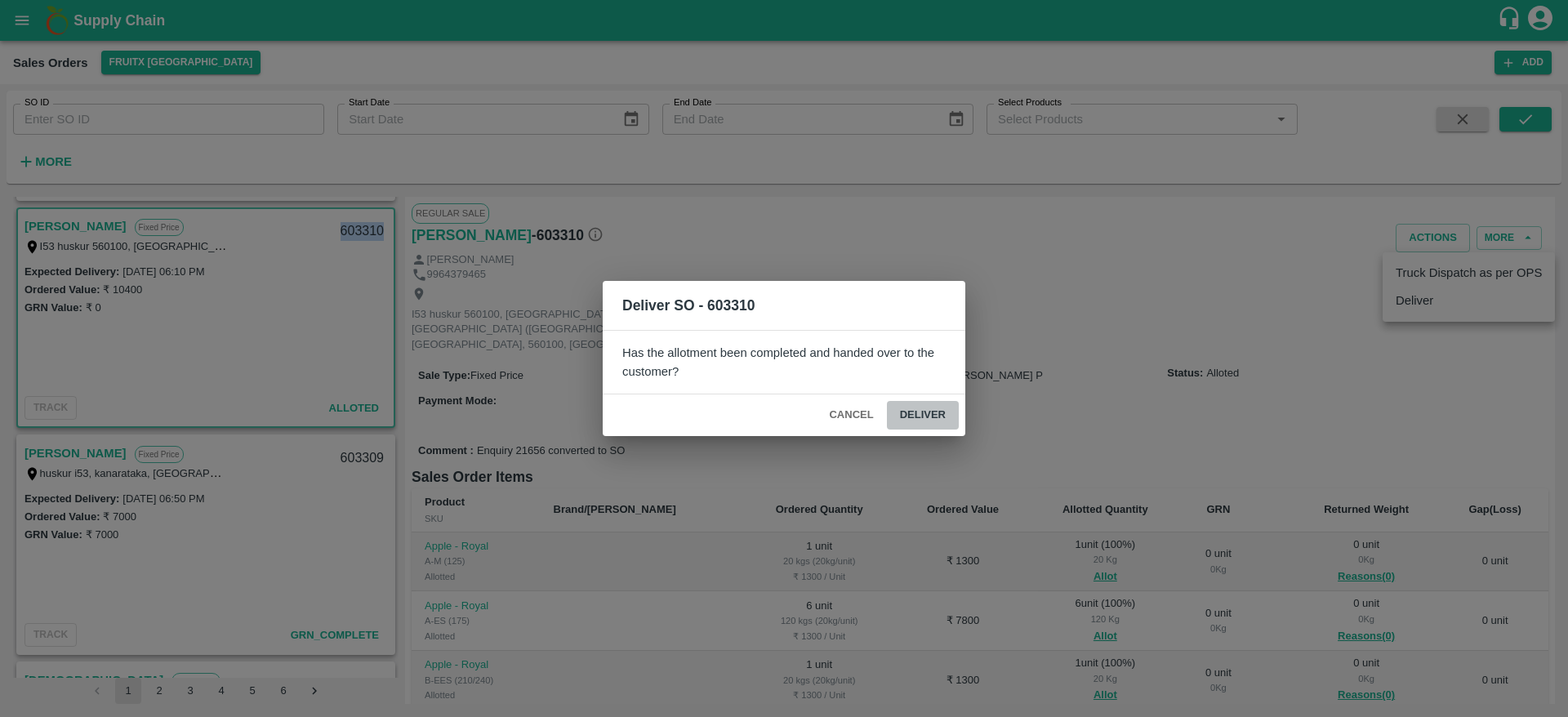
click at [910, 410] on button "Deliver" at bounding box center [922, 415] width 72 height 28
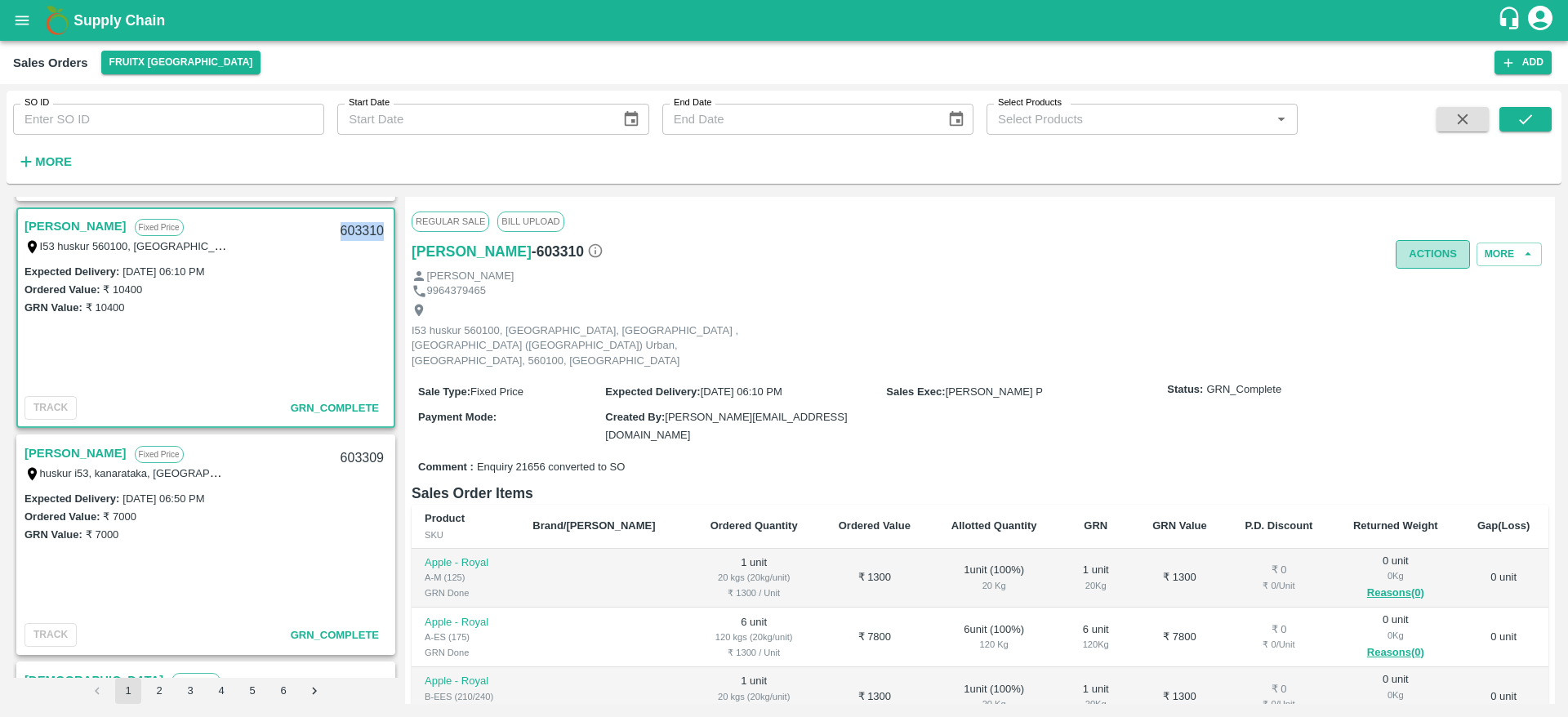
click at [1427, 259] on button "Actions" at bounding box center [1433, 255] width 74 height 28
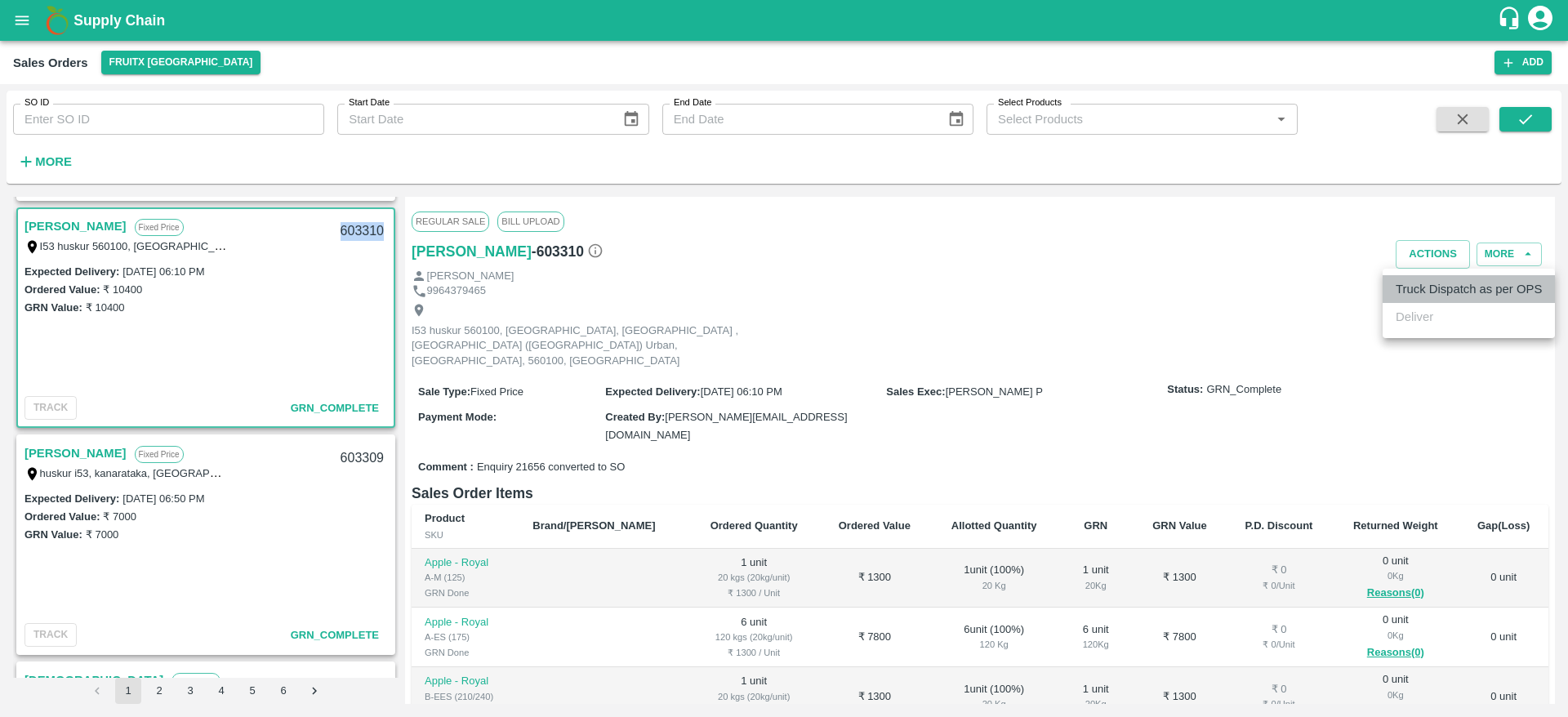
click at [1449, 294] on li "Truck Dispatch as per OPS" at bounding box center [1469, 289] width 172 height 27
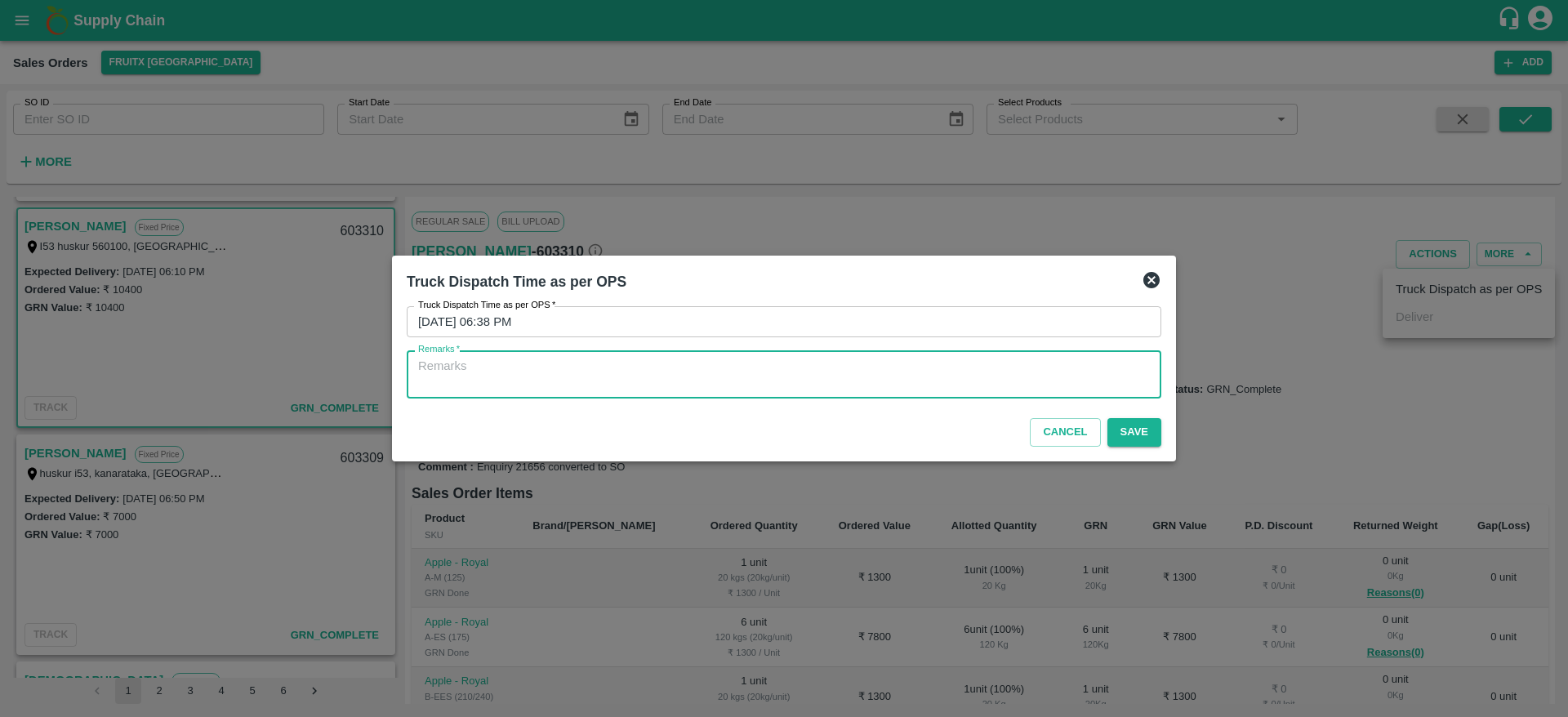
click at [851, 384] on textarea "Remarks   *" at bounding box center [783, 375] width 732 height 34
type textarea "OTD"
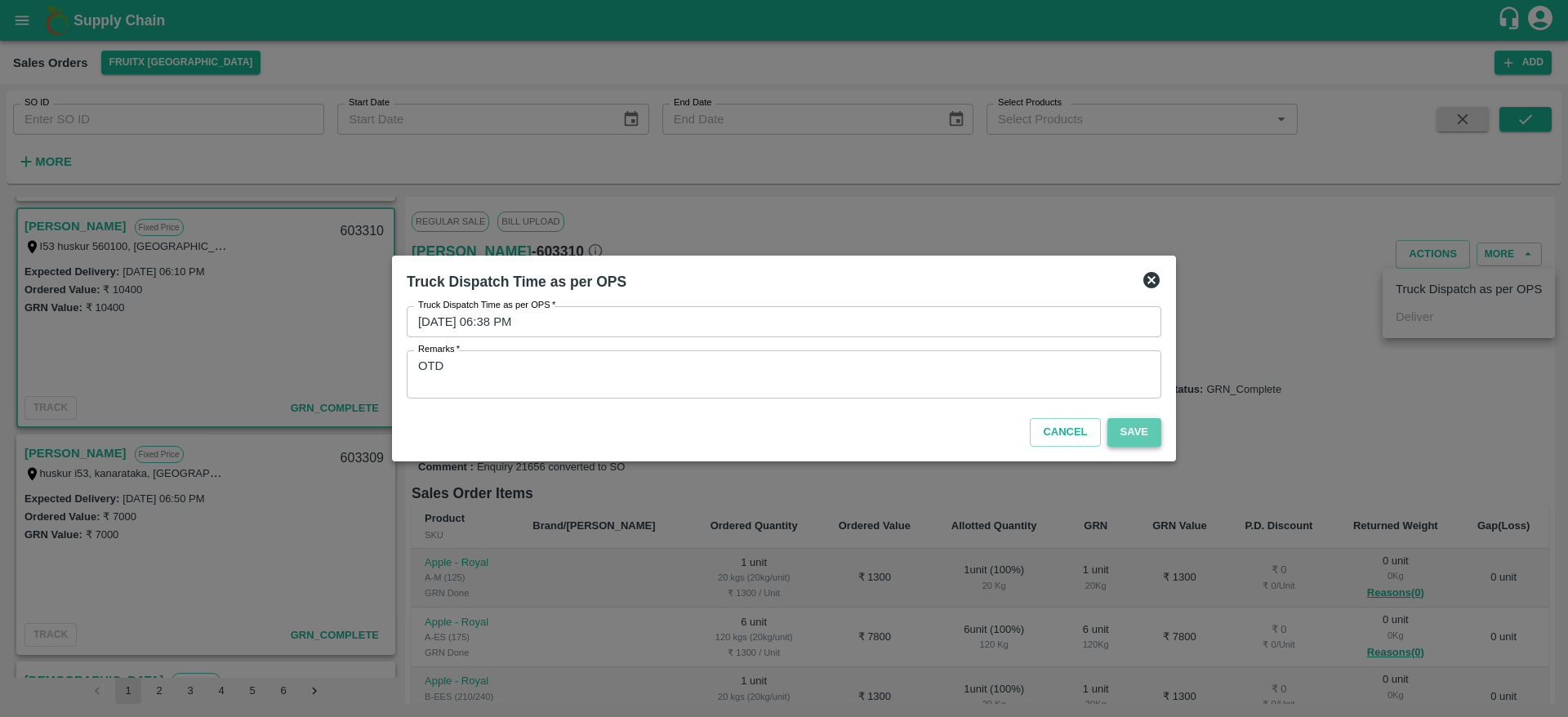
click at [1147, 436] on button "Save" at bounding box center [1133, 432] width 54 height 28
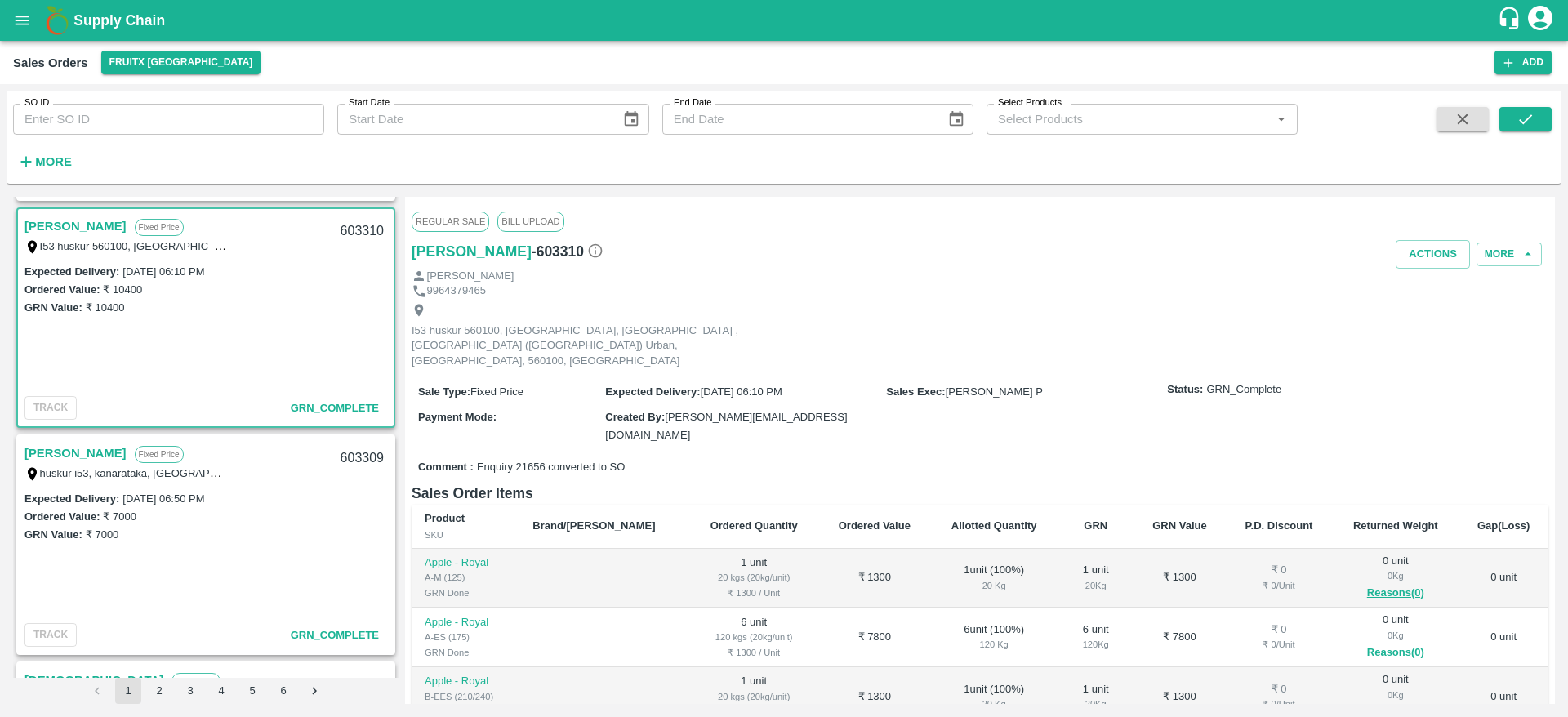
click at [362, 228] on div "603310" at bounding box center [362, 231] width 62 height 39
copy div "603310"
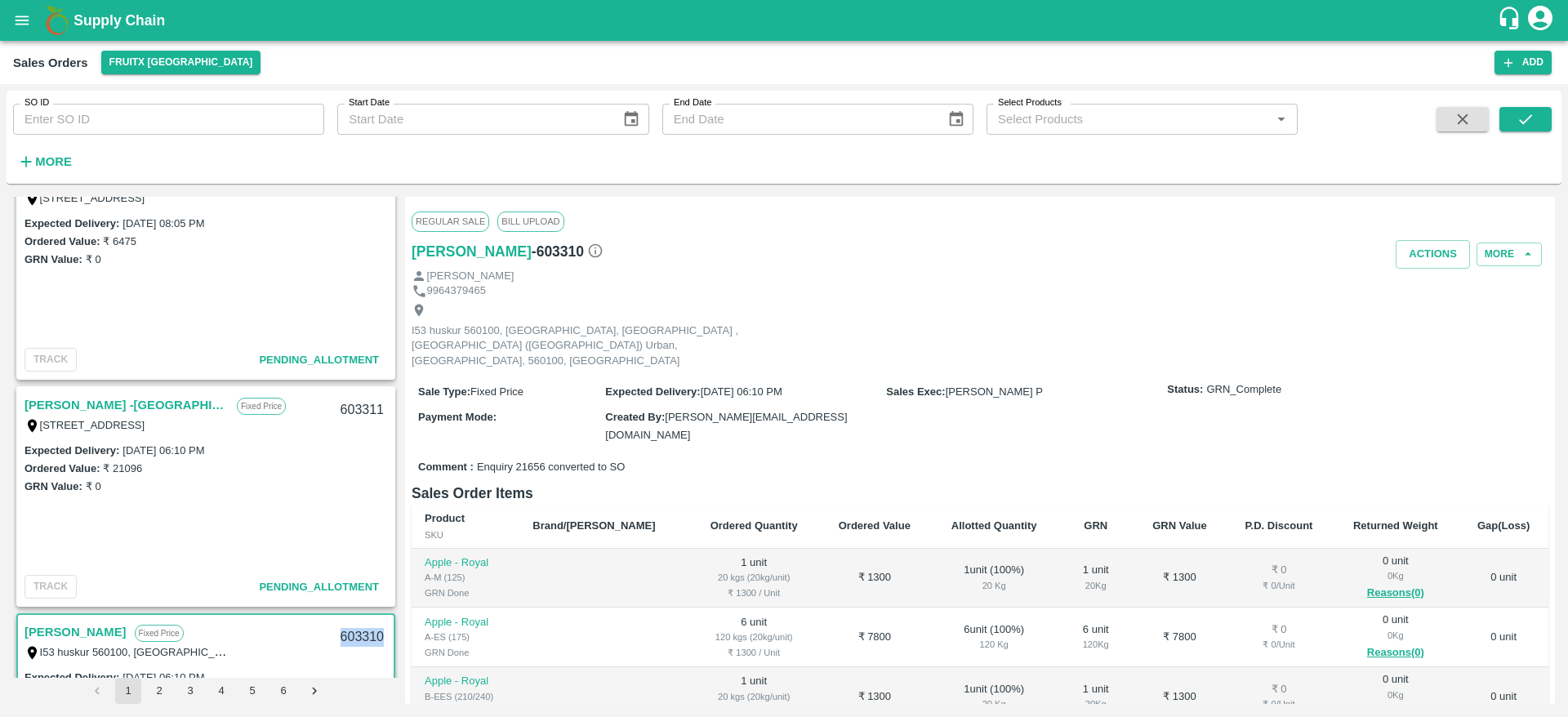
scroll to position [494, 0]
click at [134, 403] on link "[PERSON_NAME] -[GEOGRAPHIC_DATA]" at bounding box center [127, 405] width 205 height 21
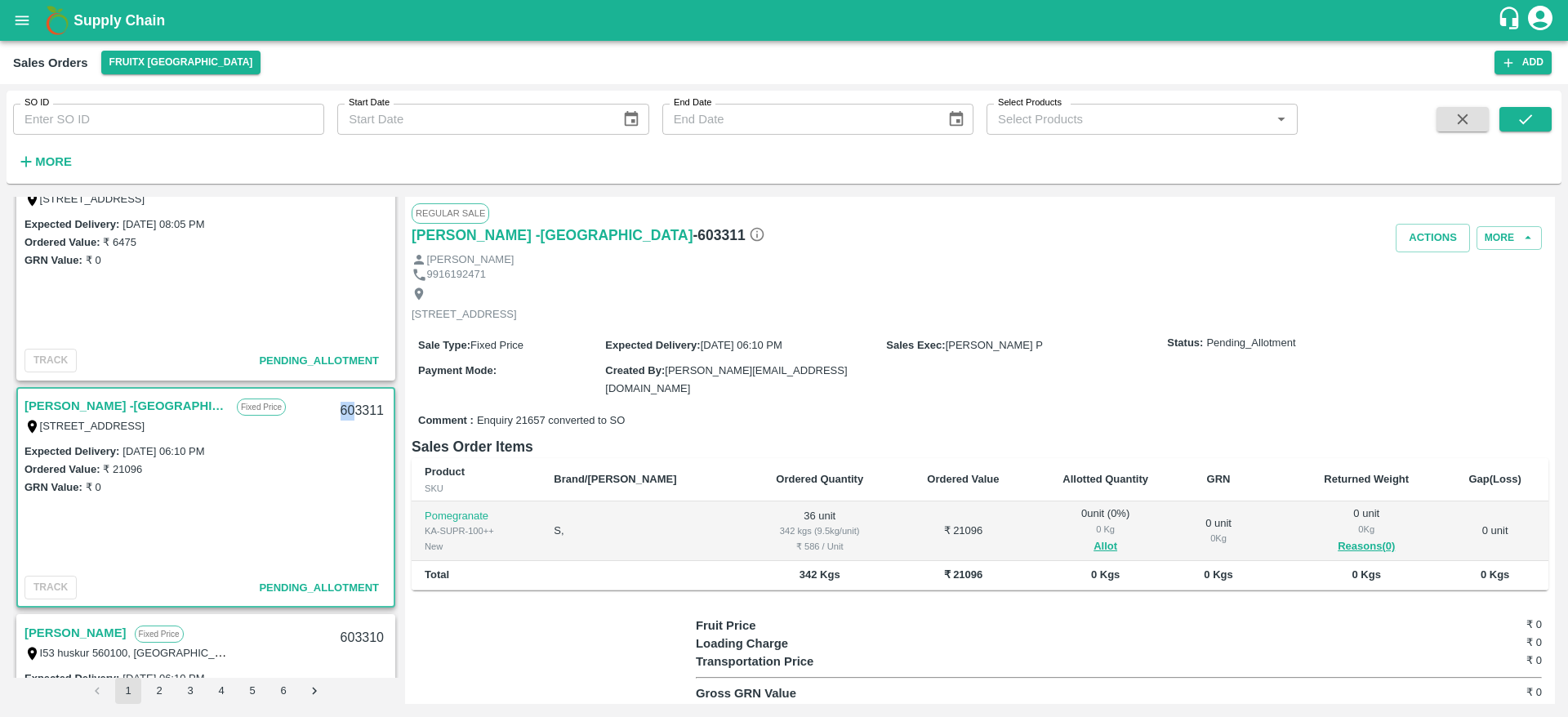
drag, startPoint x: 333, startPoint y: 404, endPoint x: 352, endPoint y: 405, distance: 19.0
click at [352, 405] on div "603311" at bounding box center [362, 411] width 62 height 39
click at [1094, 537] on button "Allot" at bounding box center [1105, 547] width 24 height 19
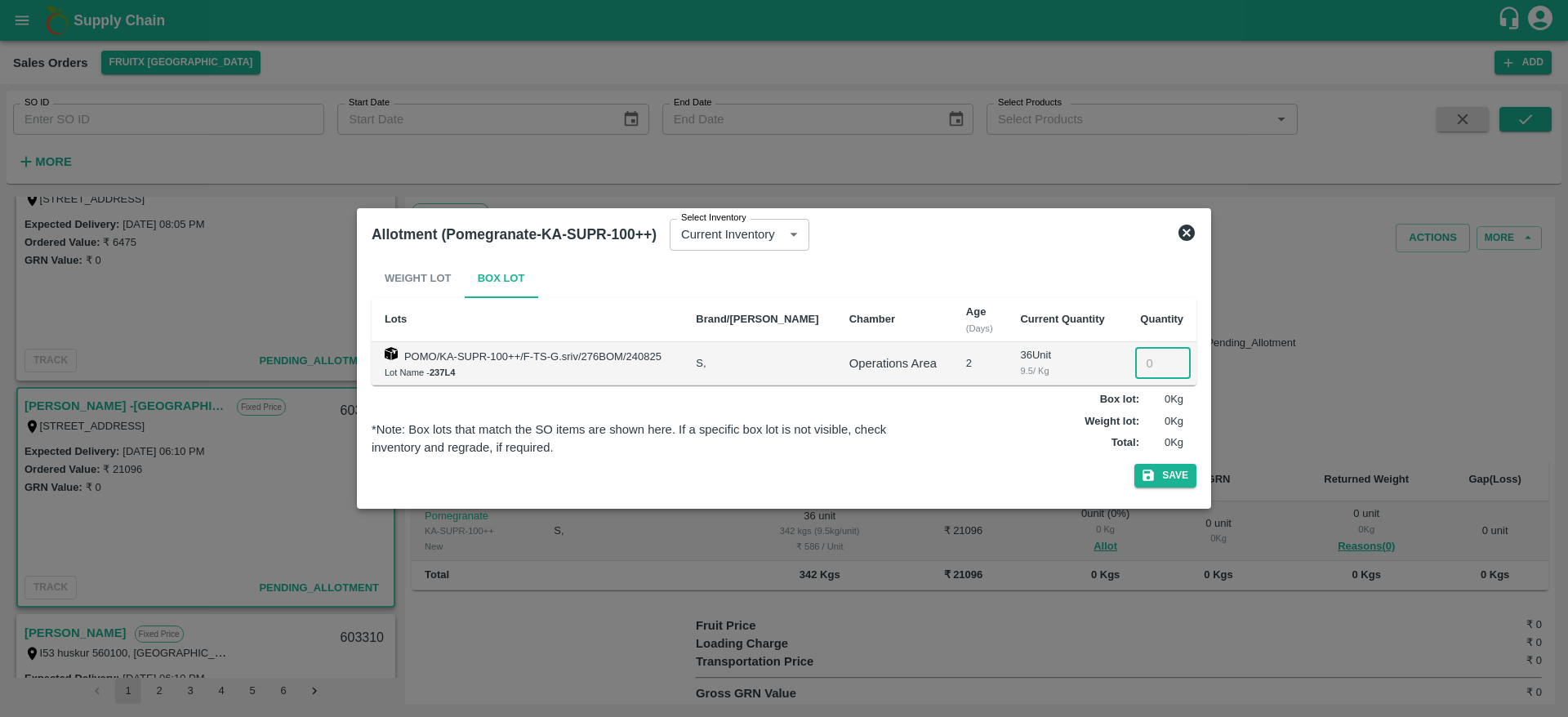
click at [1141, 357] on input "number" at bounding box center [1163, 363] width 56 height 31
type input "36"
click at [1134, 464] on button "Save" at bounding box center [1166, 475] width 62 height 24
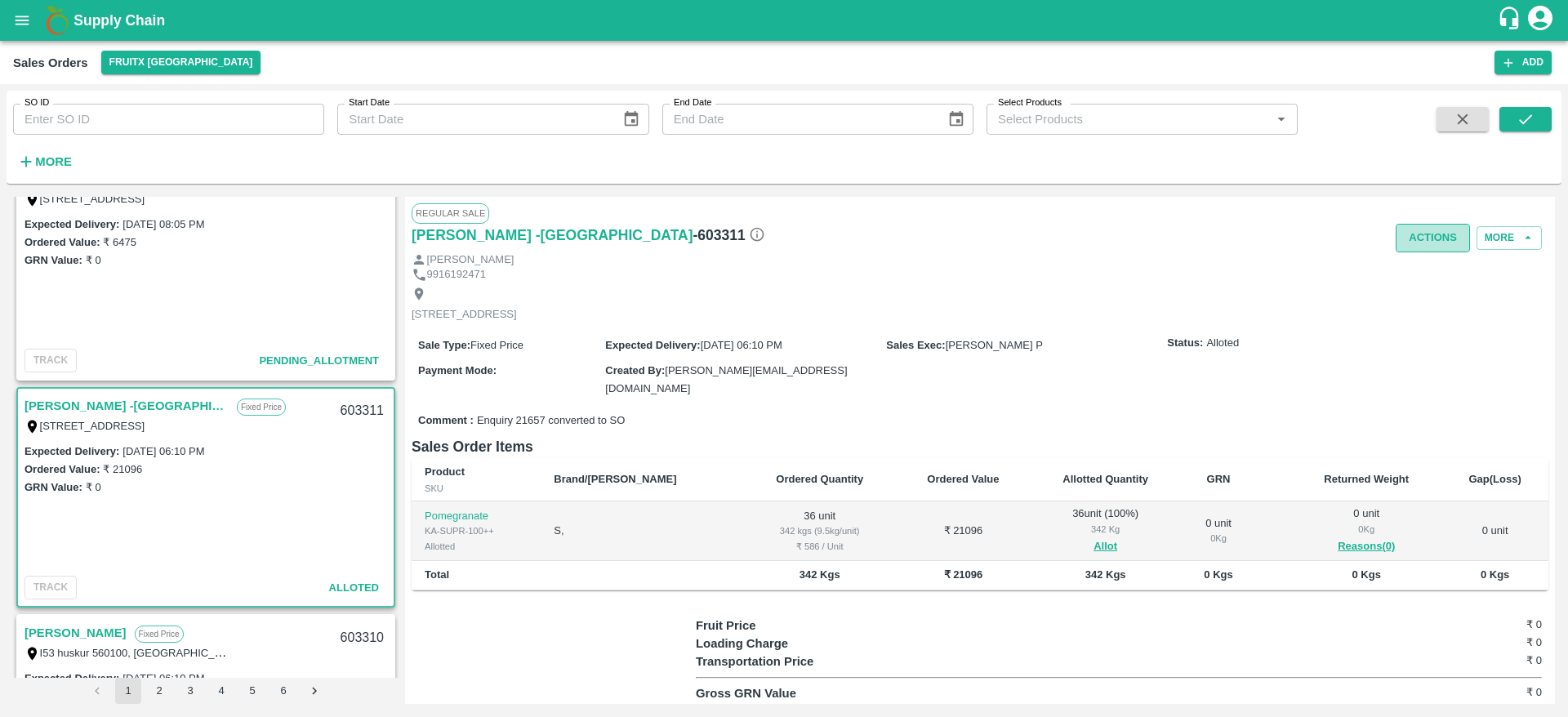
click at [1426, 247] on button "Actions" at bounding box center [1433, 238] width 74 height 28
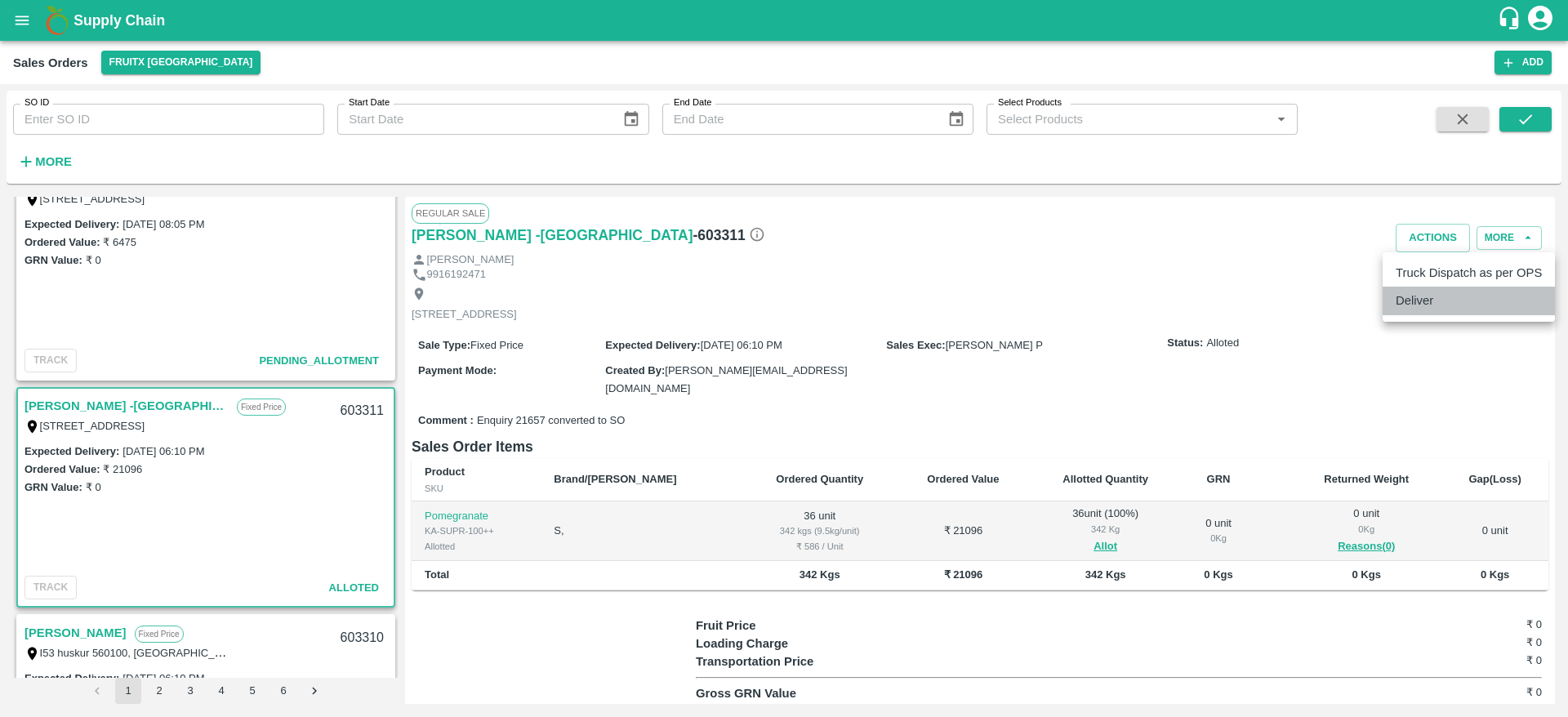
click at [1445, 303] on li "Deliver" at bounding box center [1469, 300] width 172 height 27
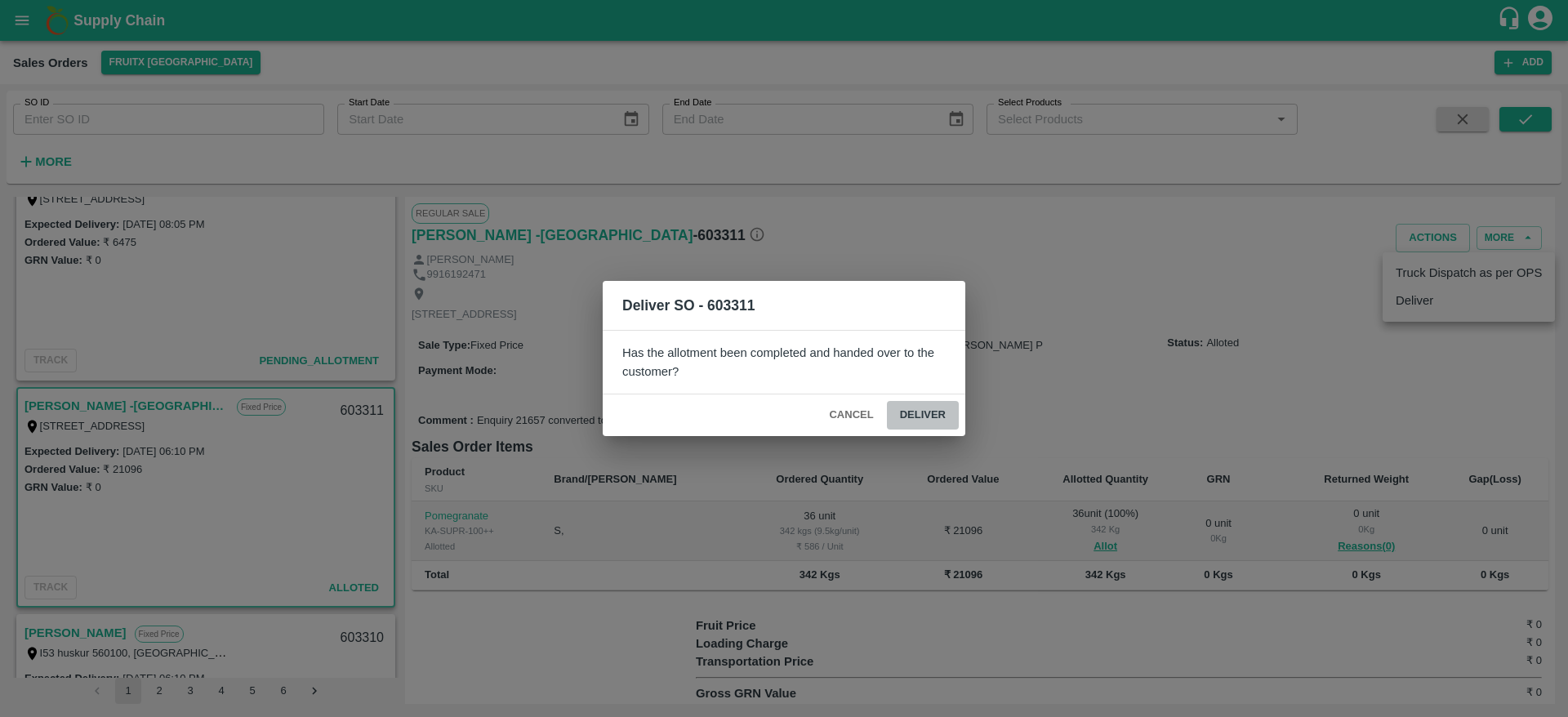
click at [917, 408] on button "Deliver" at bounding box center [922, 415] width 72 height 28
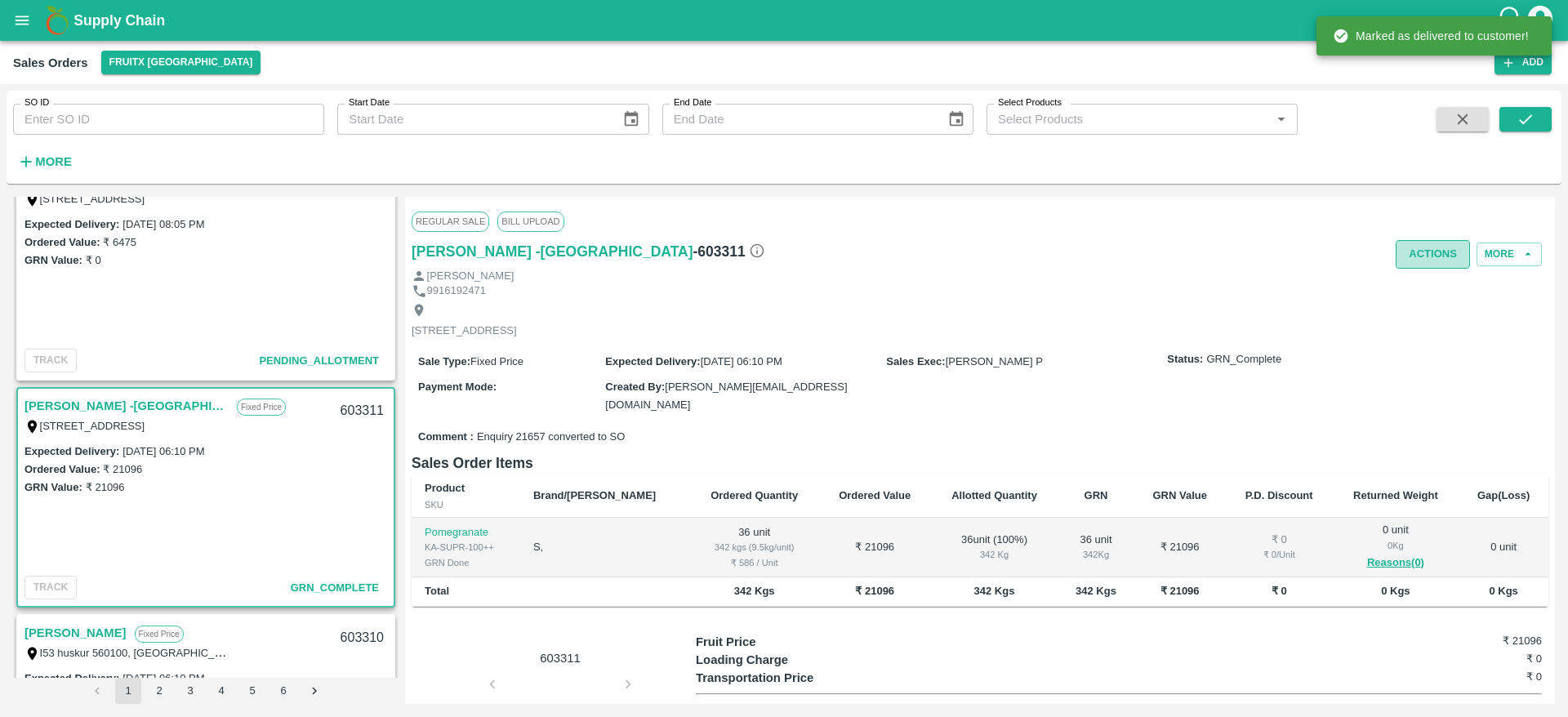
click at [1422, 242] on button "Actions" at bounding box center [1433, 255] width 74 height 28
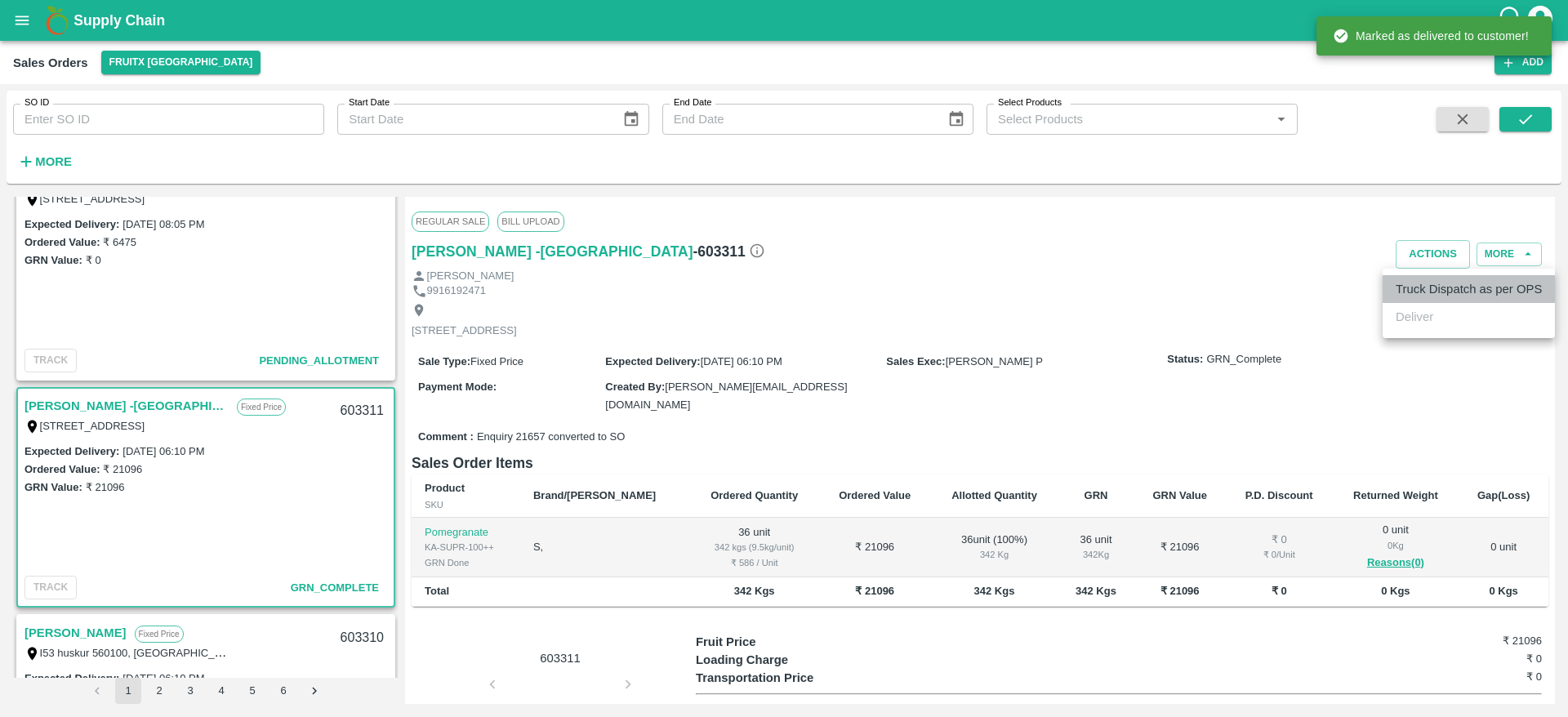
click at [1468, 291] on li "Truck Dispatch as per OPS" at bounding box center [1469, 289] width 172 height 27
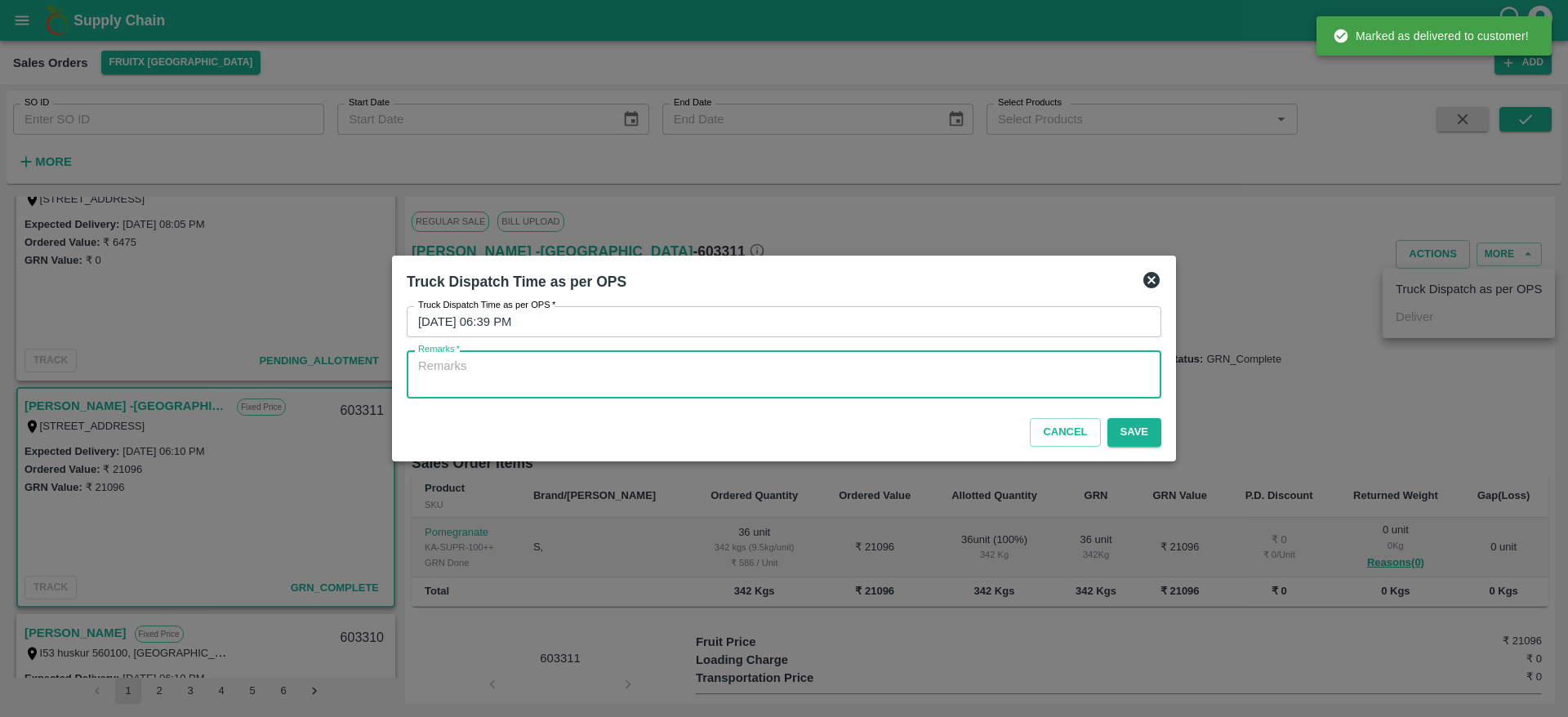
click at [1010, 377] on textarea "Remarks   *" at bounding box center [783, 375] width 732 height 34
type textarea "OTD"
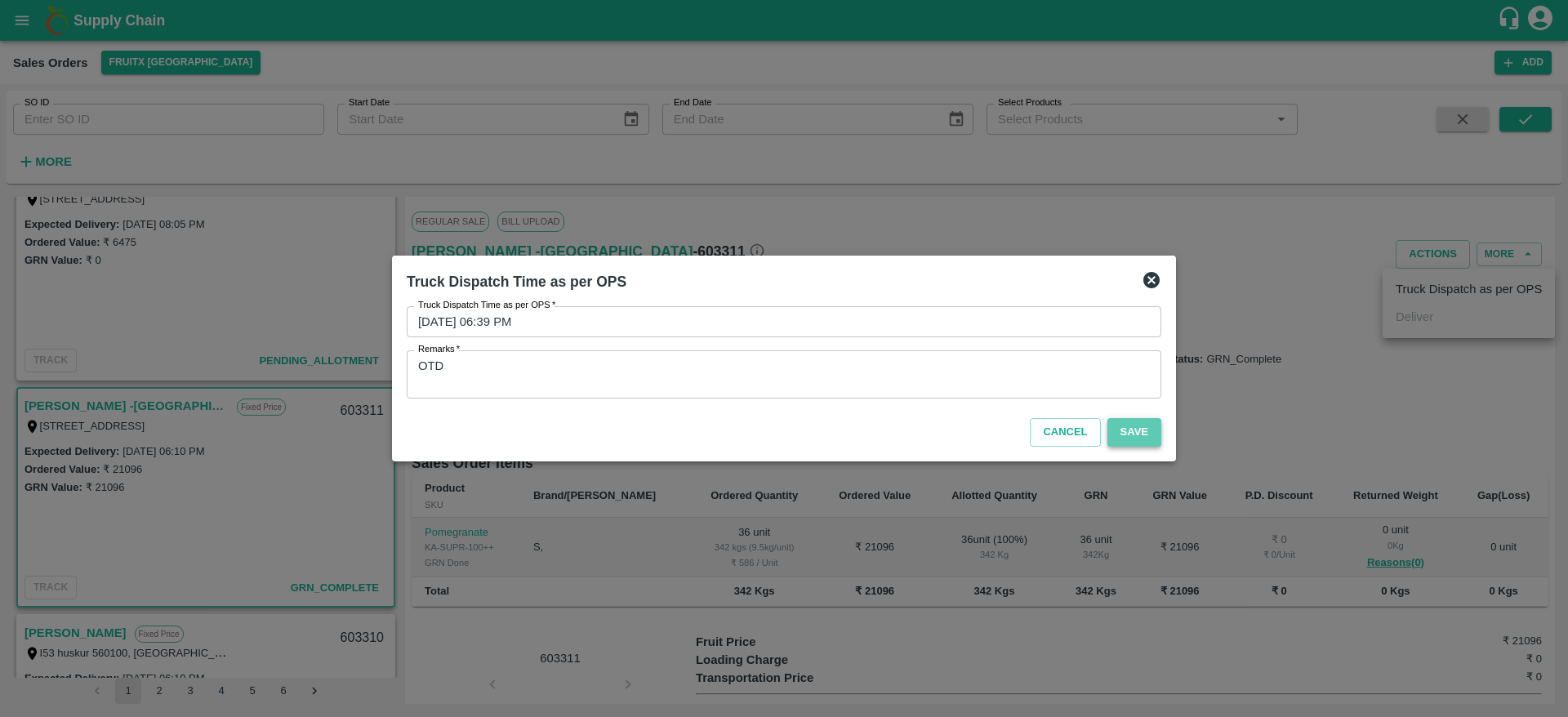
click at [1140, 425] on button "Save" at bounding box center [1133, 432] width 54 height 28
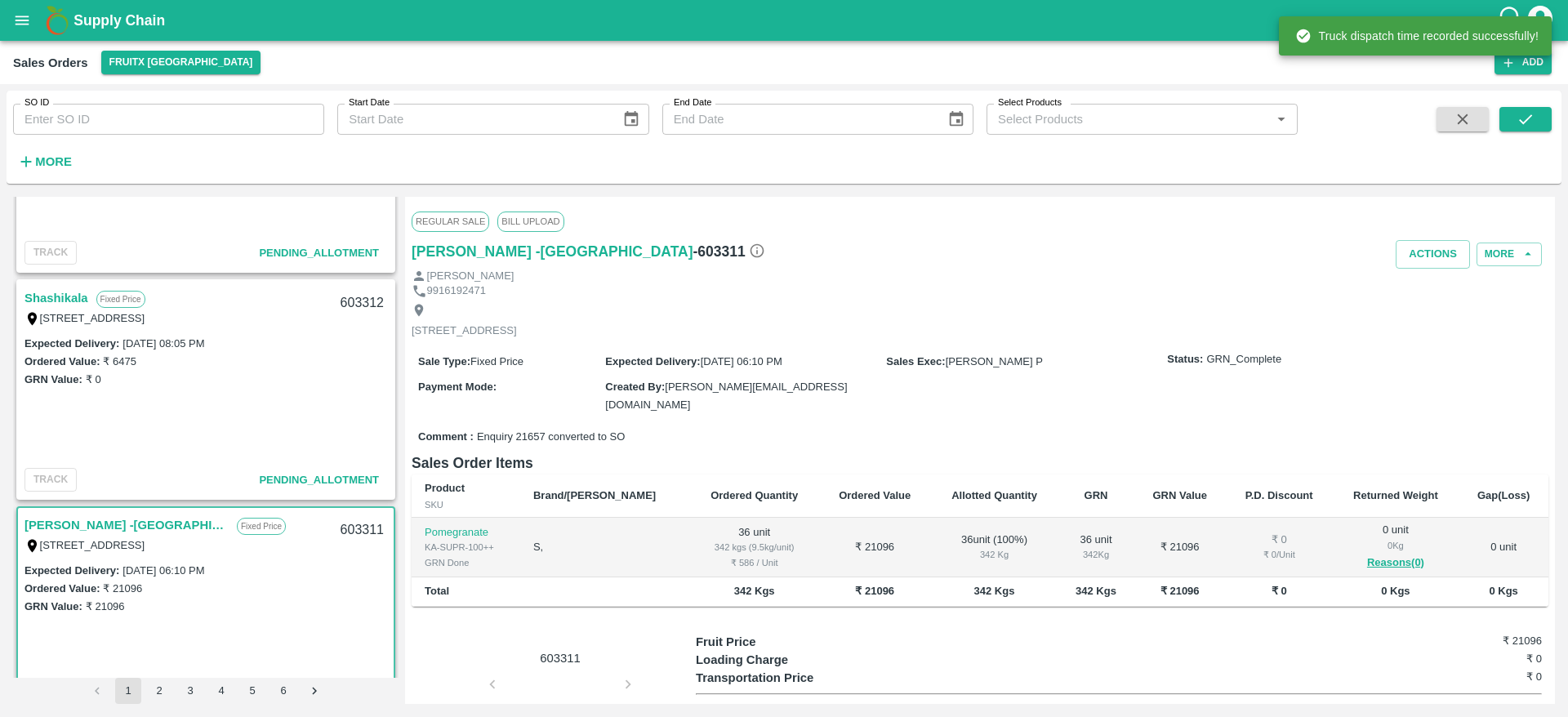
scroll to position [367, 0]
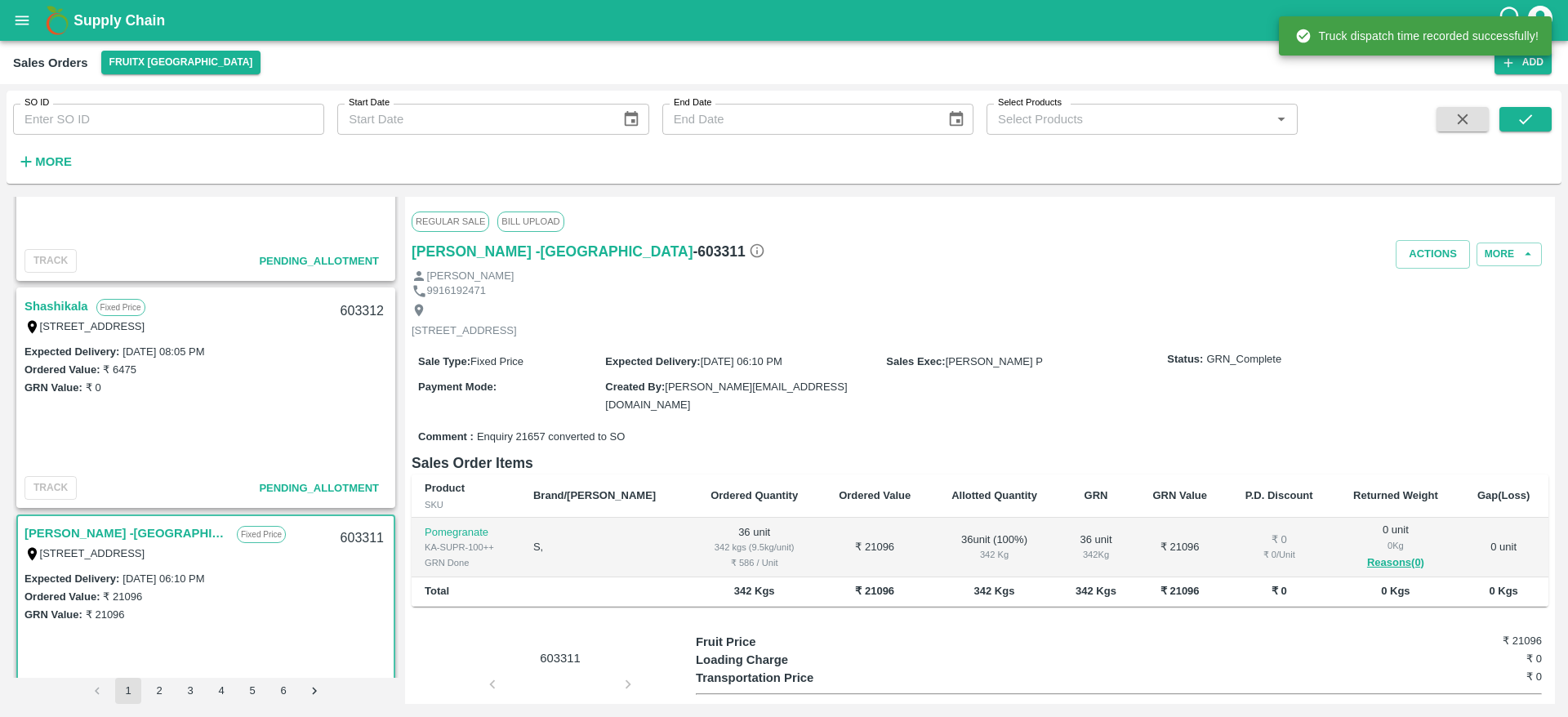
click at [50, 307] on link "Shashikala" at bounding box center [56, 306] width 63 height 21
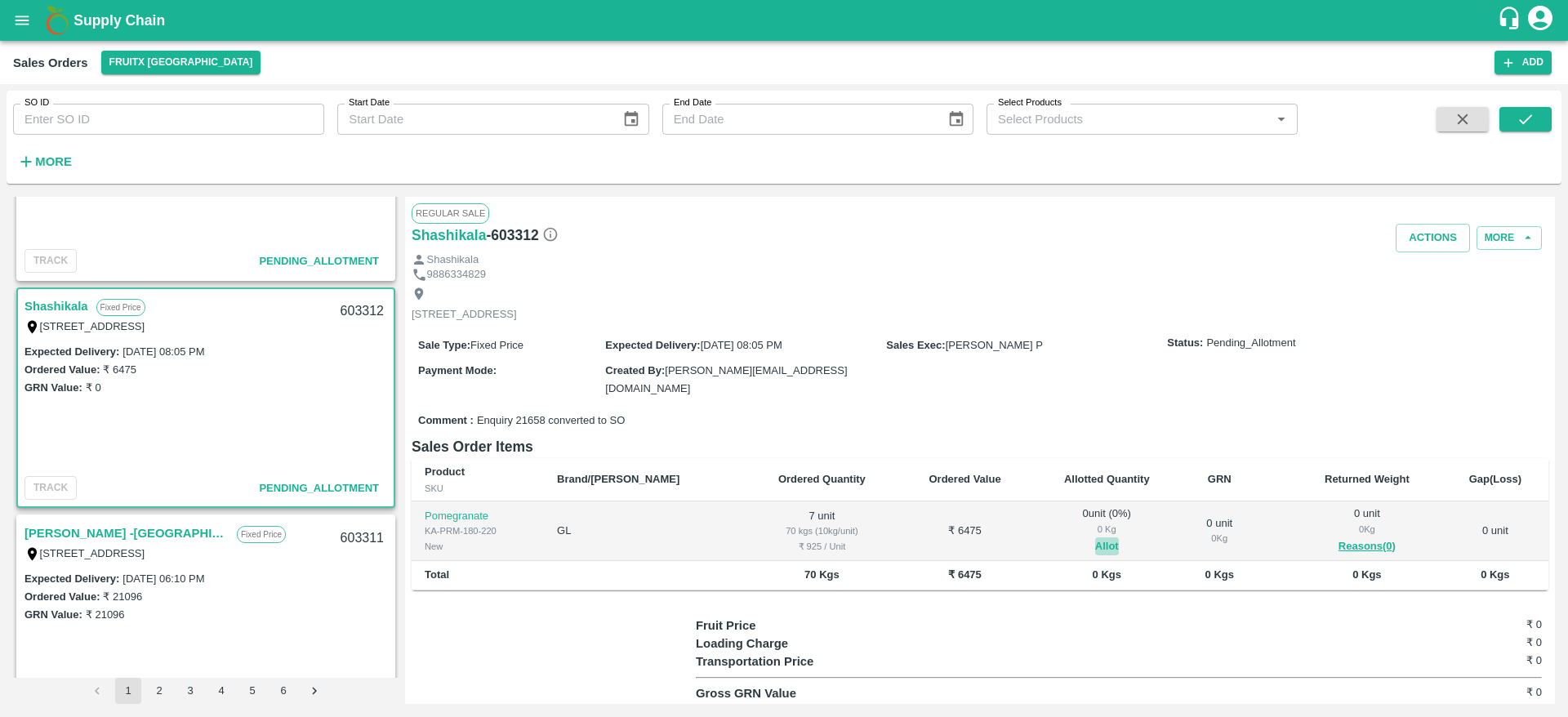
click at [1095, 542] on button "Allot" at bounding box center [1106, 547] width 24 height 19
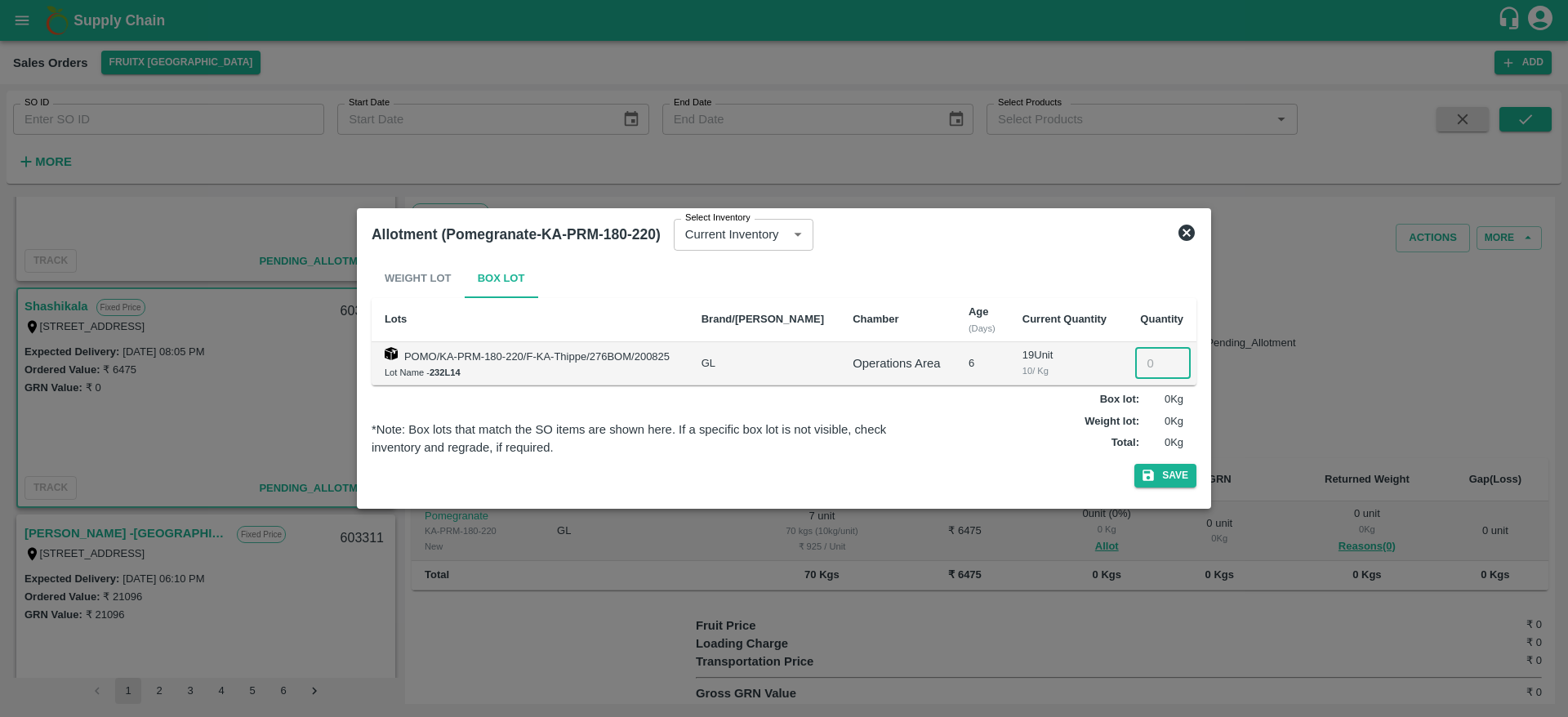
click at [1157, 369] on input "number" at bounding box center [1163, 363] width 56 height 31
type input "7"
click at [1134, 464] on button "Save" at bounding box center [1166, 475] width 62 height 24
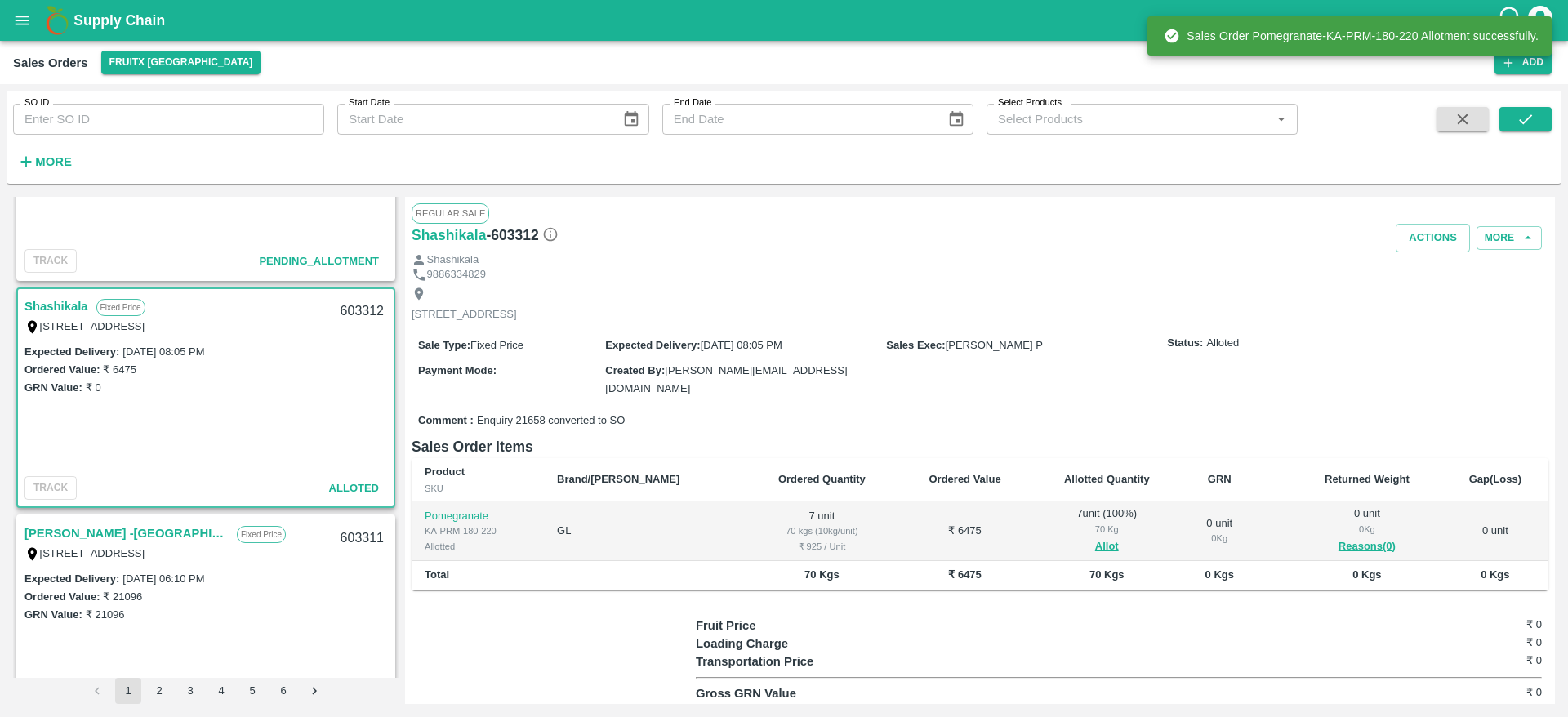
click at [347, 314] on div "603312" at bounding box center [362, 312] width 62 height 39
copy div "603312"
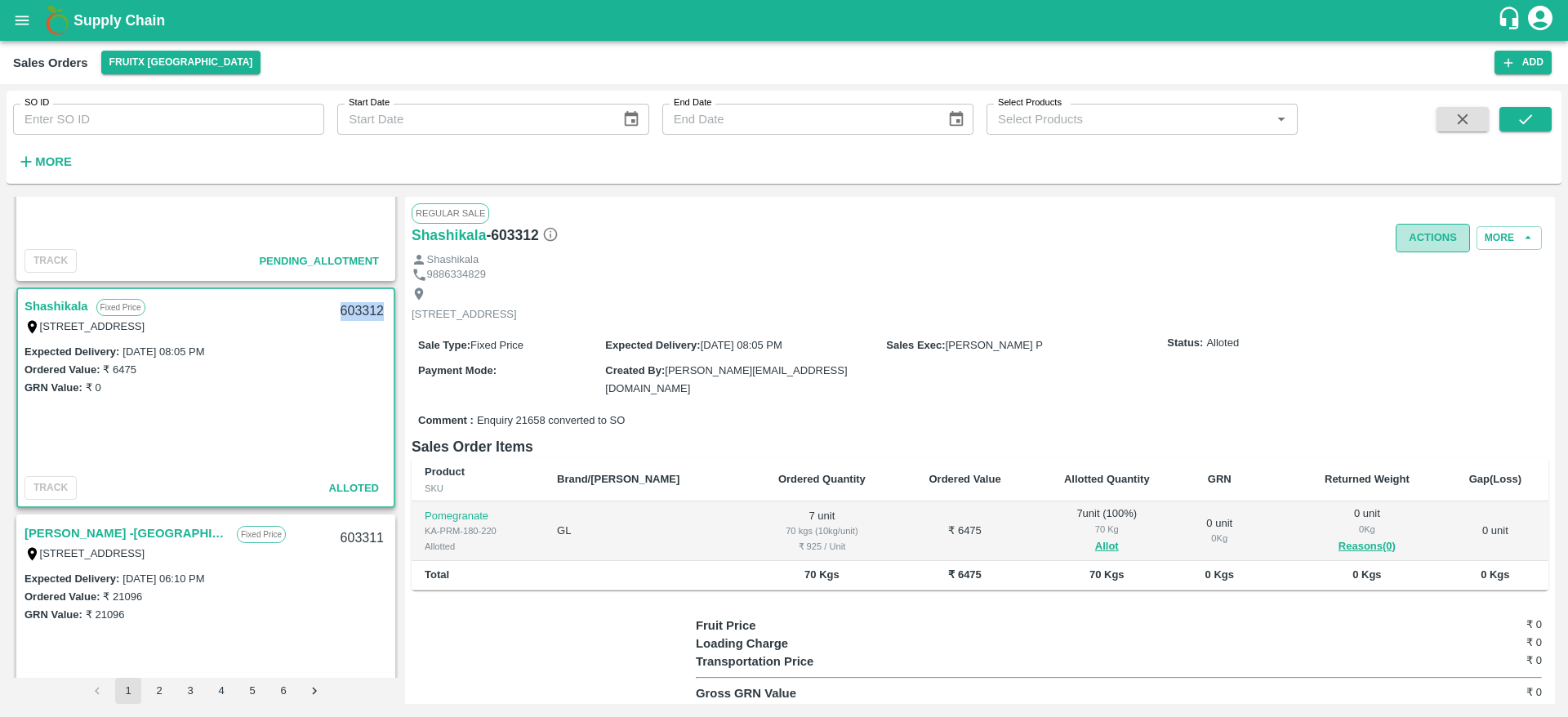
click at [1425, 251] on button "Actions" at bounding box center [1433, 238] width 74 height 28
click at [1442, 301] on li "Deliver" at bounding box center [1469, 300] width 172 height 27
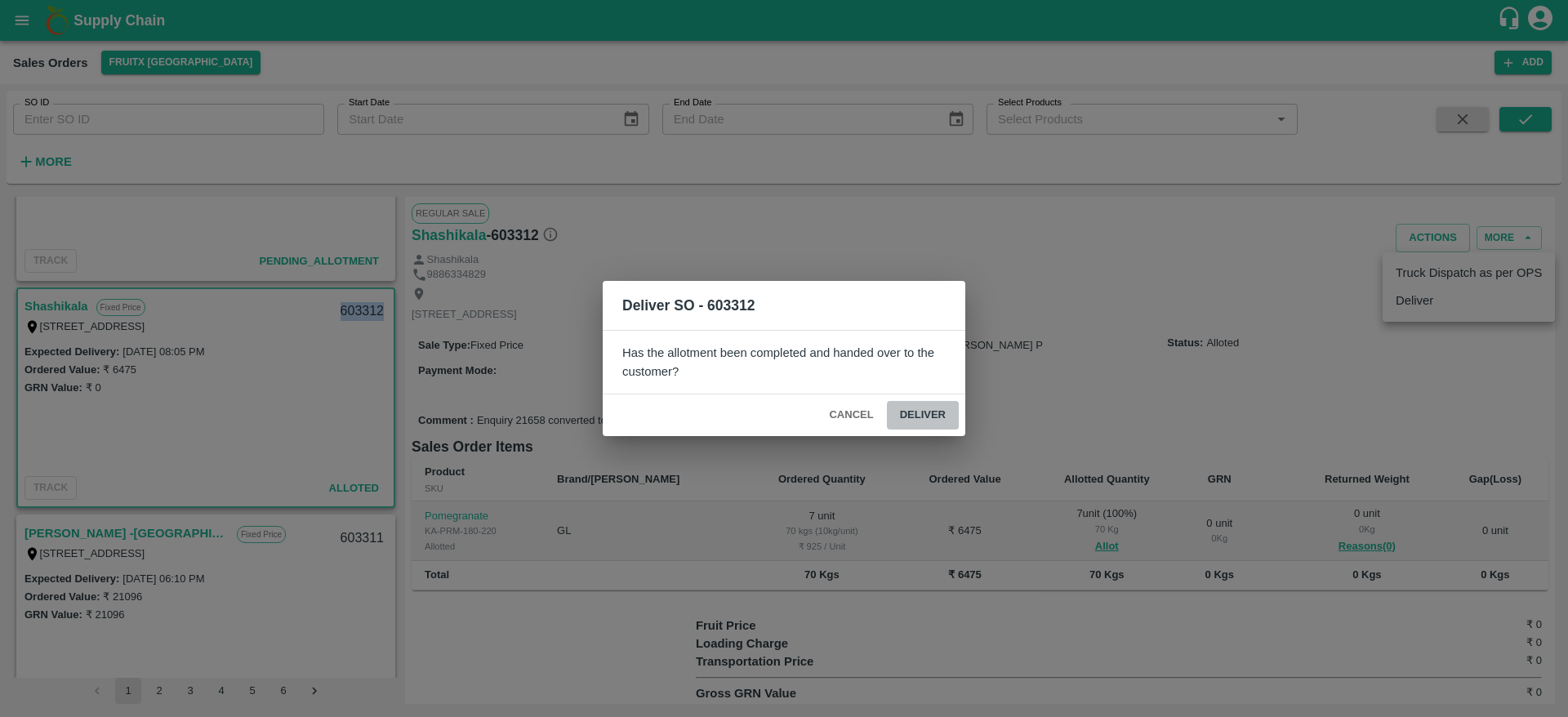
click at [944, 413] on button "Deliver" at bounding box center [922, 415] width 72 height 28
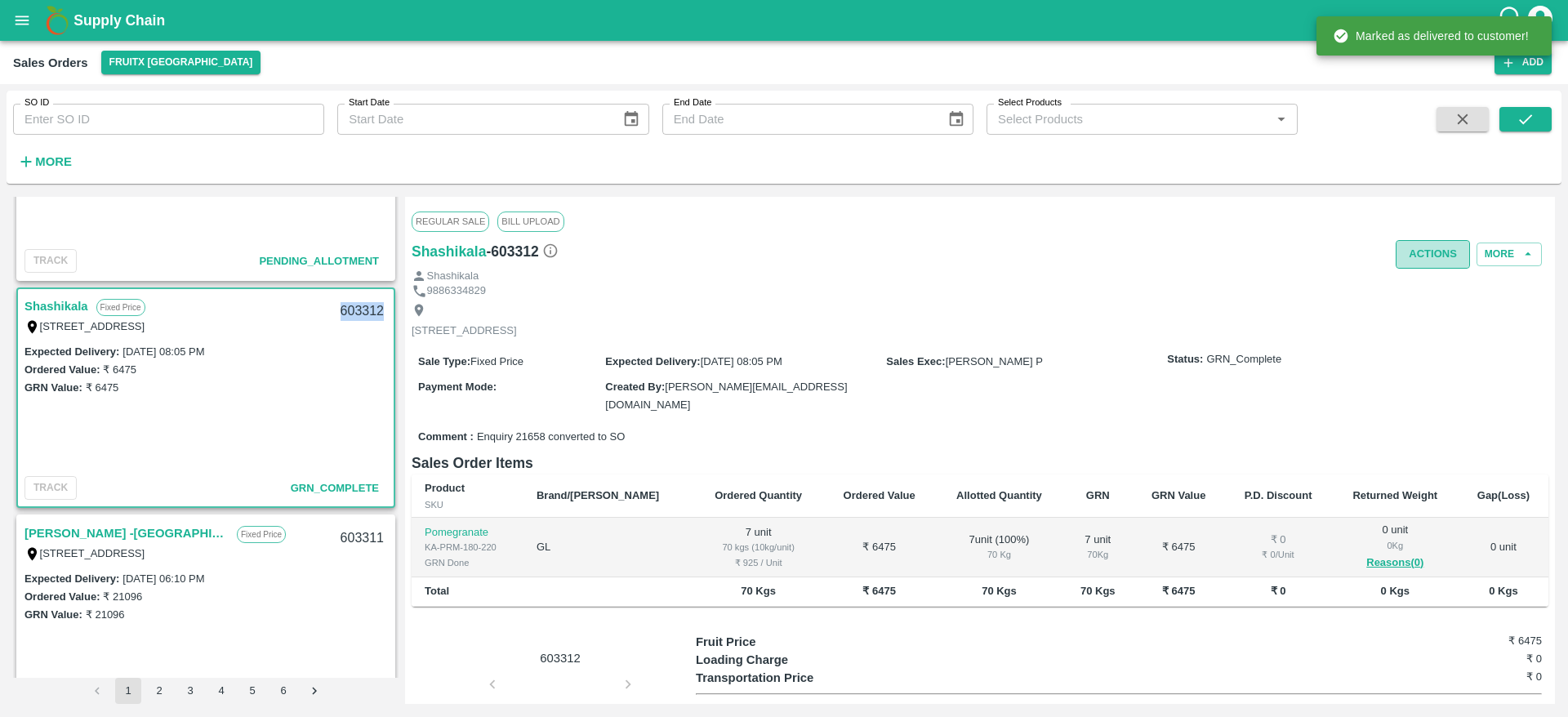
click at [1438, 265] on button "Actions" at bounding box center [1433, 255] width 74 height 28
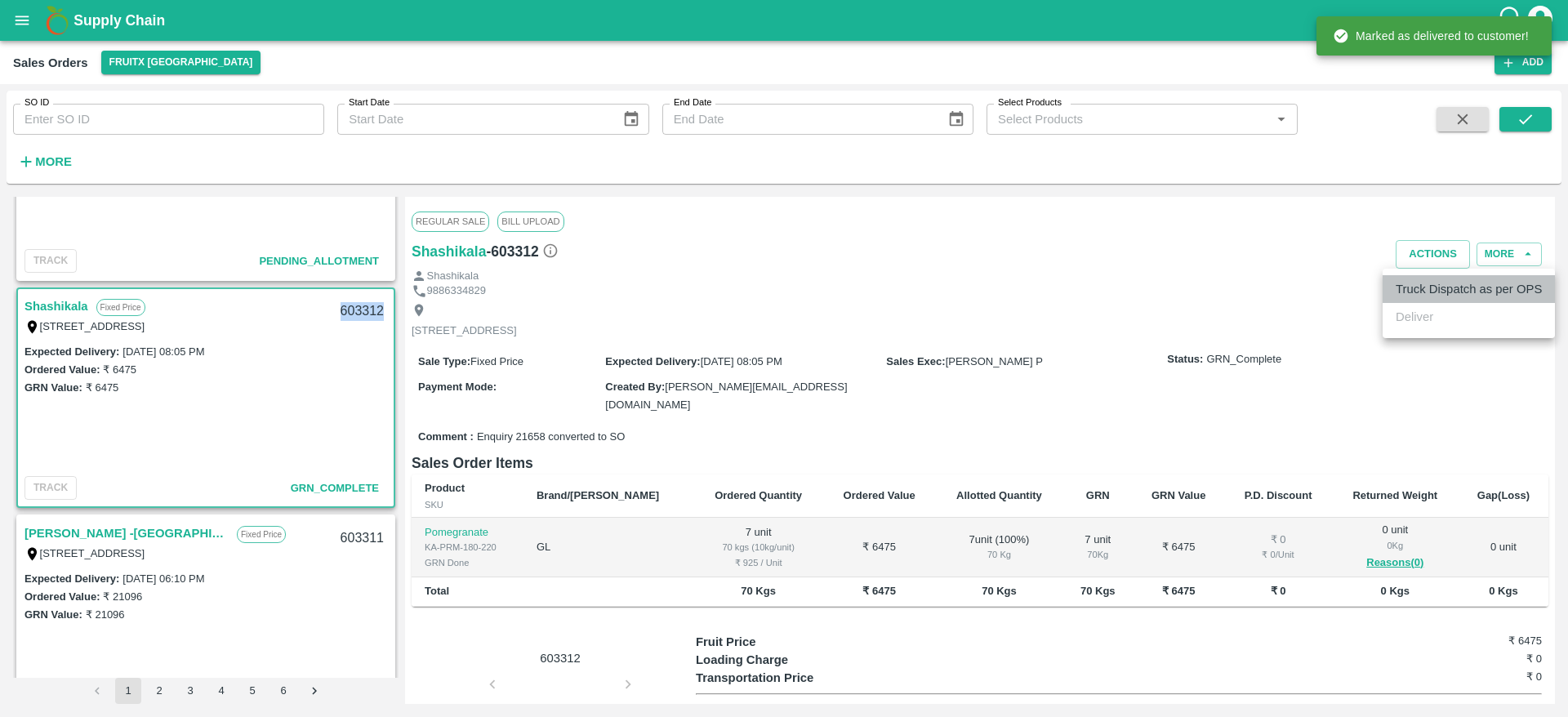
click at [1445, 294] on li "Truck Dispatch as per OPS" at bounding box center [1469, 289] width 172 height 27
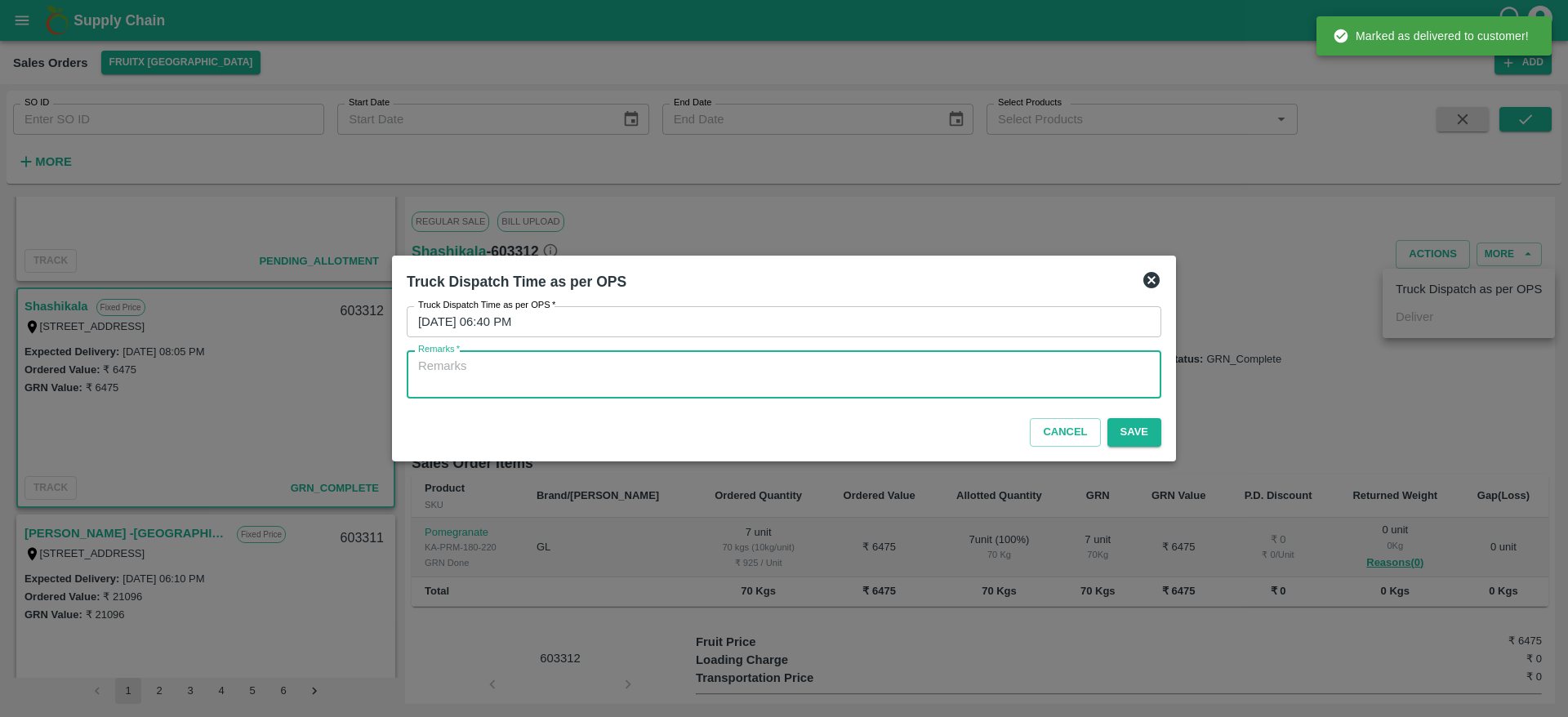
click at [1029, 389] on textarea "Remarks   *" at bounding box center [783, 375] width 732 height 34
type textarea "OTD"
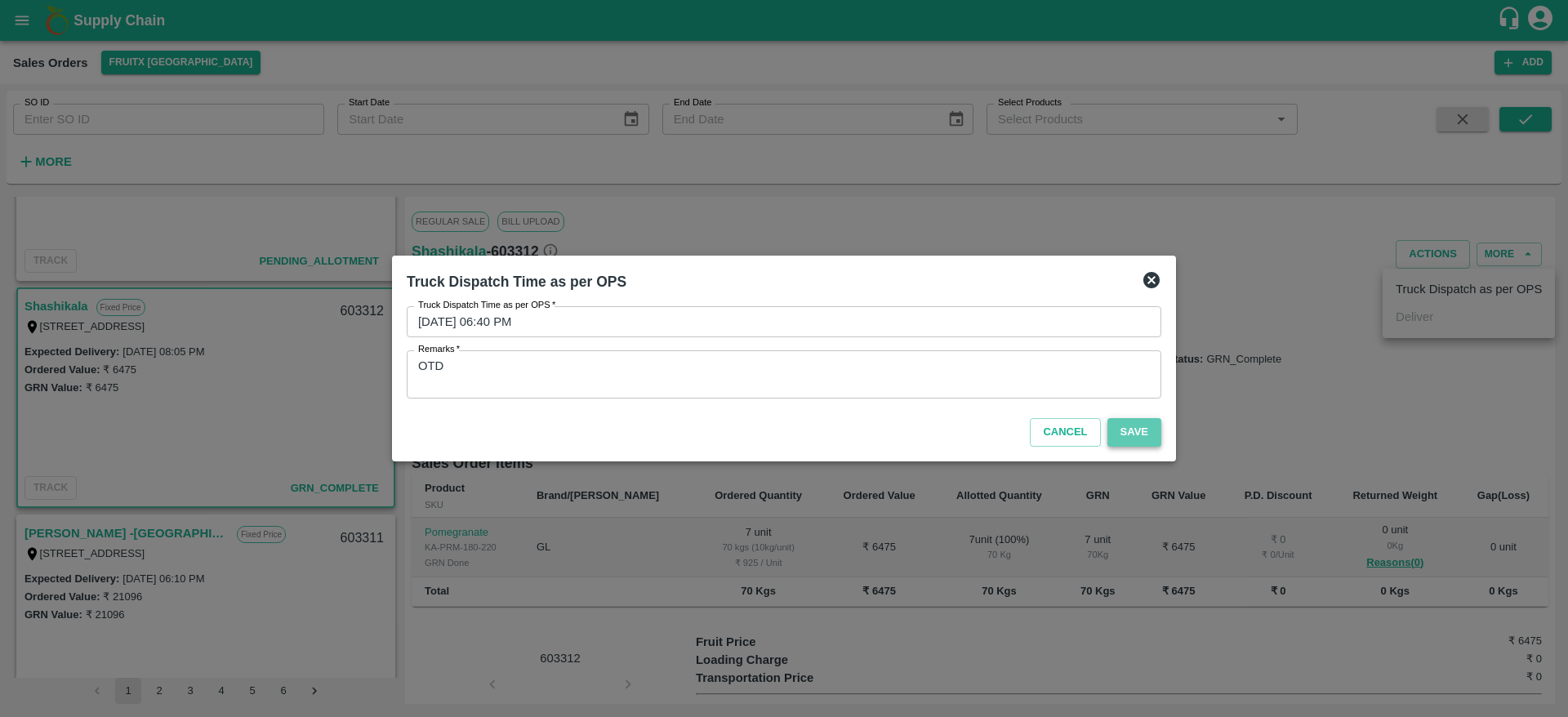
click at [1148, 429] on button "Save" at bounding box center [1133, 432] width 54 height 28
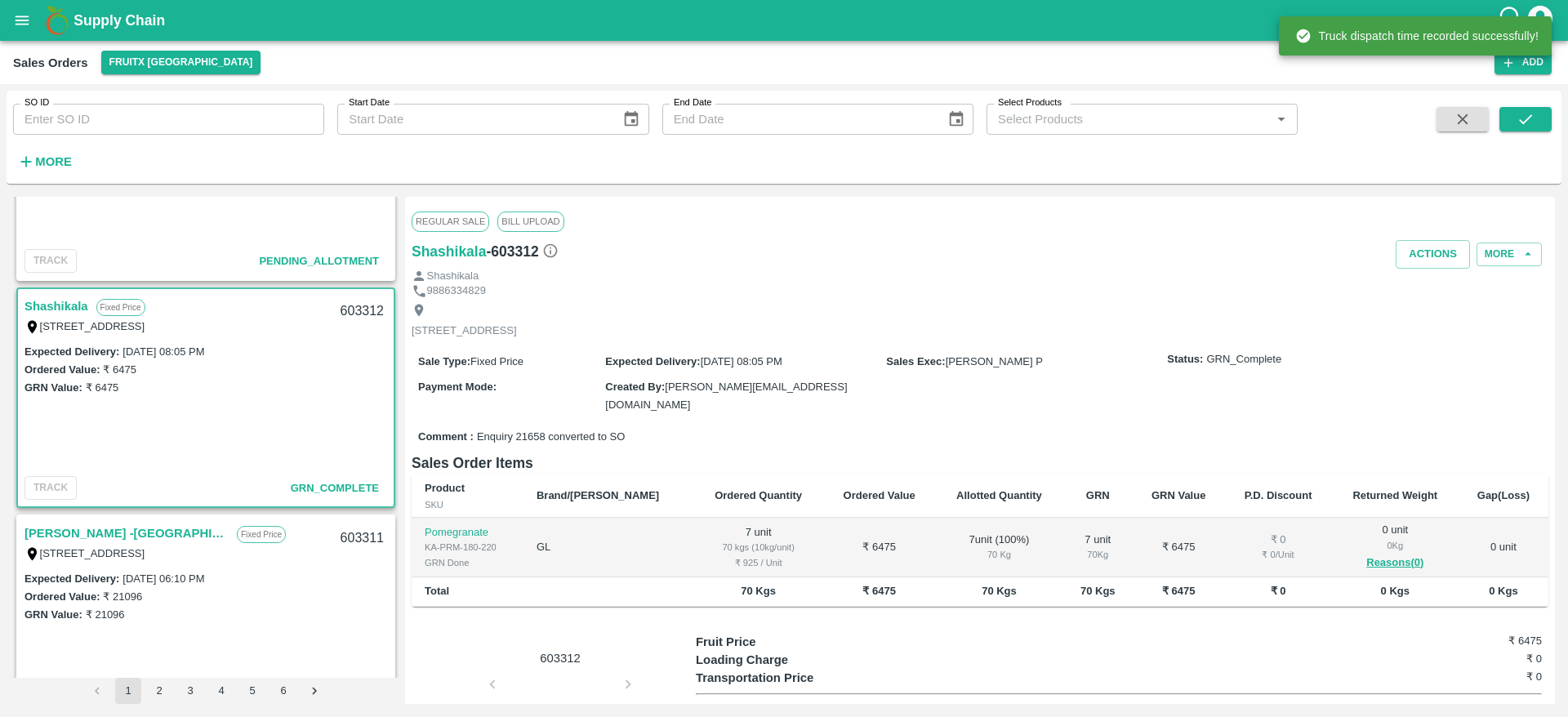
scroll to position [207, 0]
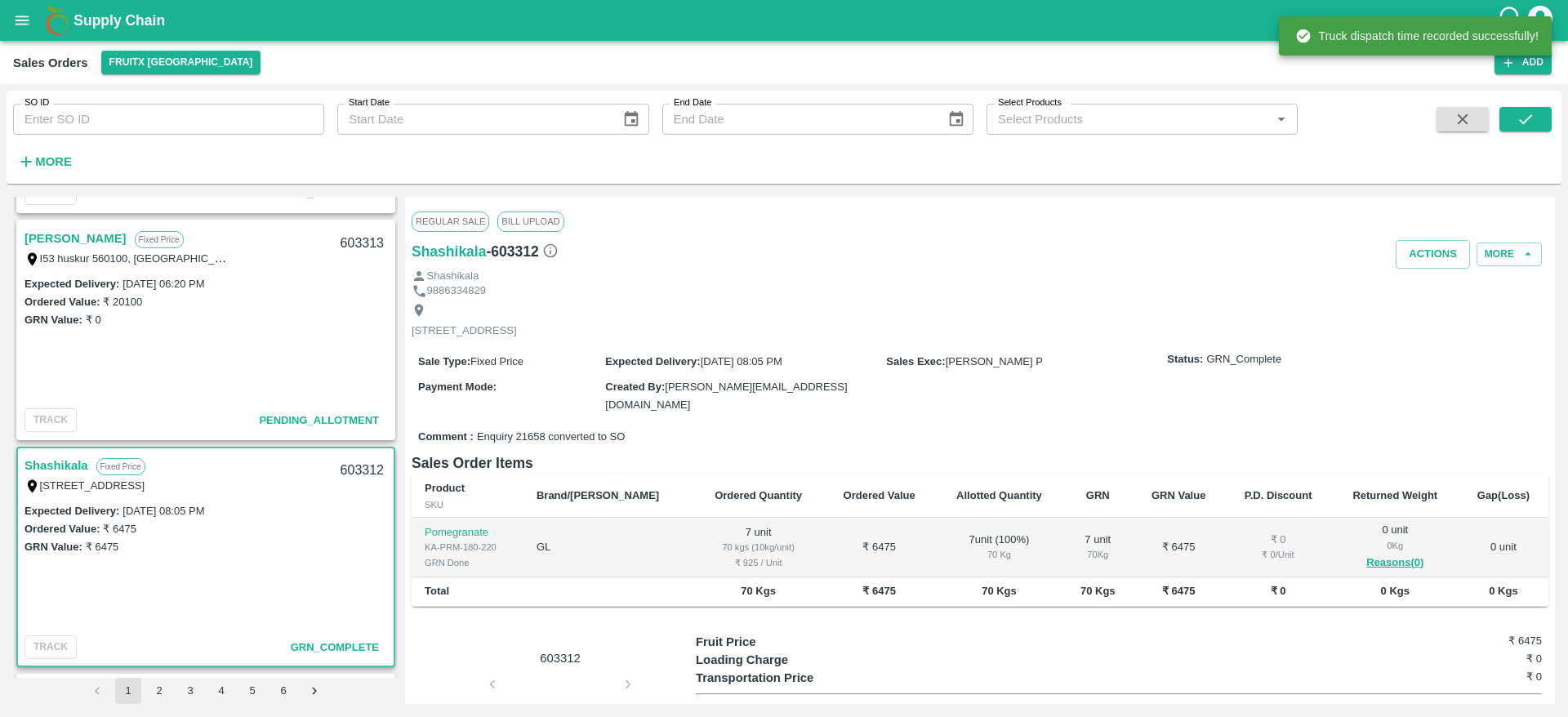
click at [60, 241] on link "[PERSON_NAME]" at bounding box center [76, 239] width 102 height 21
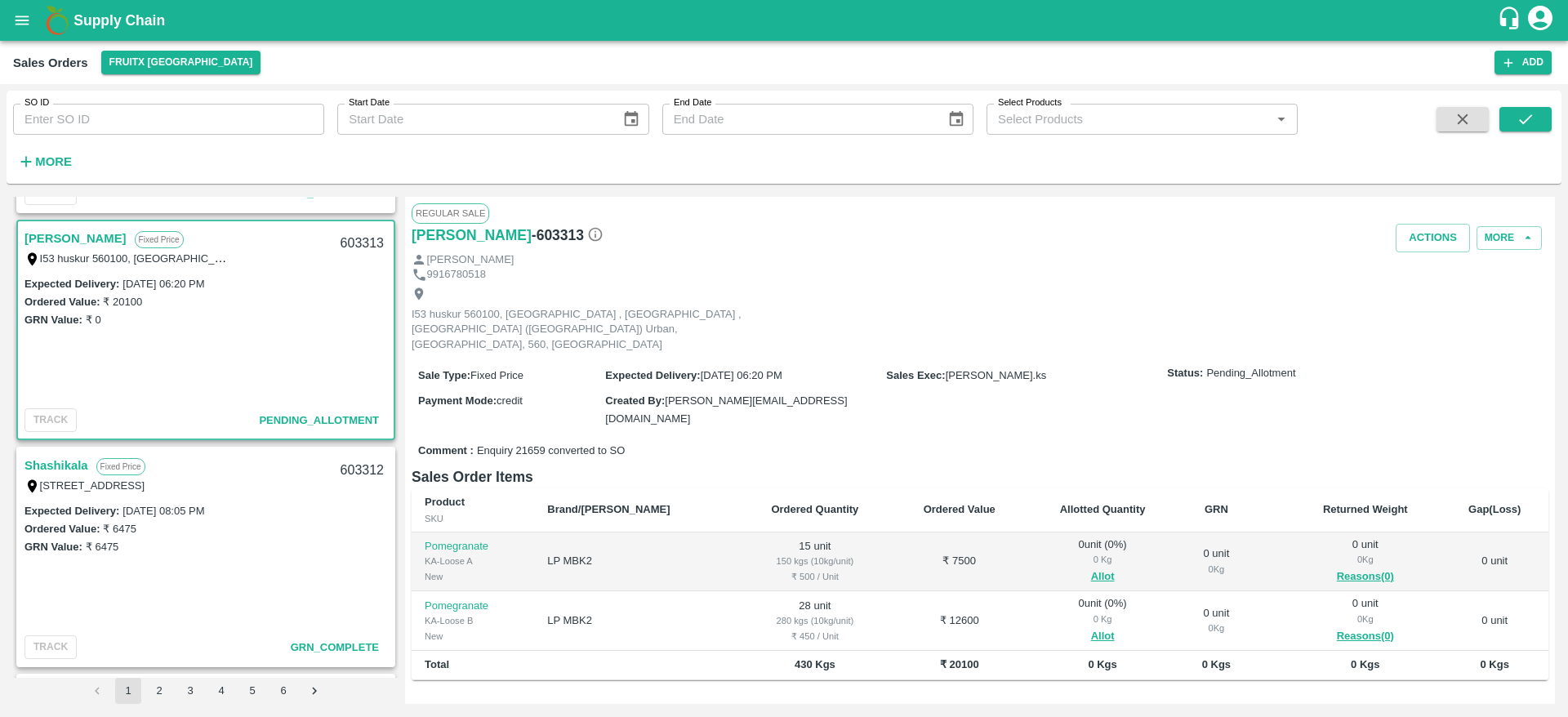
scroll to position [81, 0]
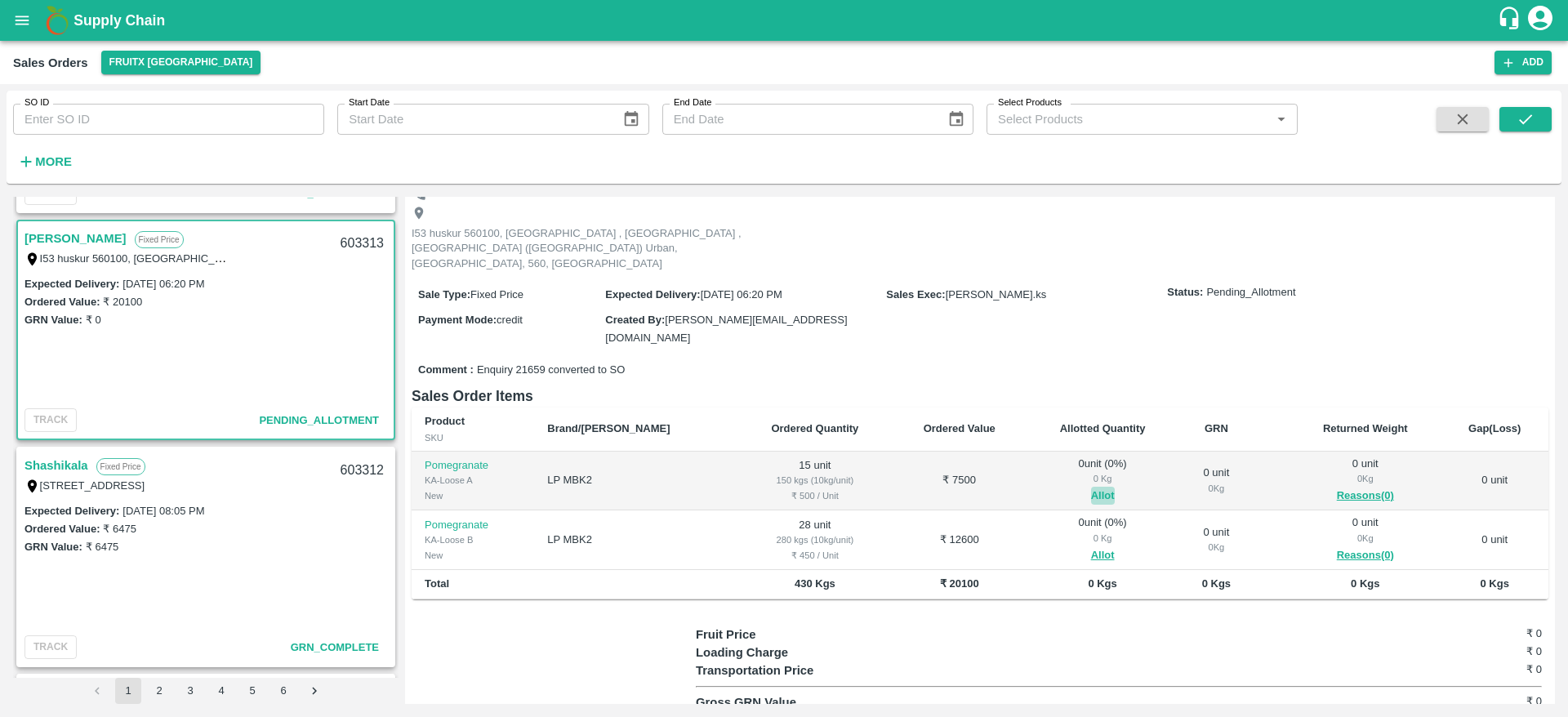
click at [1091, 487] on button "Allot" at bounding box center [1102, 496] width 24 height 19
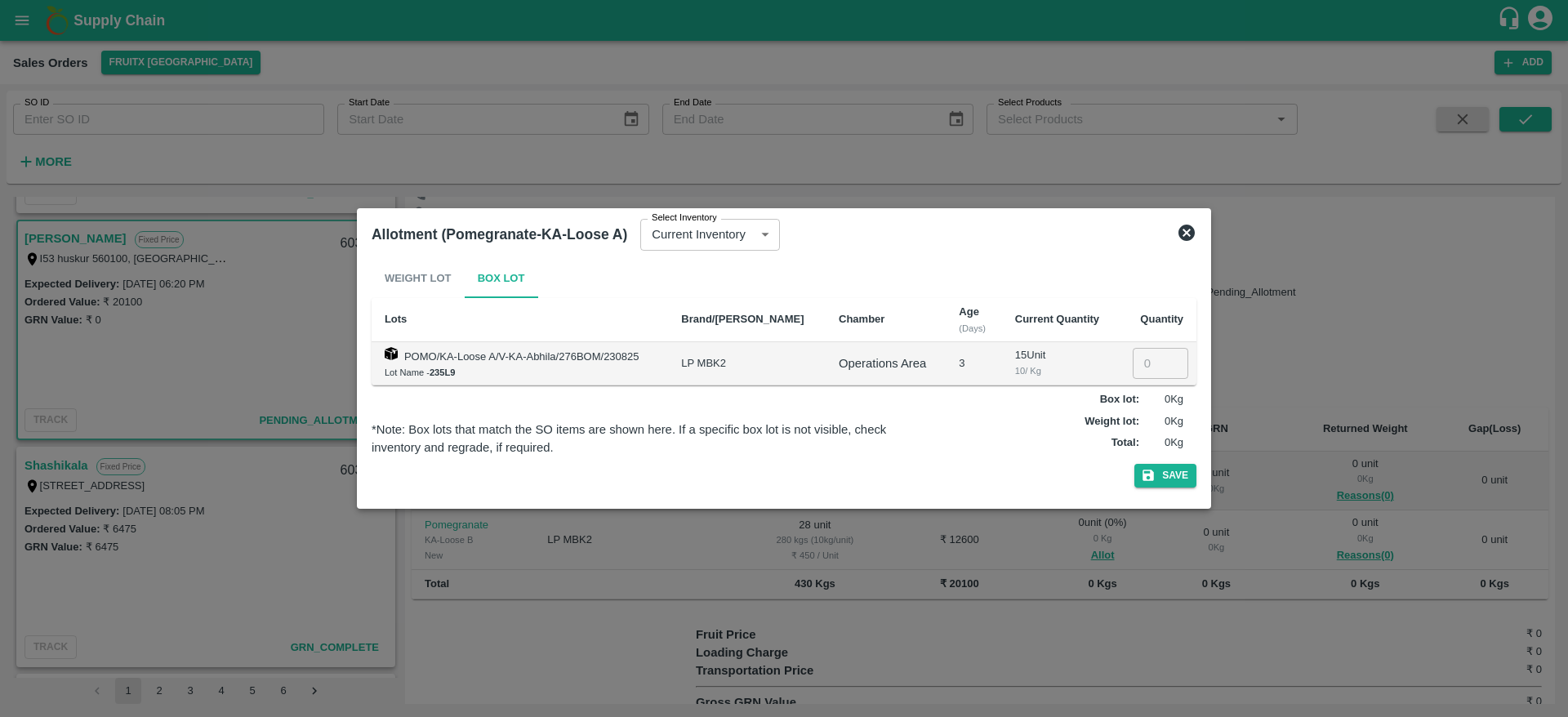
click at [1132, 362] on input "number" at bounding box center [1160, 363] width 56 height 31
type input "15"
click at [1134, 464] on button "Save" at bounding box center [1166, 475] width 62 height 24
click at [1183, 477] on button "Save" at bounding box center [1166, 475] width 62 height 24
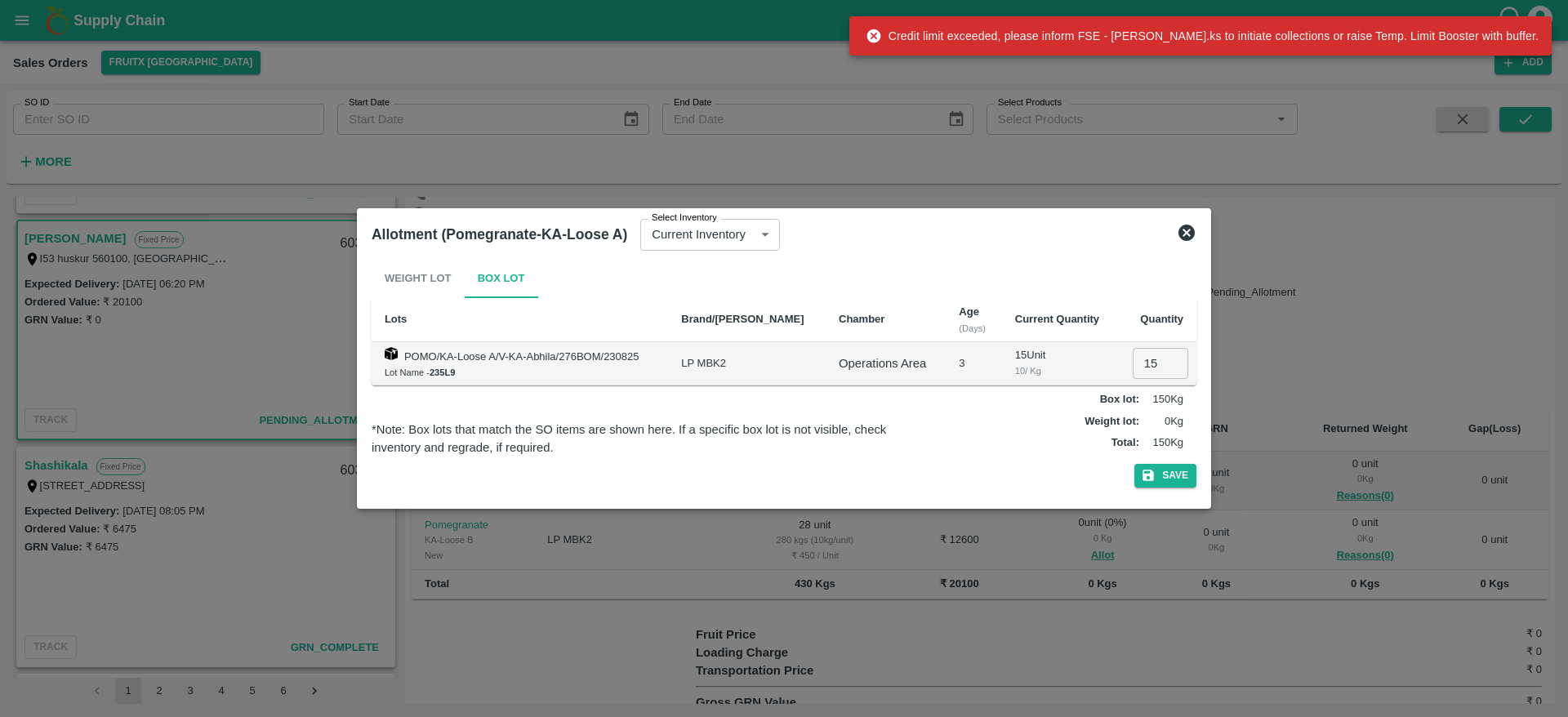
click at [1189, 234] on icon at bounding box center [1186, 232] width 20 height 20
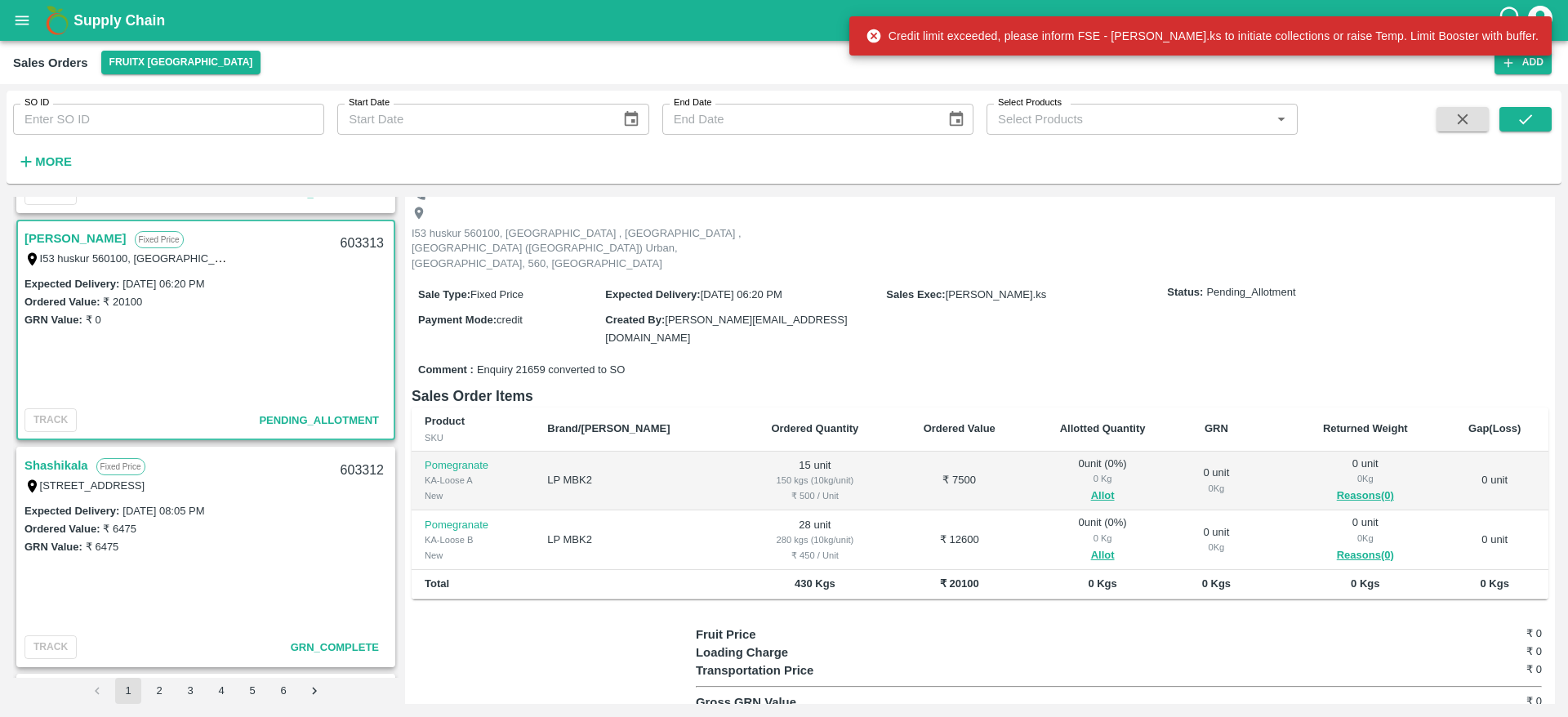
scroll to position [0, 0]
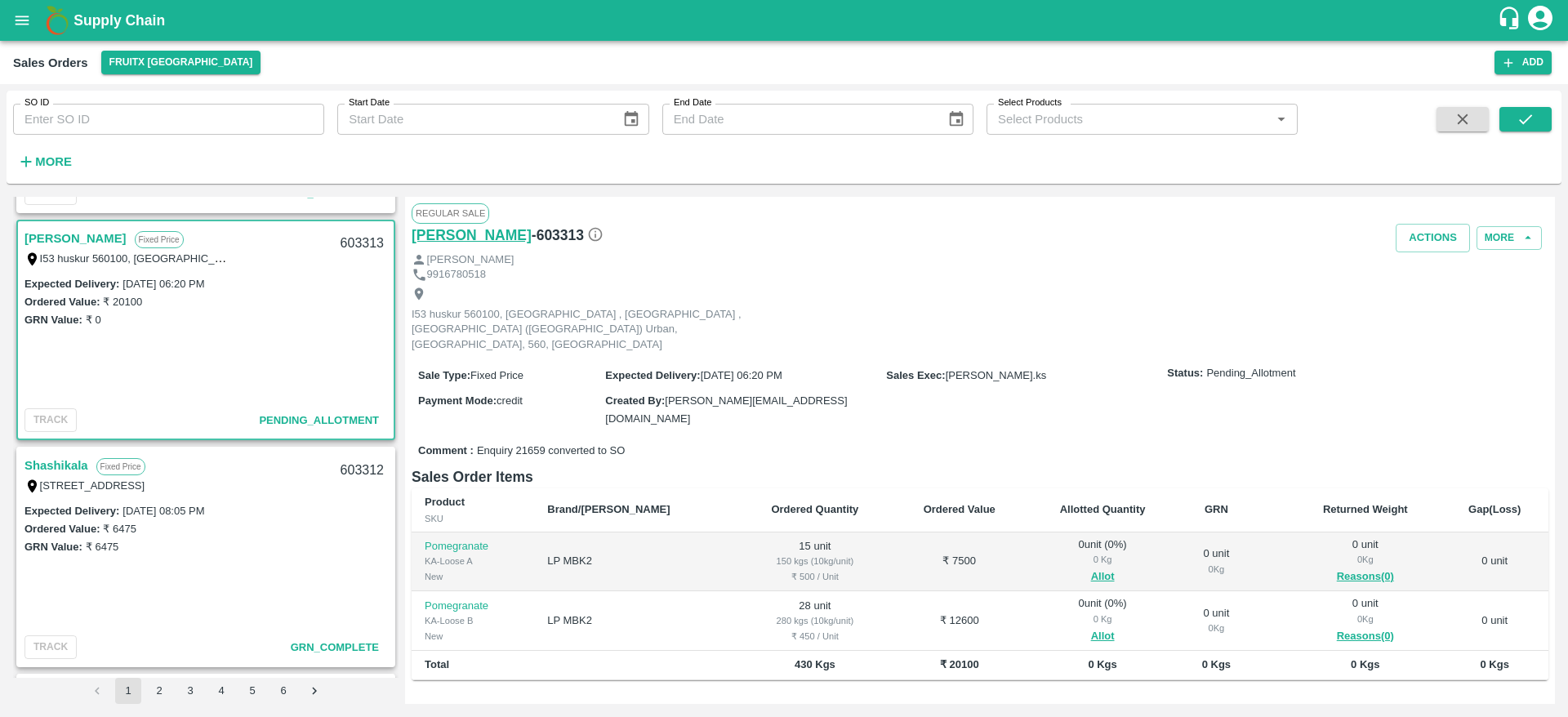
click at [428, 239] on h6 "[PERSON_NAME]" at bounding box center [472, 235] width 120 height 23
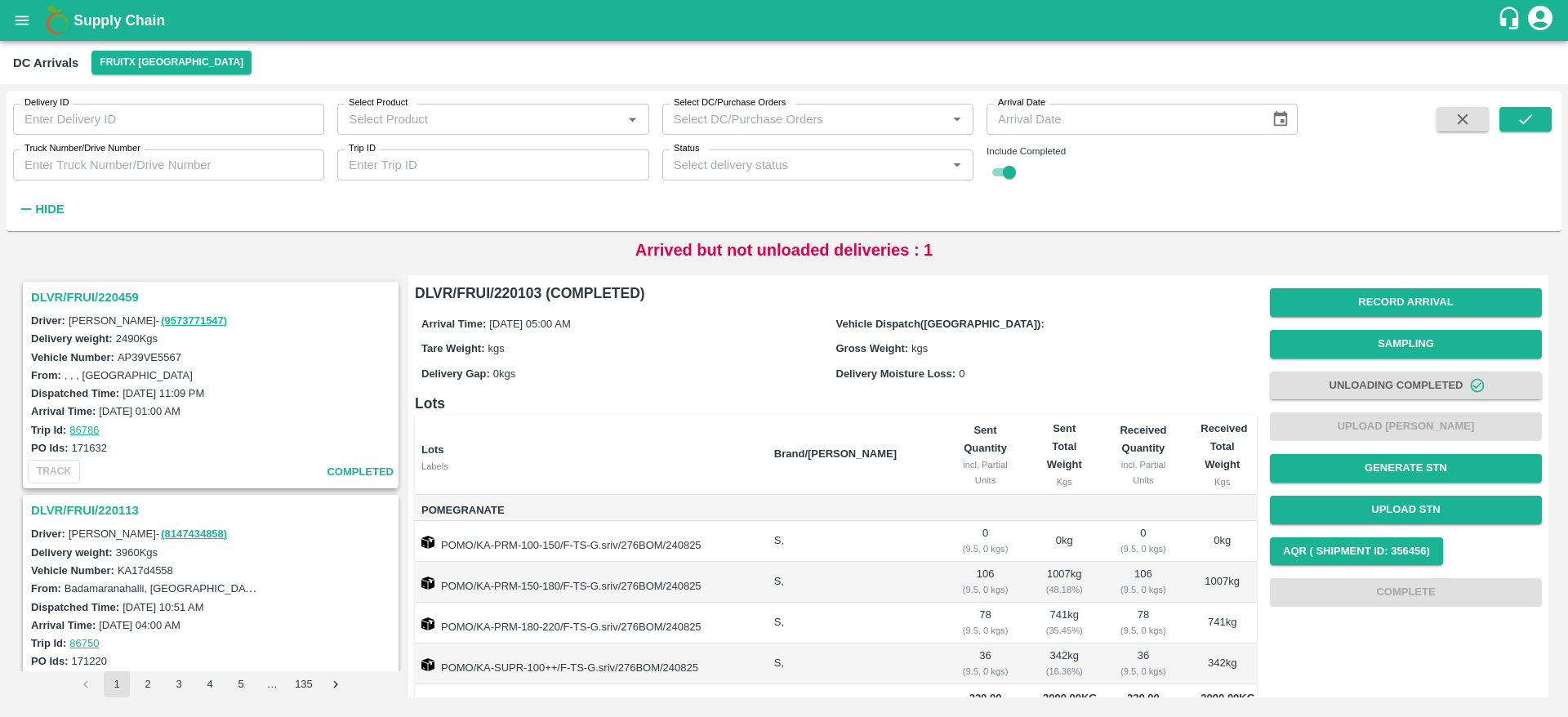
scroll to position [42, 0]
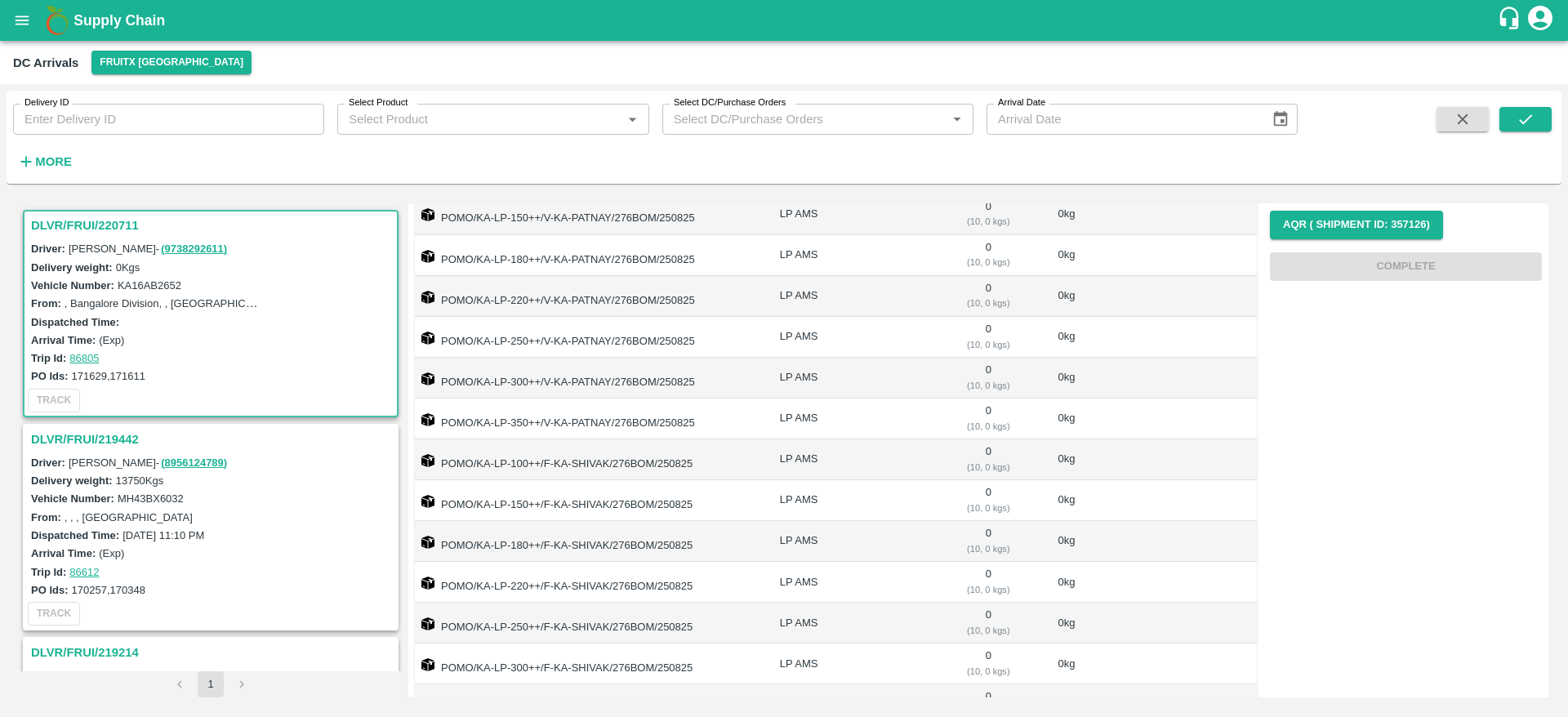
scroll to position [537, 0]
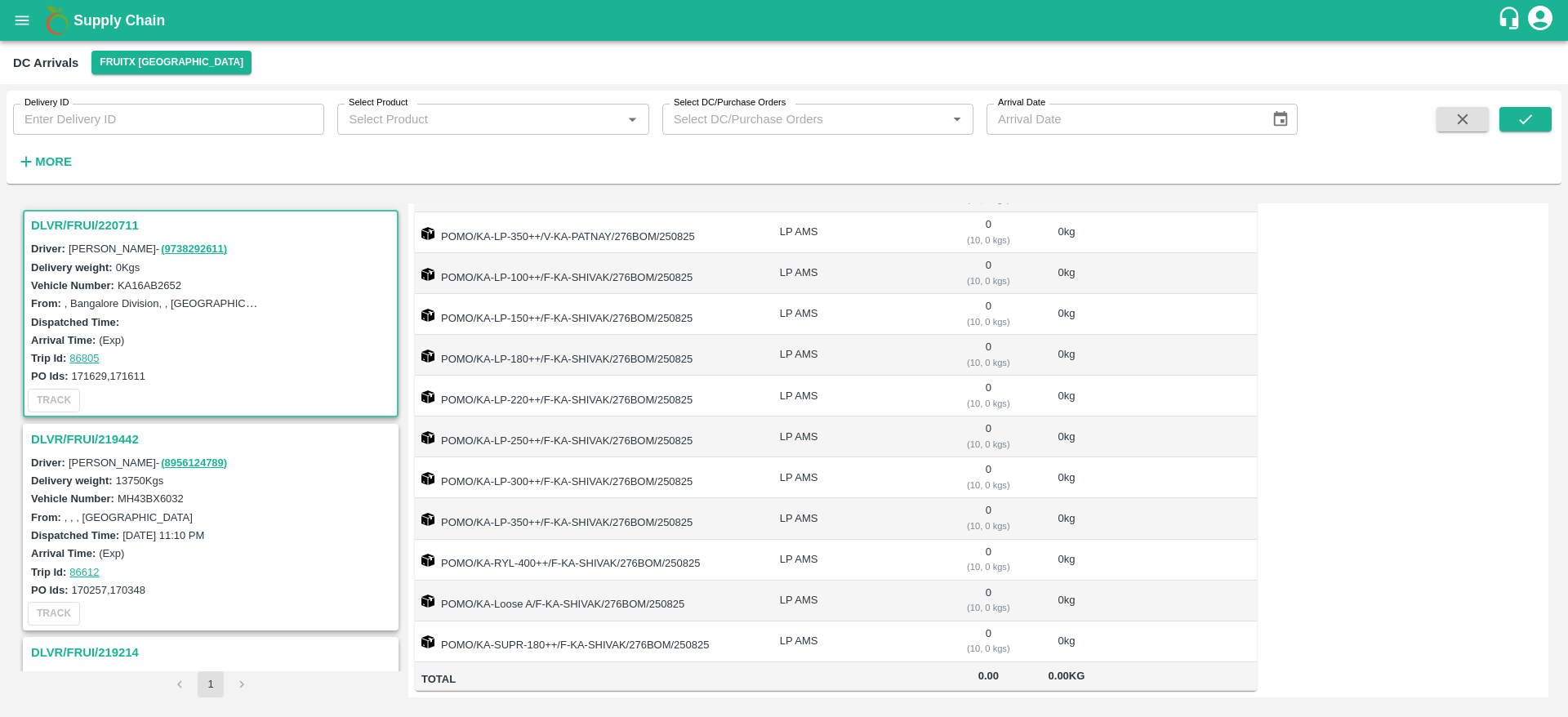
click at [107, 437] on h3 "DLVR/FRUI/219442" at bounding box center [213, 439] width 365 height 21
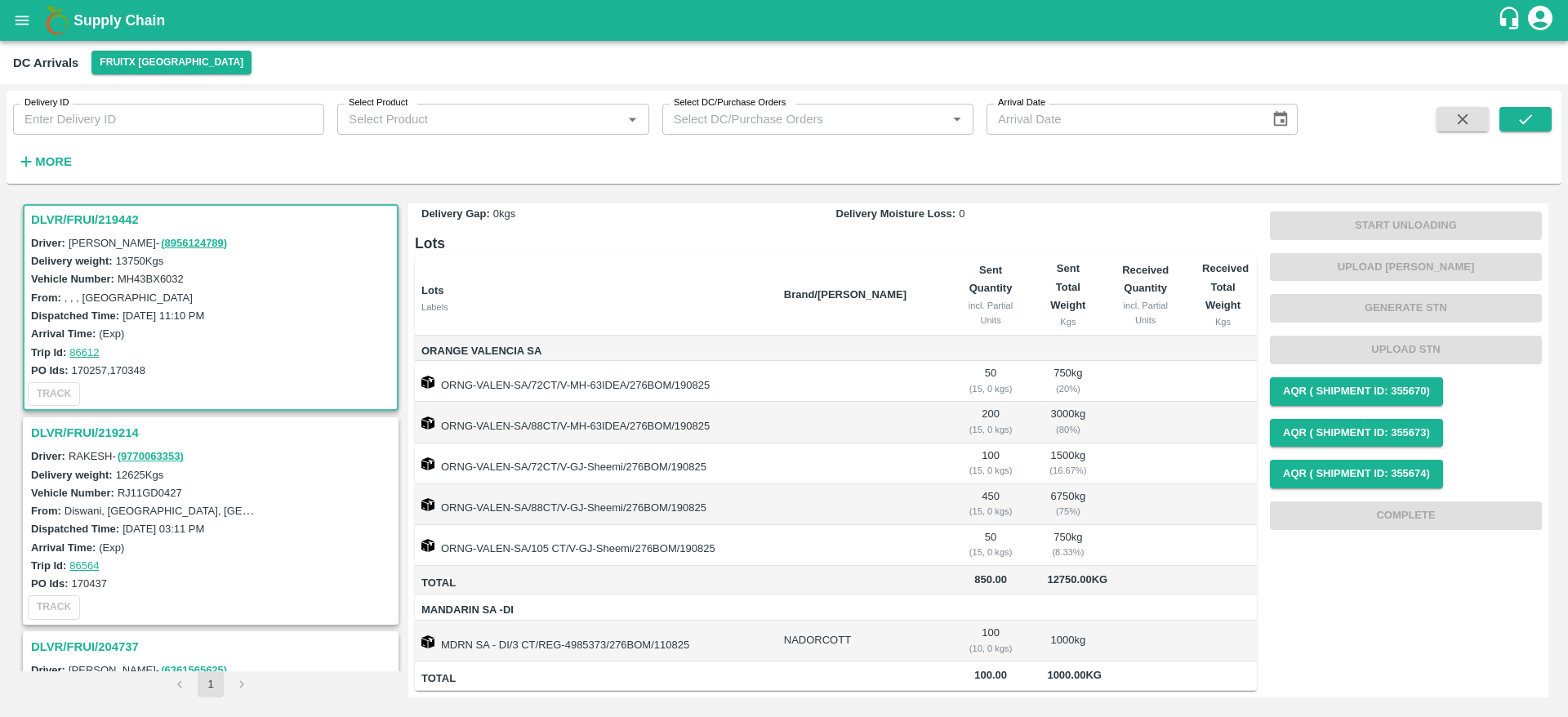
scroll to position [125, 0]
click at [123, 431] on h3 "DLVR/FRUI/219214" at bounding box center [213, 433] width 365 height 21
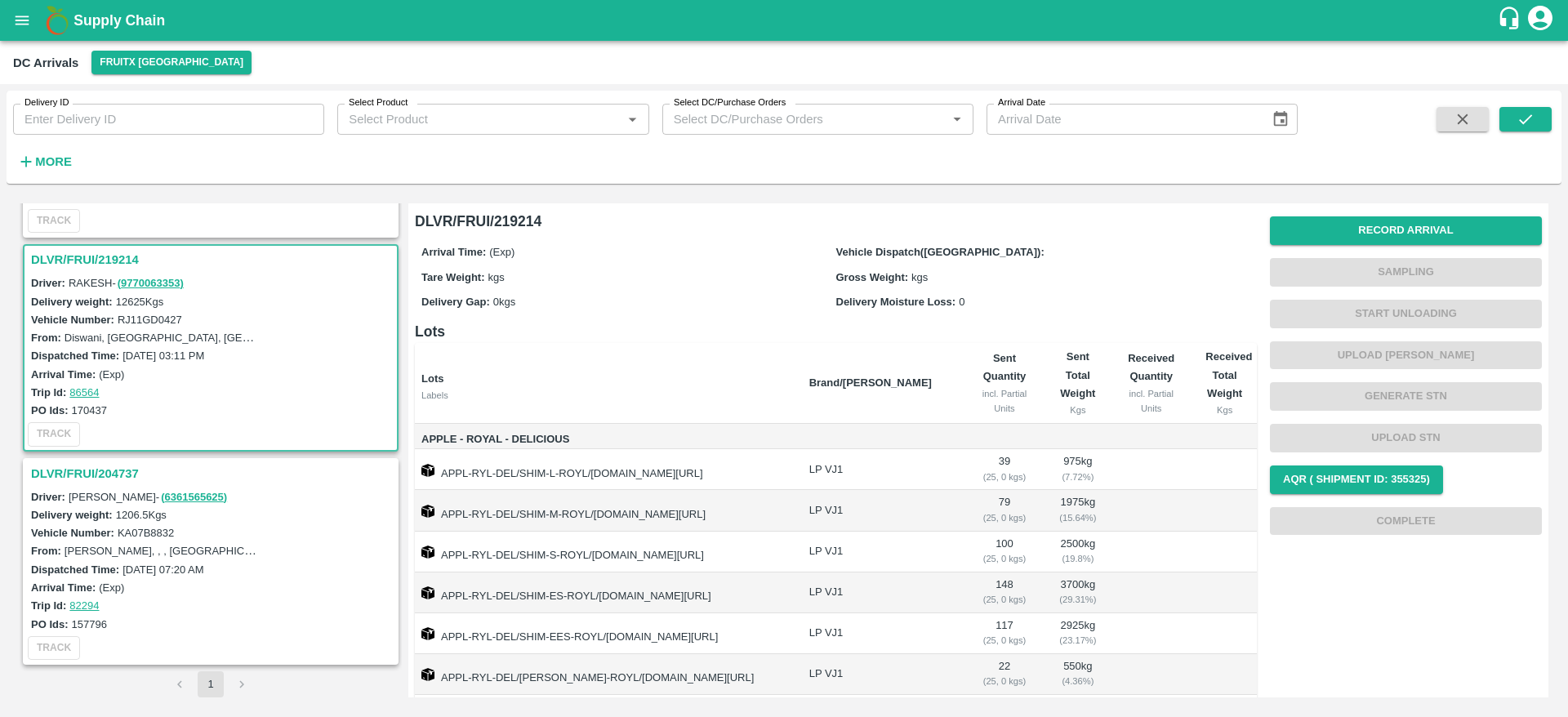
scroll to position [51, 0]
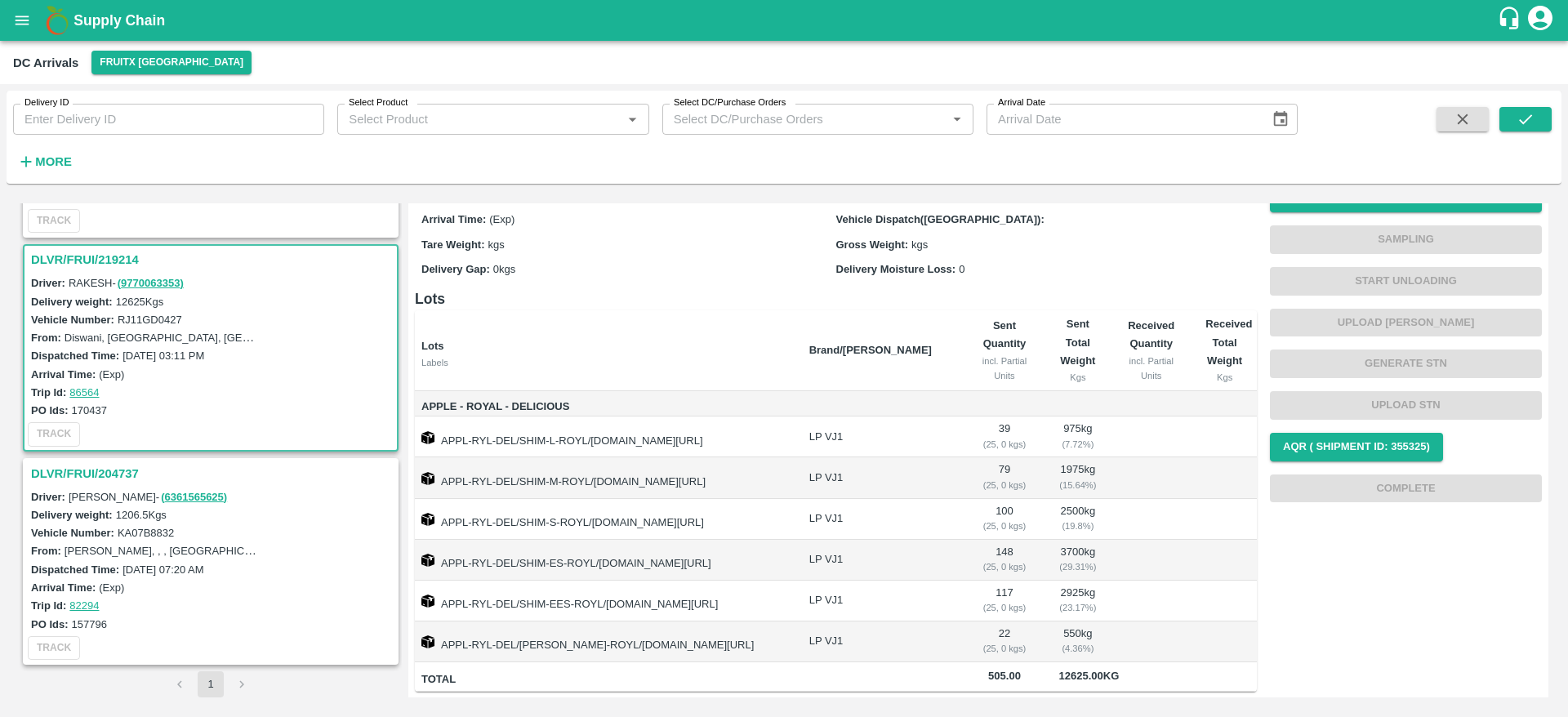
click at [109, 478] on h3 "DLVR/FRUI/204737" at bounding box center [213, 474] width 365 height 21
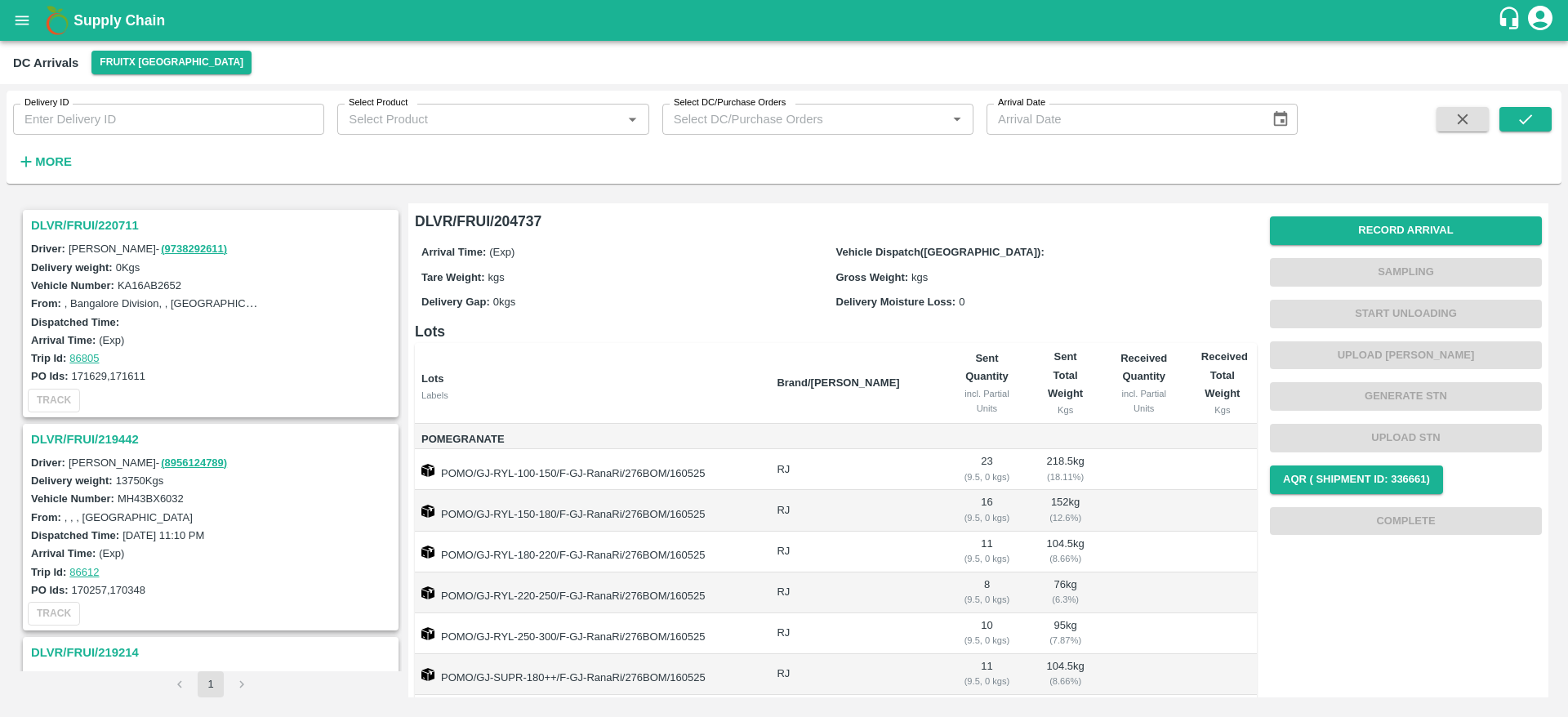
click at [98, 227] on h3 "DLVR/FRUI/220711" at bounding box center [213, 225] width 365 height 21
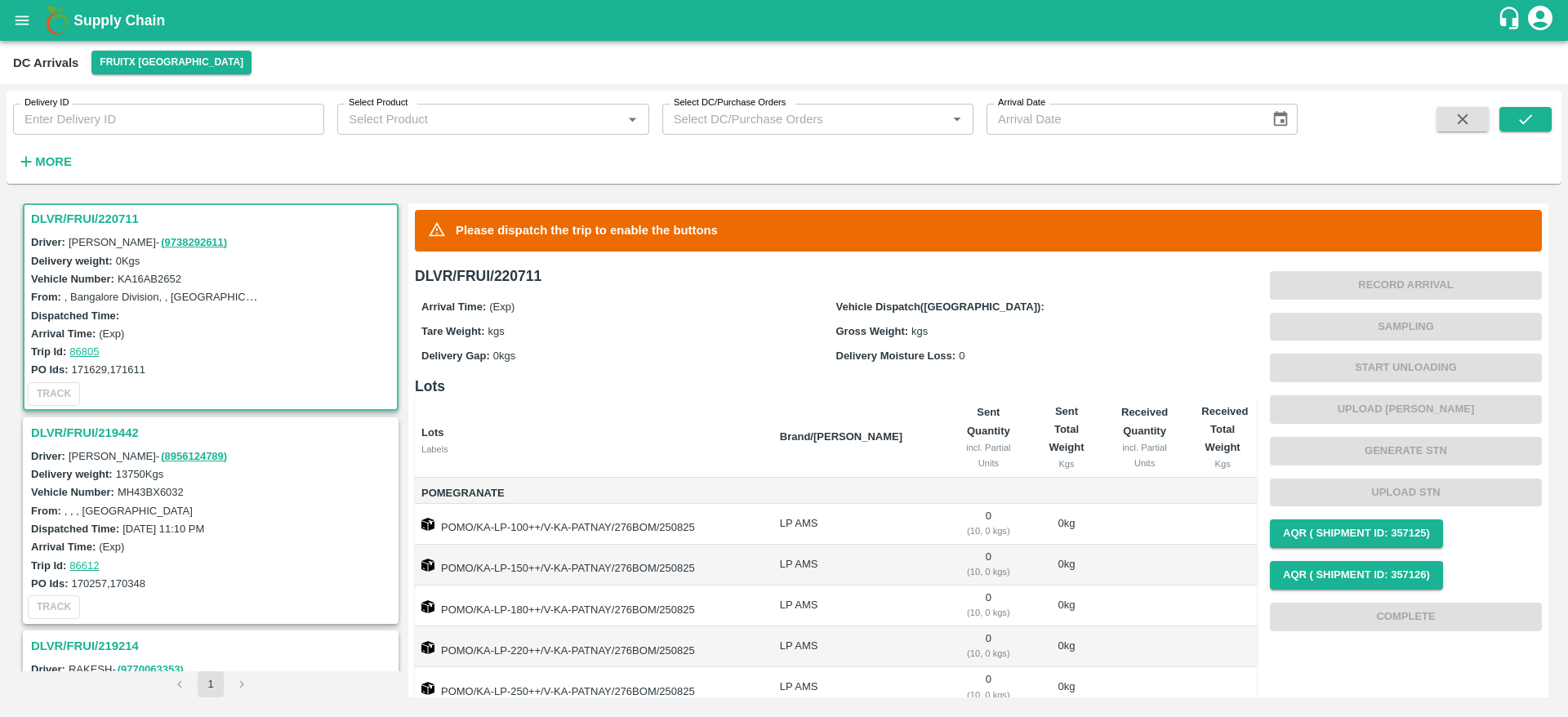
click at [133, 423] on h3 "DLVR/FRUI/219442" at bounding box center [213, 433] width 365 height 21
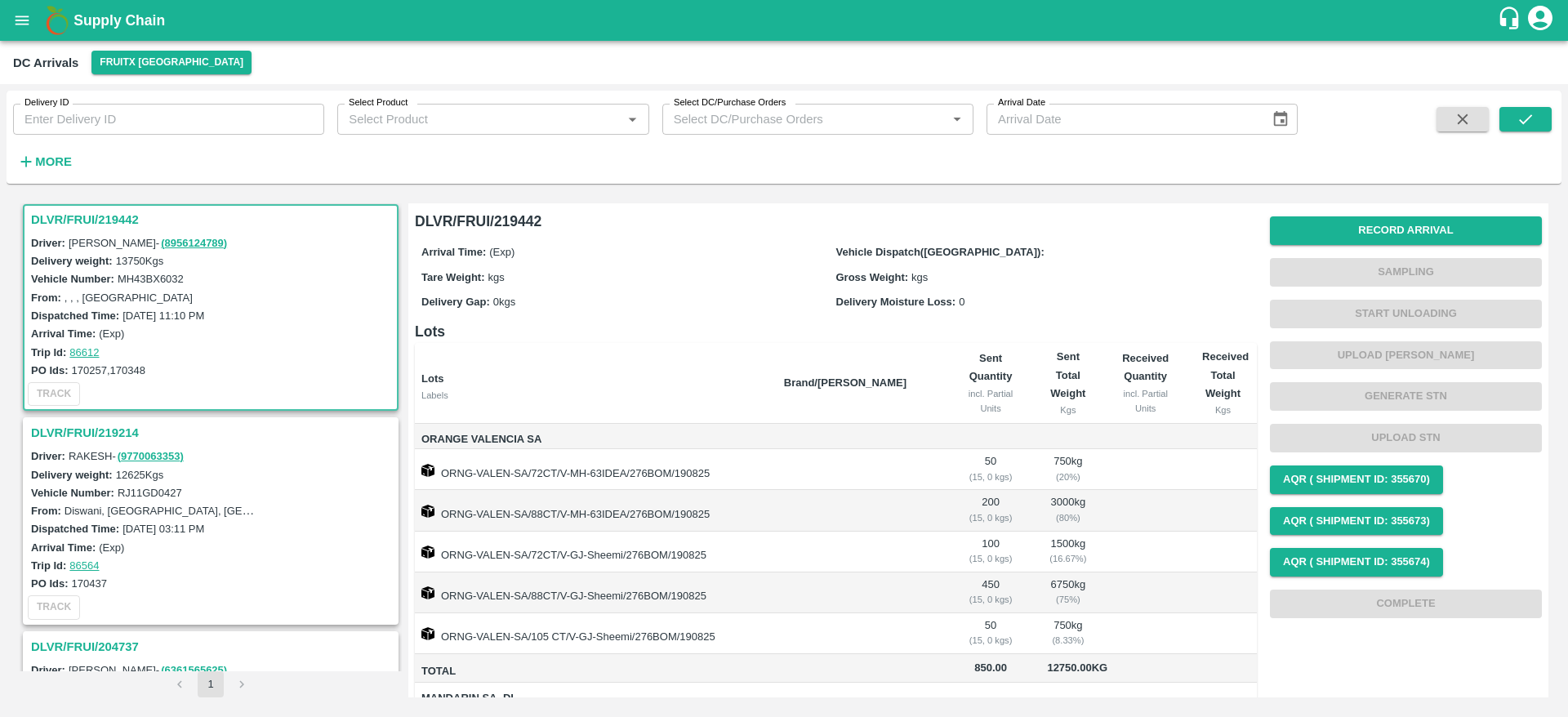
scroll to position [125, 0]
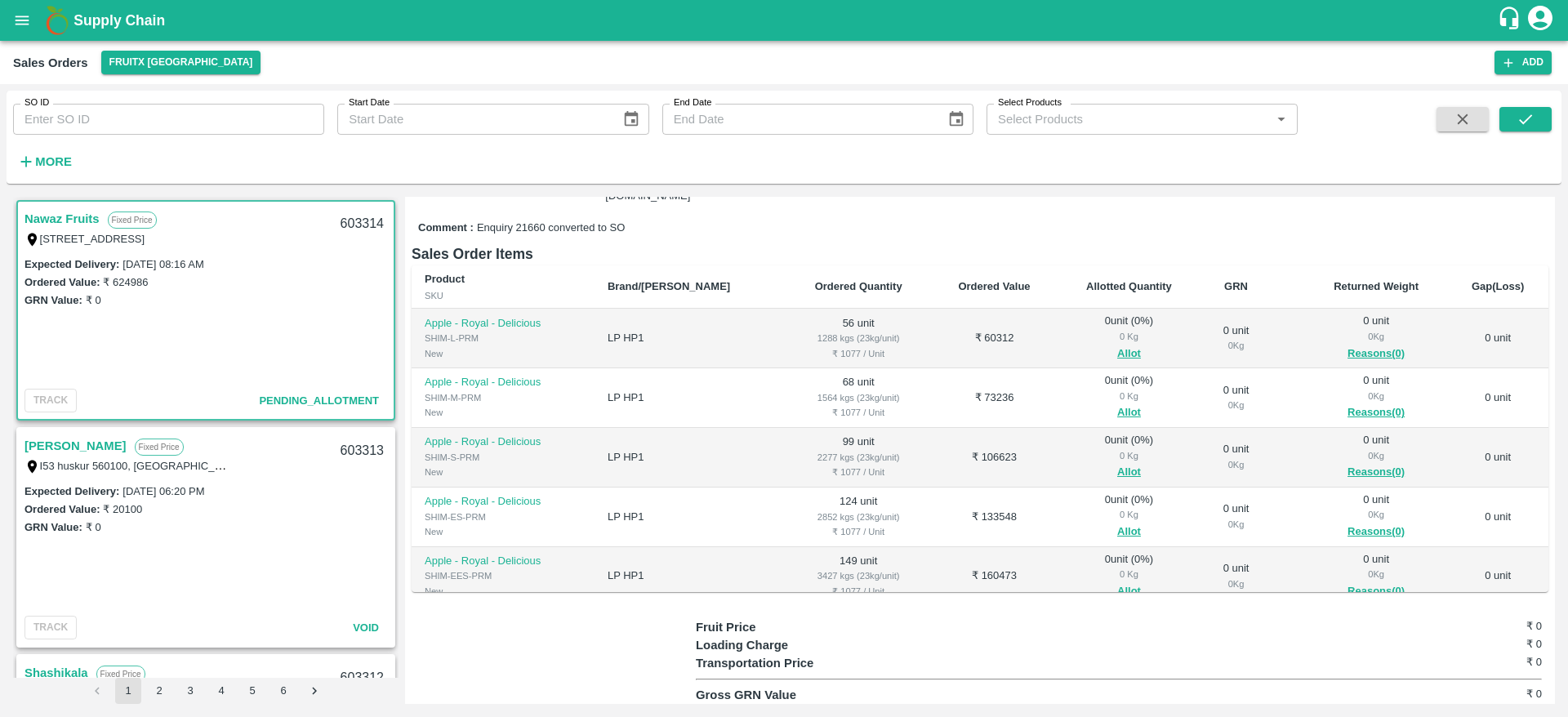
scroll to position [198, 0]
click at [1117, 343] on button "Allot" at bounding box center [1129, 350] width 24 height 19
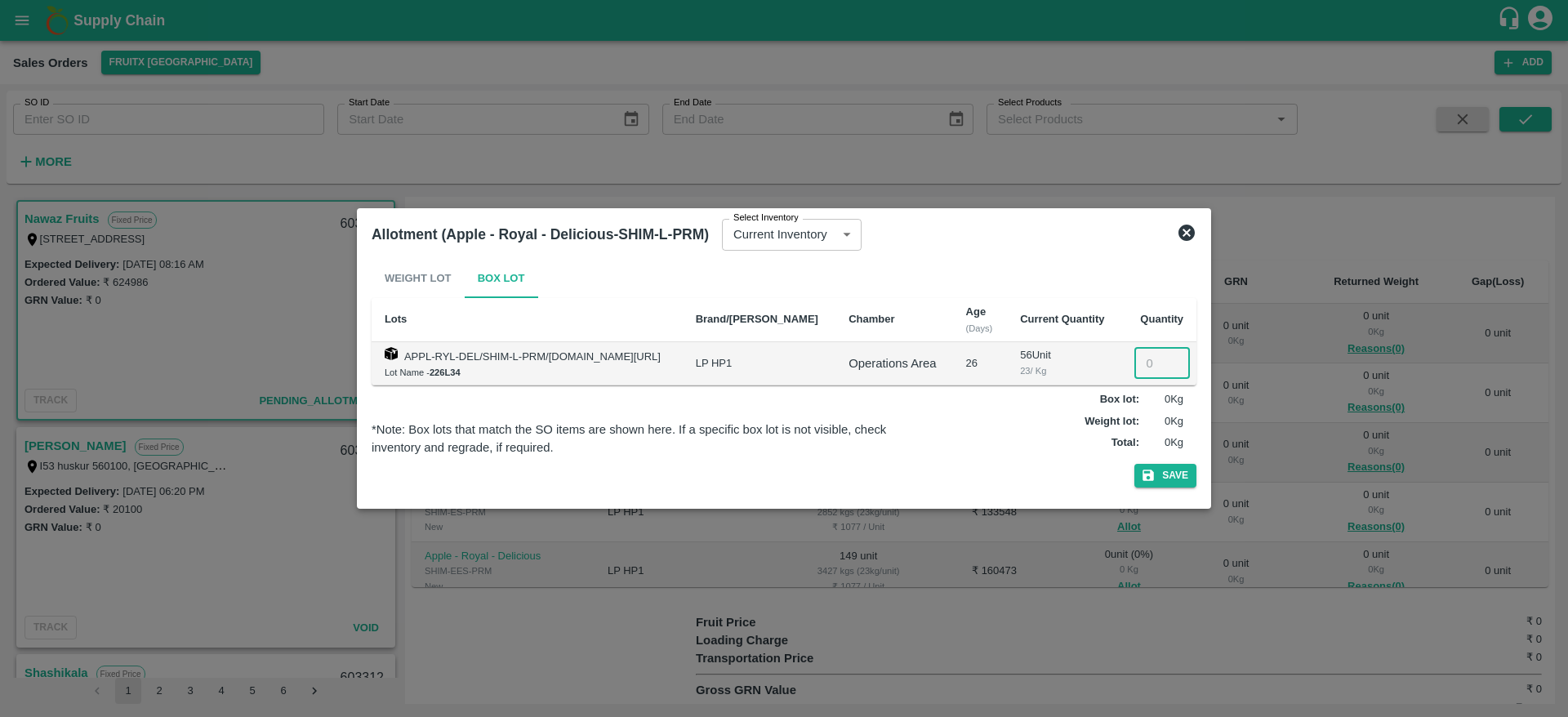
click at [1139, 352] on input "number" at bounding box center [1162, 363] width 56 height 31
type input "056"
click at [1134, 464] on button "Save" at bounding box center [1166, 475] width 62 height 24
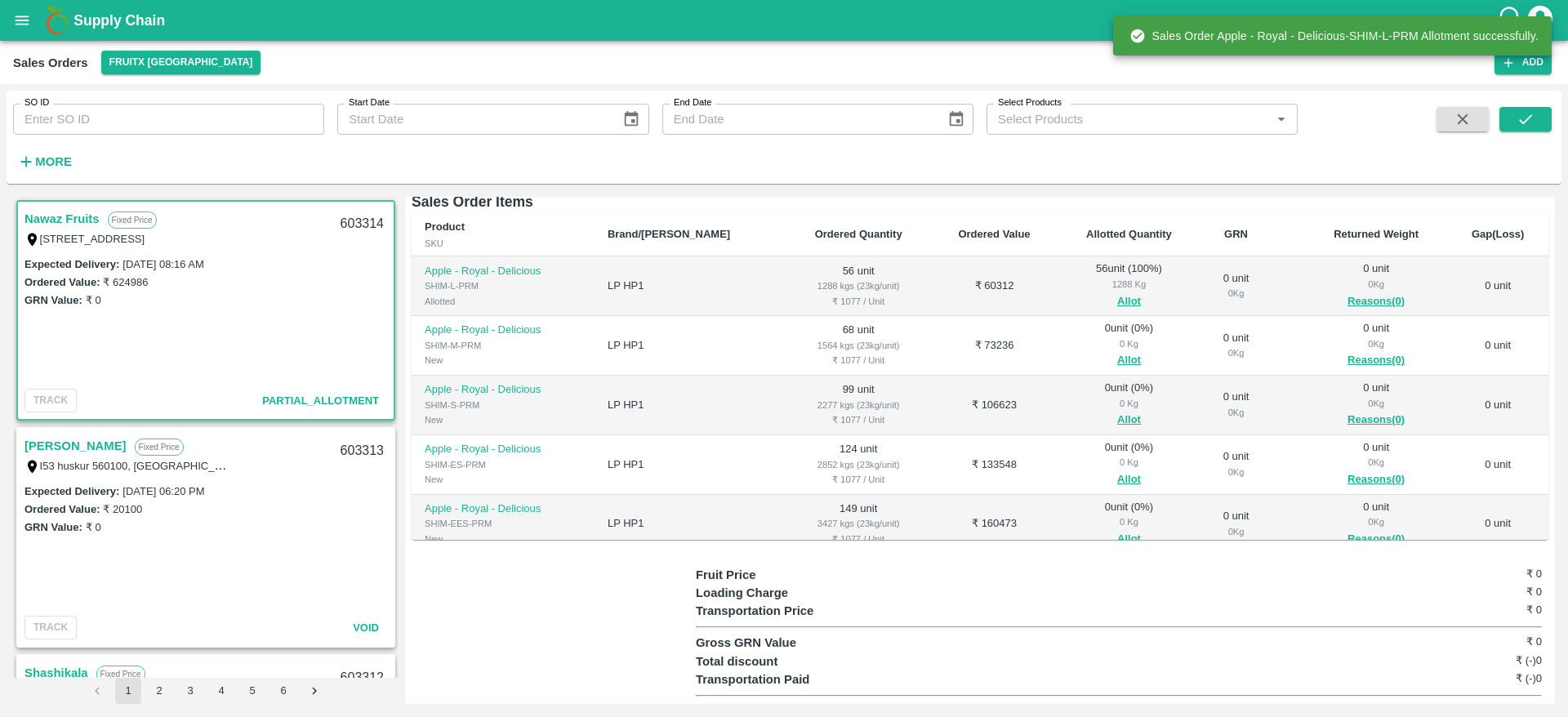
scroll to position [246, 0]
click at [1117, 350] on button "Allot" at bounding box center [1129, 359] width 24 height 19
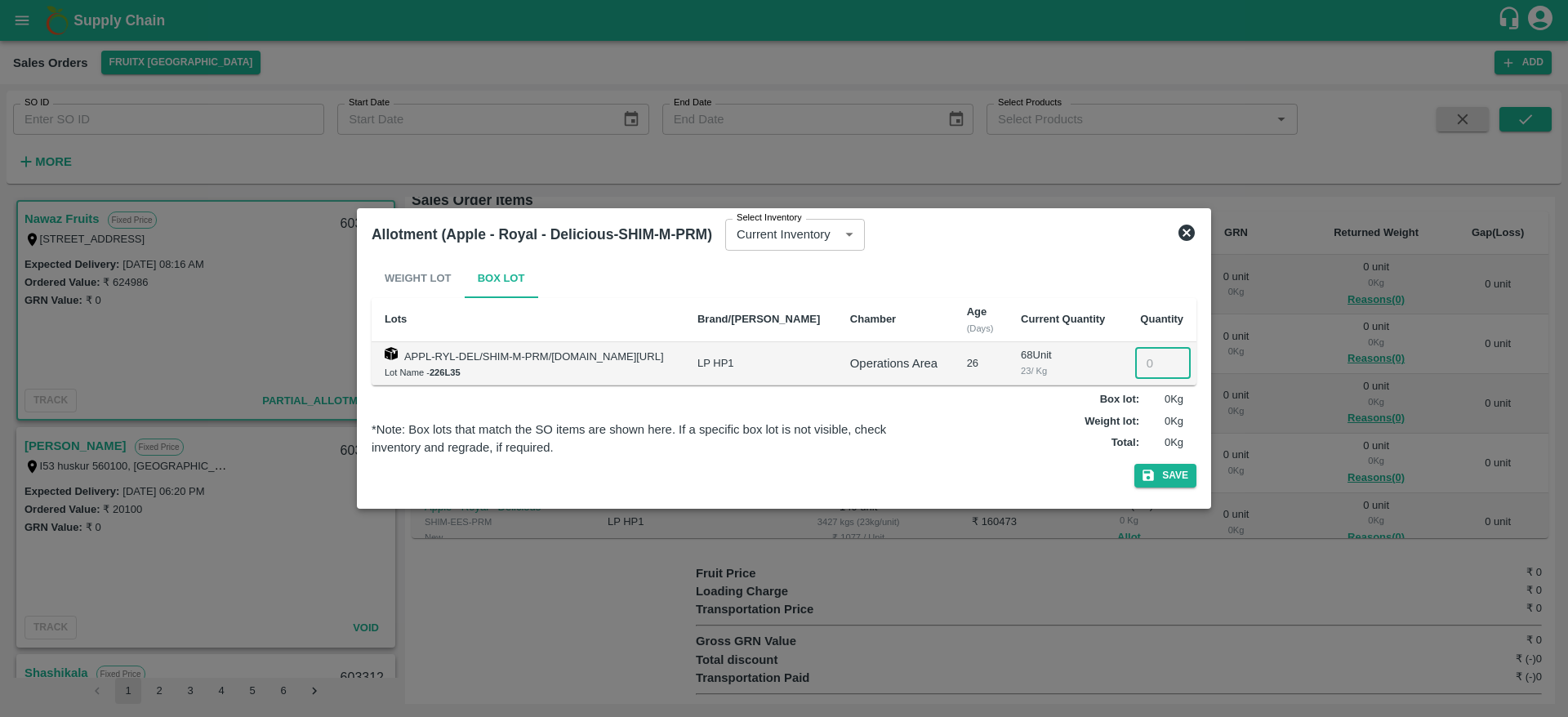
click at [1141, 365] on input "number" at bounding box center [1163, 363] width 56 height 31
type input "68"
click at [1134, 464] on button "Save" at bounding box center [1166, 475] width 62 height 24
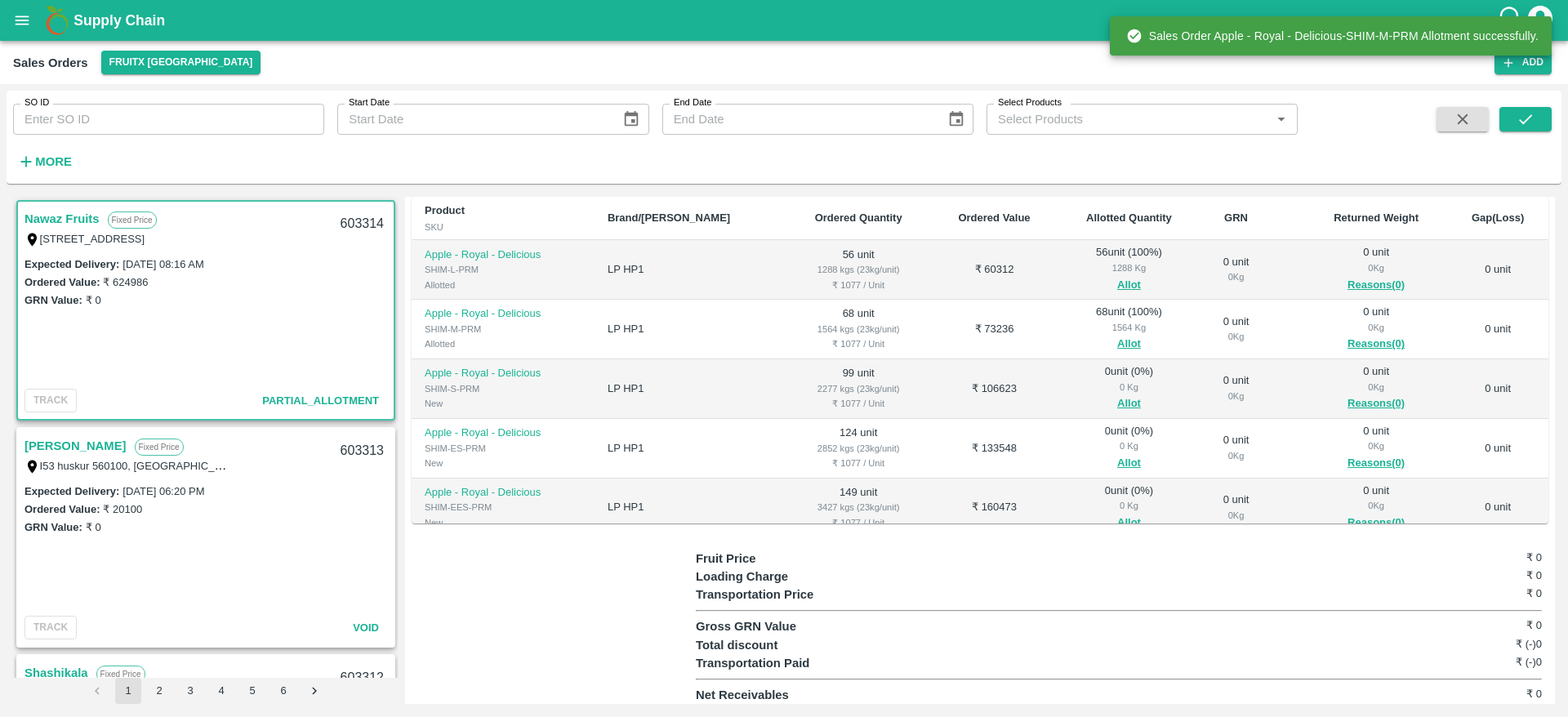
scroll to position [264, 0]
click at [1117, 394] on button "Allot" at bounding box center [1129, 401] width 24 height 19
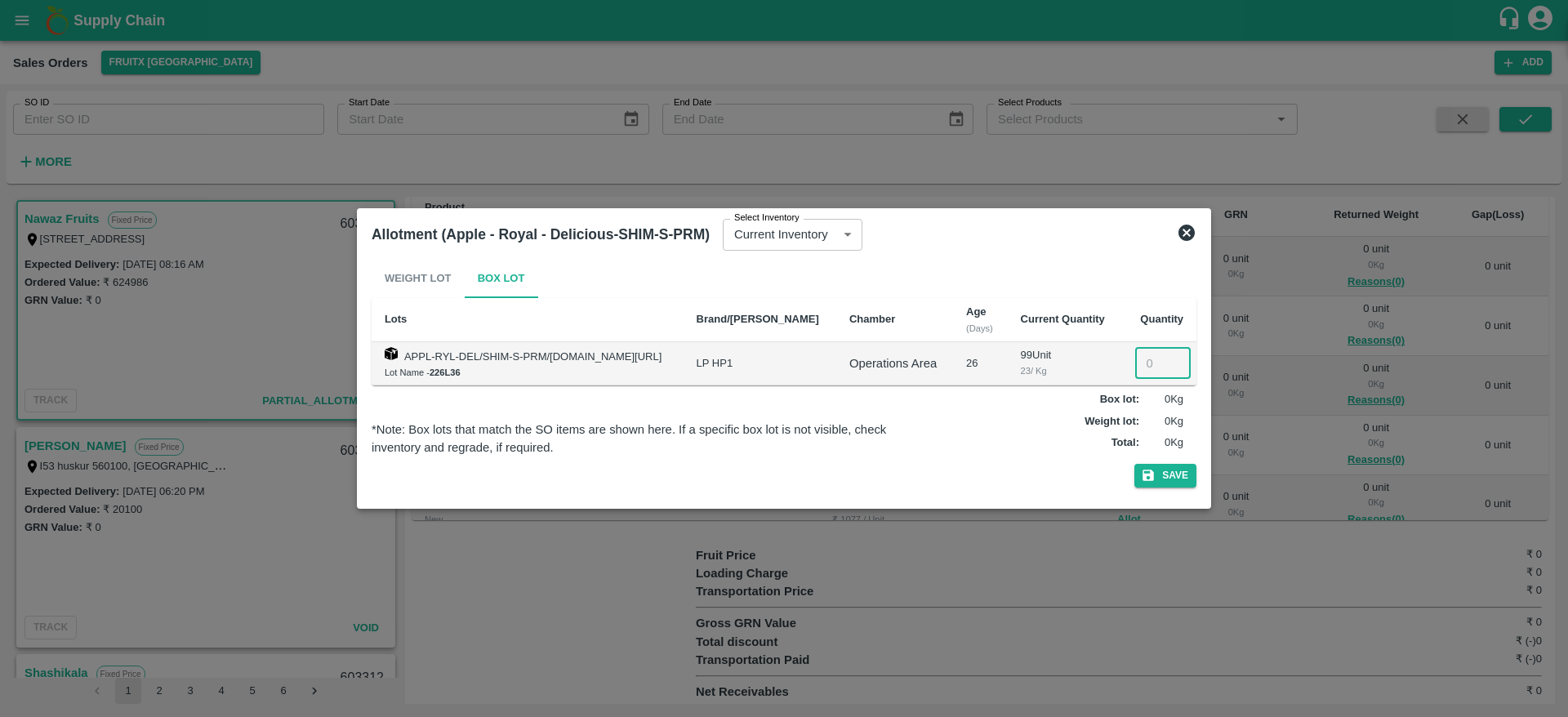
click at [1151, 355] on input "number" at bounding box center [1163, 363] width 56 height 31
type input "99"
click at [1134, 464] on button "Save" at bounding box center [1166, 475] width 62 height 24
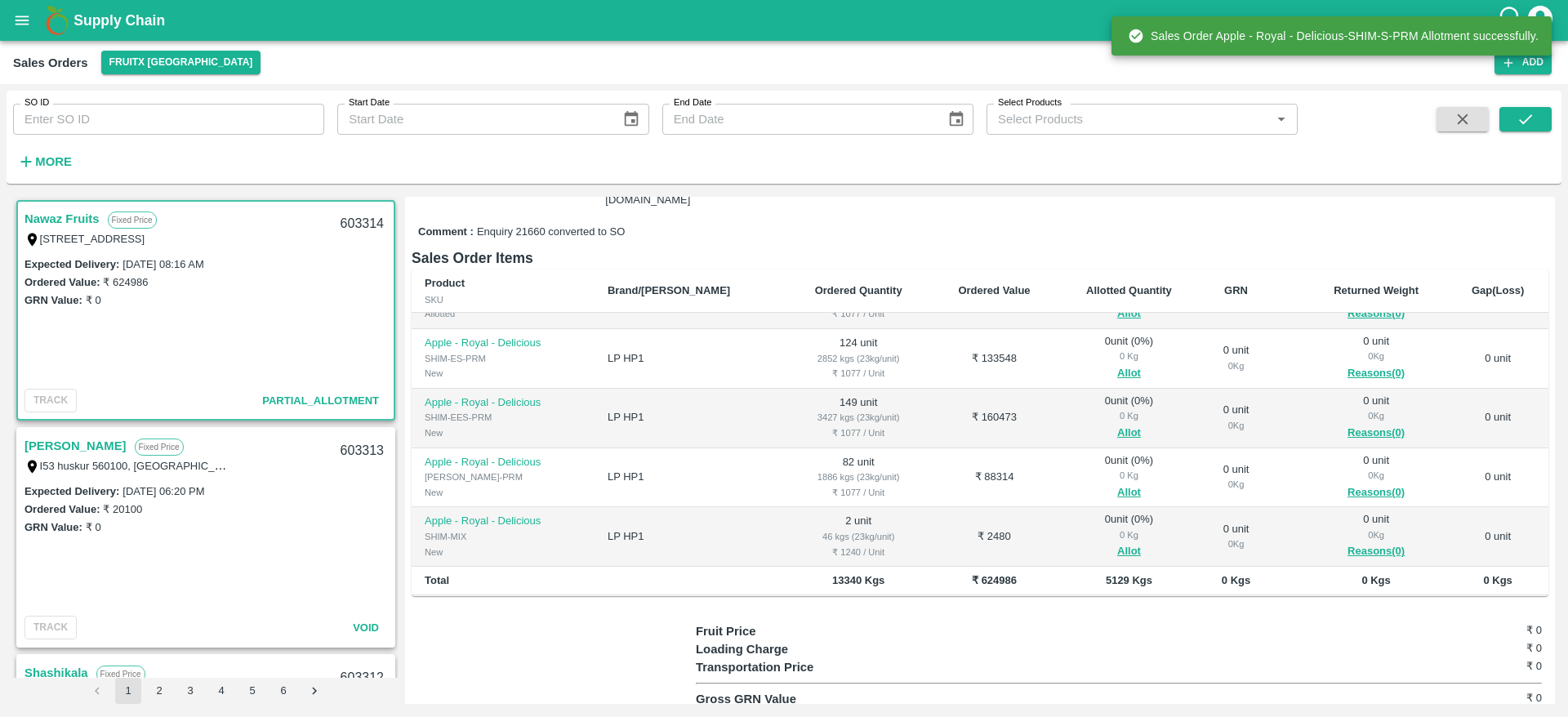
scroll to position [63, 0]
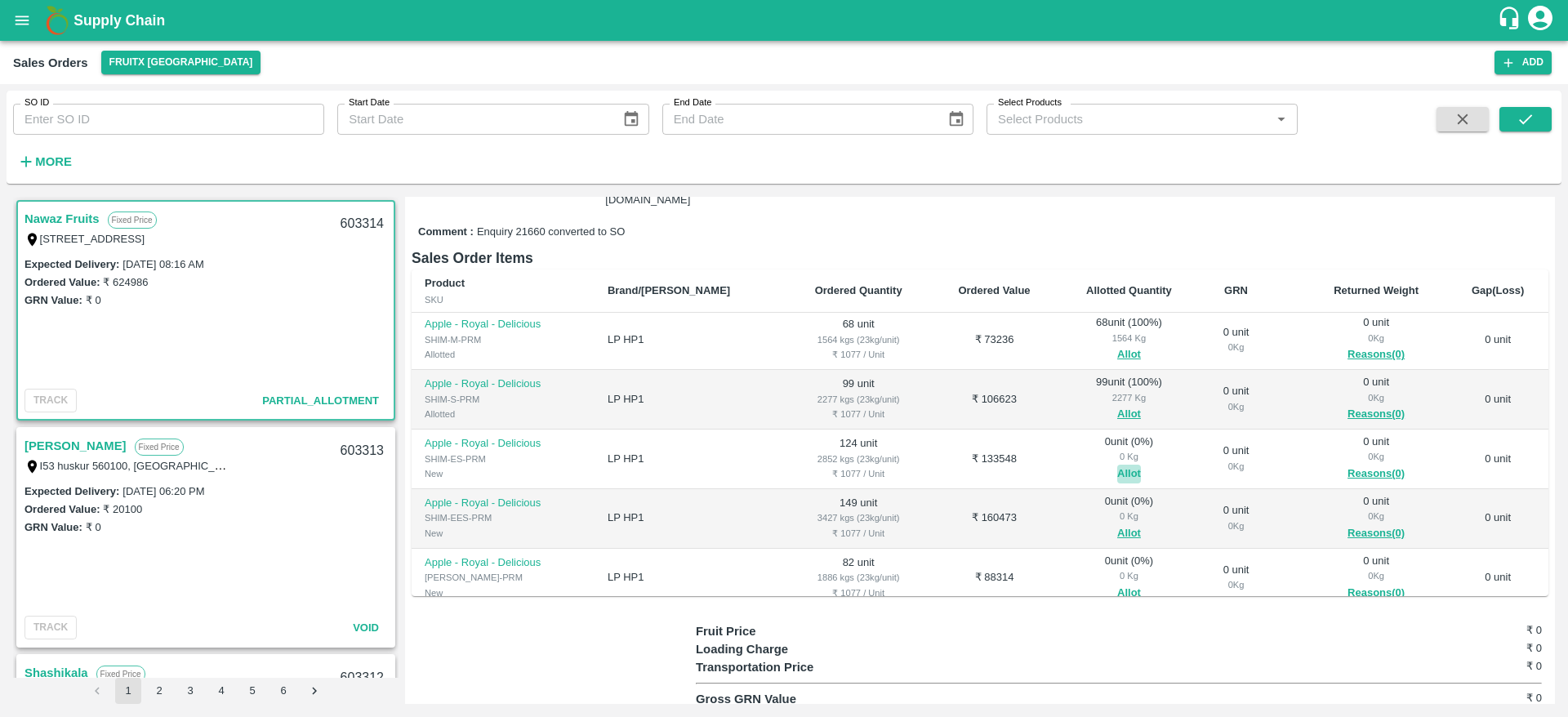
click at [1117, 466] on button "Allot" at bounding box center [1129, 475] width 24 height 19
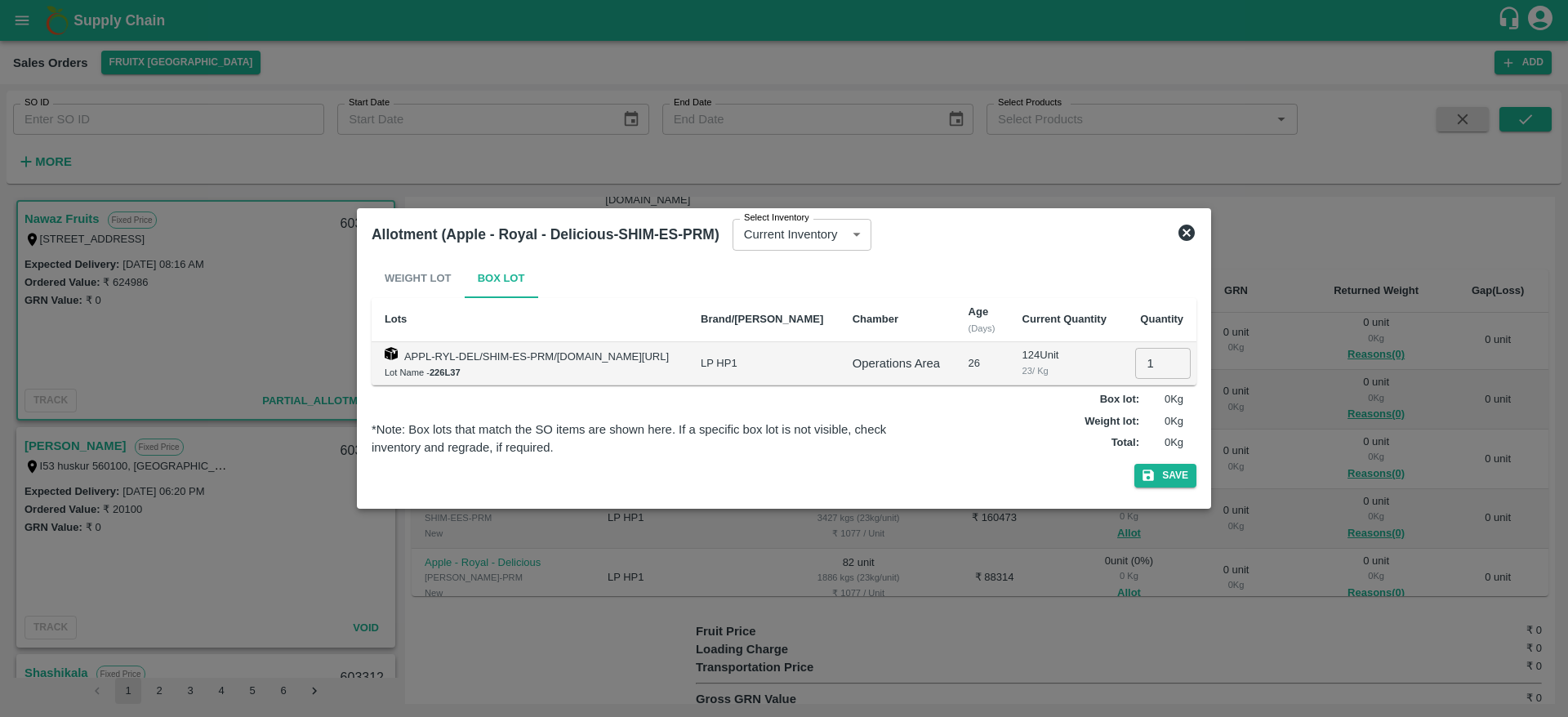
click at [1149, 368] on input "1" at bounding box center [1163, 363] width 56 height 31
type input "124"
click at [1134, 464] on button "Save" at bounding box center [1166, 475] width 62 height 24
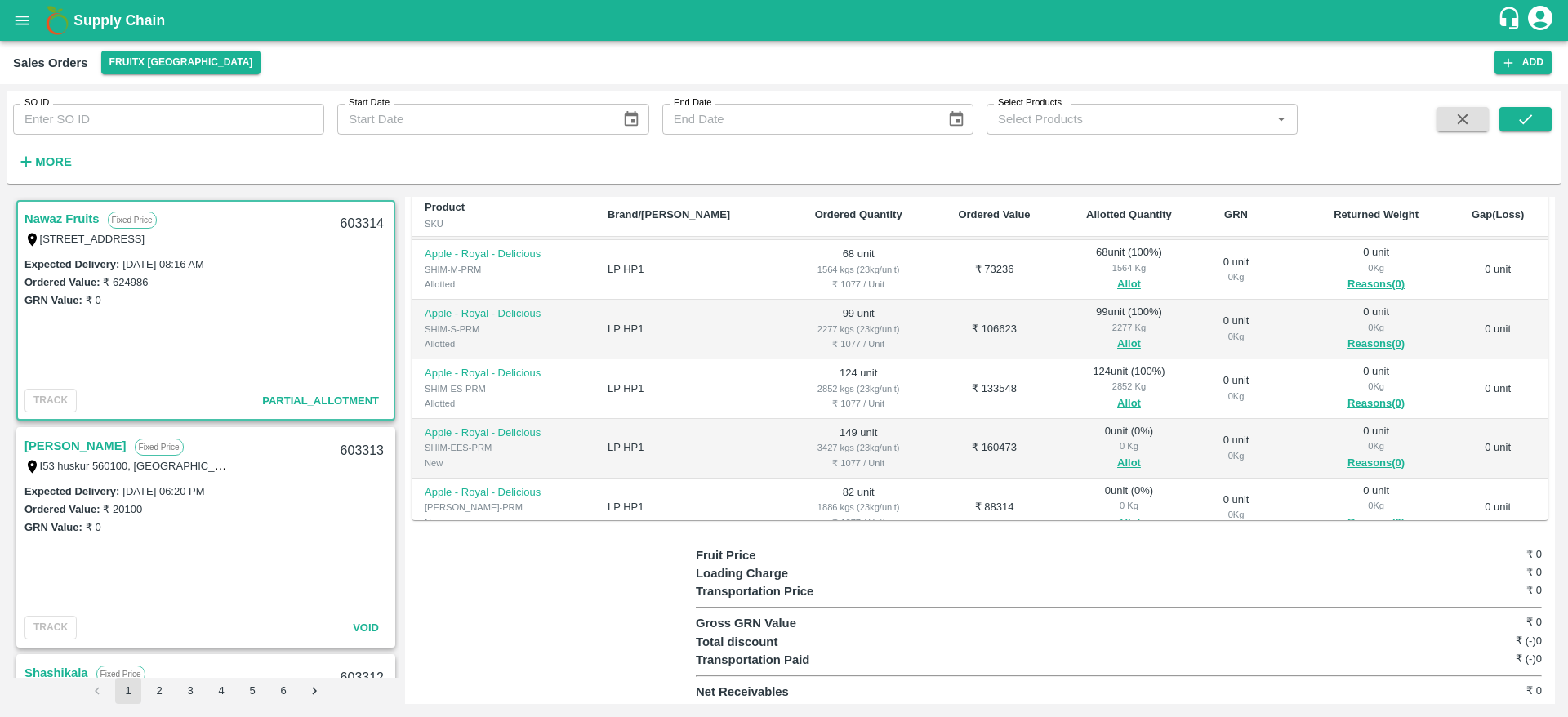
scroll to position [55, 0]
click at [1111, 459] on span "Allot" at bounding box center [1129, 465] width 117 height 19
click at [1117, 459] on button "Allot" at bounding box center [1129, 465] width 24 height 19
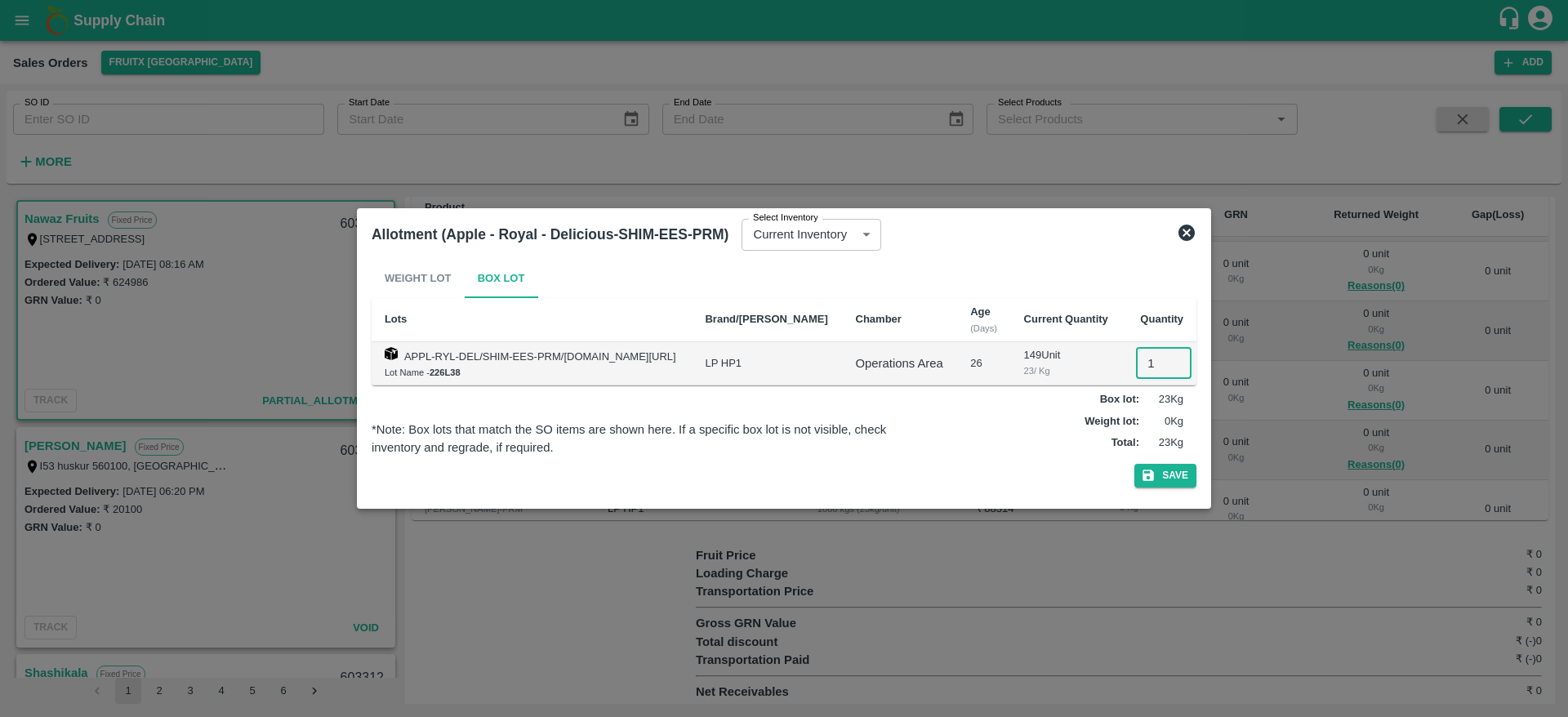
click at [1143, 358] on input "1" at bounding box center [1163, 363] width 56 height 31
type input "149"
click at [1134, 464] on button "Save" at bounding box center [1166, 475] width 62 height 24
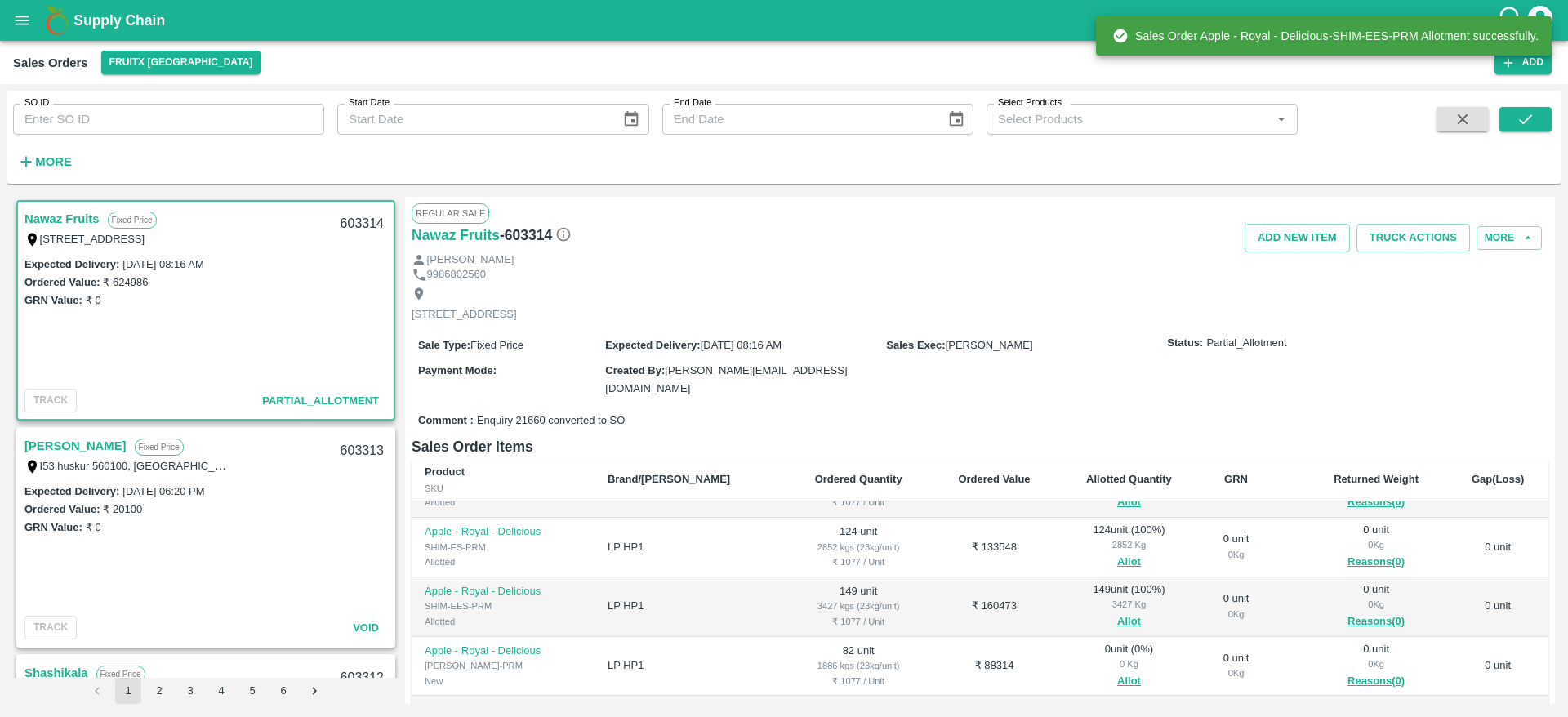
scroll to position [264, 0]
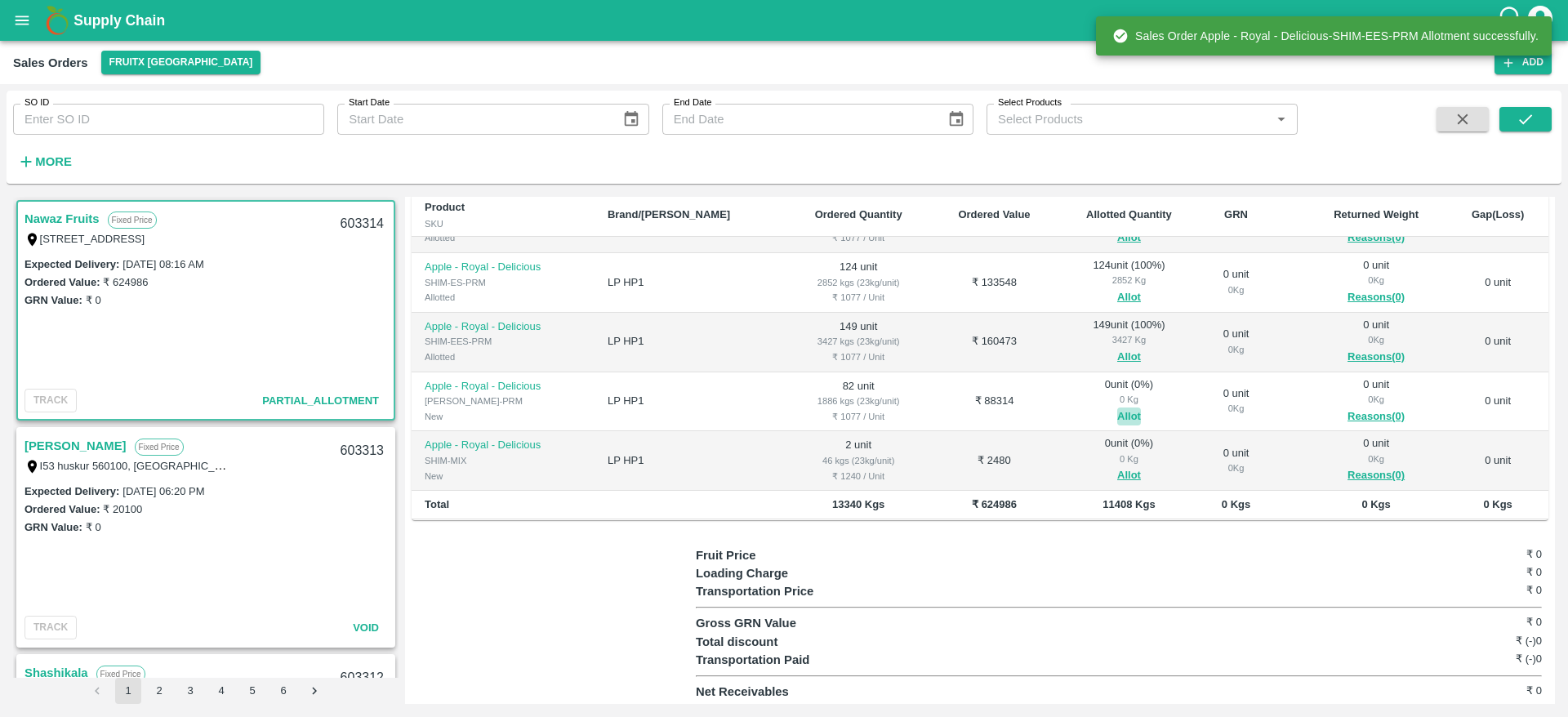
click at [1117, 412] on button "Allot" at bounding box center [1129, 417] width 24 height 19
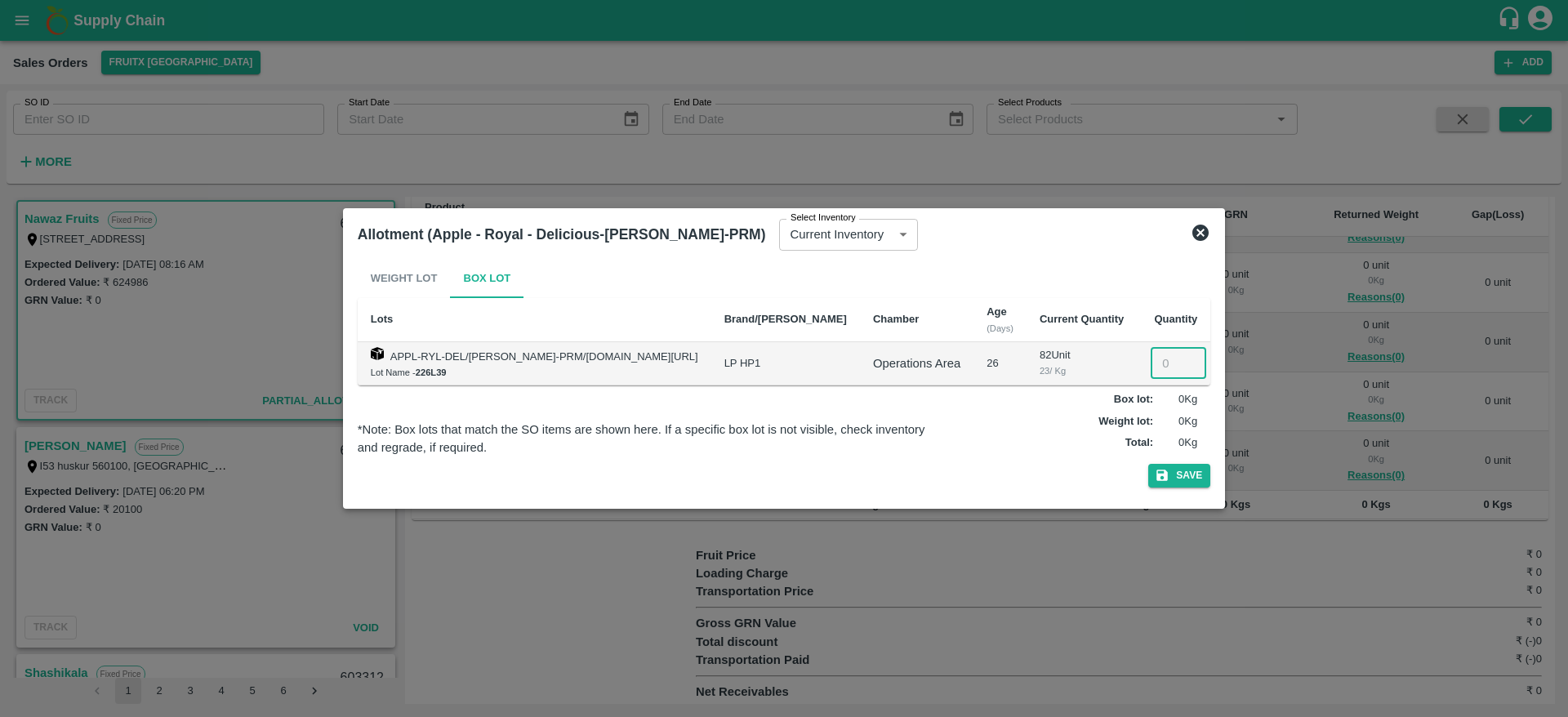
click at [1150, 361] on input "number" at bounding box center [1178, 363] width 56 height 31
type input "82"
click at [1148, 464] on button "Save" at bounding box center [1179, 475] width 62 height 24
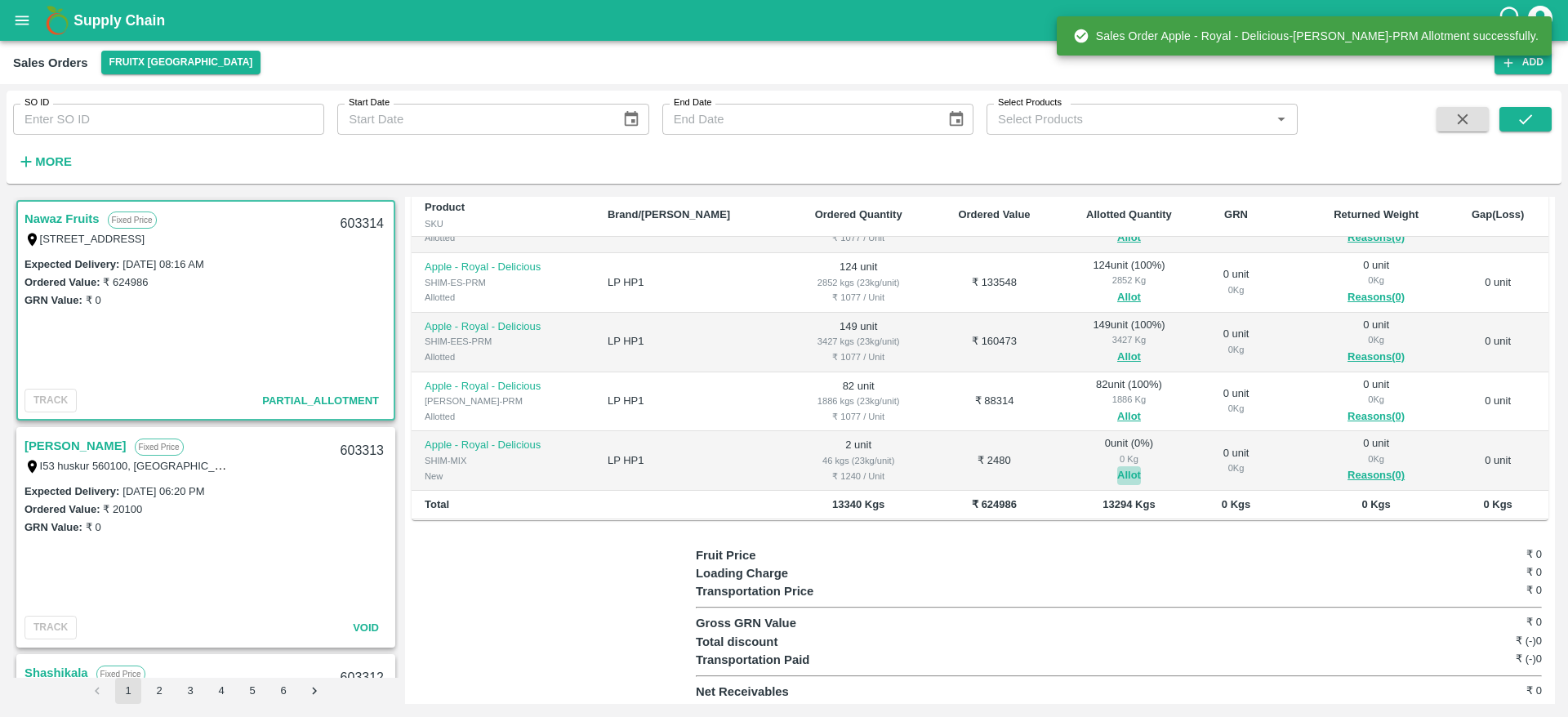
click at [1117, 467] on button "Allot" at bounding box center [1129, 475] width 24 height 19
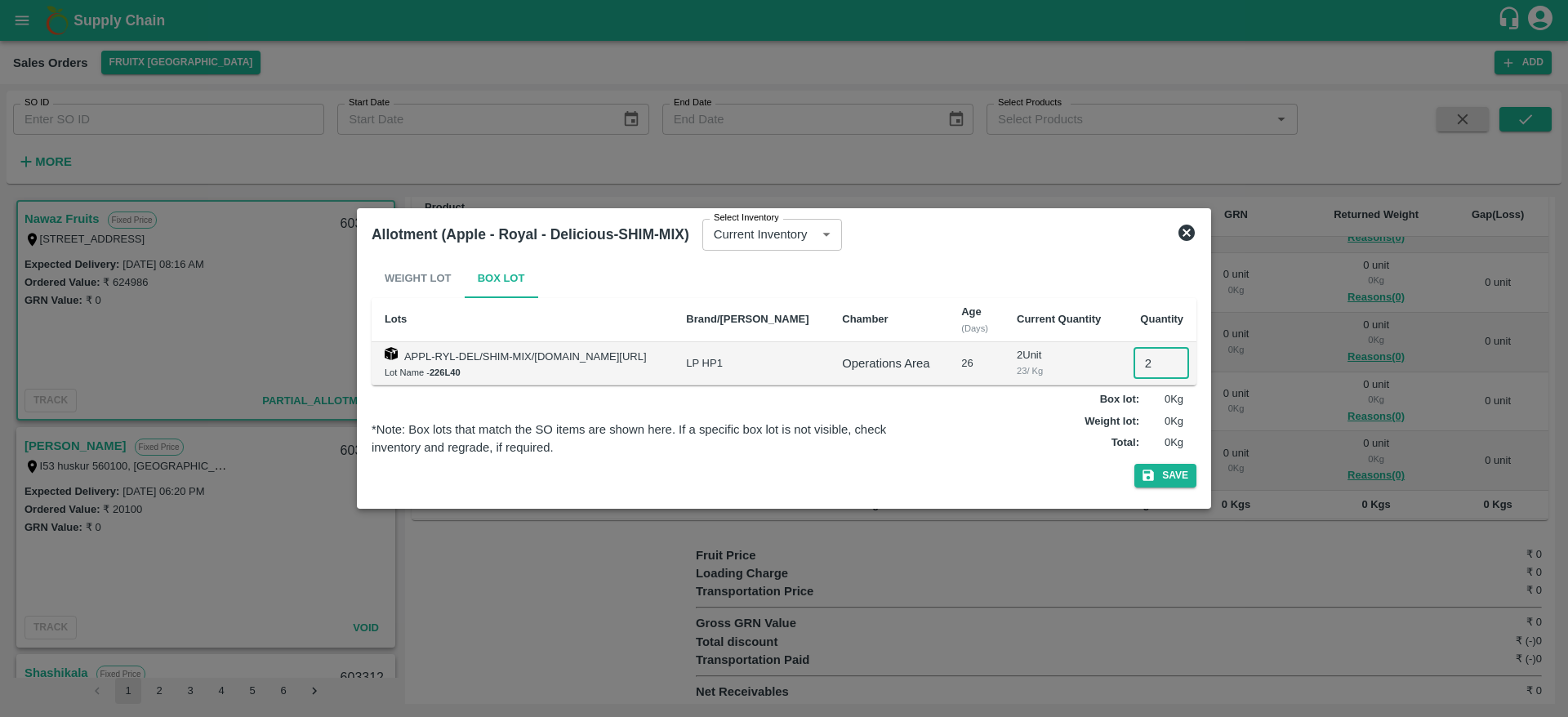
click at [1145, 369] on input "2" at bounding box center [1161, 363] width 56 height 31
type input "2"
click at [1134, 464] on button "Save" at bounding box center [1166, 475] width 62 height 24
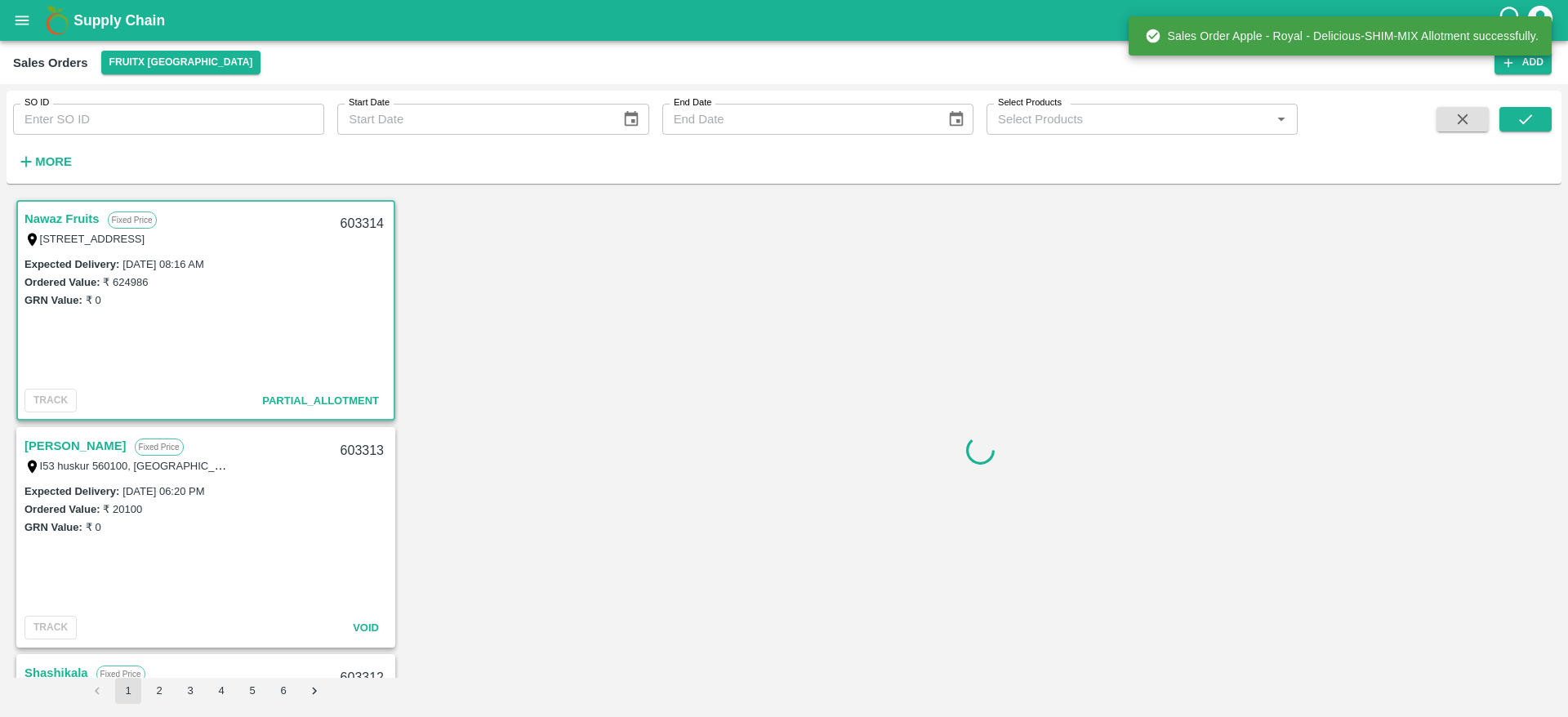
click at [347, 222] on div "603314" at bounding box center [362, 224] width 62 height 39
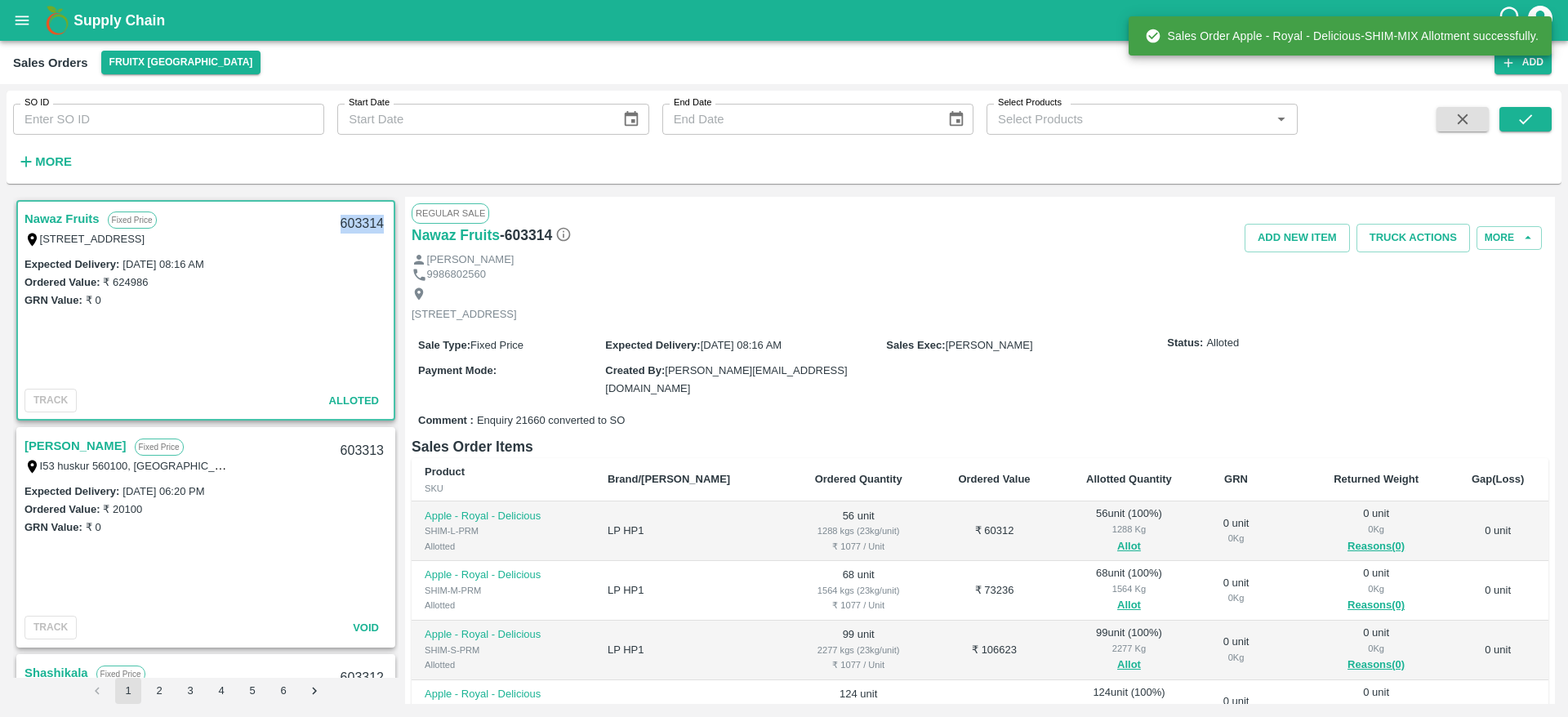
click at [347, 222] on div "603314" at bounding box center [362, 224] width 62 height 39
copy div "603314"
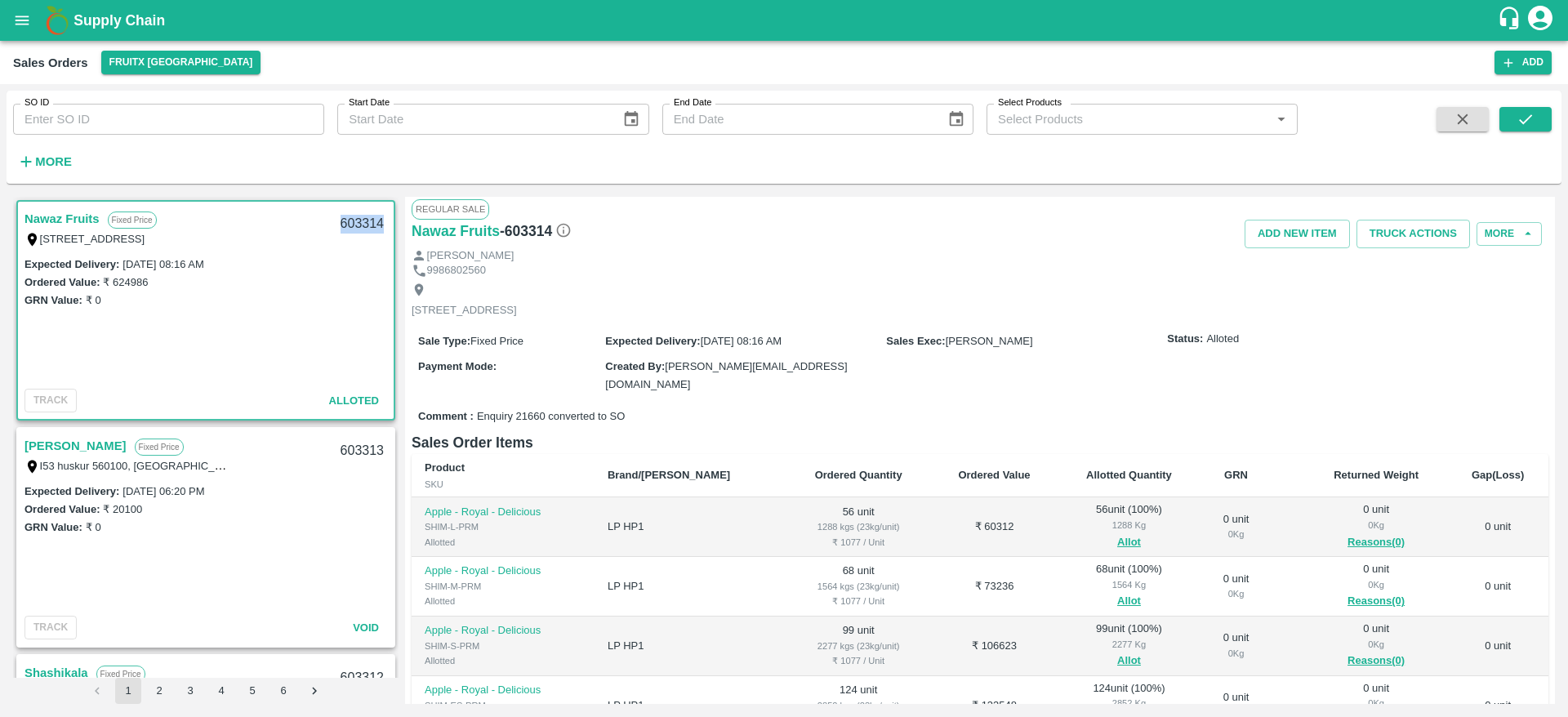
scroll to position [0, 0]
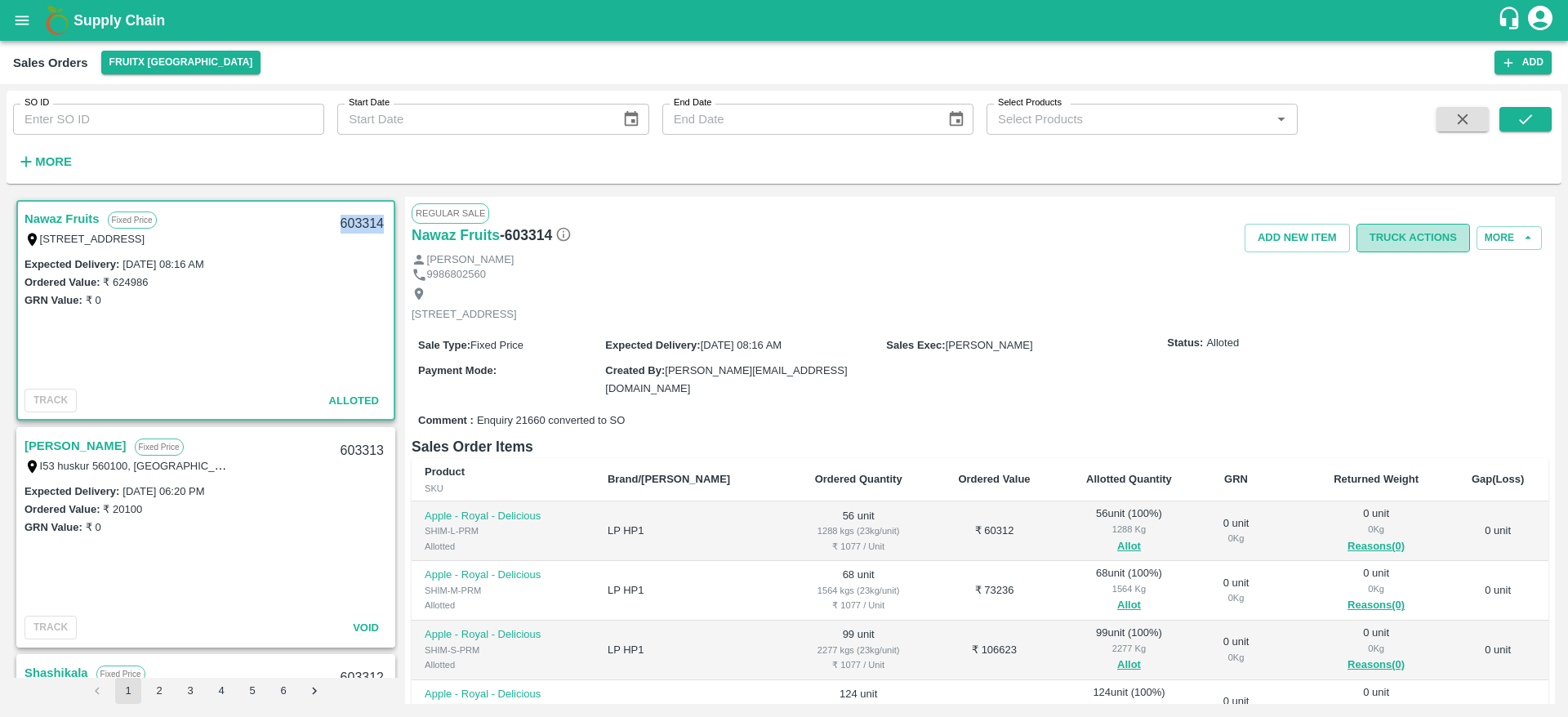
click at [1401, 237] on button "Truck Actions" at bounding box center [1413, 238] width 114 height 28
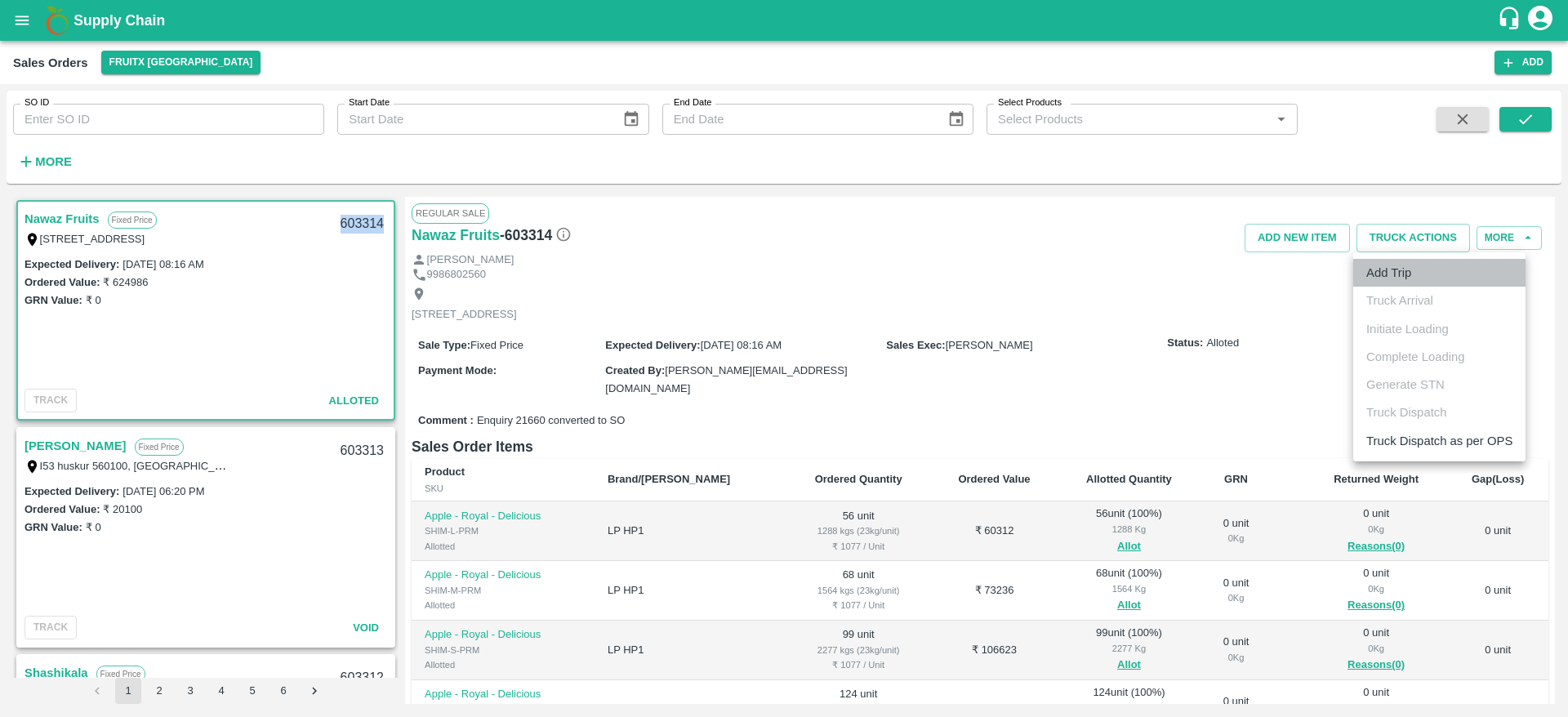
click at [1397, 268] on li "Add Trip" at bounding box center [1439, 272] width 172 height 27
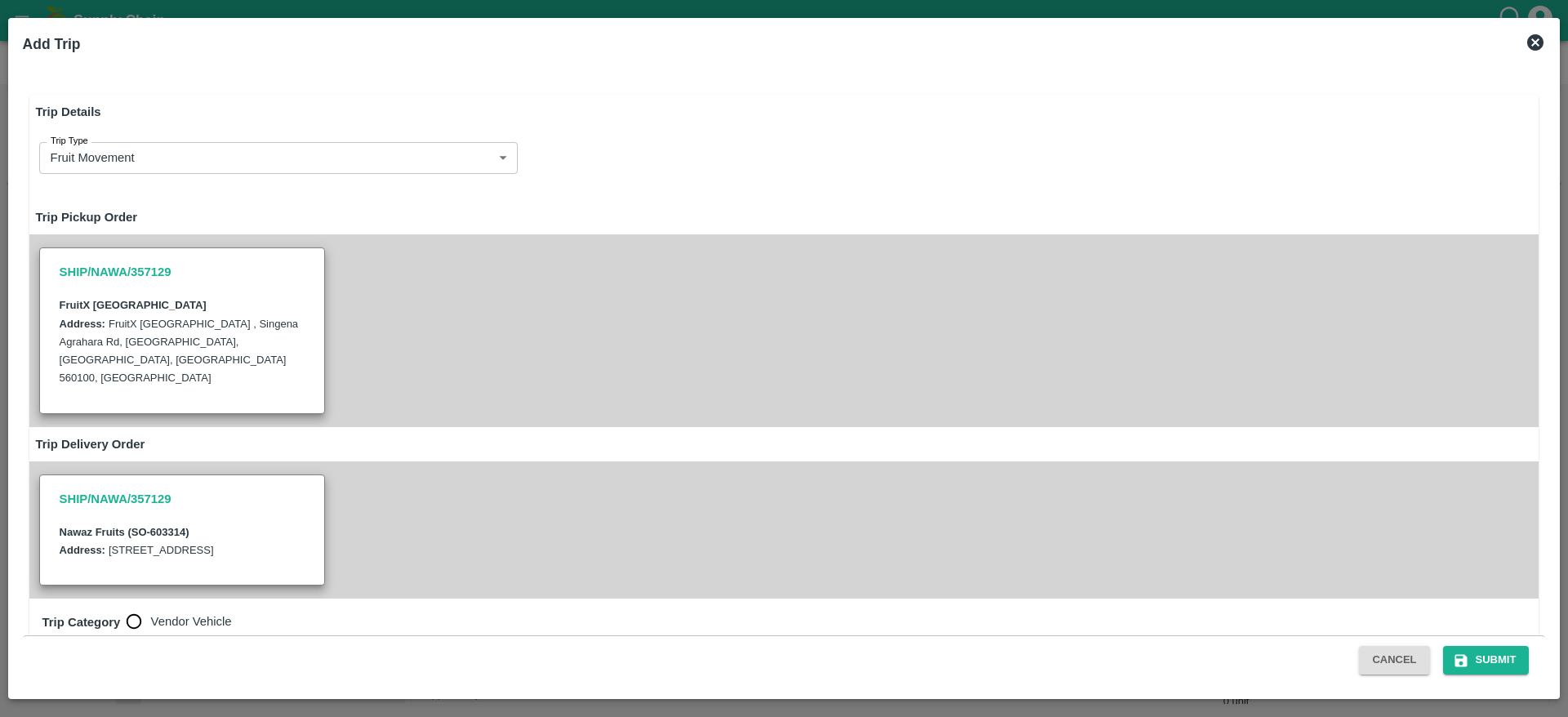
radio input "true"
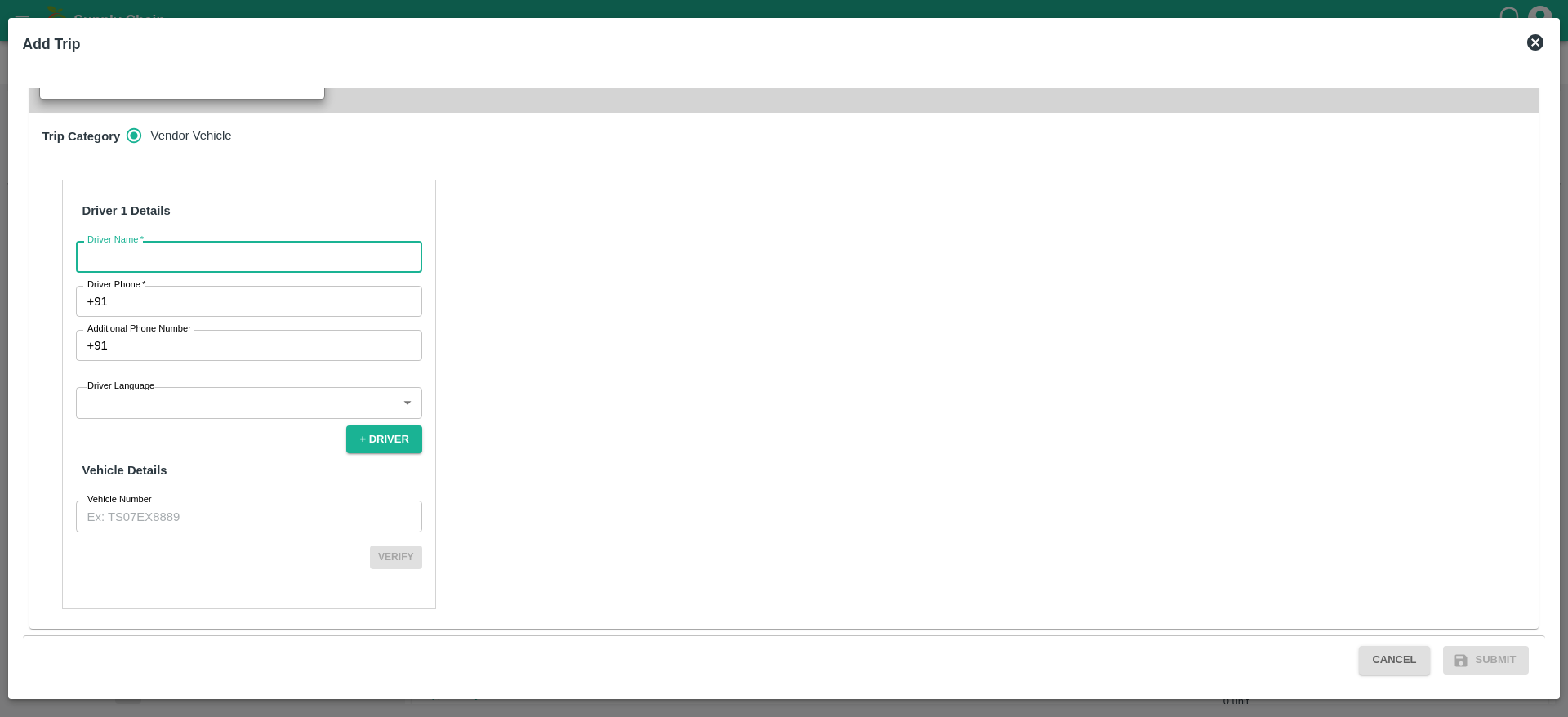
click at [320, 264] on input "Driver Name   *" at bounding box center [249, 256] width 347 height 31
type input "Nawaz"
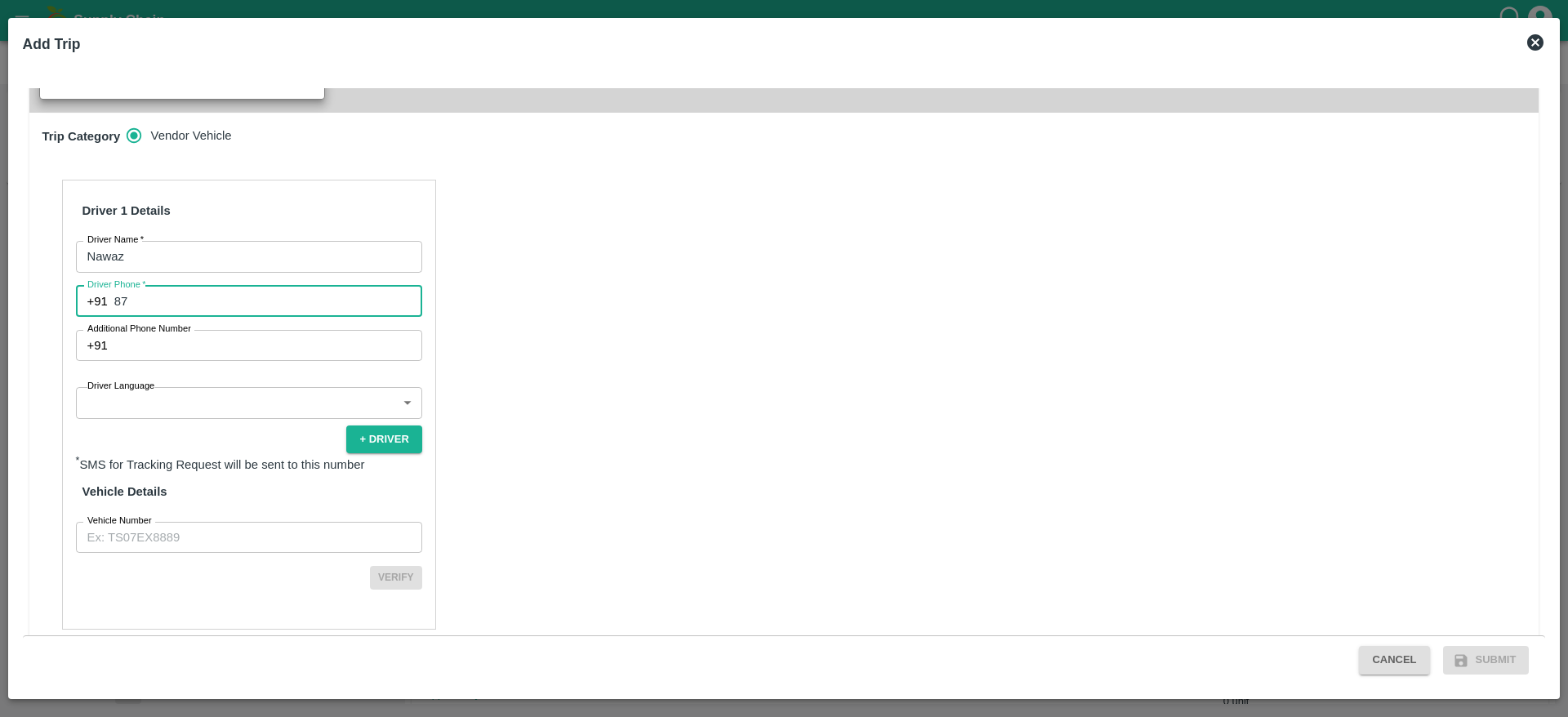
type input "8754822501"
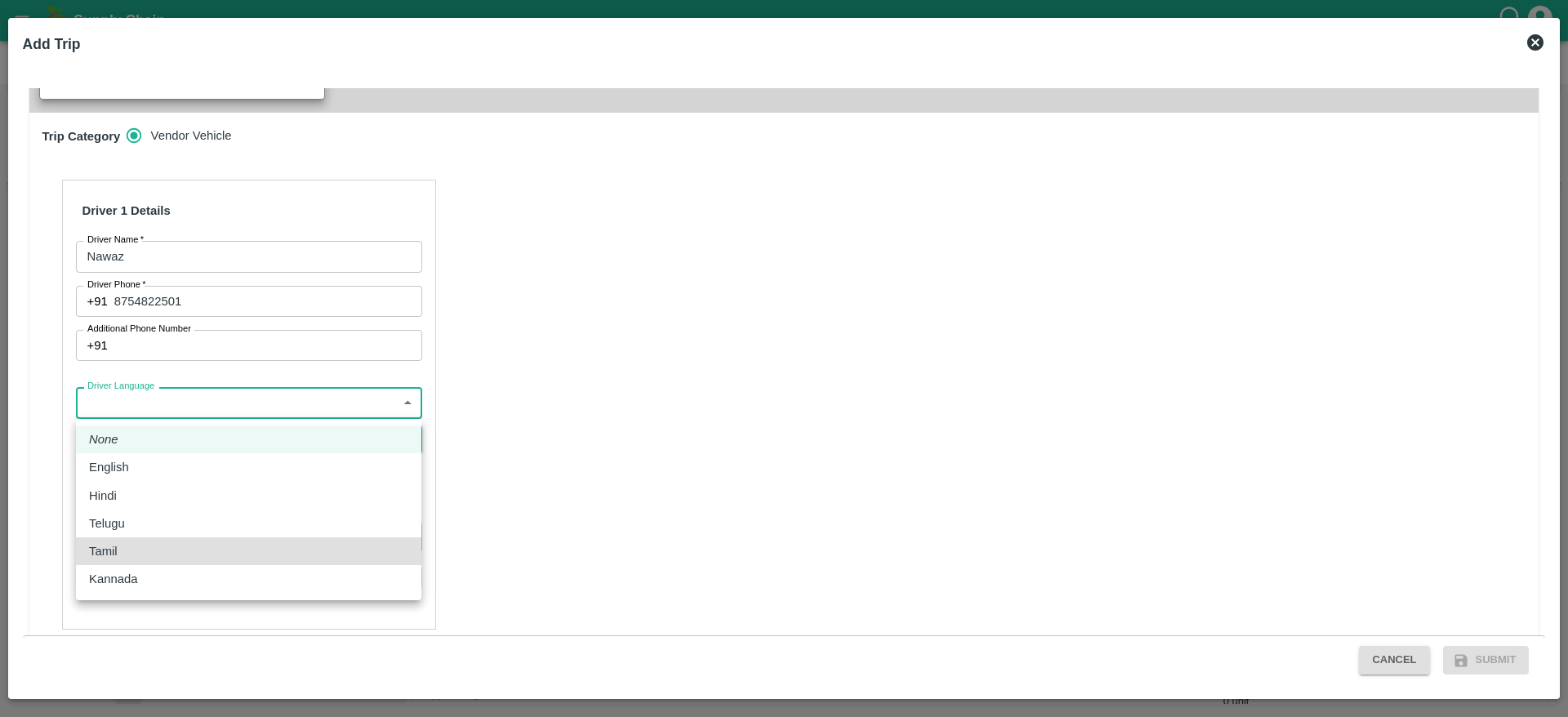
type input "ta"
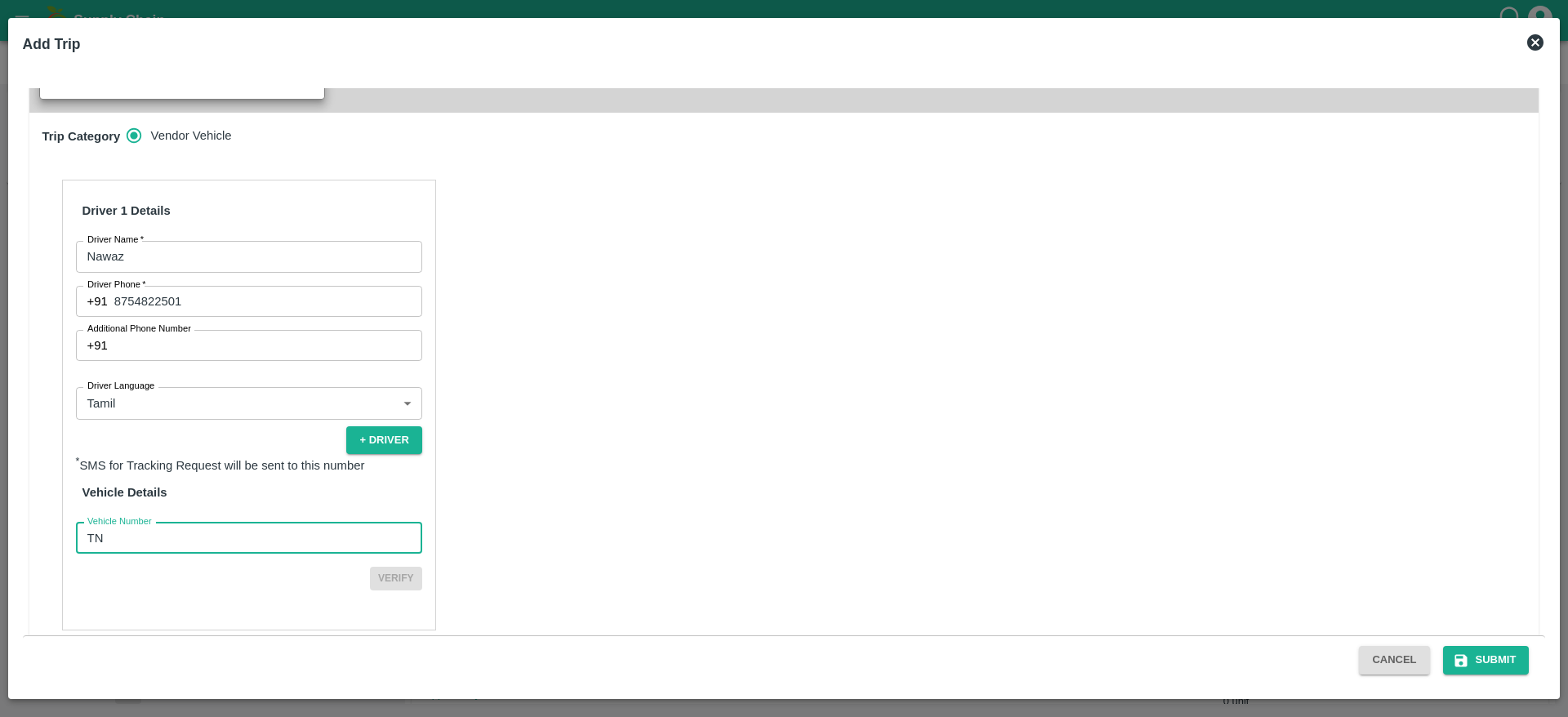
type input "TN07DA2578"
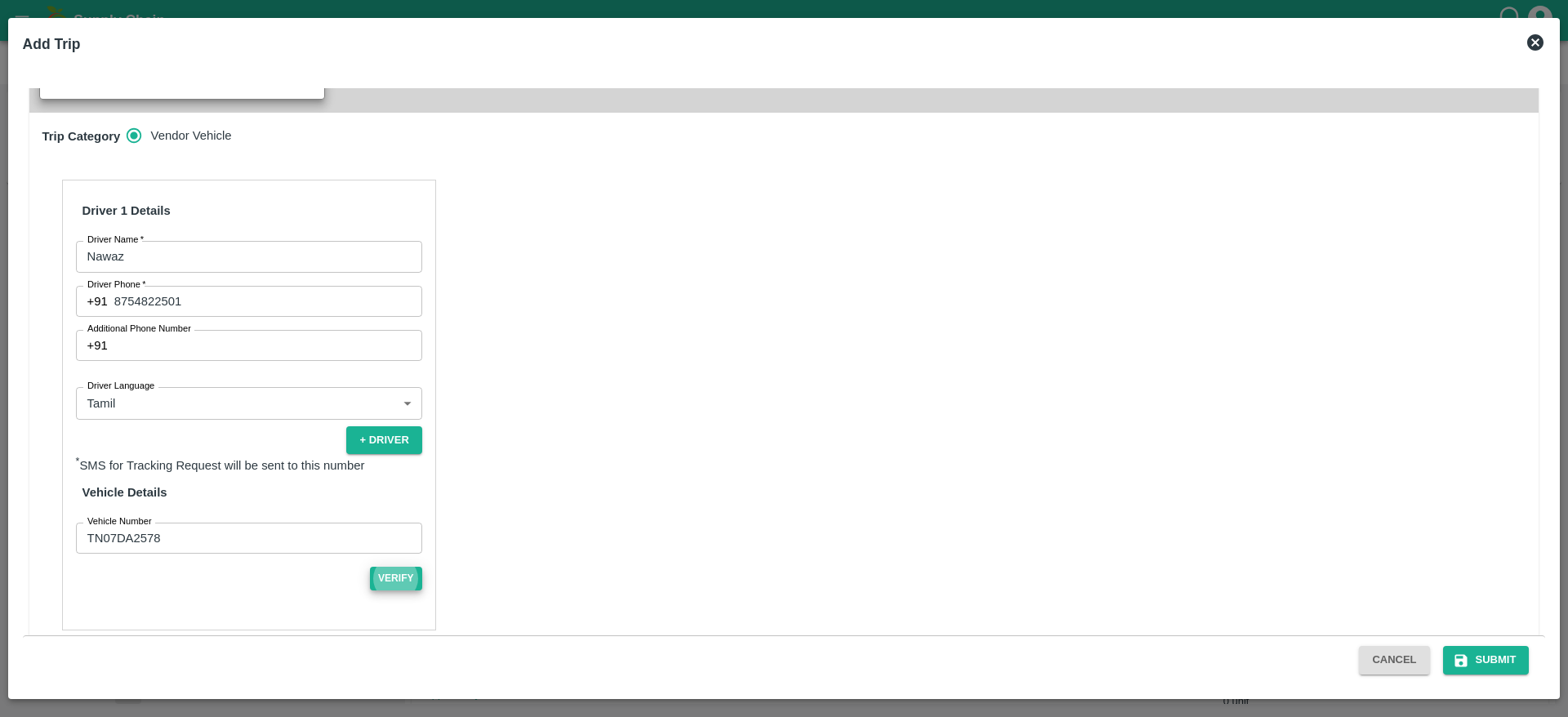
click at [370, 566] on button "Verify" at bounding box center [396, 578] width 52 height 24
click at [1490, 650] on button "Submit" at bounding box center [1486, 660] width 86 height 28
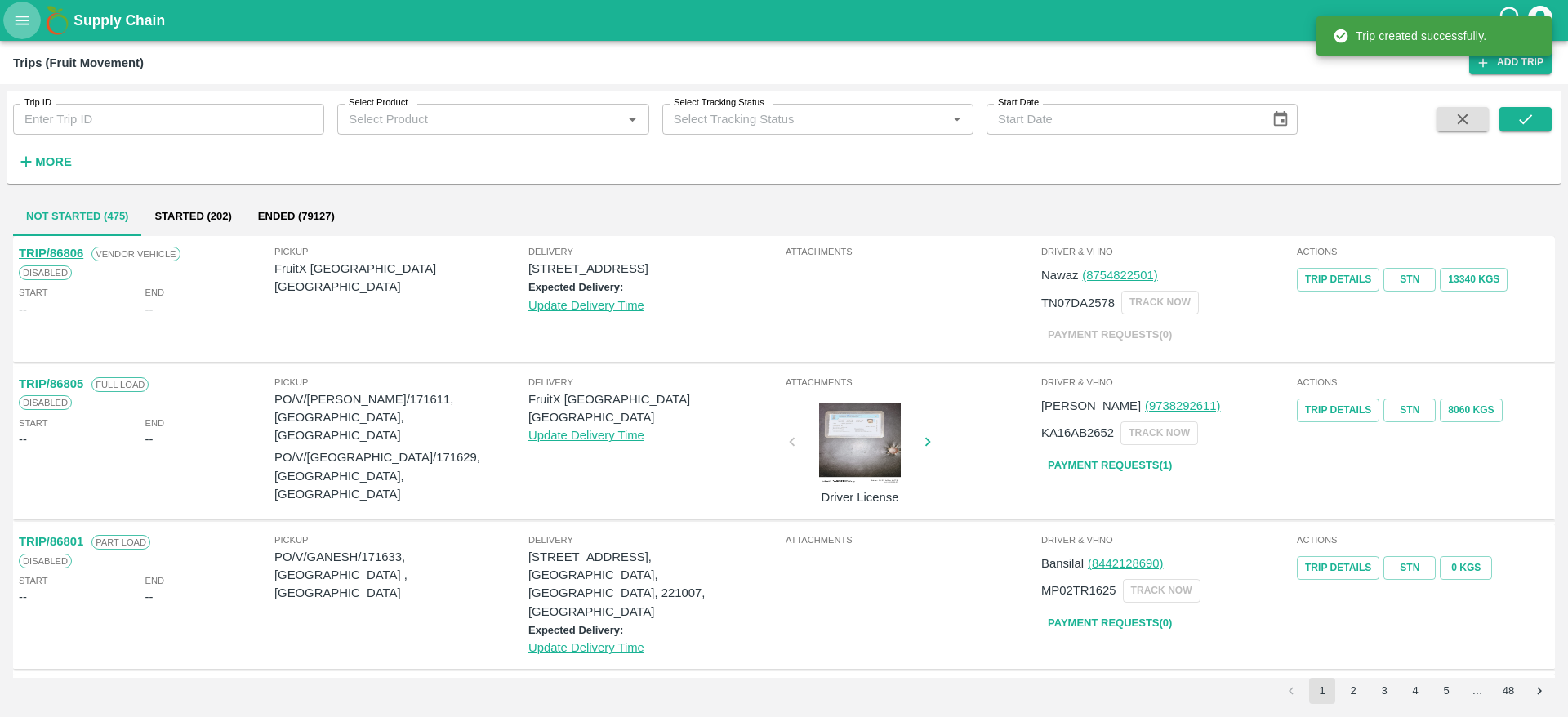
click at [28, 27] on icon "open drawer" at bounding box center [22, 20] width 18 height 18
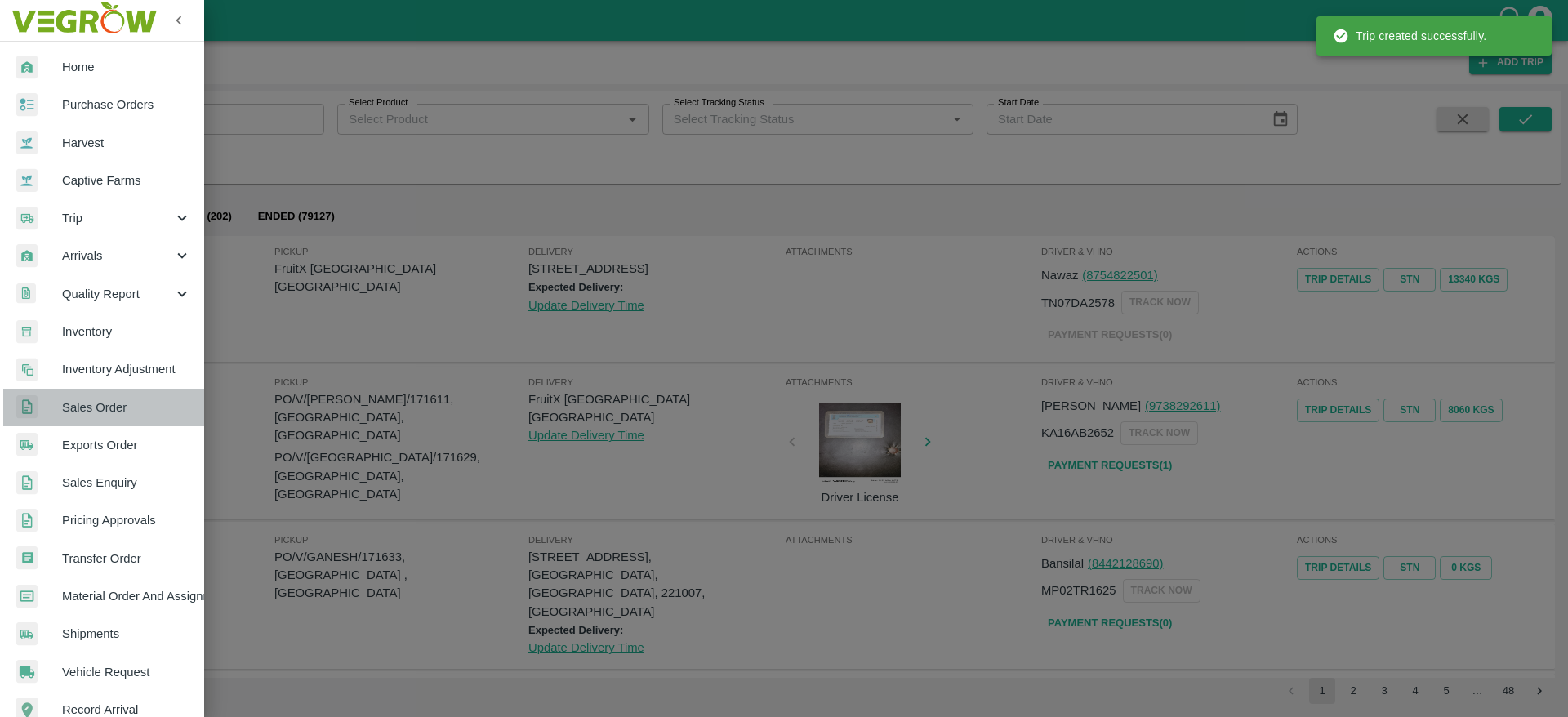
click at [138, 406] on span "Sales Order" at bounding box center [127, 407] width 129 height 18
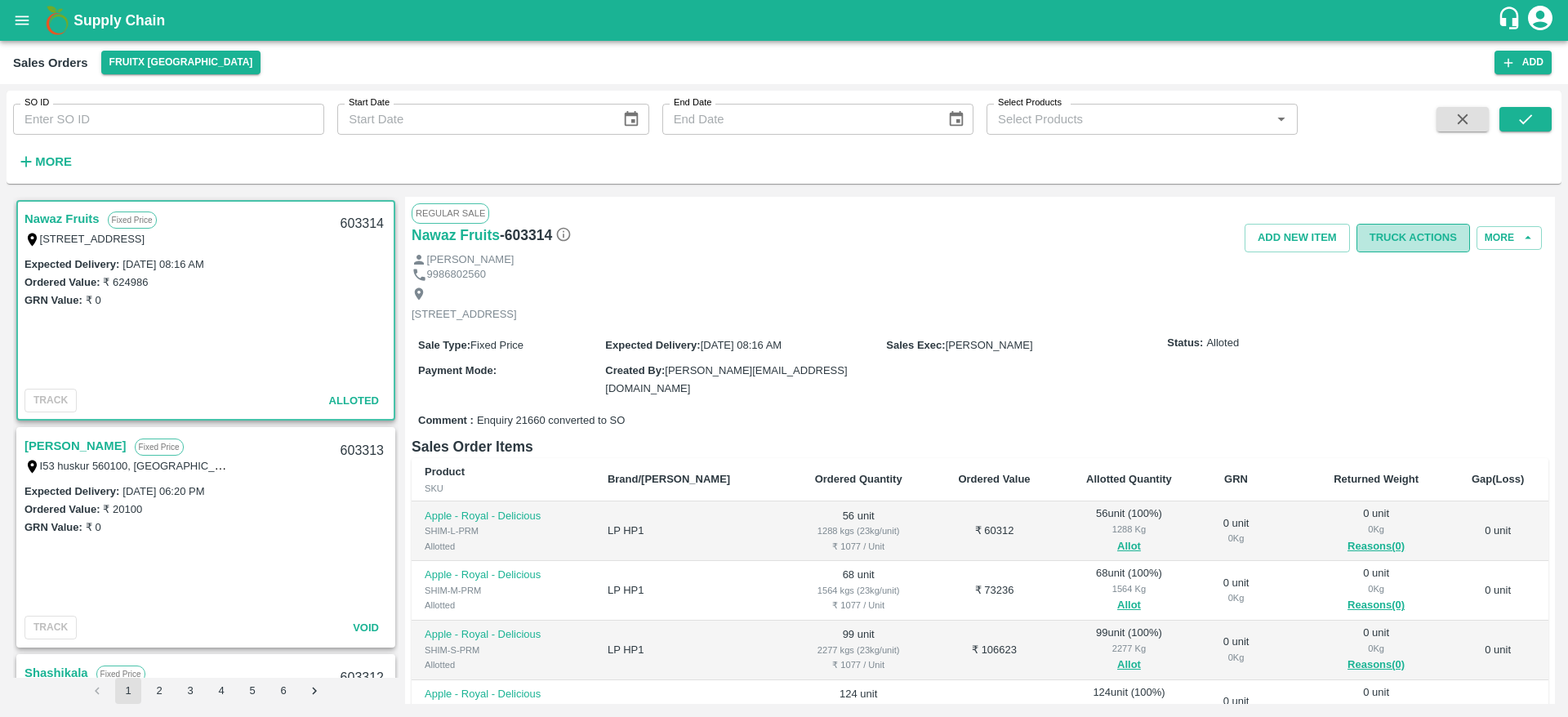
click at [1426, 244] on button "Truck Actions" at bounding box center [1413, 238] width 114 height 28
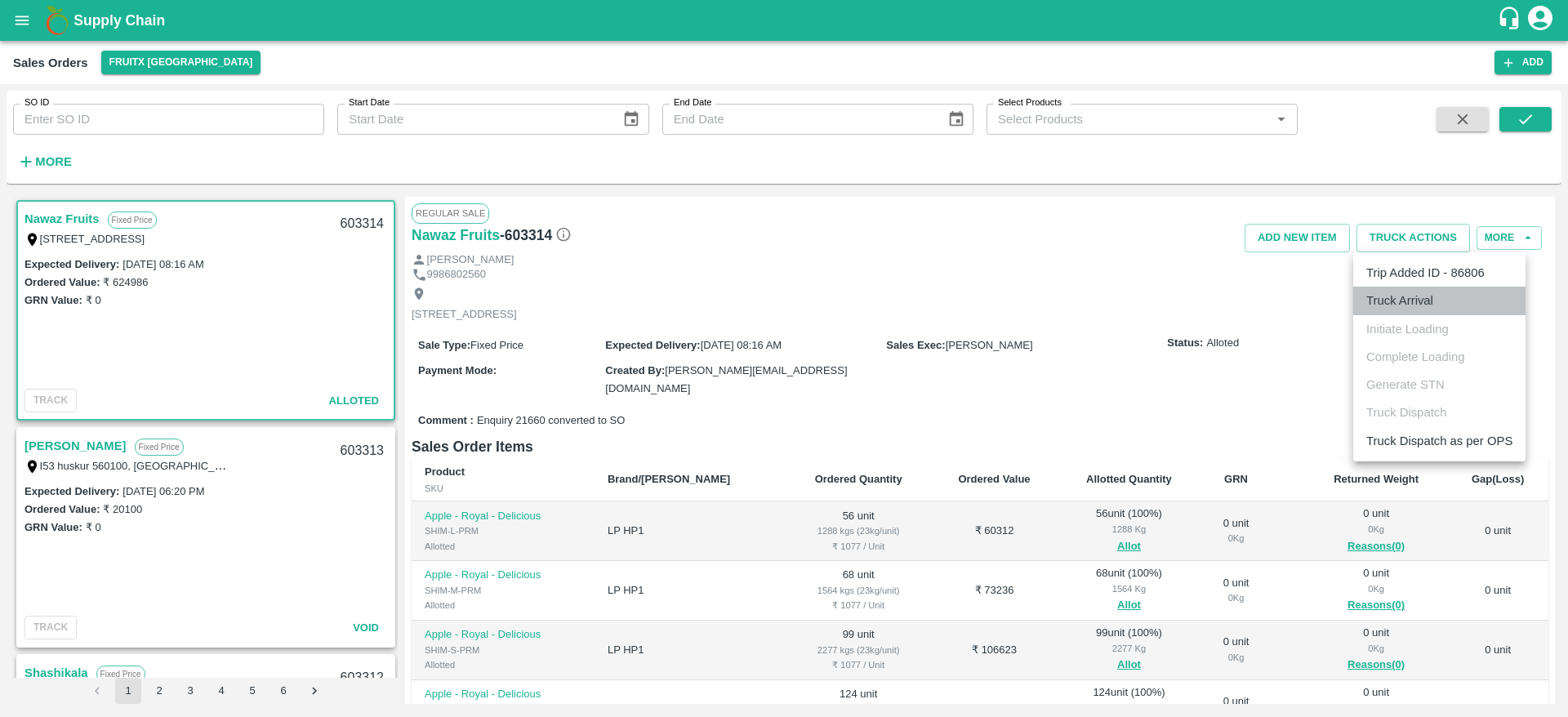
click at [1432, 296] on li "Truck Arrival" at bounding box center [1439, 300] width 172 height 27
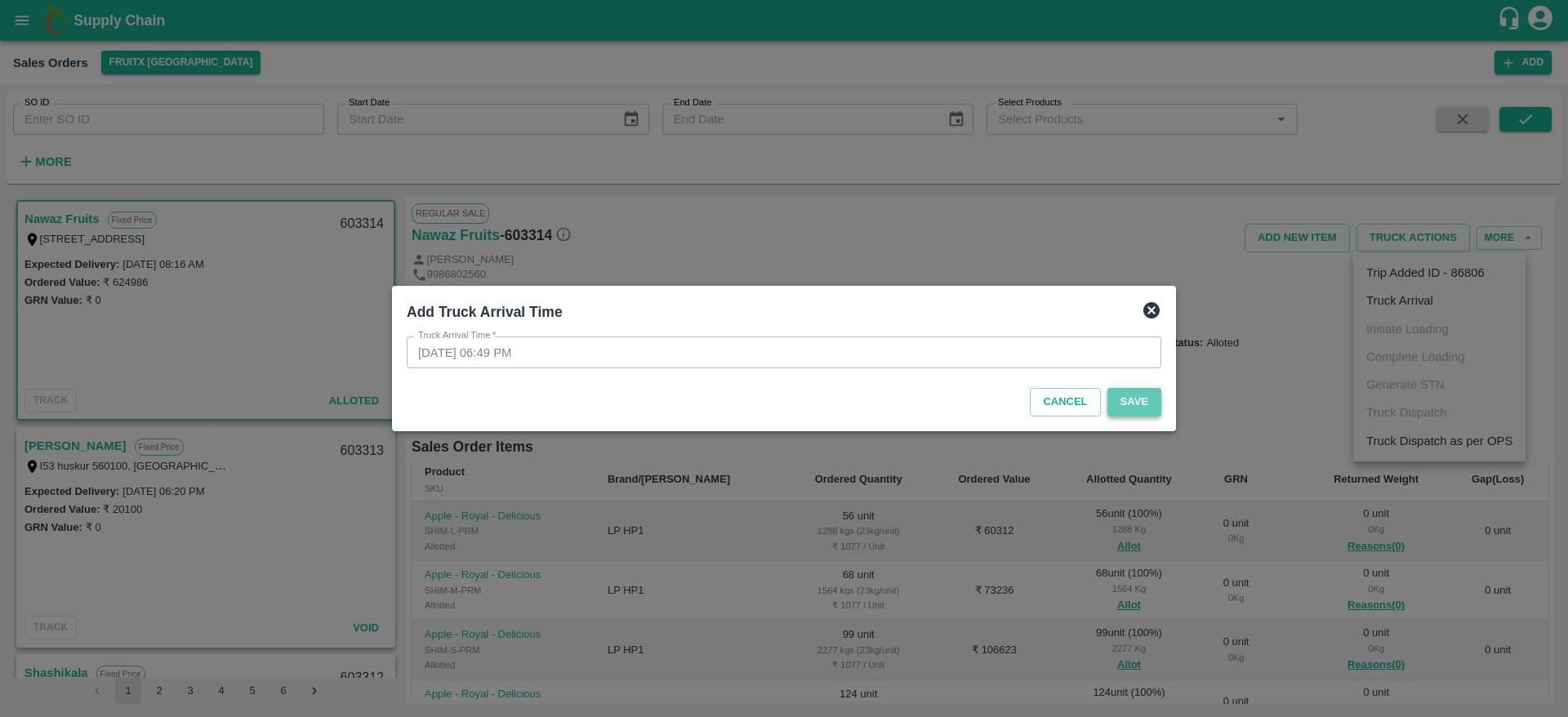
click at [1138, 404] on button "Save" at bounding box center [1133, 403] width 54 height 28
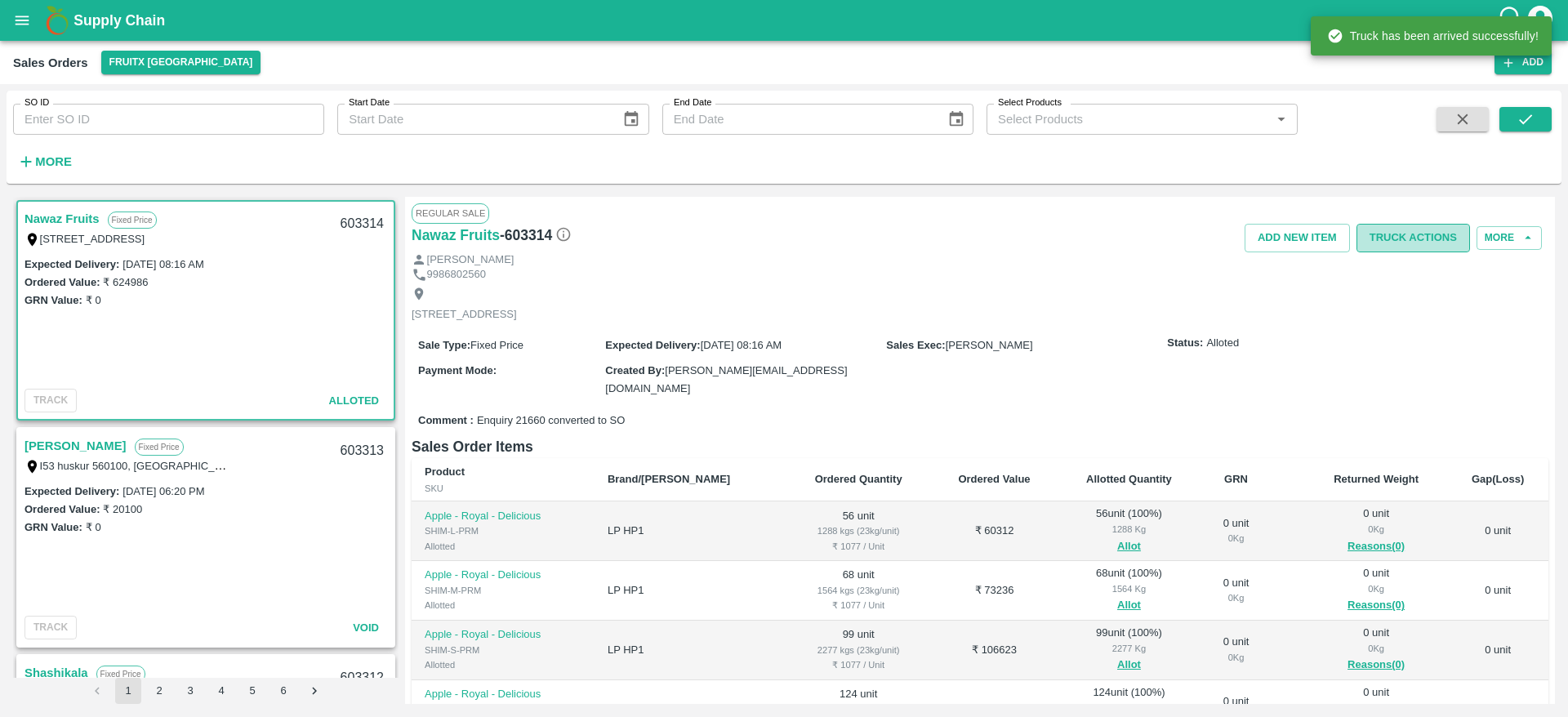
click at [1422, 234] on button "Truck Actions" at bounding box center [1413, 238] width 114 height 28
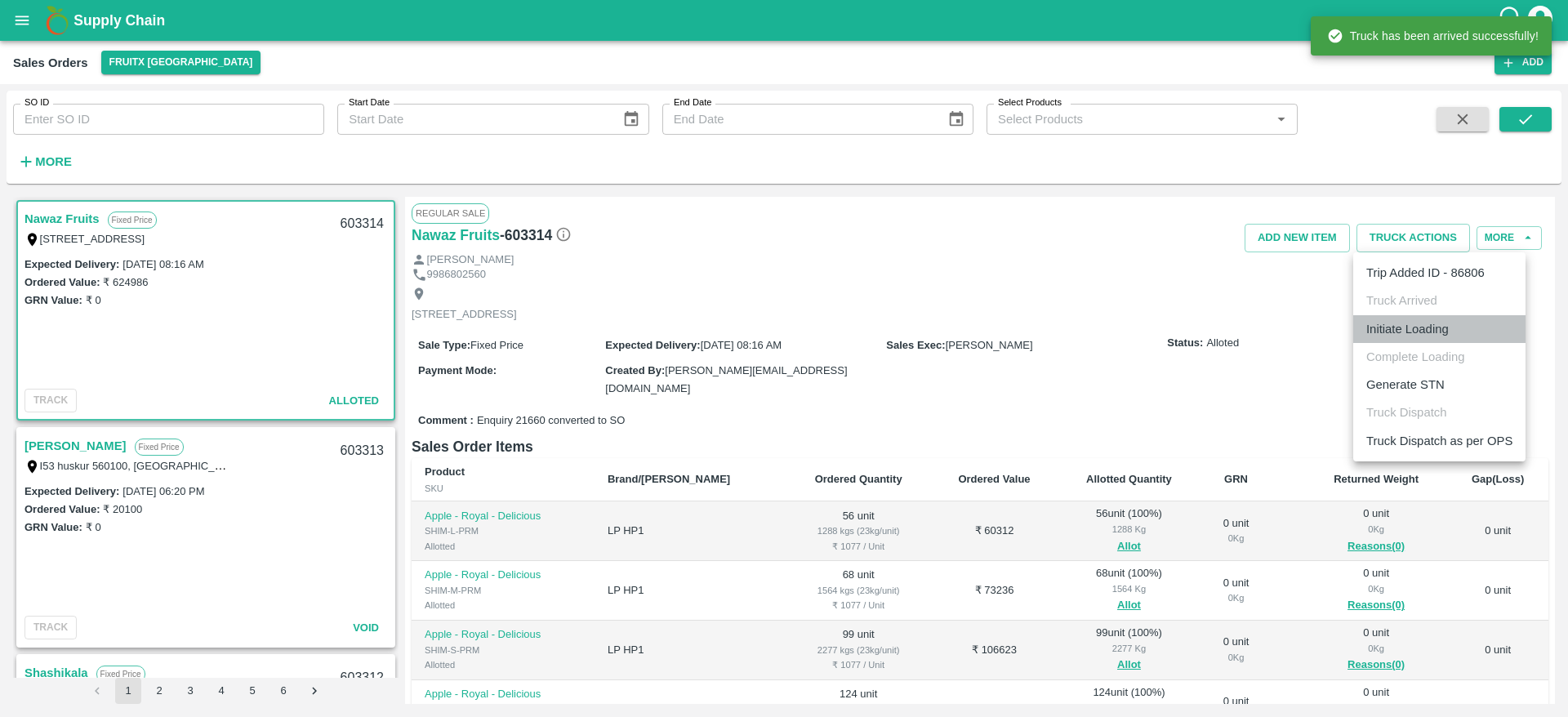
click at [1436, 325] on li "Initiate Loading" at bounding box center [1439, 329] width 172 height 27
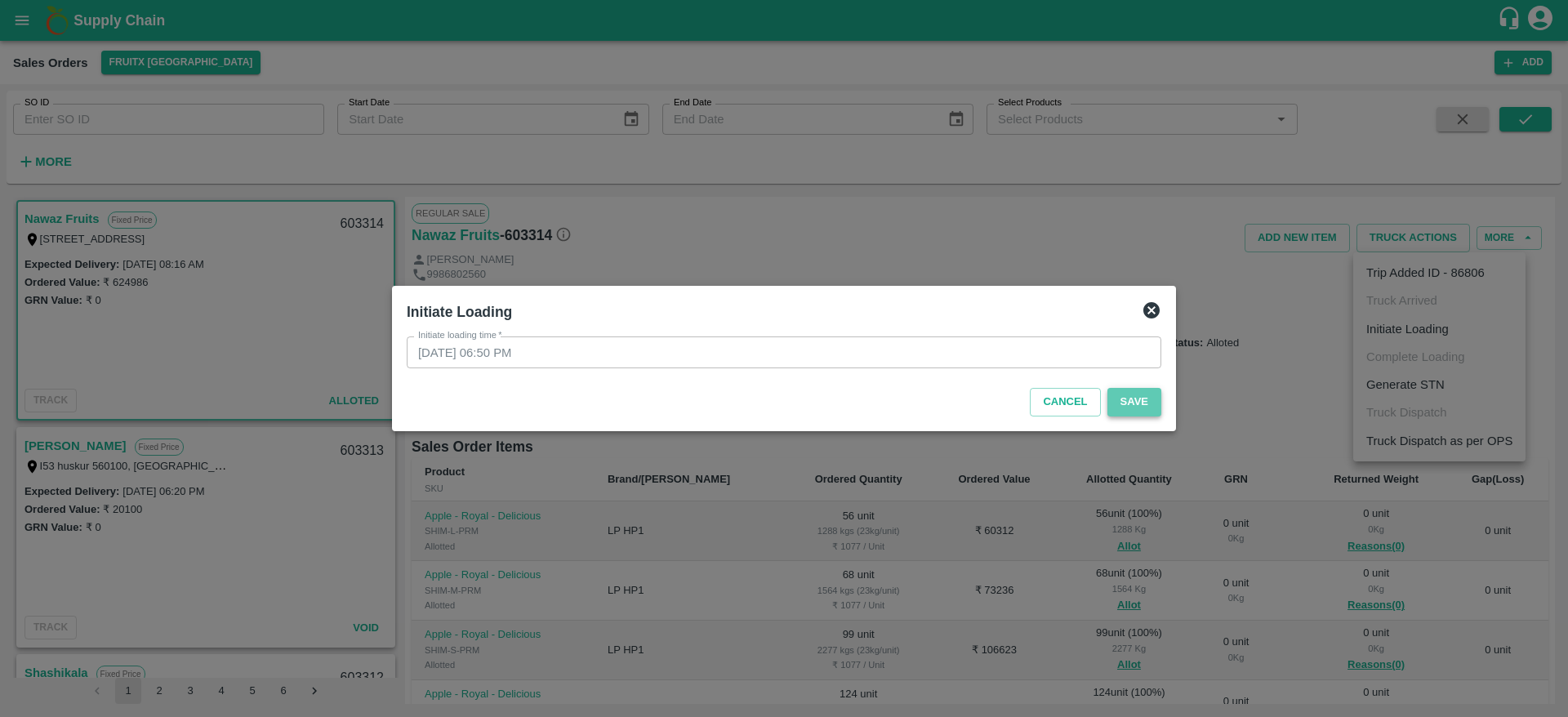
click at [1150, 406] on button "Save" at bounding box center [1133, 403] width 54 height 28
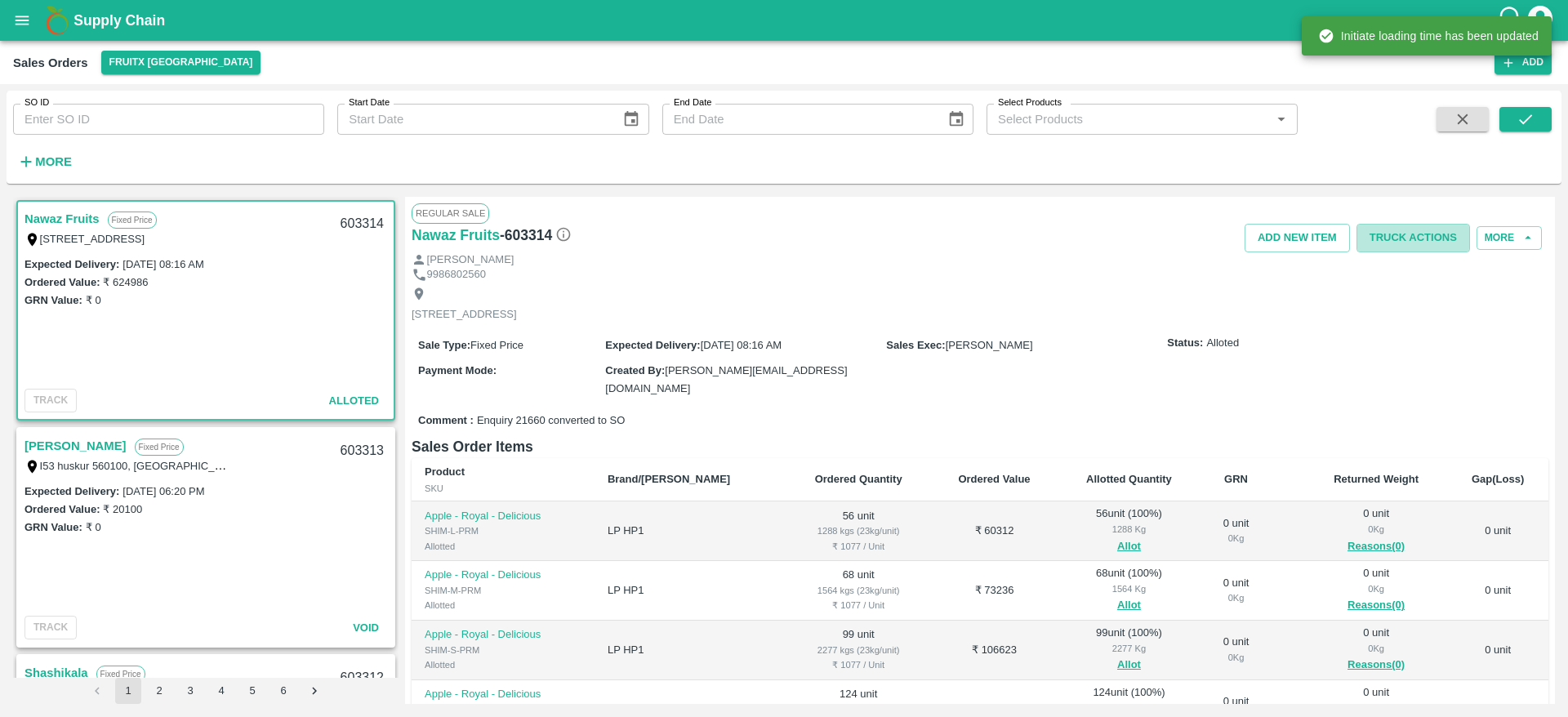
click at [1415, 235] on button "Truck Actions" at bounding box center [1413, 238] width 114 height 28
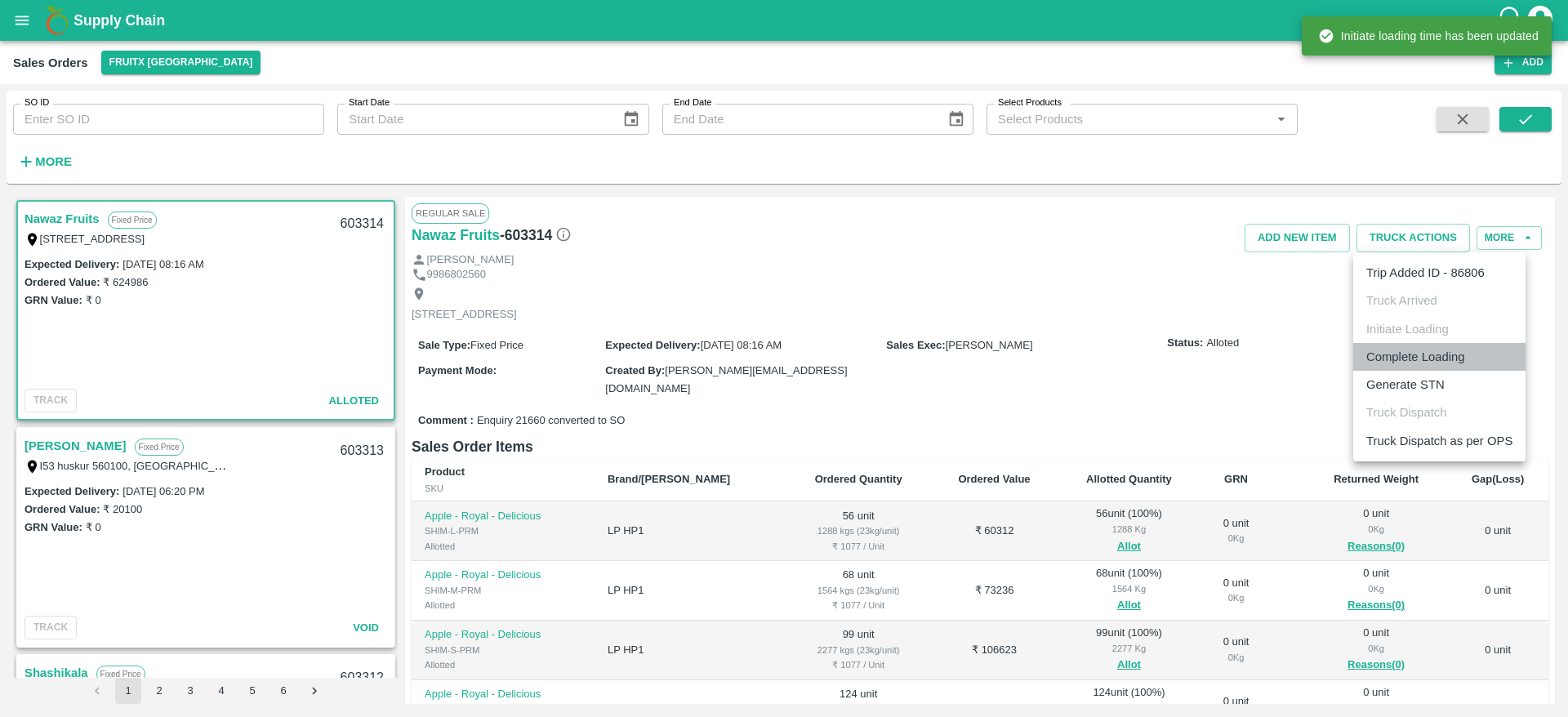
click at [1450, 350] on li "Complete Loading" at bounding box center [1439, 356] width 172 height 27
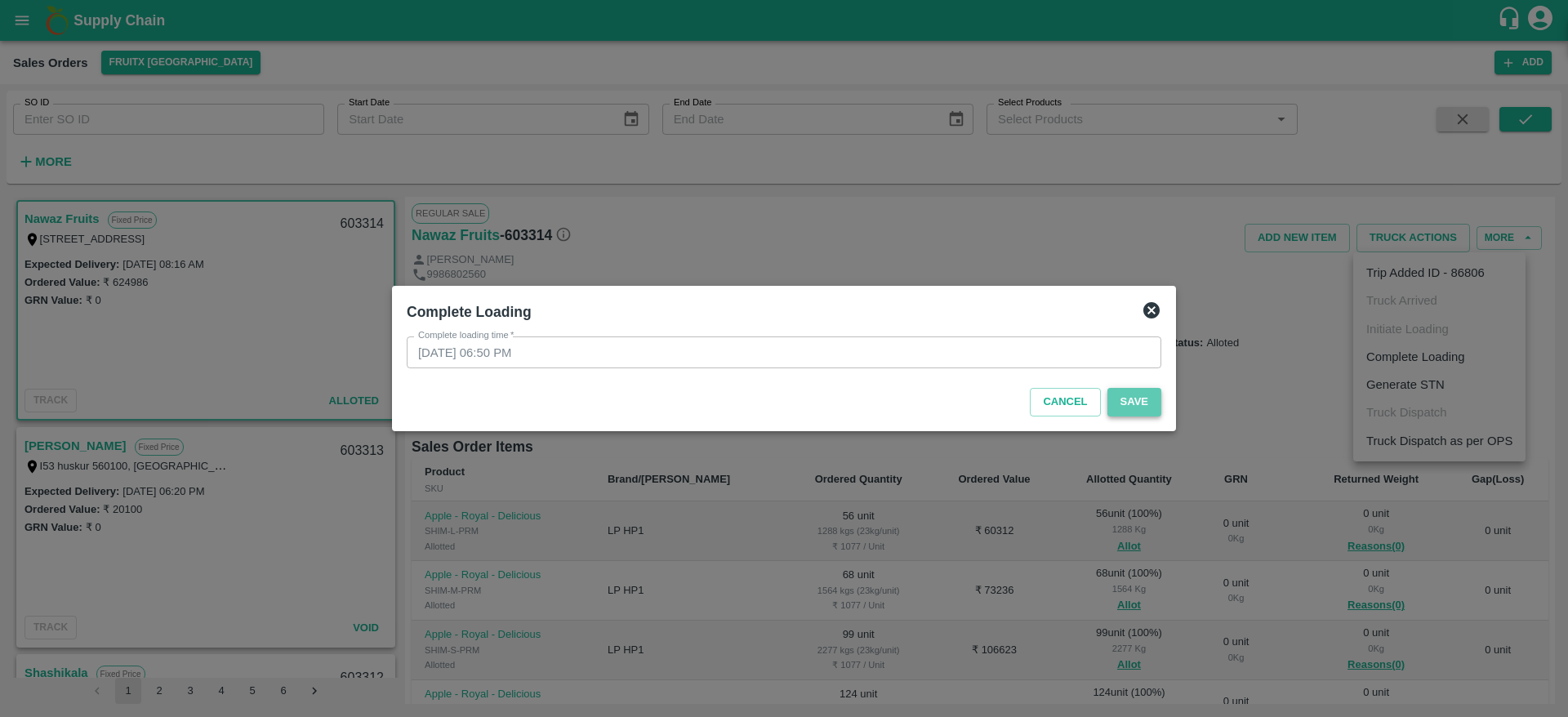
click at [1135, 403] on button "Save" at bounding box center [1133, 403] width 54 height 28
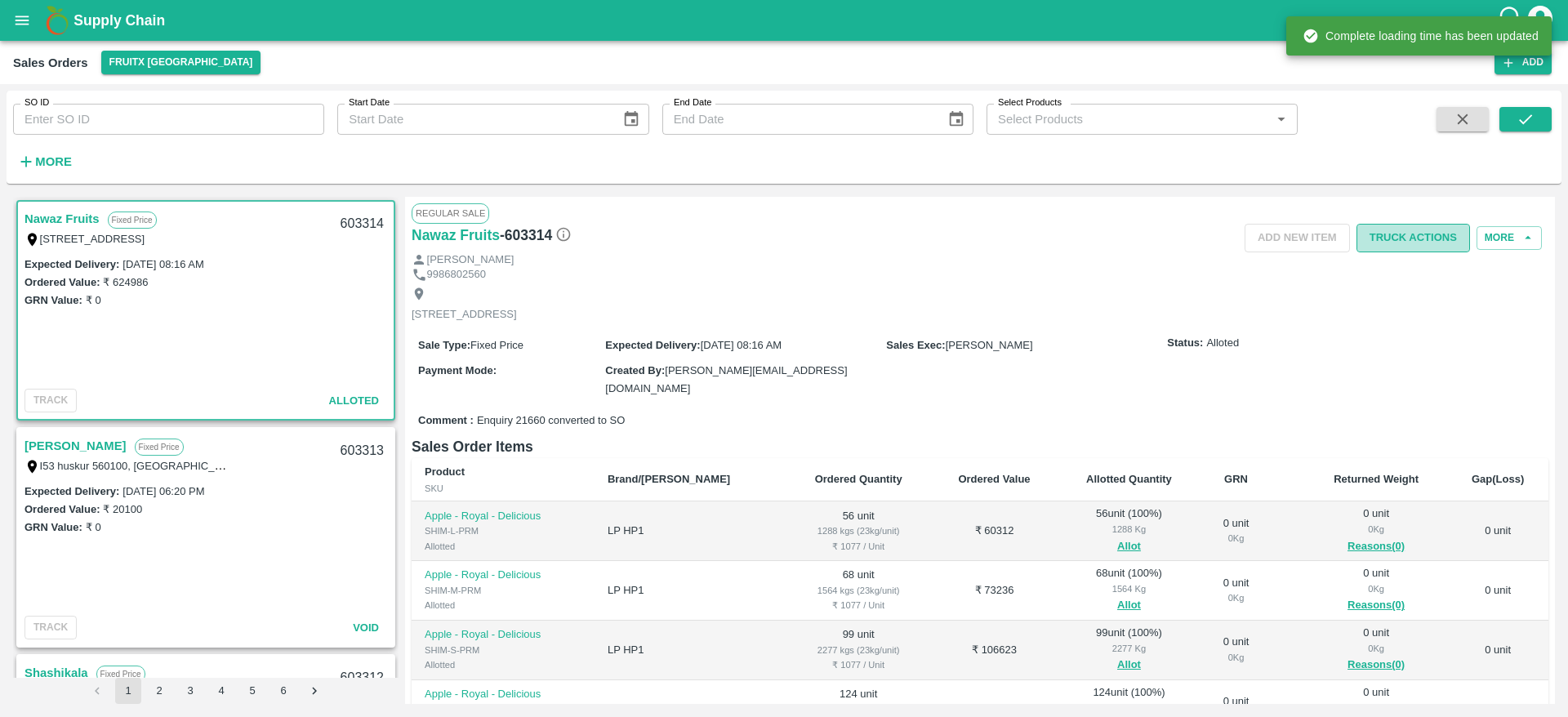
click at [1423, 245] on button "Truck Actions" at bounding box center [1413, 238] width 114 height 28
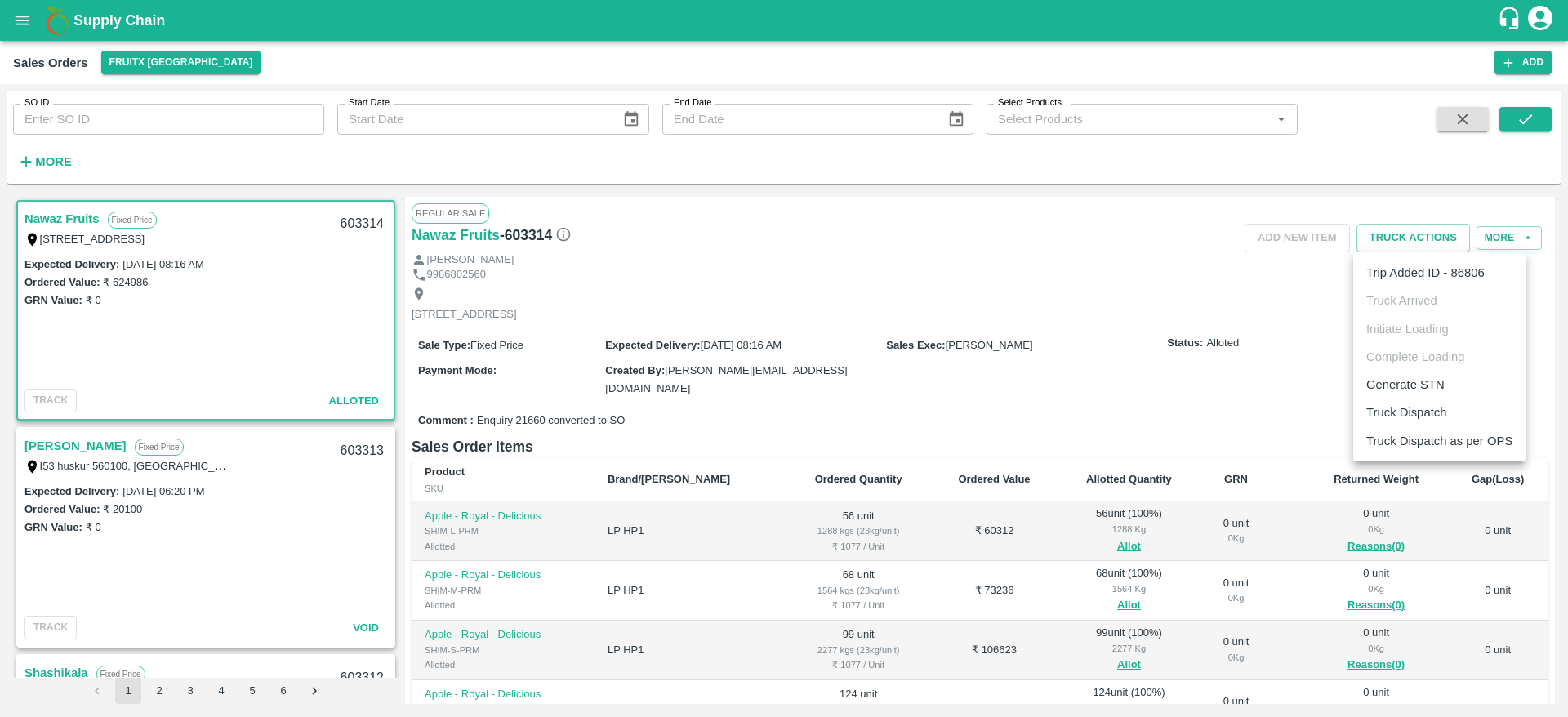
click at [1420, 401] on li "Truck Dispatch" at bounding box center [1439, 412] width 172 height 27
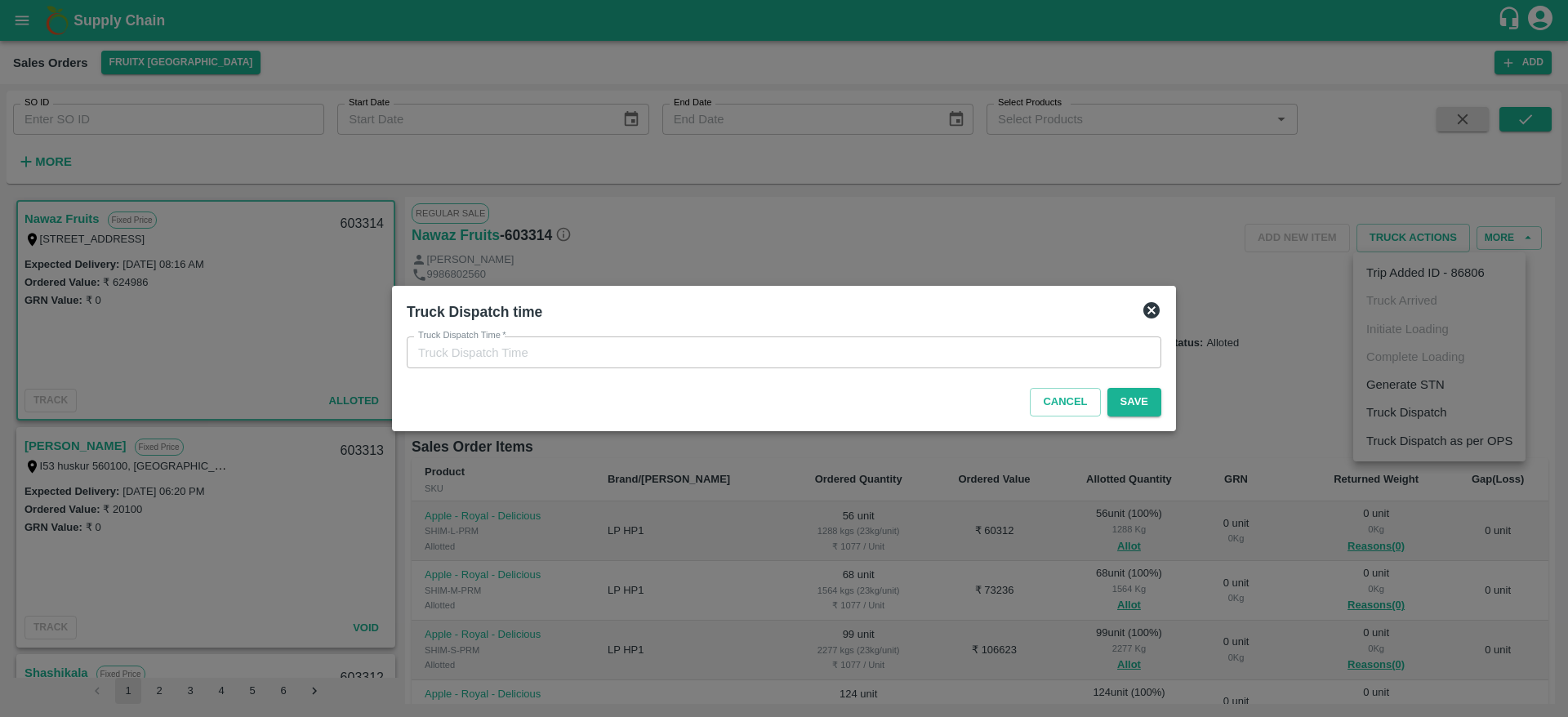
type input "26/08/2025 06:50 PM"
click at [1114, 406] on button "Save" at bounding box center [1133, 403] width 54 height 28
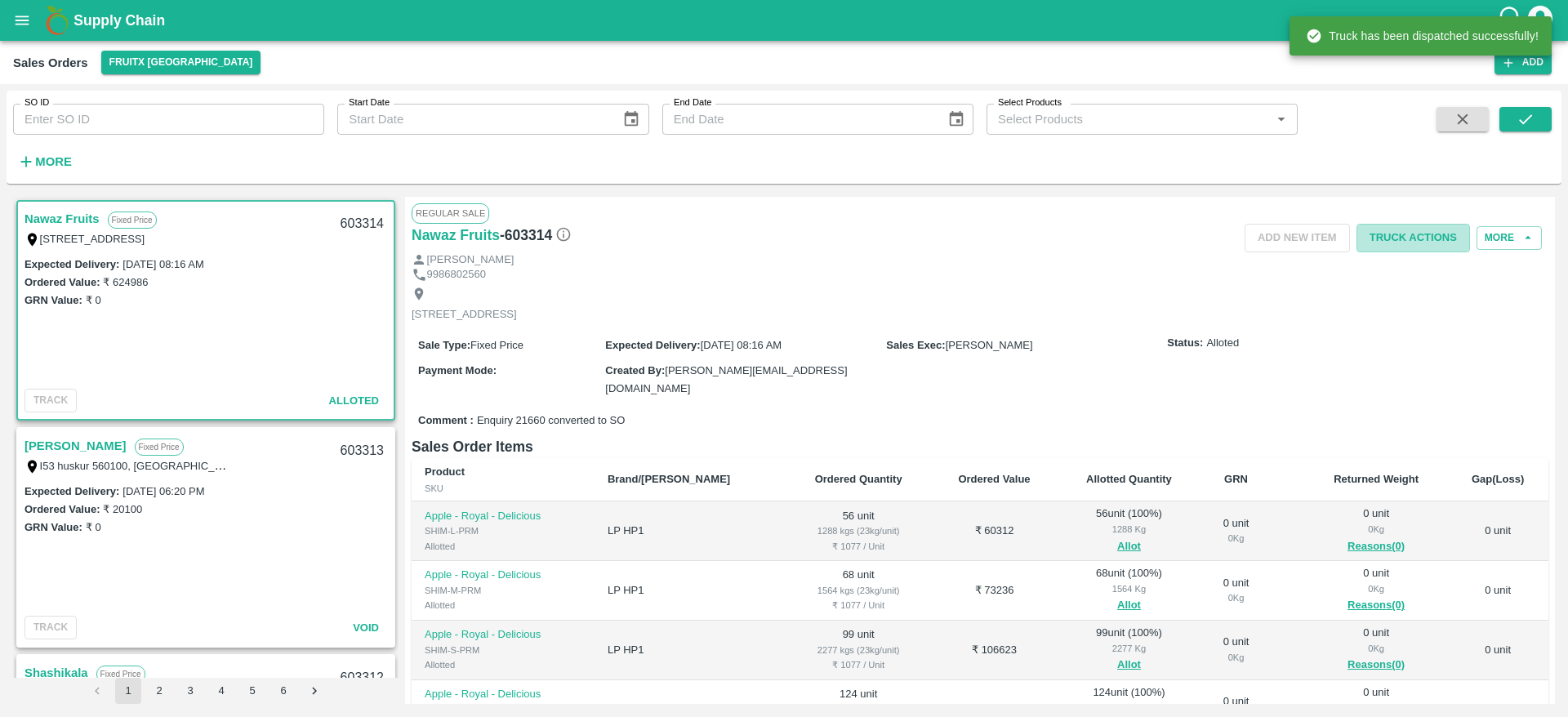
click at [1427, 233] on button "Truck Actions" at bounding box center [1413, 238] width 114 height 28
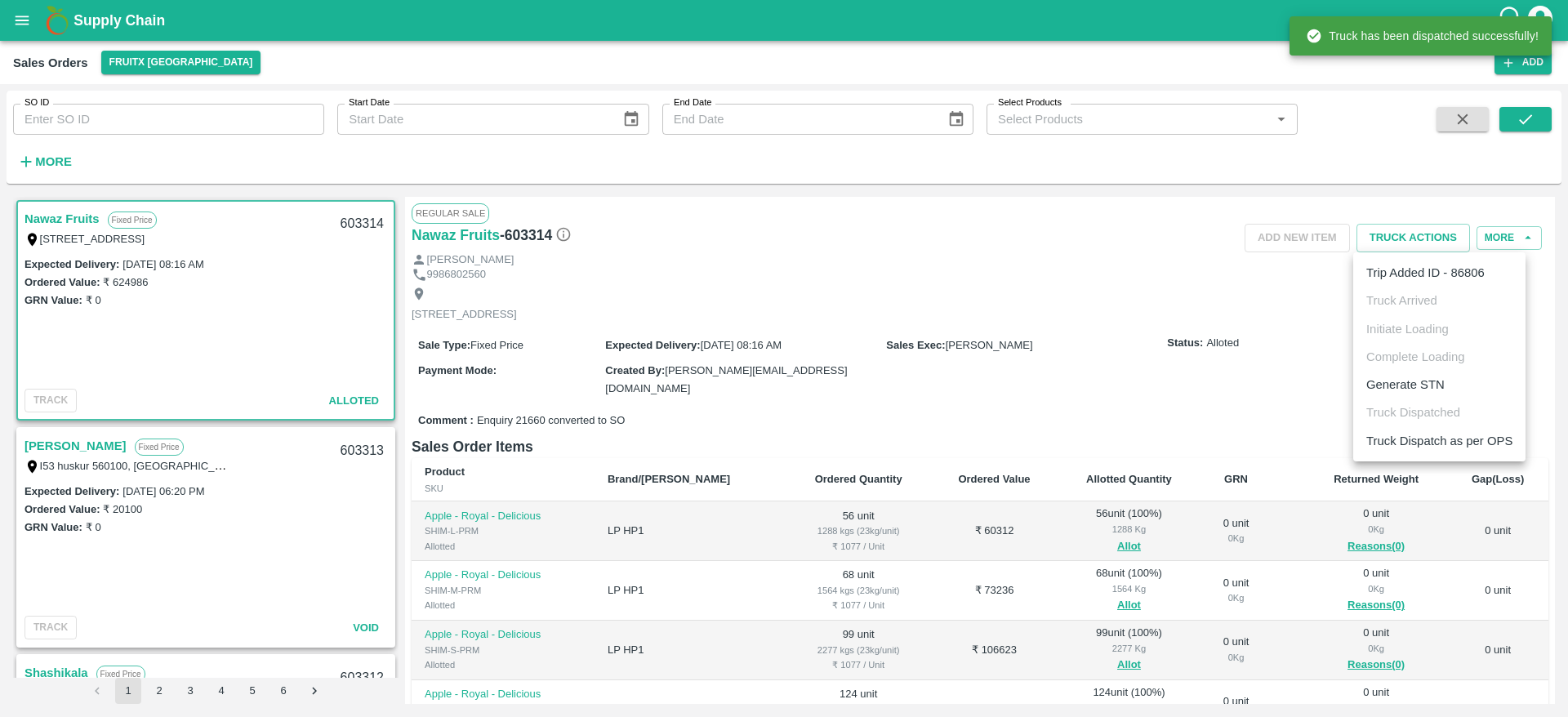
click at [1440, 446] on li "Truck Dispatch as per OPS" at bounding box center [1439, 440] width 172 height 27
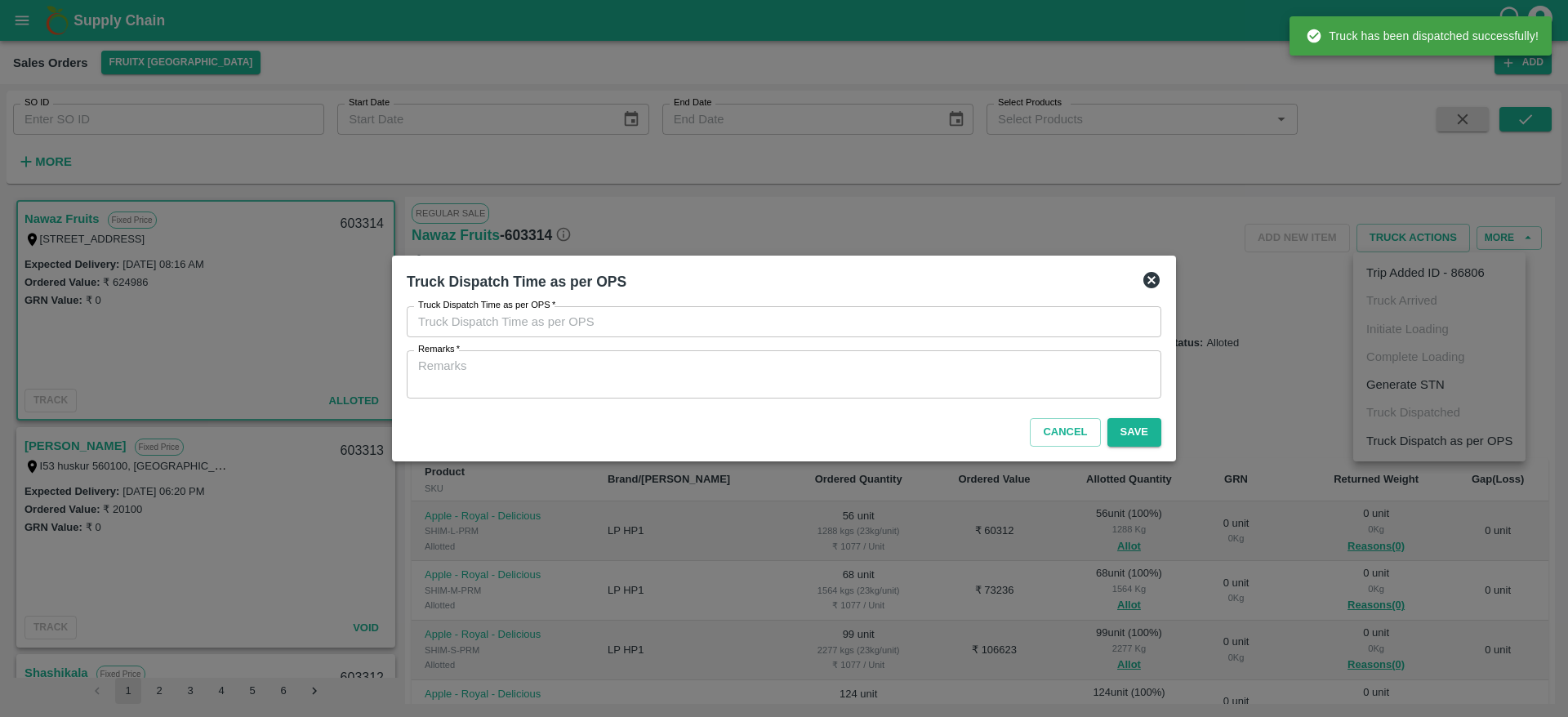
type input "26/08/2025 06:50 PM"
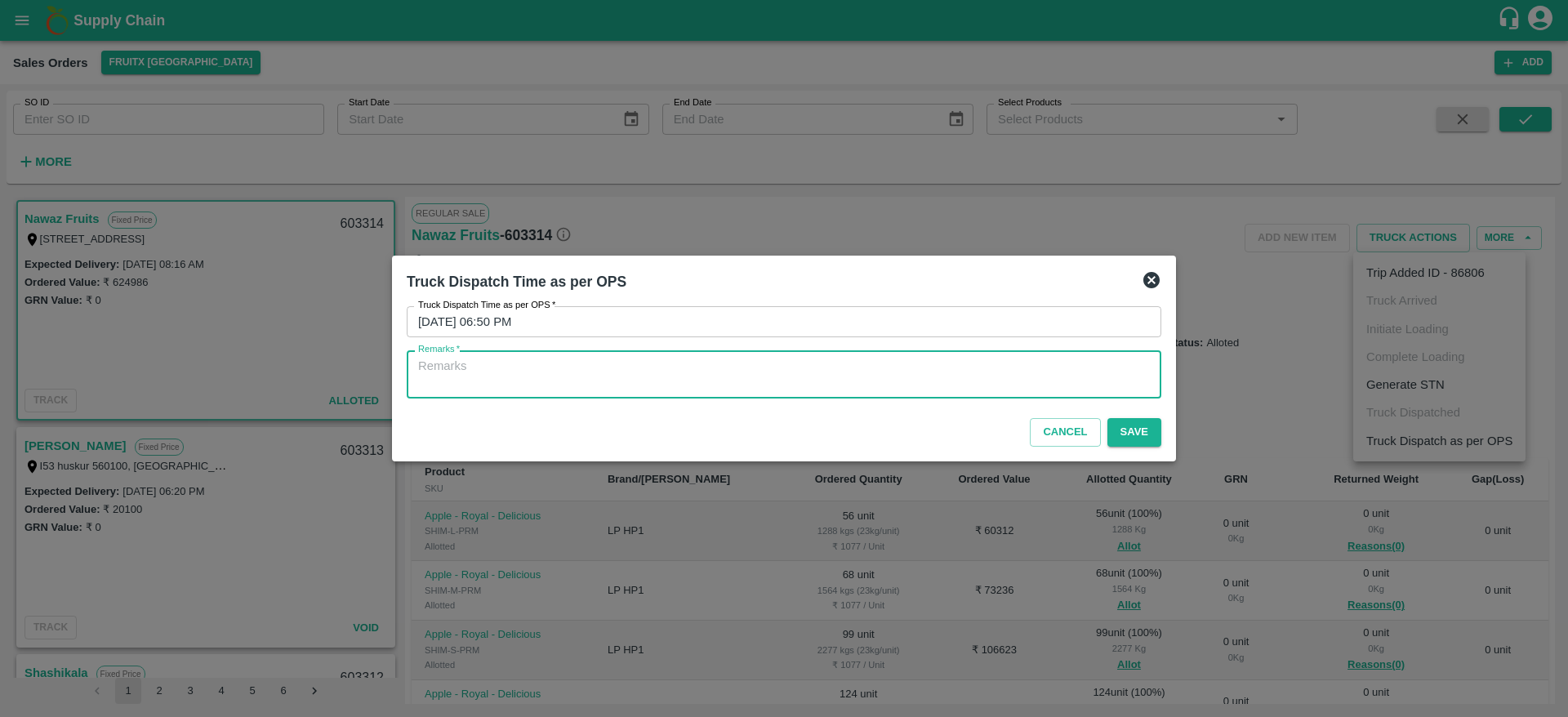
click at [999, 365] on textarea "Remarks   *" at bounding box center [783, 375] width 732 height 34
type textarea "OTD"
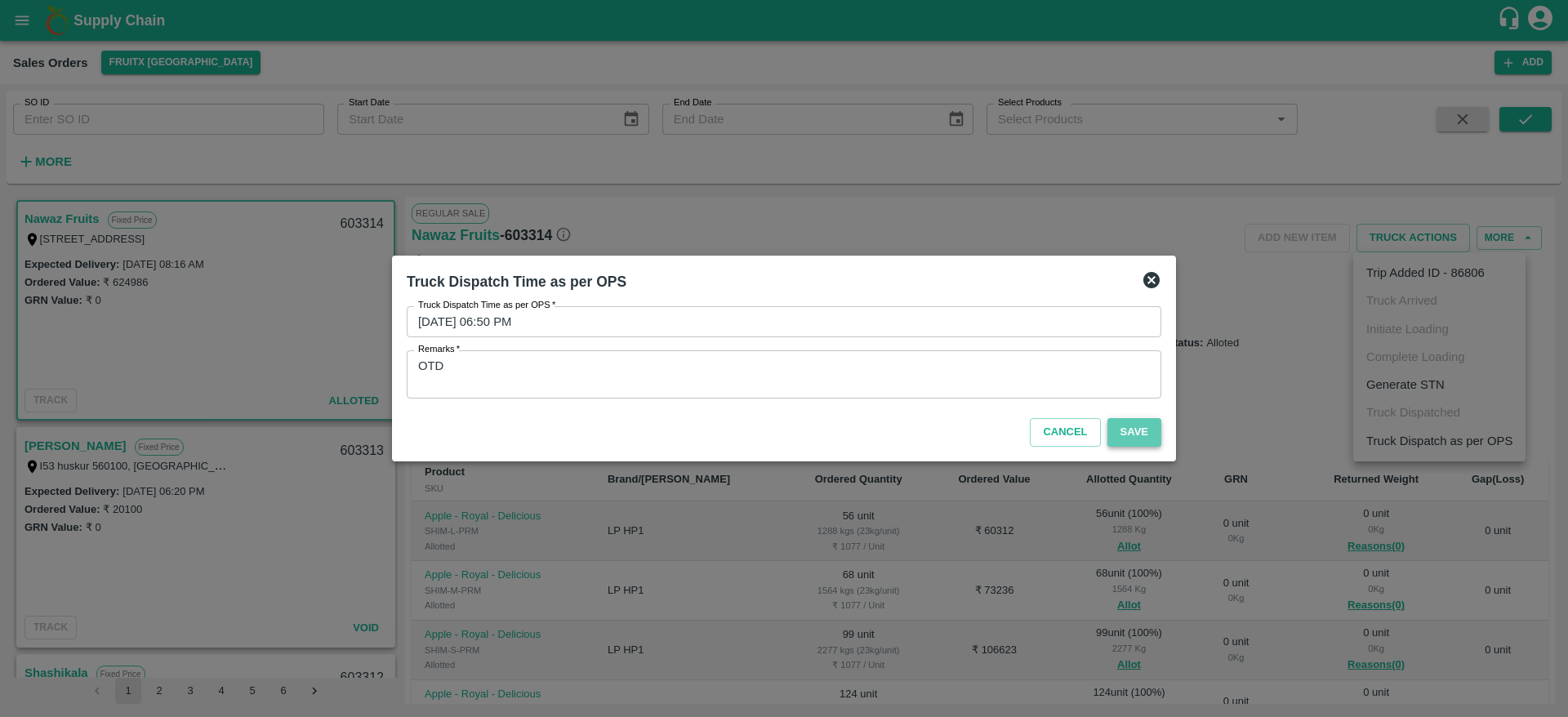
click at [1136, 418] on button "Save" at bounding box center [1133, 432] width 54 height 28
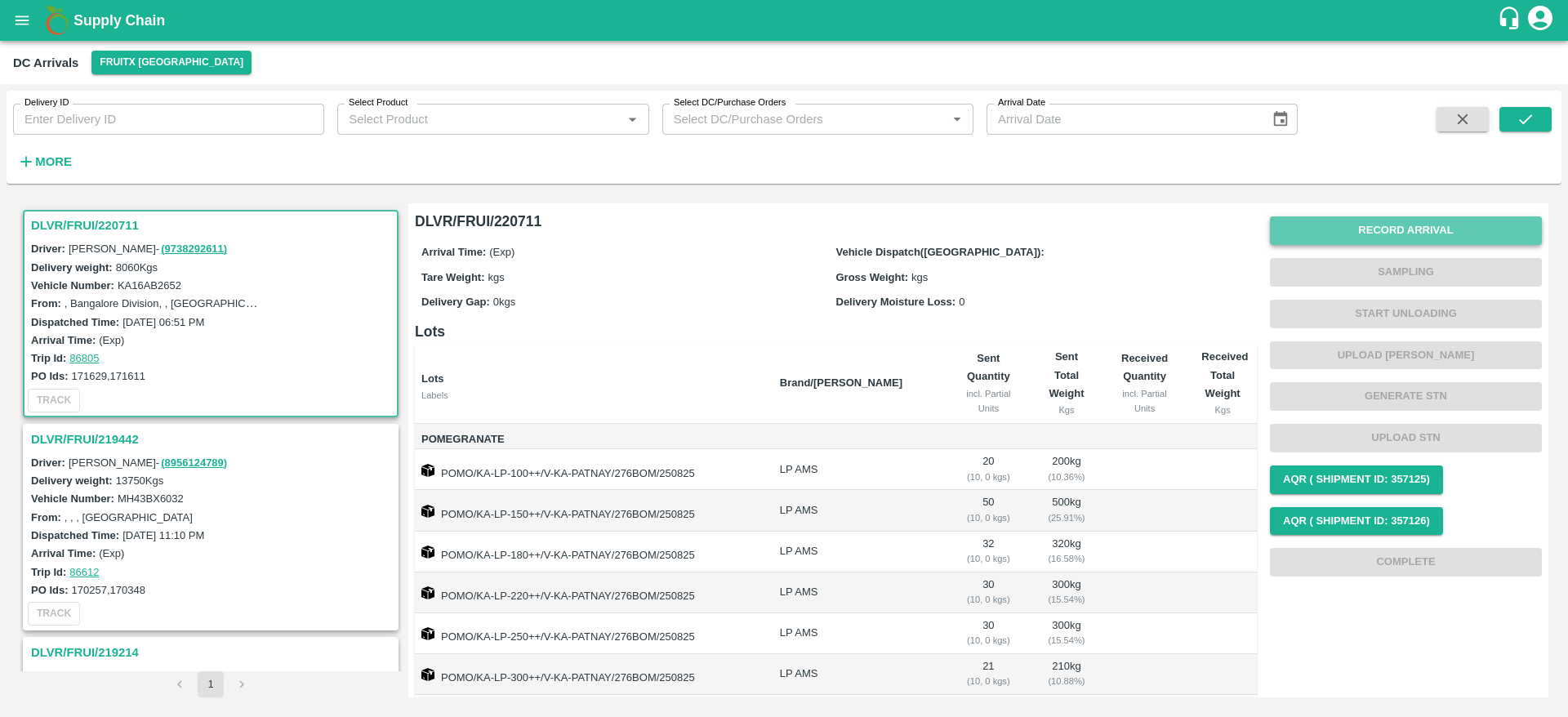
click at [1410, 234] on button "Record Arrival" at bounding box center [1405, 231] width 272 height 28
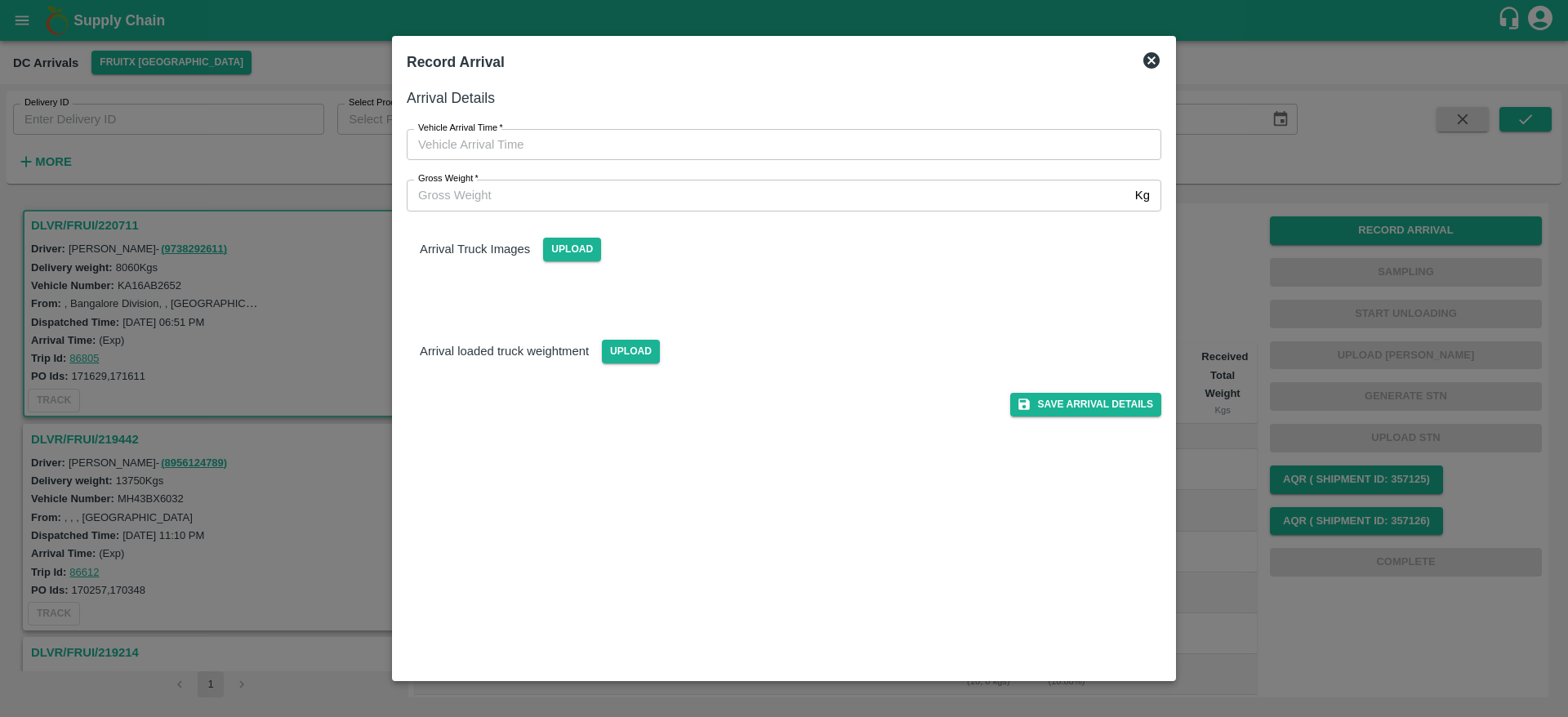
type input "DD/MM/YYYY hh:mm aa"
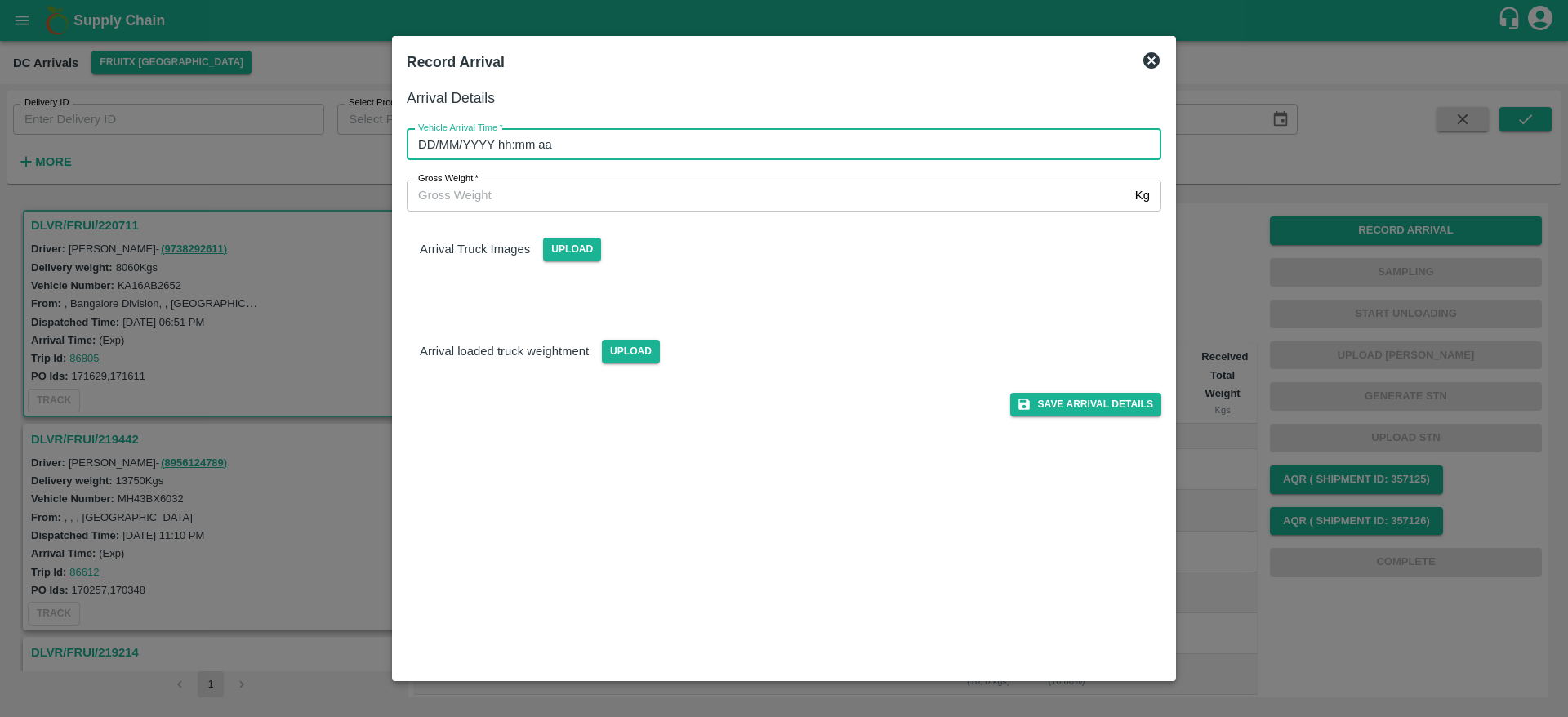
click at [793, 135] on input "DD/MM/YYYY hh:mm aa" at bounding box center [777, 144] width 743 height 31
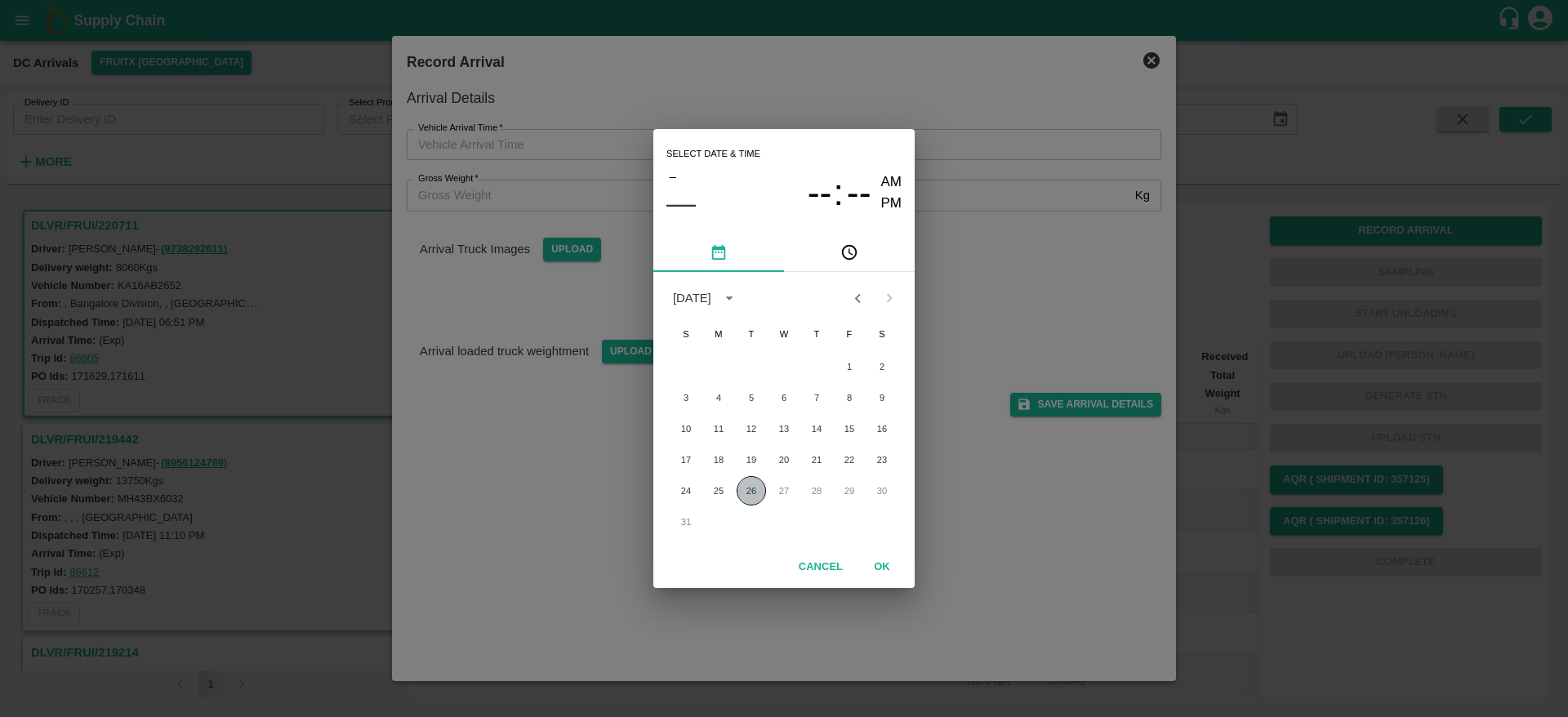
click at [741, 487] on button "26" at bounding box center [751, 491] width 29 height 29
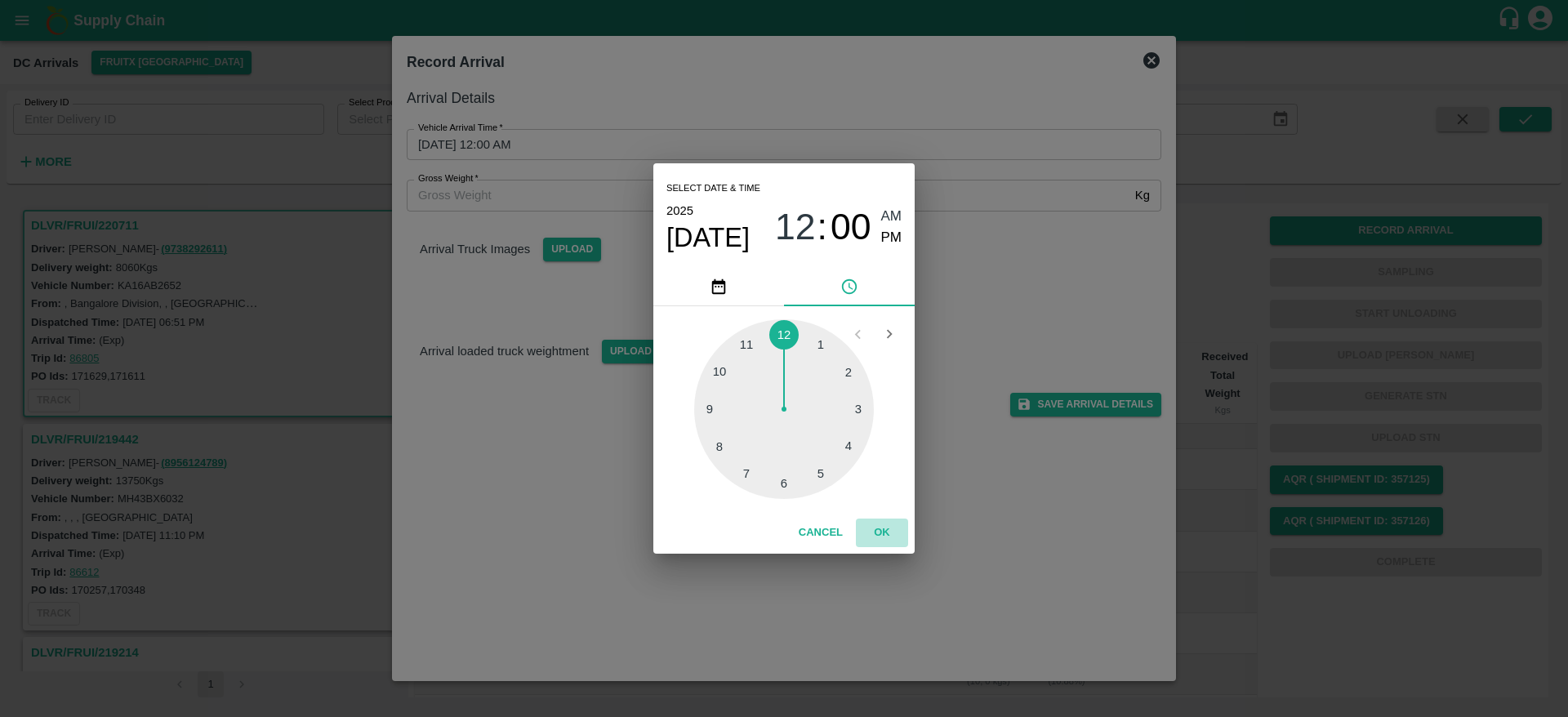
click at [869, 521] on button "OK" at bounding box center [882, 533] width 52 height 28
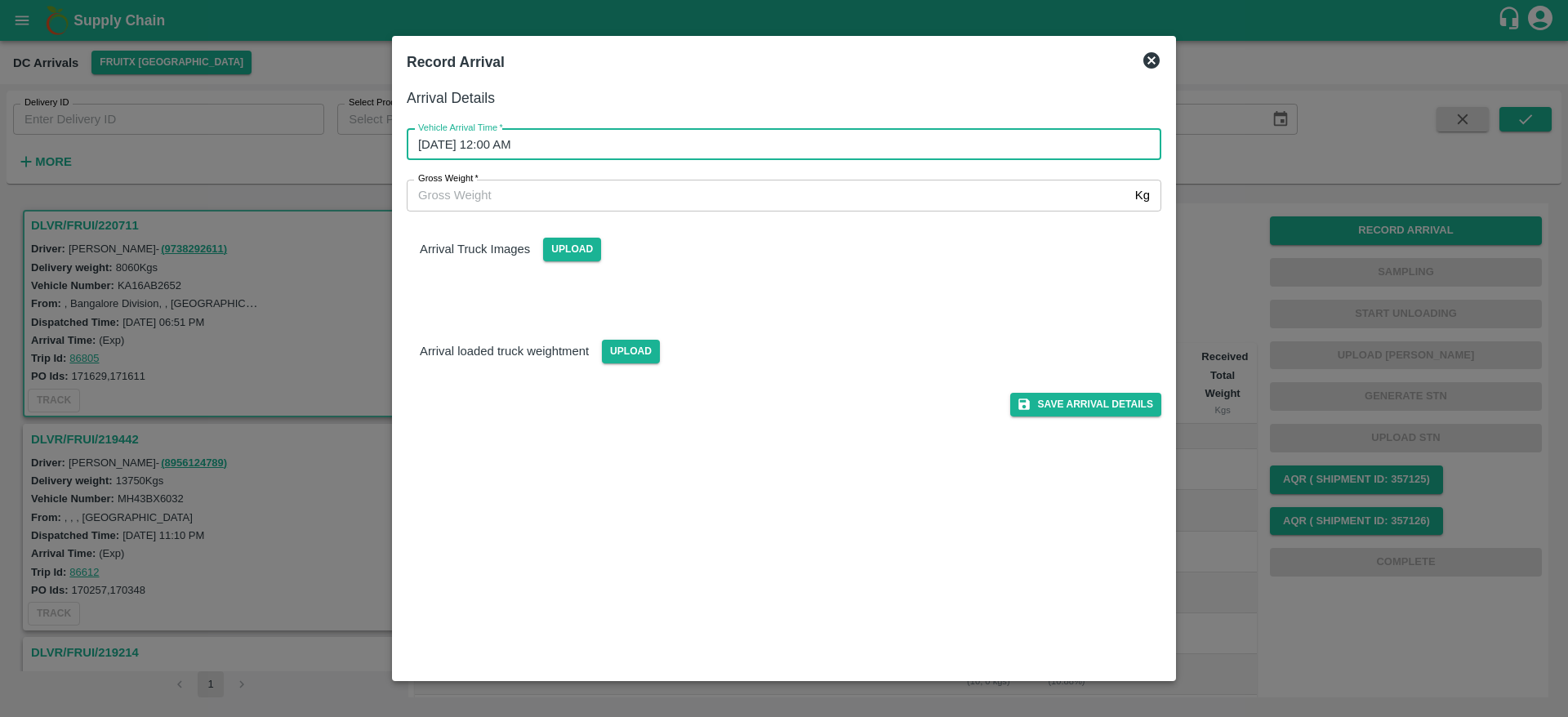
click at [727, 138] on input "[DATE] 12:00 AM" at bounding box center [777, 144] width 743 height 31
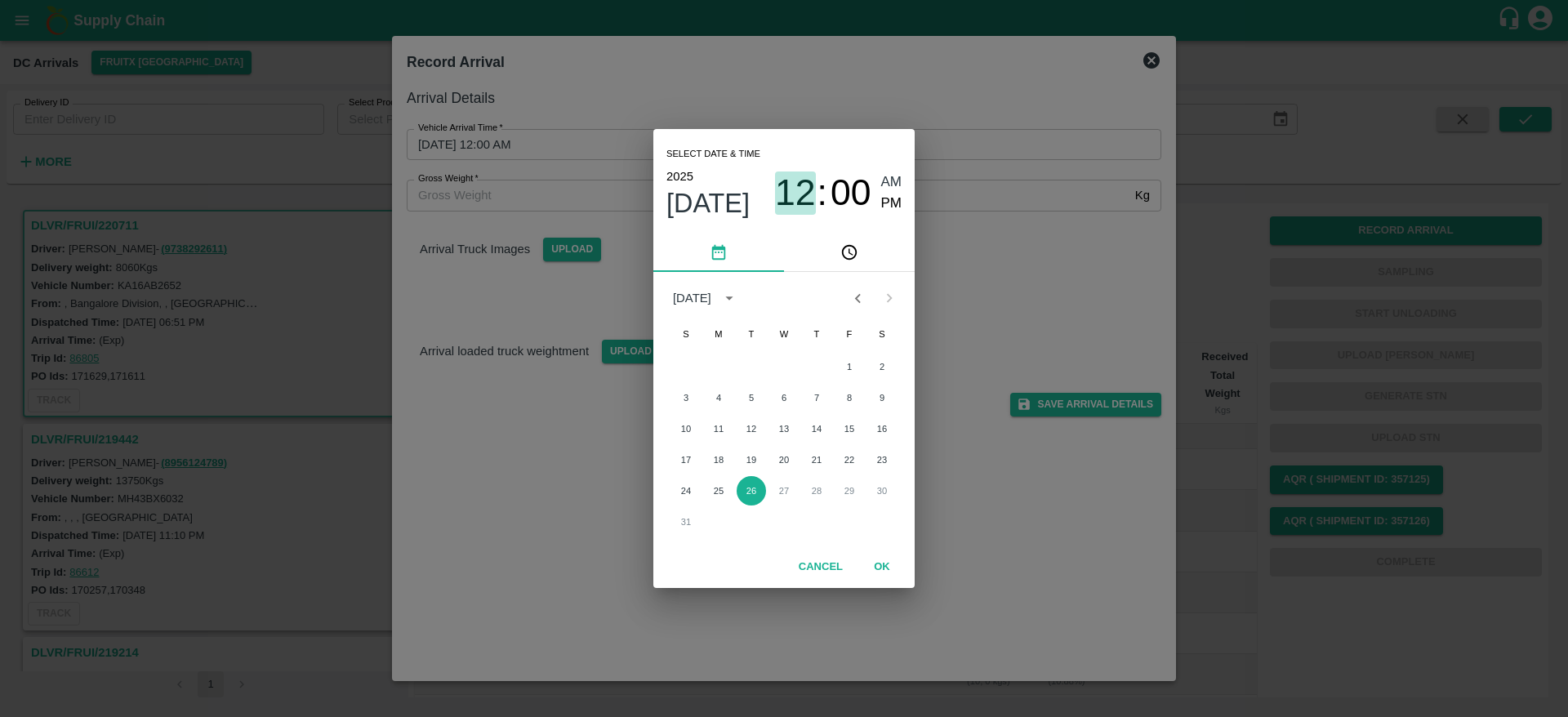
click at [798, 186] on span "12" at bounding box center [794, 192] width 41 height 43
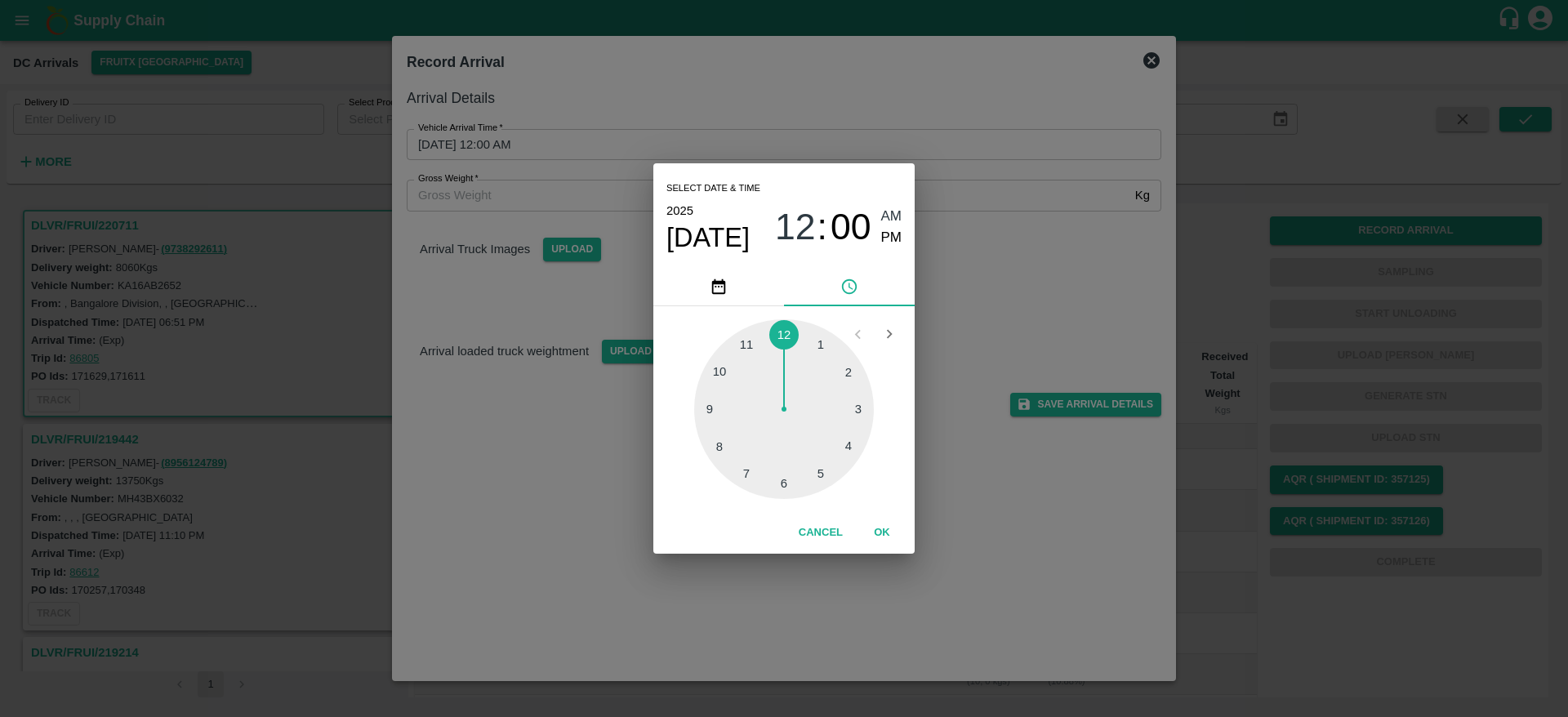
click at [817, 457] on div at bounding box center [784, 409] width 180 height 180
type input "[DATE] 05:00 AM"
click at [887, 529] on button "OK" at bounding box center [882, 533] width 52 height 28
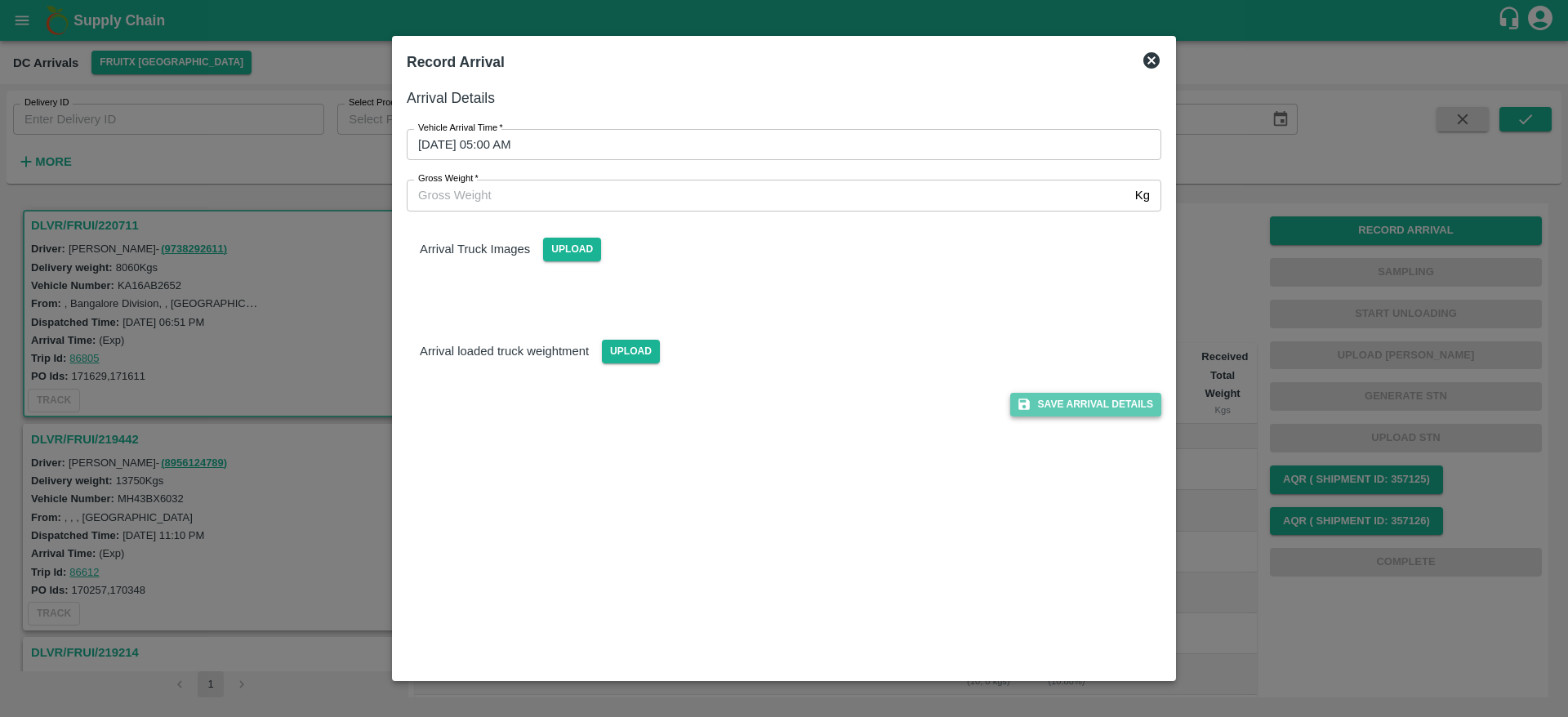
click at [1077, 405] on button "Save Arrival Details" at bounding box center [1086, 404] width 151 height 24
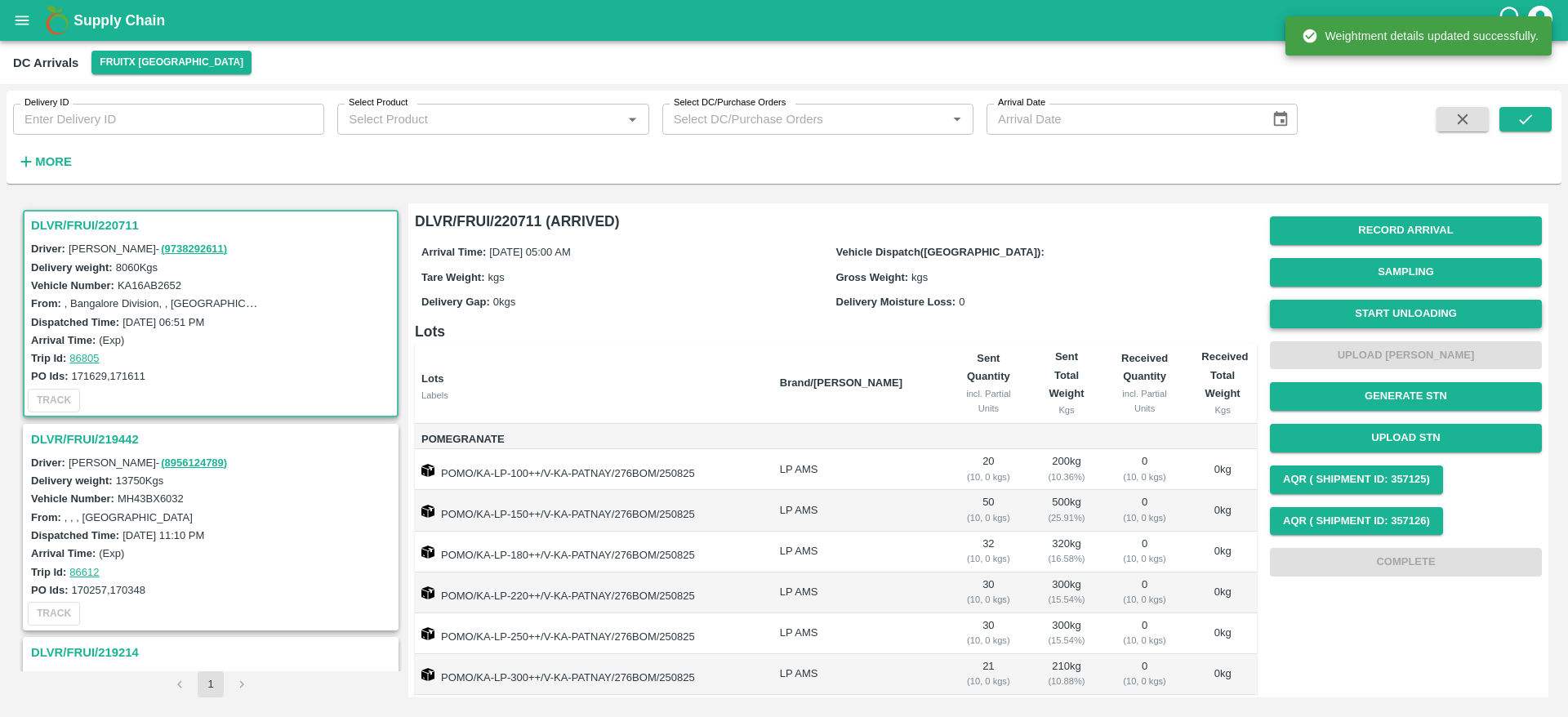
click at [1402, 312] on button "Start Unloading" at bounding box center [1405, 314] width 272 height 28
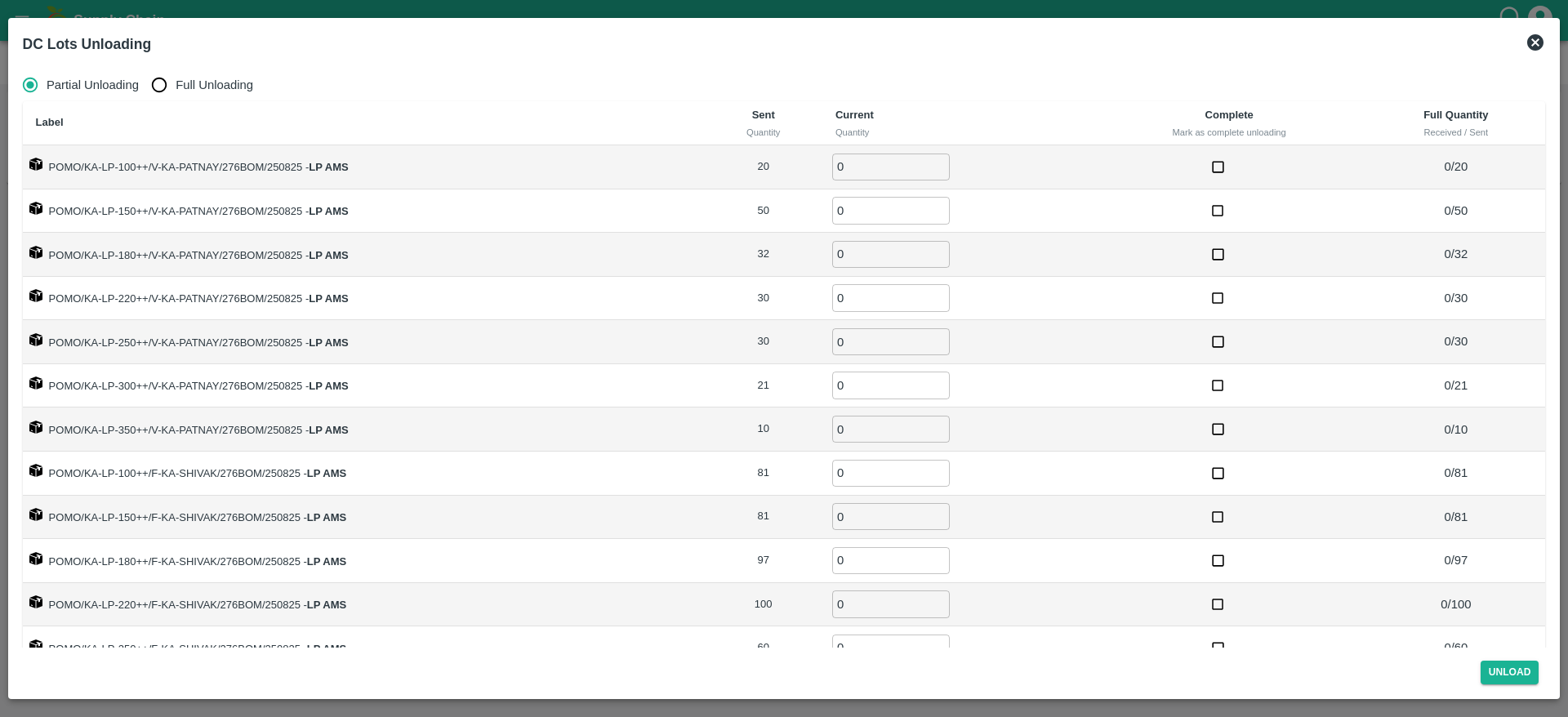
click at [179, 88] on span "Full Unloading" at bounding box center [214, 84] width 78 height 18
click at [175, 88] on input "Full Unloading" at bounding box center [159, 84] width 32 height 32
radio input "true"
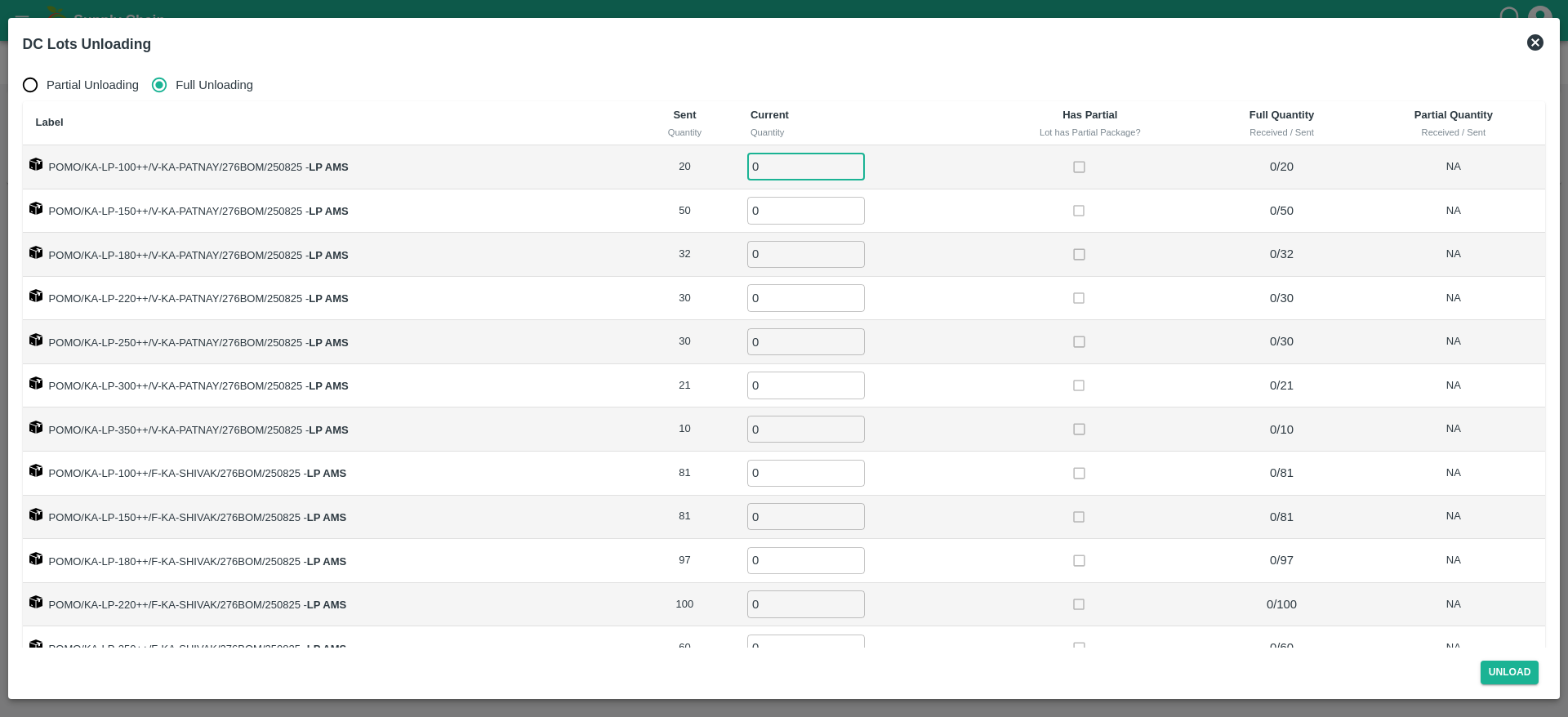
click at [770, 155] on input "0" at bounding box center [806, 167] width 117 height 27
type input "20"
type input "50"
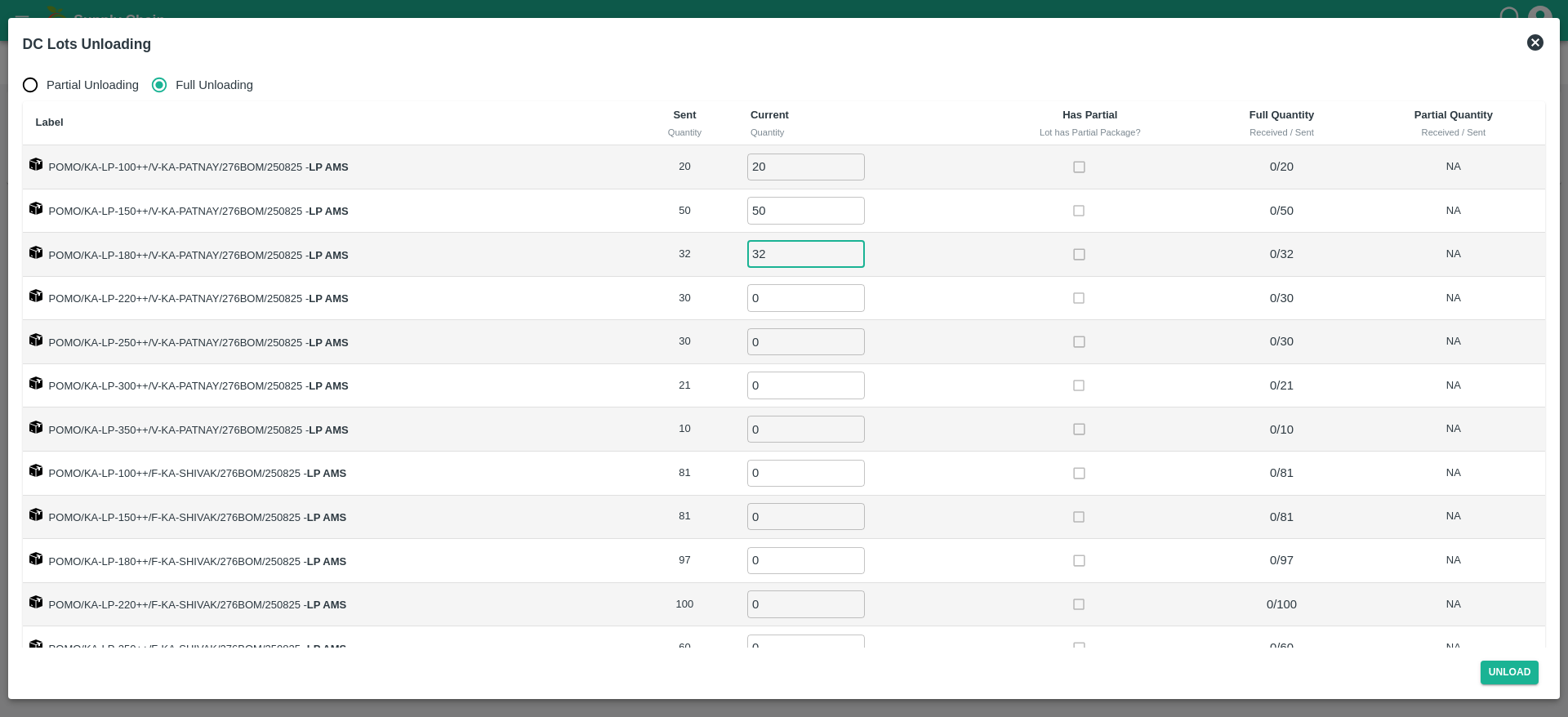
type input "32"
type input "30"
type input "21"
type input "10"
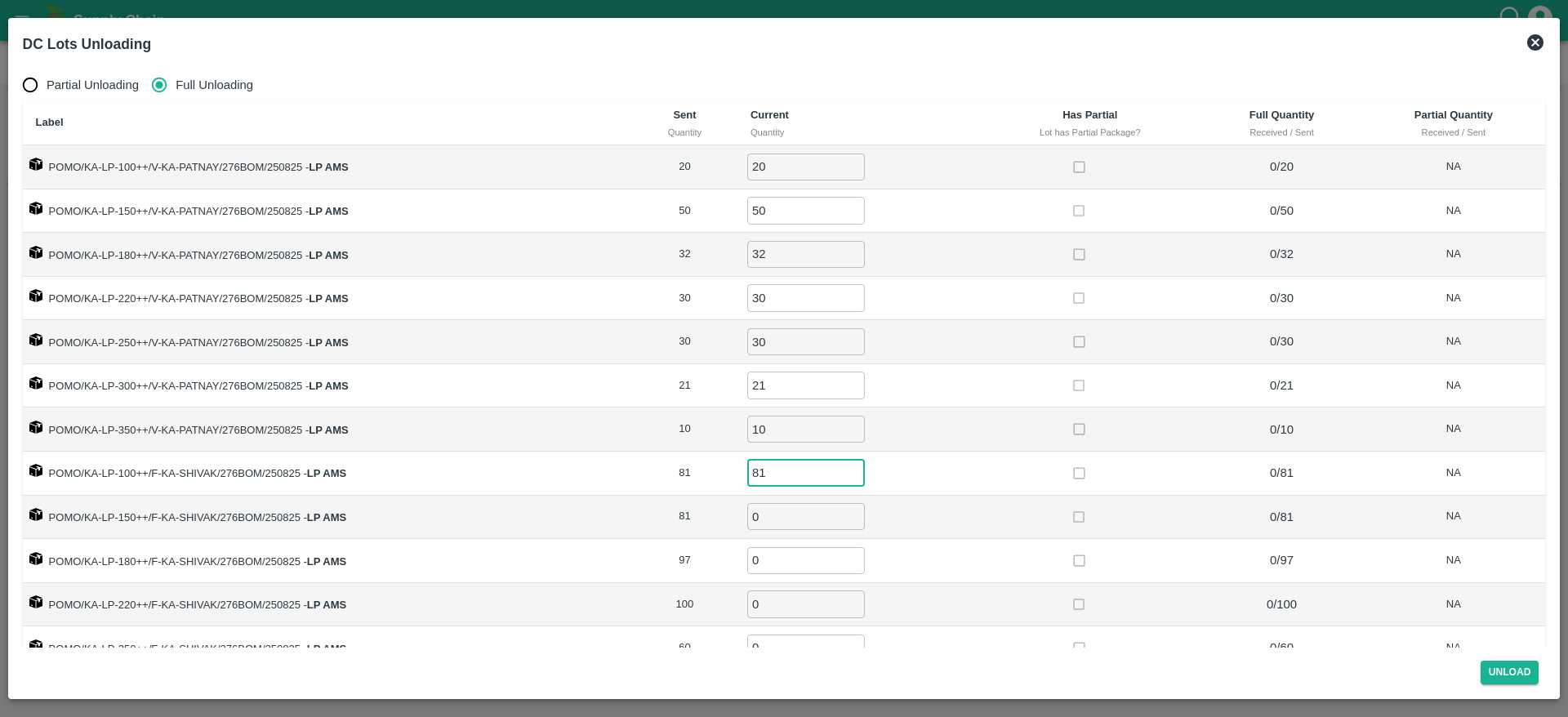
type input "81"
type input "97"
type input "100"
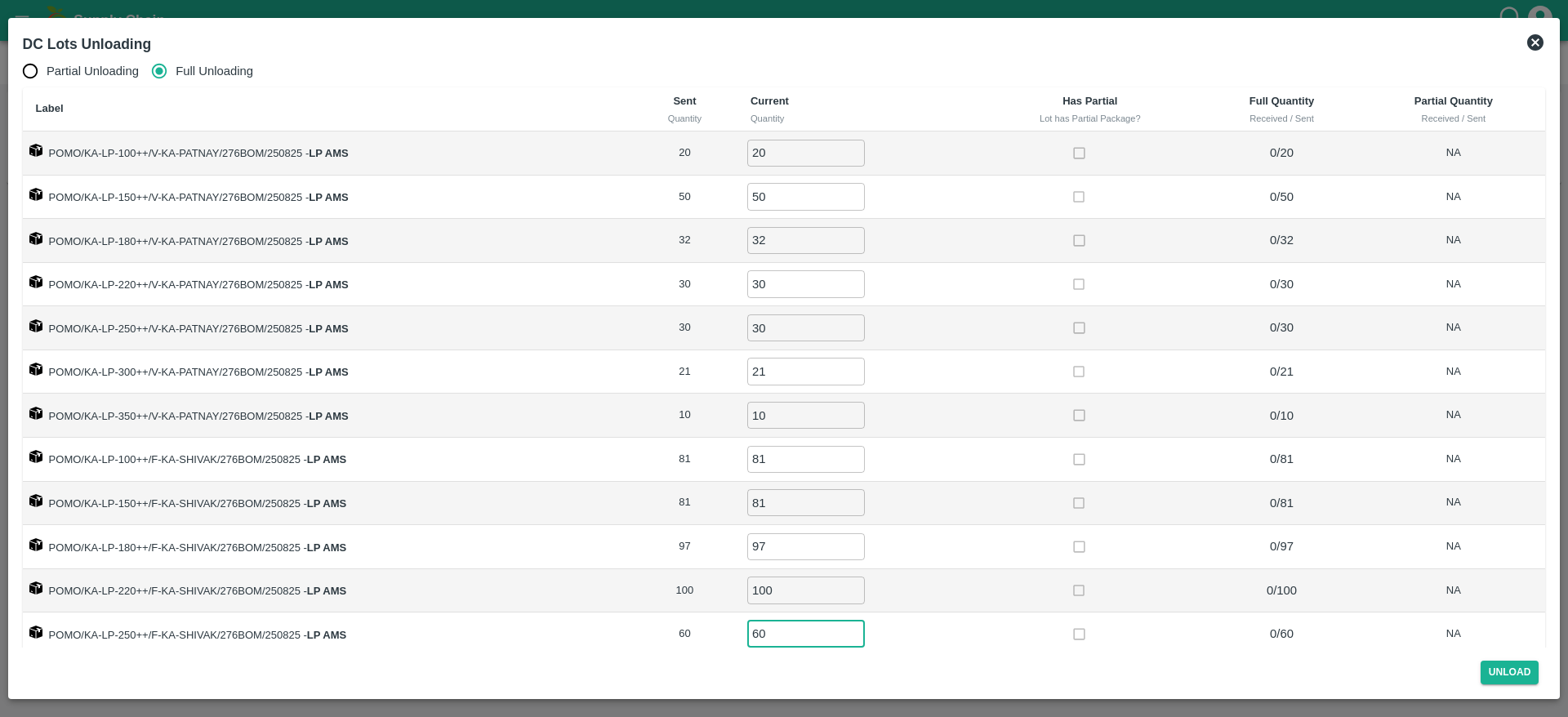
type input "60"
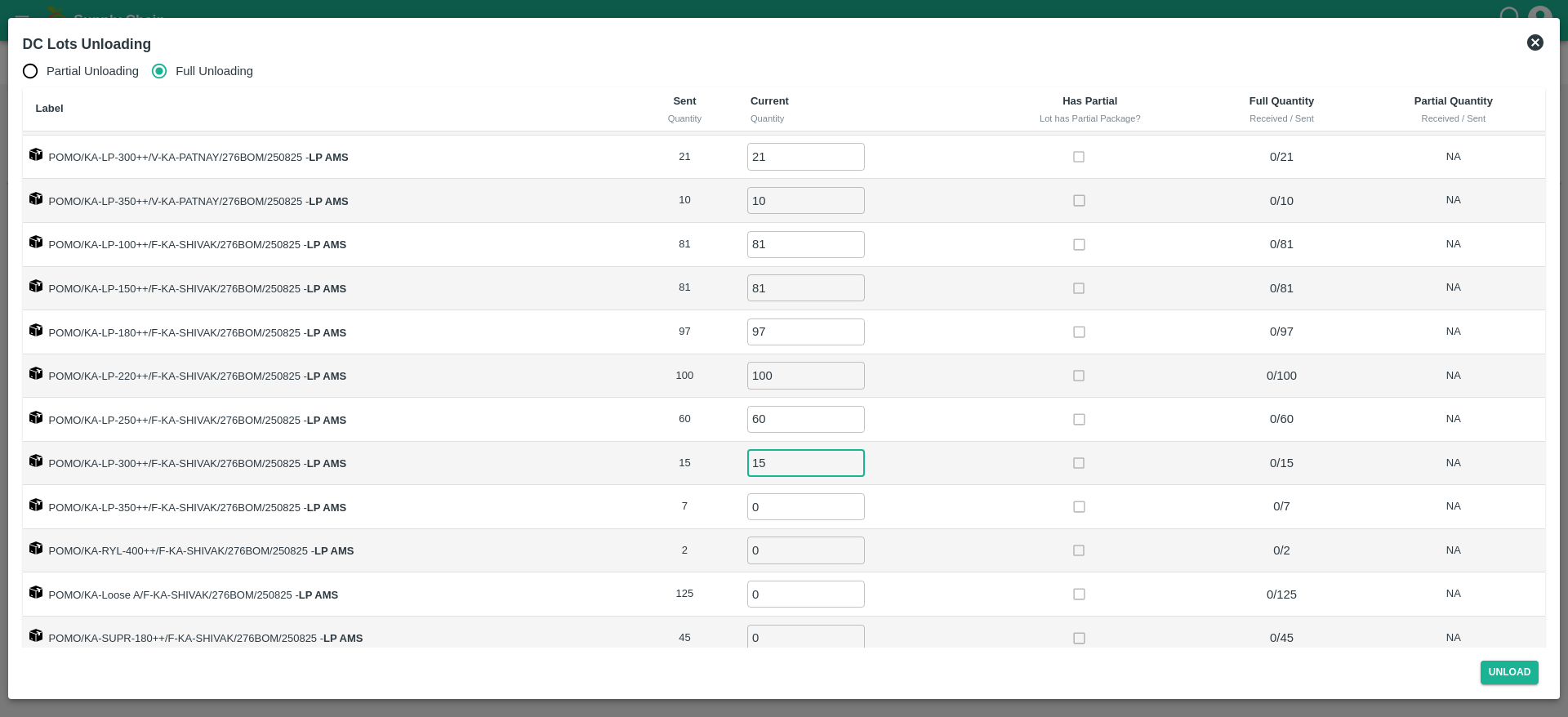
type input "15"
type input "7"
type input "2"
type input "125"
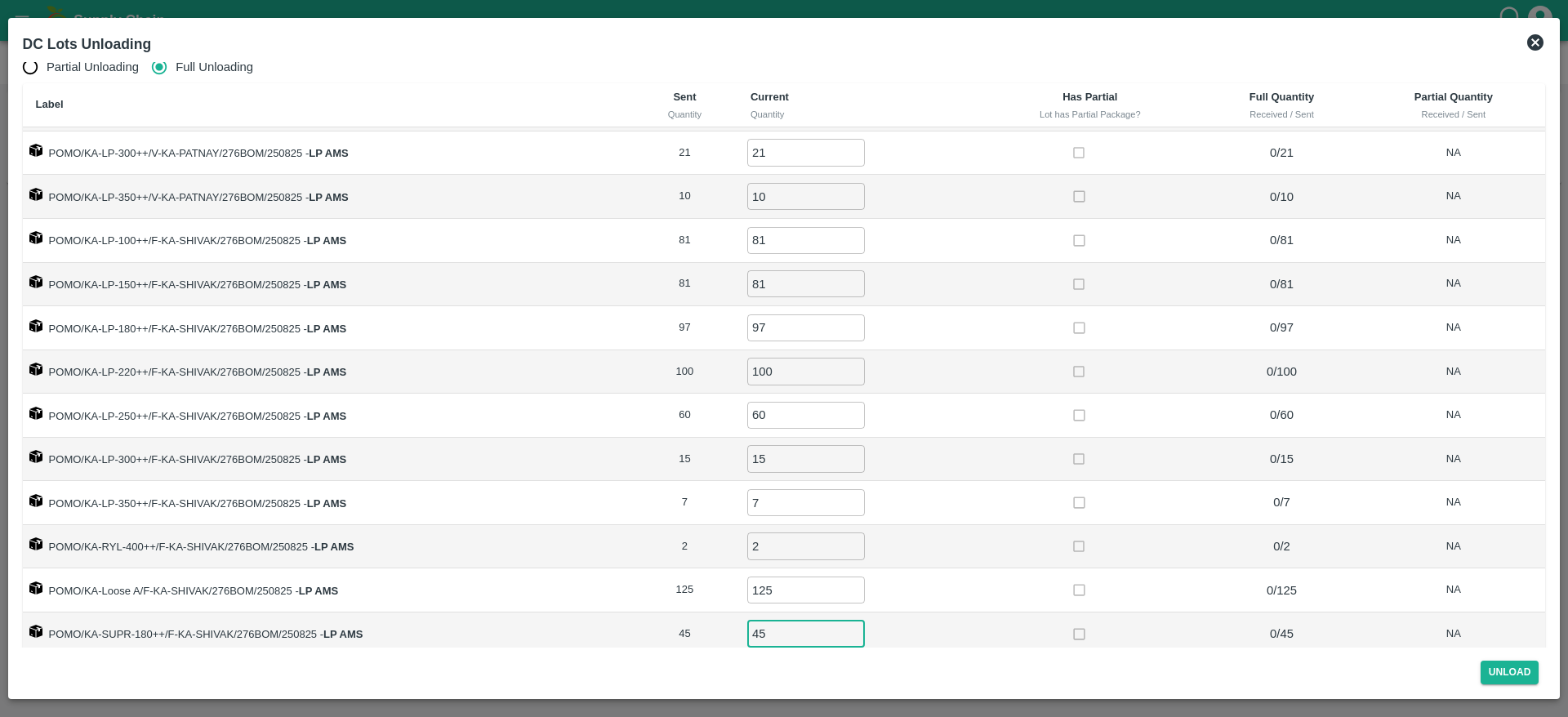
type input "45"
click at [1513, 663] on button "Unload" at bounding box center [1509, 672] width 59 height 24
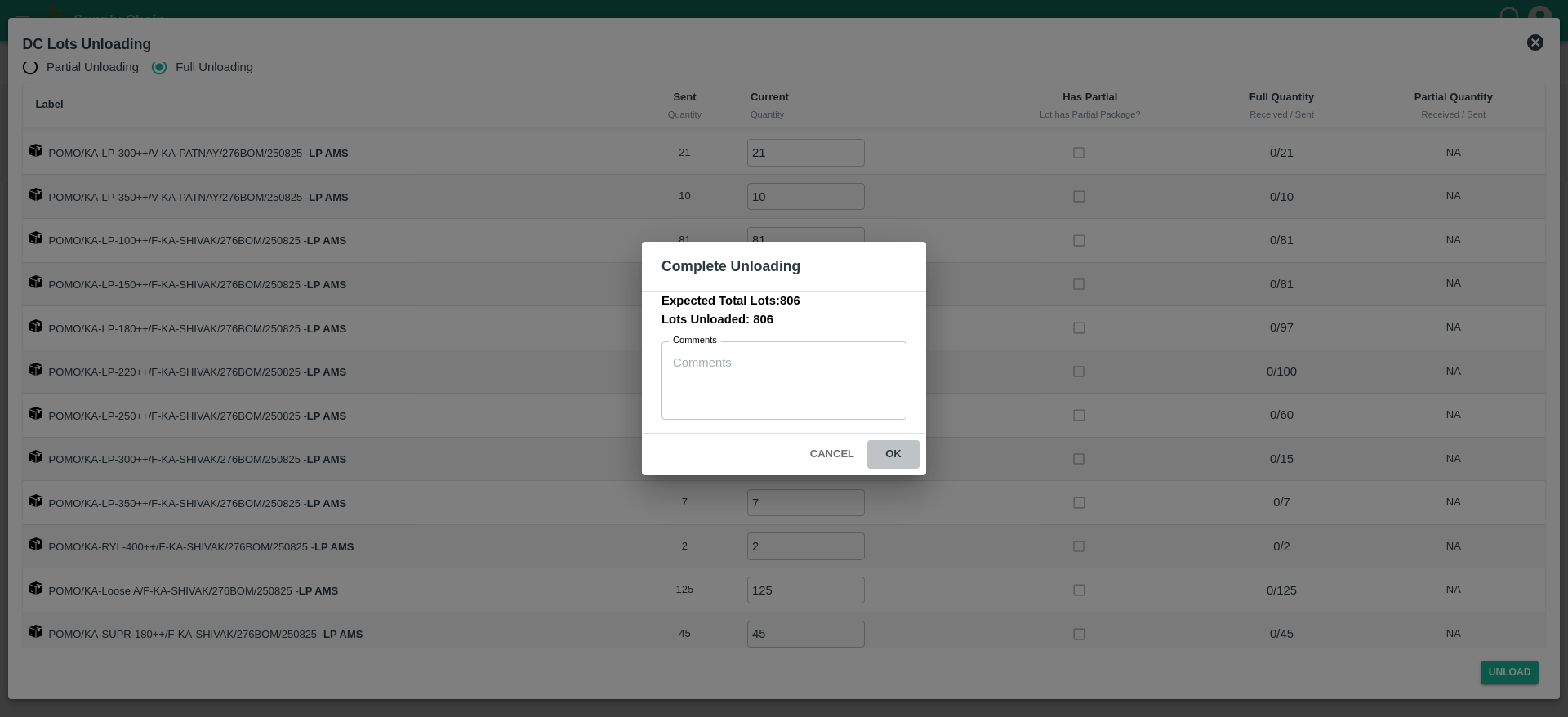
click at [882, 450] on button "ok" at bounding box center [893, 455] width 52 height 28
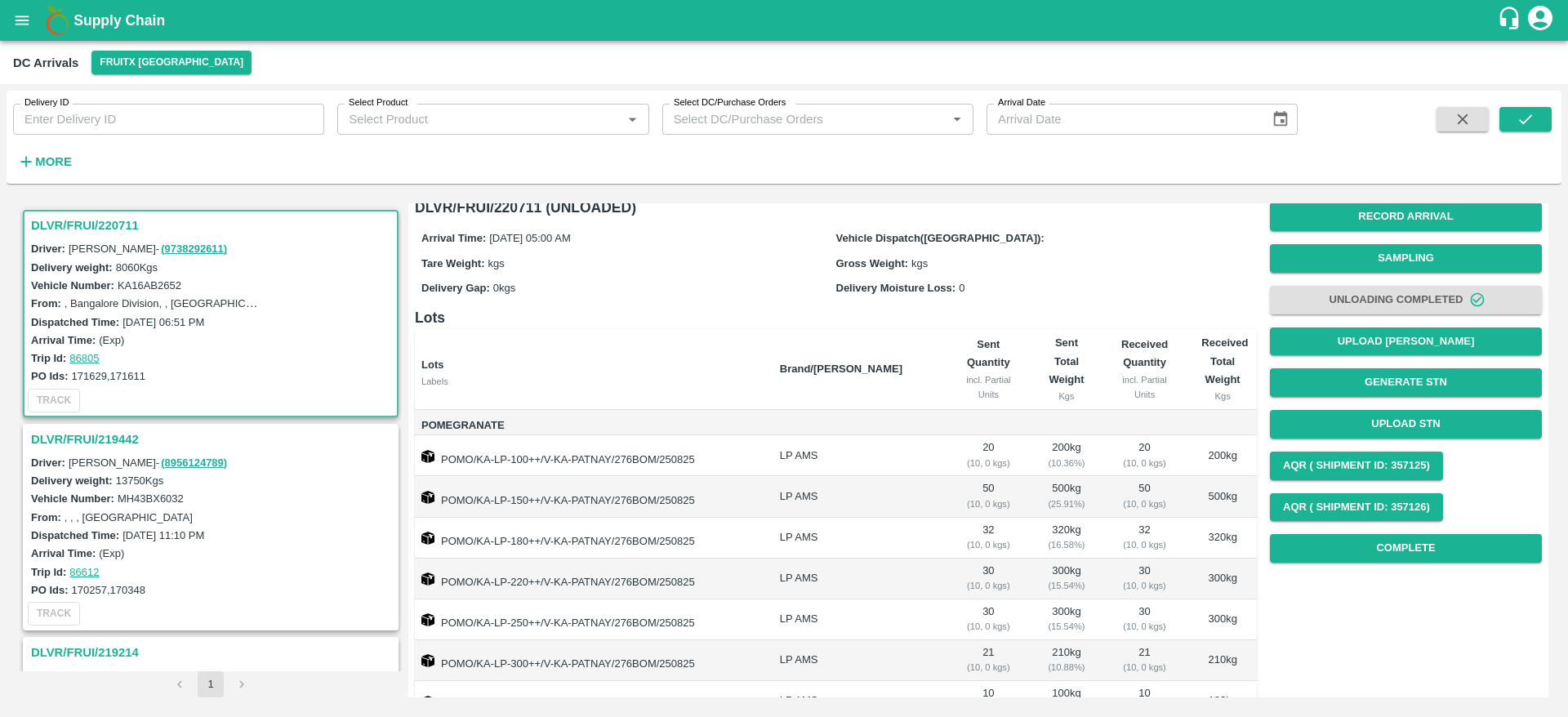
scroll to position [0, 0]
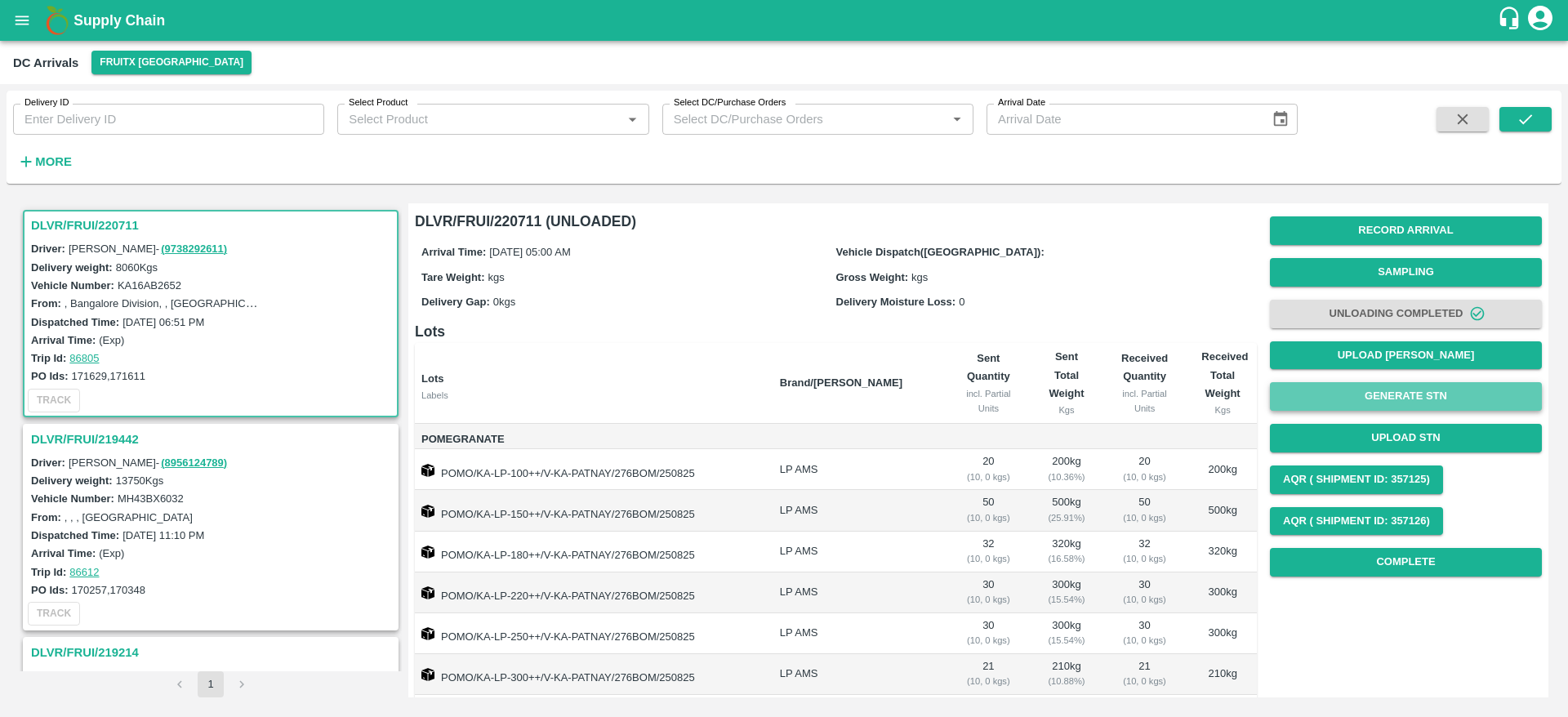
click at [1414, 407] on button "Generate STN" at bounding box center [1405, 397] width 272 height 28
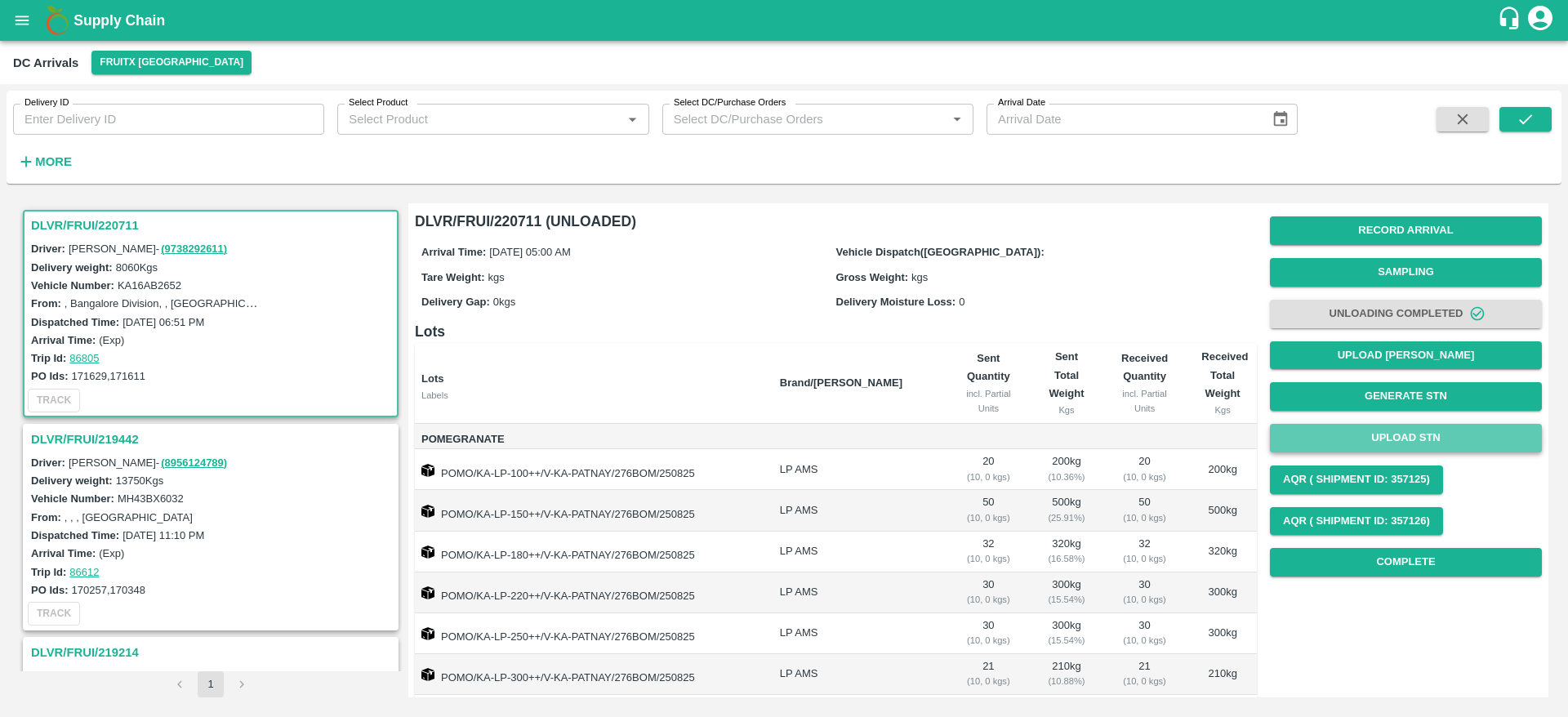
click at [1409, 431] on button "Upload STN" at bounding box center [1405, 439] width 272 height 28
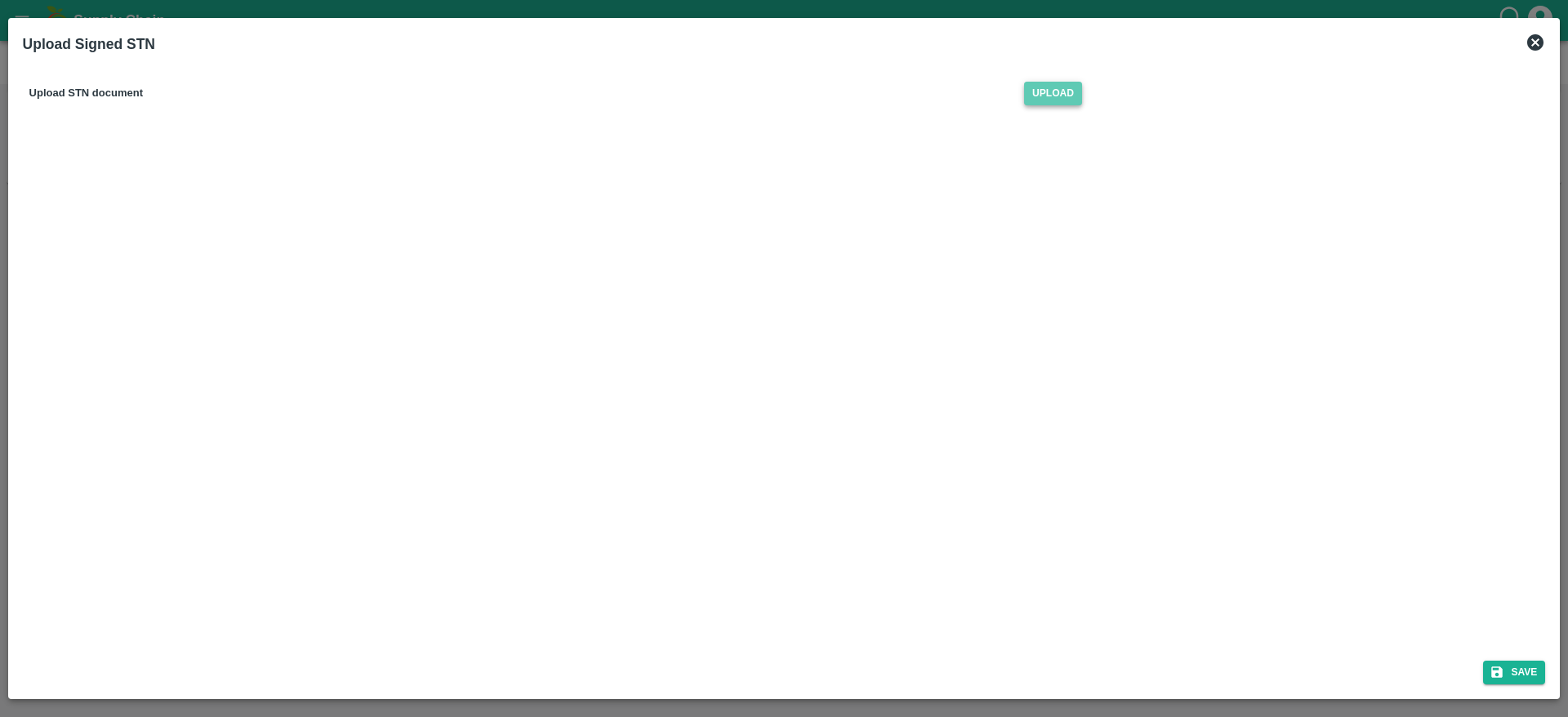
click at [1034, 98] on span "Upload" at bounding box center [1052, 93] width 58 height 24
click at [0, 0] on input "Upload" at bounding box center [0, 0] width 0 height 0
click at [1526, 672] on button "Save" at bounding box center [1514, 672] width 62 height 24
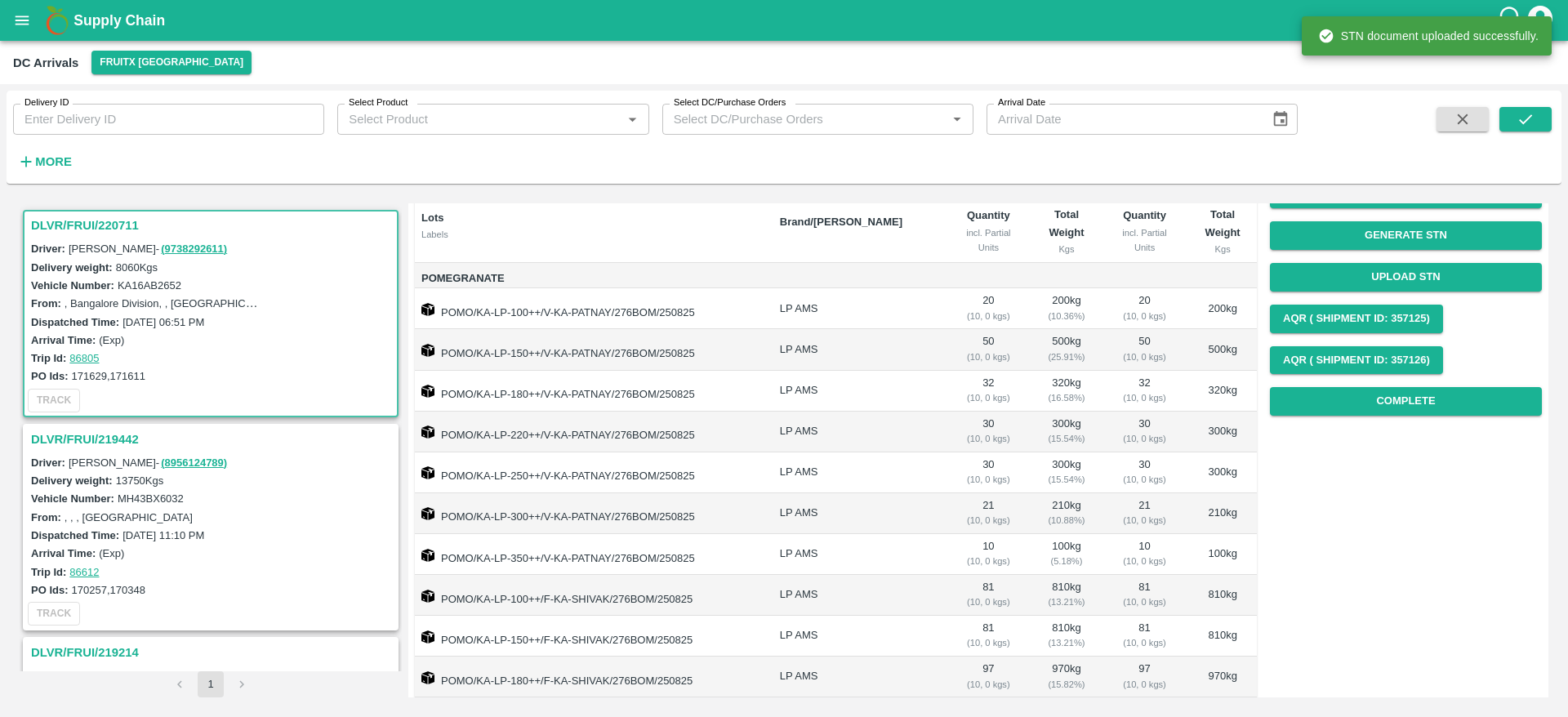
scroll to position [115, 0]
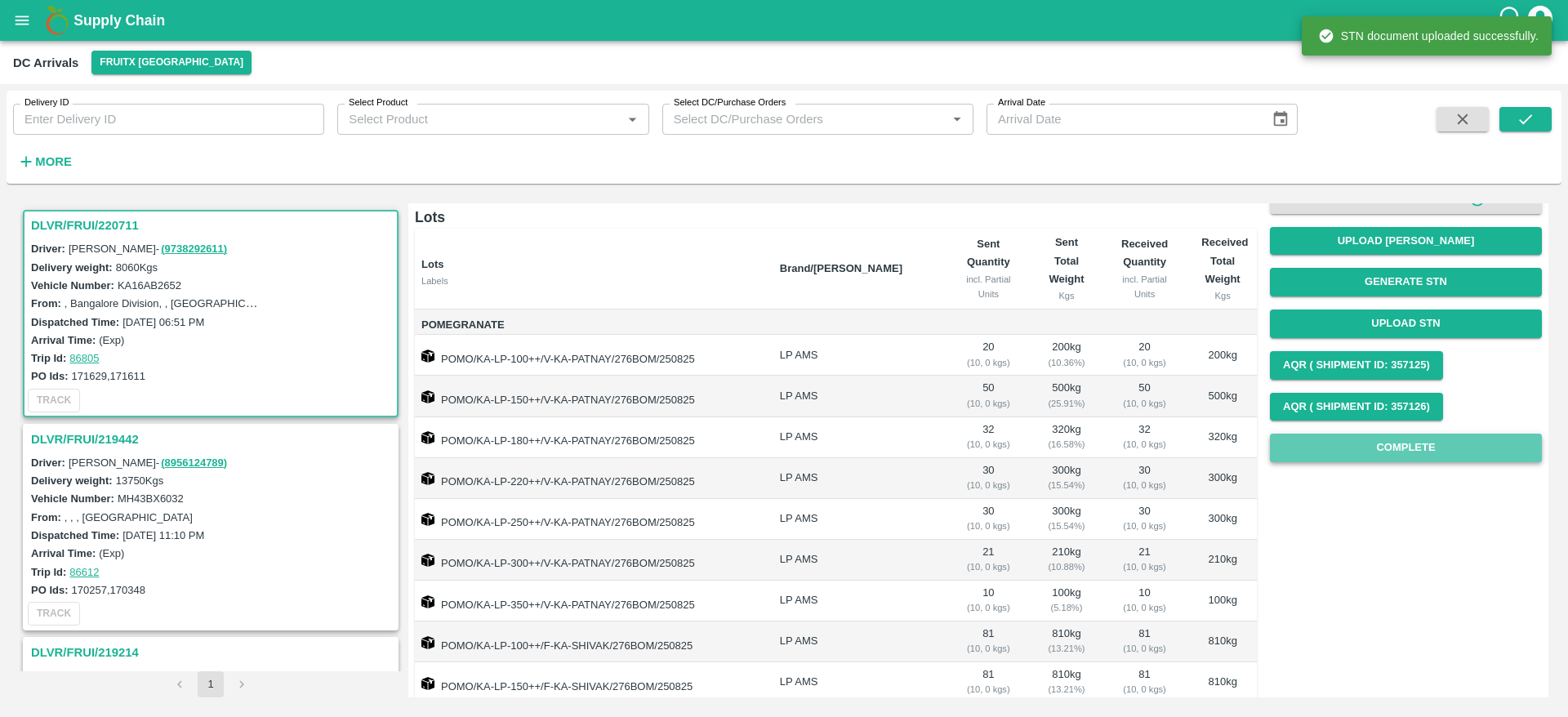
click at [1387, 459] on button "Complete" at bounding box center [1405, 448] width 272 height 28
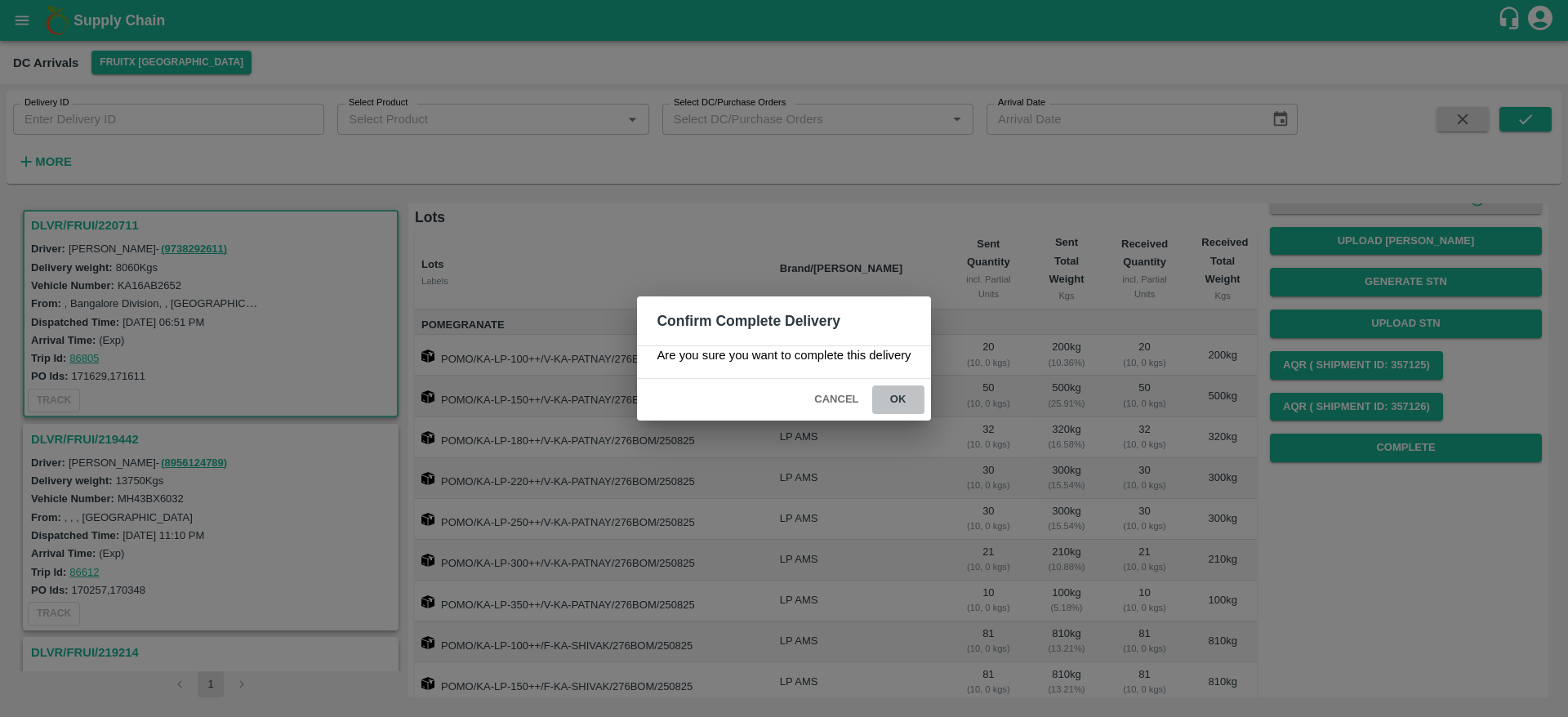
click at [894, 412] on button "ok" at bounding box center [898, 400] width 52 height 28
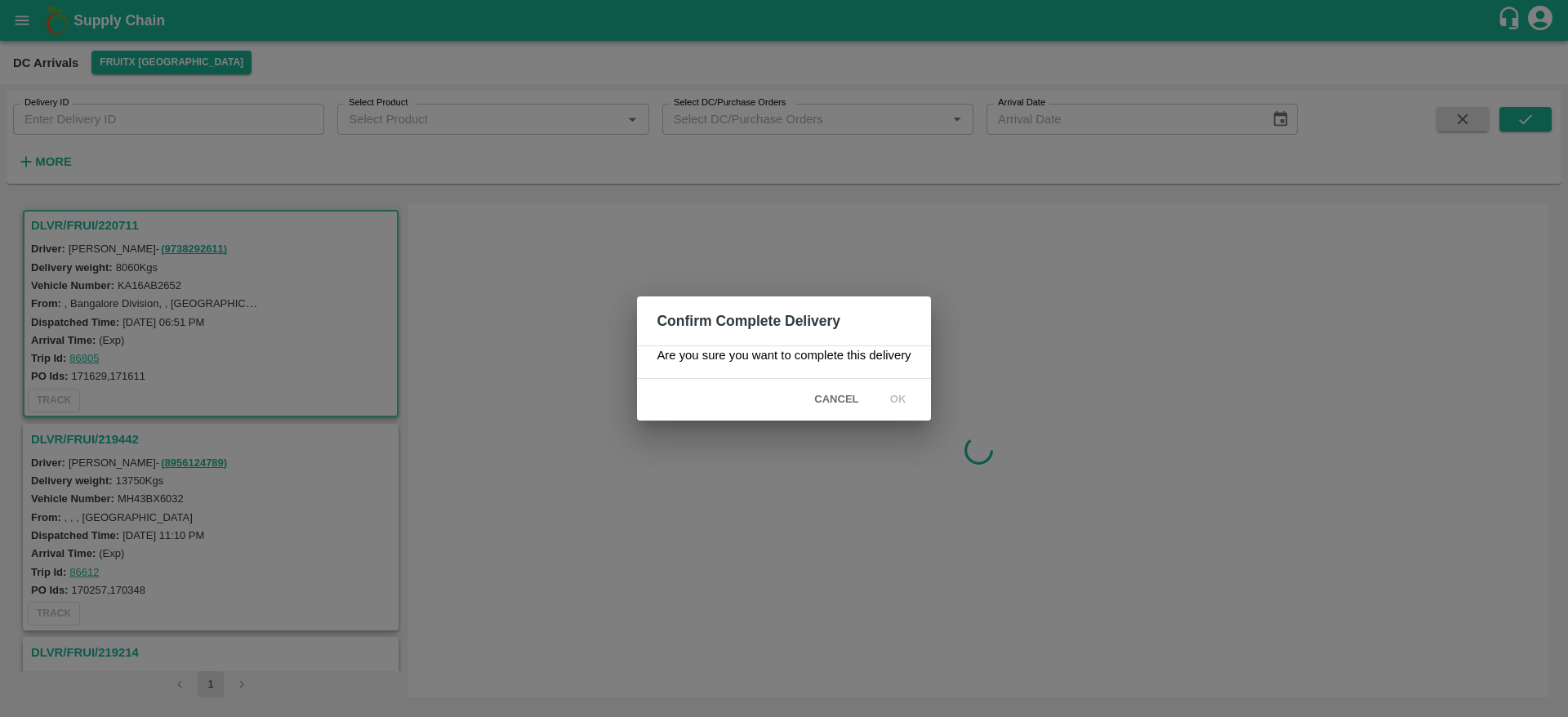
scroll to position [0, 0]
